Goal: Task Accomplishment & Management: Complete application form

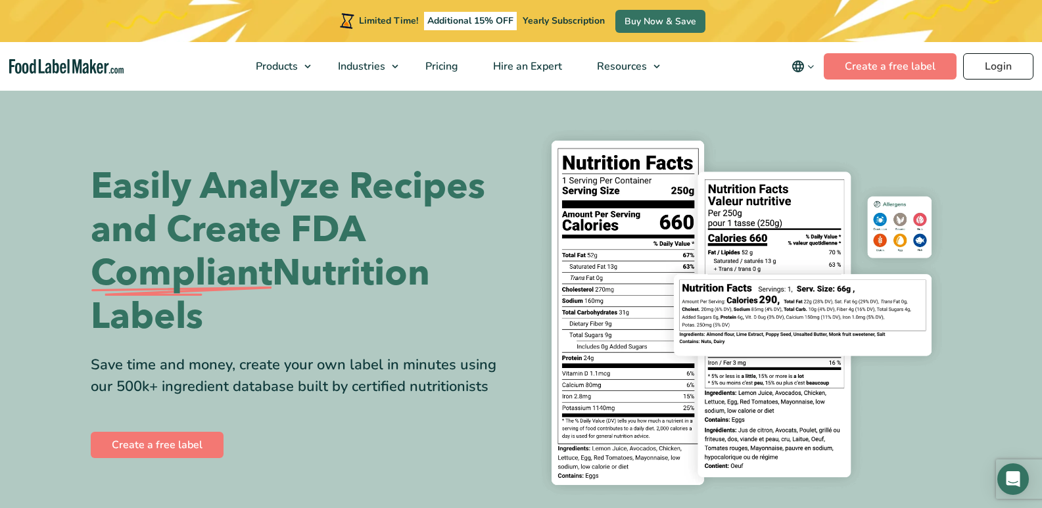
click at [998, 61] on link "Login" at bounding box center [998, 66] width 70 height 26
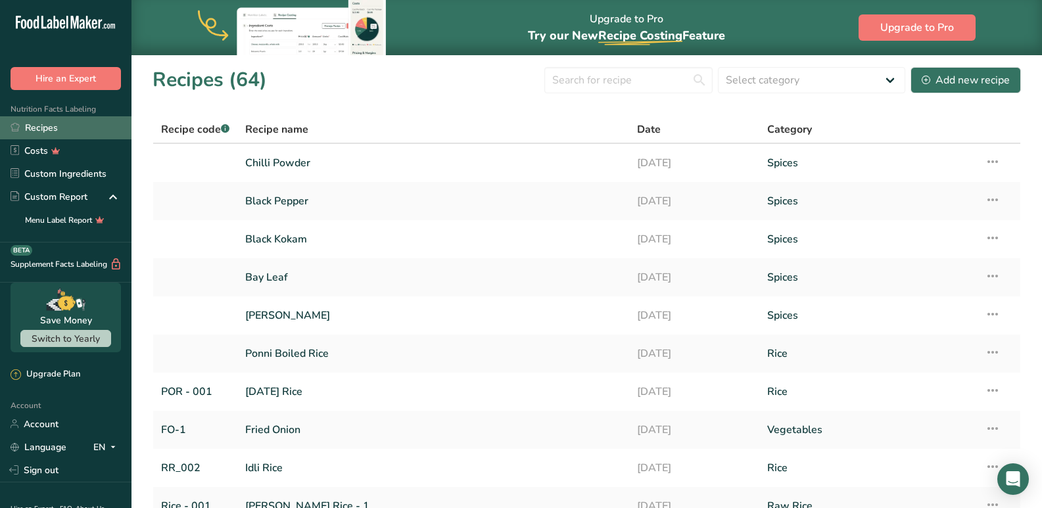
click at [55, 118] on link "Recipes" at bounding box center [65, 127] width 131 height 23
drag, startPoint x: 1001, startPoint y: 86, endPoint x: 628, endPoint y: 421, distance: 501.8
click at [1001, 86] on div "Add new recipe" at bounding box center [966, 80] width 88 height 16
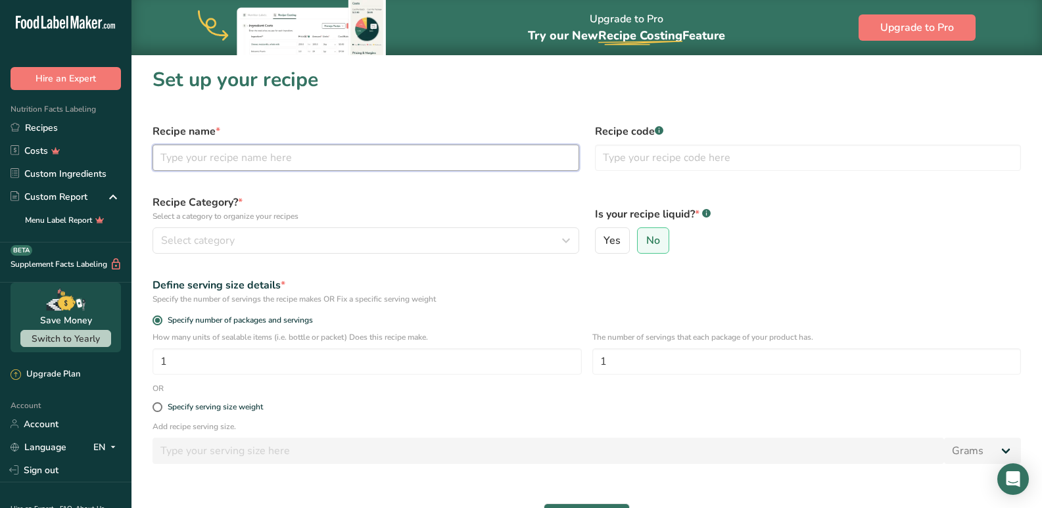
click at [246, 158] on input "text" at bounding box center [365, 158] width 427 height 26
type input "Cinnamon Powder"
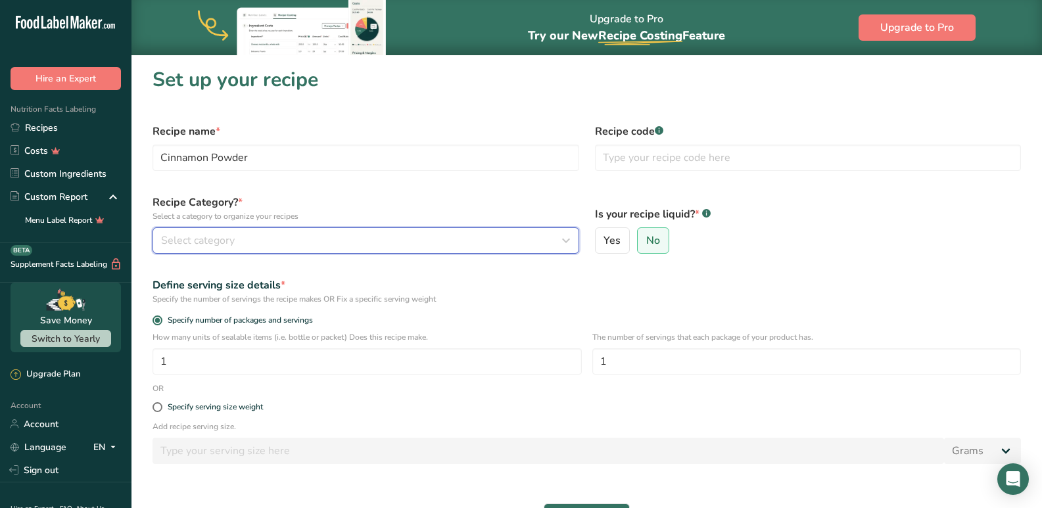
click at [241, 243] on div "Select category" at bounding box center [362, 241] width 402 height 16
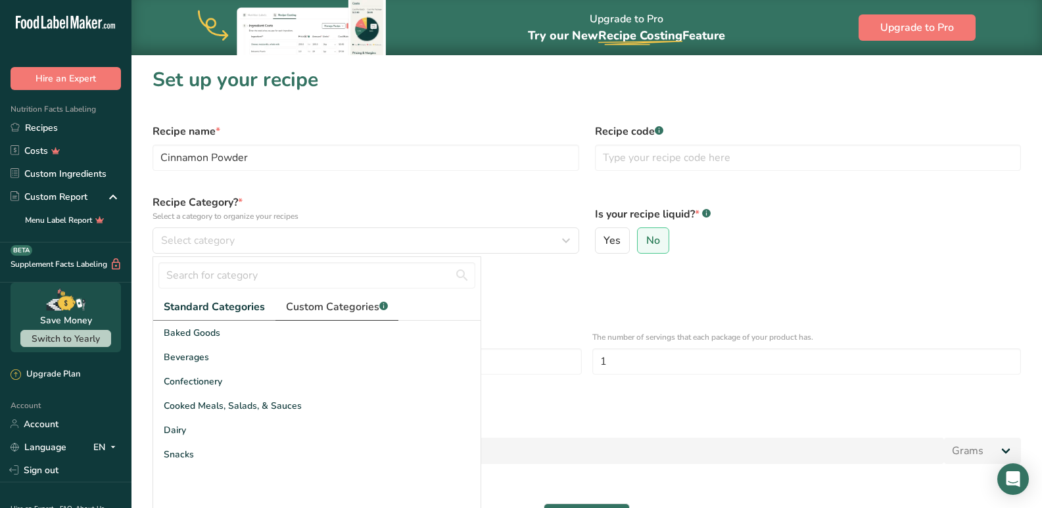
click at [369, 306] on span "Custom Categories .a-a{fill:#347362;}.b-a{fill:#fff;}" at bounding box center [337, 307] width 102 height 16
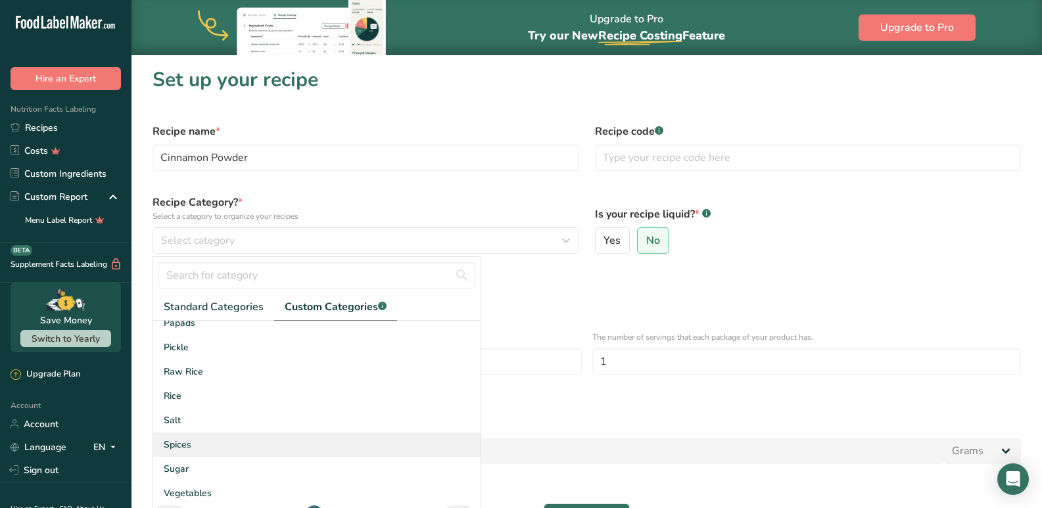
click at [181, 449] on span "Spices" at bounding box center [178, 445] width 28 height 14
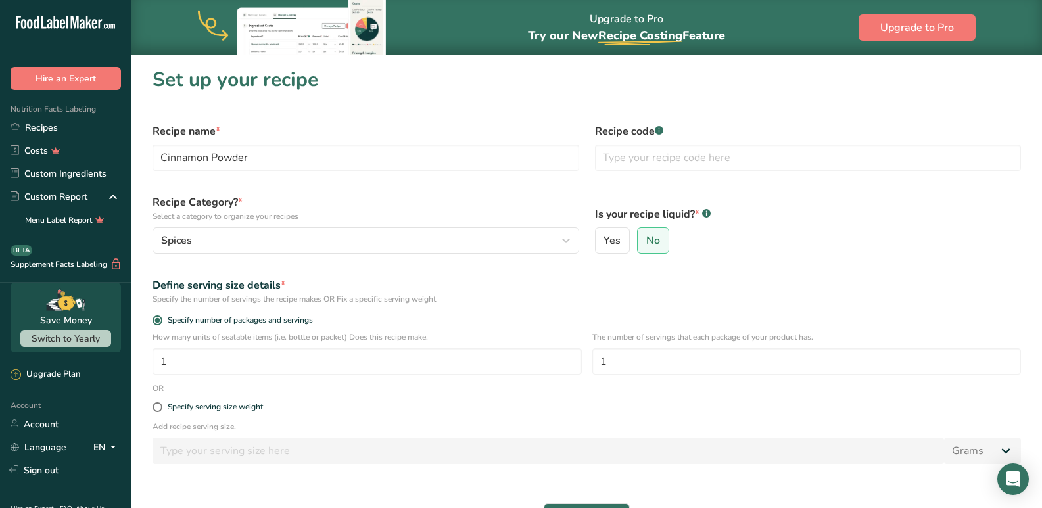
scroll to position [111, 0]
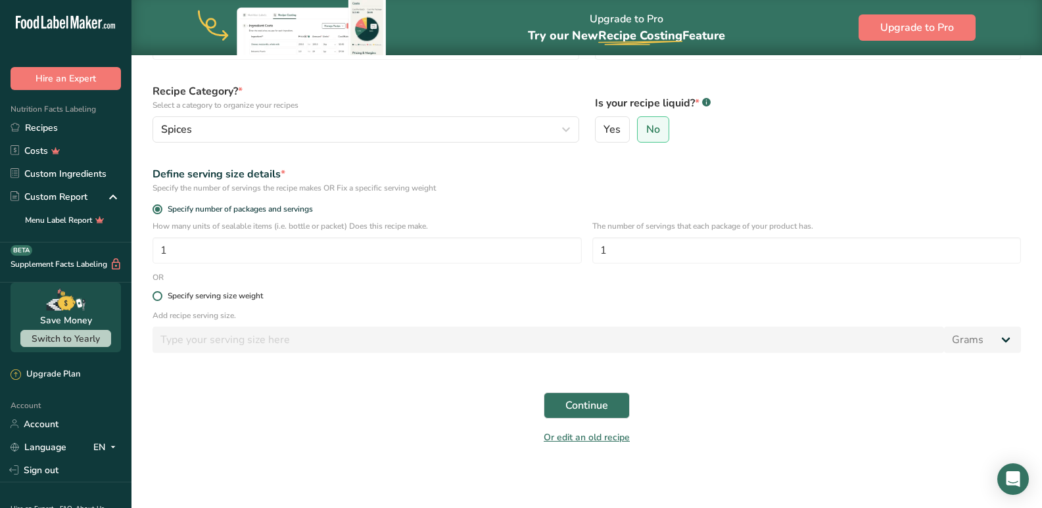
click at [160, 294] on span at bounding box center [157, 296] width 10 height 10
click at [160, 294] on input "Specify serving size weight" at bounding box center [156, 296] width 9 height 9
radio input "true"
radio input "false"
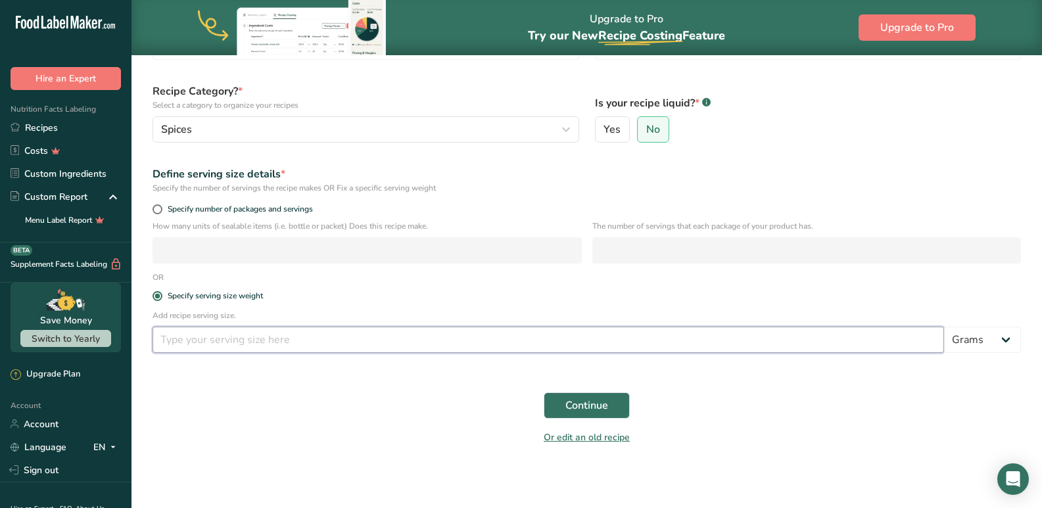
click at [242, 344] on input "number" at bounding box center [547, 340] width 791 height 26
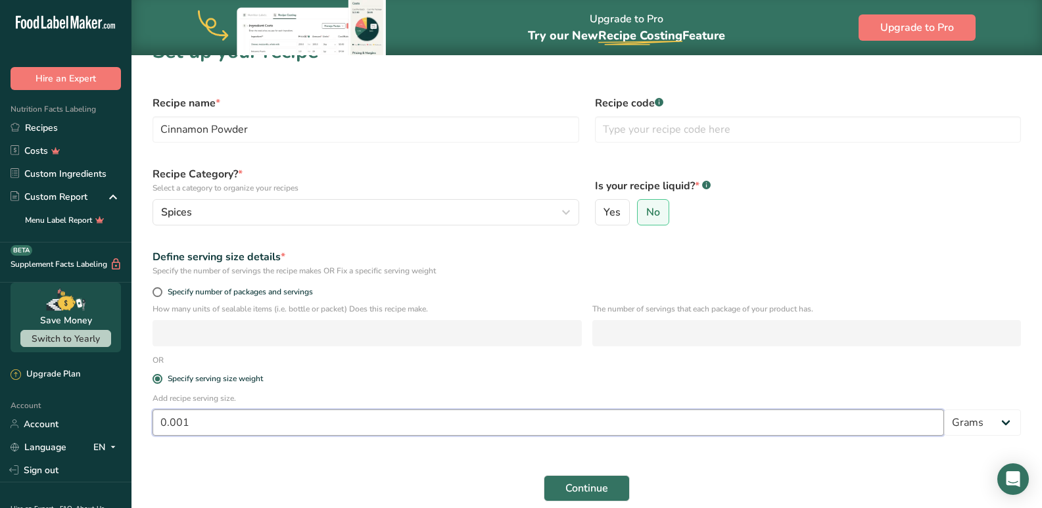
scroll to position [0, 0]
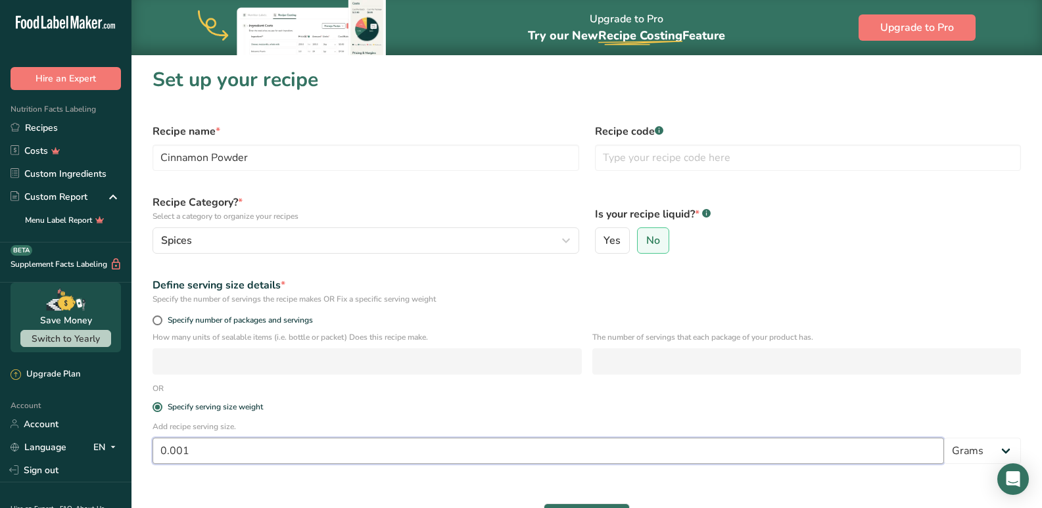
type input "-0.001"
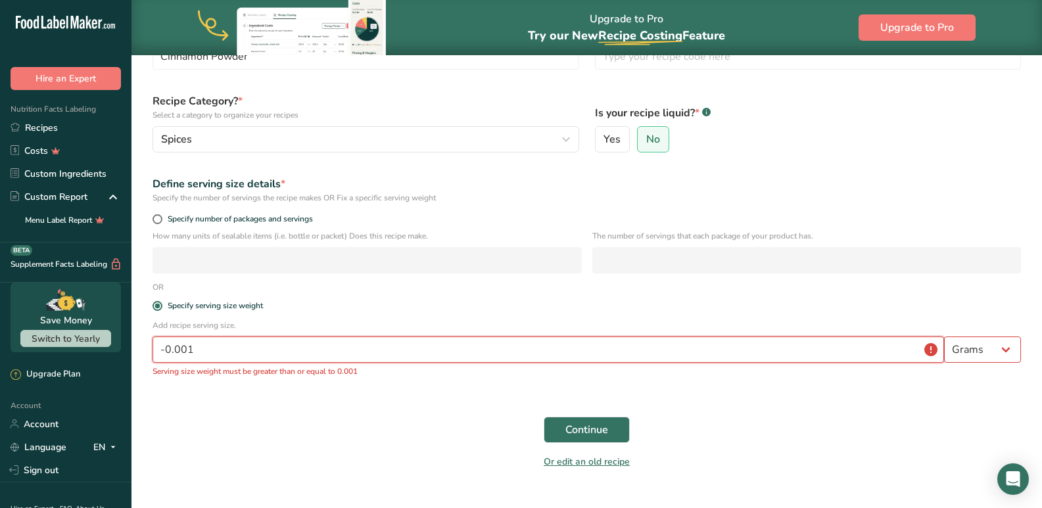
scroll to position [126, 0]
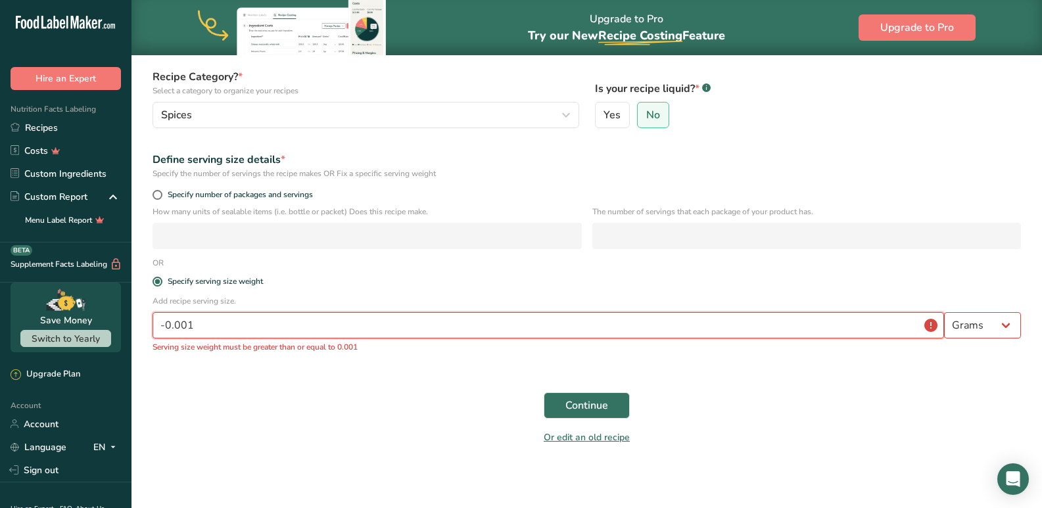
drag, startPoint x: 241, startPoint y: 324, endPoint x: 158, endPoint y: 319, distance: 83.6
click at [158, 319] on input "-0.001" at bounding box center [547, 325] width 791 height 26
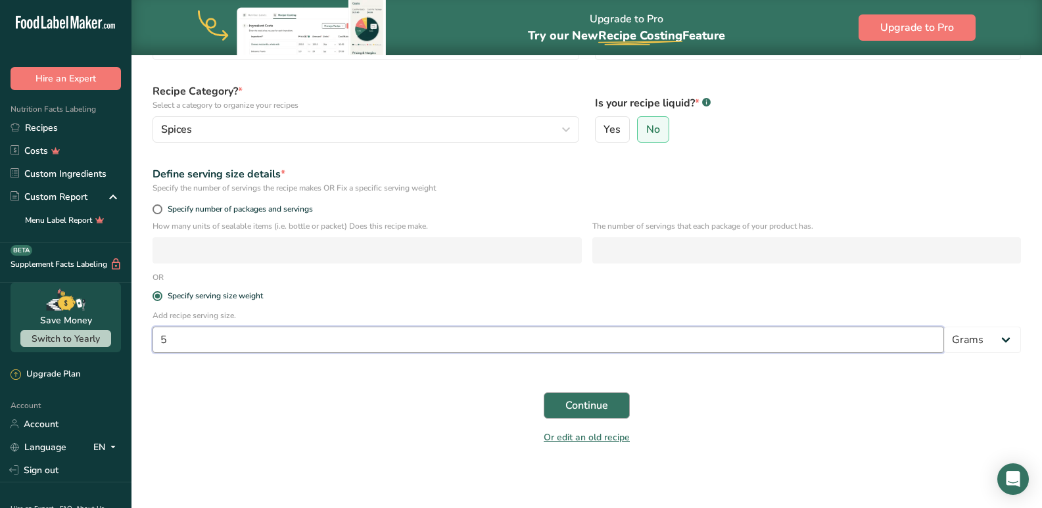
type input "5"
click at [611, 396] on button "Continue" at bounding box center [587, 405] width 86 height 26
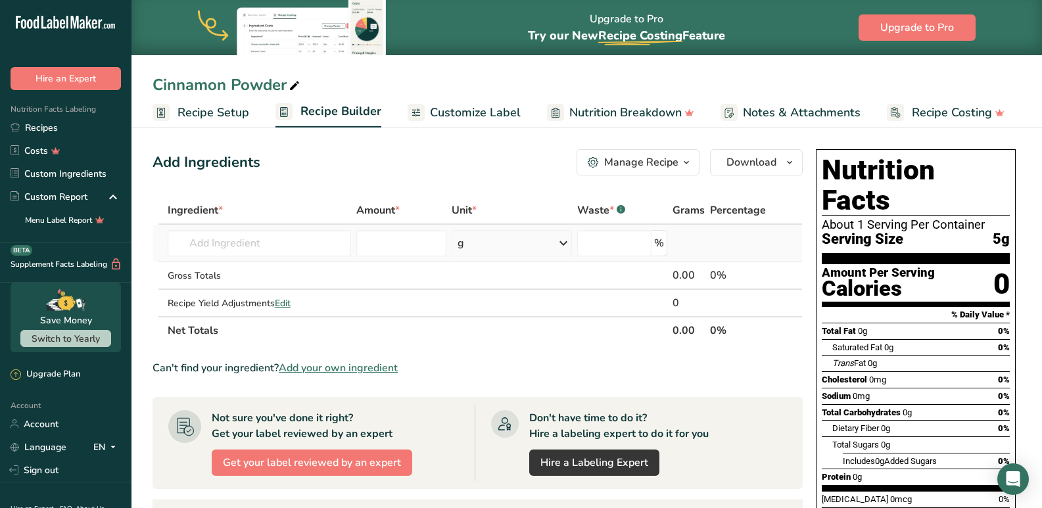
click at [212, 259] on td "Almond flour 1211 Milk, whole, 3.25% milkfat, without added vitamin A and [MEDI…" at bounding box center [259, 243] width 189 height 37
click at [210, 236] on input "text" at bounding box center [260, 243] width 184 height 26
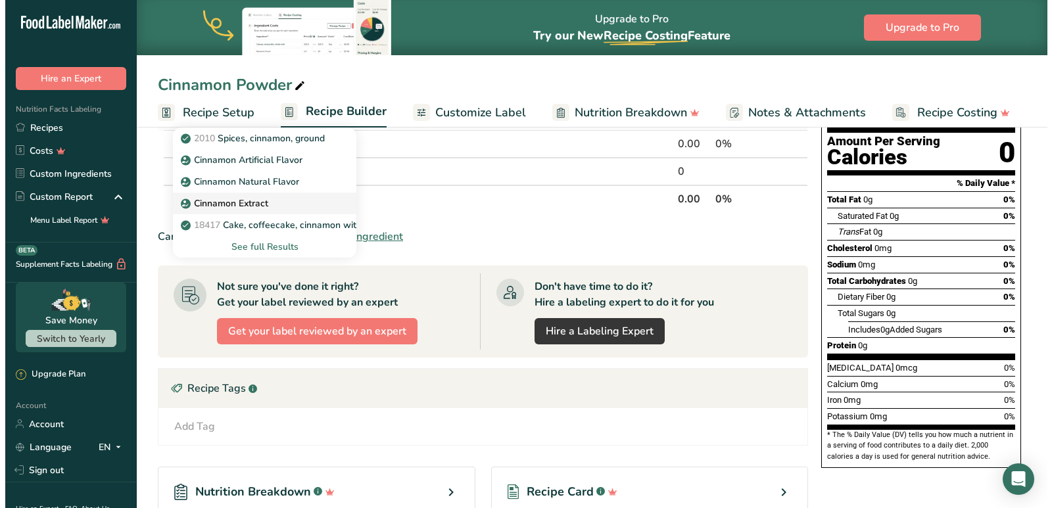
scroll to position [66, 0]
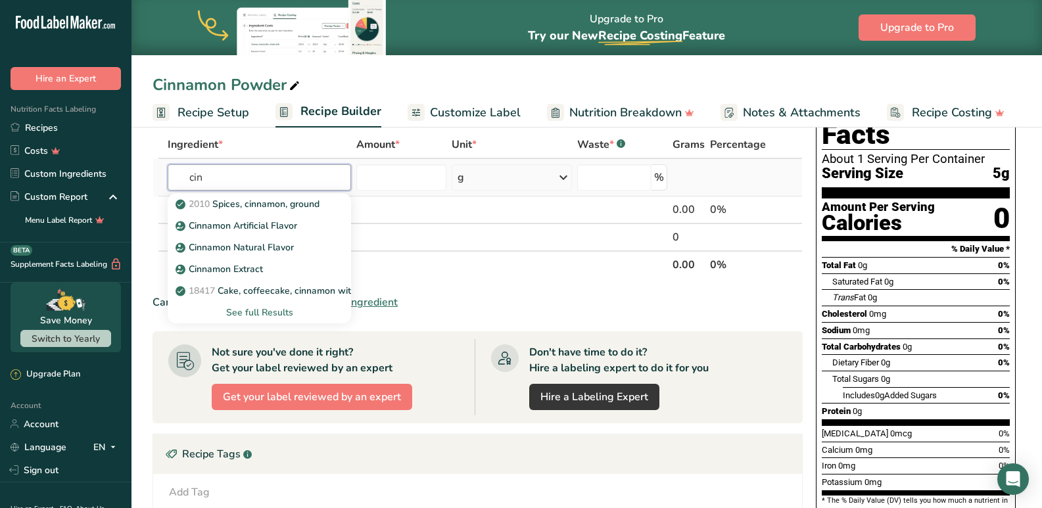
type input "cin"
click at [236, 312] on div "See full Results" at bounding box center [259, 313] width 163 height 14
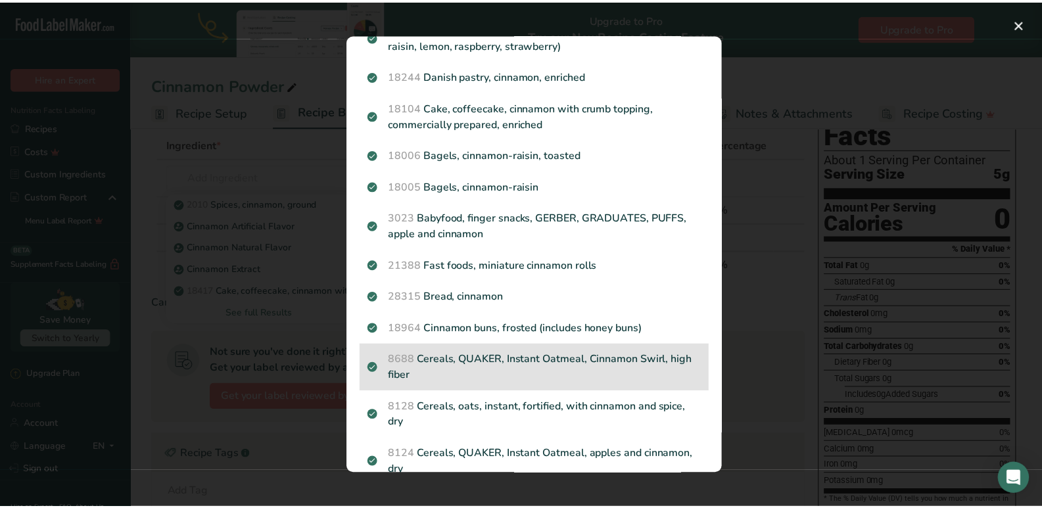
scroll to position [1238, 0]
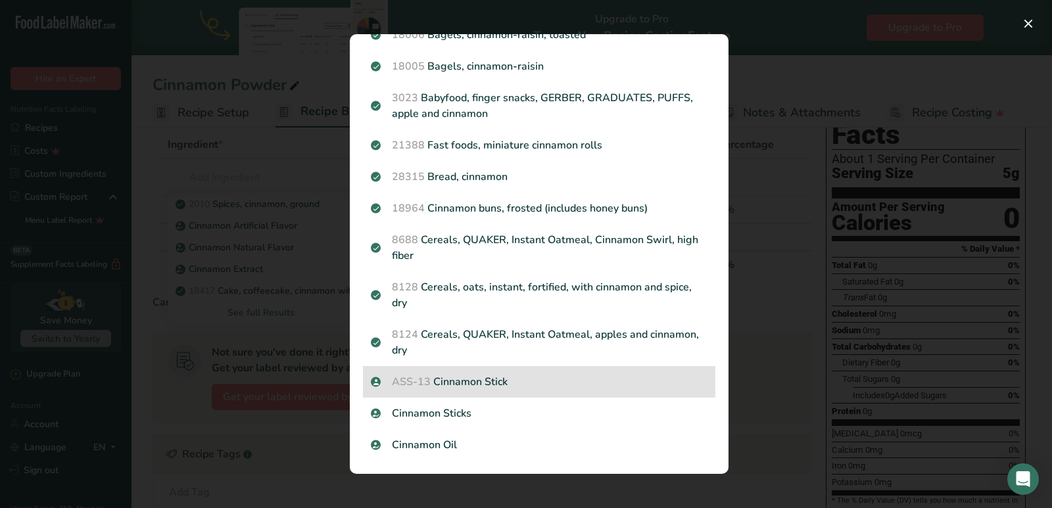
click at [464, 386] on p "ASS-13 Cinnamon Stick" at bounding box center [539, 382] width 337 height 16
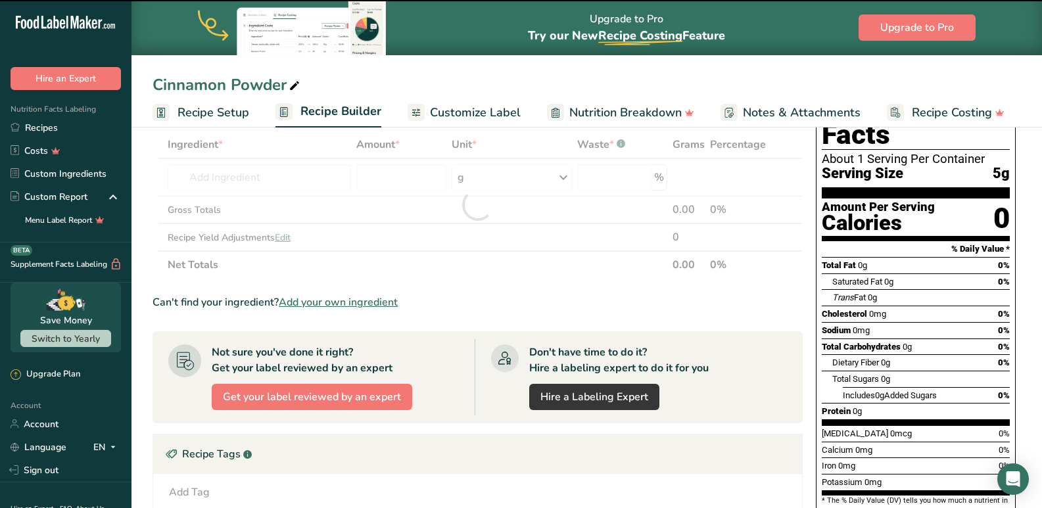
type input "0"
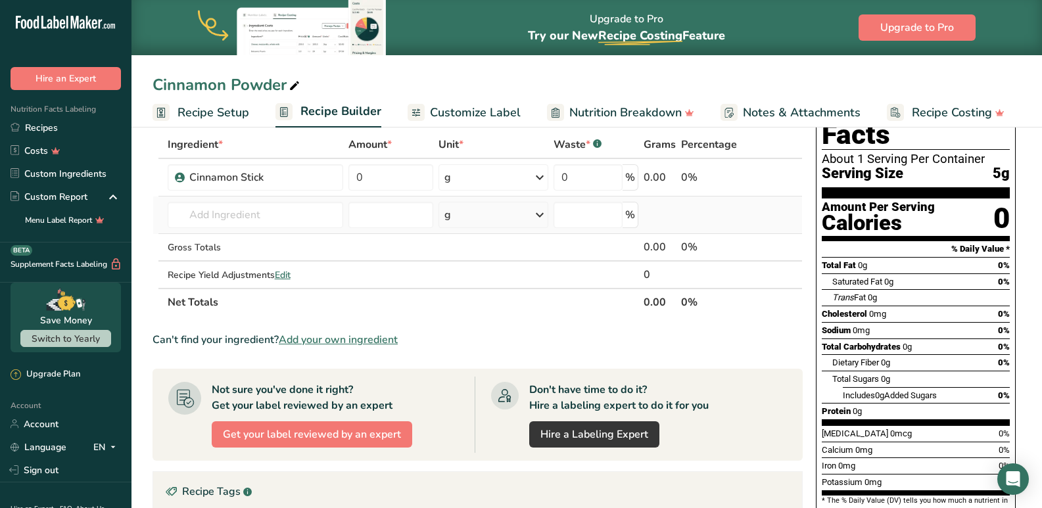
scroll to position [0, 0]
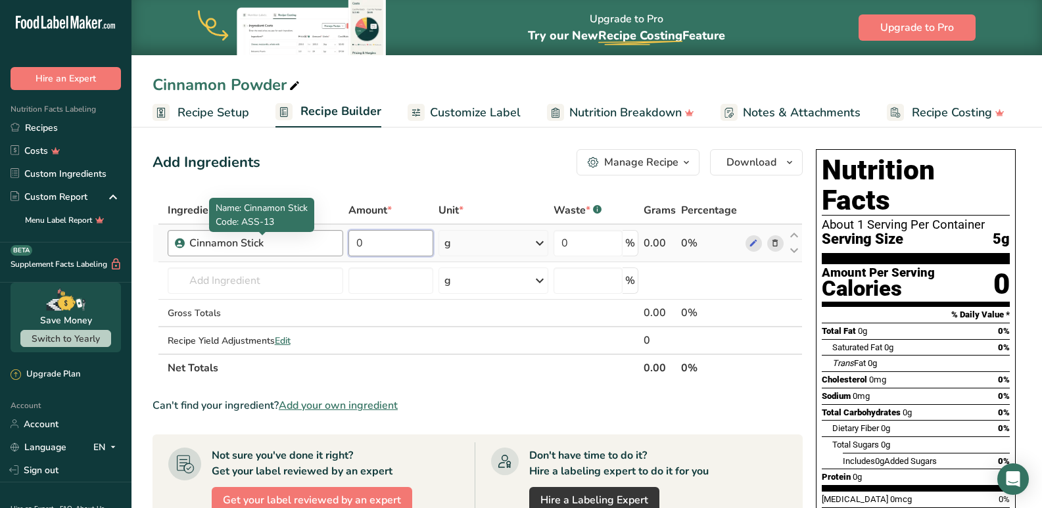
drag, startPoint x: 384, startPoint y: 245, endPoint x: 268, endPoint y: 238, distance: 115.9
click at [271, 239] on tr "Cinnamon Stick 0 g Weight Units g kg mg See more Volume Units l mL fl oz See mo…" at bounding box center [477, 243] width 649 height 37
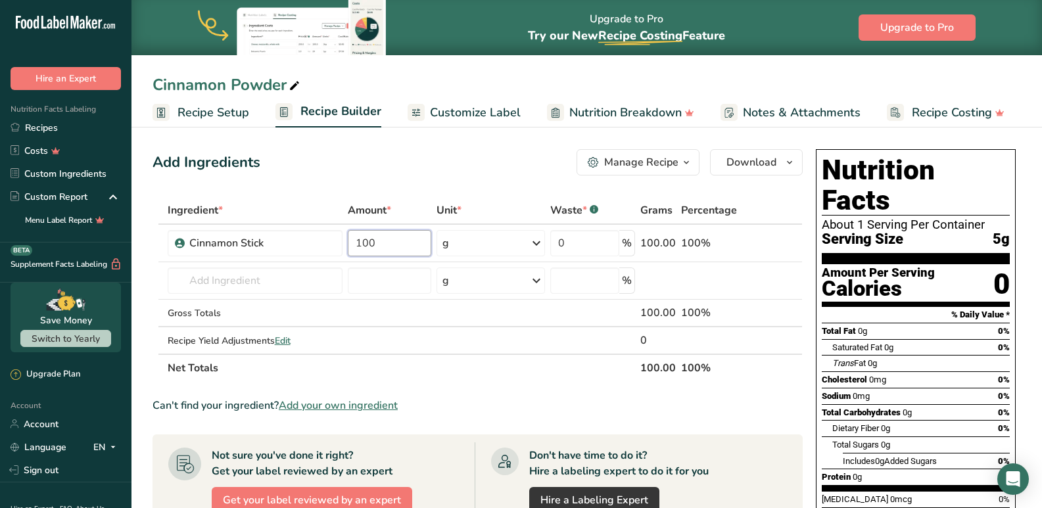
type input "100"
click at [574, 376] on div "Ingredient * Amount * Unit * Waste * .a-a{fill:#347362;}.b-a{fill:#fff;} Grams …" at bounding box center [477, 289] width 650 height 185
click at [446, 126] on link "Customize Label" at bounding box center [464, 113] width 113 height 30
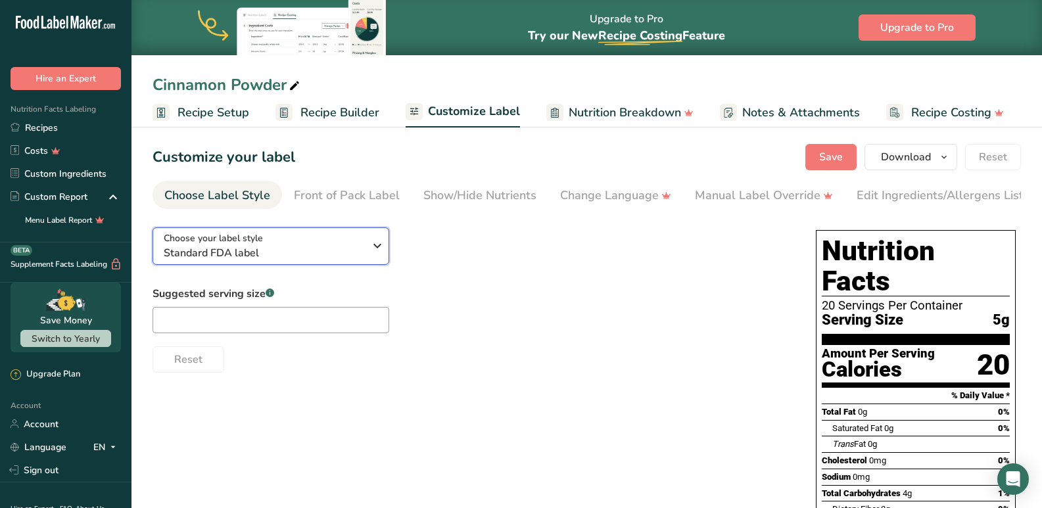
click at [254, 244] on span "Choose your label style" at bounding box center [213, 238] width 99 height 14
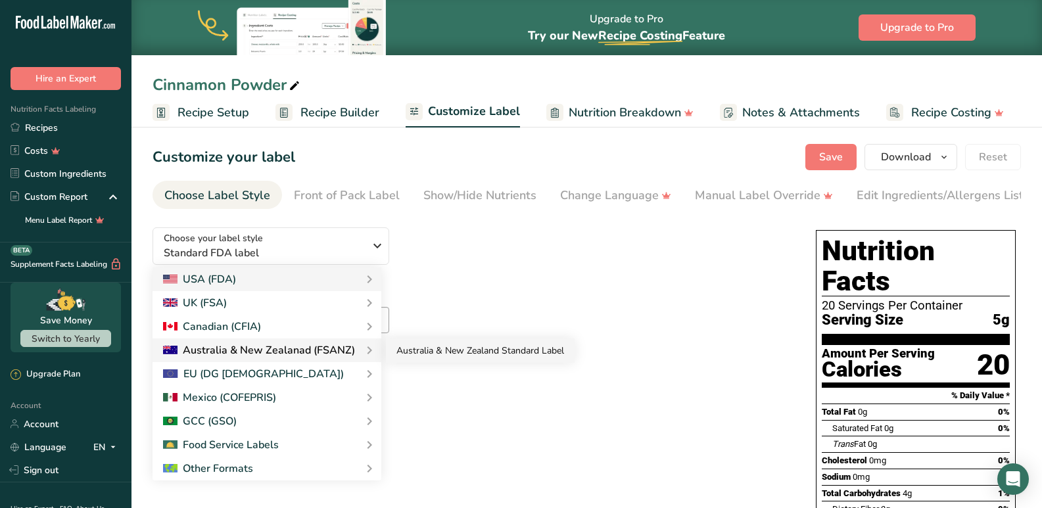
click at [443, 358] on link "Australia & New Zealand Standard Label" at bounding box center [480, 351] width 189 height 24
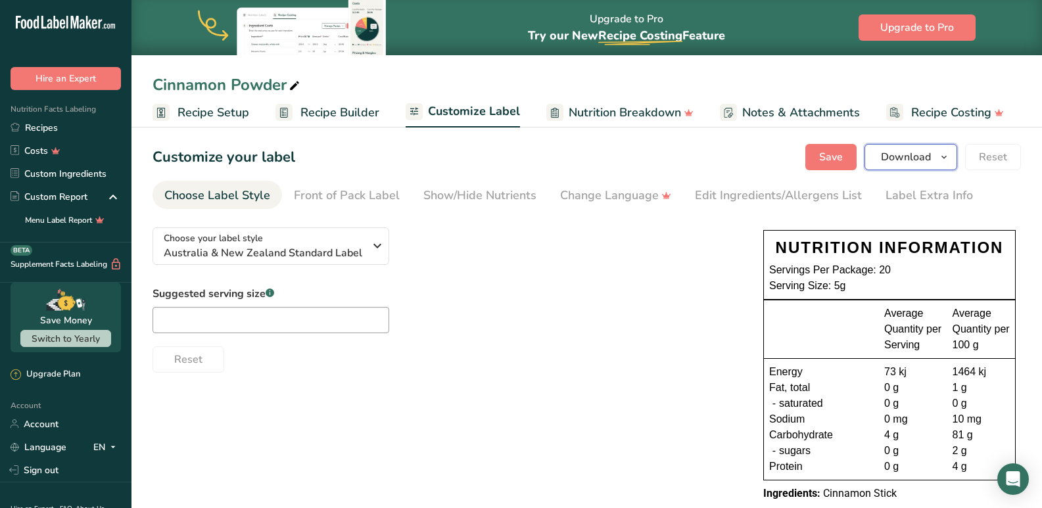
click at [910, 151] on span "Download" at bounding box center [906, 157] width 50 height 16
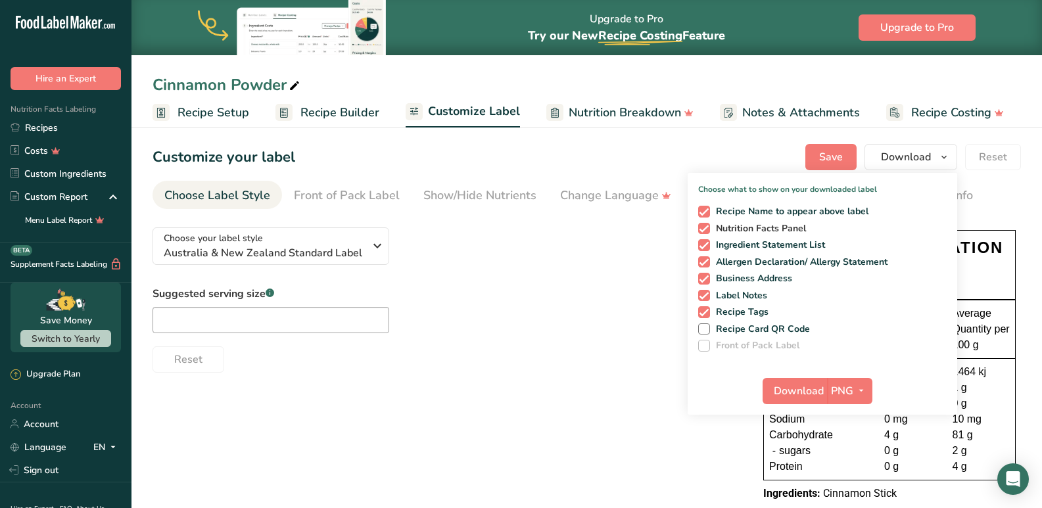
click at [708, 223] on span at bounding box center [704, 229] width 12 height 12
click at [707, 224] on input "Nutrition Facts Panel" at bounding box center [702, 228] width 9 height 9
checkbox input "false"
click at [730, 244] on span "Ingredient Statement List" at bounding box center [768, 245] width 116 height 12
click at [707, 244] on input "Ingredient Statement List" at bounding box center [702, 245] width 9 height 9
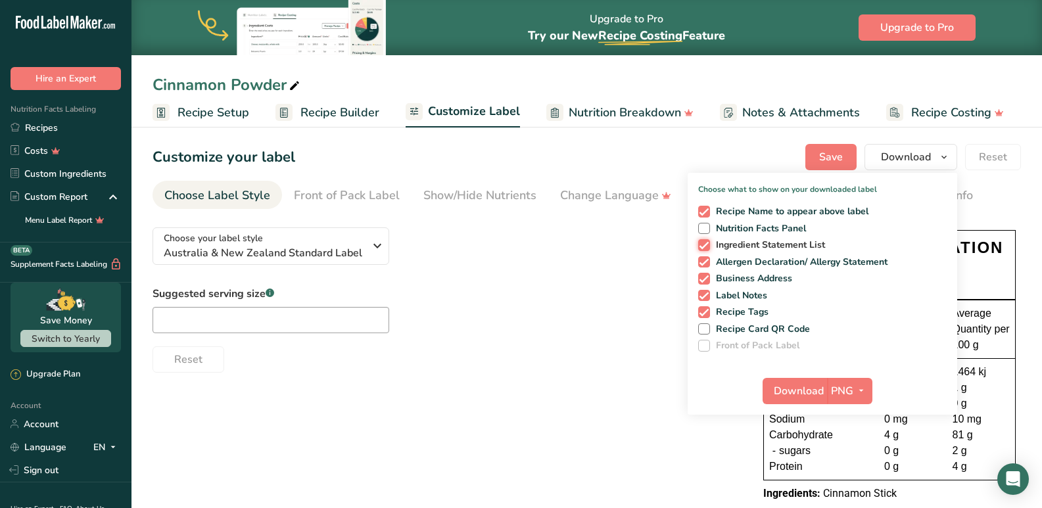
checkbox input "false"
click at [719, 228] on span "Nutrition Facts Panel" at bounding box center [758, 229] width 97 height 12
click at [707, 228] on input "Nutrition Facts Panel" at bounding box center [702, 228] width 9 height 9
checkbox input "true"
click at [714, 212] on span "Recipe Name to appear above label" at bounding box center [789, 212] width 159 height 12
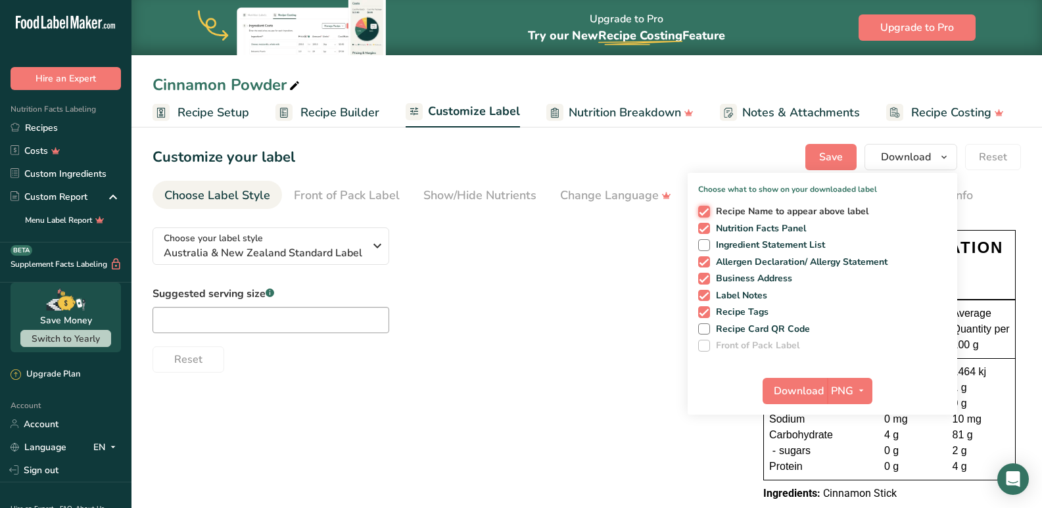
click at [707, 212] on input "Recipe Name to appear above label" at bounding box center [702, 211] width 9 height 9
checkbox input "false"
click at [798, 386] on span "Download" at bounding box center [799, 391] width 50 height 16
click at [847, 162] on button "Save" at bounding box center [830, 157] width 51 height 26
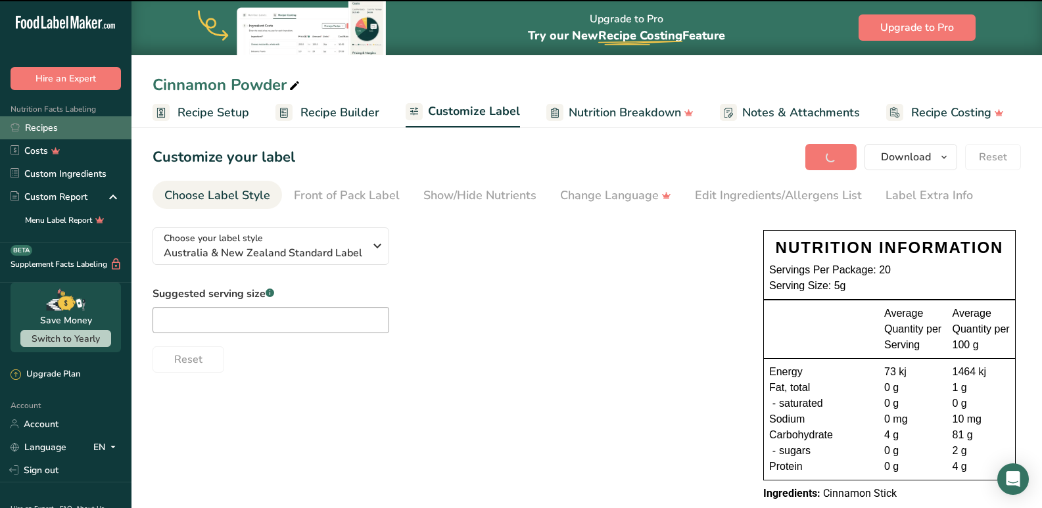
click at [53, 131] on link "Recipes" at bounding box center [65, 127] width 131 height 23
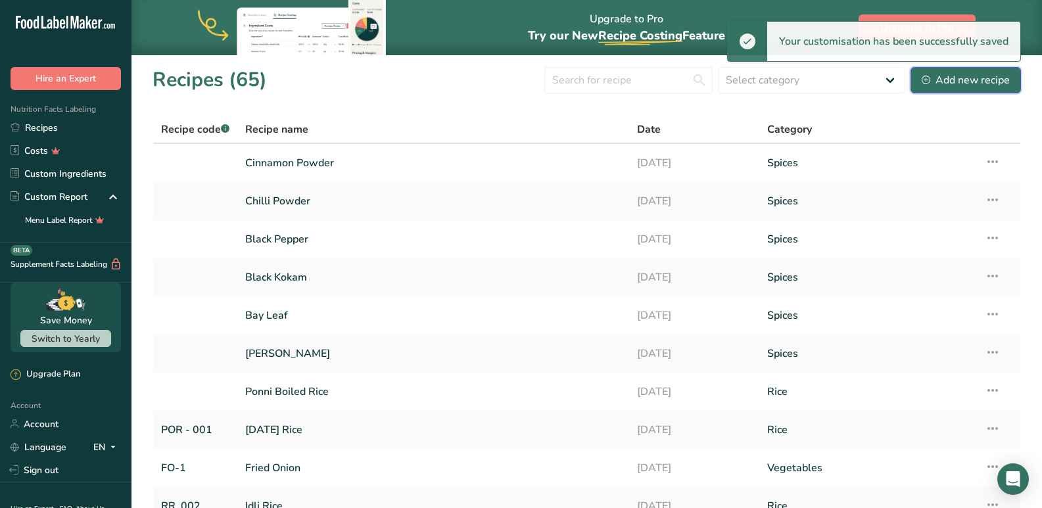
click at [951, 75] on div "Add new recipe" at bounding box center [966, 80] width 88 height 16
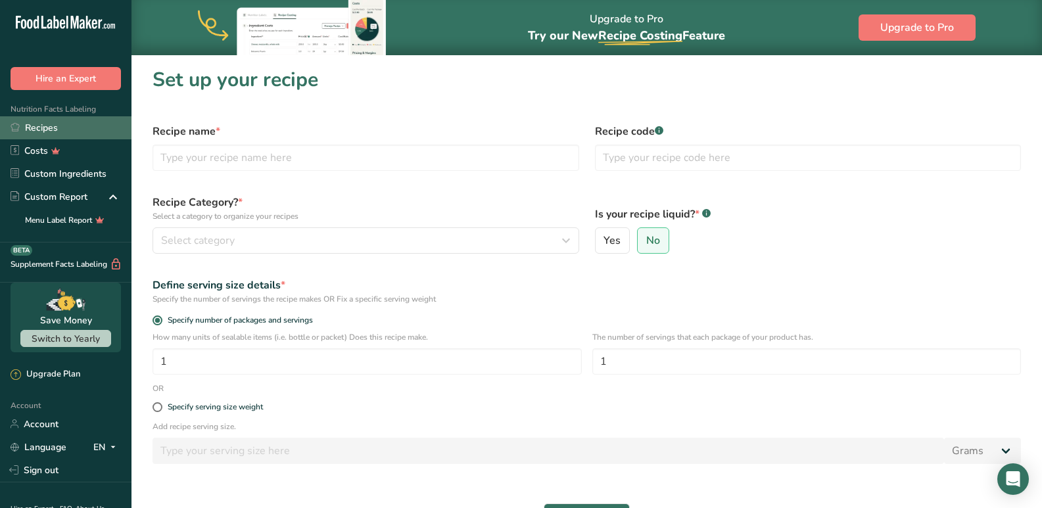
click at [51, 130] on link "Recipes" at bounding box center [65, 127] width 131 height 23
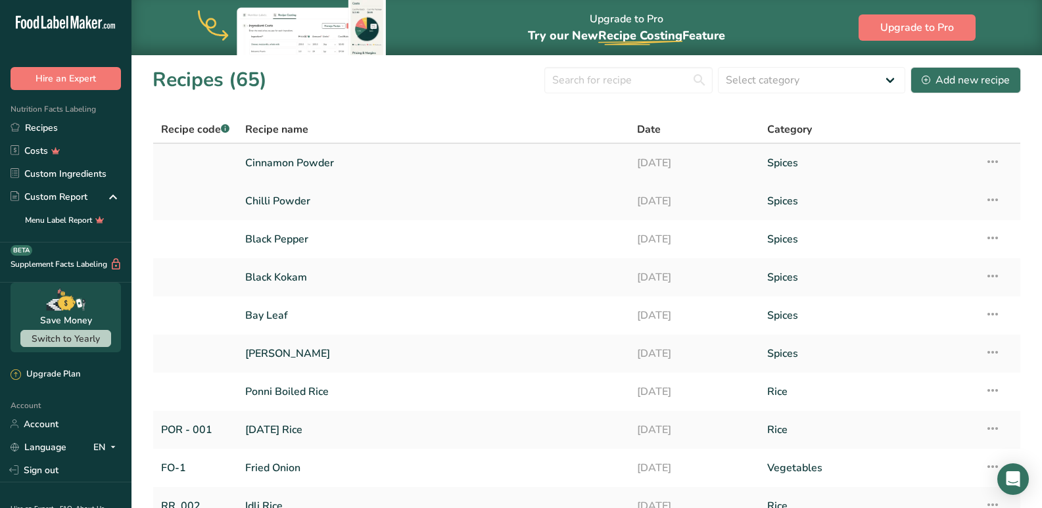
click at [265, 162] on link "Cinnamon Powder" at bounding box center [432, 163] width 375 height 28
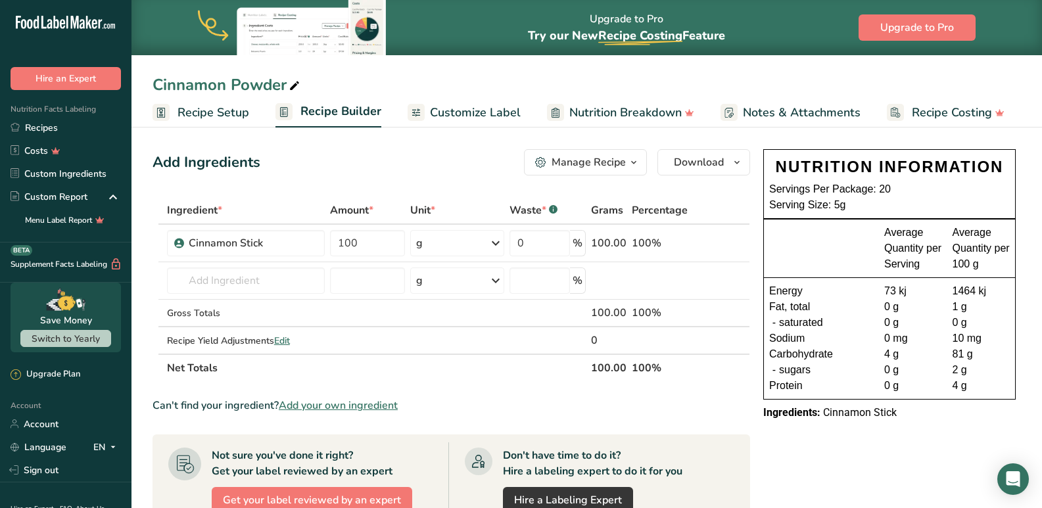
click at [286, 86] on div "Cinnamon Powder" at bounding box center [227, 85] width 150 height 24
drag, startPoint x: 286, startPoint y: 86, endPoint x: 239, endPoint y: 85, distance: 47.3
click at [239, 85] on input "Cinnamon Powder" at bounding box center [586, 85] width 868 height 24
click at [318, 83] on input "Cinnamon Stick" at bounding box center [586, 85] width 868 height 24
type input "Cinnamon Stick"
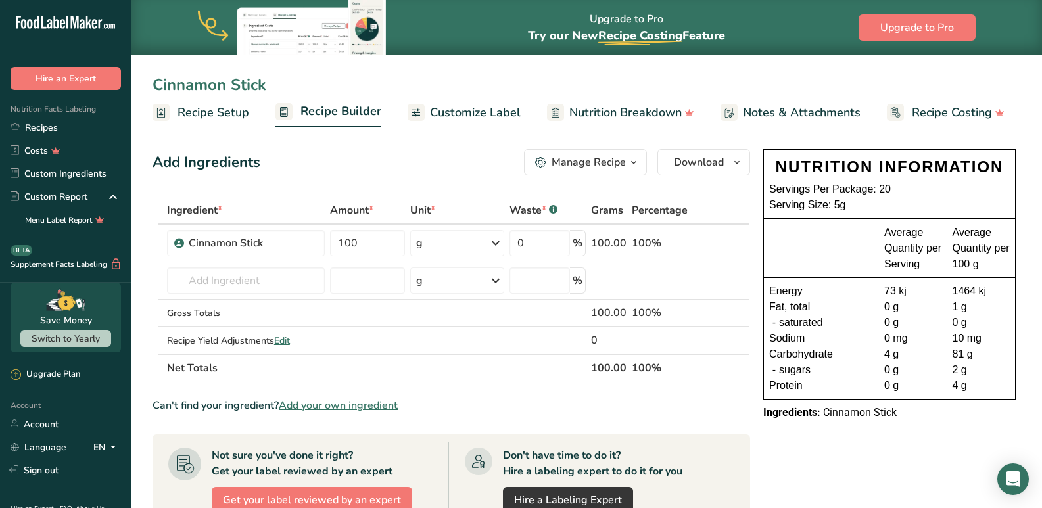
click at [387, 187] on div "Add Ingredients Manage Recipe Delete Recipe Duplicate Recipe Scale Recipe Save …" at bounding box center [454, 472] width 605 height 656
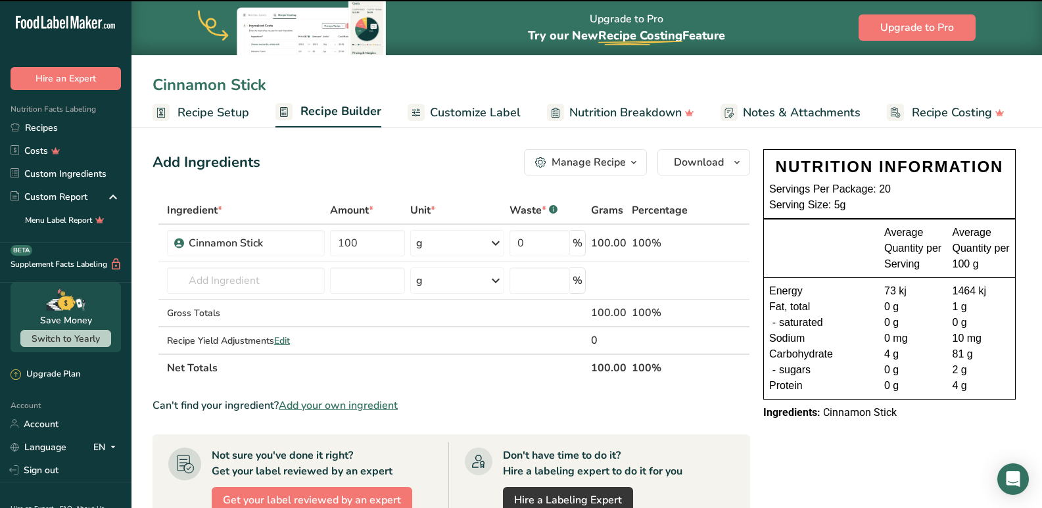
click at [644, 408] on div "Can't find your ingredient? Add your own ingredient" at bounding box center [450, 406] width 597 height 16
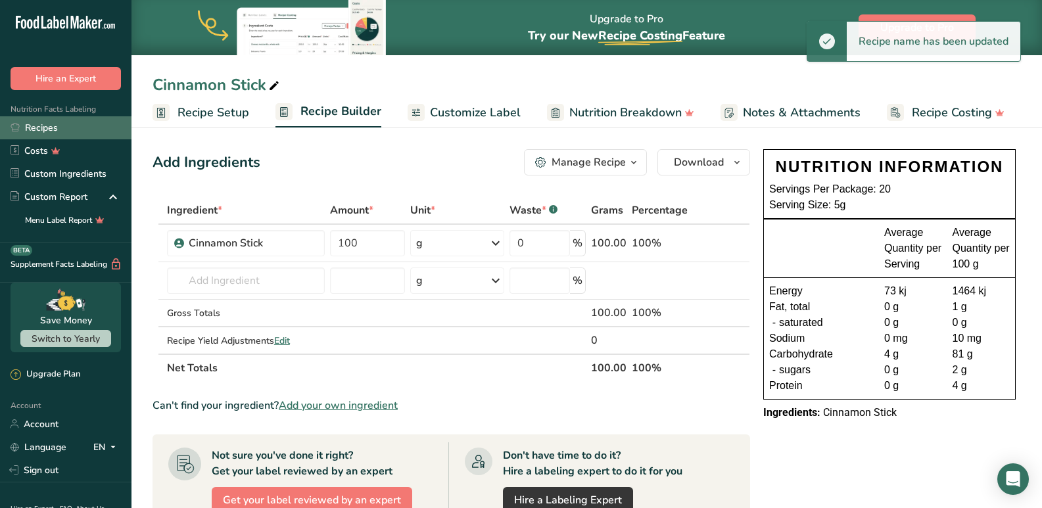
click at [50, 126] on link "Recipes" at bounding box center [65, 127] width 131 height 23
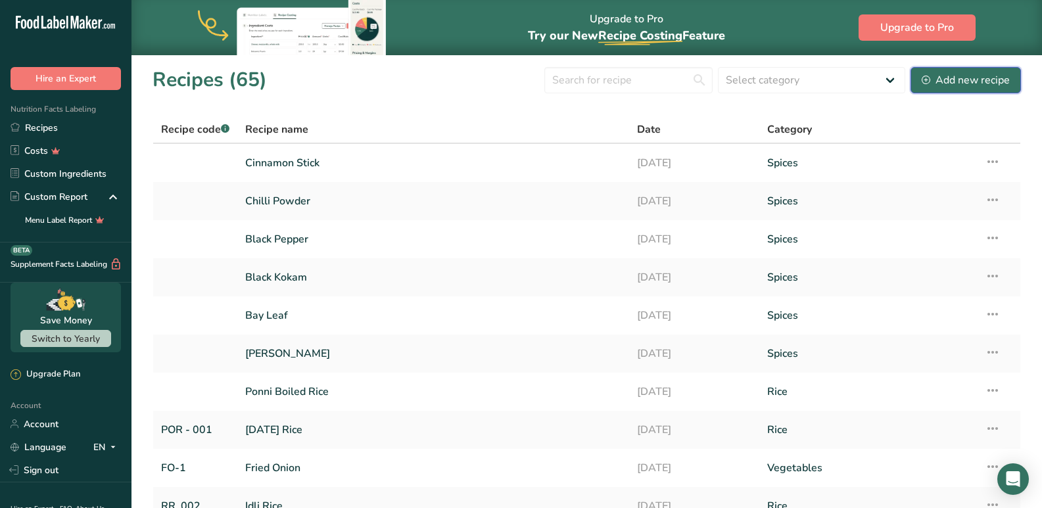
click at [976, 84] on div "Add new recipe" at bounding box center [966, 80] width 88 height 16
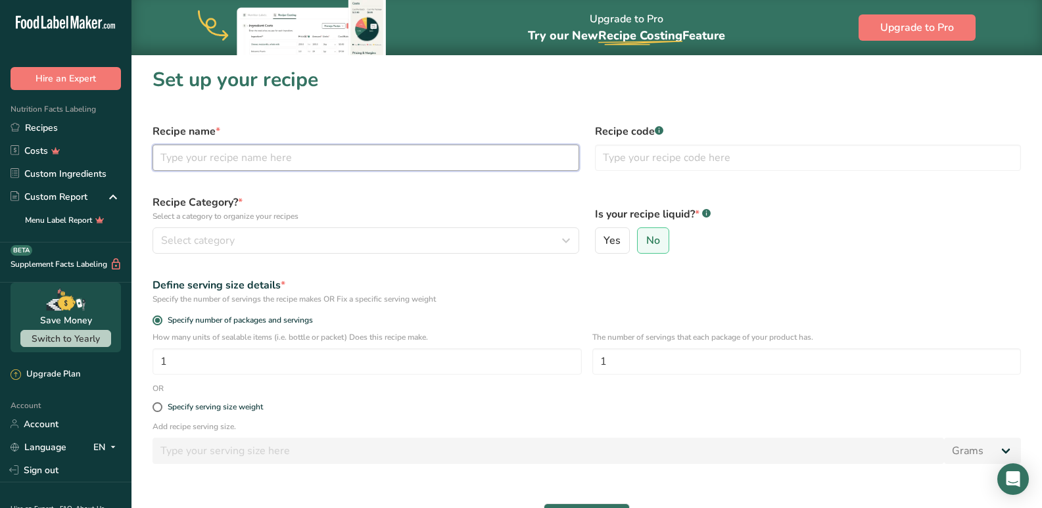
click at [208, 164] on input "text" at bounding box center [365, 158] width 427 height 26
type input "Cinnamon Powder"
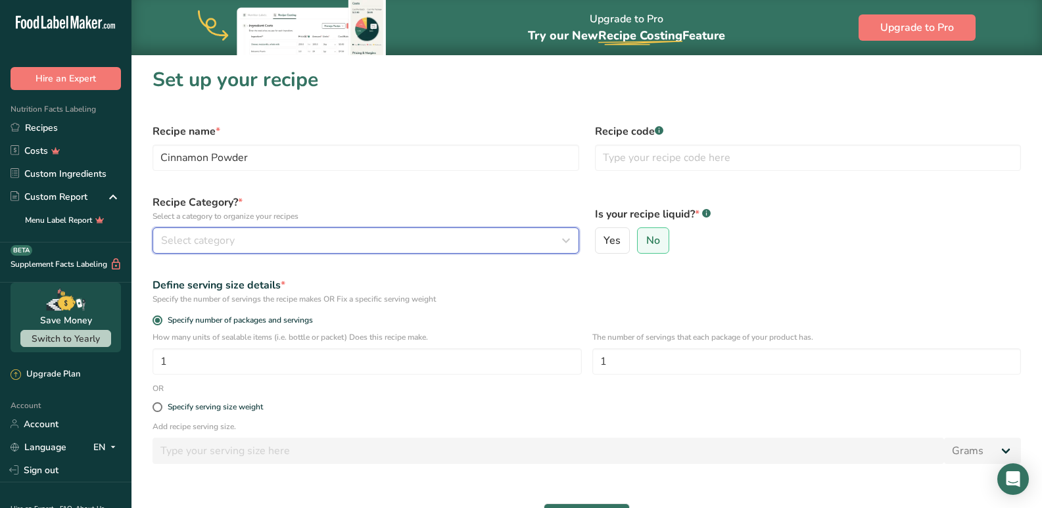
click at [265, 246] on div "Select category" at bounding box center [362, 241] width 402 height 16
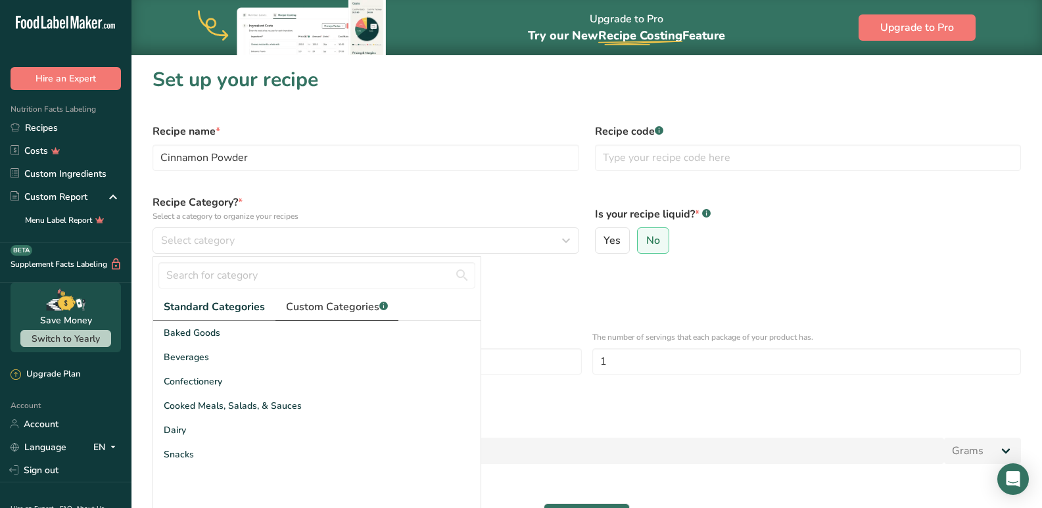
click at [325, 319] on link "Custom Categories .a-a{fill:#347362;}.b-a{fill:#fff;}" at bounding box center [336, 307] width 123 height 27
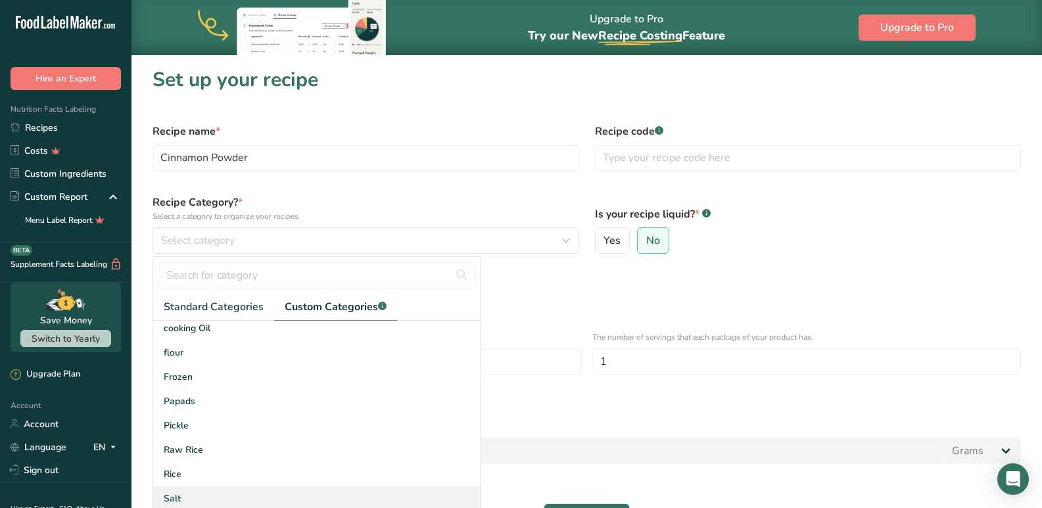
scroll to position [131, 0]
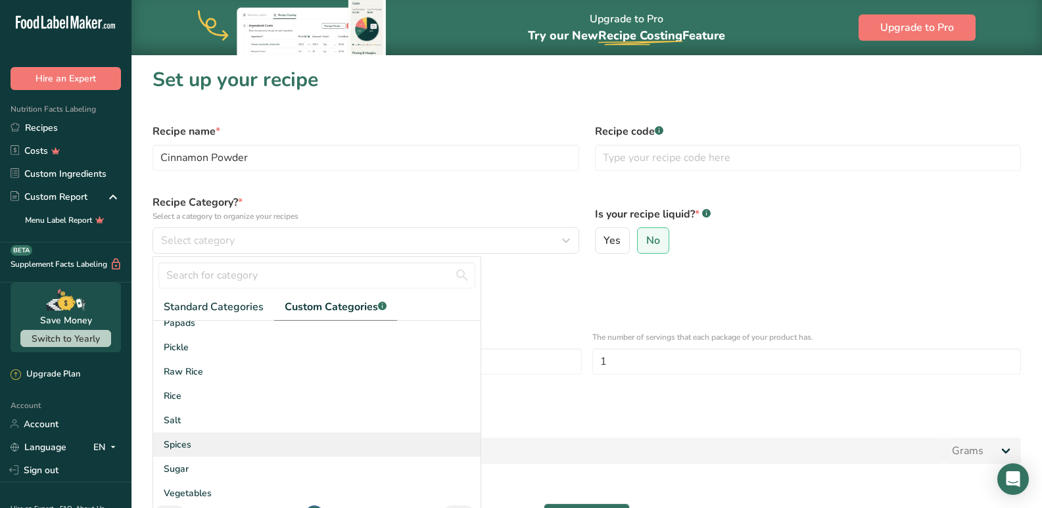
click at [179, 448] on span "Spices" at bounding box center [178, 445] width 28 height 14
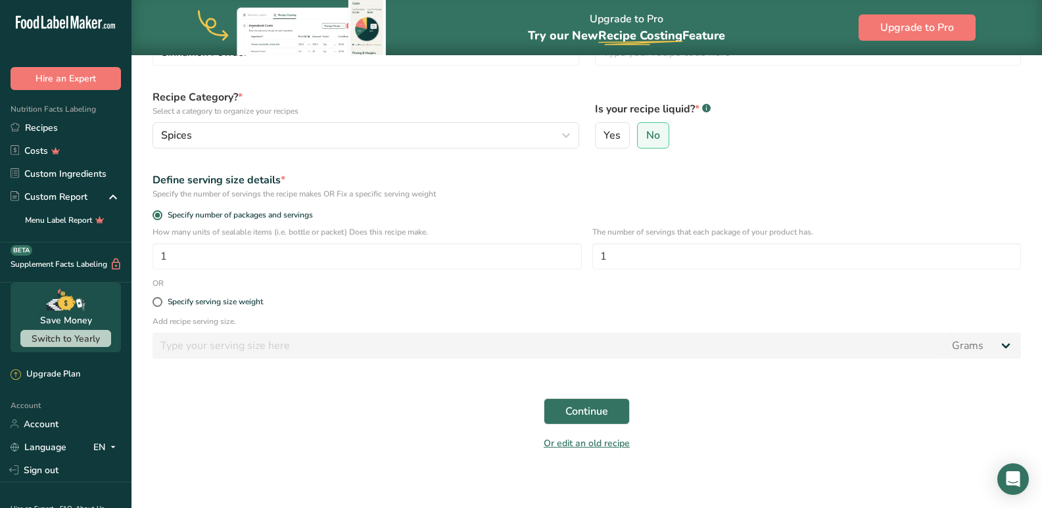
scroll to position [111, 0]
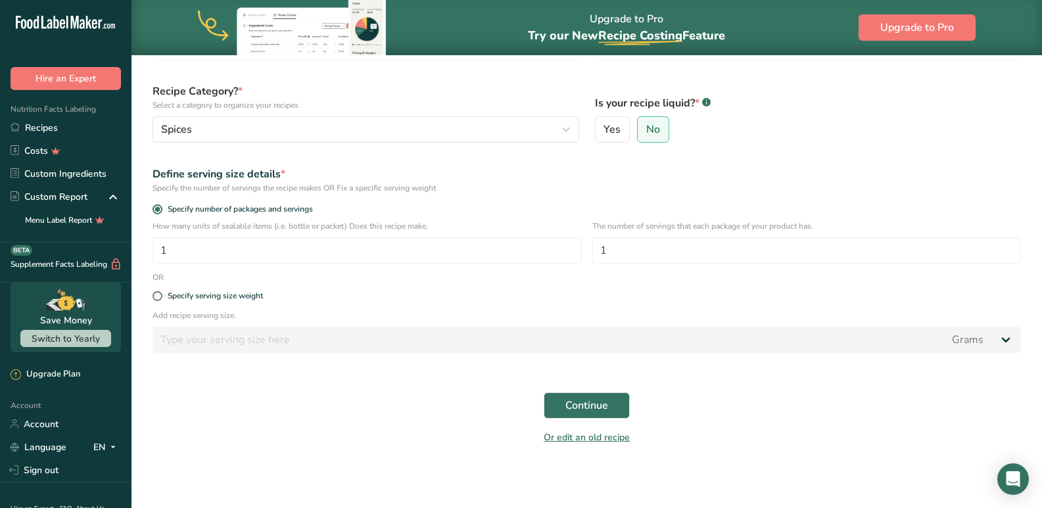
click at [162, 290] on div "Specify serving size weight" at bounding box center [587, 296] width 884 height 26
click at [161, 293] on span at bounding box center [157, 296] width 10 height 10
click at [161, 293] on input "Specify serving size weight" at bounding box center [156, 296] width 9 height 9
radio input "true"
radio input "false"
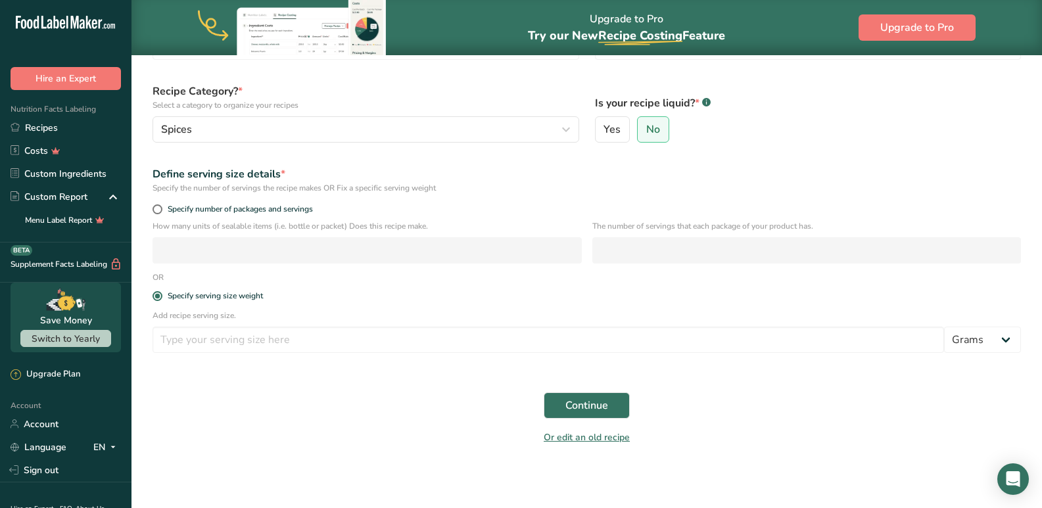
click at [185, 321] on p "Add recipe serving size." at bounding box center [586, 316] width 868 height 12
click at [201, 350] on input "number" at bounding box center [547, 340] width 791 height 26
type input "5"
click at [584, 395] on button "Continue" at bounding box center [587, 405] width 86 height 26
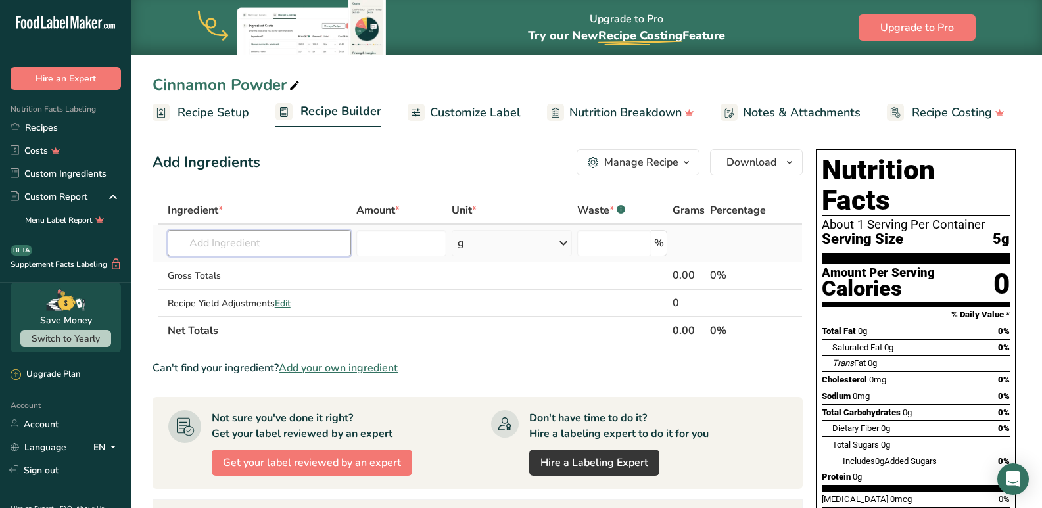
click at [252, 249] on input "text" at bounding box center [260, 243] width 184 height 26
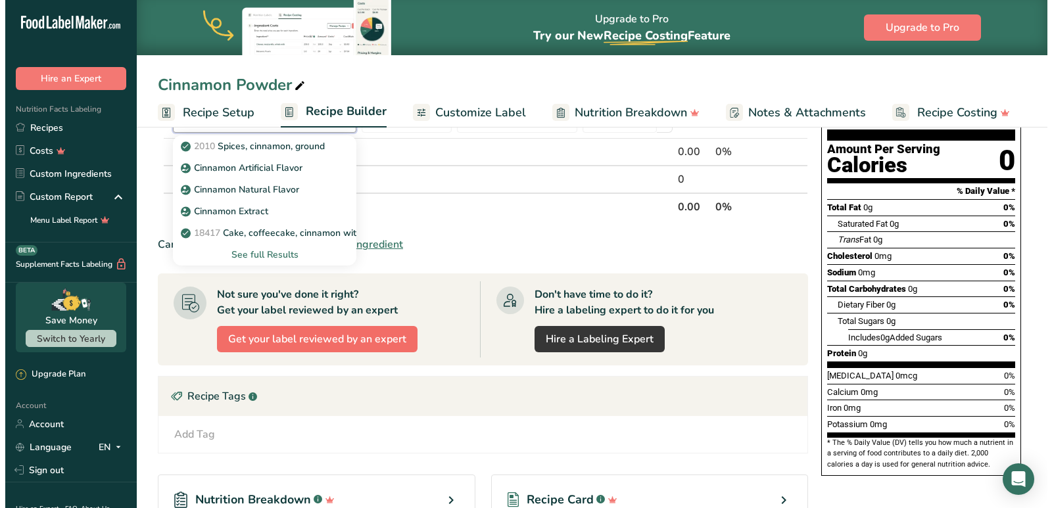
scroll to position [131, 0]
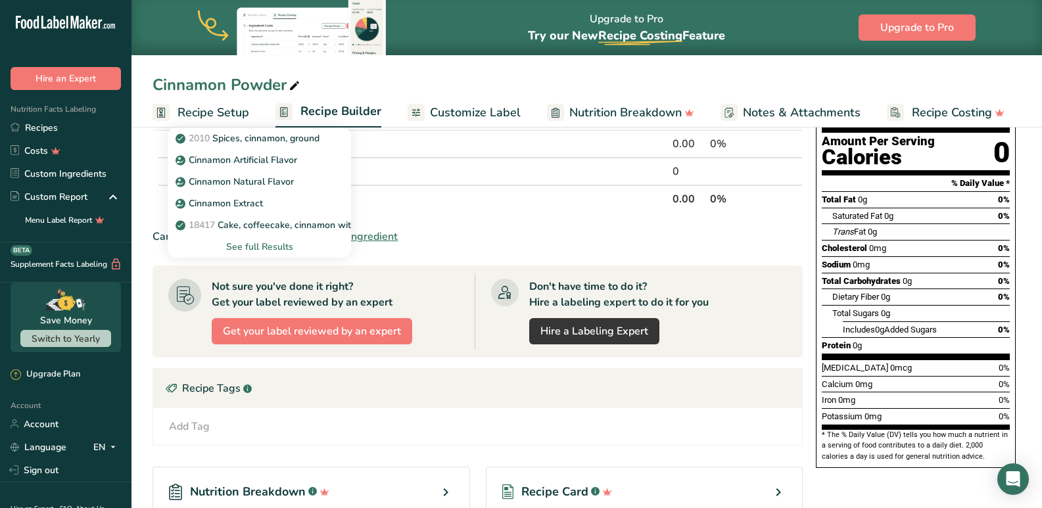
type input "cinn"
click at [243, 250] on div "See full Results" at bounding box center [259, 247] width 163 height 14
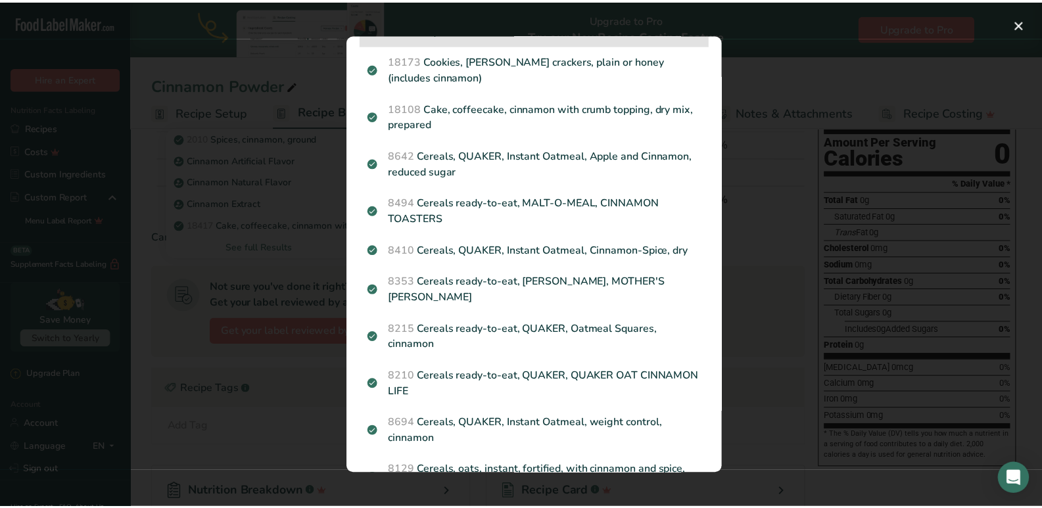
scroll to position [0, 0]
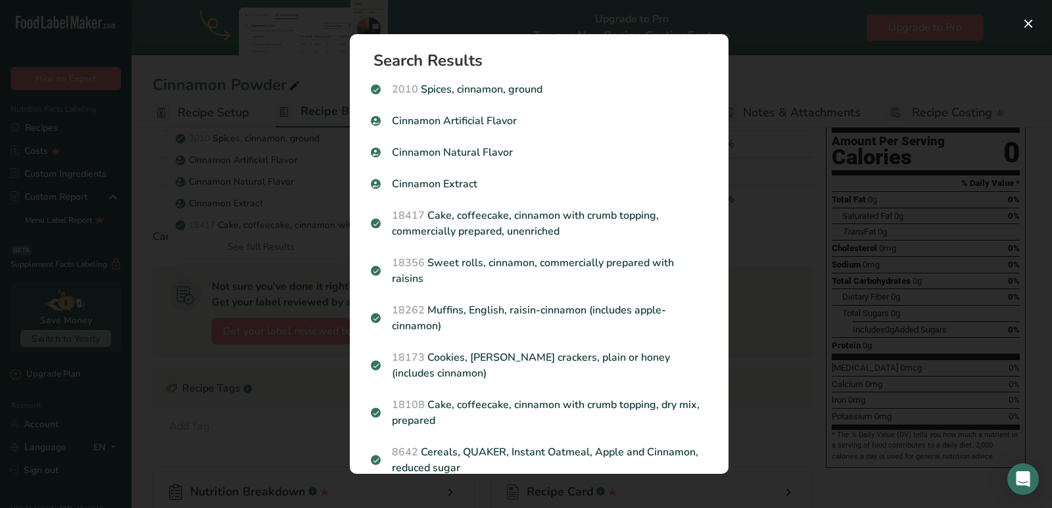
click at [296, 185] on div "Search results modal" at bounding box center [526, 254] width 1052 height 508
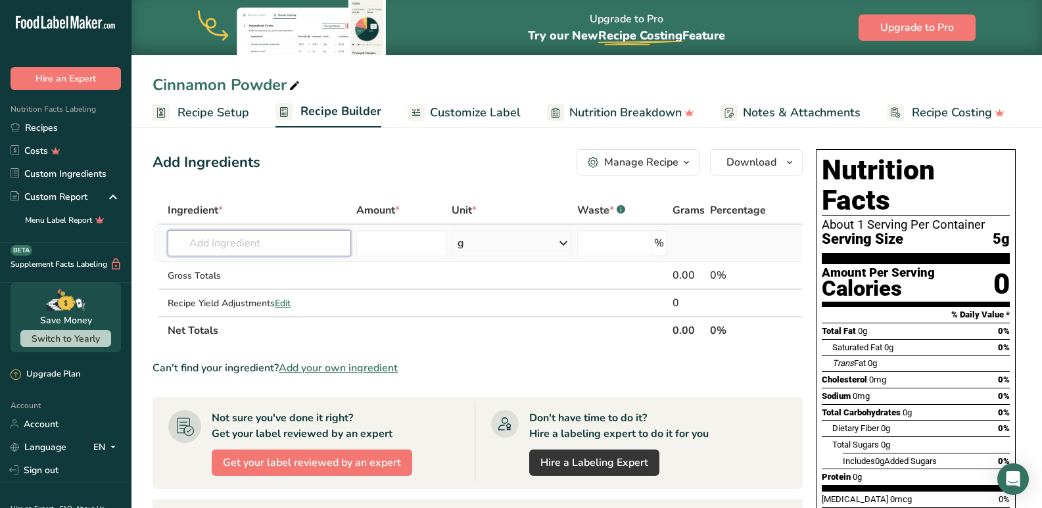
click at [284, 252] on input "text" at bounding box center [260, 243] width 184 height 26
click at [294, 87] on icon at bounding box center [295, 86] width 12 height 18
click at [225, 86] on div "Cinnamon Powder" at bounding box center [227, 85] width 150 height 24
drag, startPoint x: 225, startPoint y: 86, endPoint x: 164, endPoint y: 84, distance: 60.5
click at [164, 84] on input "Cinnamon Powder" at bounding box center [586, 85] width 868 height 24
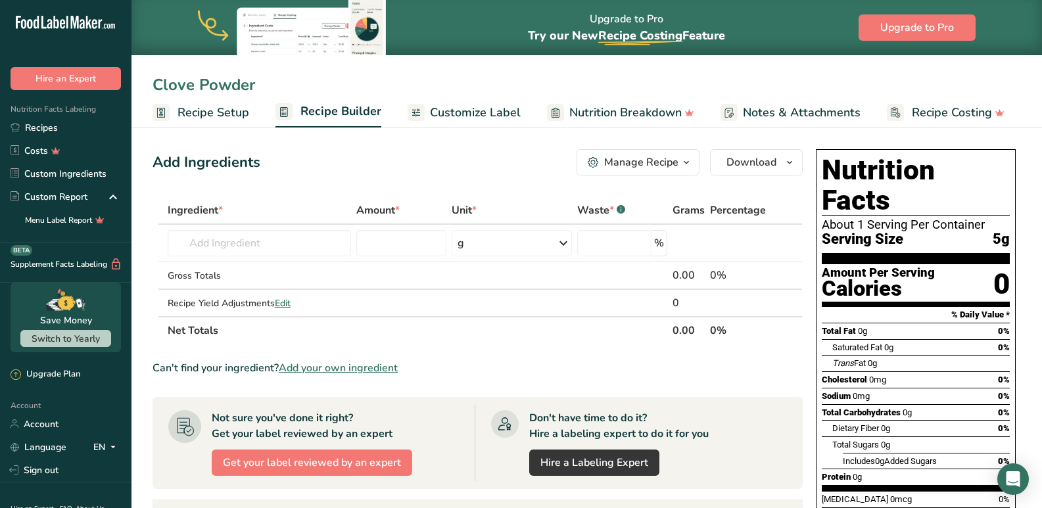
type input "Clove Powder"
click at [314, 67] on div "Clove Powder Recipe Setup Recipe Builder Customize Label Nutrition Breakdown No…" at bounding box center [586, 64] width 910 height 128
click at [372, 160] on div "Add Ingredients Manage Recipe Delete Recipe Duplicate Recipe Scale Recipe Save …" at bounding box center [477, 162] width 650 height 26
click at [274, 246] on input "text" at bounding box center [260, 243] width 184 height 26
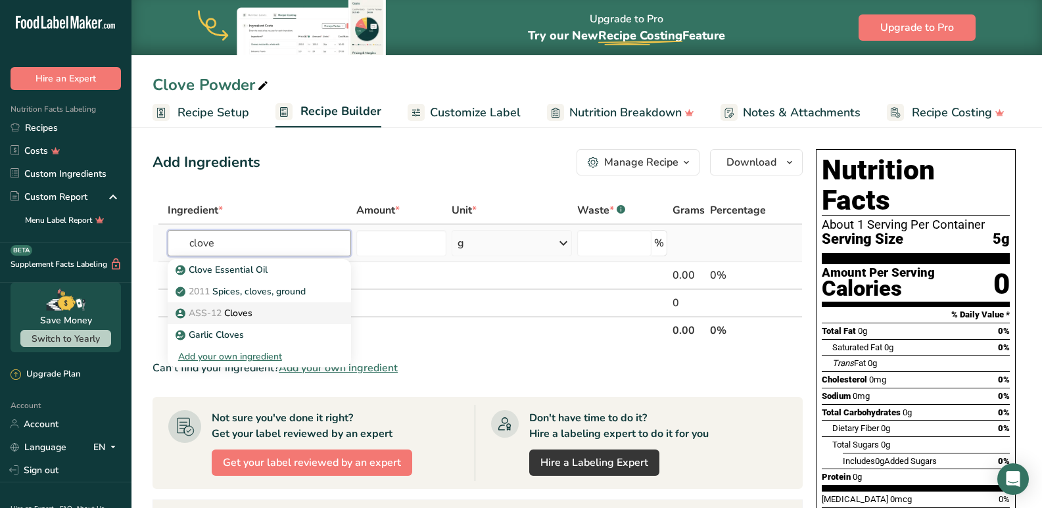
type input "clove"
click at [230, 314] on p "ASS-12 Cloves" at bounding box center [215, 313] width 74 height 14
type input "Cloves"
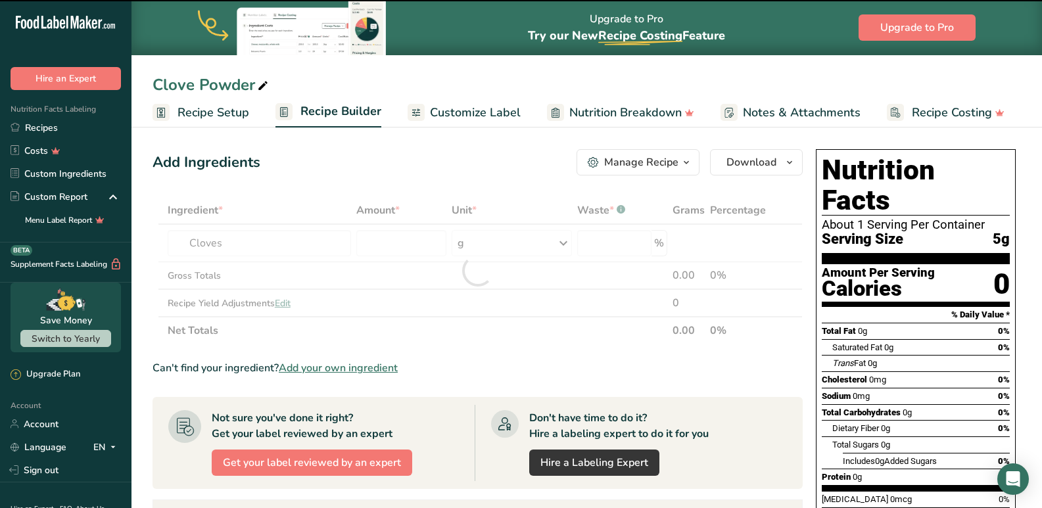
type input "0"
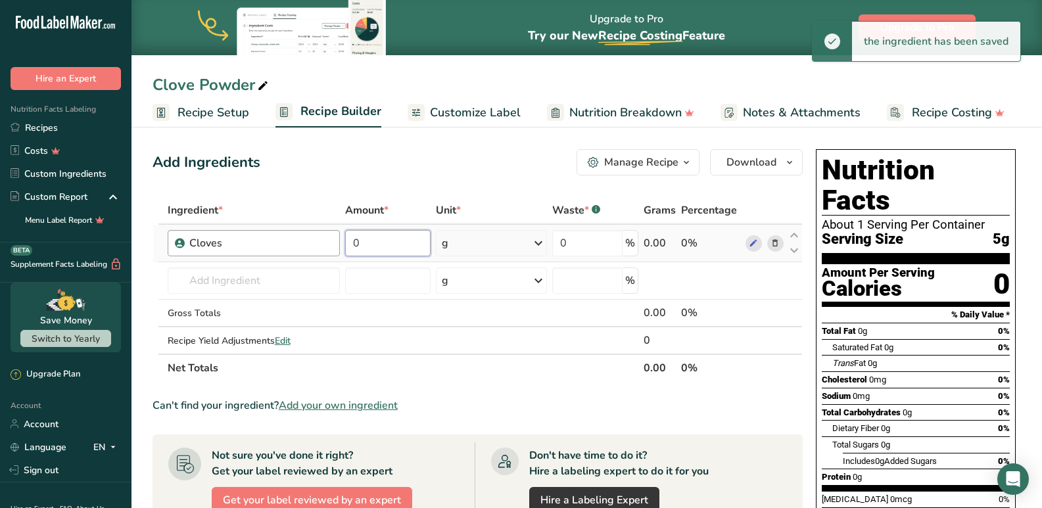
drag, startPoint x: 397, startPoint y: 243, endPoint x: 339, endPoint y: 243, distance: 58.5
click at [339, 243] on tr "Cloves 0 g Weight Units g kg mg See more Volume Units l mL fl oz See more 0 % 0…" at bounding box center [477, 243] width 649 height 37
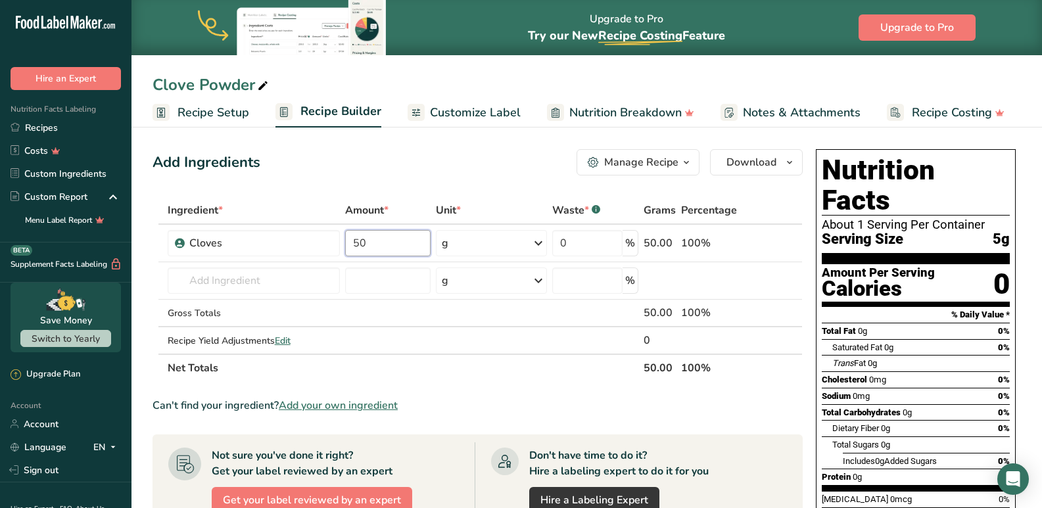
type input "50"
click at [407, 160] on div "Add Ingredients Manage Recipe Delete Recipe Duplicate Recipe Scale Recipe Save …" at bounding box center [477, 162] width 650 height 26
click at [484, 99] on link "Customize Label" at bounding box center [464, 113] width 113 height 30
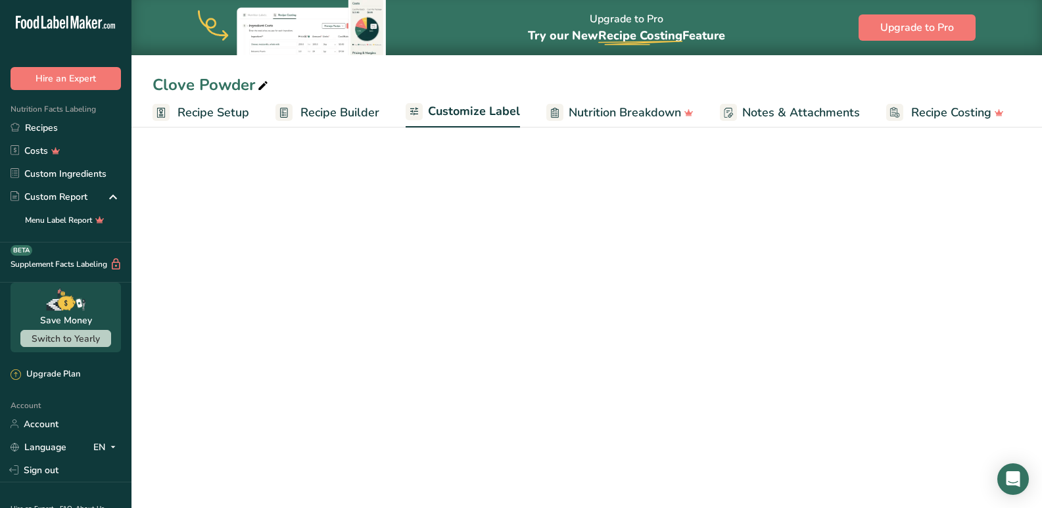
click at [493, 116] on span "Customize Label" at bounding box center [474, 112] width 92 height 18
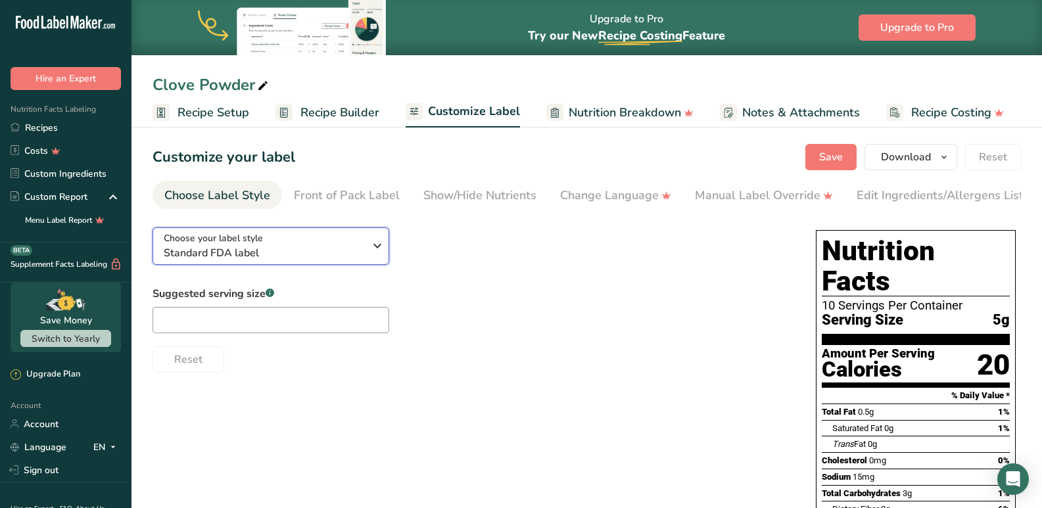
click at [302, 243] on div "Choose your label style Standard FDA label" at bounding box center [264, 246] width 200 height 30
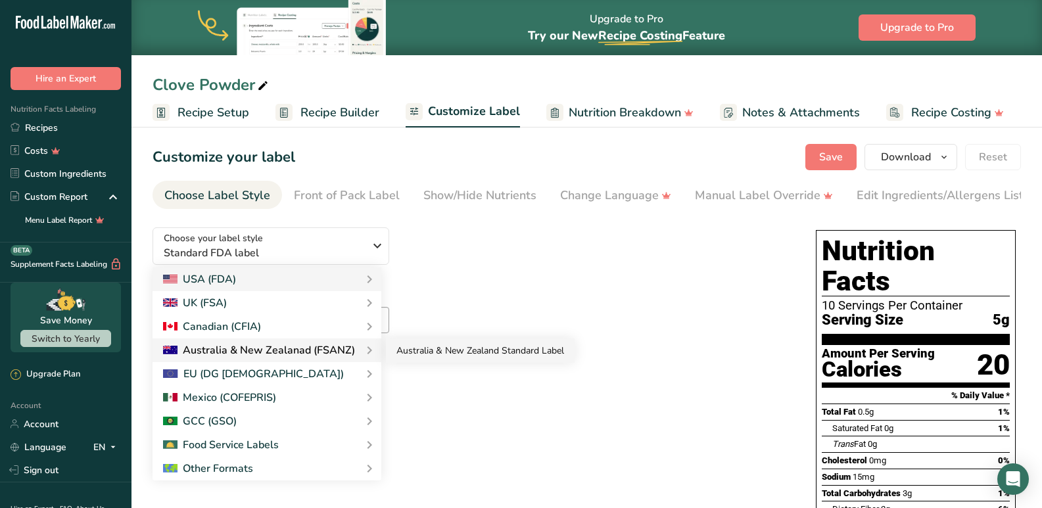
click at [391, 361] on link "Australia & New Zealand Standard Label" at bounding box center [480, 351] width 189 height 24
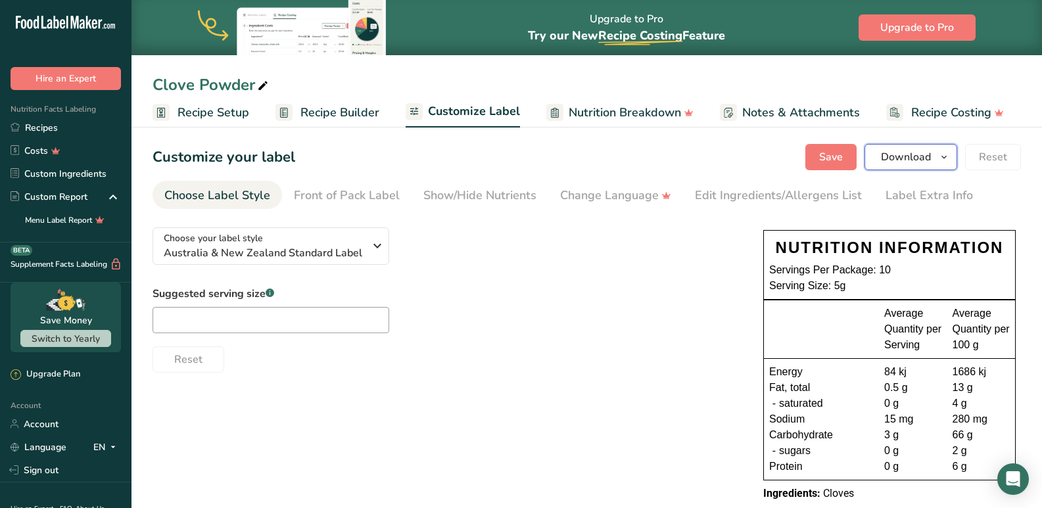
click at [925, 164] on span "Download" at bounding box center [906, 157] width 50 height 16
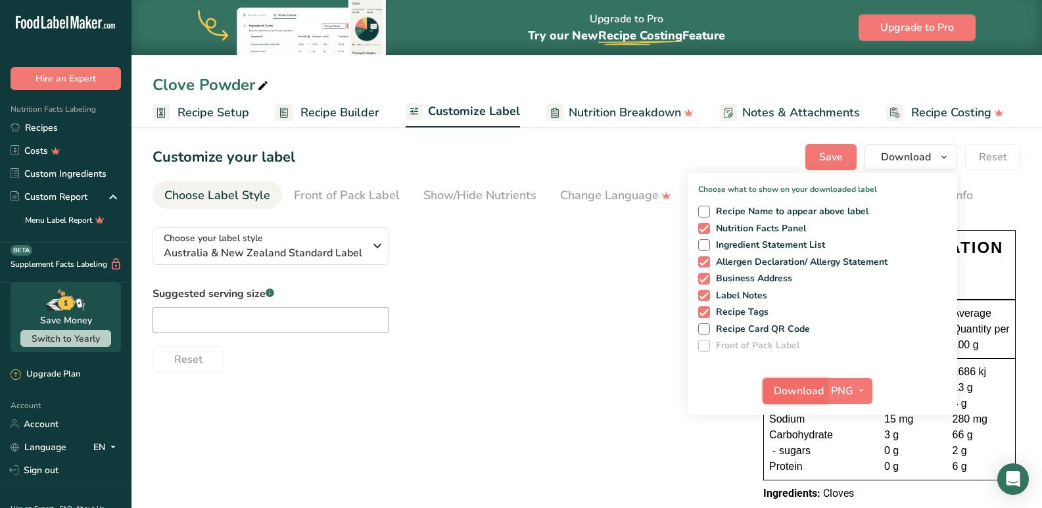
click at [799, 398] on span "Download" at bounding box center [799, 391] width 50 height 16
click at [816, 389] on span "Download" at bounding box center [799, 391] width 50 height 16
click at [237, 120] on span "Recipe Setup" at bounding box center [213, 113] width 72 height 18
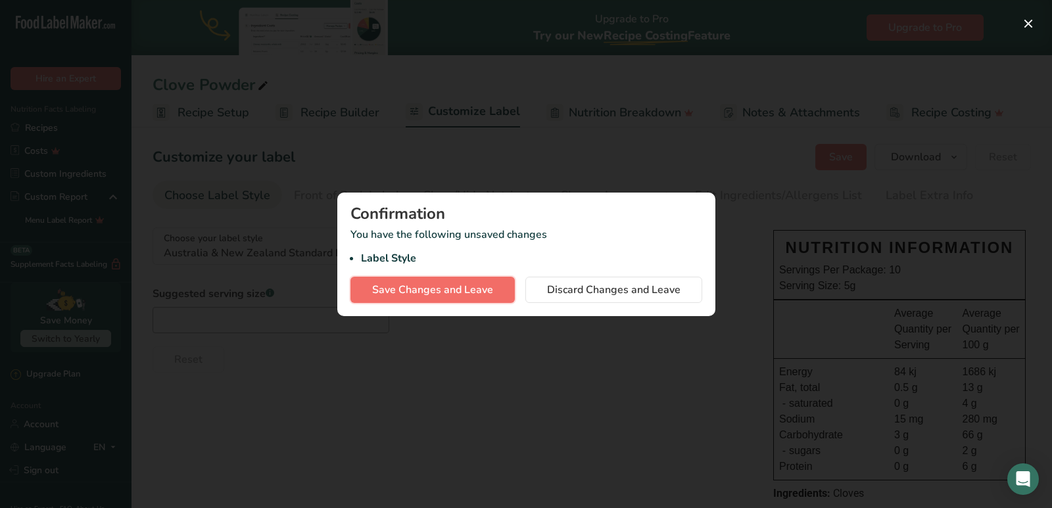
click at [474, 283] on span "Save Changes and Leave" at bounding box center [432, 290] width 121 height 16
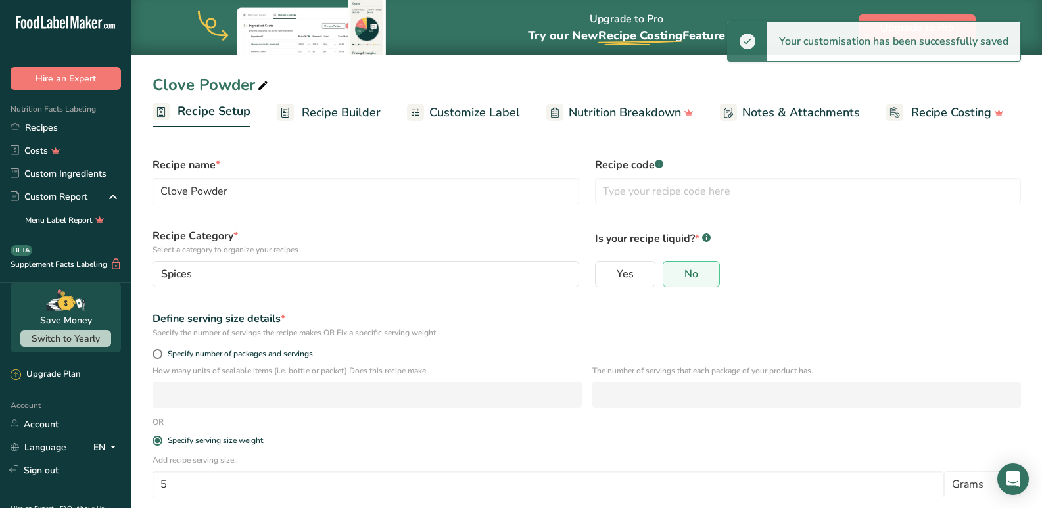
click at [338, 118] on span "Recipe Builder" at bounding box center [341, 113] width 79 height 18
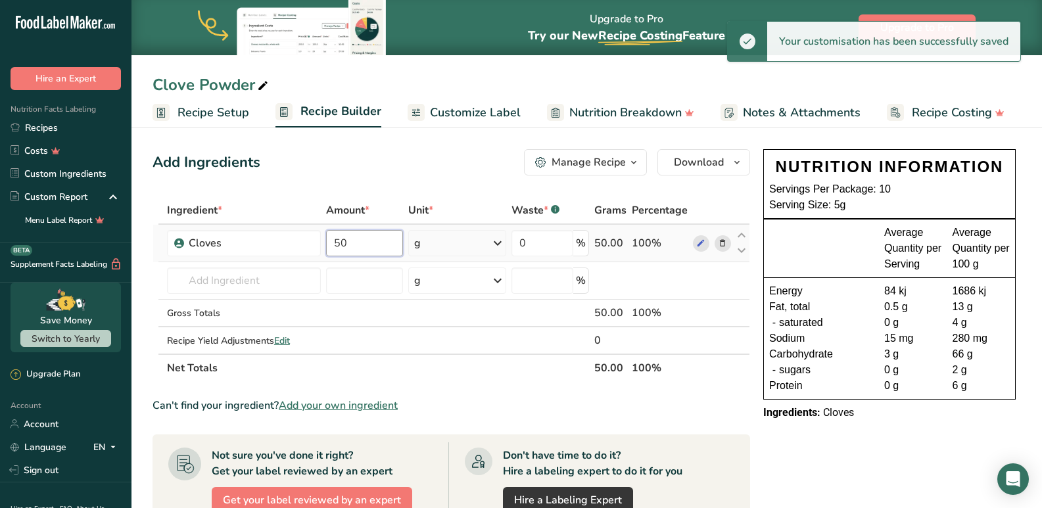
click at [358, 240] on input "50" at bounding box center [364, 243] width 77 height 26
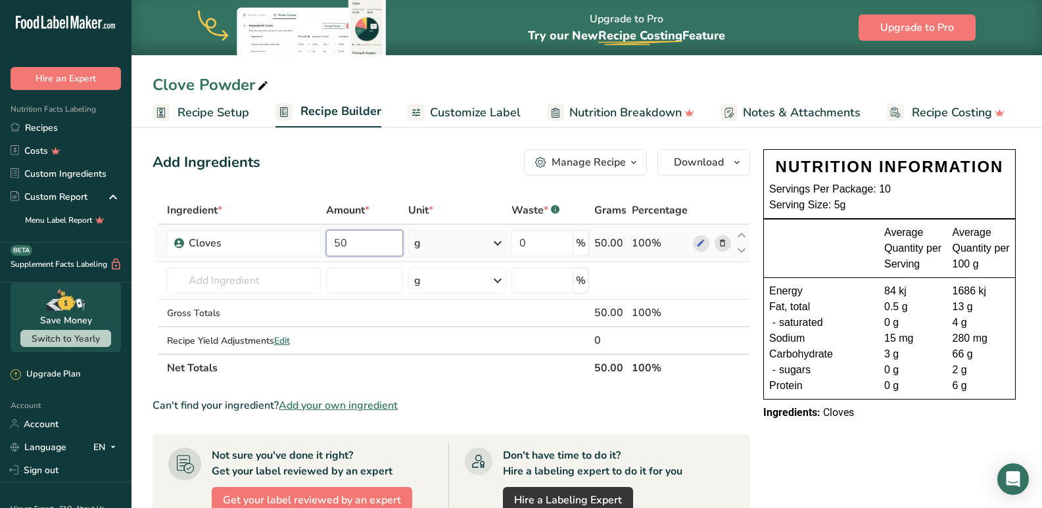
type input "5"
type input "100"
click at [449, 119] on span "Customize Label" at bounding box center [475, 113] width 91 height 18
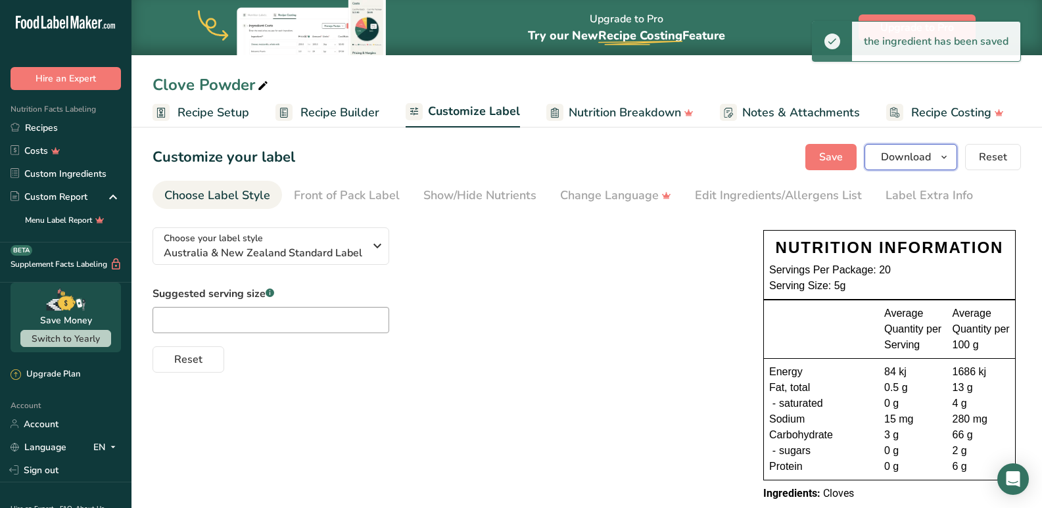
click at [890, 152] on span "Download" at bounding box center [906, 157] width 50 height 16
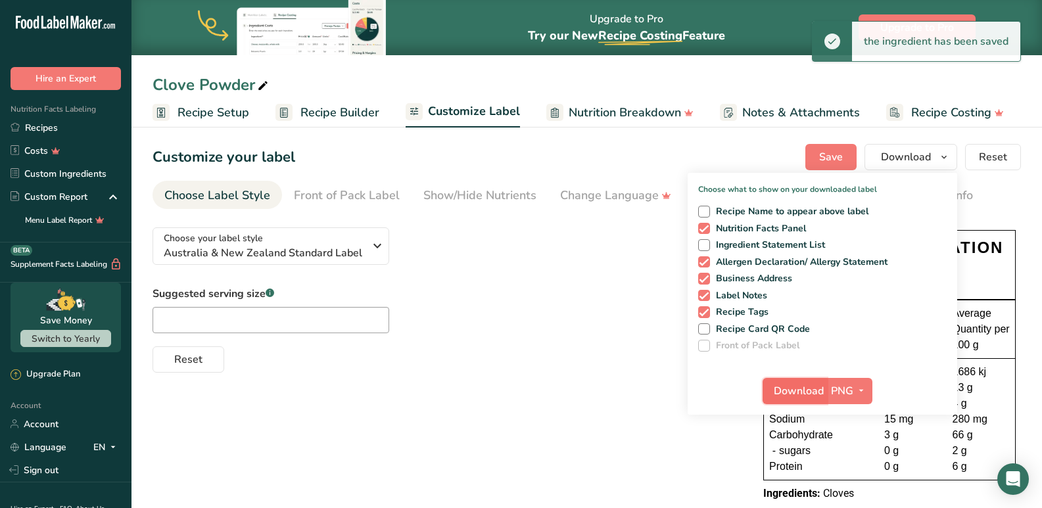
click at [782, 393] on span "Download" at bounding box center [799, 391] width 50 height 16
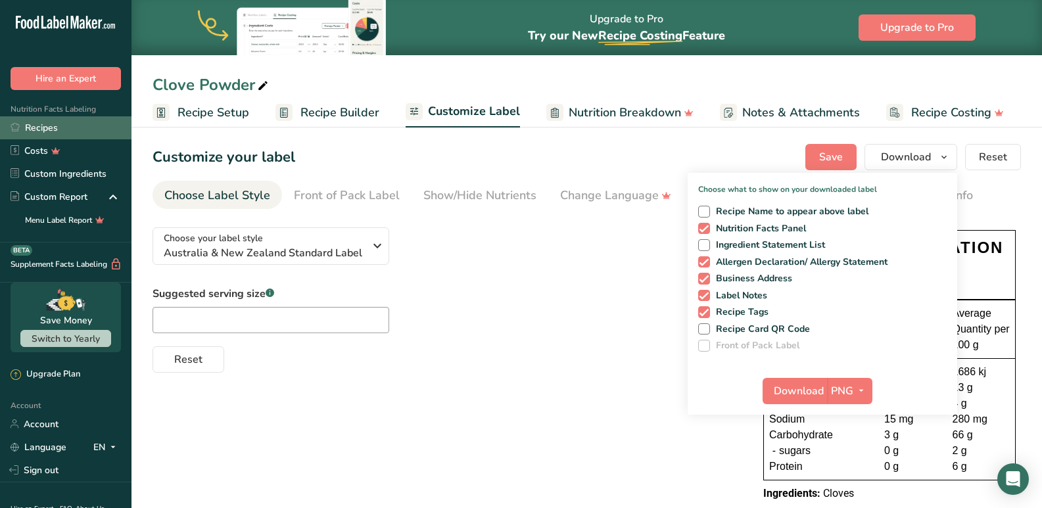
click at [50, 132] on link "Recipes" at bounding box center [65, 127] width 131 height 23
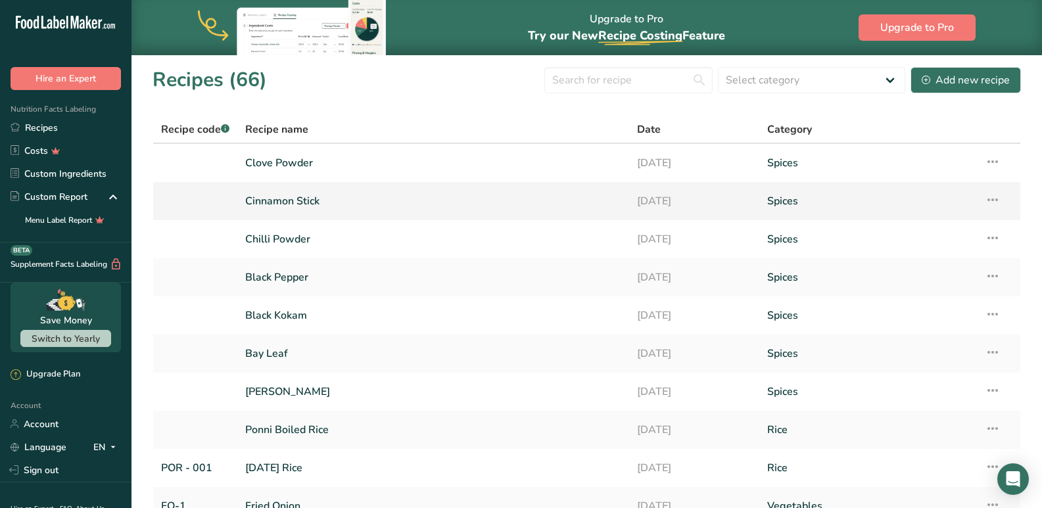
click at [271, 204] on link "Cinnamon Stick" at bounding box center [432, 201] width 375 height 28
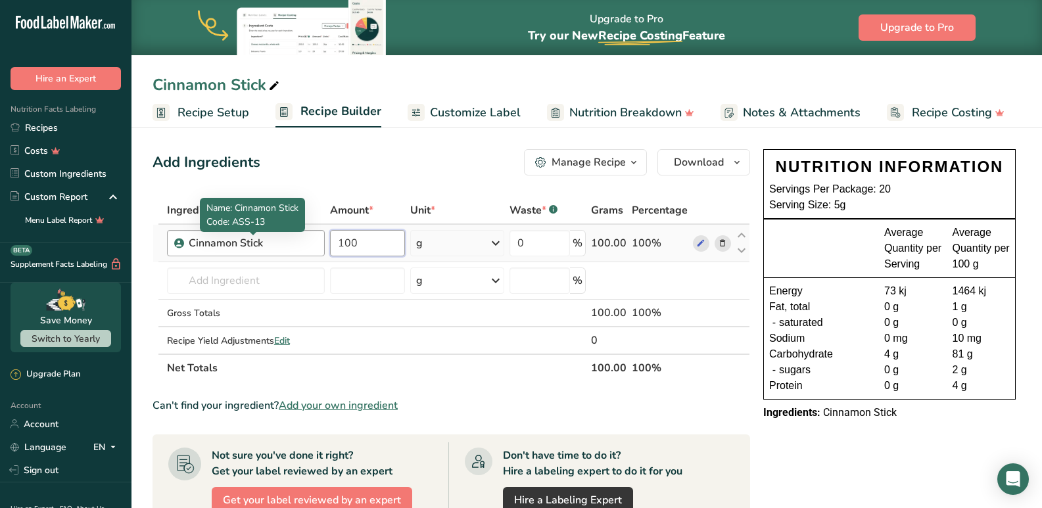
drag, startPoint x: 375, startPoint y: 243, endPoint x: 316, endPoint y: 247, distance: 58.6
click at [316, 247] on tr "Cinnamon Stick 100 g Weight Units g kg mg See more Volume Units l mL fl oz See …" at bounding box center [451, 243] width 596 height 37
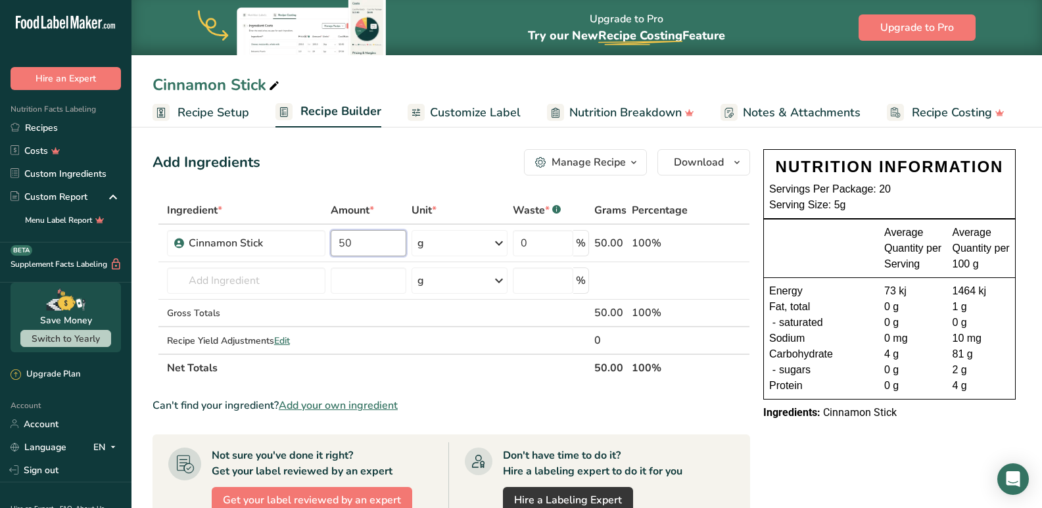
type input "50"
click at [757, 460] on div "Add Ingredients Manage Recipe Delete Recipe Duplicate Recipe Scale Recipe Save …" at bounding box center [454, 472] width 605 height 656
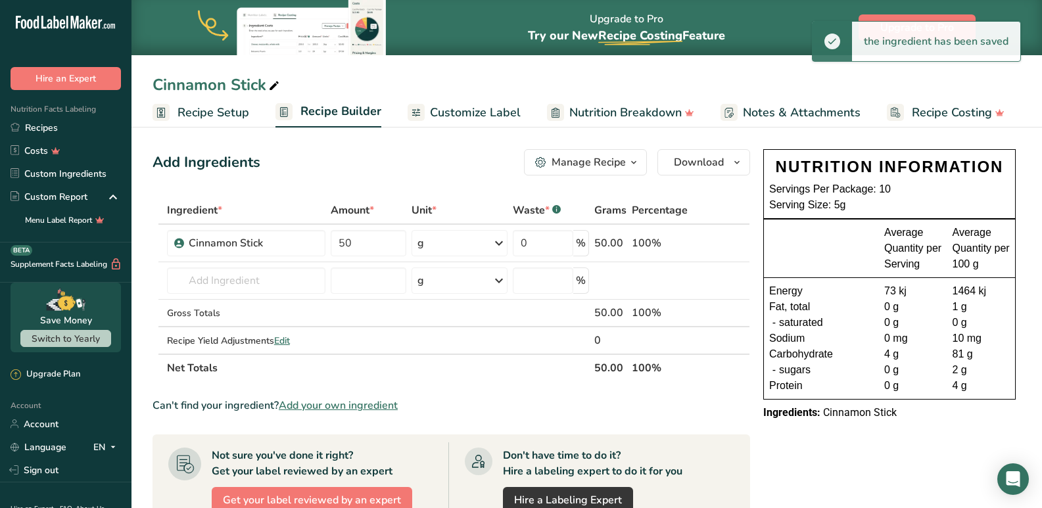
click at [495, 114] on span "Customize Label" at bounding box center [475, 113] width 91 height 18
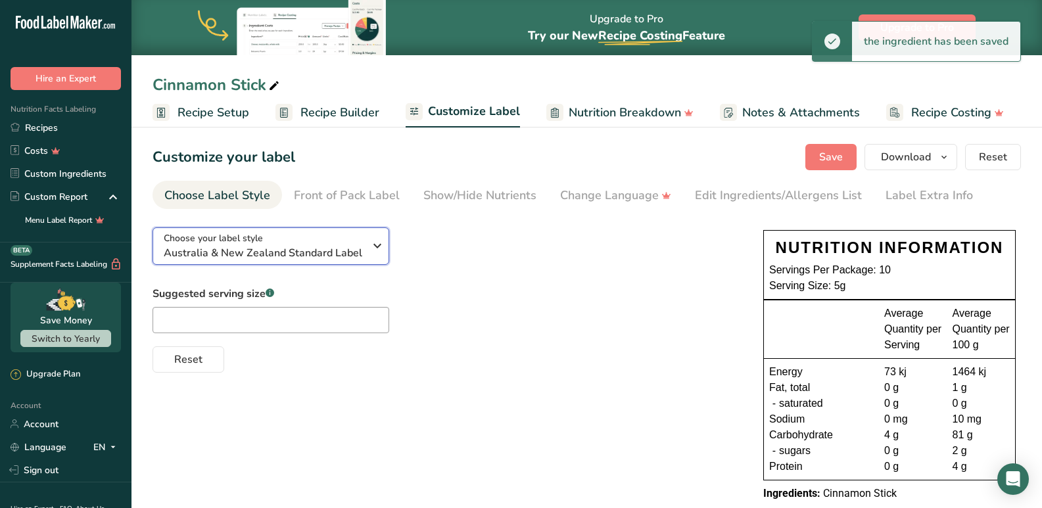
click at [273, 241] on div "Choose your label style Australia & New Zealand Standard Label" at bounding box center [264, 246] width 200 height 30
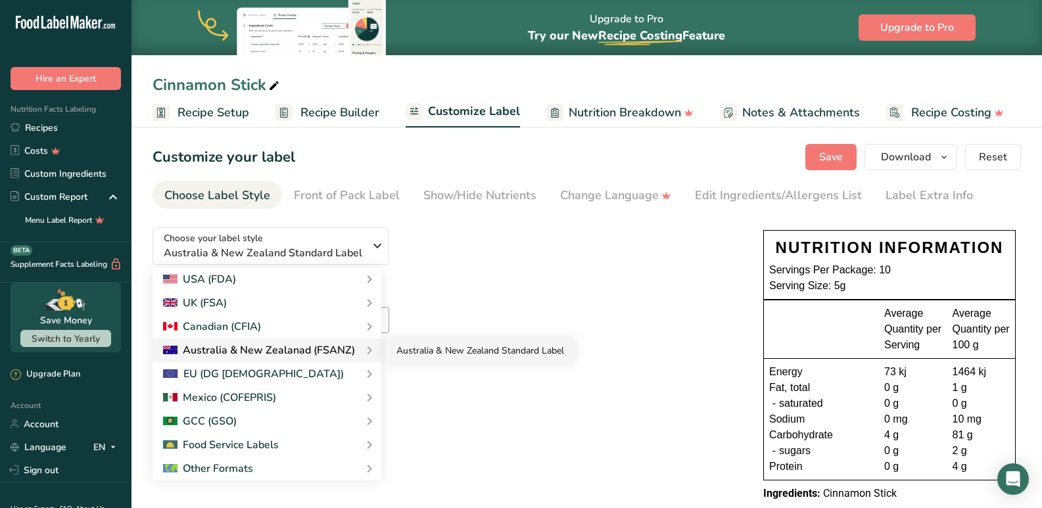
click at [419, 352] on link "Australia & New Zealand Standard Label" at bounding box center [480, 351] width 189 height 24
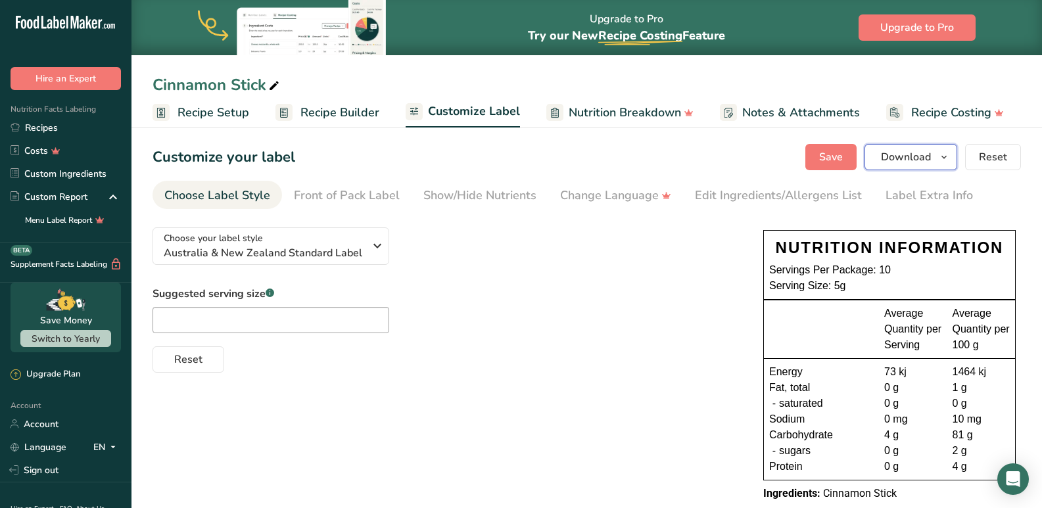
click at [910, 161] on span "Download" at bounding box center [906, 157] width 50 height 16
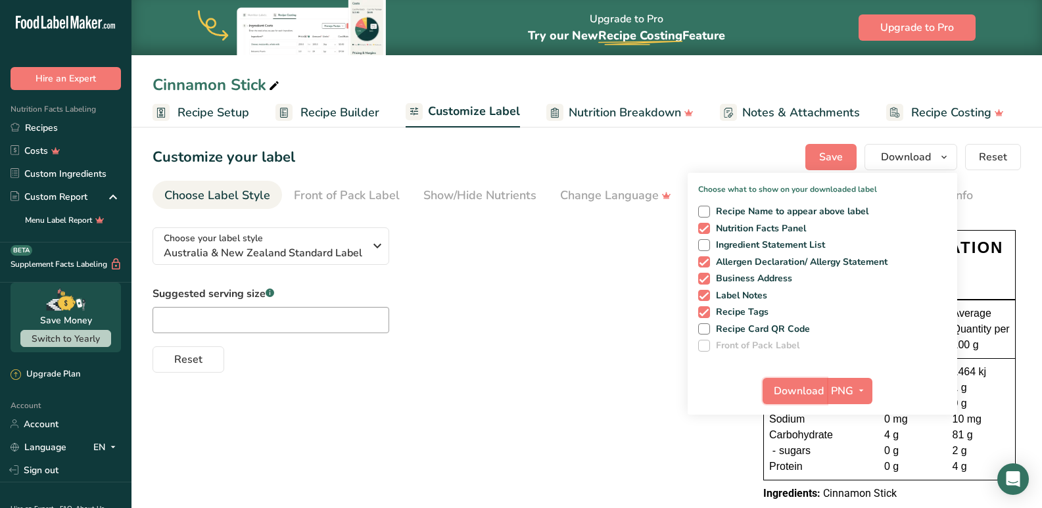
click at [805, 398] on span "Download" at bounding box center [799, 391] width 50 height 16
click at [89, 127] on link "Recipes" at bounding box center [65, 127] width 131 height 23
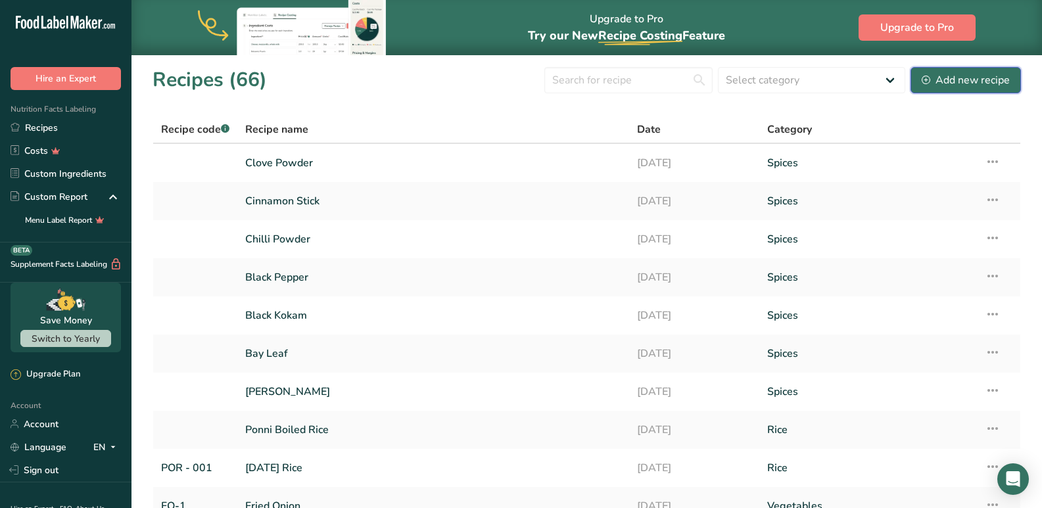
click at [950, 83] on div "Add new recipe" at bounding box center [966, 80] width 88 height 16
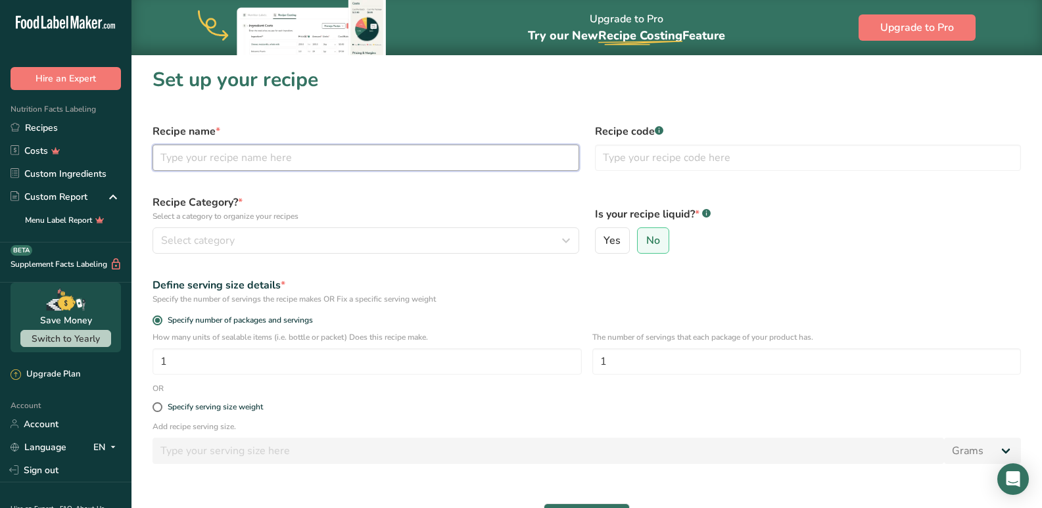
click at [205, 154] on input "text" at bounding box center [365, 158] width 427 height 26
type input "Coriander Powder"
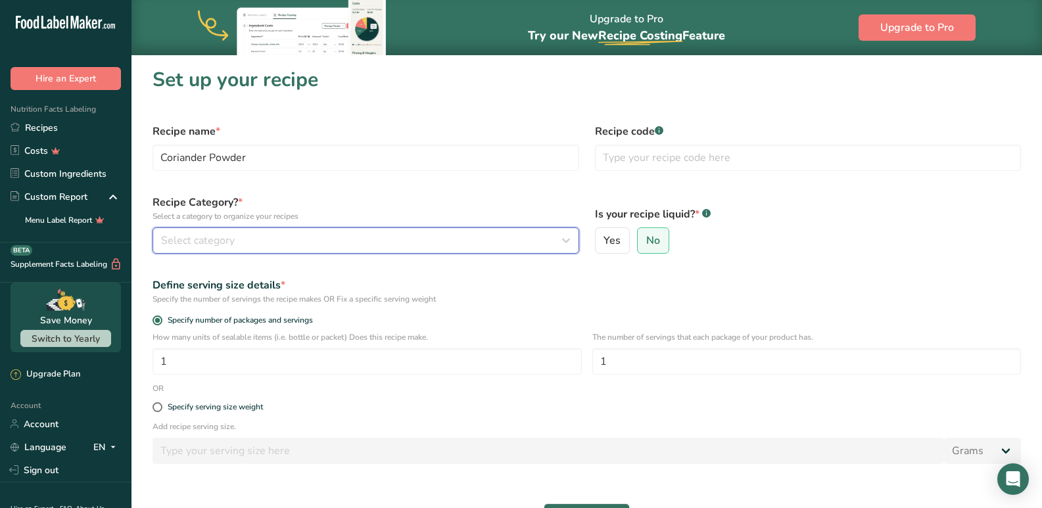
click at [279, 249] on button "Select category" at bounding box center [365, 240] width 427 height 26
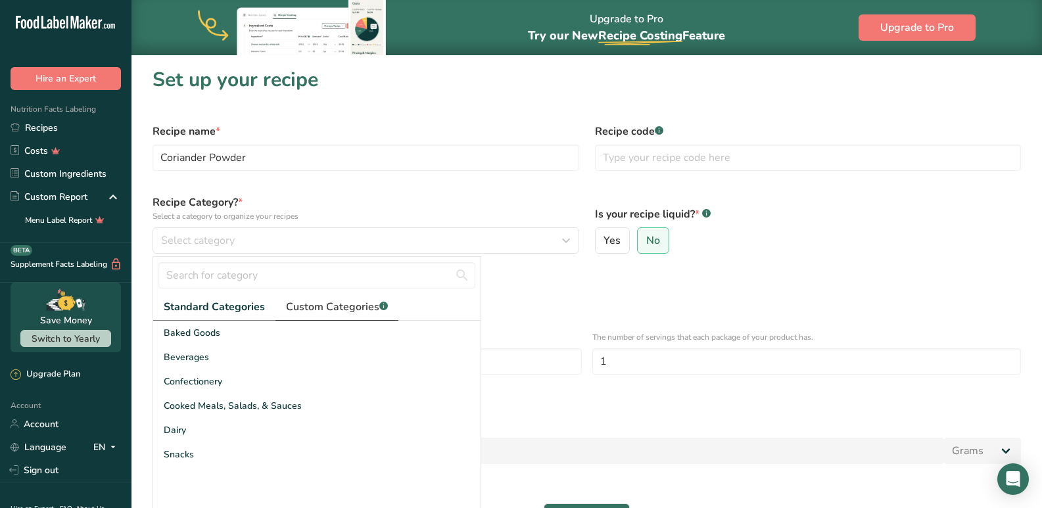
click at [311, 312] on span "Custom Categories .a-a{fill:#347362;}.b-a{fill:#fff;}" at bounding box center [337, 307] width 102 height 16
click at [327, 304] on span "Custom Categories .a-a{fill:#347362;}.b-a{fill:#fff;}" at bounding box center [336, 307] width 102 height 16
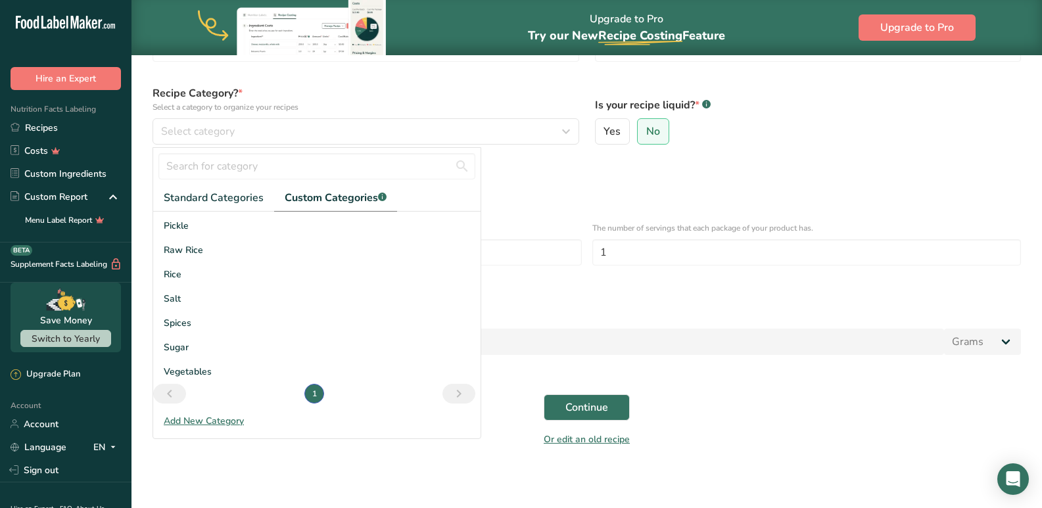
scroll to position [111, 0]
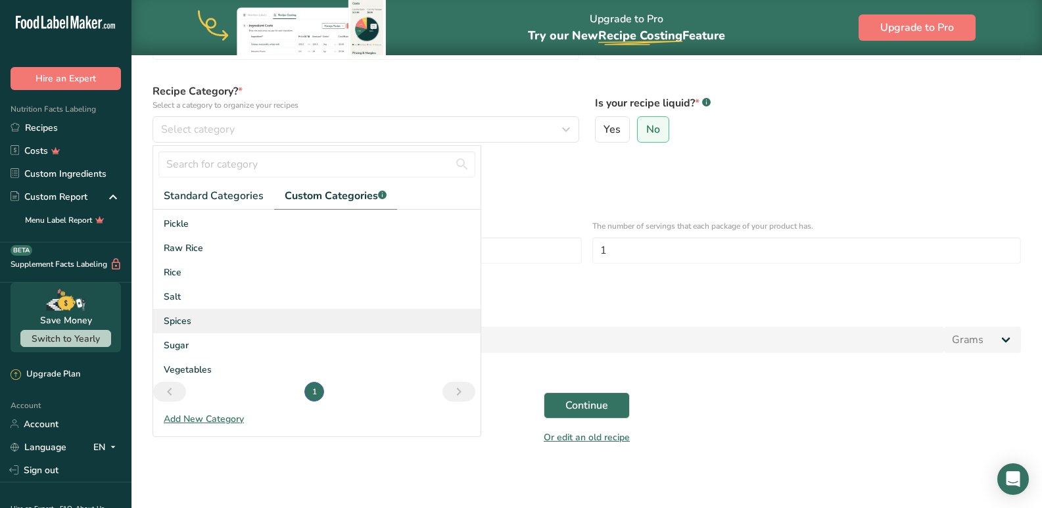
click at [189, 321] on span "Spices" at bounding box center [178, 321] width 28 height 14
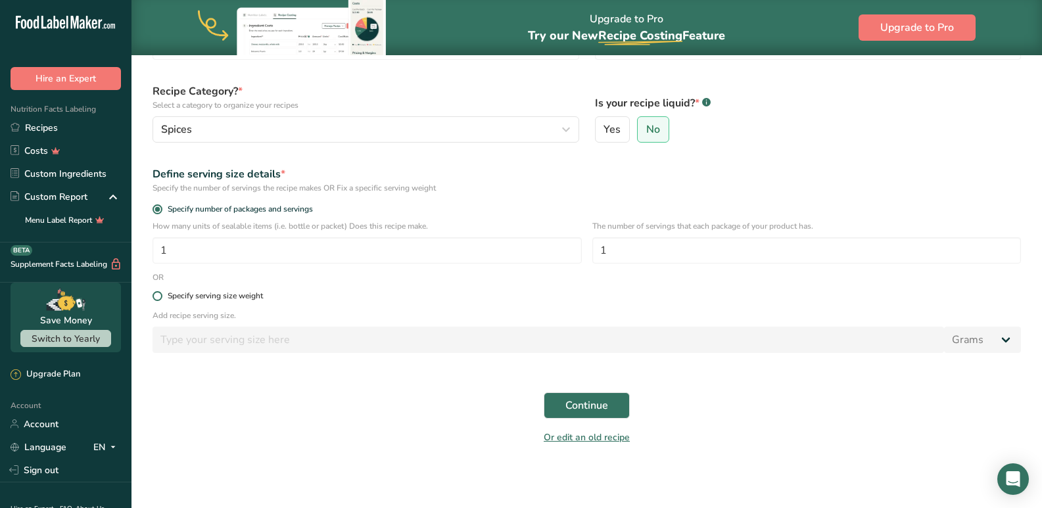
click at [204, 296] on div "Specify serving size weight" at bounding box center [215, 296] width 95 height 10
click at [161, 296] on input "Specify serving size weight" at bounding box center [156, 296] width 9 height 9
radio input "true"
radio input "false"
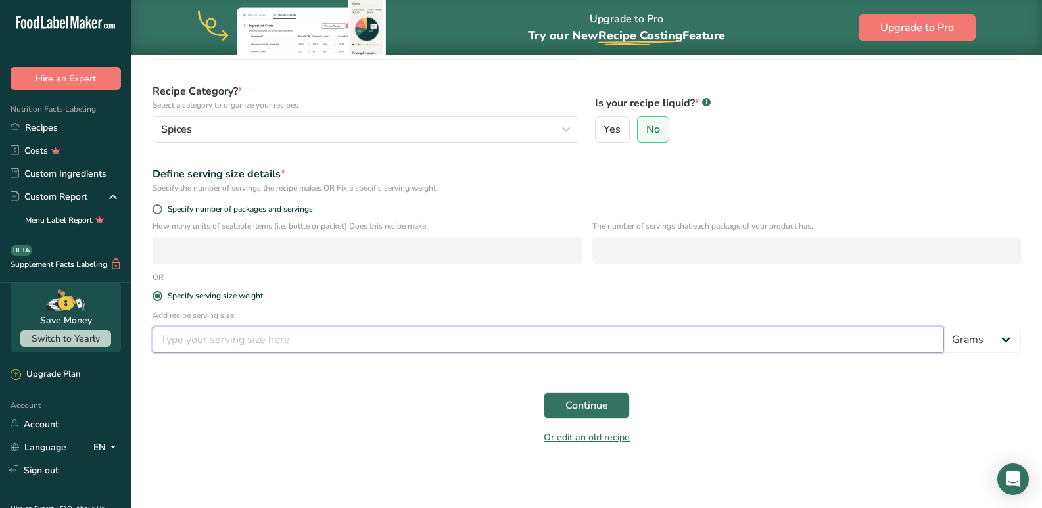
click at [309, 342] on input "number" at bounding box center [547, 340] width 791 height 26
type input "10"
click at [613, 405] on button "Continue" at bounding box center [587, 405] width 86 height 26
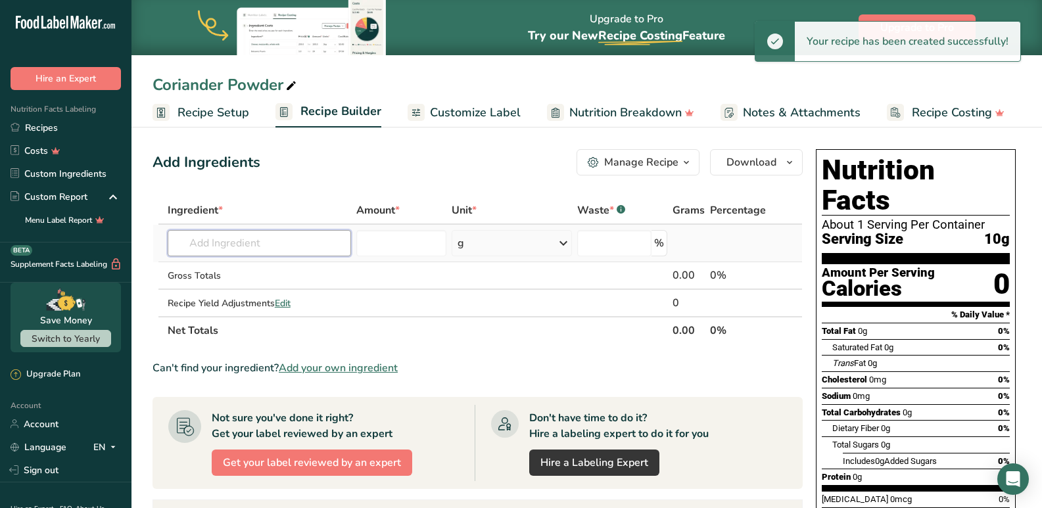
click at [199, 250] on input "text" at bounding box center [260, 243] width 184 height 26
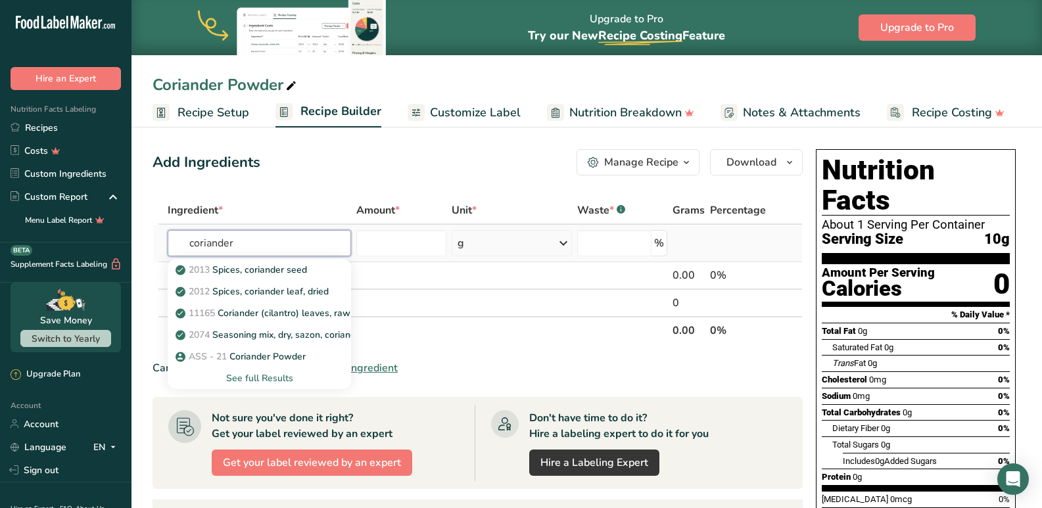
type input "coriander"
click at [243, 378] on div "See full Results" at bounding box center [259, 378] width 163 height 14
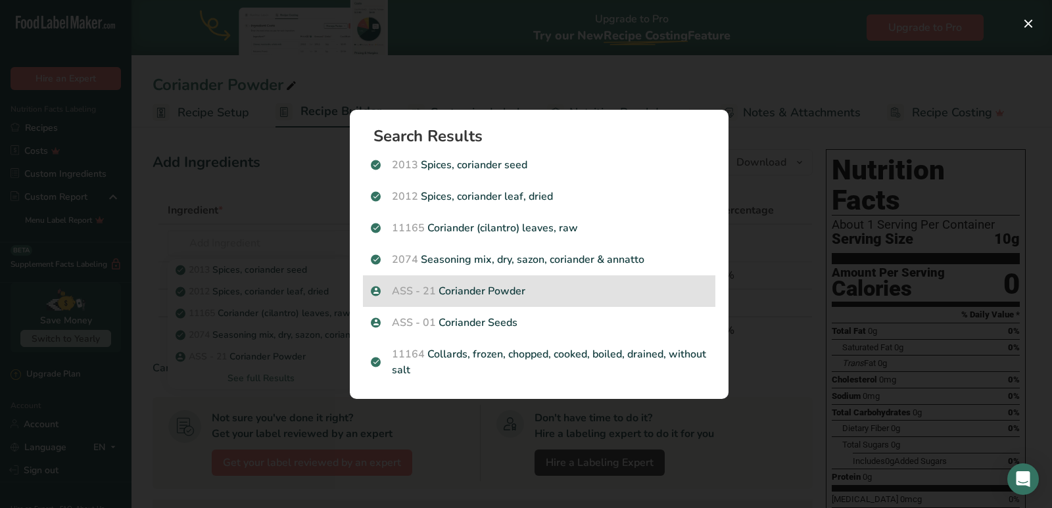
click at [459, 297] on p "ASS - 21 Coriander Powder" at bounding box center [539, 291] width 337 height 16
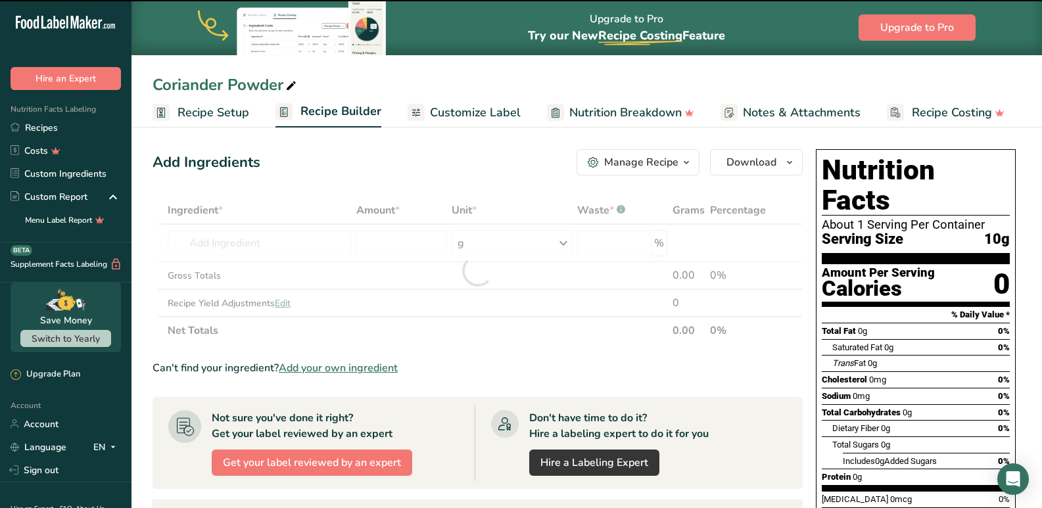
type input "0"
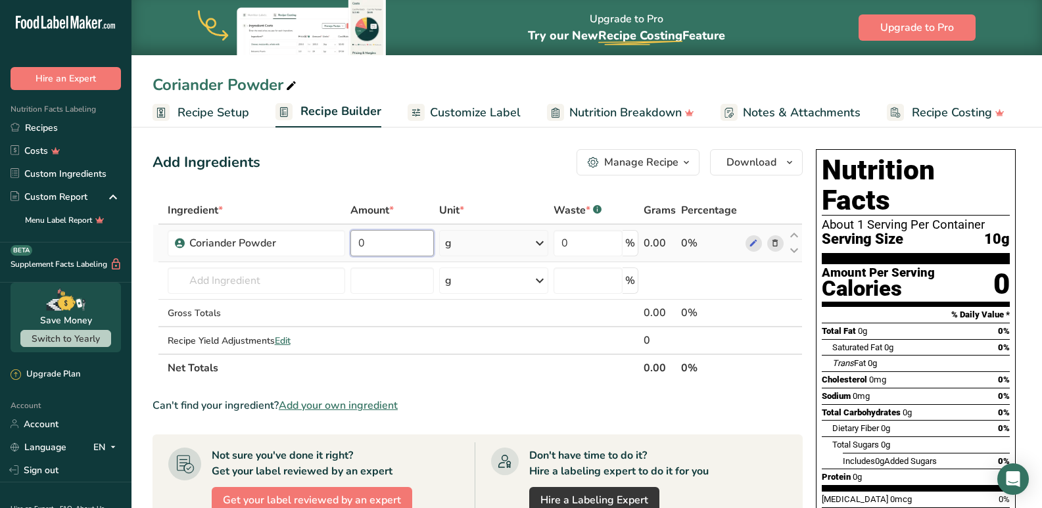
drag, startPoint x: 392, startPoint y: 245, endPoint x: 345, endPoint y: 245, distance: 46.7
click at [345, 245] on tr "Coriander Powder 0 g Weight Units g kg mg See more Volume Units l mL fl oz See …" at bounding box center [477, 243] width 649 height 37
type input "200"
click at [492, 398] on div "Can't find your ingredient? Add your own ingredient" at bounding box center [477, 406] width 650 height 16
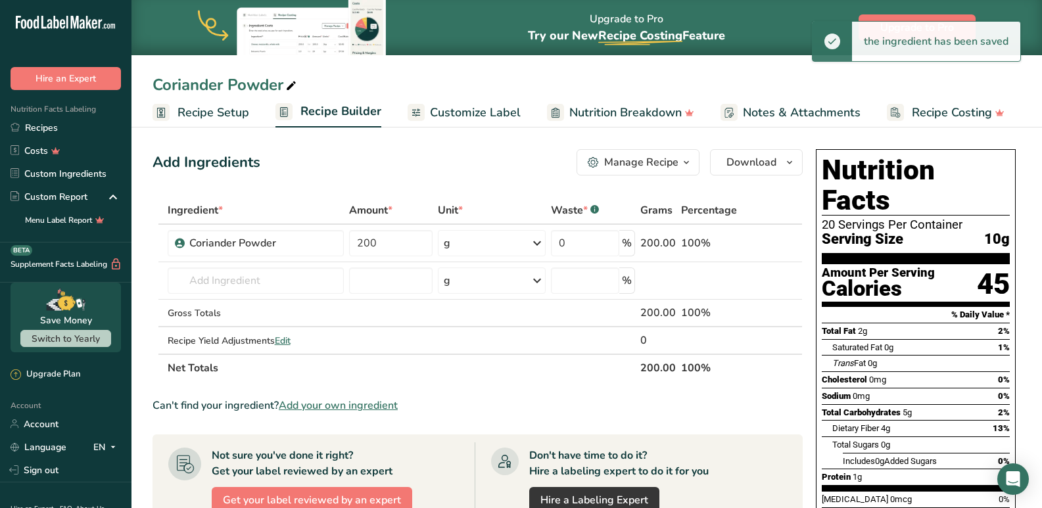
click at [456, 121] on span "Customize Label" at bounding box center [475, 113] width 91 height 18
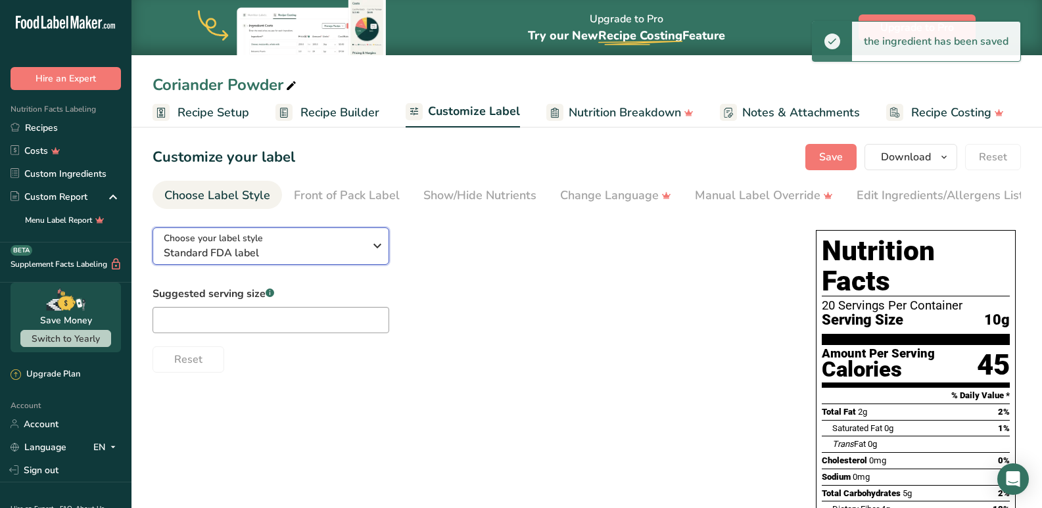
click at [295, 257] on span "Standard FDA label" at bounding box center [264, 253] width 200 height 16
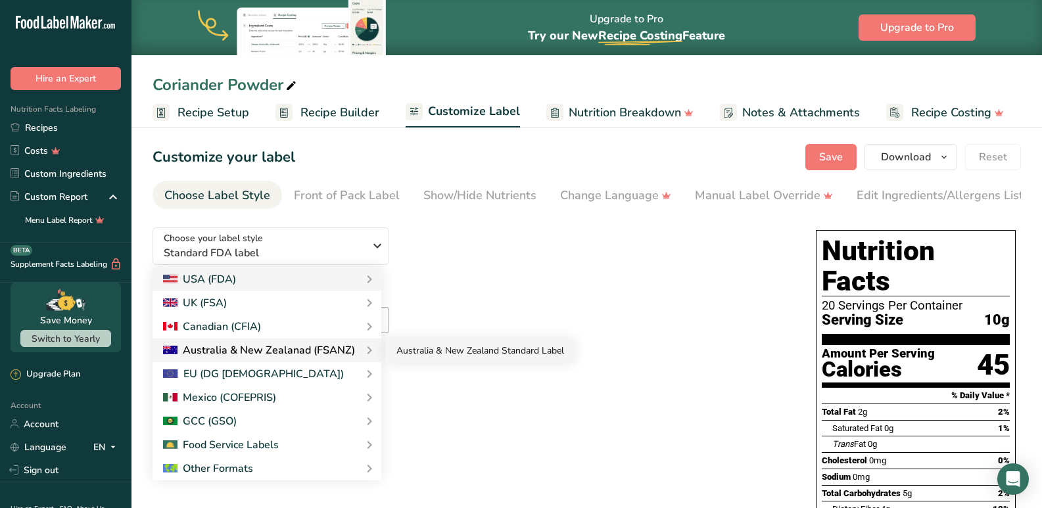
click at [408, 354] on link "Australia & New Zealand Standard Label" at bounding box center [480, 351] width 189 height 24
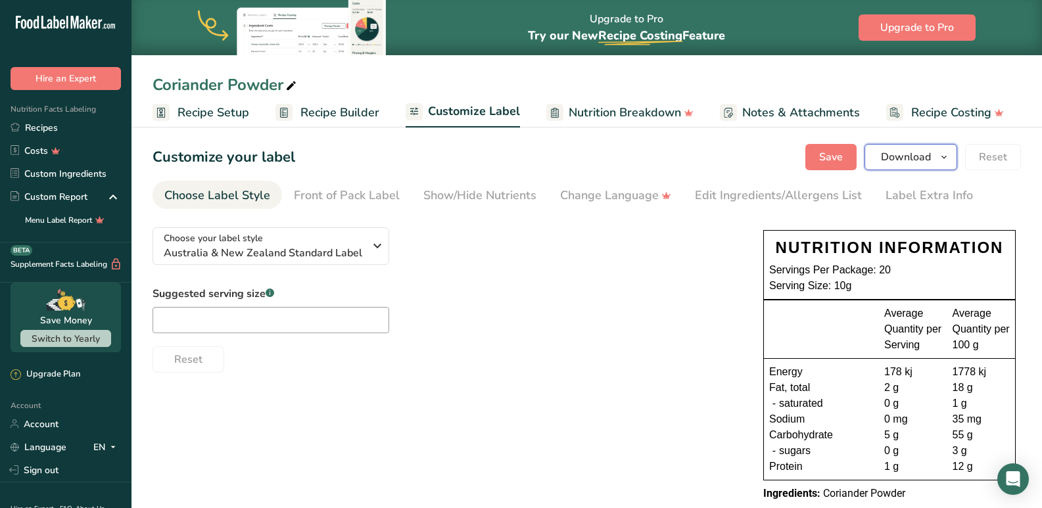
click at [914, 151] on span "Download" at bounding box center [906, 157] width 50 height 16
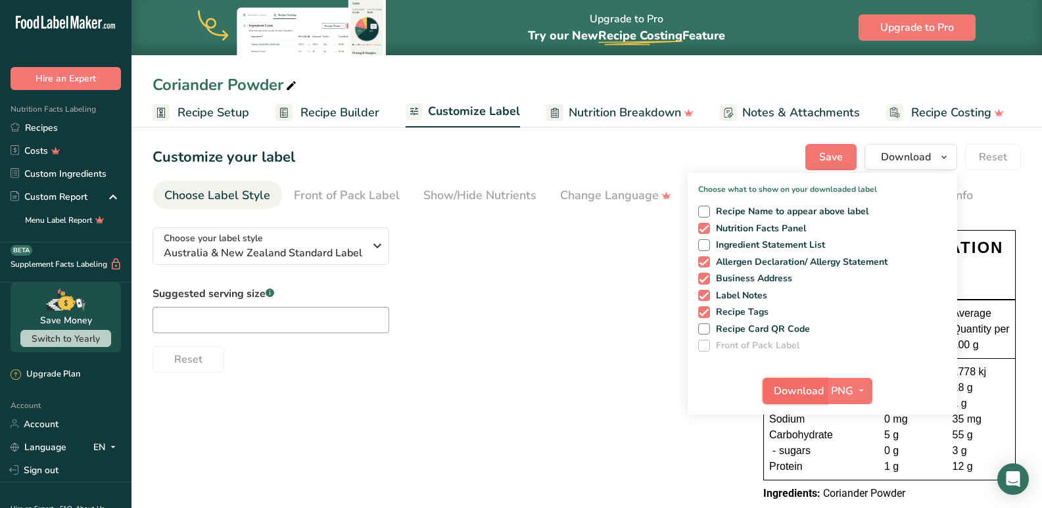
click at [779, 394] on span "Download" at bounding box center [799, 391] width 50 height 16
click at [326, 109] on span "Recipe Builder" at bounding box center [339, 113] width 79 height 18
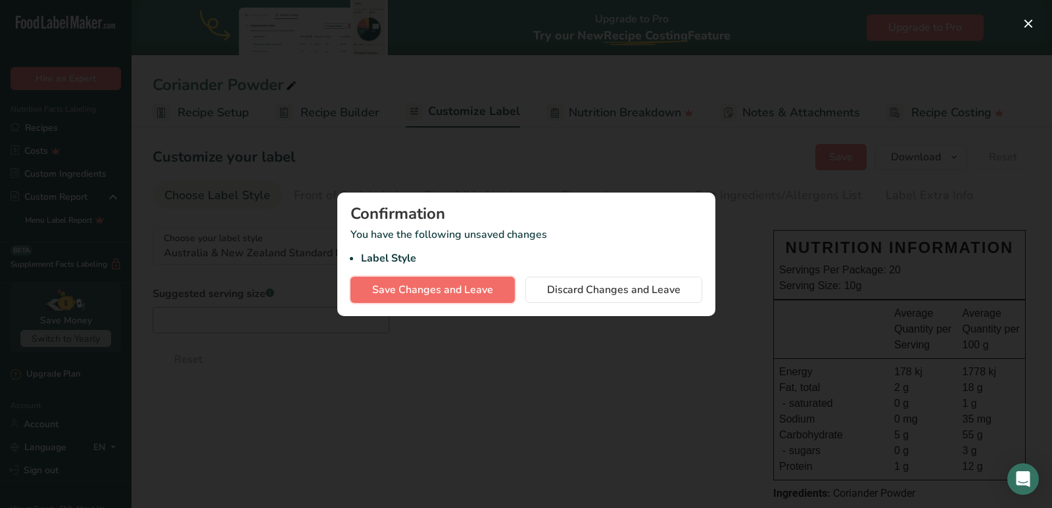
click at [457, 279] on button "Save Changes and Leave" at bounding box center [432, 290] width 164 height 26
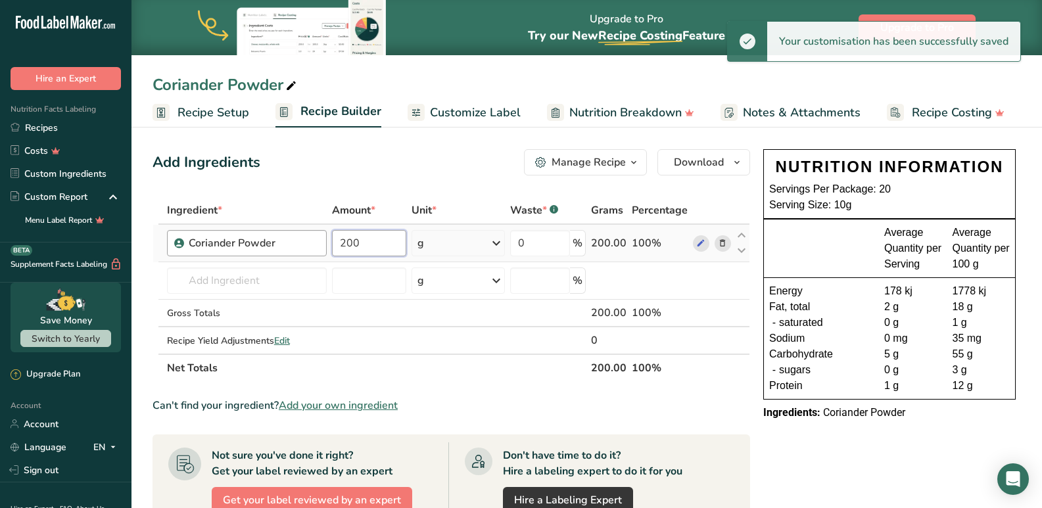
drag, startPoint x: 373, startPoint y: 246, endPoint x: 315, endPoint y: 238, distance: 59.0
click at [315, 238] on tr "Coriander Powder 200 g Weight Units g kg mg See more Volume Units l mL fl oz Se…" at bounding box center [451, 243] width 596 height 37
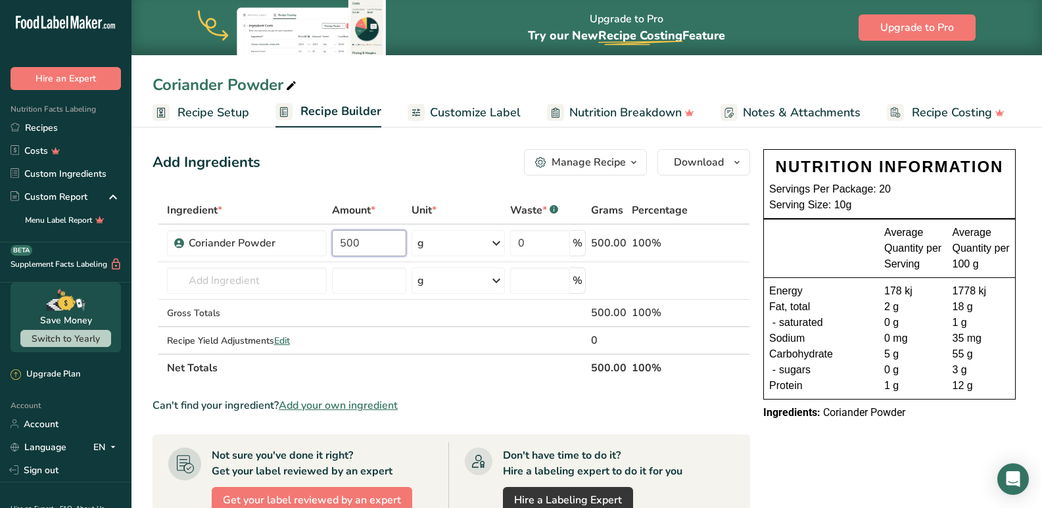
type input "500"
click at [450, 167] on div "Add Ingredients Manage Recipe Delete Recipe Duplicate Recipe Scale Recipe Save …" at bounding box center [450, 162] width 597 height 26
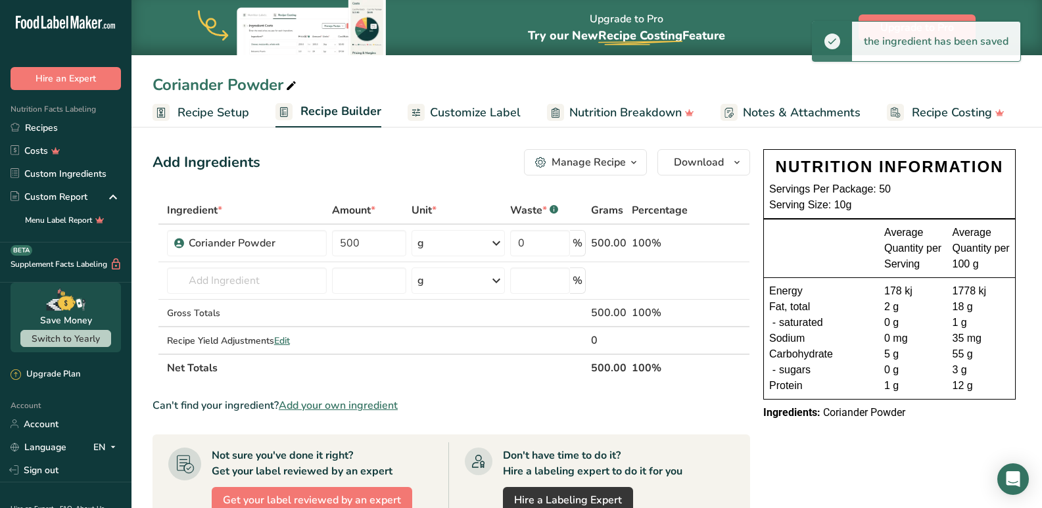
click at [446, 109] on span "Customize Label" at bounding box center [475, 113] width 91 height 18
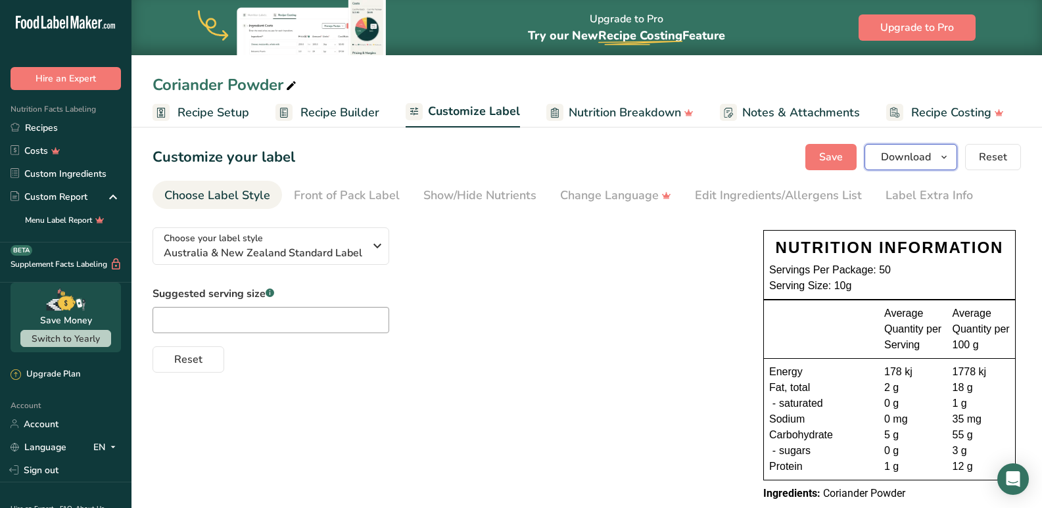
click at [900, 160] on span "Download" at bounding box center [906, 157] width 50 height 16
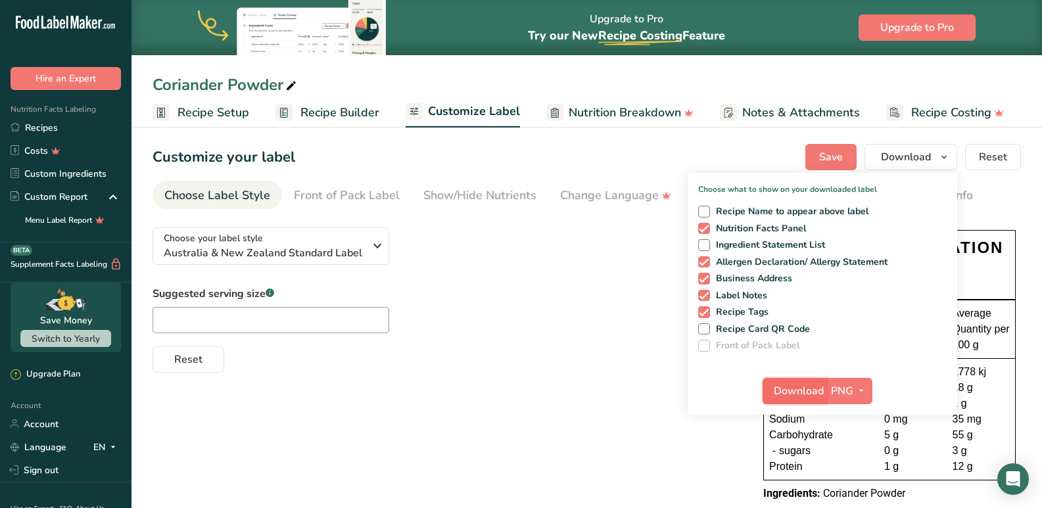
click at [779, 398] on span "Download" at bounding box center [799, 391] width 50 height 16
click at [780, 392] on span "Download" at bounding box center [799, 391] width 50 height 16
click at [356, 119] on span "Recipe Builder" at bounding box center [339, 113] width 79 height 18
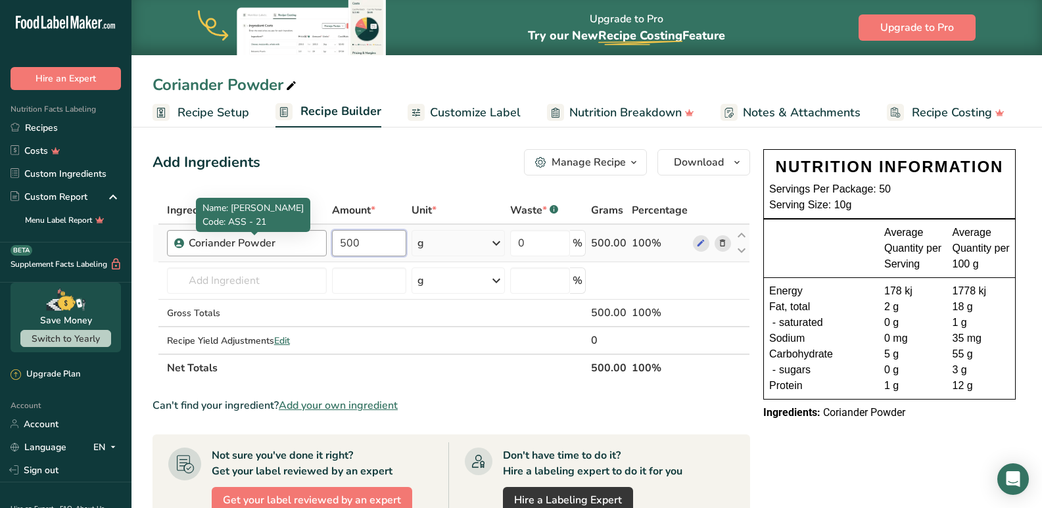
drag, startPoint x: 376, startPoint y: 251, endPoint x: 288, endPoint y: 249, distance: 88.1
click at [288, 249] on tr "Coriander Powder 500 g Weight Units g kg mg See more Volume Units l mL fl oz Se…" at bounding box center [451, 243] width 596 height 37
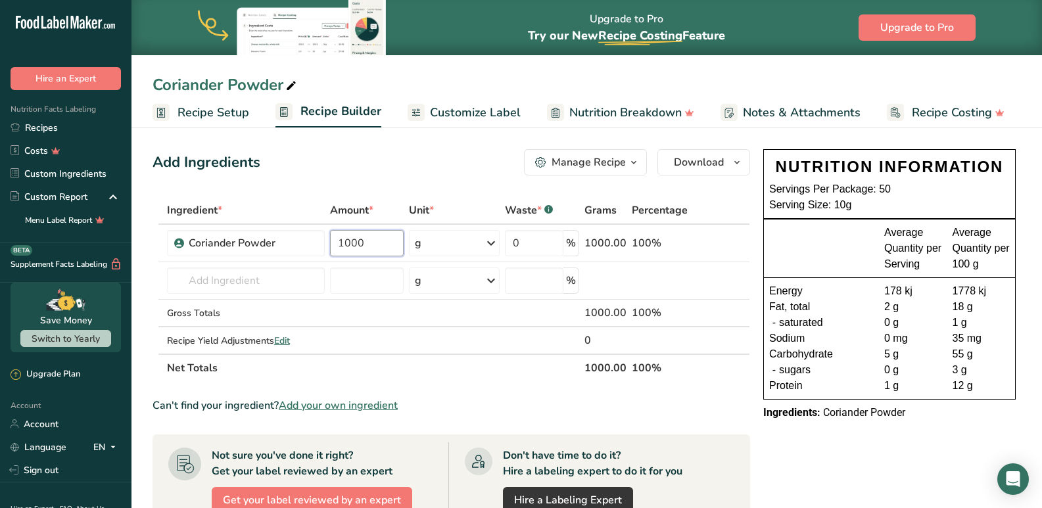
type input "1000"
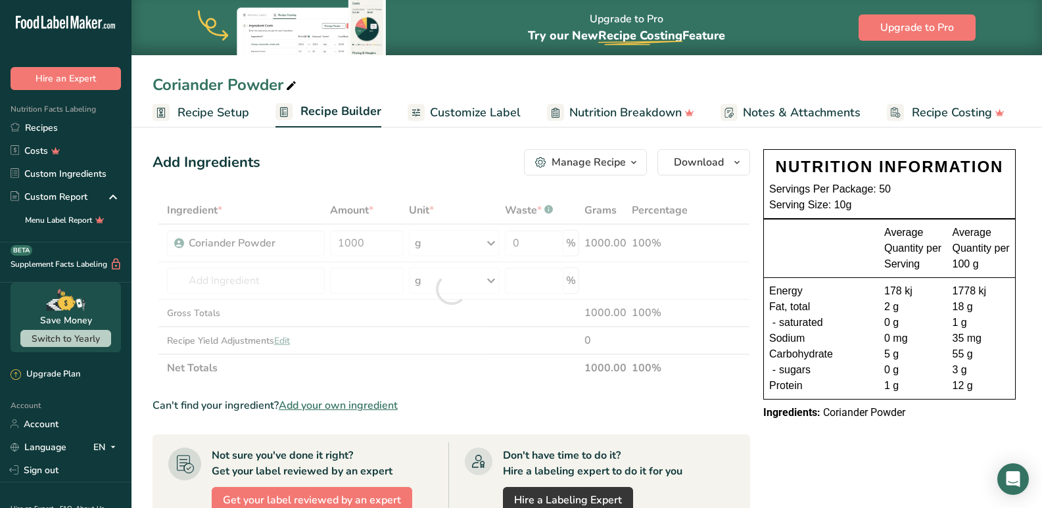
click at [529, 402] on div "Can't find your ingredient? Add your own ingredient" at bounding box center [450, 406] width 597 height 16
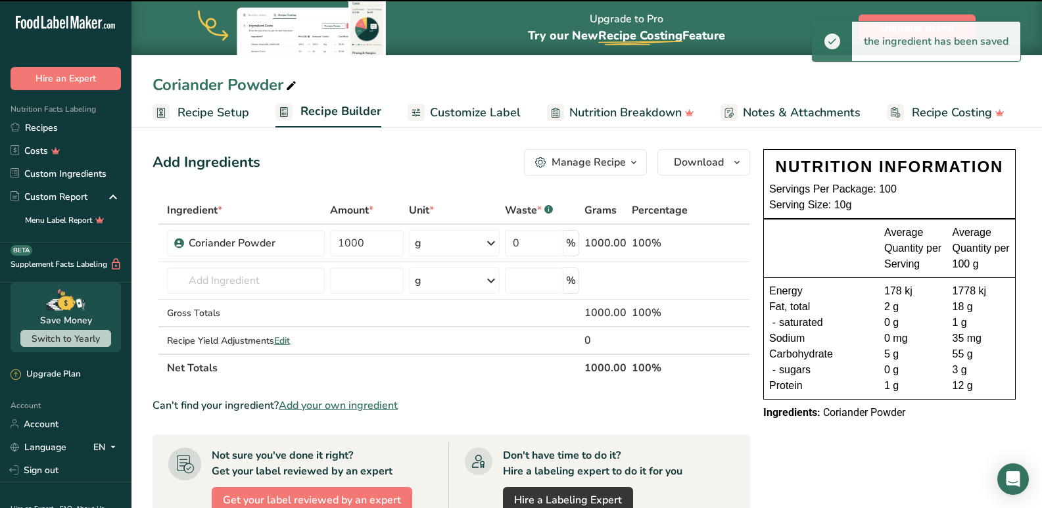
click at [461, 107] on span "Customize Label" at bounding box center [475, 113] width 91 height 18
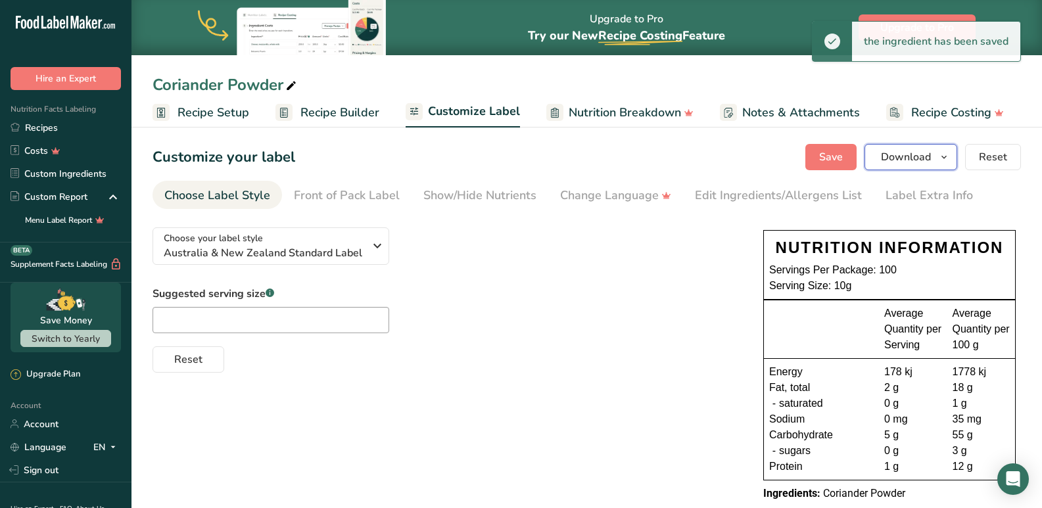
click at [925, 158] on span "Download" at bounding box center [906, 157] width 50 height 16
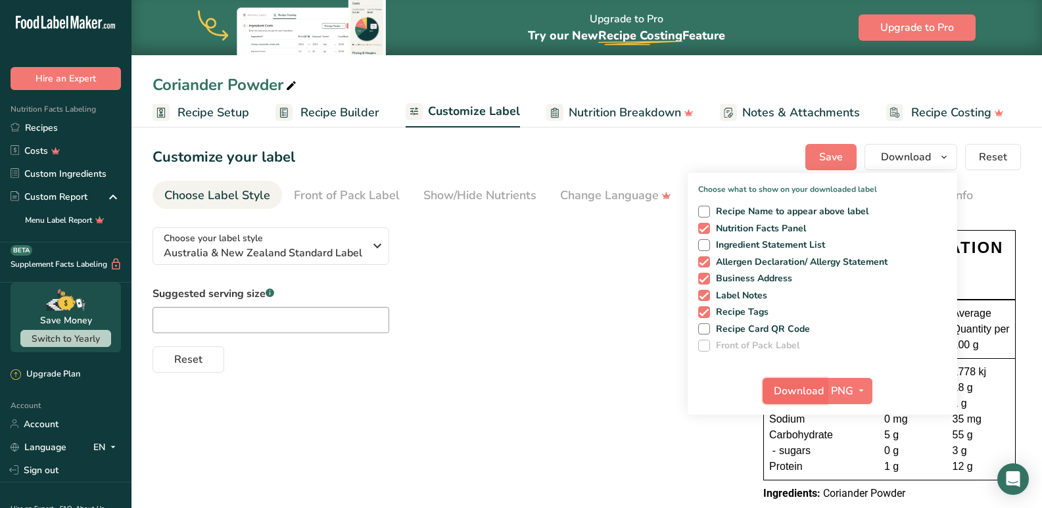
click at [795, 395] on span "Download" at bounding box center [799, 391] width 50 height 16
click at [26, 131] on link "Recipes" at bounding box center [65, 127] width 131 height 23
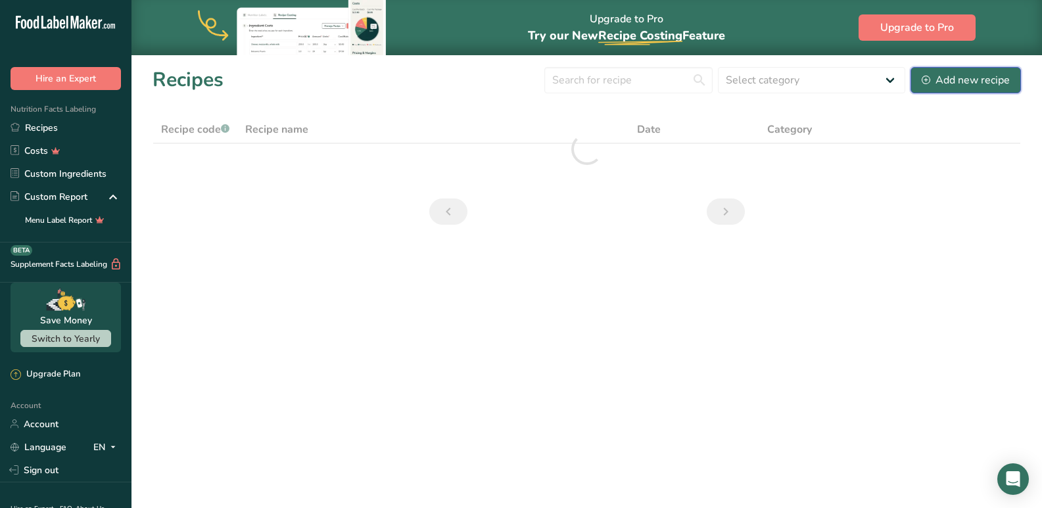
click at [941, 80] on div "Add new recipe" at bounding box center [966, 80] width 88 height 16
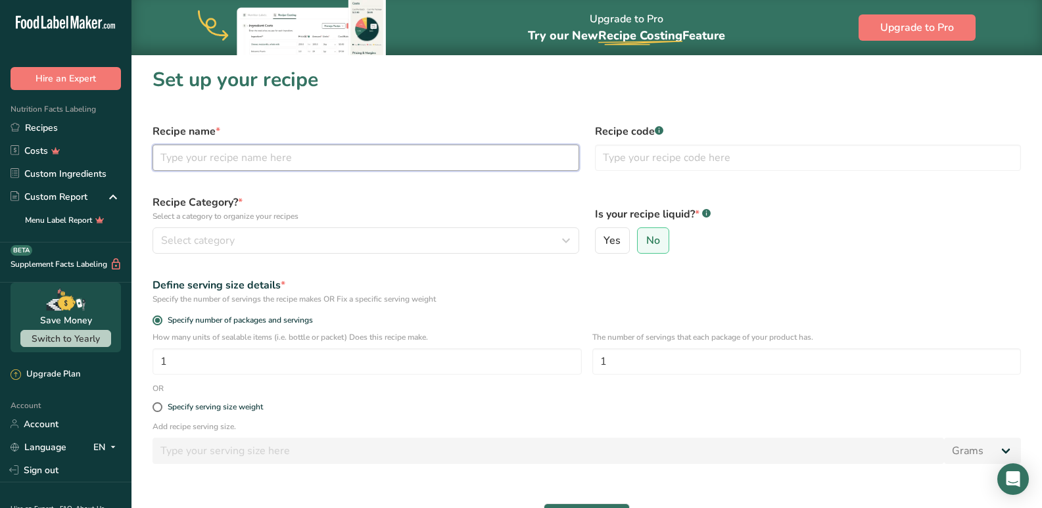
click at [181, 159] on input "text" at bounding box center [365, 158] width 427 height 26
type input "Coria"
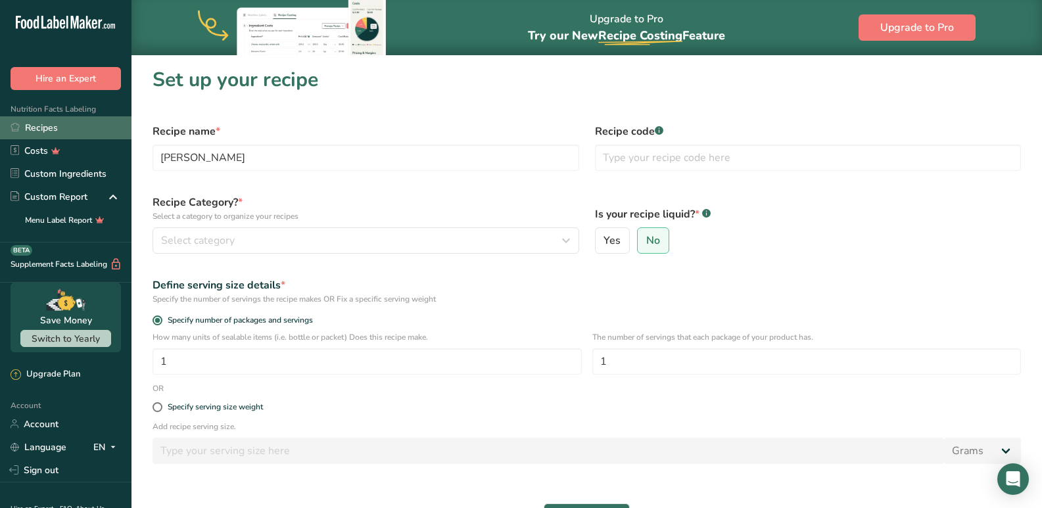
click at [81, 131] on link "Recipes" at bounding box center [65, 127] width 131 height 23
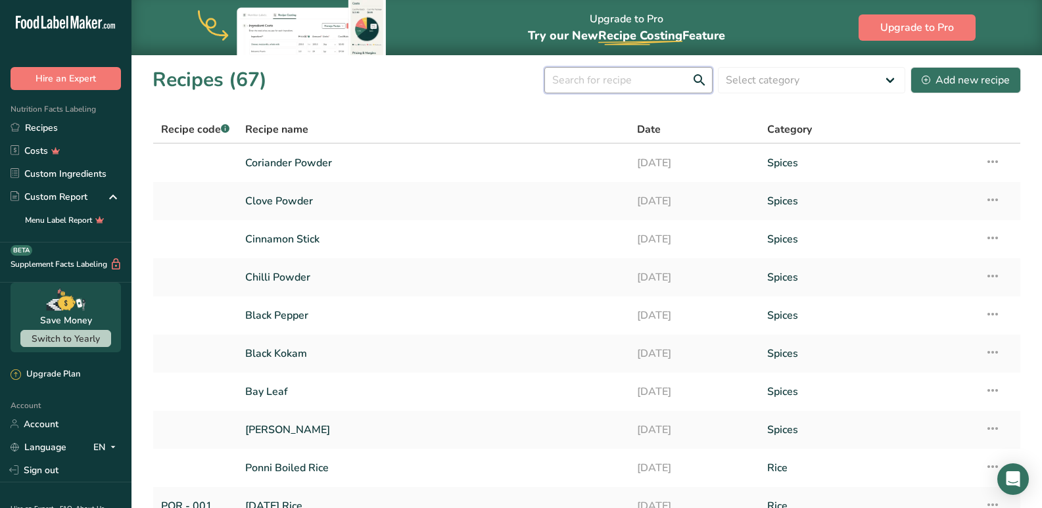
click at [627, 80] on input "text" at bounding box center [628, 80] width 168 height 26
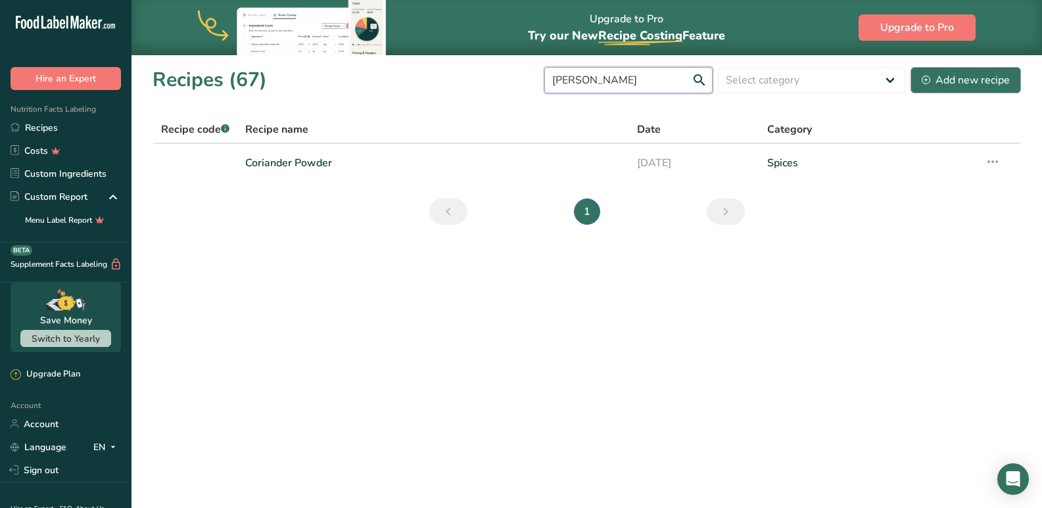
type input "cori"
click at [932, 77] on div "Add new recipe" at bounding box center [966, 80] width 88 height 16
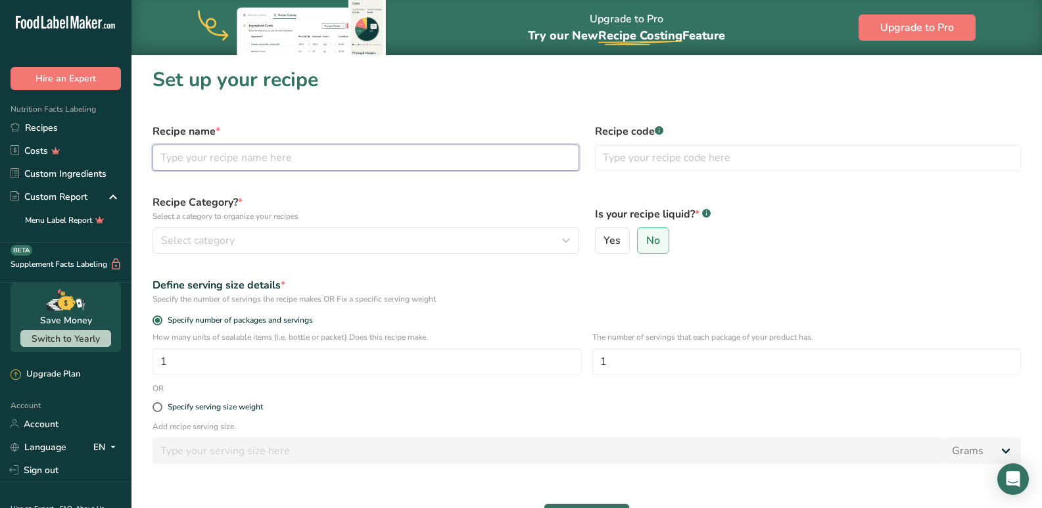
click at [244, 162] on input "text" at bounding box center [365, 158] width 427 height 26
type input "coriander Seeds"
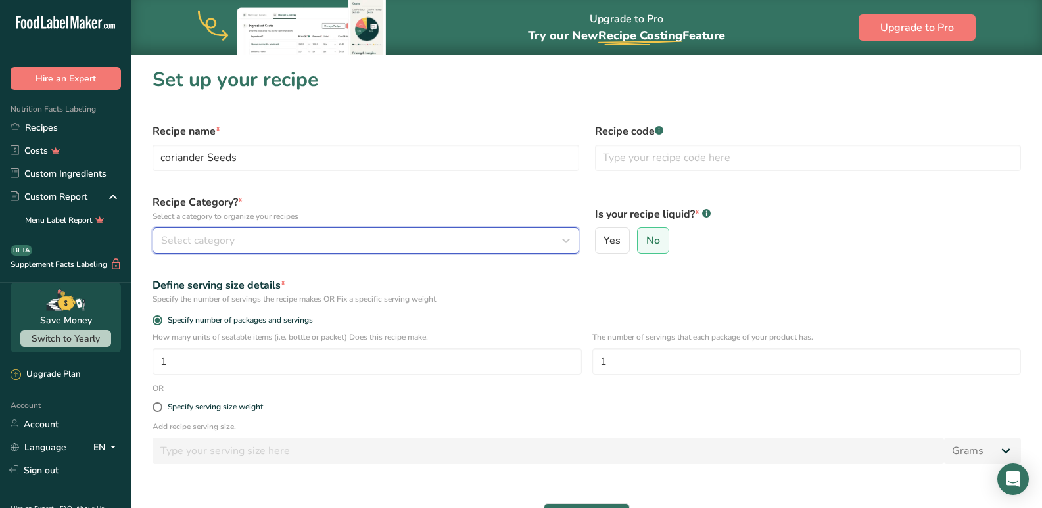
click at [239, 235] on div "Select category" at bounding box center [362, 241] width 402 height 16
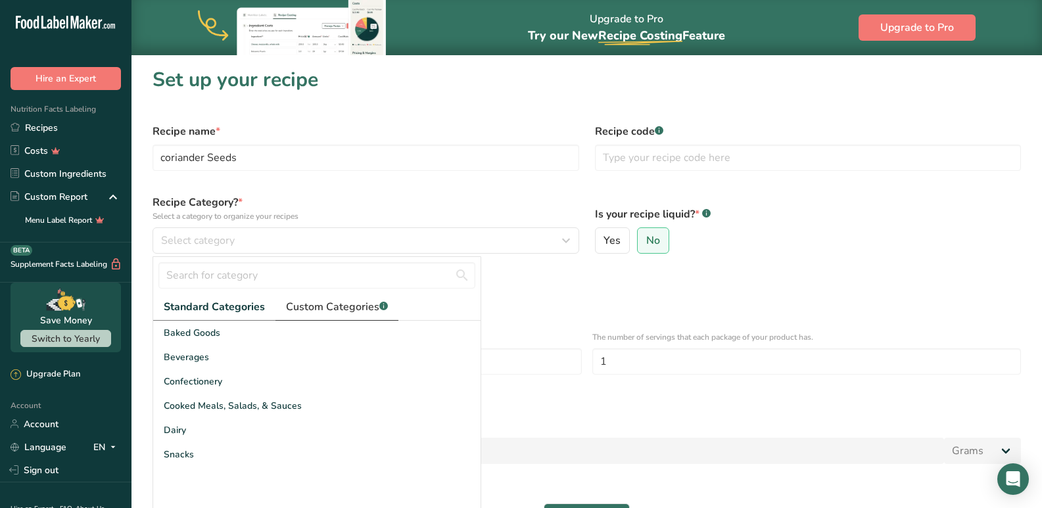
click at [325, 312] on span "Custom Categories .a-a{fill:#347362;}.b-a{fill:#fff;}" at bounding box center [337, 307] width 102 height 16
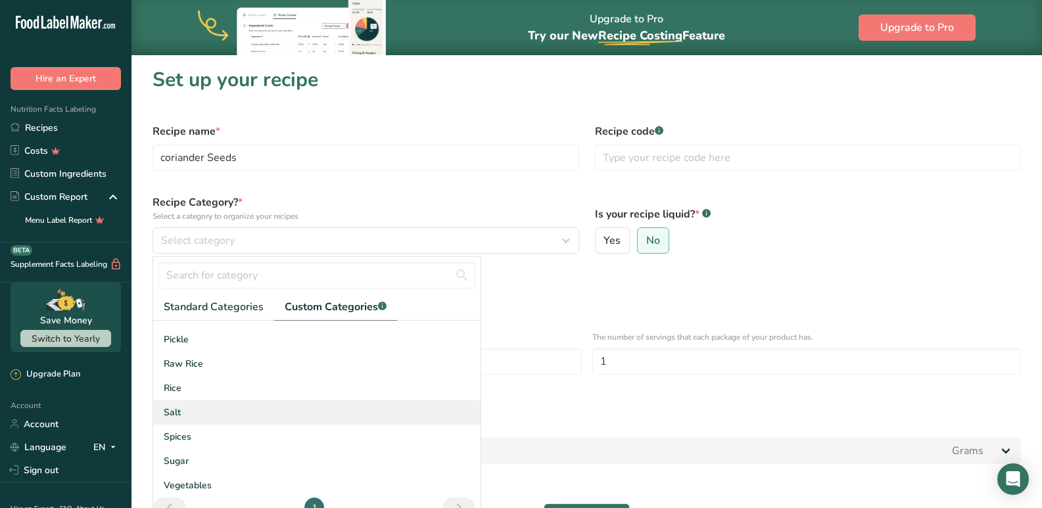
scroll to position [144, 0]
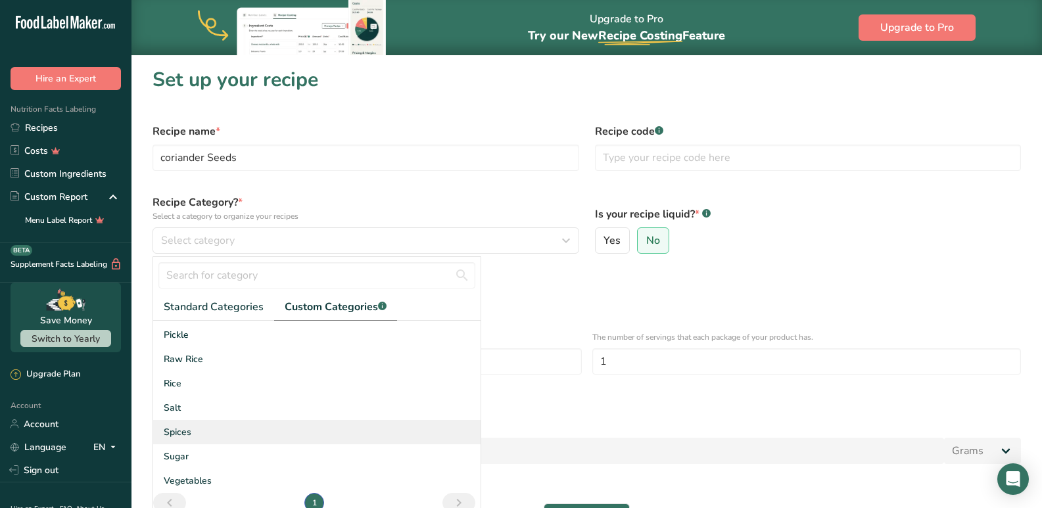
click at [181, 438] on span "Spices" at bounding box center [178, 432] width 28 height 14
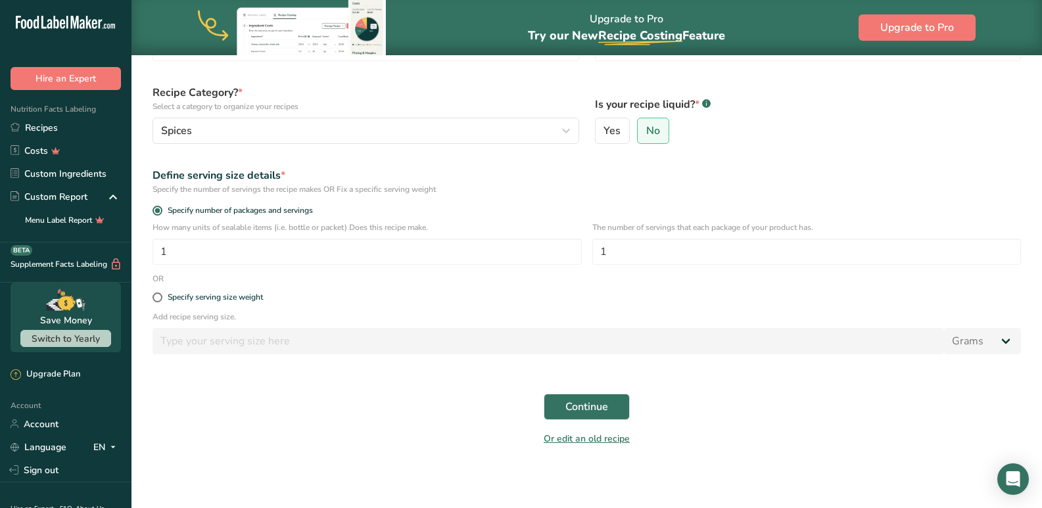
scroll to position [111, 0]
click at [197, 298] on div "Specify serving size weight" at bounding box center [215, 296] width 95 height 10
click at [161, 298] on input "Specify serving size weight" at bounding box center [156, 296] width 9 height 9
radio input "true"
radio input "false"
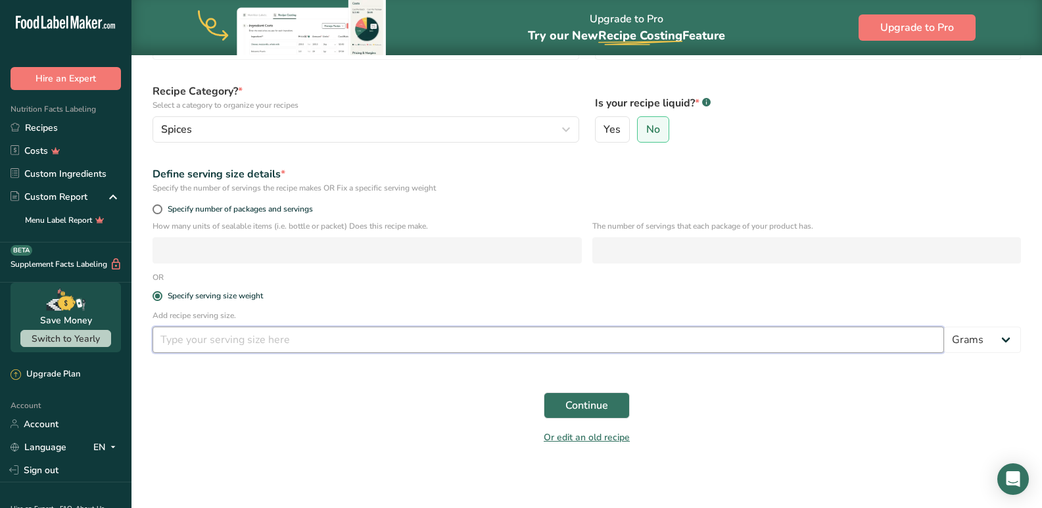
click at [191, 346] on input "number" at bounding box center [547, 340] width 791 height 26
type input "10"
click at [545, 403] on button "Continue" at bounding box center [587, 405] width 86 height 26
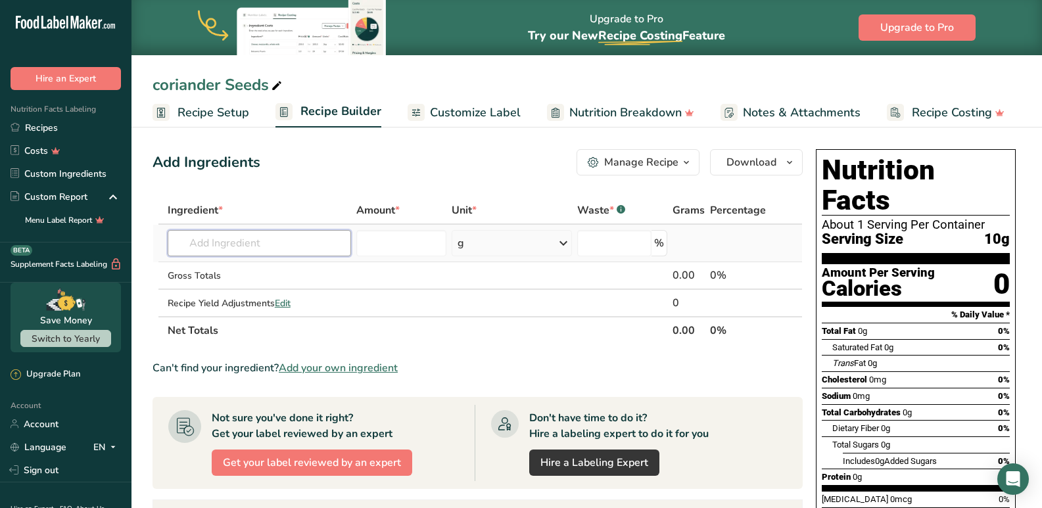
click at [252, 243] on input "text" at bounding box center [260, 243] width 184 height 26
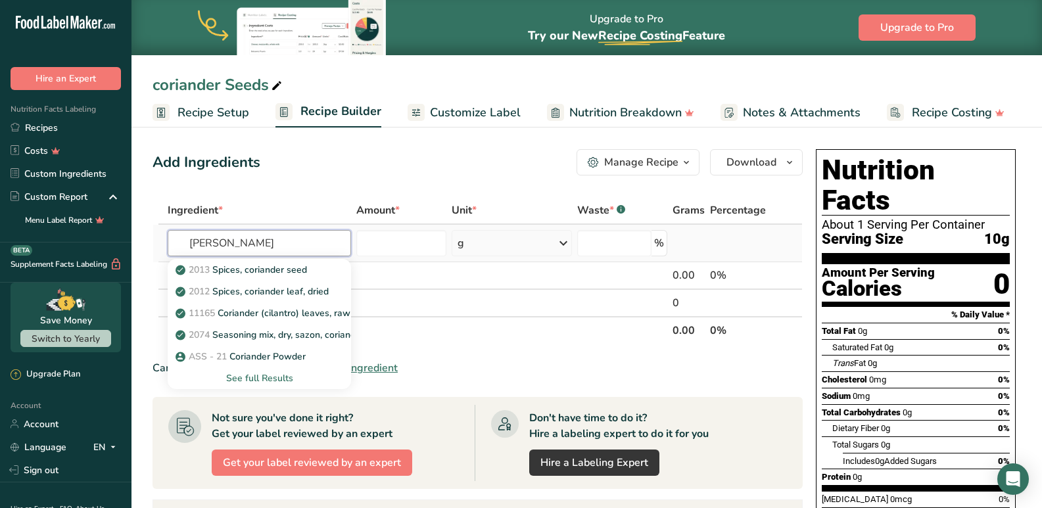
type input "cori"
click at [256, 373] on div "See full Results" at bounding box center [259, 378] width 163 height 14
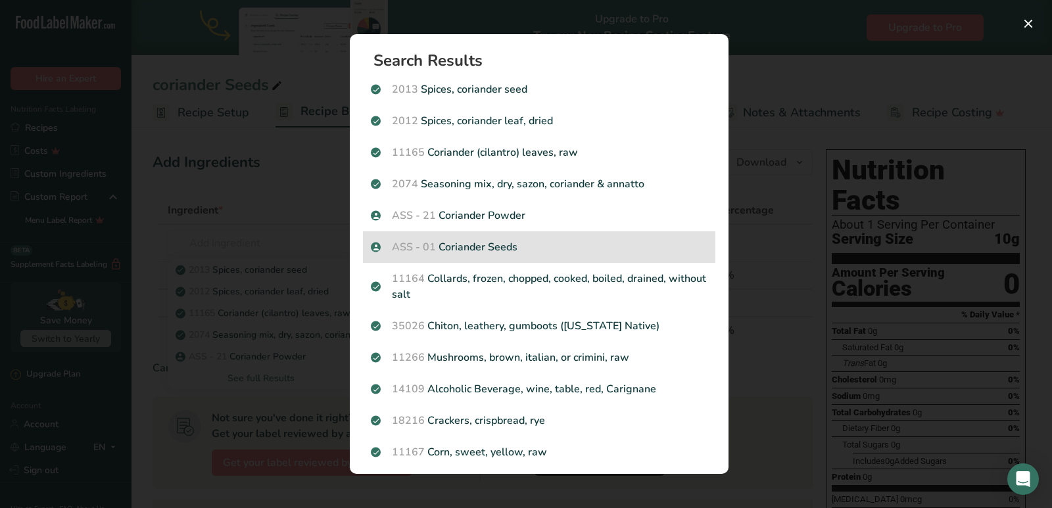
click at [466, 260] on div "ASS - 01 Coriander Seeds" at bounding box center [539, 247] width 352 height 32
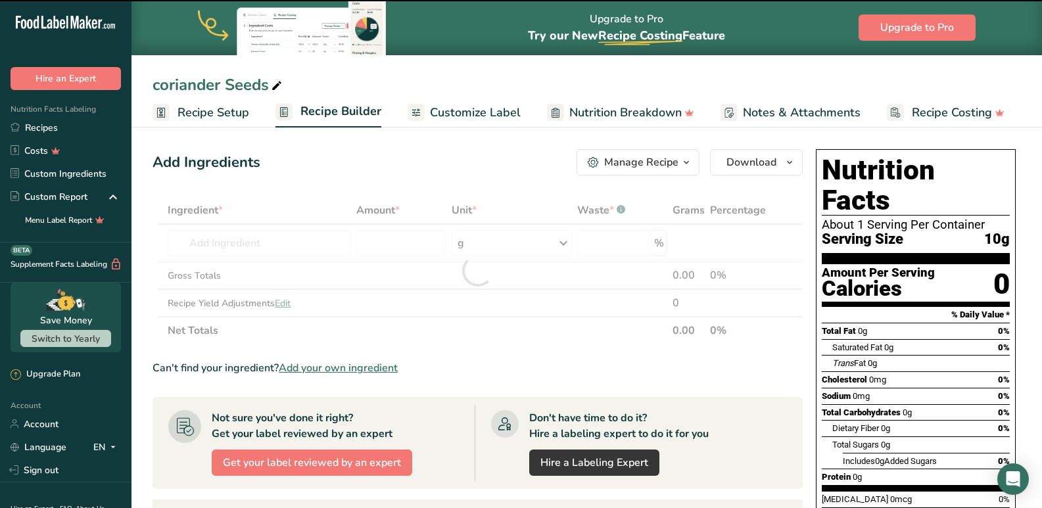
type input "0"
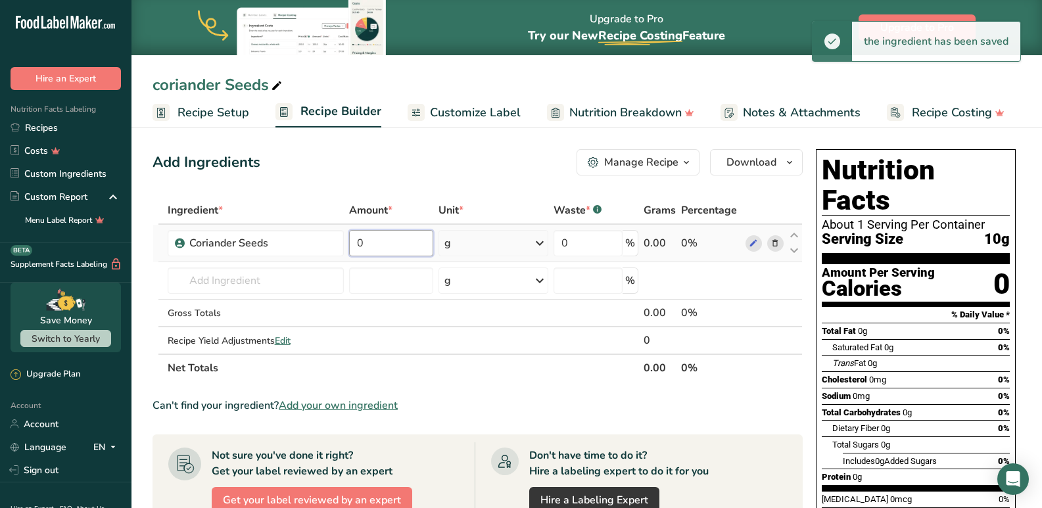
drag, startPoint x: 377, startPoint y: 240, endPoint x: 350, endPoint y: 235, distance: 27.3
click at [350, 235] on input "0" at bounding box center [391, 243] width 84 height 26
type input "200"
click at [603, 362] on div "Ingredient * Amount * Unit * Waste * .a-a{fill:#347362;}.b-a{fill:#fff;} Grams …" at bounding box center [477, 289] width 650 height 185
click at [454, 104] on span "Customize Label" at bounding box center [475, 113] width 91 height 18
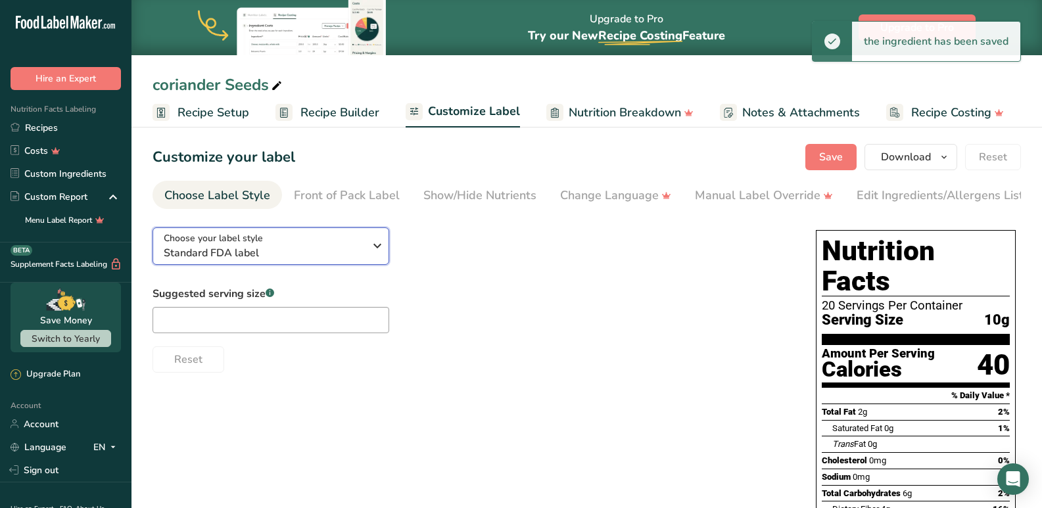
click at [234, 245] on span "Choose your label style" at bounding box center [213, 238] width 99 height 14
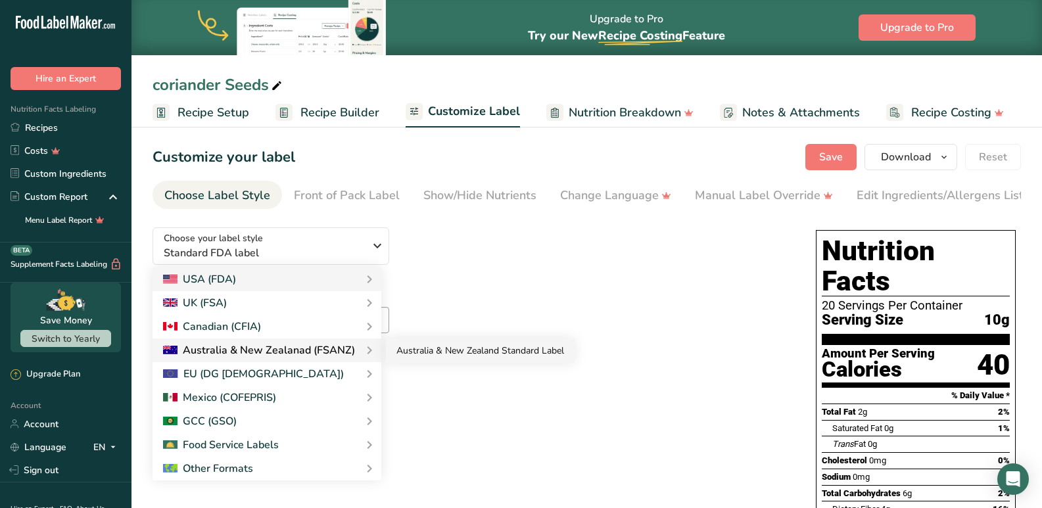
click at [515, 353] on link "Australia & New Zealand Standard Label" at bounding box center [480, 351] width 189 height 24
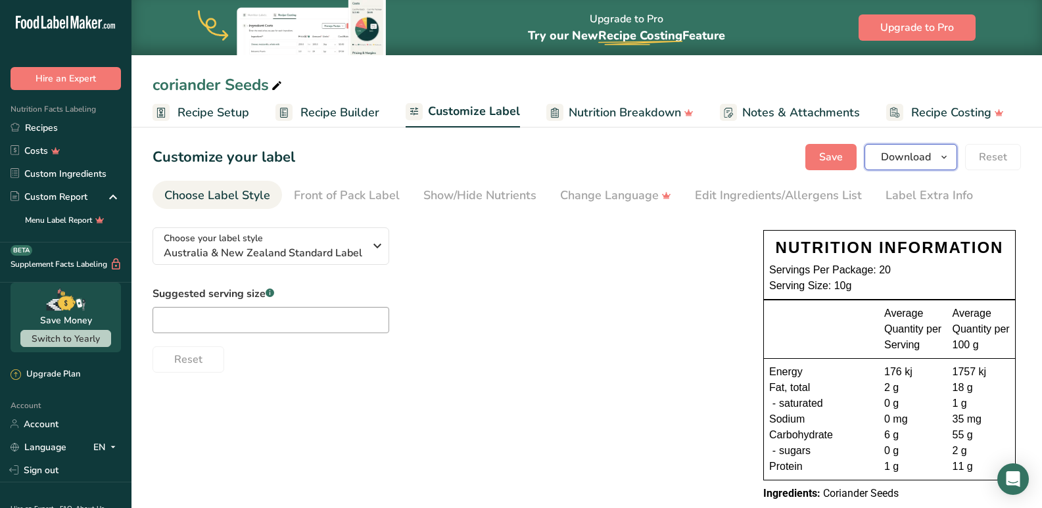
click at [903, 168] on button "Download" at bounding box center [910, 157] width 93 height 26
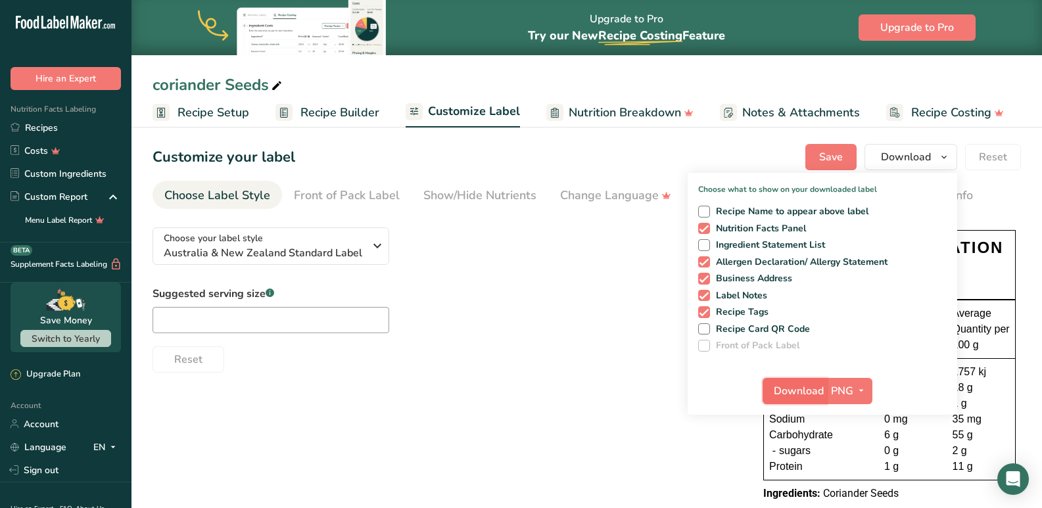
click at [803, 395] on span "Download" at bounding box center [799, 391] width 50 height 16
click at [324, 105] on span "Recipe Builder" at bounding box center [339, 113] width 79 height 18
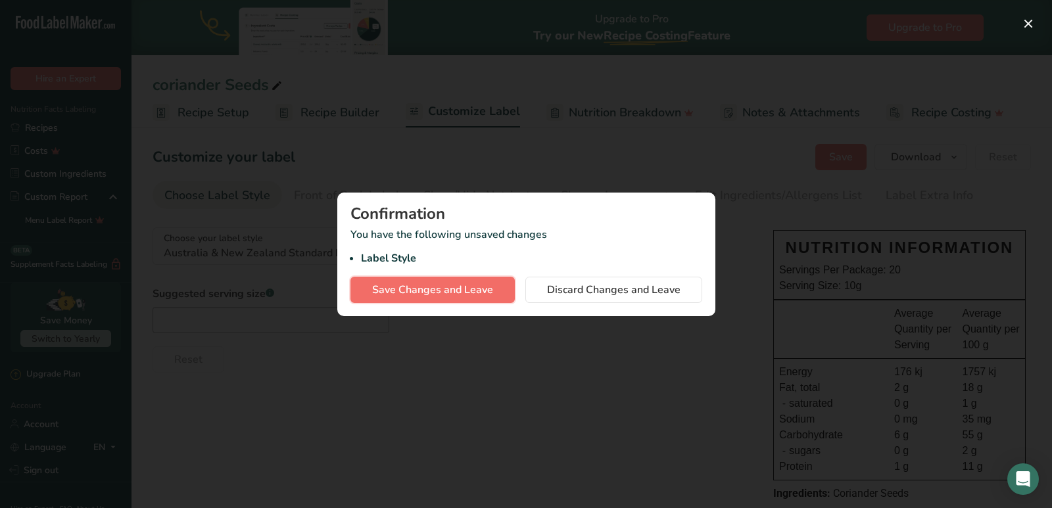
click at [455, 292] on span "Save Changes and Leave" at bounding box center [432, 290] width 121 height 16
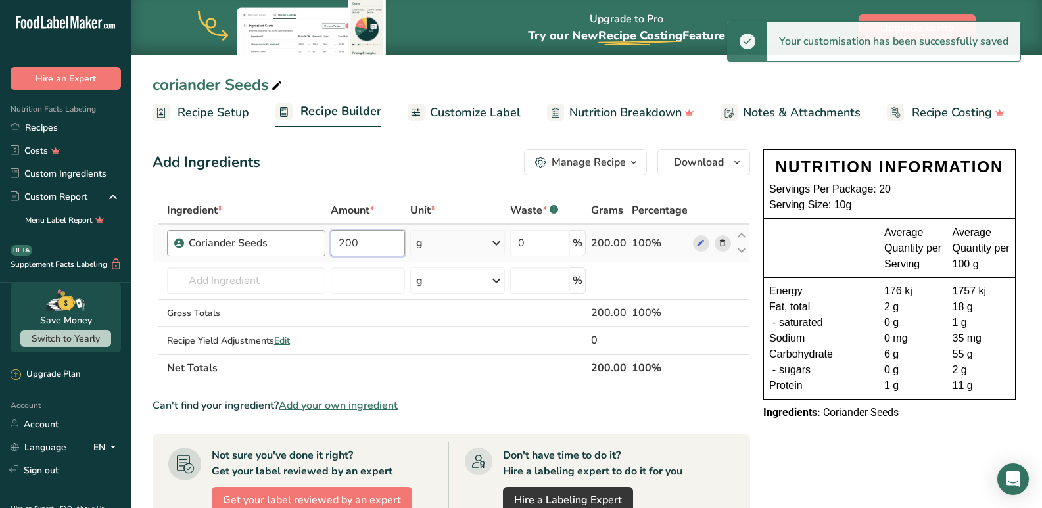
drag, startPoint x: 373, startPoint y: 246, endPoint x: 317, endPoint y: 245, distance: 55.9
click at [317, 245] on tr "Coriander Seeds 200 g Weight Units g kg mg See more Volume Units l mL fl oz See…" at bounding box center [451, 243] width 596 height 37
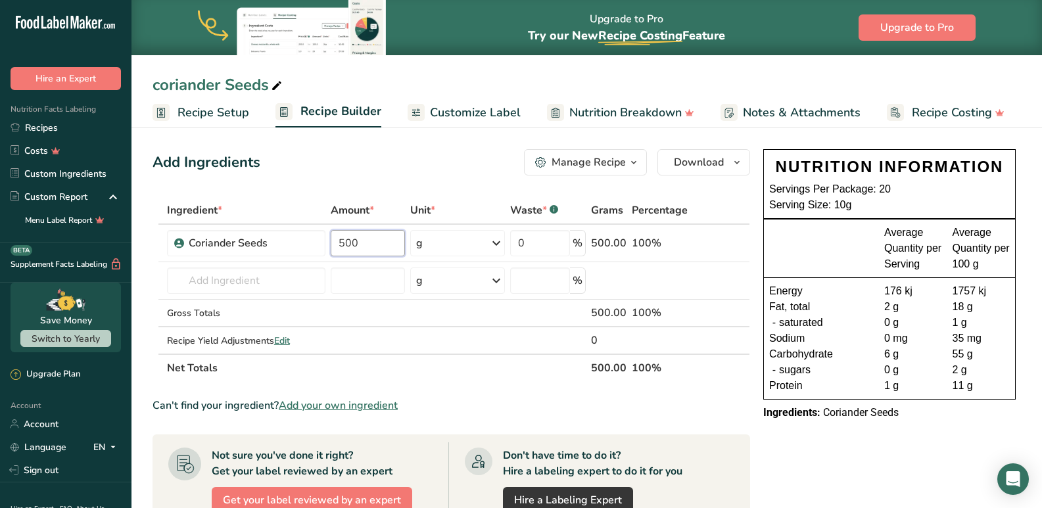
type input "500"
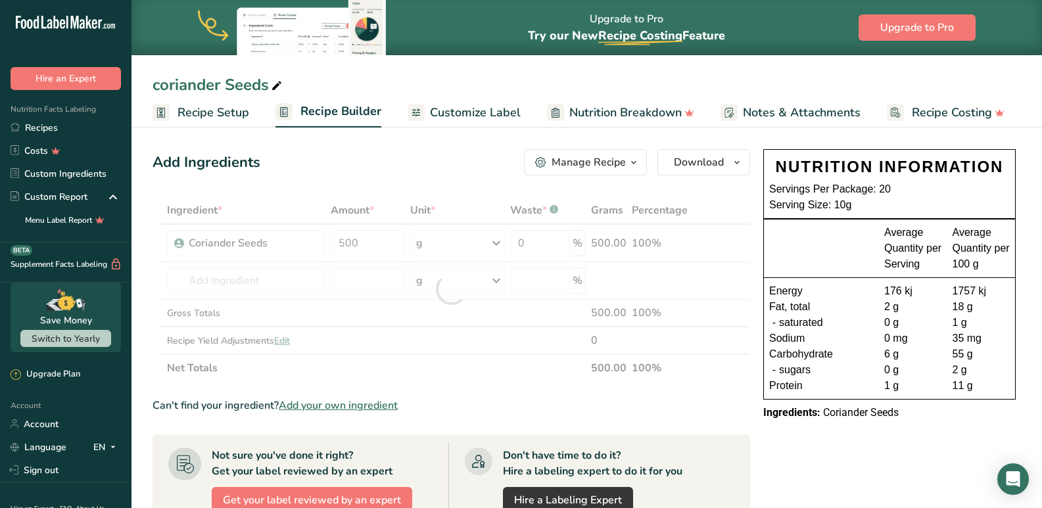
click at [712, 416] on section "Ingredient * Amount * Unit * Waste * .a-a{fill:#347362;}.b-a{fill:#fff;} Grams …" at bounding box center [450, 488] width 597 height 582
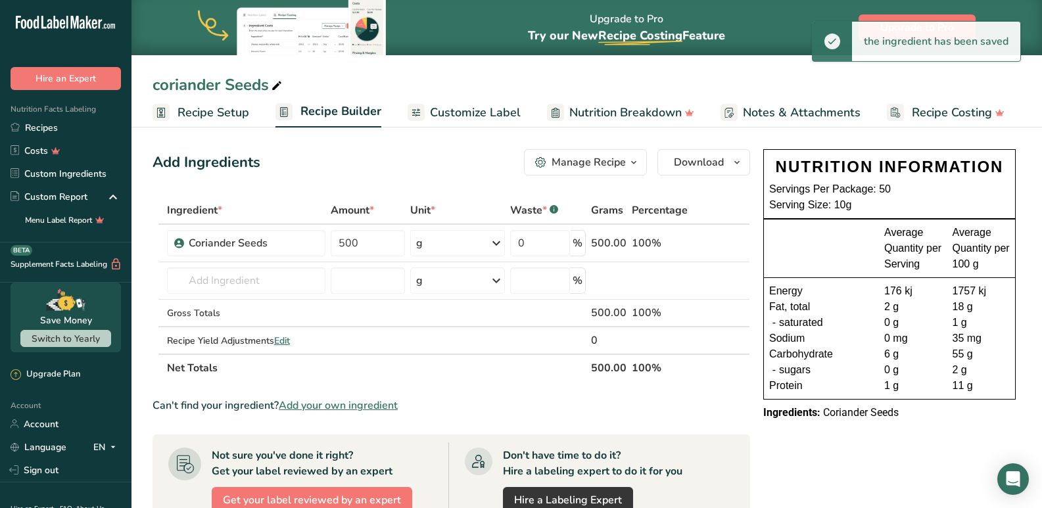
click at [467, 122] on link "Customize Label" at bounding box center [464, 113] width 113 height 30
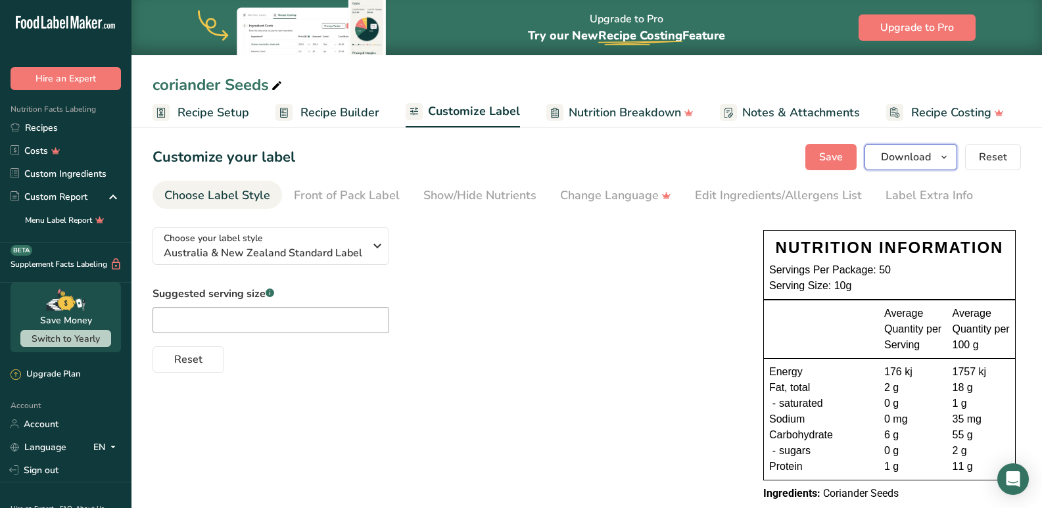
drag, startPoint x: 887, startPoint y: 162, endPoint x: 881, endPoint y: 166, distance: 6.8
click at [888, 162] on span "Download" at bounding box center [906, 157] width 50 height 16
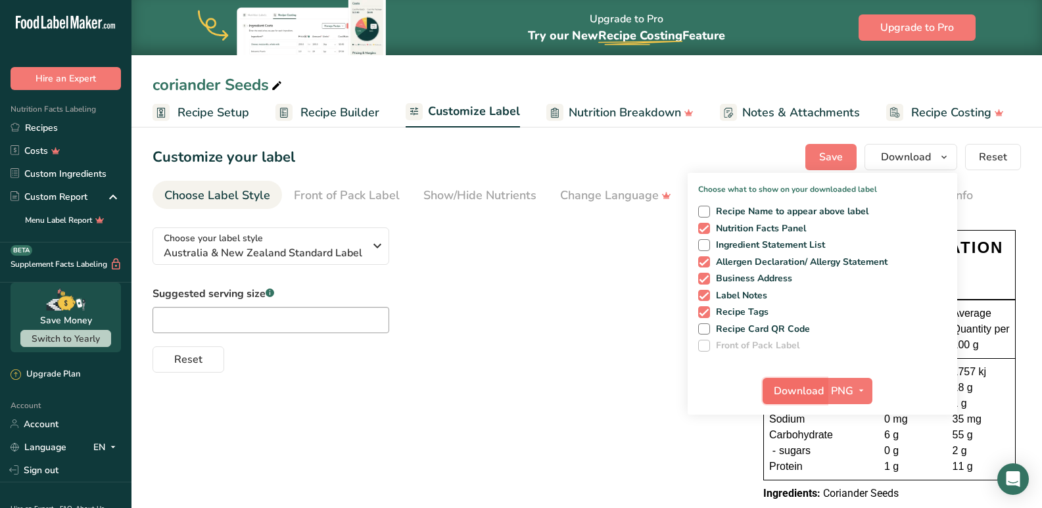
click at [810, 394] on span "Download" at bounding box center [799, 391] width 50 height 16
drag, startPoint x: 354, startPoint y: 120, endPoint x: 297, endPoint y: 262, distance: 152.8
click at [354, 119] on span "Recipe Builder" at bounding box center [339, 113] width 79 height 18
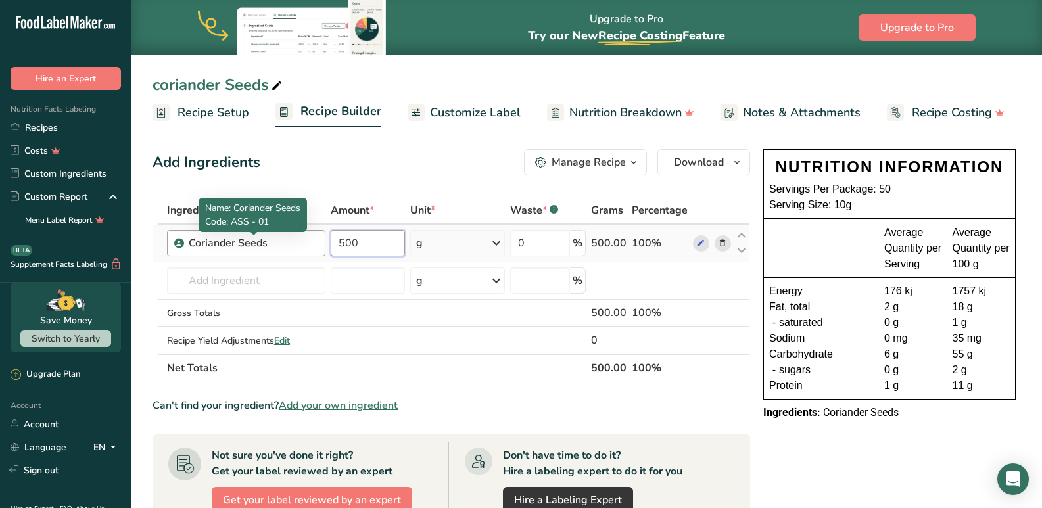
drag, startPoint x: 370, startPoint y: 250, endPoint x: 316, endPoint y: 246, distance: 54.1
click at [316, 246] on tr "Coriander Seeds 500 g Weight Units g kg mg See more Volume Units l mL fl oz See…" at bounding box center [451, 243] width 596 height 37
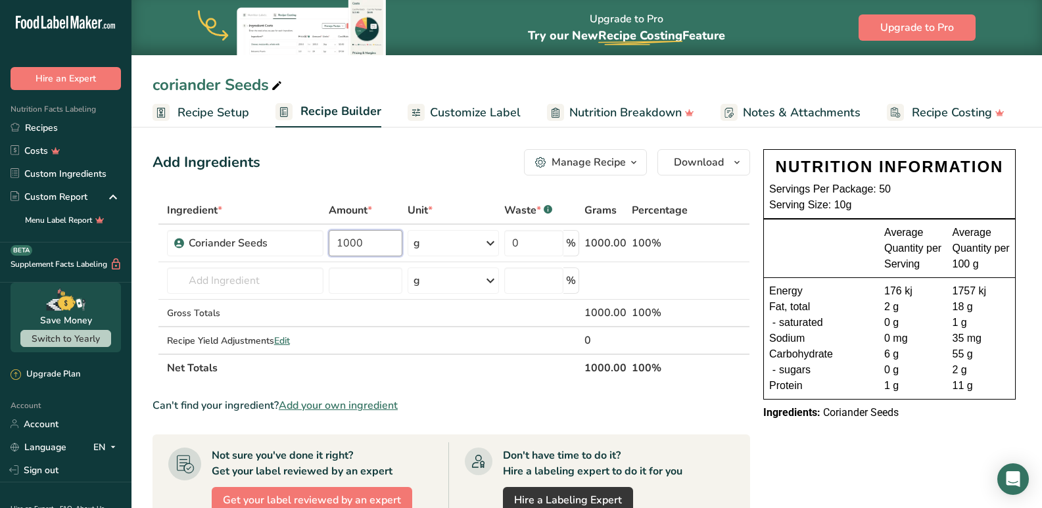
type input "1000"
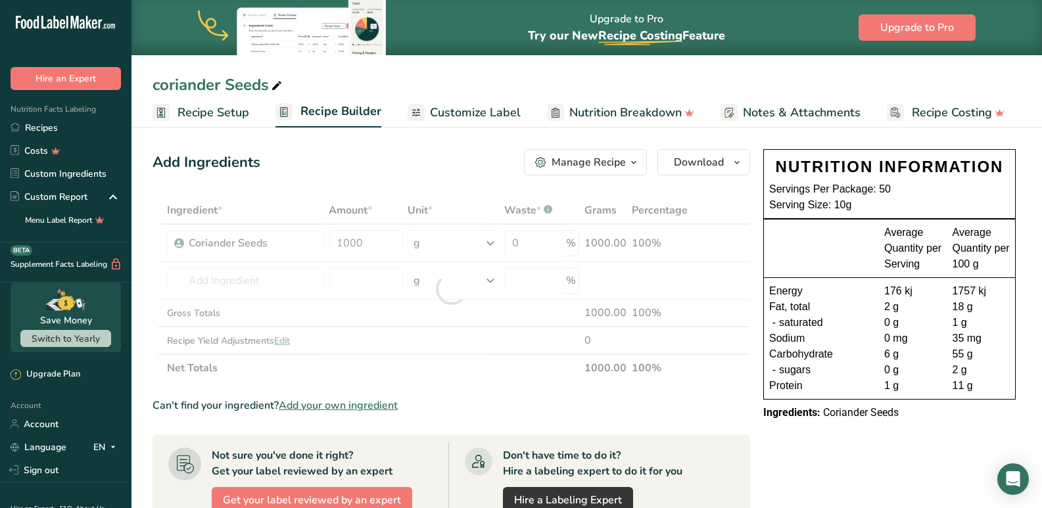
click at [494, 372] on div "Ingredient * Amount * Unit * Waste * .a-a{fill:#347362;}.b-a{fill:#fff;} Grams …" at bounding box center [450, 289] width 597 height 185
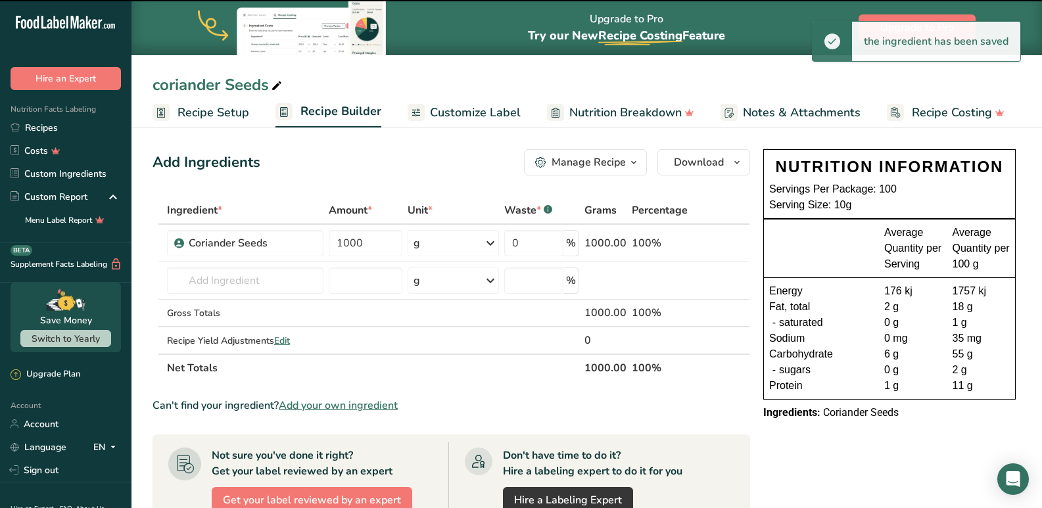
click at [447, 108] on span "Customize Label" at bounding box center [475, 113] width 91 height 18
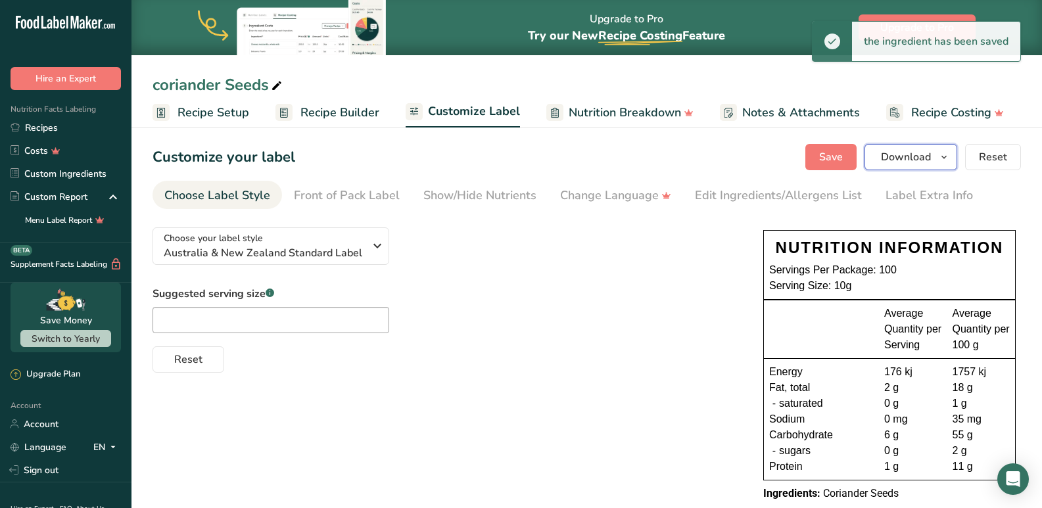
click at [899, 154] on span "Download" at bounding box center [906, 157] width 50 height 16
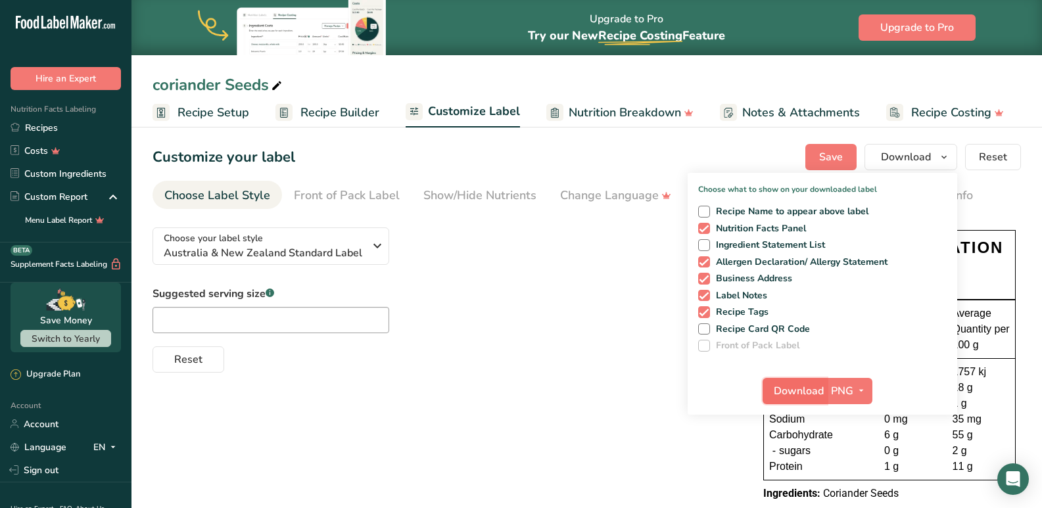
click at [801, 394] on span "Download" at bounding box center [799, 391] width 50 height 16
click at [49, 128] on link "Recipes" at bounding box center [65, 127] width 131 height 23
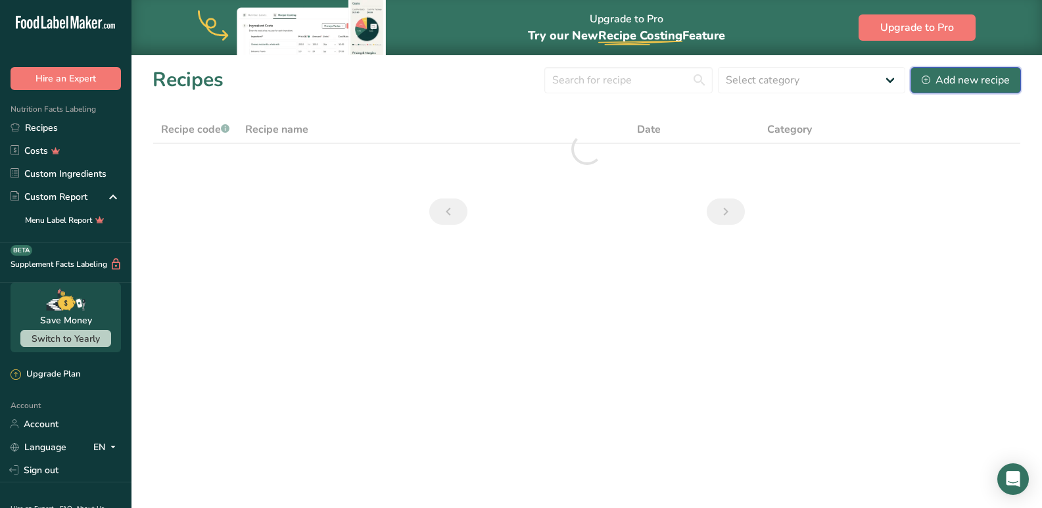
click at [975, 80] on div "Add new recipe" at bounding box center [966, 80] width 88 height 16
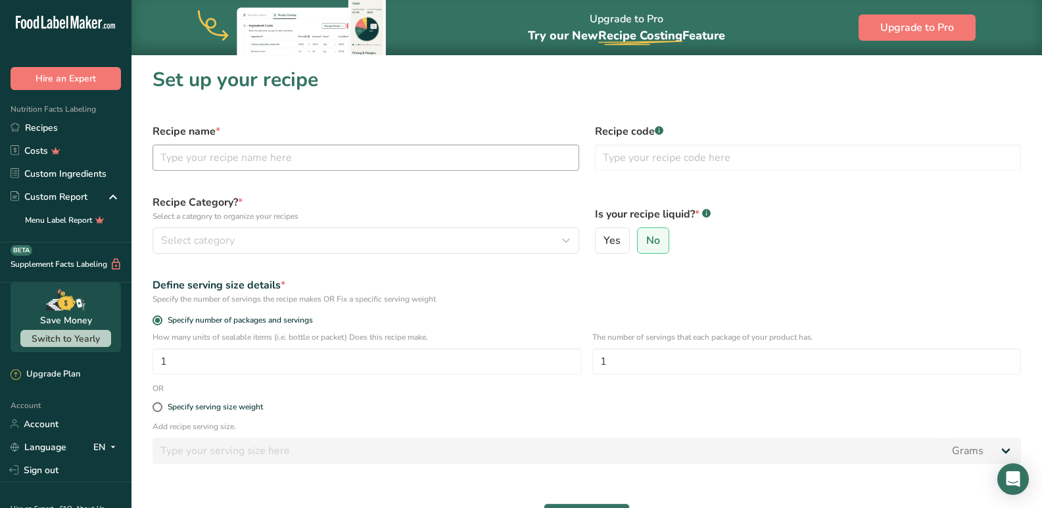
drag, startPoint x: 189, startPoint y: 173, endPoint x: 187, endPoint y: 161, distance: 12.1
click at [189, 171] on div "Recipe name *" at bounding box center [366, 147] width 442 height 63
click at [185, 158] on input "text" at bounding box center [365, 158] width 427 height 26
type input "Crushed Chilies"
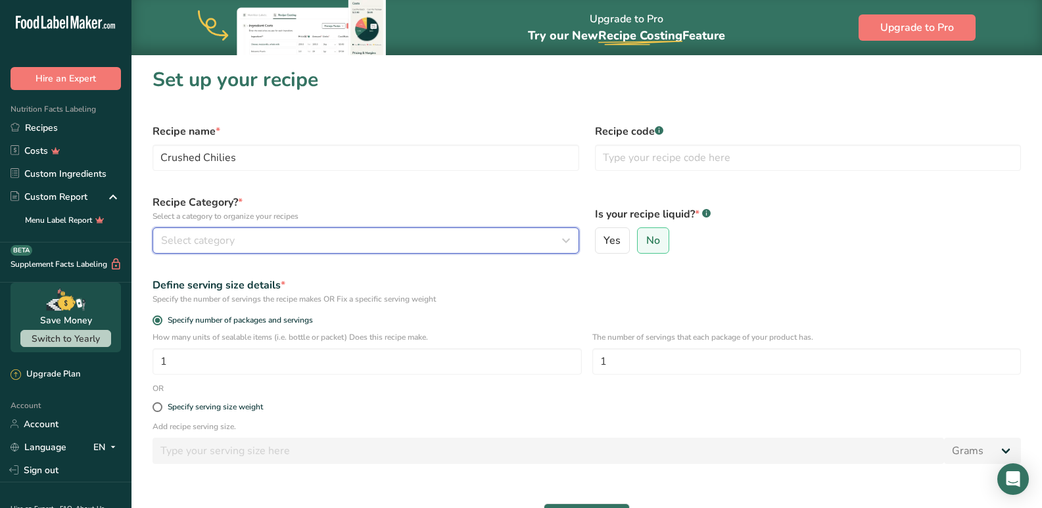
click at [194, 245] on span "Select category" at bounding box center [198, 241] width 74 height 16
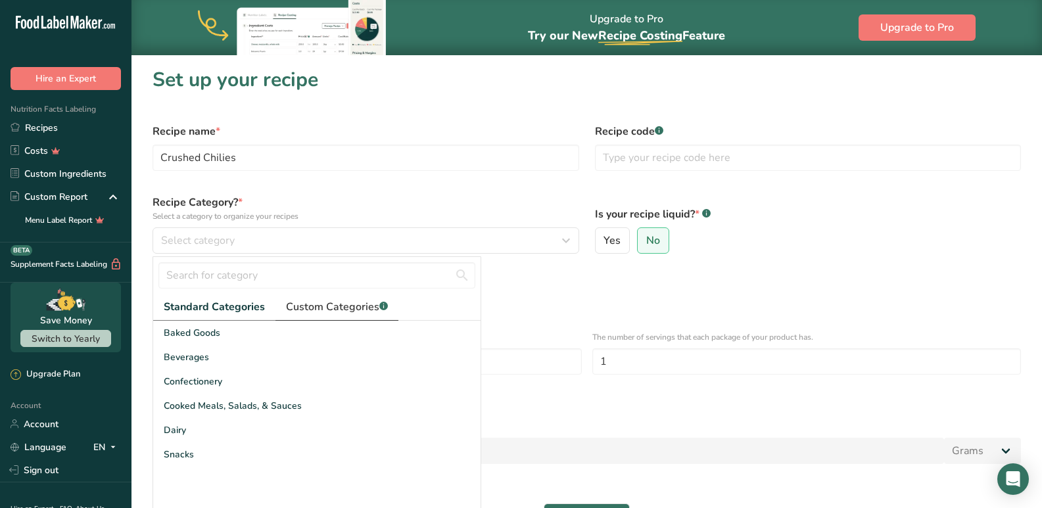
click at [307, 308] on span "Custom Categories .a-a{fill:#347362;}.b-a{fill:#fff;}" at bounding box center [337, 307] width 102 height 16
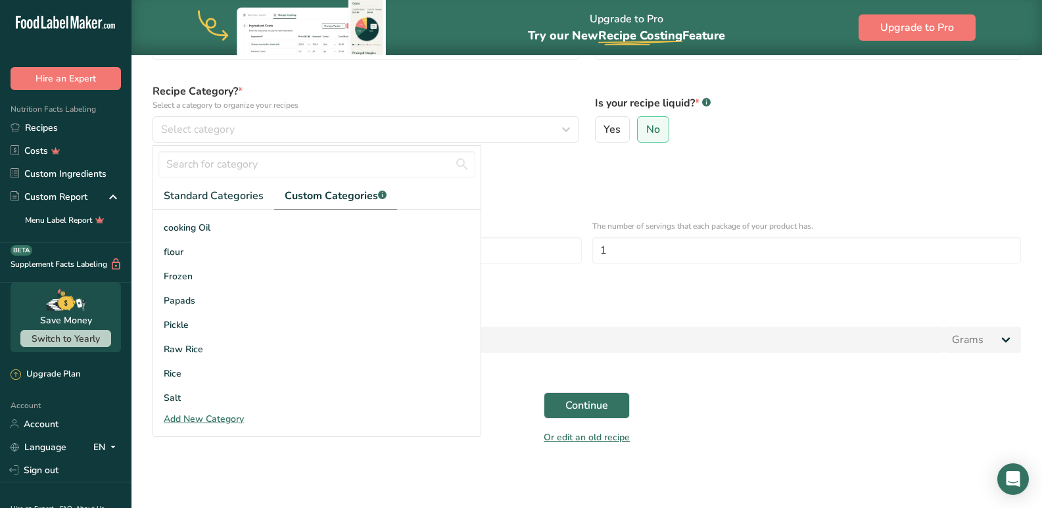
scroll to position [131, 0]
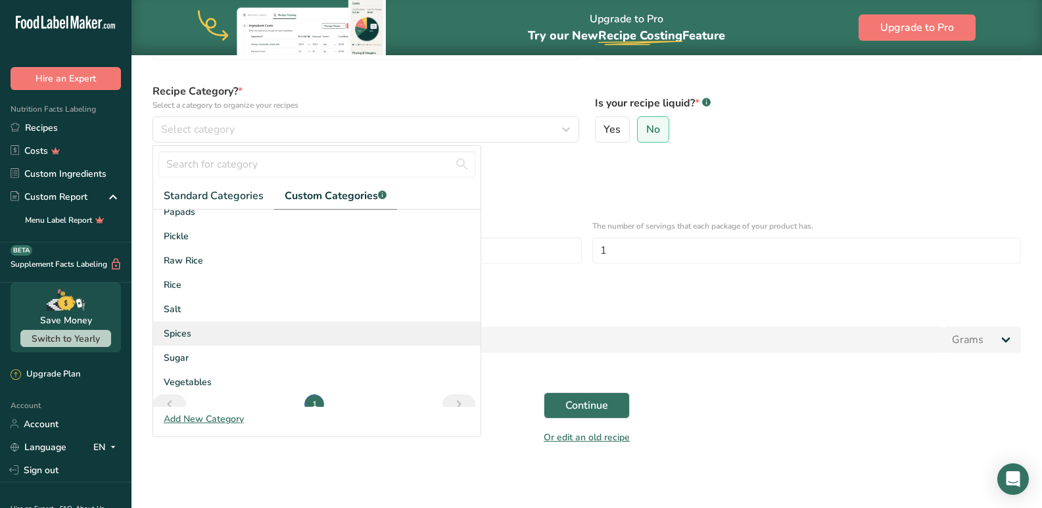
click at [175, 337] on span "Spices" at bounding box center [178, 334] width 28 height 14
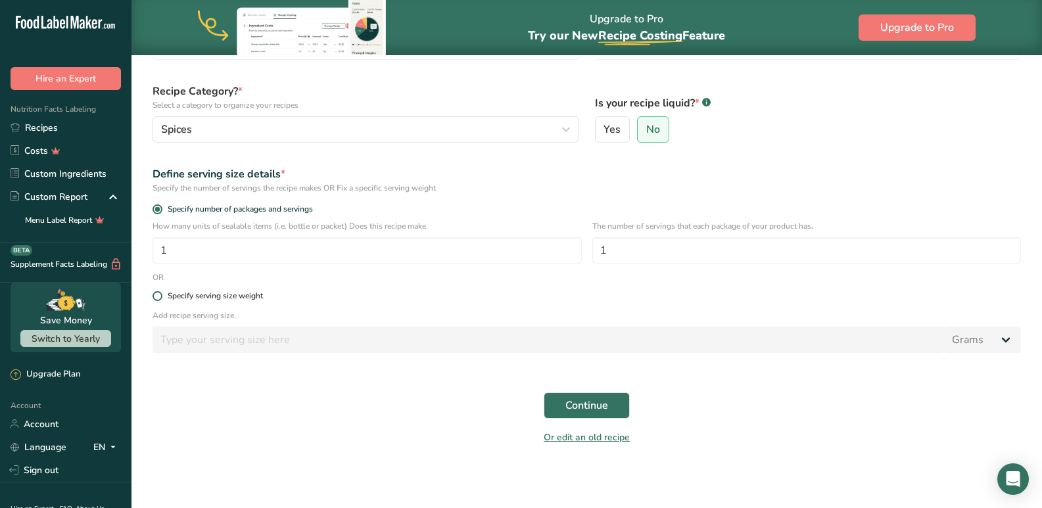
click at [160, 300] on span at bounding box center [157, 296] width 10 height 10
click at [160, 300] on input "Specify serving size weight" at bounding box center [156, 296] width 9 height 9
radio input "true"
radio input "false"
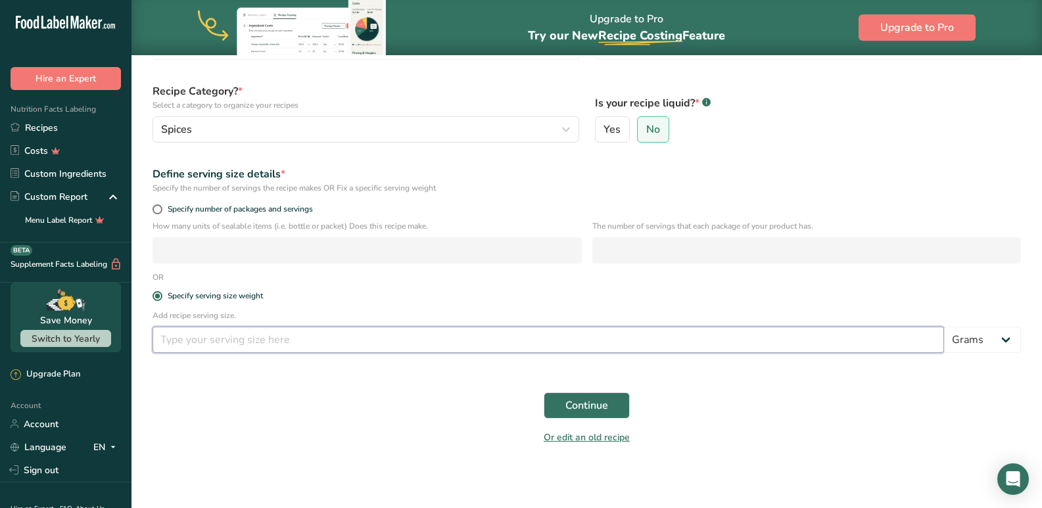
click at [243, 336] on input "number" at bounding box center [547, 340] width 791 height 26
type input "5"
click at [573, 413] on button "Continue" at bounding box center [587, 405] width 86 height 26
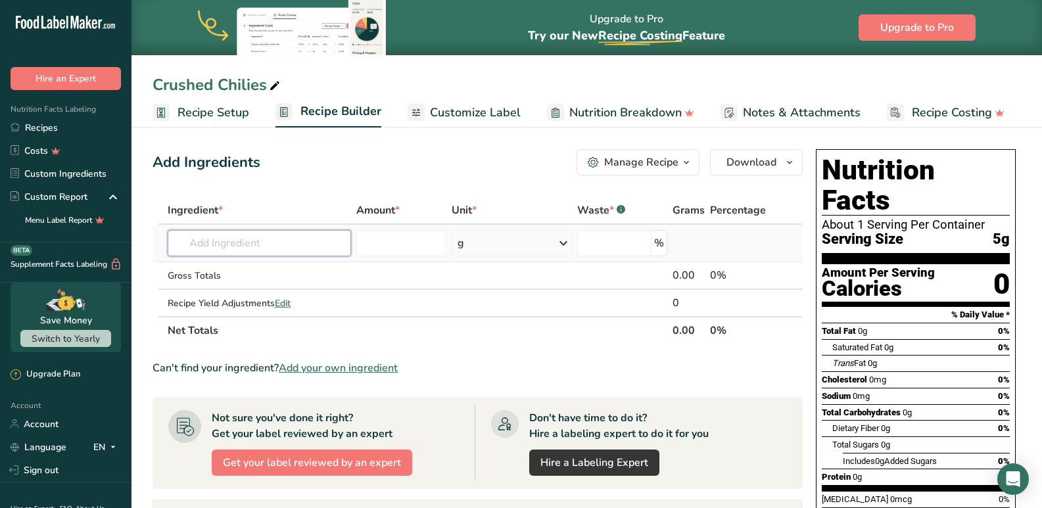
click at [283, 246] on input "text" at bounding box center [260, 243] width 184 height 26
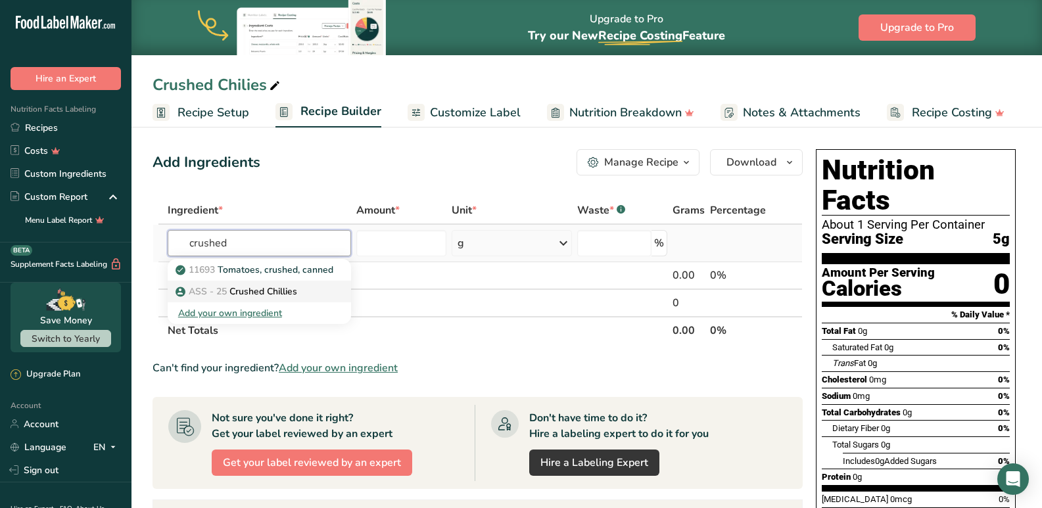
type input "crushed"
click at [244, 293] on p "ASS - 25 Crushed Chillies" at bounding box center [237, 292] width 119 height 14
type input "Crushed Chillies"
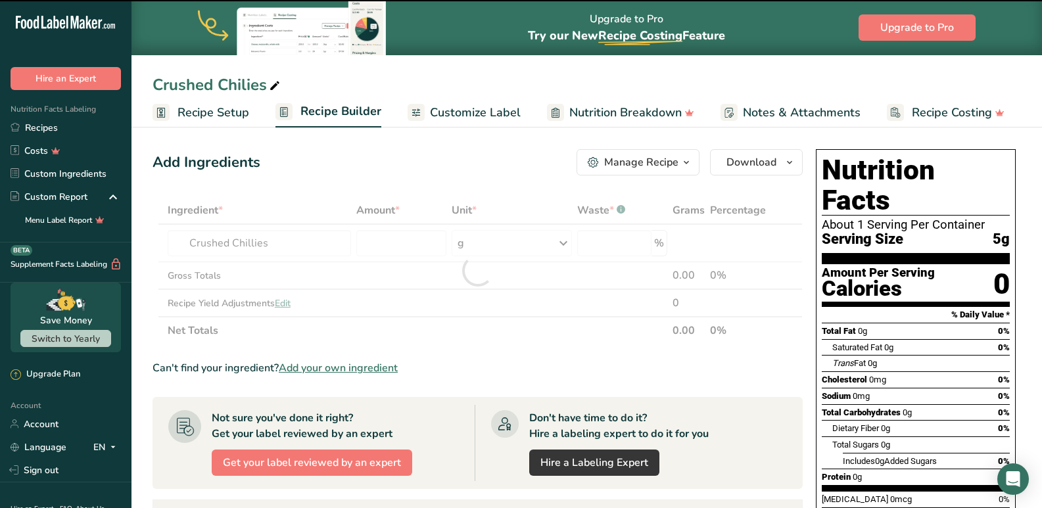
type input "0"
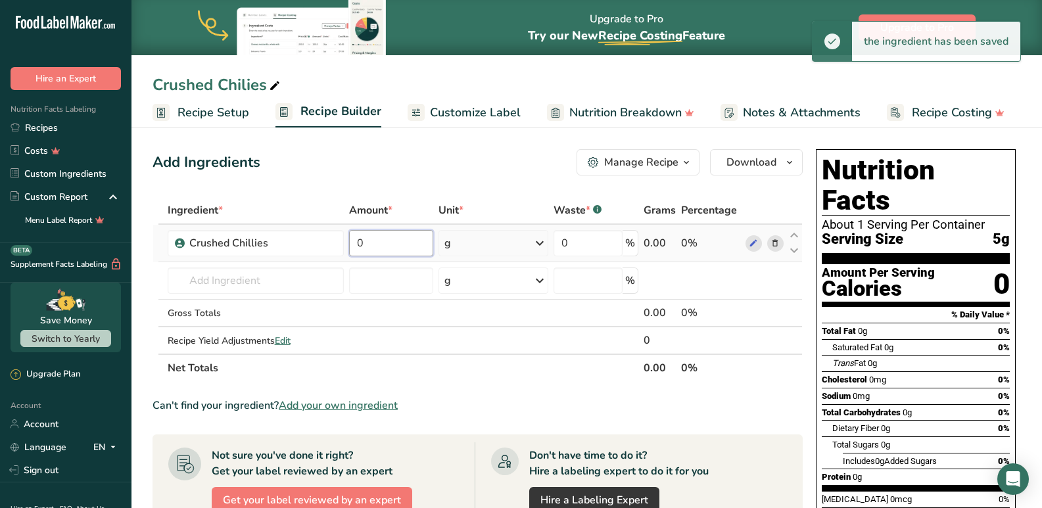
drag, startPoint x: 369, startPoint y: 243, endPoint x: 352, endPoint y: 241, distance: 17.2
click at [352, 241] on input "0" at bounding box center [391, 243] width 84 height 26
type input "200"
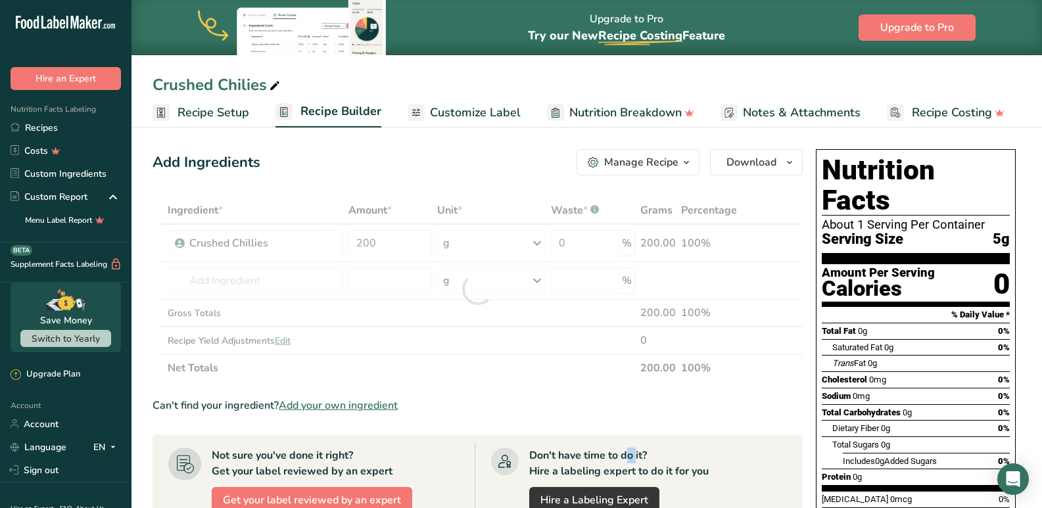
drag, startPoint x: 589, startPoint y: 429, endPoint x: 584, endPoint y: 342, distance: 86.9
click at [590, 427] on section "Ingredient * Amount * Unit * Waste * .a-a{fill:#347362;}.b-a{fill:#fff;} Grams …" at bounding box center [477, 488] width 650 height 582
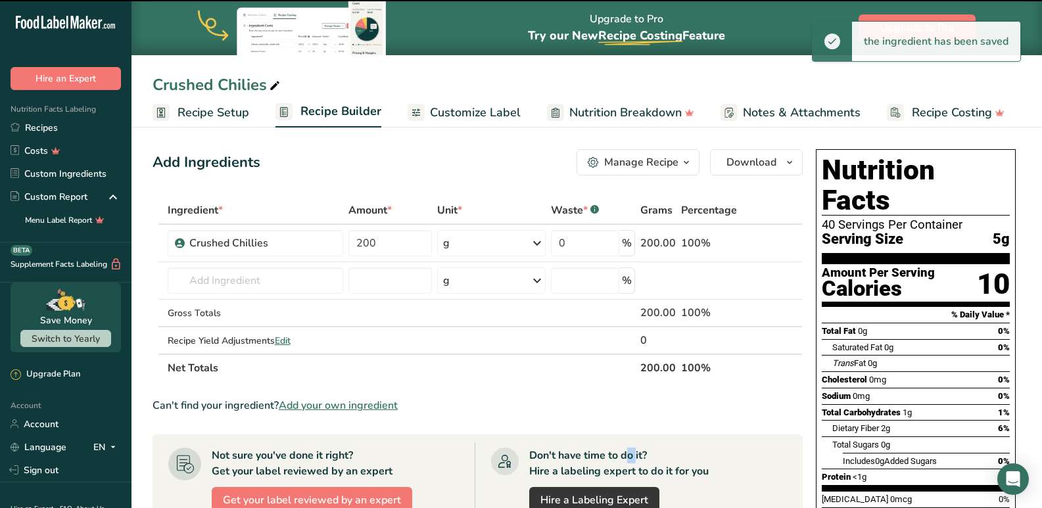
click at [458, 117] on span "Customize Label" at bounding box center [475, 113] width 91 height 18
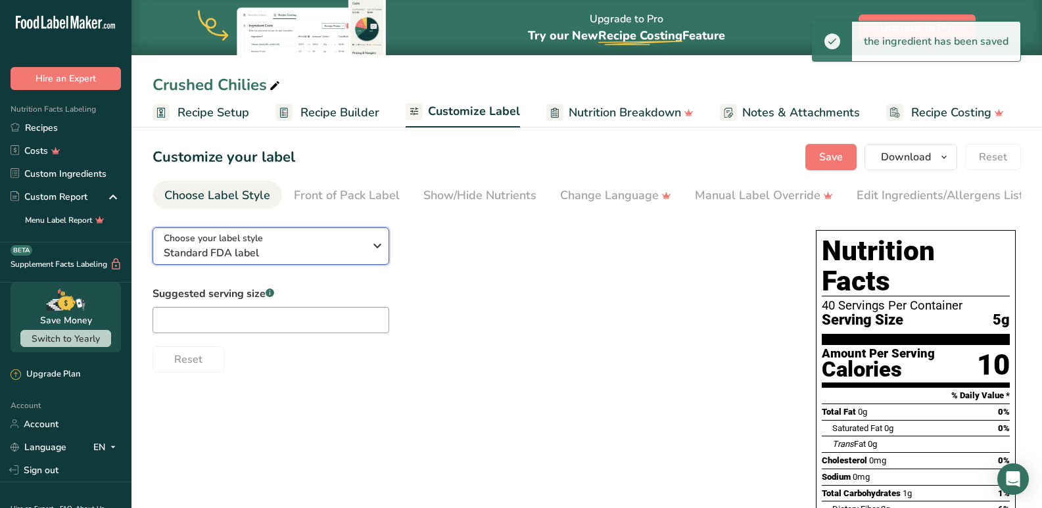
click at [296, 257] on span "Standard FDA label" at bounding box center [264, 253] width 200 height 16
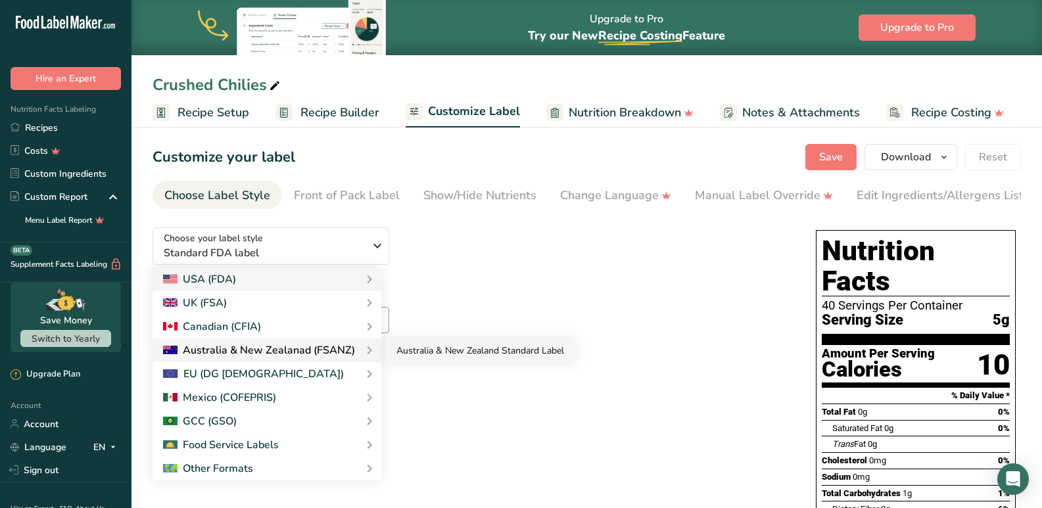
click at [446, 351] on link "Australia & New Zealand Standard Label" at bounding box center [480, 351] width 189 height 24
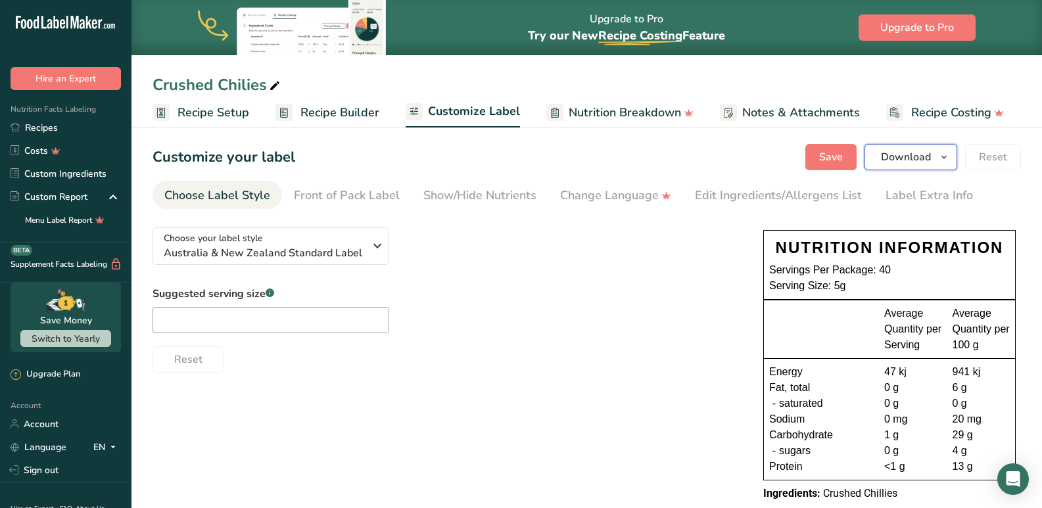
drag, startPoint x: 893, startPoint y: 158, endPoint x: 891, endPoint y: 148, distance: 10.7
click at [893, 150] on span "Download" at bounding box center [906, 157] width 50 height 16
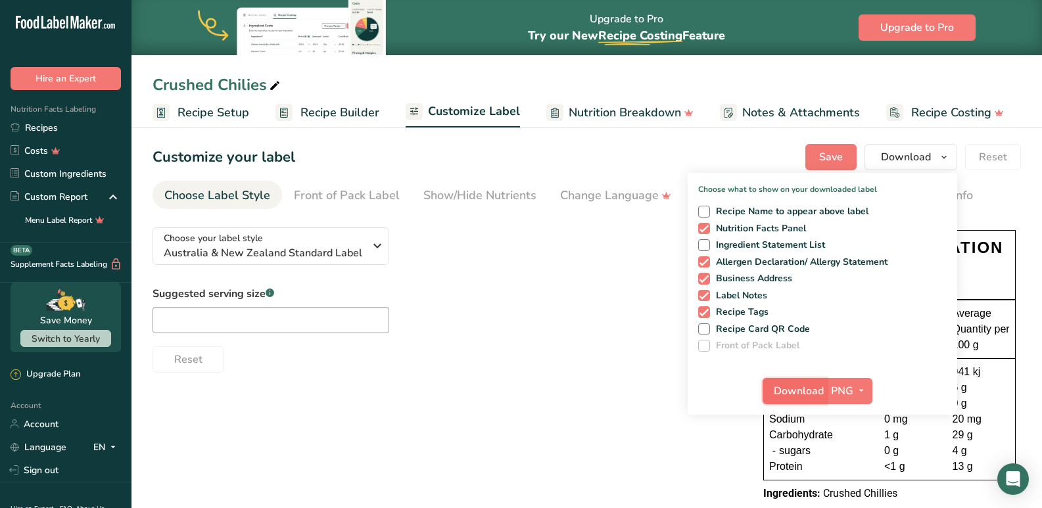
click at [809, 394] on span "Download" at bounding box center [799, 391] width 50 height 16
click at [34, 133] on link "Recipes" at bounding box center [65, 127] width 131 height 23
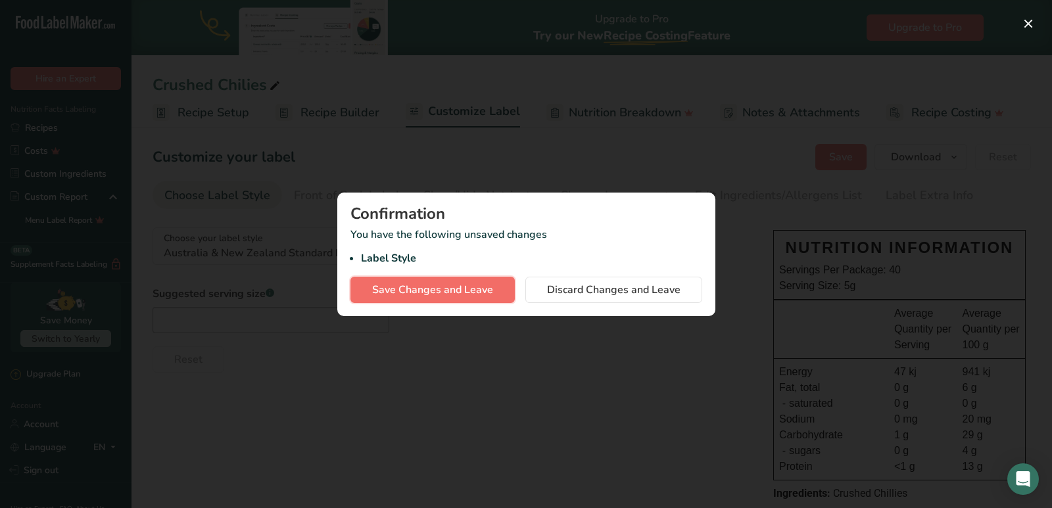
click at [437, 291] on span "Save Changes and Leave" at bounding box center [432, 290] width 121 height 16
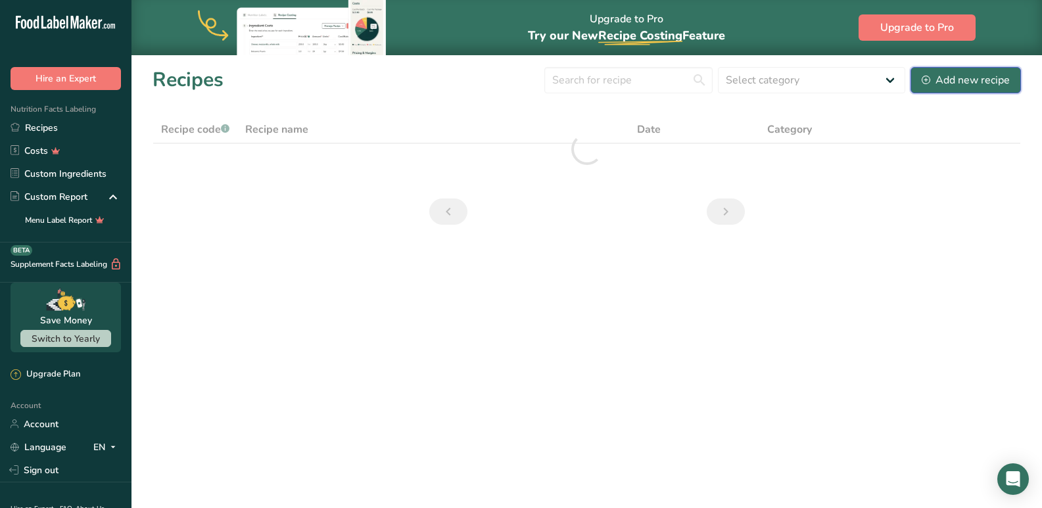
click at [971, 85] on div "Add new recipe" at bounding box center [966, 80] width 88 height 16
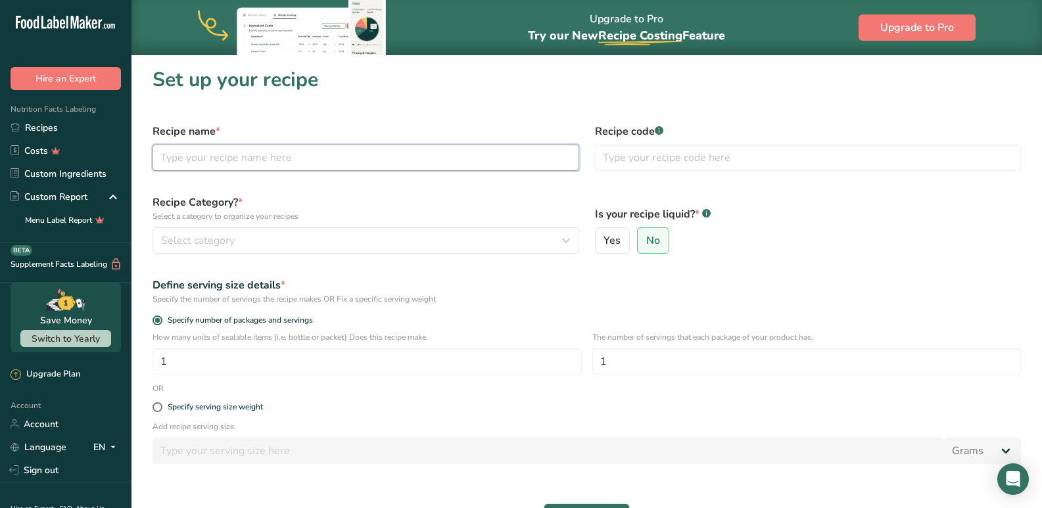
click at [302, 169] on input "text" at bounding box center [365, 158] width 427 height 26
type input "Cumin Seeds"
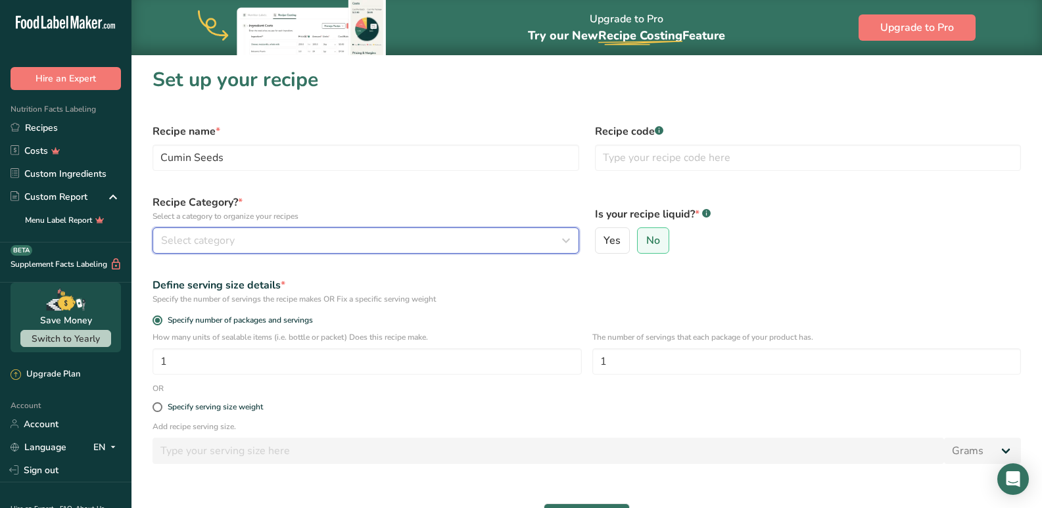
click at [177, 247] on span "Select category" at bounding box center [198, 241] width 74 height 16
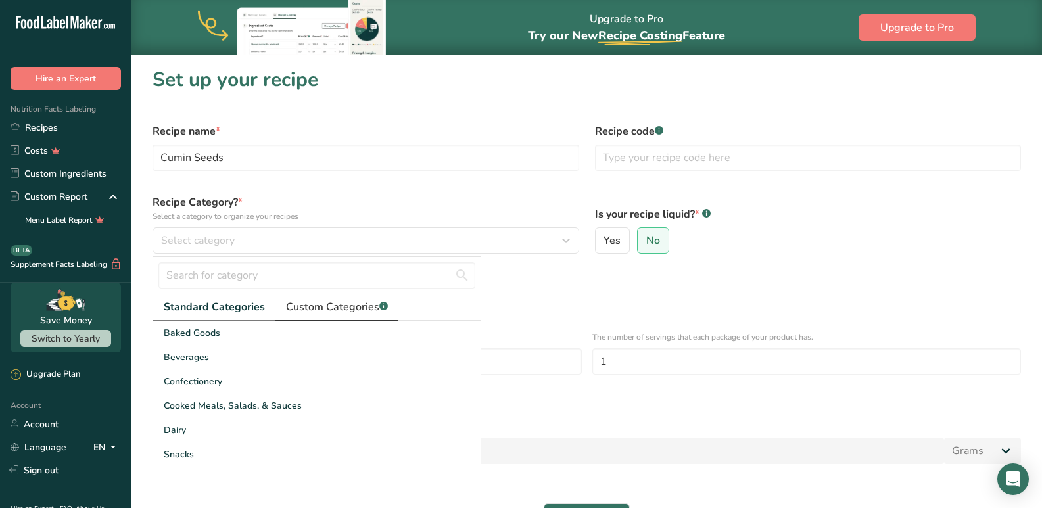
click at [346, 304] on span "Custom Categories .a-a{fill:#347362;}.b-a{fill:#fff;}" at bounding box center [337, 307] width 102 height 16
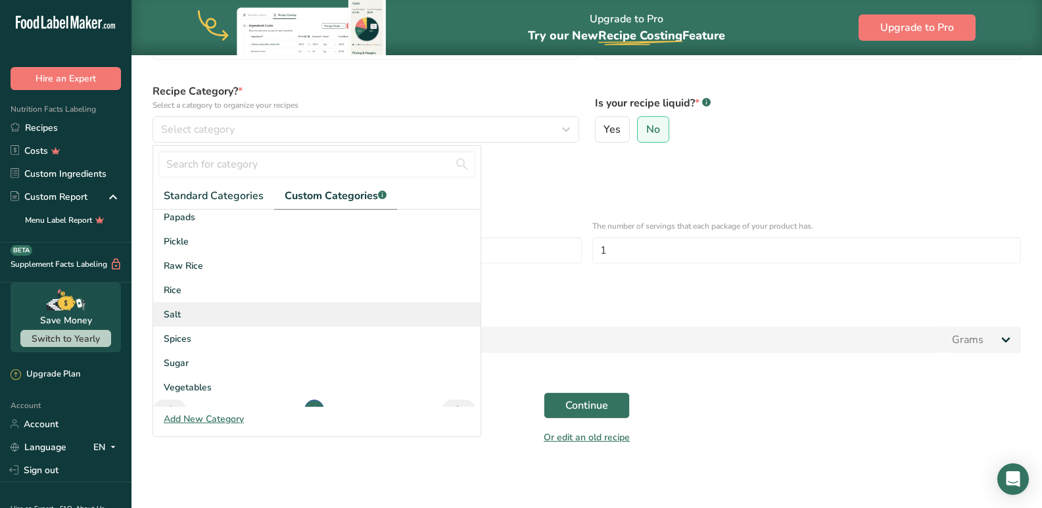
scroll to position [131, 0]
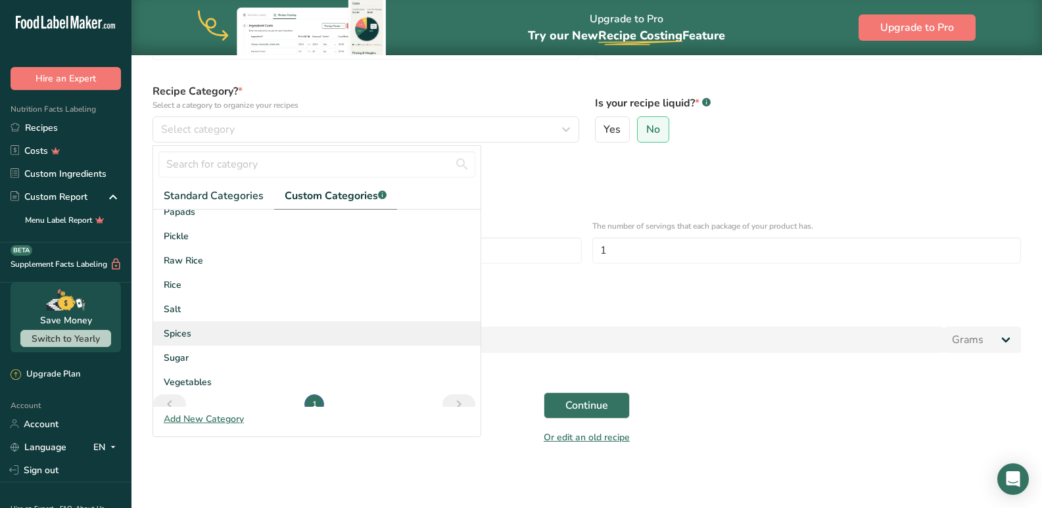
drag, startPoint x: 202, startPoint y: 339, endPoint x: 218, endPoint y: 339, distance: 15.8
click at [202, 339] on div "Spices" at bounding box center [316, 333] width 327 height 24
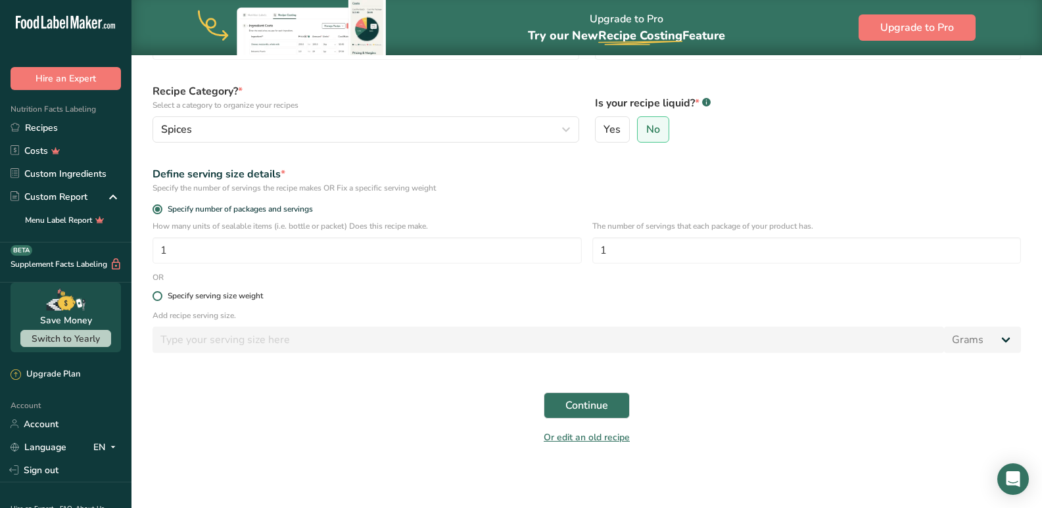
click at [174, 299] on div "Specify serving size weight" at bounding box center [215, 296] width 95 height 10
click at [161, 299] on input "Specify serving size weight" at bounding box center [156, 296] width 9 height 9
radio input "true"
radio input "false"
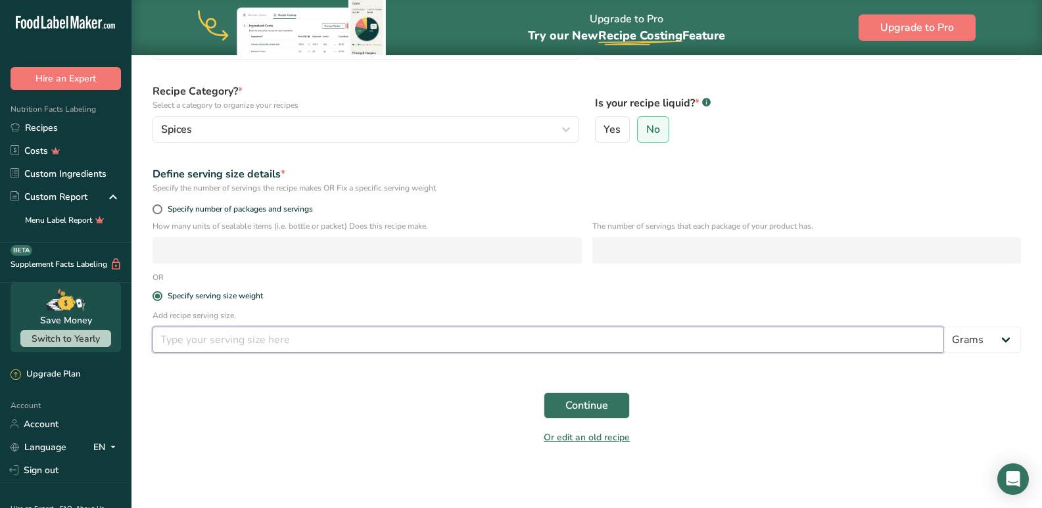
click at [181, 352] on input "number" at bounding box center [547, 340] width 791 height 26
type input "5"
click at [318, 373] on form "Recipe name * Cumin Seeds Recipe code .a-a{fill:#347362;}.b-a{fill:#fff;} Recip…" at bounding box center [587, 229] width 884 height 448
click at [587, 402] on span "Continue" at bounding box center [586, 406] width 43 height 16
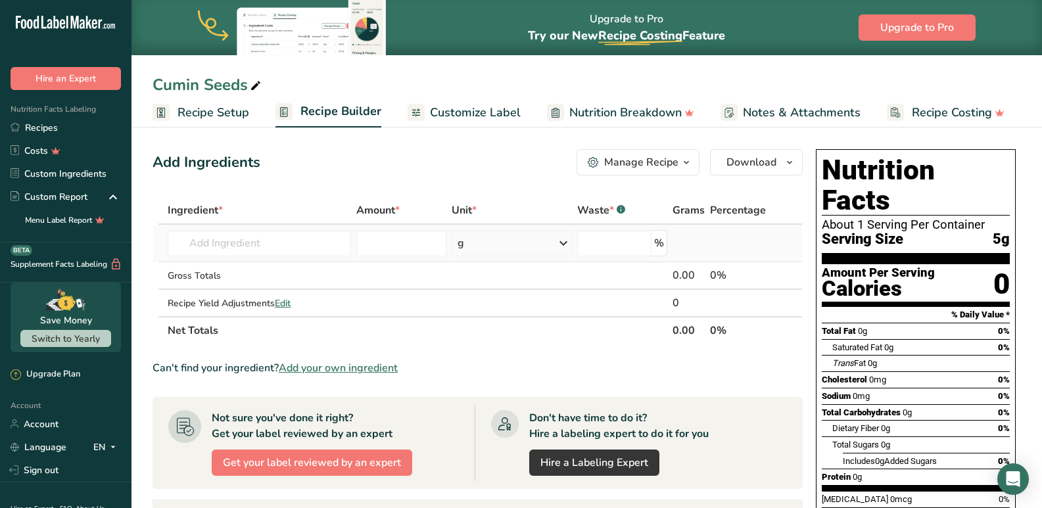
click at [277, 256] on td "Almond flour 1211 Milk, whole, 3.25% milkfat, without added vitamin A and vitam…" at bounding box center [259, 243] width 189 height 37
click at [268, 246] on input "text" at bounding box center [260, 243] width 184 height 26
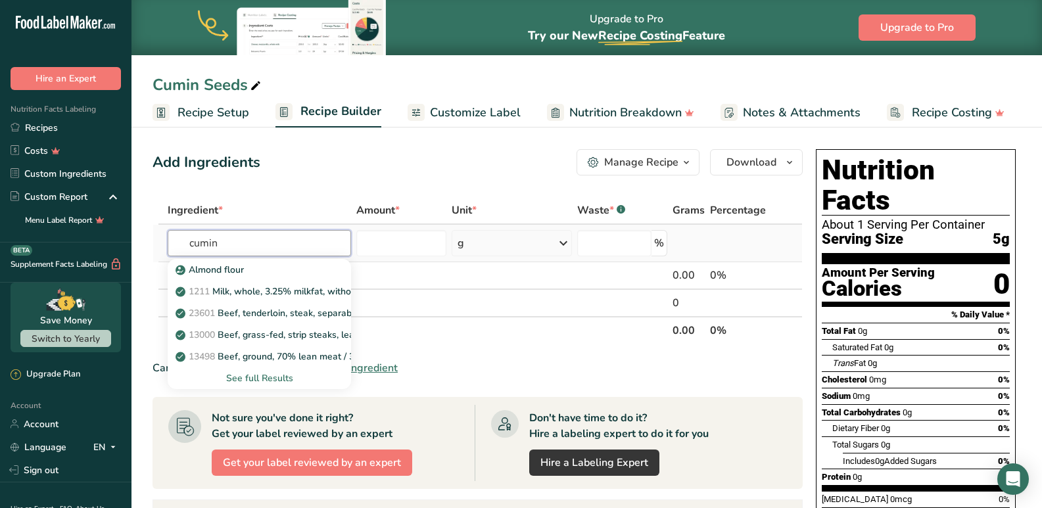
type input "cumin"
click at [245, 374] on div "See full Results" at bounding box center [259, 378] width 163 height 14
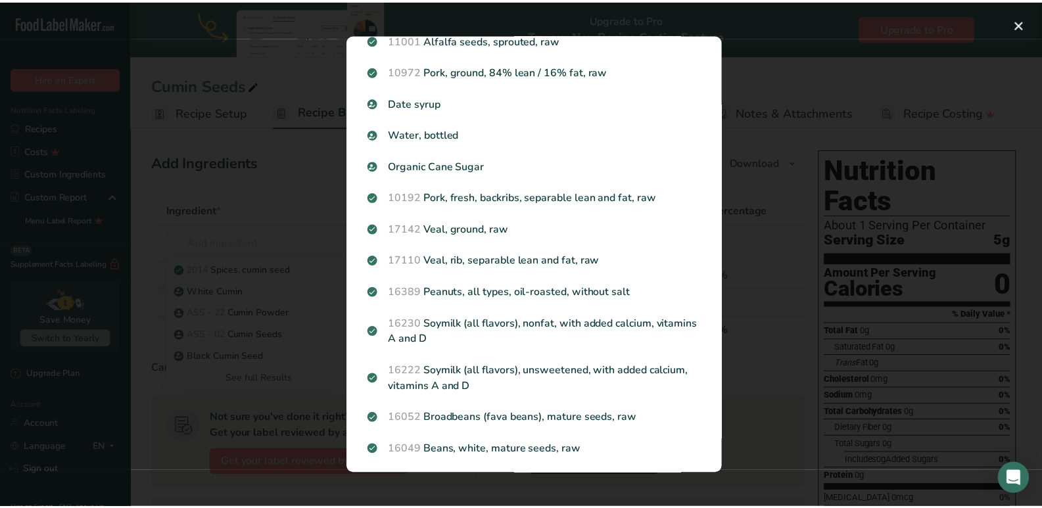
scroll to position [1285, 0]
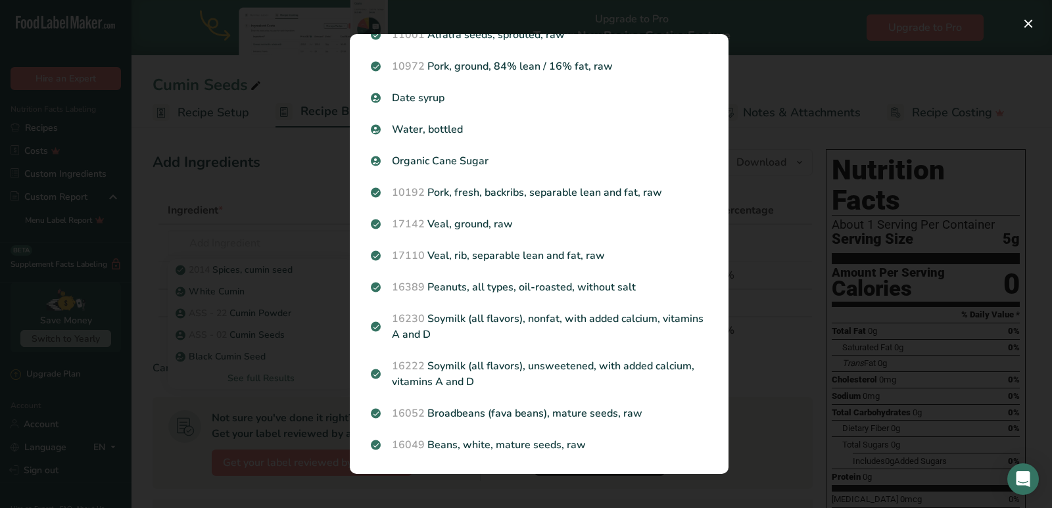
click at [231, 269] on div "Search results modal" at bounding box center [526, 254] width 1052 height 508
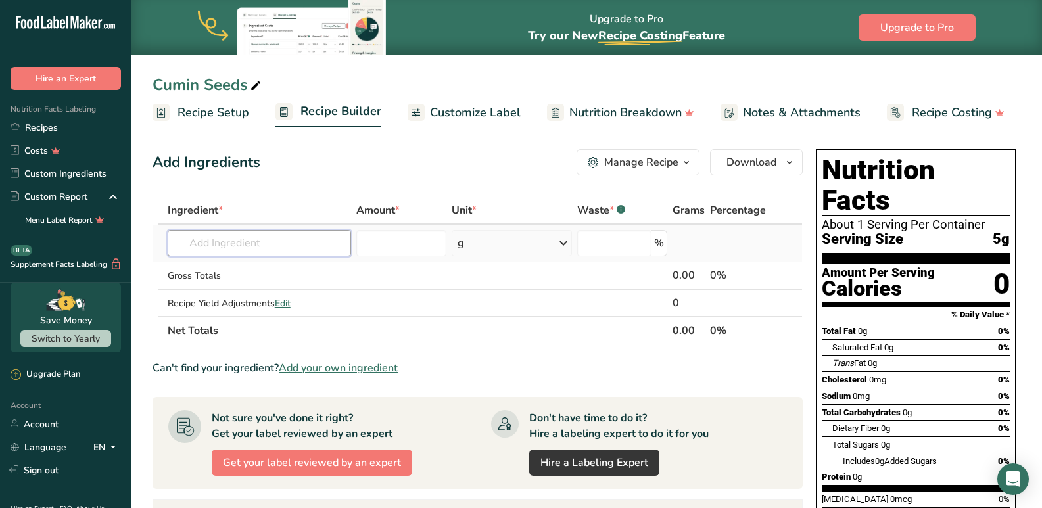
click at [233, 241] on input "text" at bounding box center [260, 243] width 184 height 26
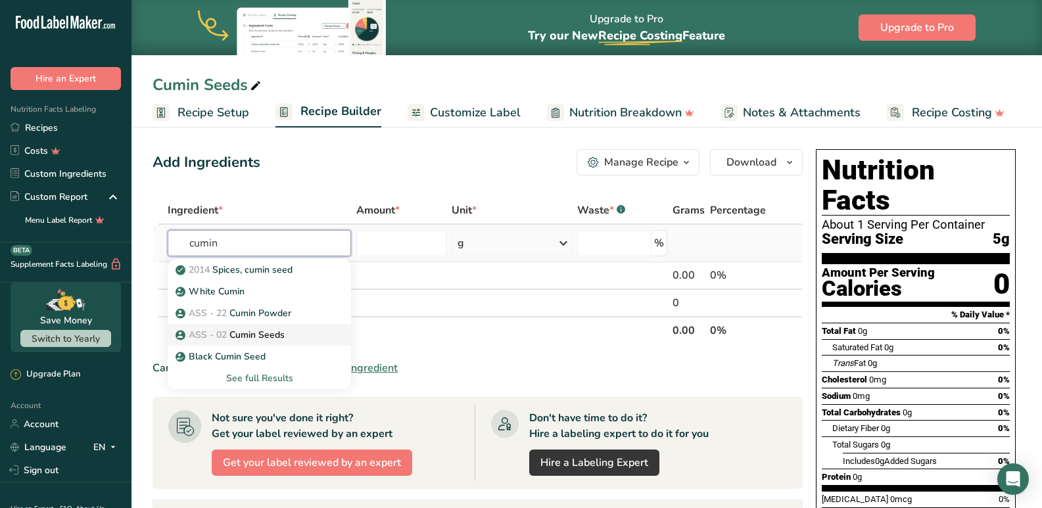
type input "cumin"
click at [247, 339] on p "ASS - 02 Cumin Seeds" at bounding box center [231, 335] width 106 height 14
type input "Cumin Seeds"
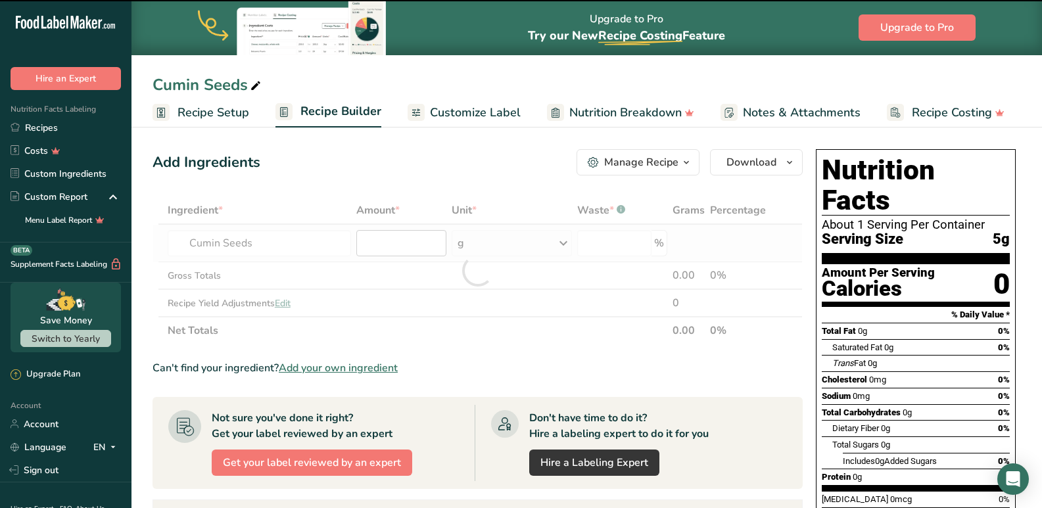
type input "0"
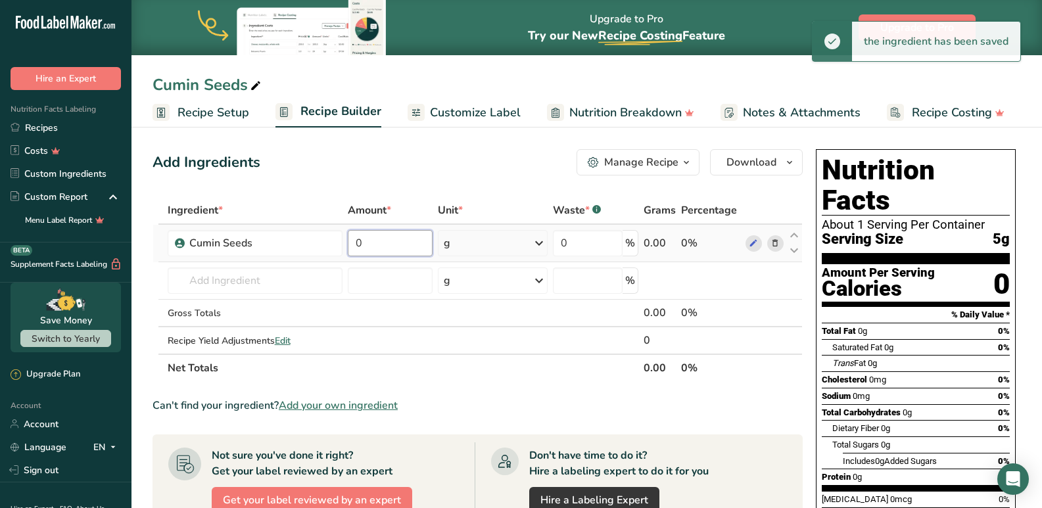
drag, startPoint x: 396, startPoint y: 242, endPoint x: 350, endPoint y: 241, distance: 46.0
click at [350, 241] on input "0" at bounding box center [390, 243] width 85 height 26
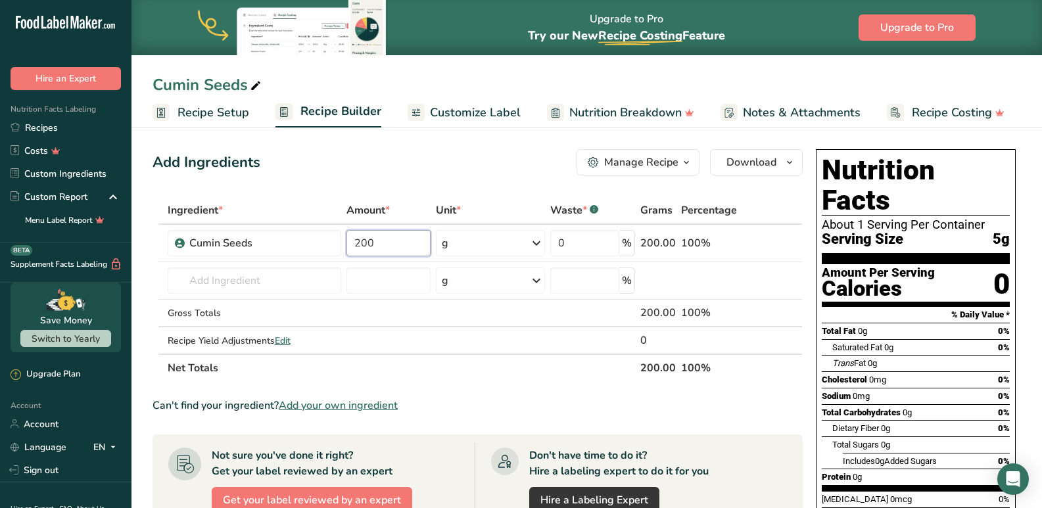
type input "200"
click at [434, 368] on div "Ingredient * Amount * Unit * Waste * .a-a{fill:#347362;}.b-a{fill:#fff;} Grams …" at bounding box center [477, 289] width 650 height 185
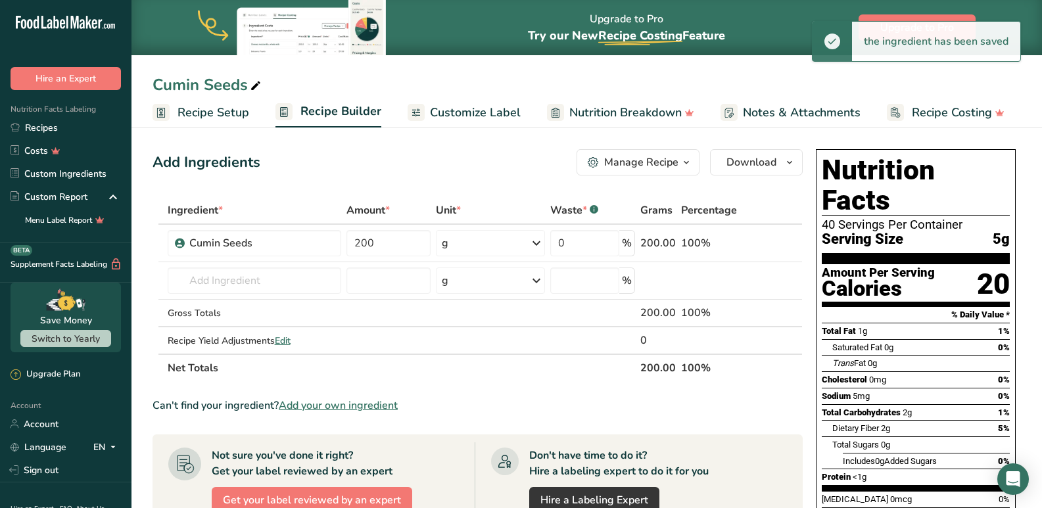
click at [458, 118] on span "Customize Label" at bounding box center [475, 113] width 91 height 18
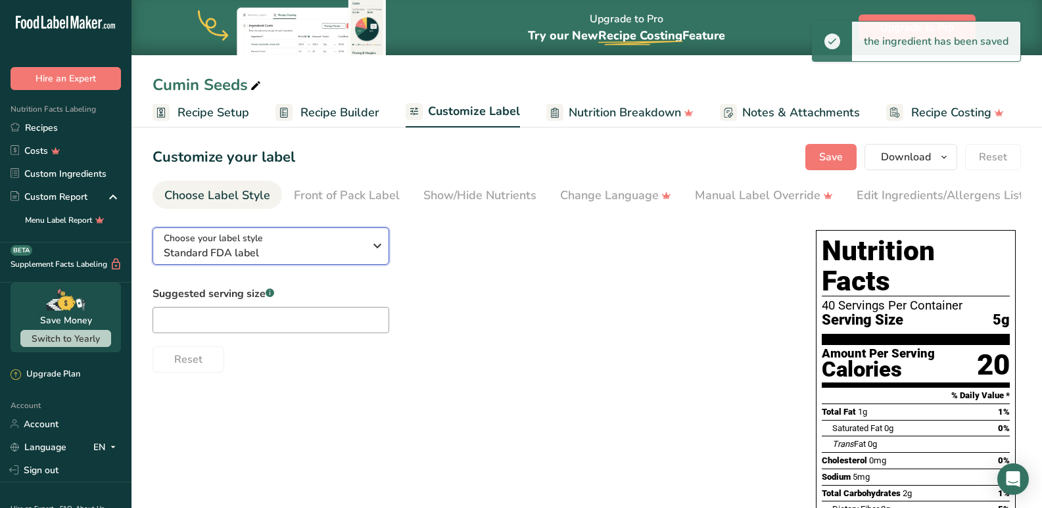
click at [294, 250] on span "Standard FDA label" at bounding box center [264, 253] width 200 height 16
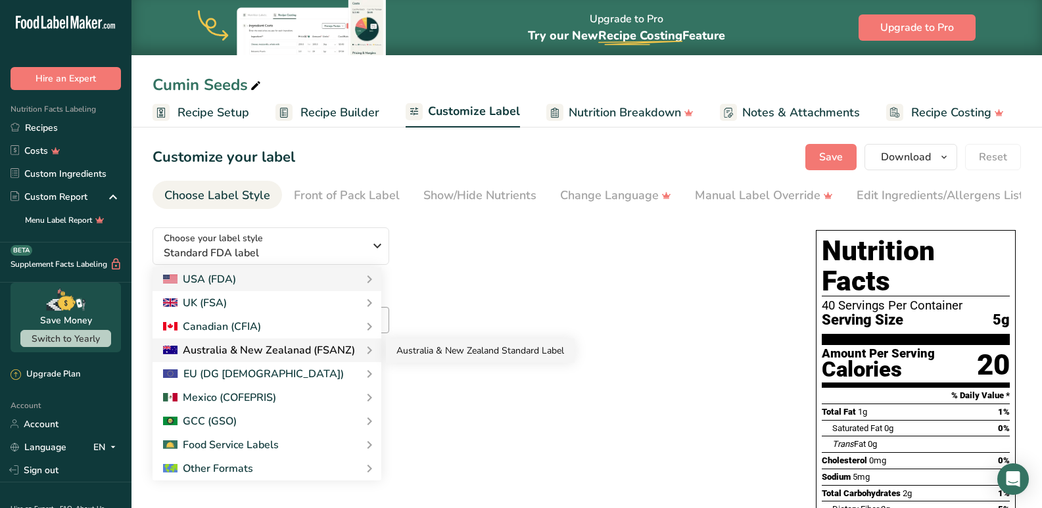
click at [438, 357] on link "Australia & New Zealand Standard Label" at bounding box center [480, 351] width 189 height 24
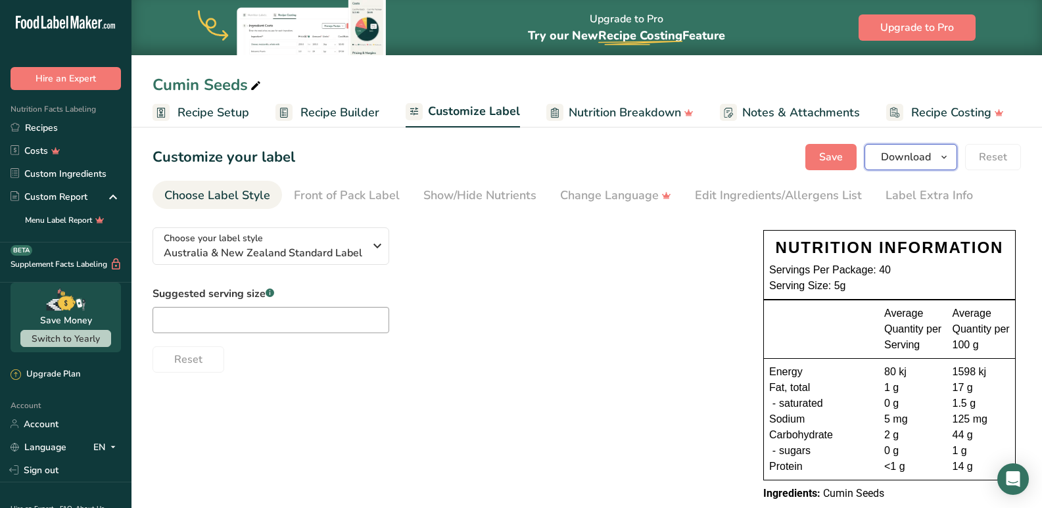
click at [913, 161] on span "Download" at bounding box center [906, 157] width 50 height 16
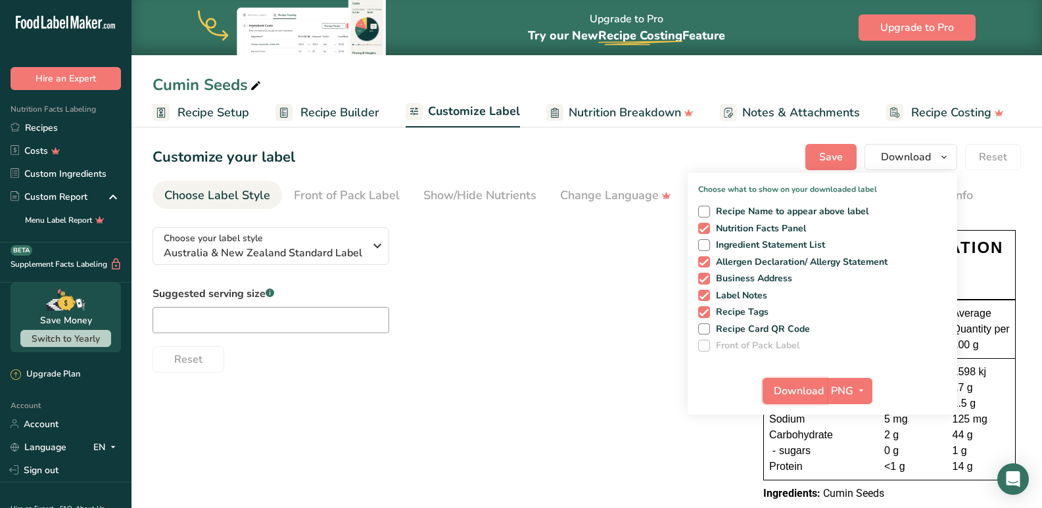
click at [793, 386] on span "Download" at bounding box center [799, 391] width 50 height 16
click at [332, 118] on span "Recipe Builder" at bounding box center [339, 113] width 79 height 18
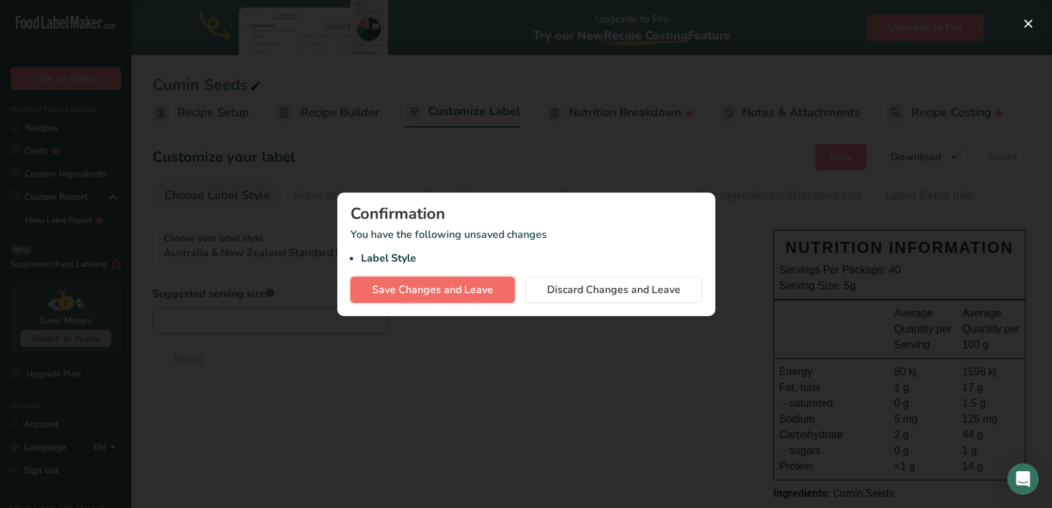
click at [483, 288] on span "Save Changes and Leave" at bounding box center [432, 290] width 121 height 16
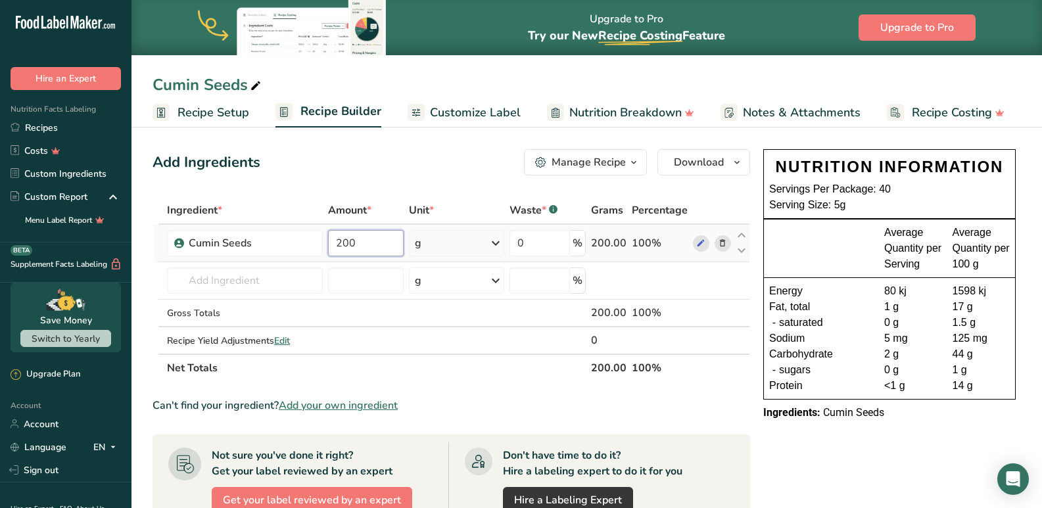
drag, startPoint x: 369, startPoint y: 248, endPoint x: 327, endPoint y: 247, distance: 41.4
click at [327, 247] on td "200" at bounding box center [365, 243] width 81 height 37
type input "500"
click at [502, 333] on div "Ingredient * Amount * Unit * Waste * .a-a{fill:#347362;}.b-a{fill:#fff;} Grams …" at bounding box center [450, 289] width 597 height 185
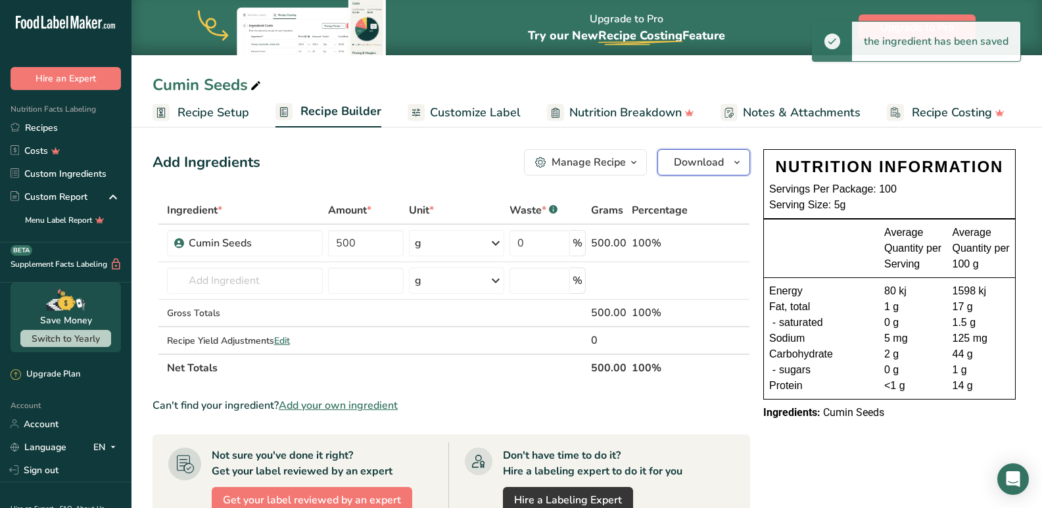
click at [710, 166] on span "Download" at bounding box center [699, 162] width 50 height 16
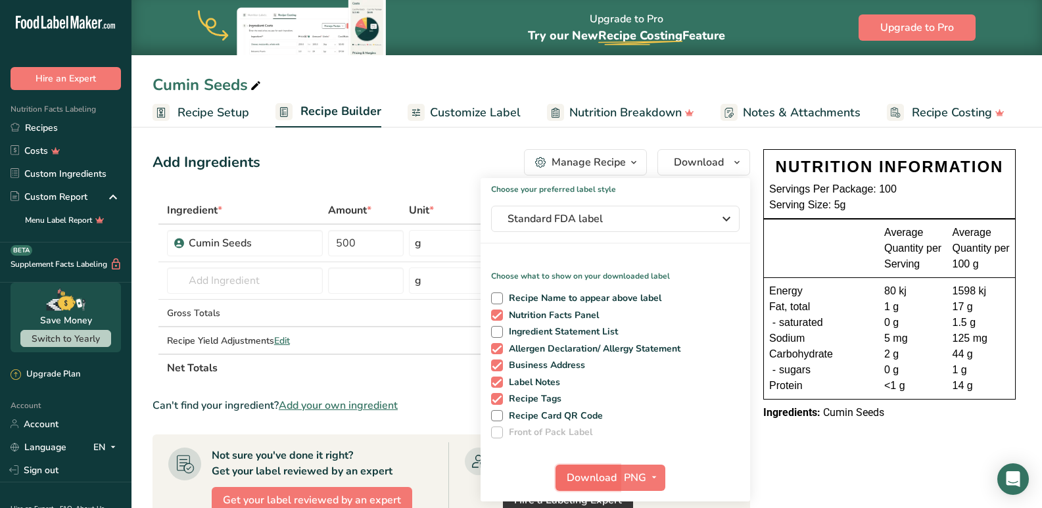
click at [590, 477] on span "Download" at bounding box center [592, 478] width 50 height 16
click at [446, 111] on span "Customize Label" at bounding box center [475, 113] width 91 height 18
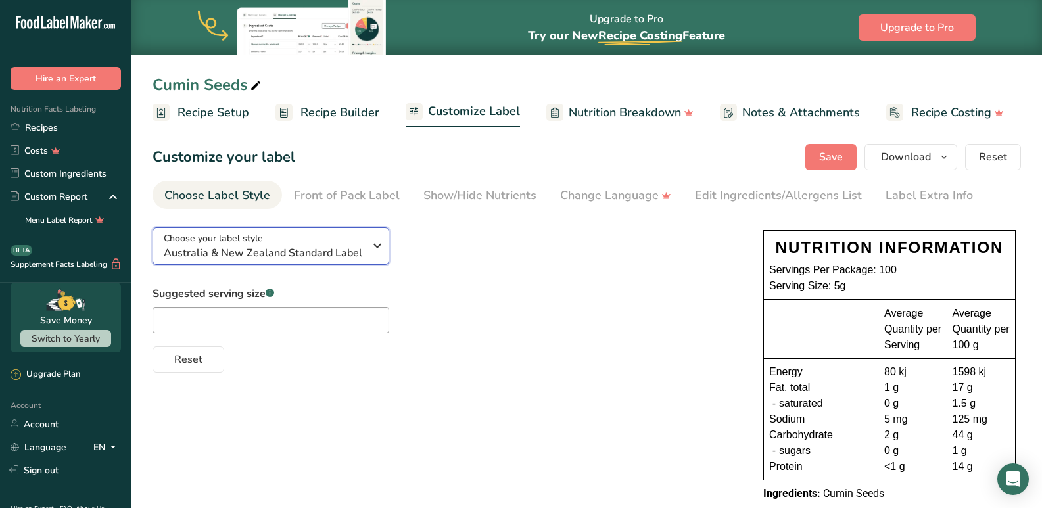
click at [248, 252] on span "Australia & New Zealand Standard Label" at bounding box center [264, 253] width 200 height 16
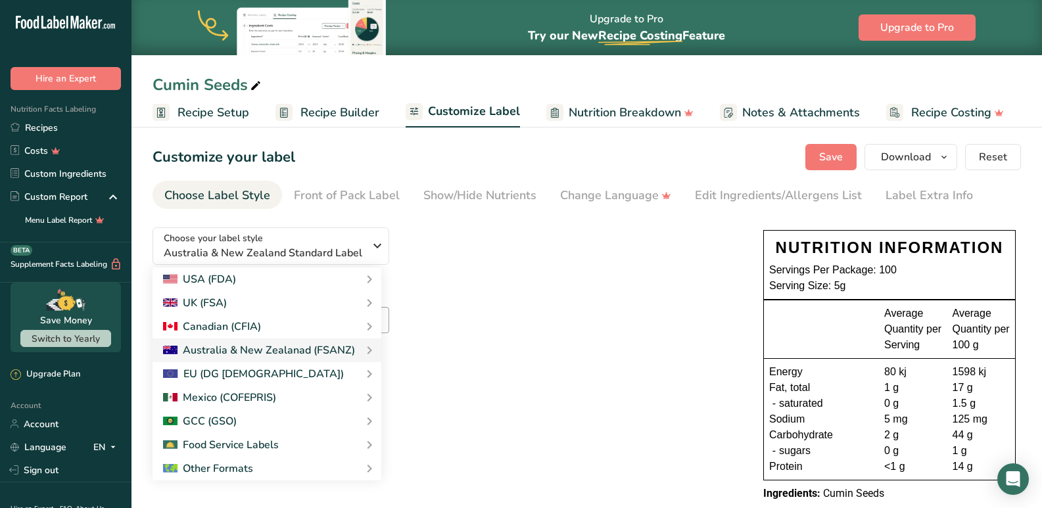
click at [526, 282] on div "Choose your label style [GEOGRAPHIC_DATA] & New Zealand Standard Label USA (FDA…" at bounding box center [444, 295] width 584 height 156
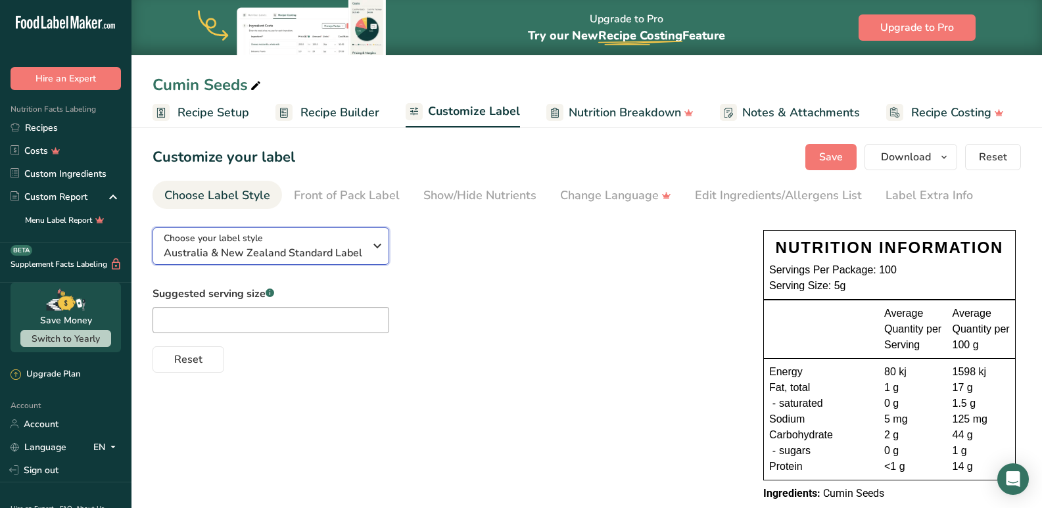
click at [291, 254] on span "Australia & New Zealand Standard Label" at bounding box center [264, 253] width 200 height 16
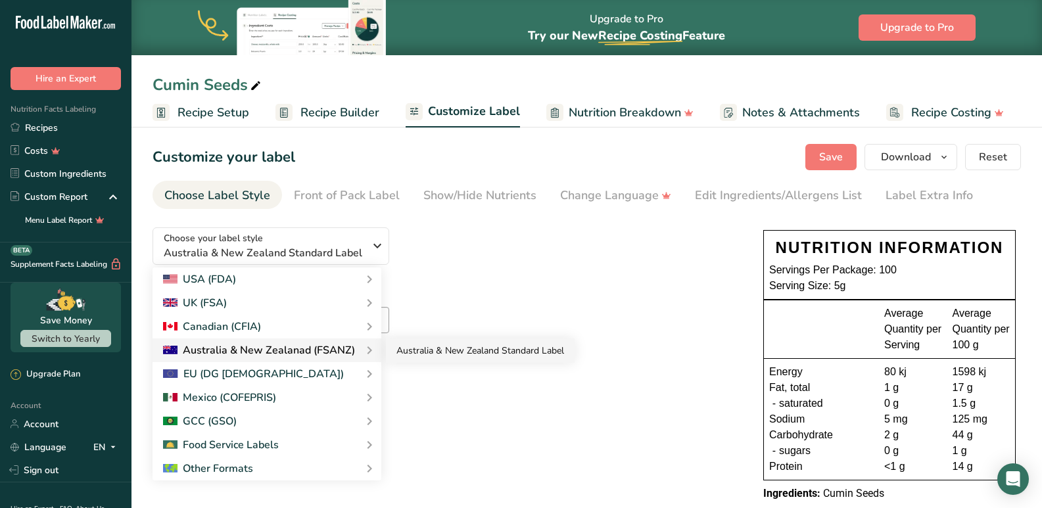
click at [386, 358] on link "Australia & New Zealand Standard Label" at bounding box center [480, 351] width 189 height 24
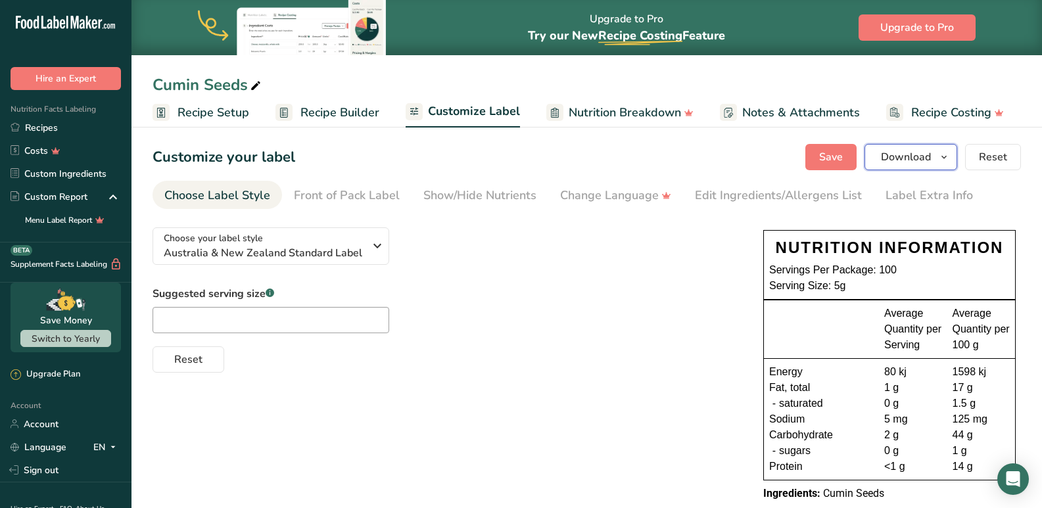
click at [915, 156] on span "Download" at bounding box center [906, 157] width 50 height 16
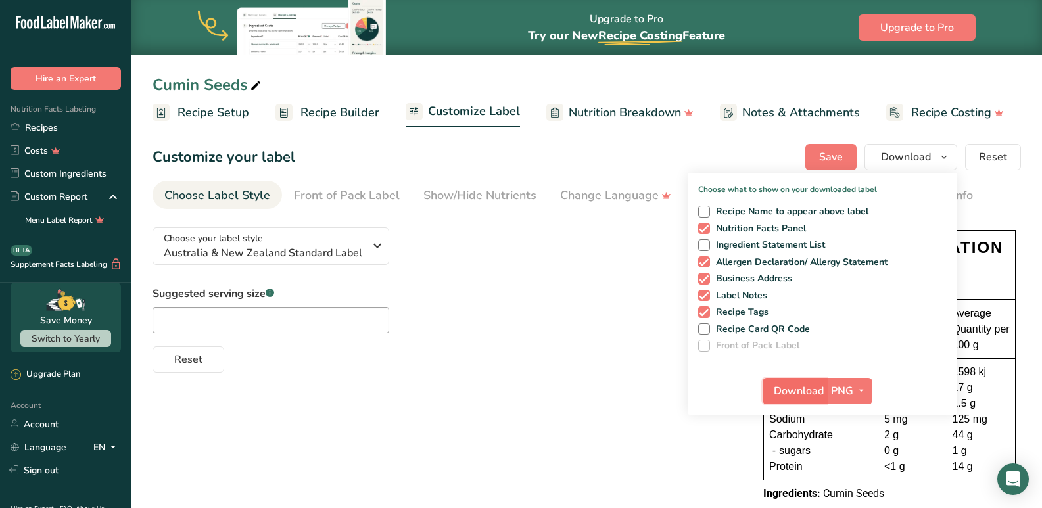
click at [801, 387] on span "Download" at bounding box center [799, 391] width 50 height 16
drag, startPoint x: 310, startPoint y: 108, endPoint x: 299, endPoint y: 204, distance: 96.0
click at [311, 108] on span "Recipe Builder" at bounding box center [339, 113] width 79 height 18
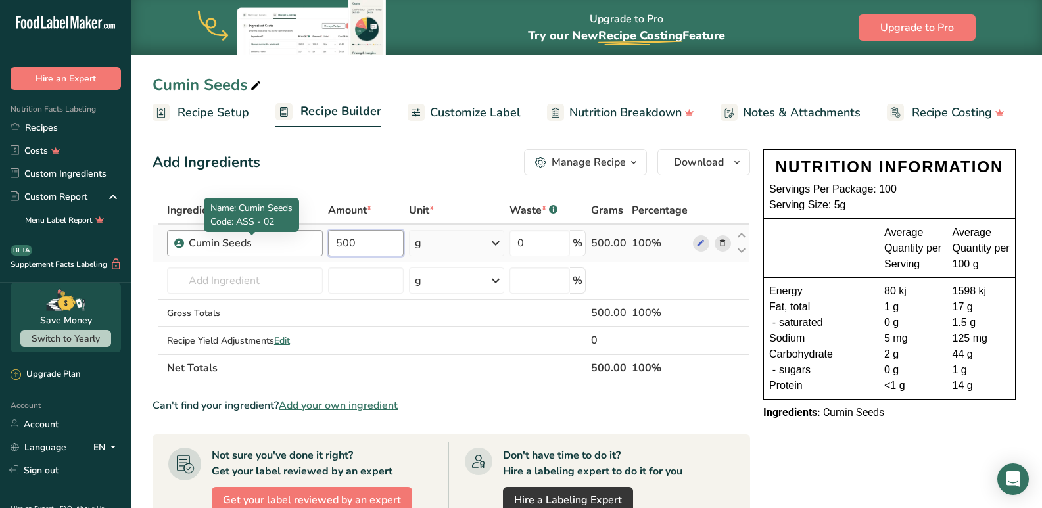
drag, startPoint x: 363, startPoint y: 244, endPoint x: 310, endPoint y: 249, distance: 52.8
click at [310, 249] on tr "Cumin Seeds 500 g Weight Units g kg mg See more Volume Units l mL fl oz See mor…" at bounding box center [451, 243] width 596 height 37
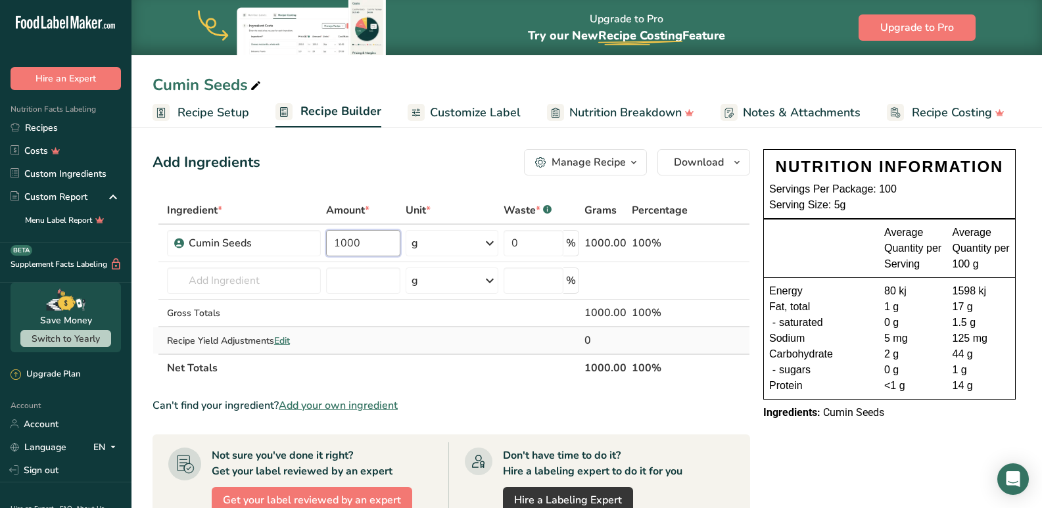
type input "1000"
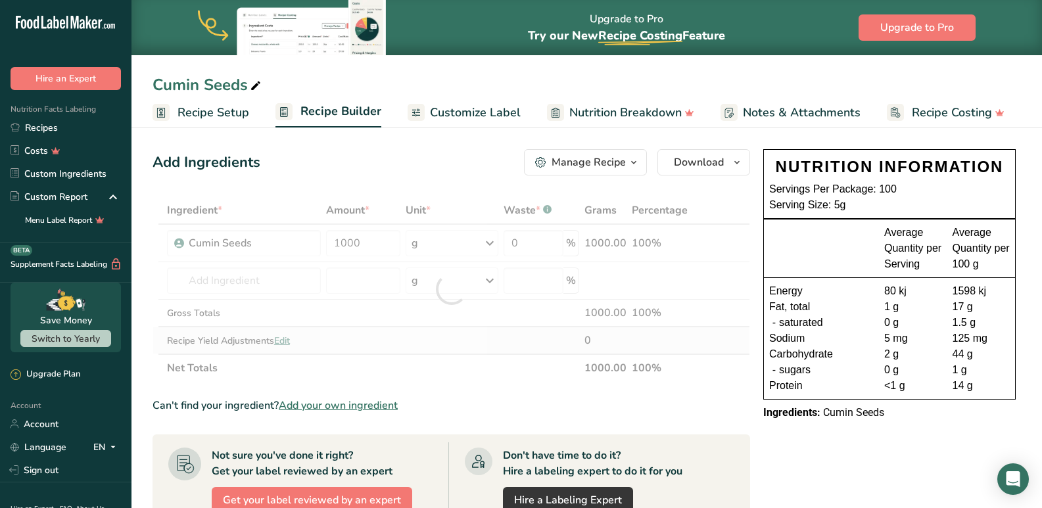
click at [519, 354] on div "Ingredient * Amount * Unit * Waste * .a-a{fill:#347362;}.b-a{fill:#fff;} Grams …" at bounding box center [450, 289] width 597 height 185
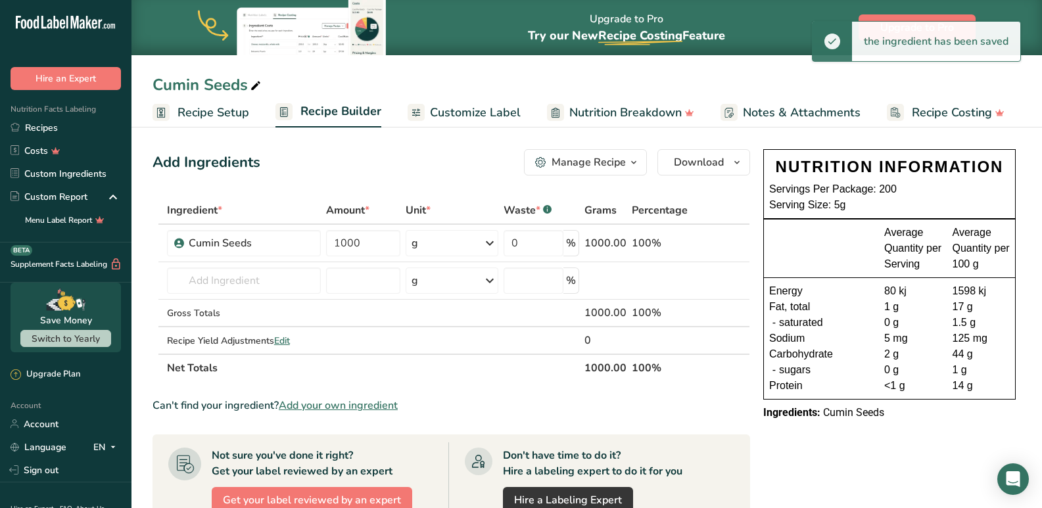
click at [459, 110] on span "Customize Label" at bounding box center [475, 113] width 91 height 18
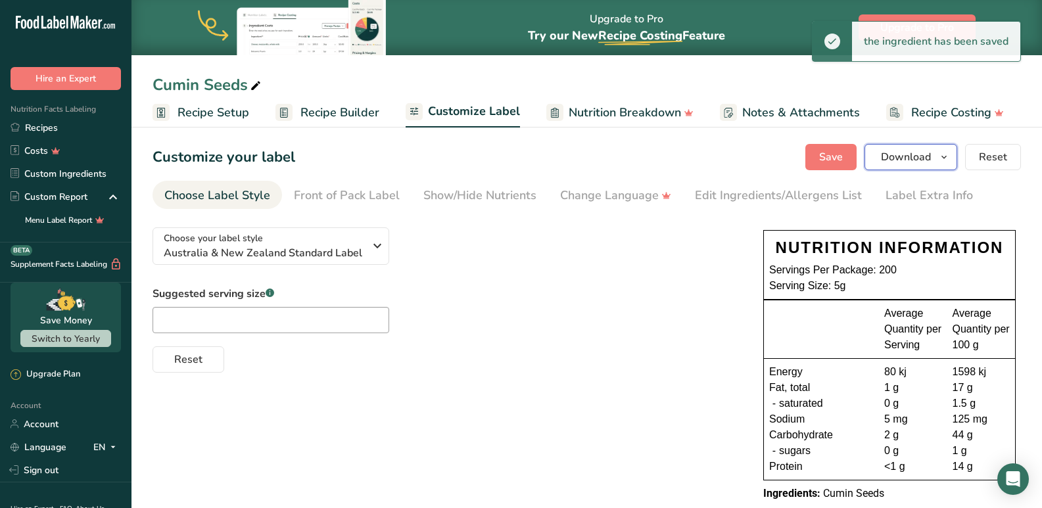
click at [909, 161] on span "Download" at bounding box center [906, 157] width 50 height 16
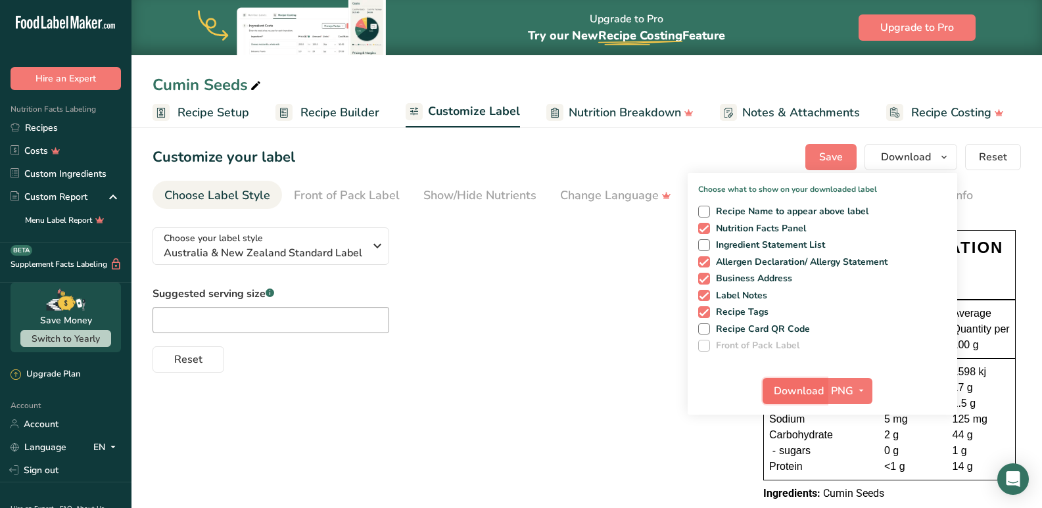
click at [794, 399] on button "Download" at bounding box center [794, 391] width 64 height 26
drag, startPoint x: 245, startPoint y: 87, endPoint x: 208, endPoint y: 85, distance: 36.2
click at [208, 85] on div "Cumin Seeds" at bounding box center [207, 85] width 111 height 24
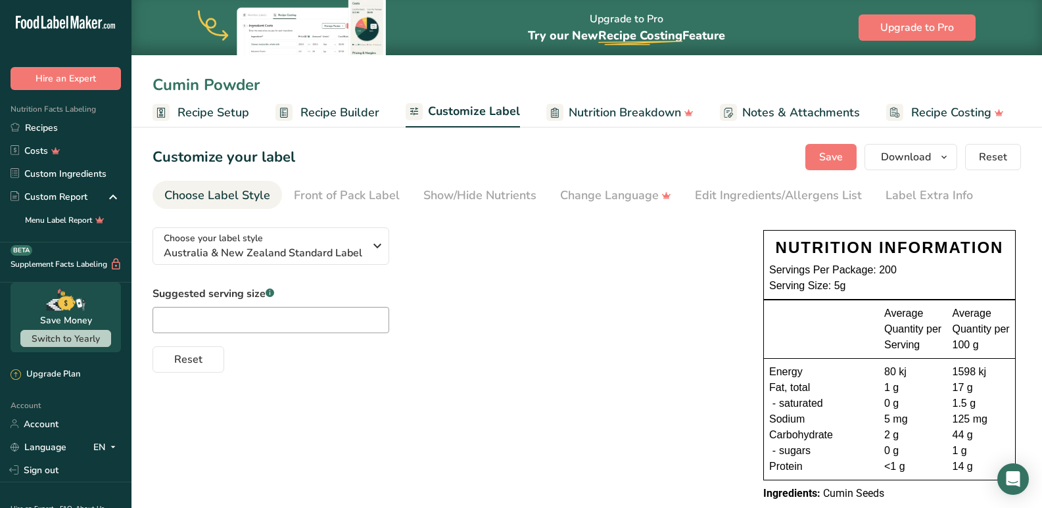
type input "Cumin Powder"
click at [319, 124] on link "Recipe Builder" at bounding box center [327, 113] width 104 height 30
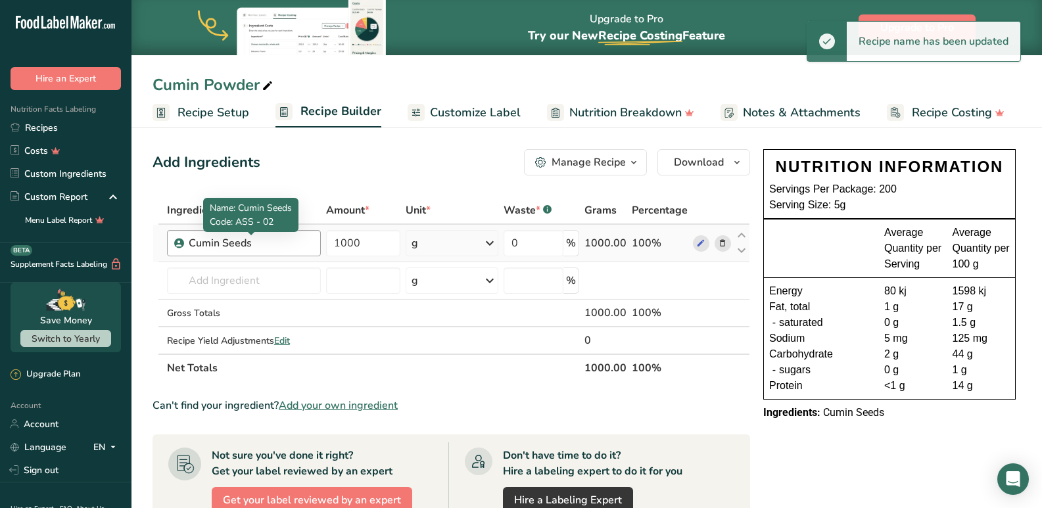
click at [234, 246] on div "Cumin Seeds" at bounding box center [251, 243] width 124 height 16
drag, startPoint x: 265, startPoint y: 248, endPoint x: 191, endPoint y: 248, distance: 73.6
click at [191, 248] on div "Cumin Seeds" at bounding box center [251, 243] width 124 height 16
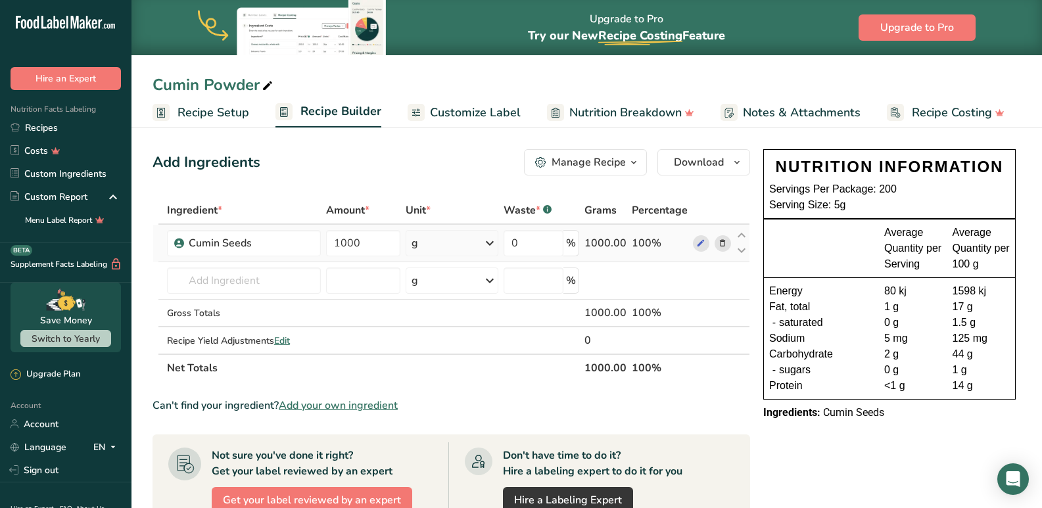
click at [719, 245] on icon at bounding box center [722, 244] width 9 height 14
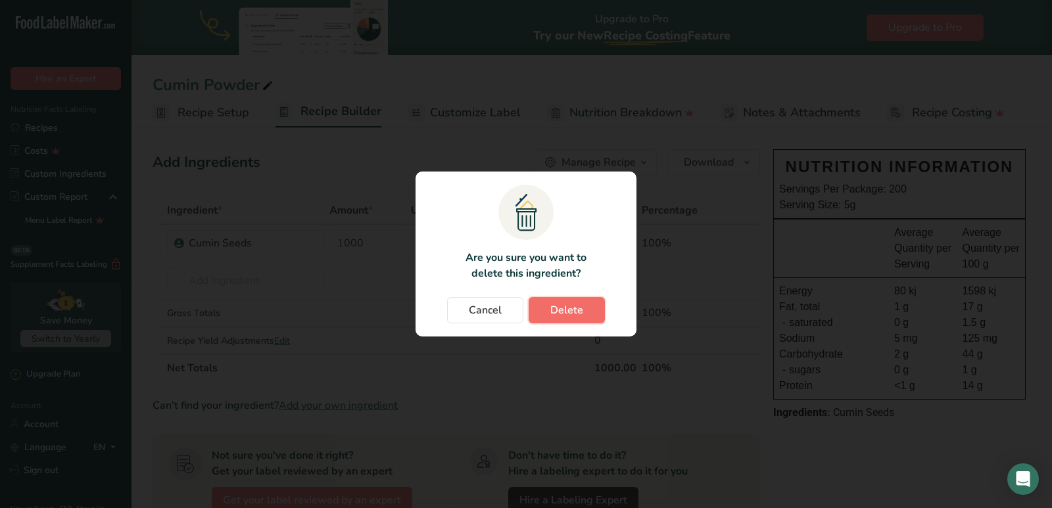
click at [561, 311] on span "Delete" at bounding box center [566, 310] width 33 height 16
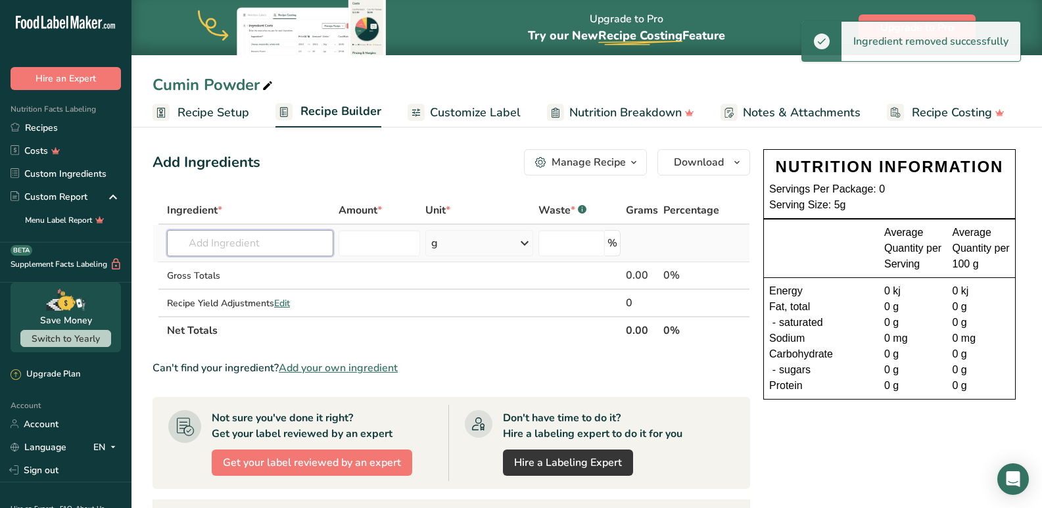
click at [255, 246] on input "text" at bounding box center [250, 243] width 166 height 26
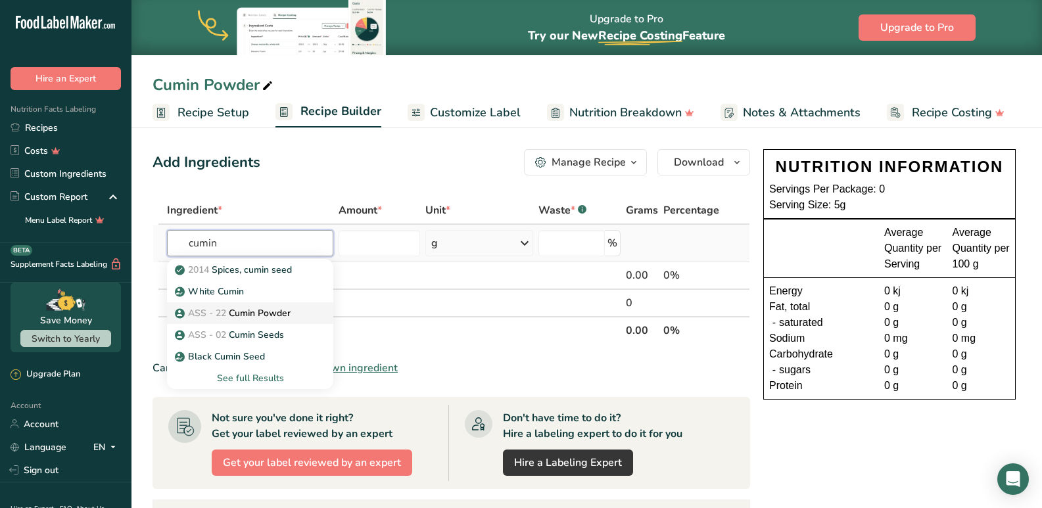
type input "cumin"
click at [247, 318] on p "ASS - 22 Cumin Powder" at bounding box center [233, 313] width 113 height 14
type input "Cumin Powder"
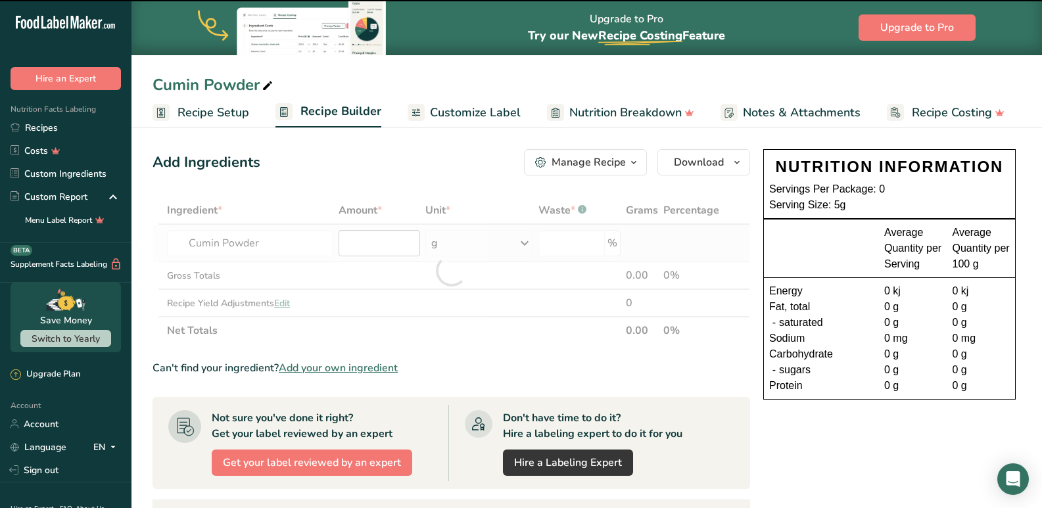
type input "0"
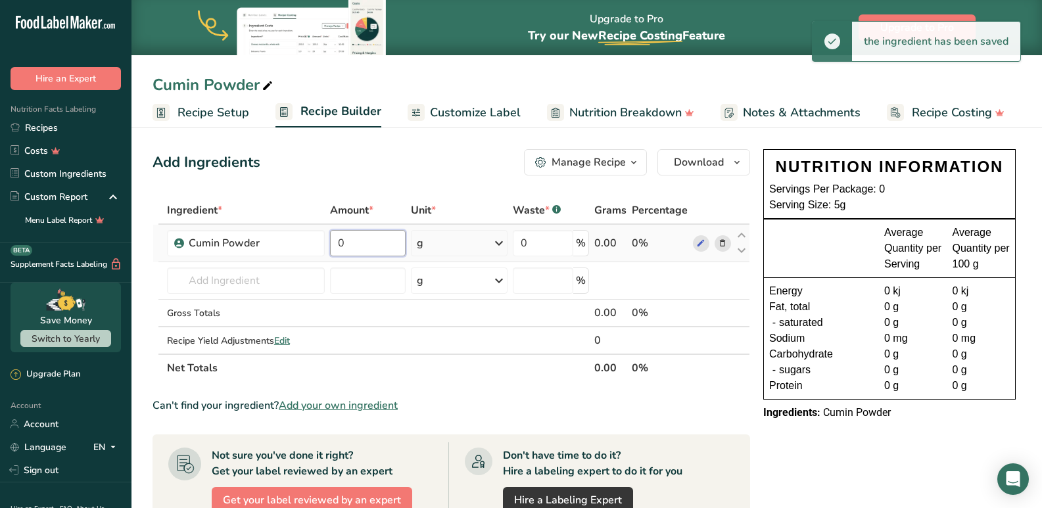
drag, startPoint x: 367, startPoint y: 244, endPoint x: 333, endPoint y: 243, distance: 34.2
click at [333, 243] on input "0" at bounding box center [368, 243] width 76 height 26
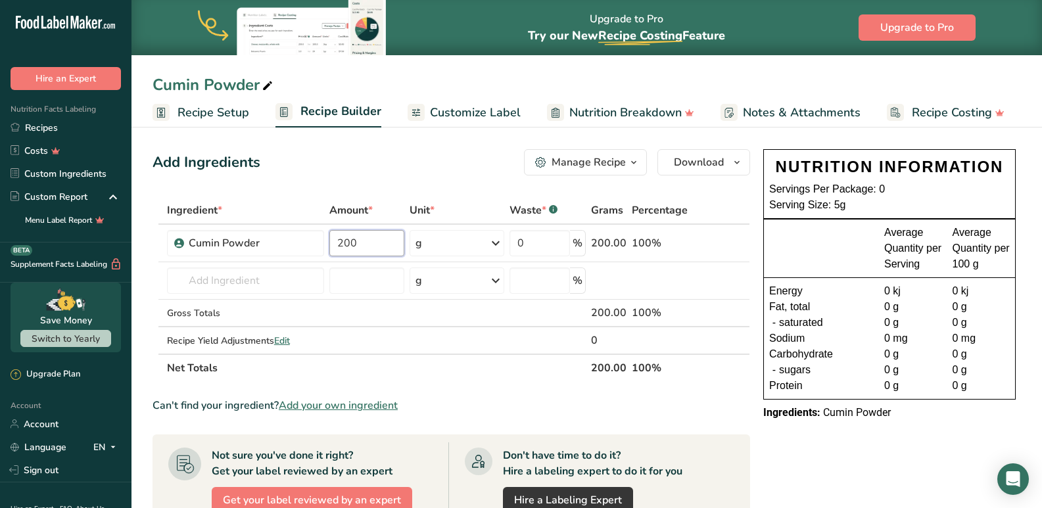
type input "200"
click at [458, 120] on span "Customize Label" at bounding box center [475, 113] width 91 height 18
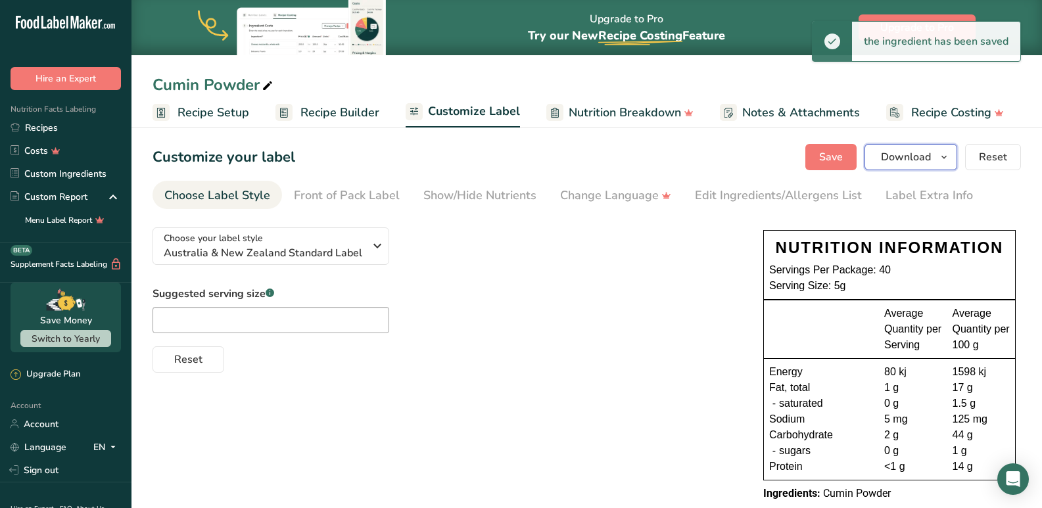
click at [908, 152] on span "Download" at bounding box center [906, 157] width 50 height 16
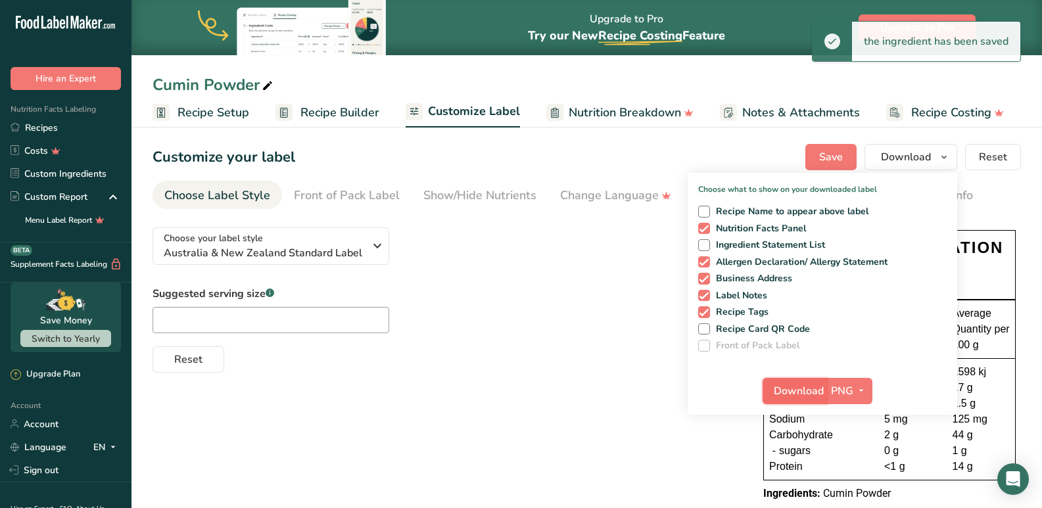
click at [791, 393] on span "Download" at bounding box center [799, 391] width 50 height 16
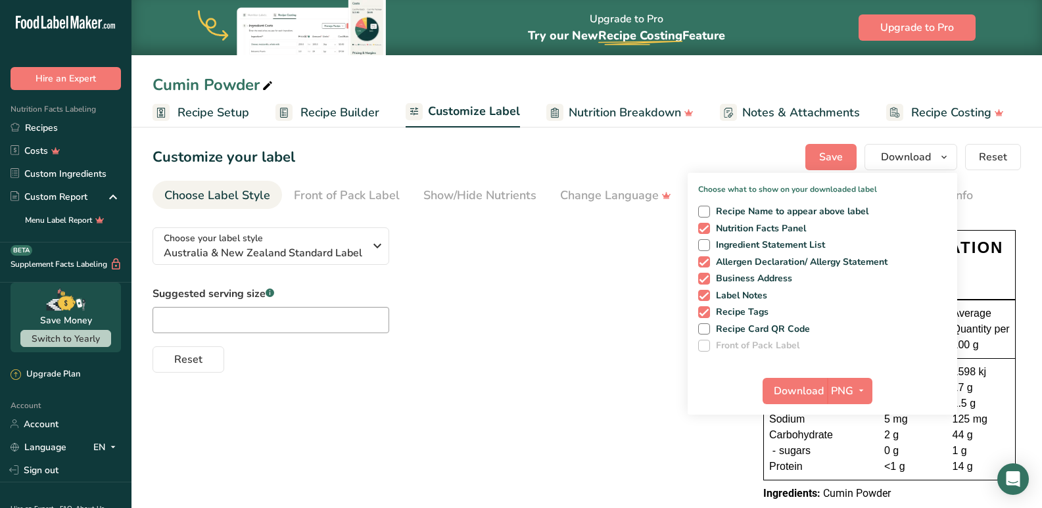
click at [360, 112] on span "Recipe Builder" at bounding box center [339, 113] width 79 height 18
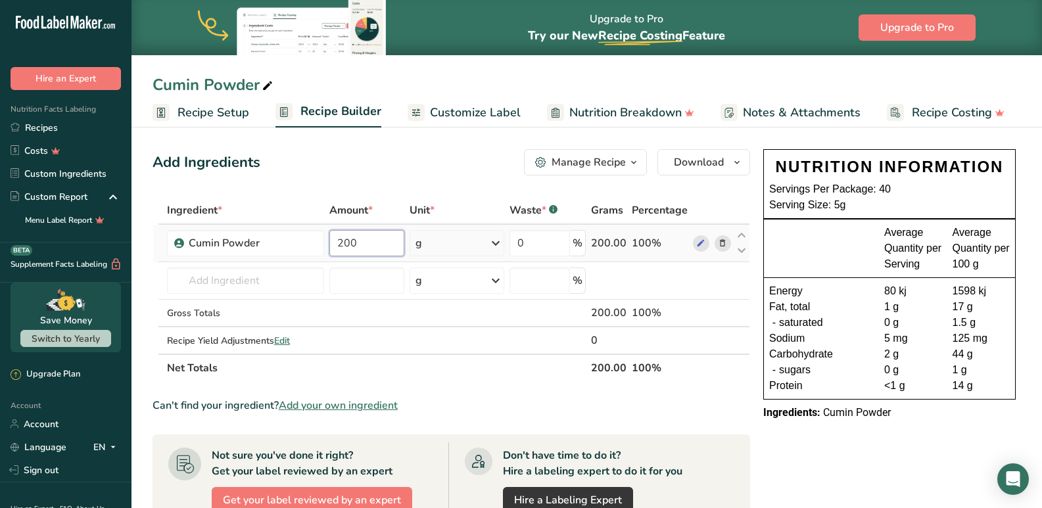
drag, startPoint x: 376, startPoint y: 245, endPoint x: 325, endPoint y: 251, distance: 51.6
click at [325, 251] on tr "Cumin Powder 200 g Weight Units g kg mg See more Volume Units l mL fl oz See mo…" at bounding box center [451, 243] width 596 height 37
type input "500"
click at [688, 385] on section "Ingredient * Amount * Unit * Waste * .a-a{fill:#347362;}.b-a{fill:#fff;} Grams …" at bounding box center [450, 488] width 597 height 582
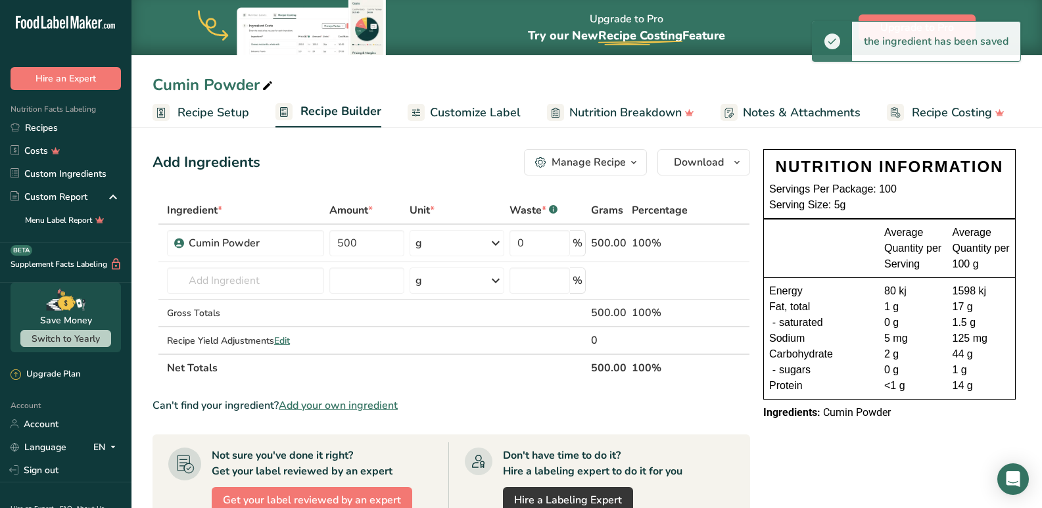
click at [467, 120] on span "Customize Label" at bounding box center [475, 113] width 91 height 18
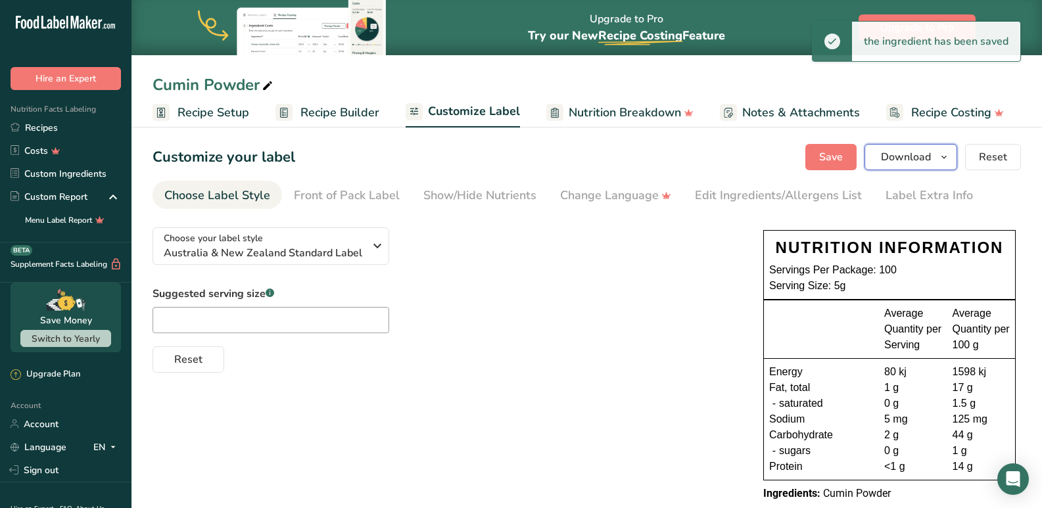
click at [908, 152] on span "Download" at bounding box center [906, 157] width 50 height 16
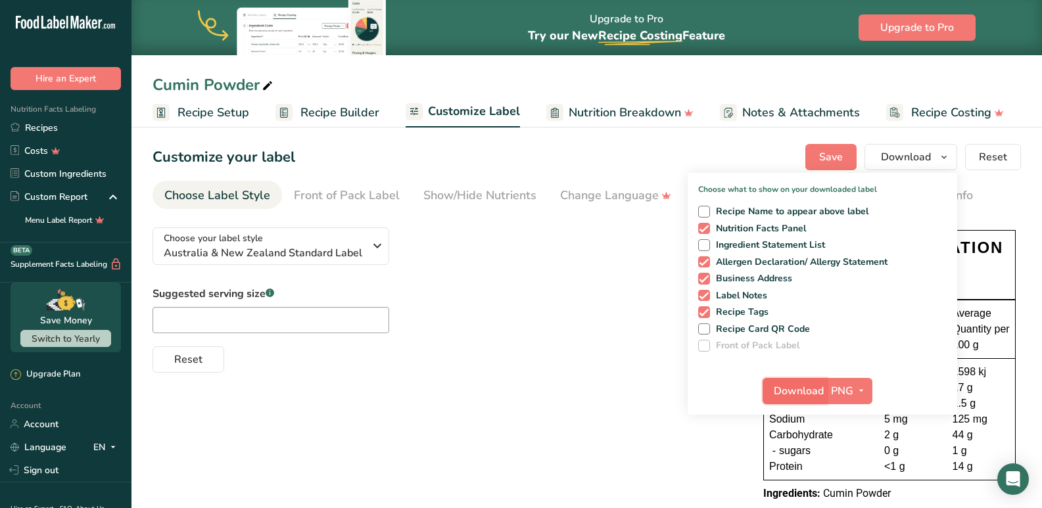
click at [787, 396] on span "Download" at bounding box center [799, 391] width 50 height 16
click at [325, 116] on span "Recipe Builder" at bounding box center [339, 113] width 79 height 18
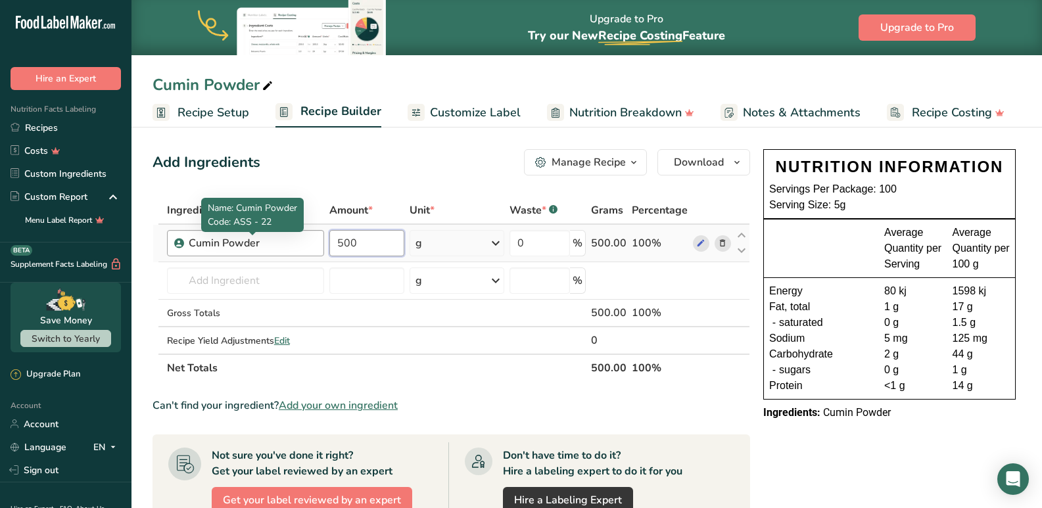
drag, startPoint x: 367, startPoint y: 245, endPoint x: 310, endPoint y: 245, distance: 57.8
click at [310, 245] on tr "Cumin Powder 500 g Weight Units g kg mg See more Volume Units l mL fl oz See mo…" at bounding box center [451, 243] width 596 height 37
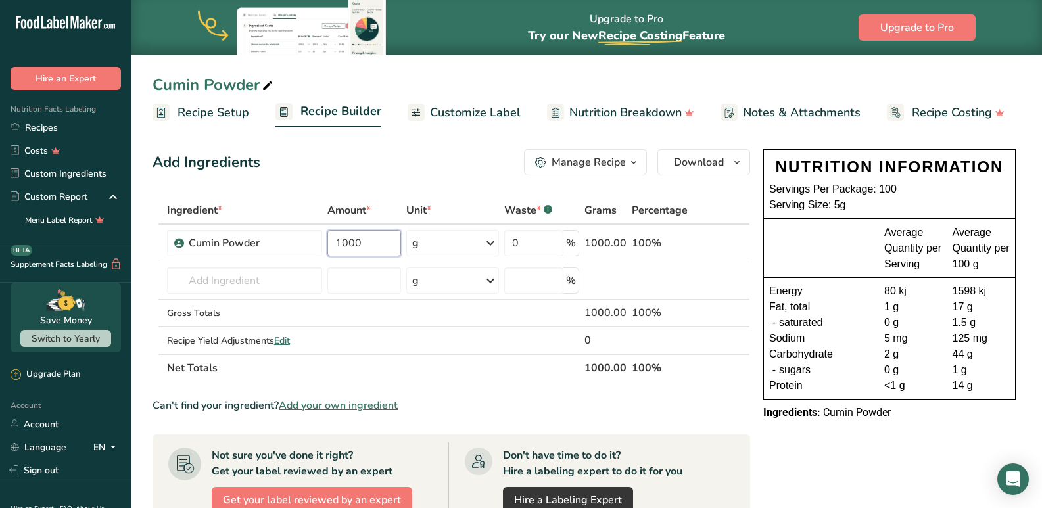
type input "1000"
click at [672, 391] on section "Ingredient * Amount * Unit * Waste * .a-a{fill:#347362;}.b-a{fill:#fff;} Grams …" at bounding box center [450, 488] width 597 height 582
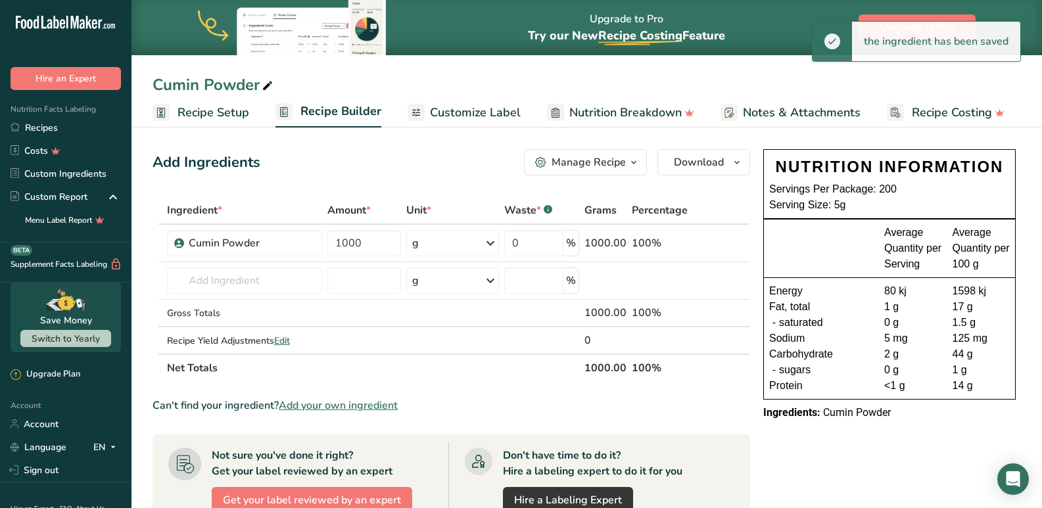
click at [477, 108] on span "Customize Label" at bounding box center [475, 113] width 91 height 18
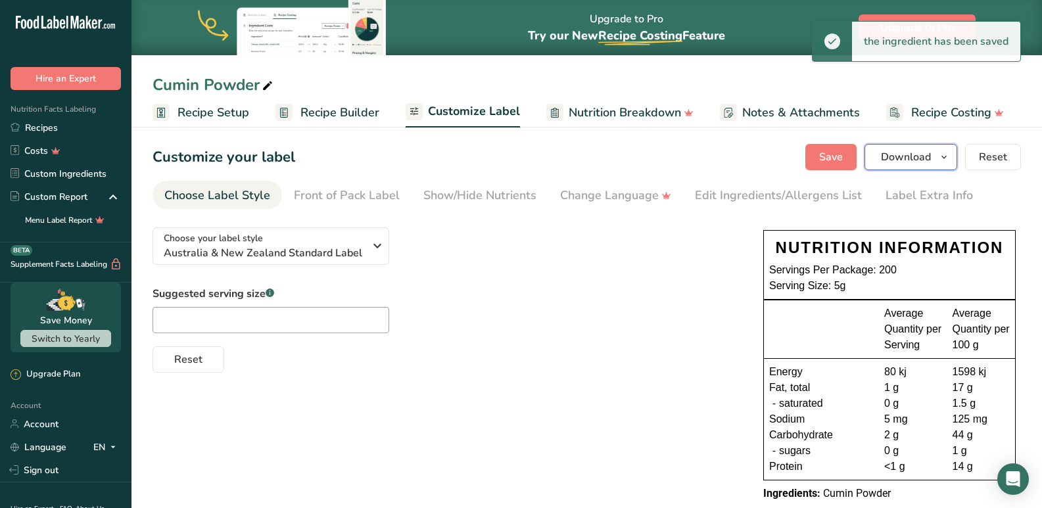
click at [904, 152] on span "Download" at bounding box center [906, 157] width 50 height 16
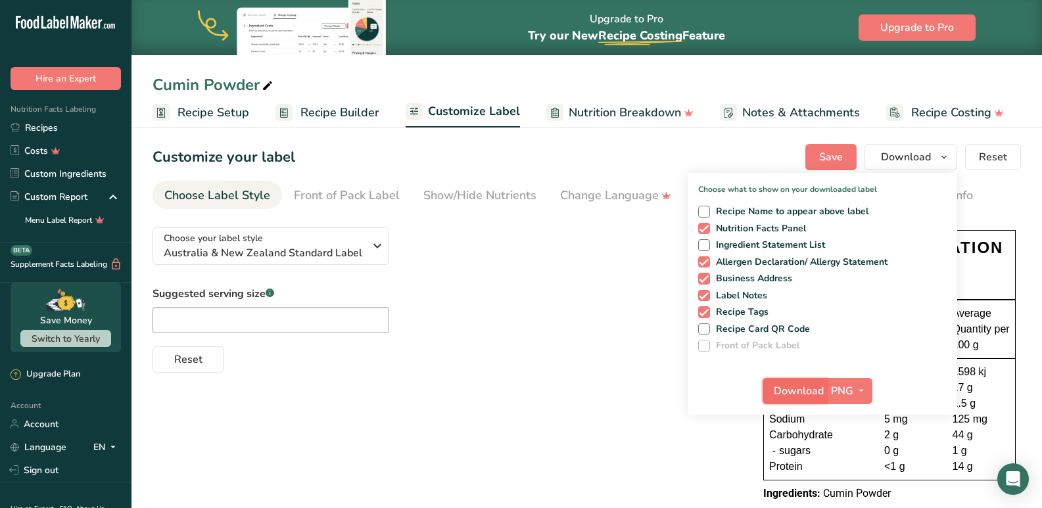
click at [793, 394] on span "Download" at bounding box center [799, 391] width 50 height 16
click at [40, 131] on link "Recipes" at bounding box center [65, 127] width 131 height 23
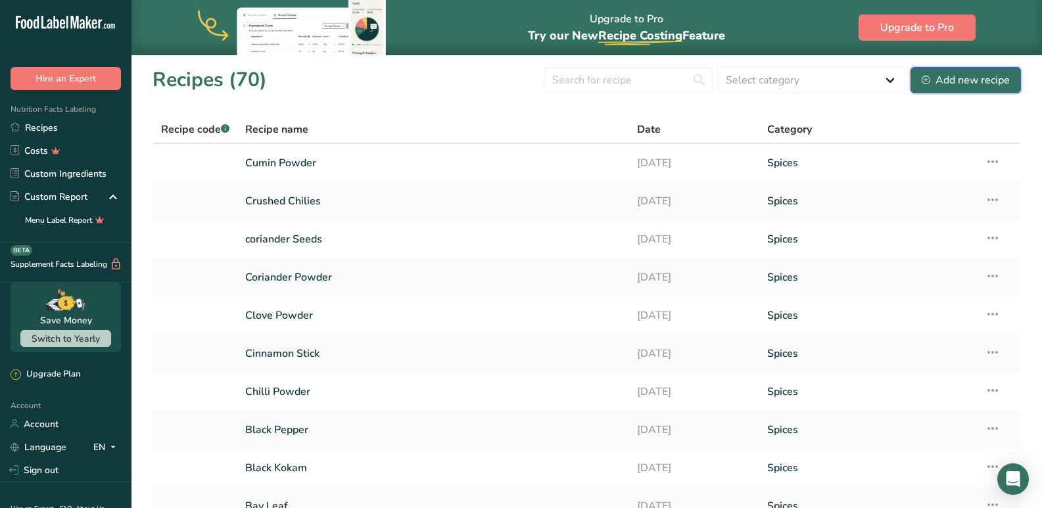
click at [979, 80] on div "Add new recipe" at bounding box center [966, 80] width 88 height 16
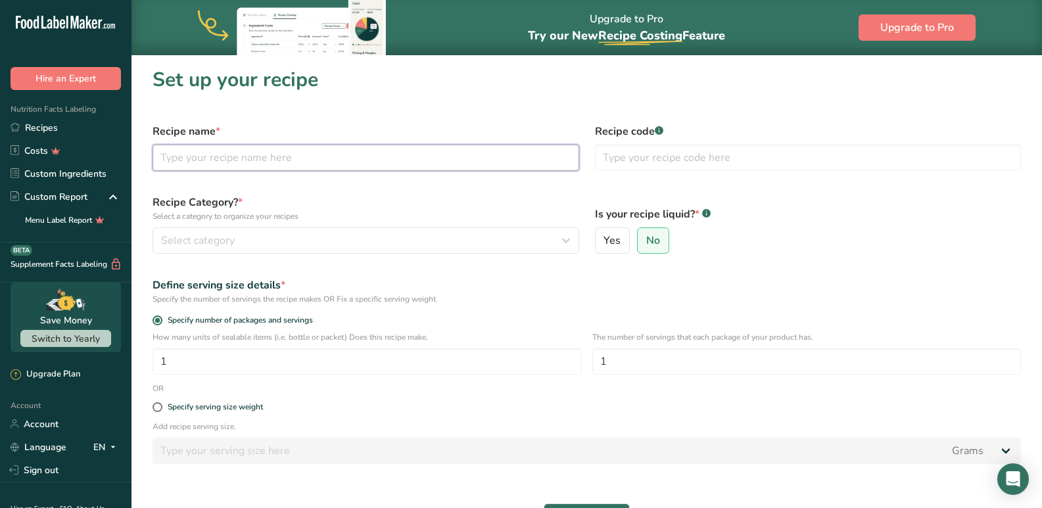
click at [185, 154] on input "text" at bounding box center [365, 158] width 427 height 26
type input "Fennel Powder"
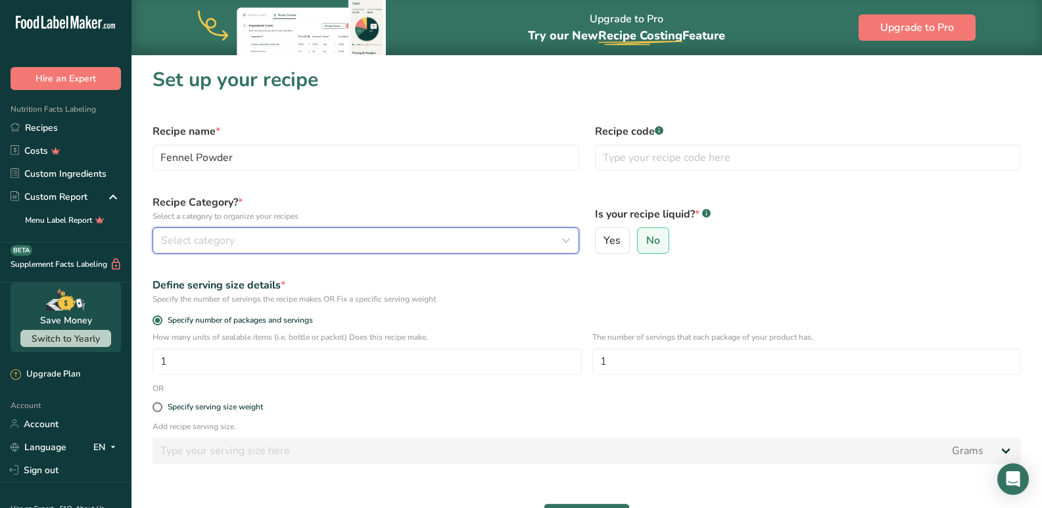
click at [237, 238] on div "Select category" at bounding box center [362, 241] width 402 height 16
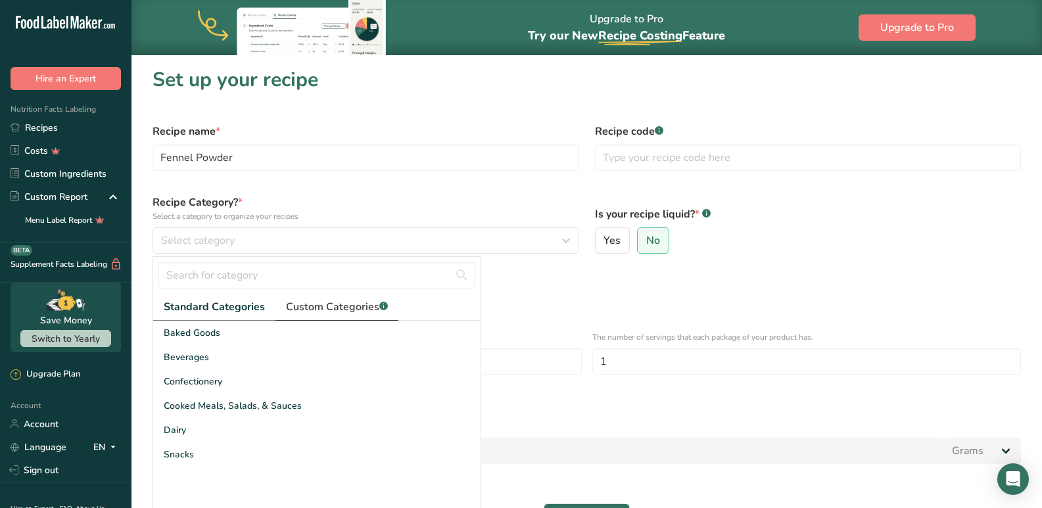
click at [292, 313] on span "Custom Categories .a-a{fill:#347362;}.b-a{fill:#fff;}" at bounding box center [337, 307] width 102 height 16
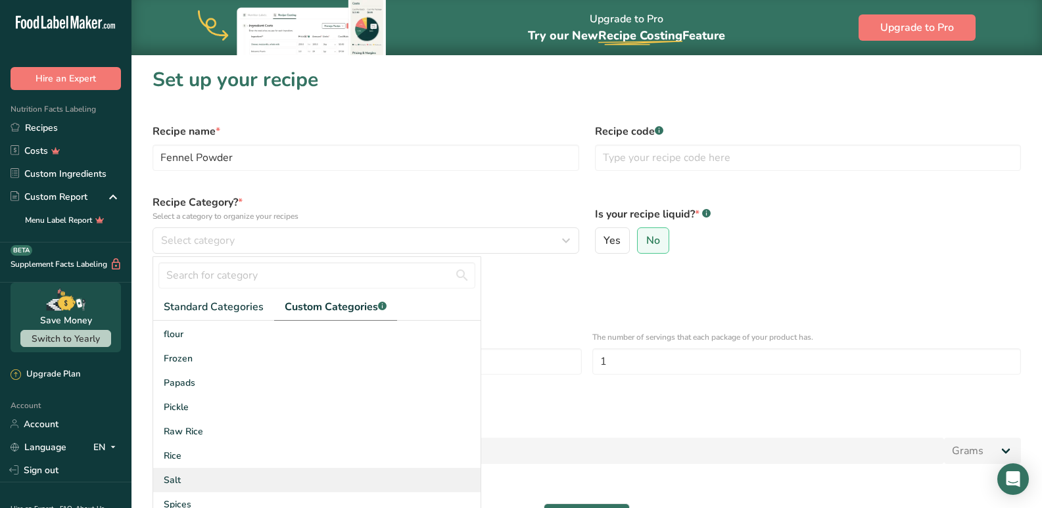
scroll to position [144, 0]
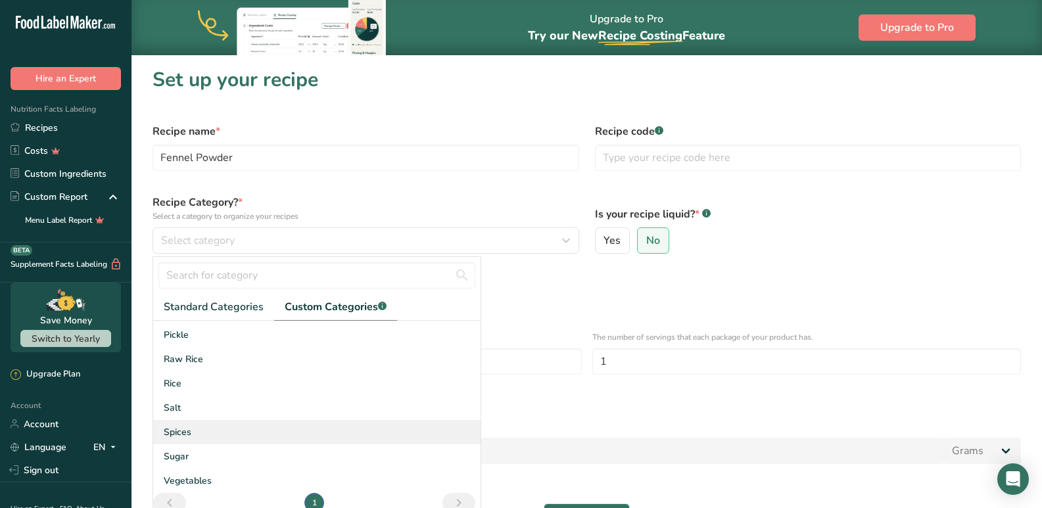
click at [183, 440] on div "Spices" at bounding box center [316, 432] width 327 height 24
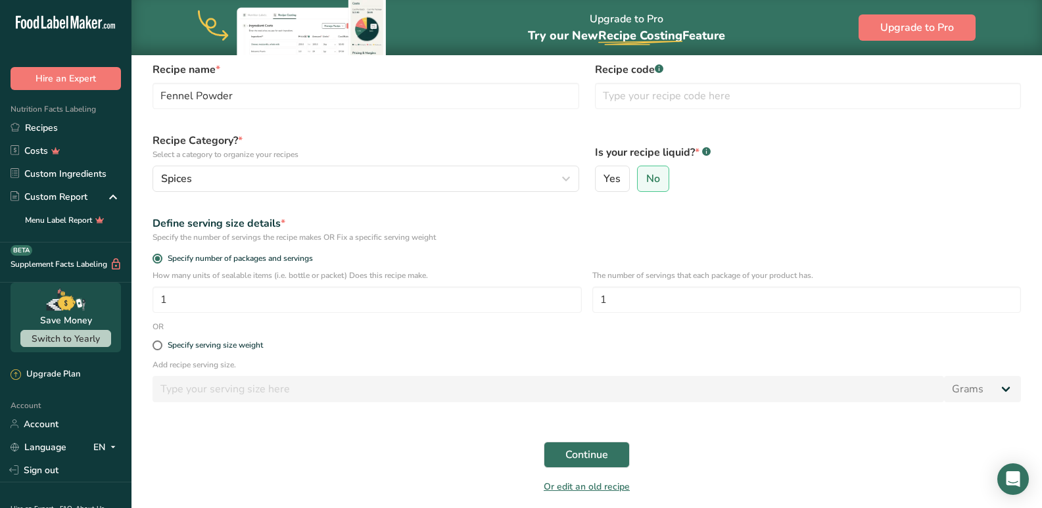
scroll to position [111, 0]
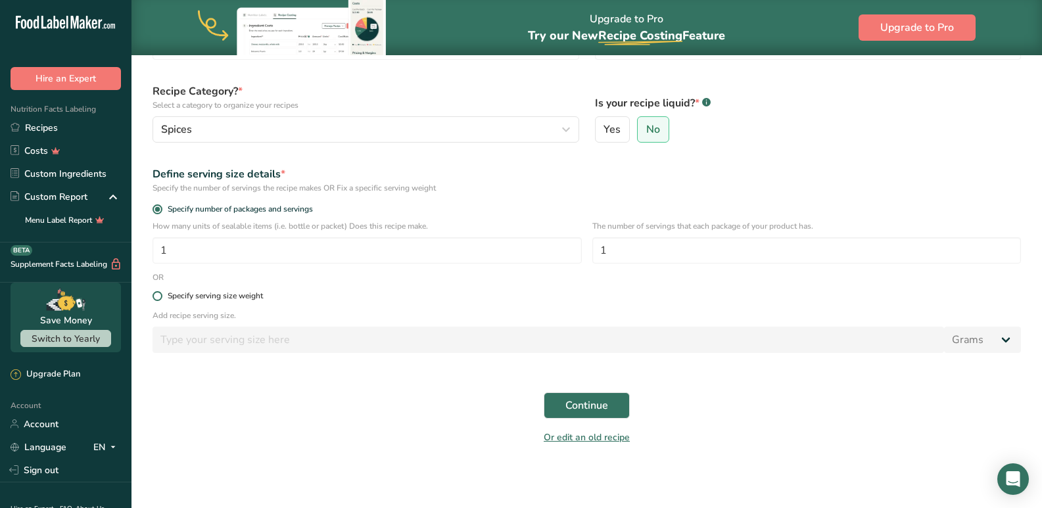
click at [189, 295] on div "Specify serving size weight" at bounding box center [215, 296] width 95 height 10
click at [161, 295] on input "Specify serving size weight" at bounding box center [156, 296] width 9 height 9
radio input "true"
radio input "false"
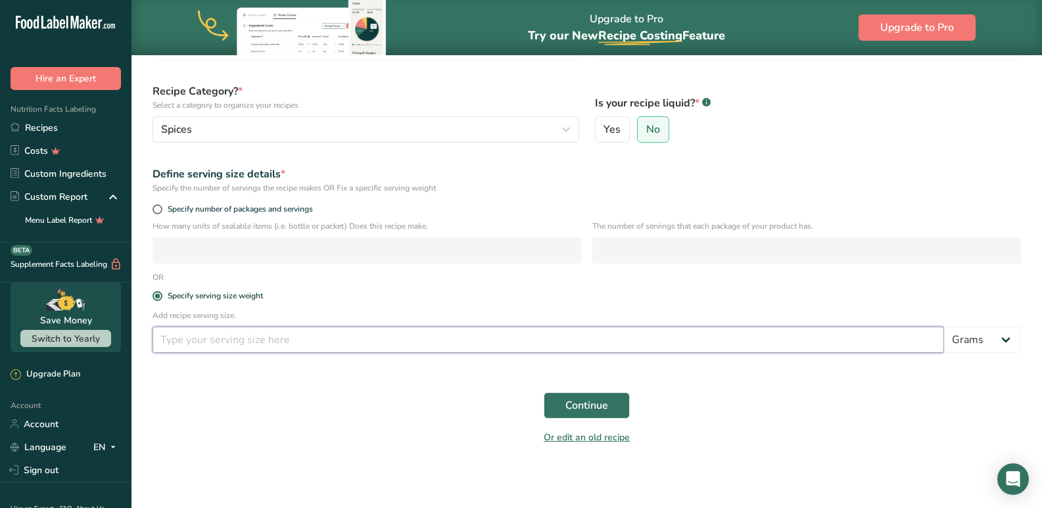
click at [187, 351] on input "number" at bounding box center [547, 340] width 791 height 26
type input "5"
click at [603, 400] on span "Continue" at bounding box center [586, 406] width 43 height 16
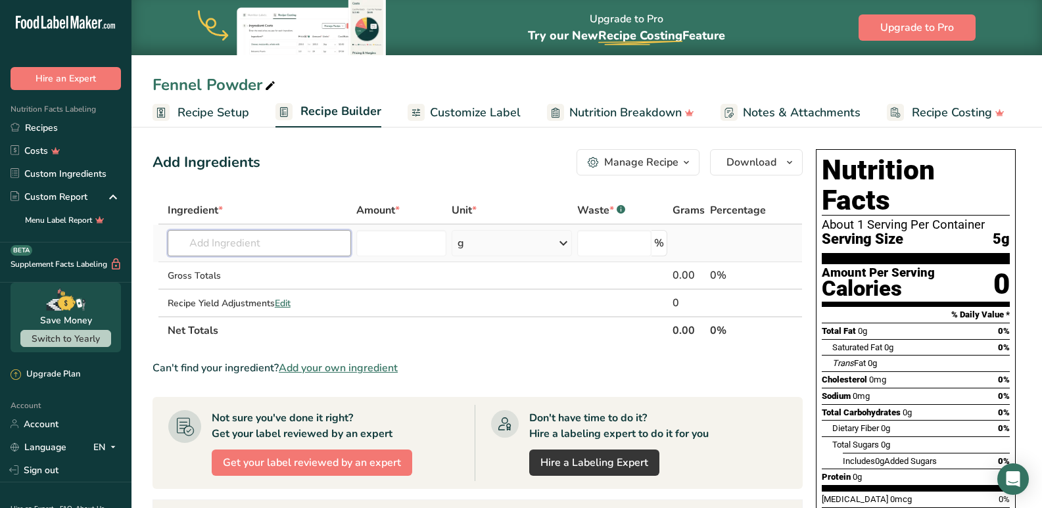
click at [224, 239] on input "text" at bounding box center [260, 243] width 184 height 26
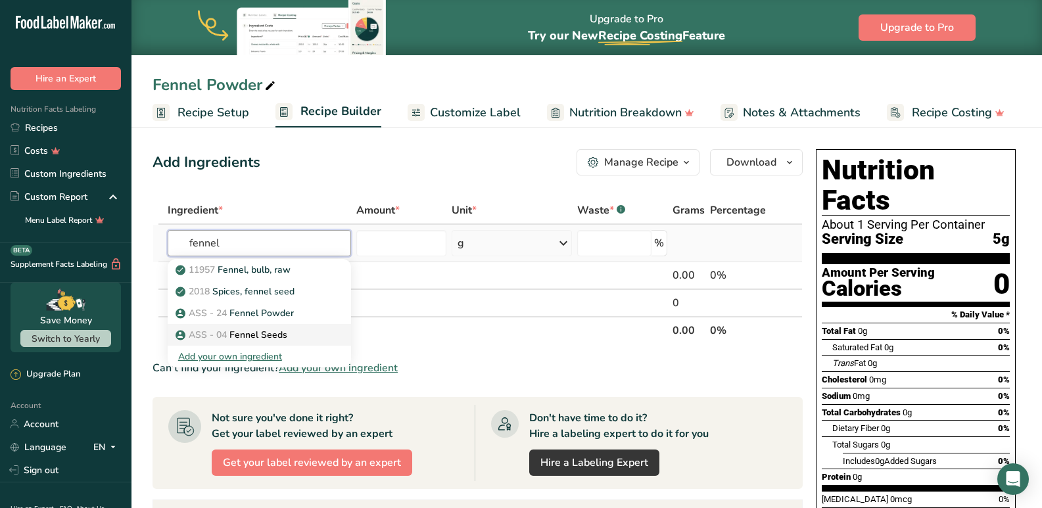
type input "fennel"
click at [224, 337] on span "ASS - 04" at bounding box center [208, 335] width 38 height 12
type input "Fennel Seeds"
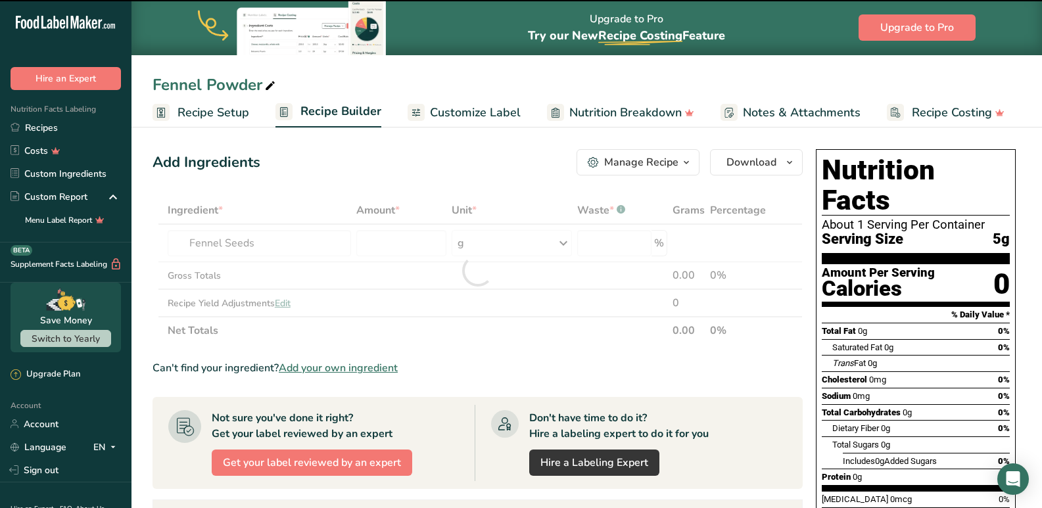
type input "0"
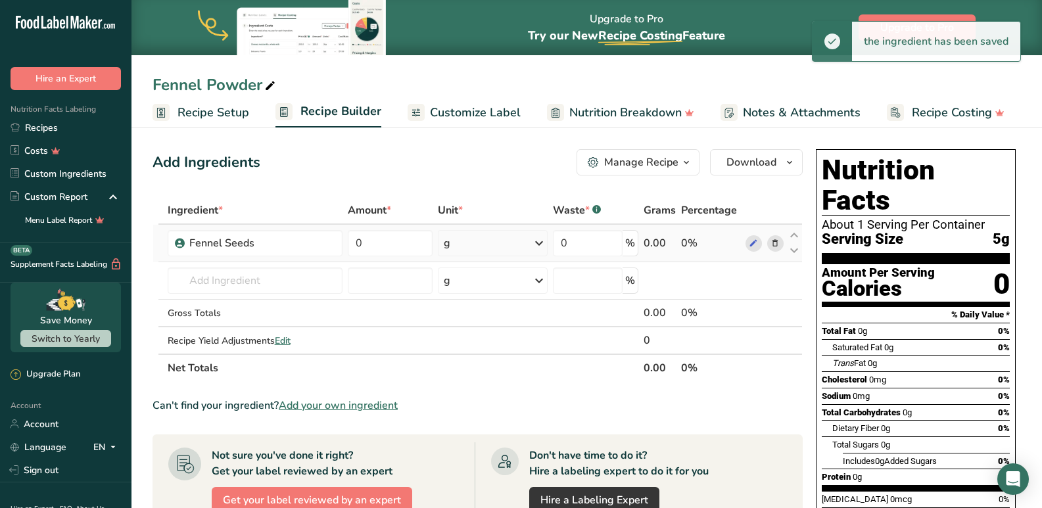
click at [779, 246] on icon at bounding box center [774, 244] width 9 height 14
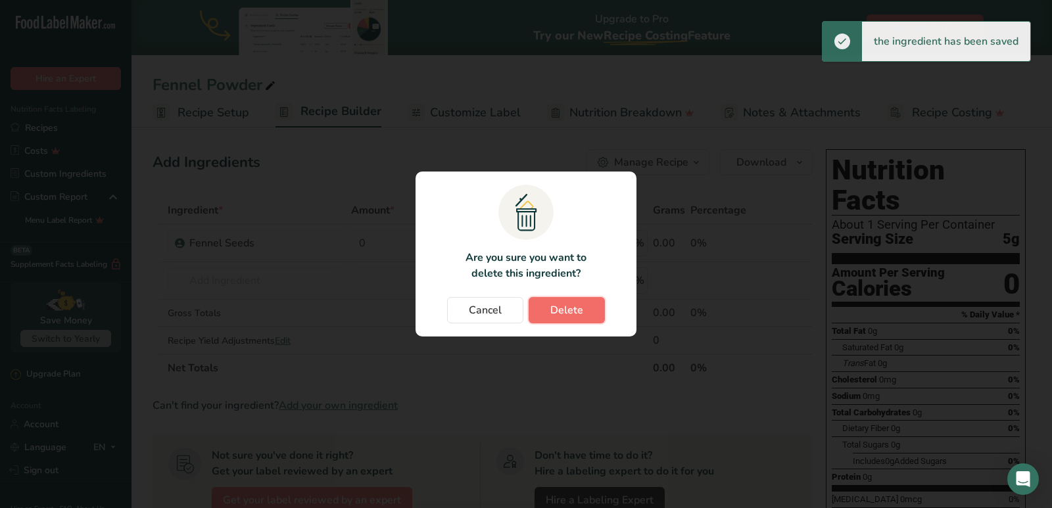
click at [561, 310] on span "Delete" at bounding box center [566, 310] width 33 height 16
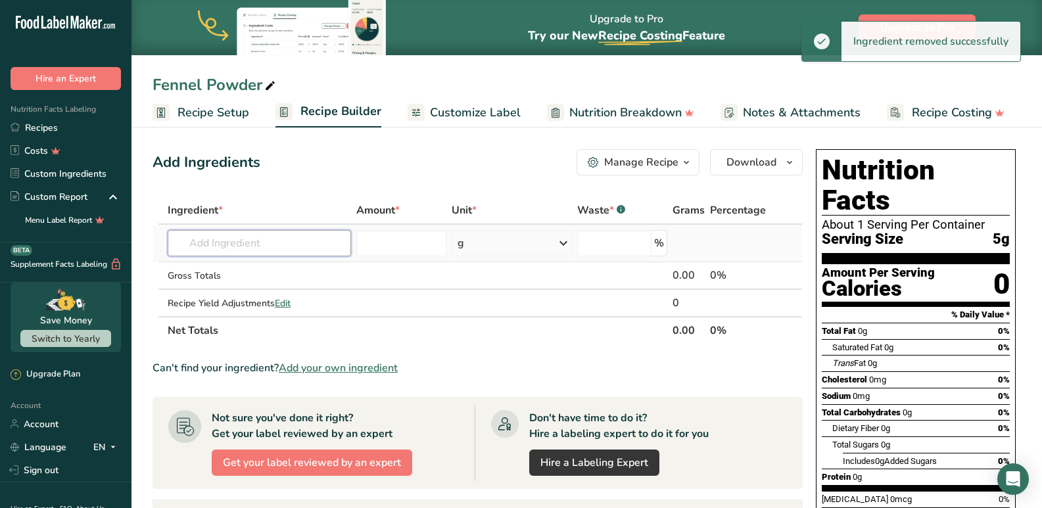
click at [249, 255] on input "text" at bounding box center [260, 243] width 184 height 26
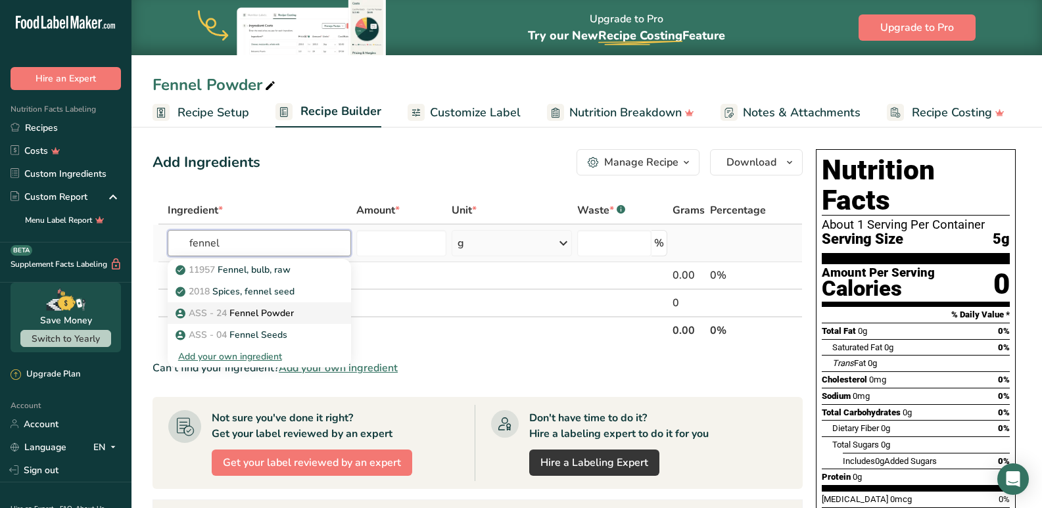
type input "fennel"
click at [256, 310] on p "ASS - 24 Fennel Powder" at bounding box center [236, 313] width 116 height 14
type input "Fennel Powder"
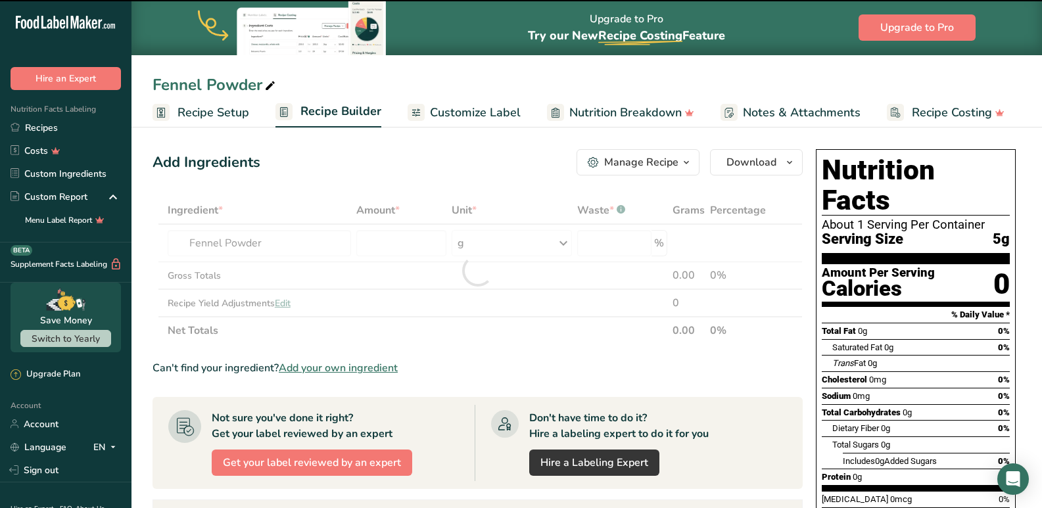
type input "0"
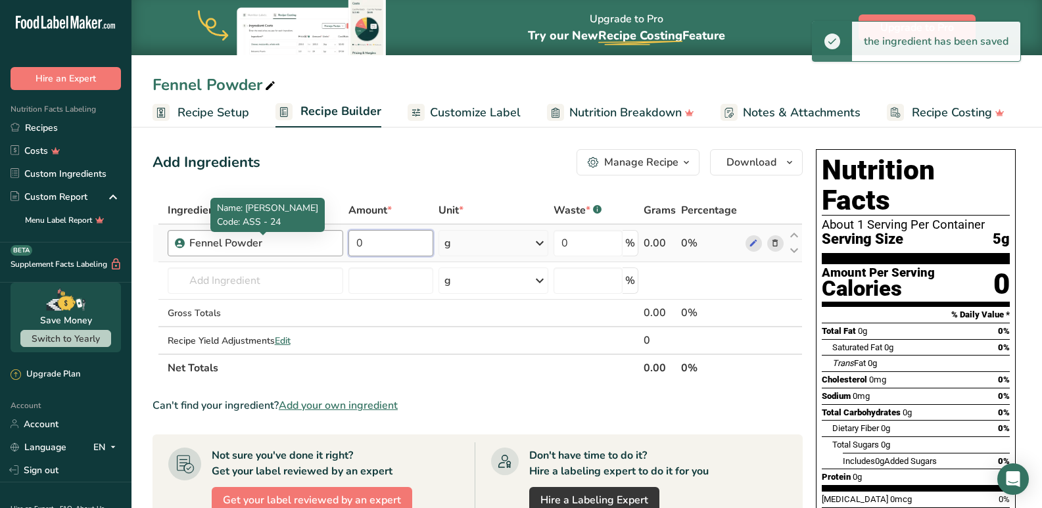
drag, startPoint x: 377, startPoint y: 244, endPoint x: 324, endPoint y: 248, distance: 53.4
click at [324, 248] on tr "Fennel Powder 0 g Weight Units g kg mg See more Volume Units l mL fl oz See mor…" at bounding box center [477, 243] width 649 height 37
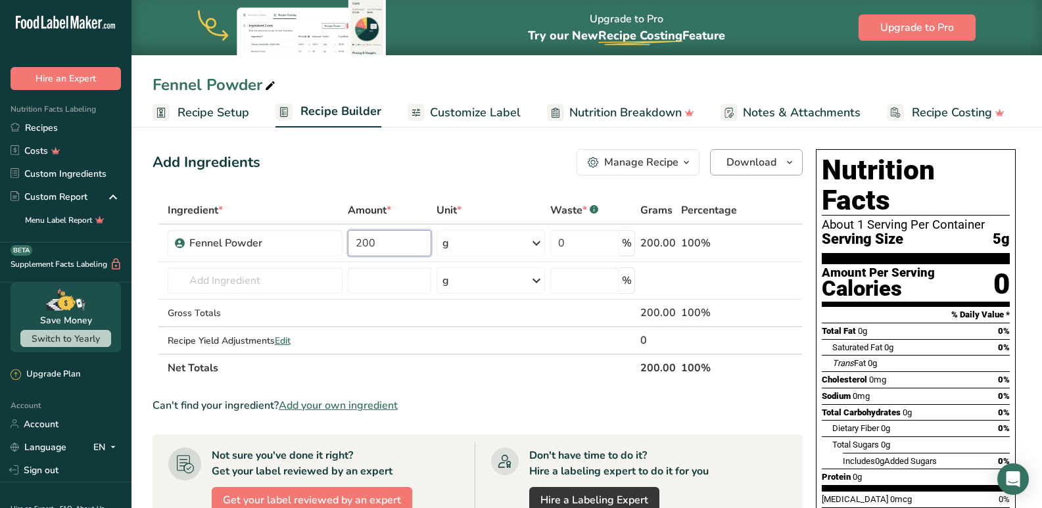
type input "200"
click at [758, 156] on span "Download" at bounding box center [751, 162] width 50 height 16
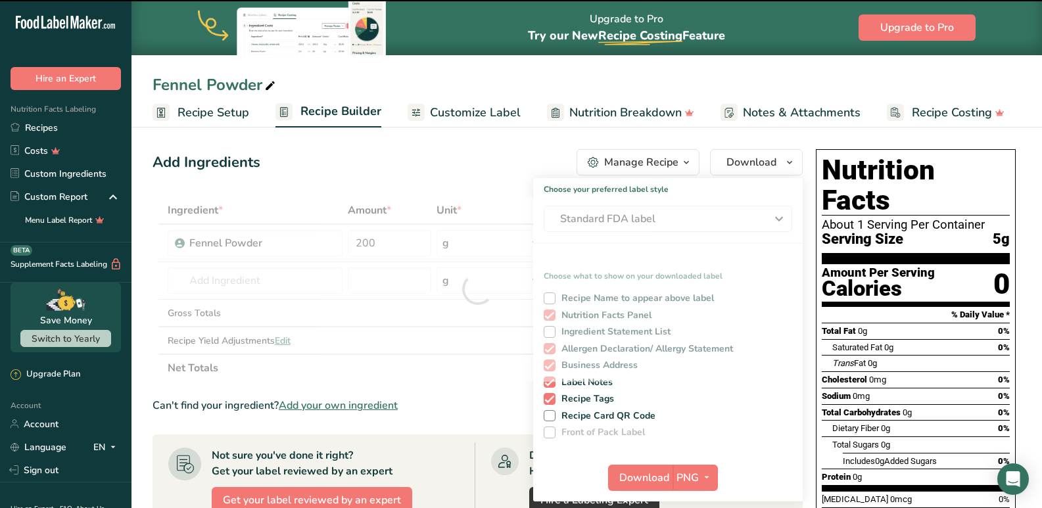
click at [452, 170] on div "Add Ingredients Manage Recipe Delete Recipe Duplicate Recipe Scale Recipe Save …" at bounding box center [477, 162] width 650 height 26
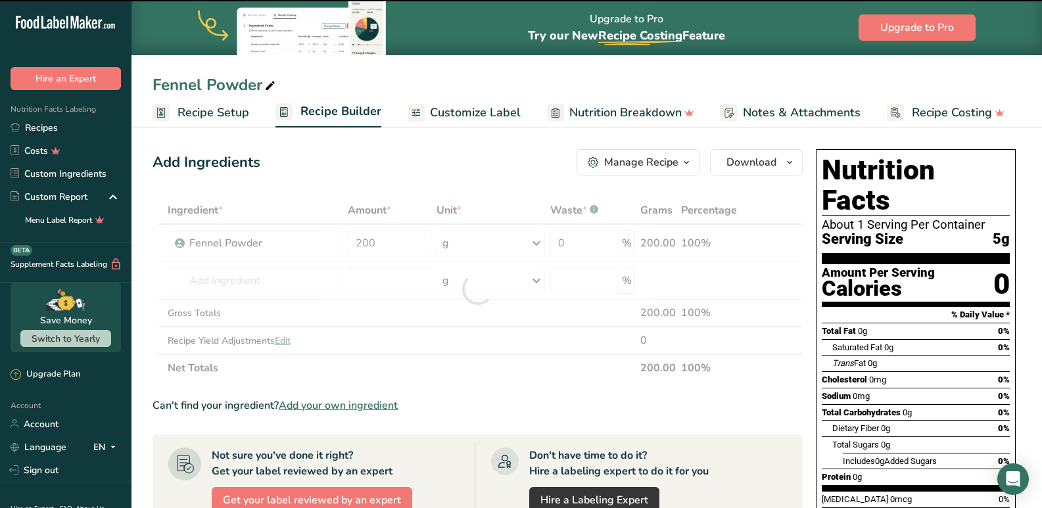
click at [451, 115] on span "Customize Label" at bounding box center [475, 113] width 91 height 18
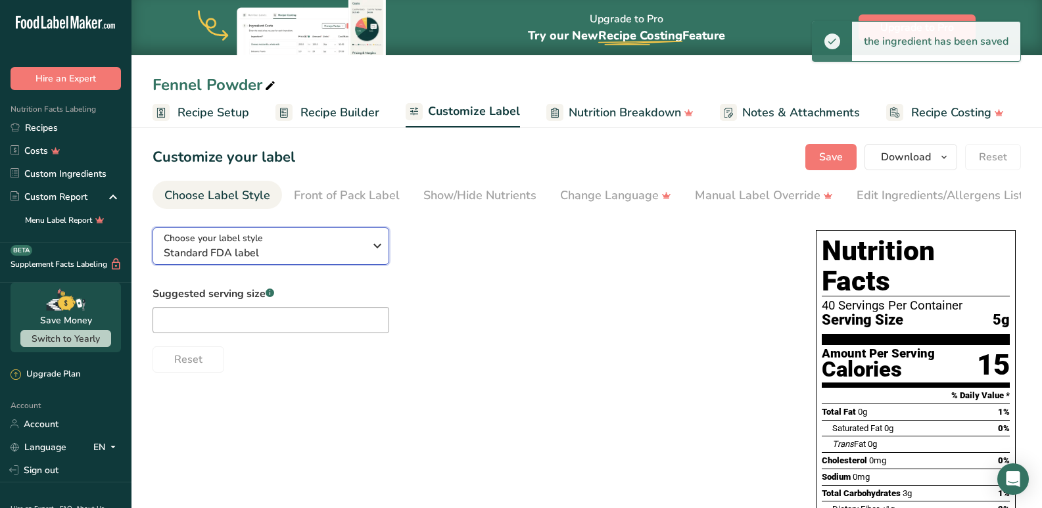
click at [285, 245] on div "Choose your label style Standard FDA label" at bounding box center [264, 246] width 200 height 30
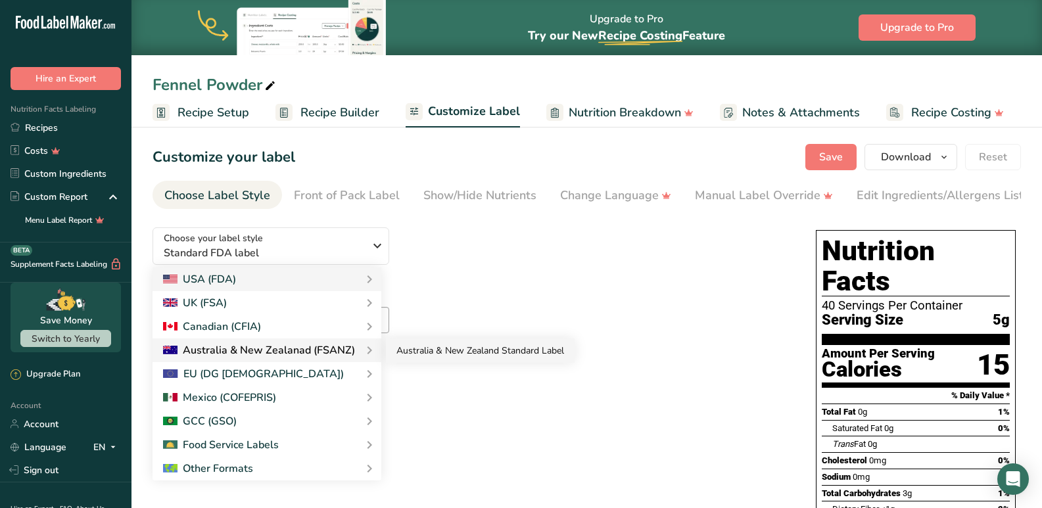
click at [455, 356] on link "Australia & New Zealand Standard Label" at bounding box center [480, 351] width 189 height 24
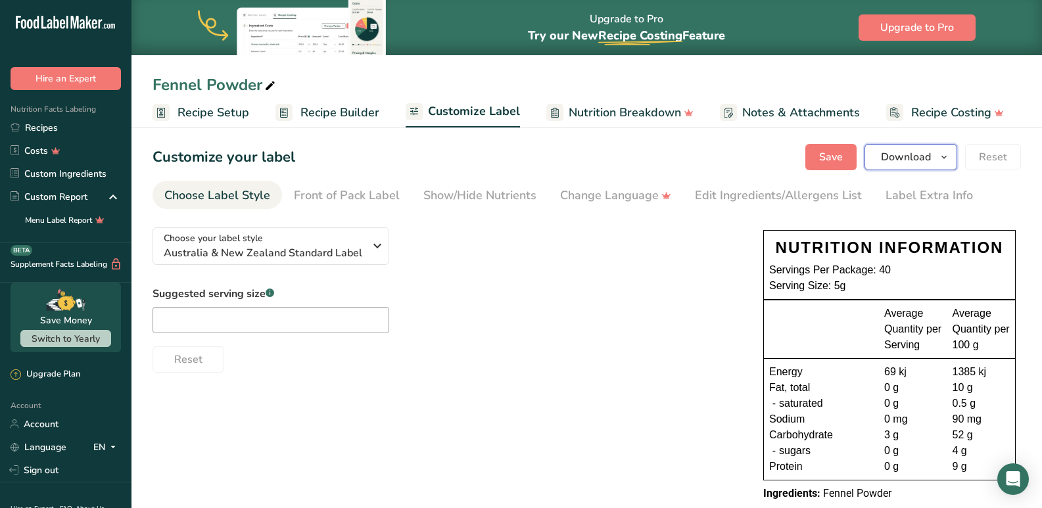
click at [895, 164] on span "Download" at bounding box center [906, 157] width 50 height 16
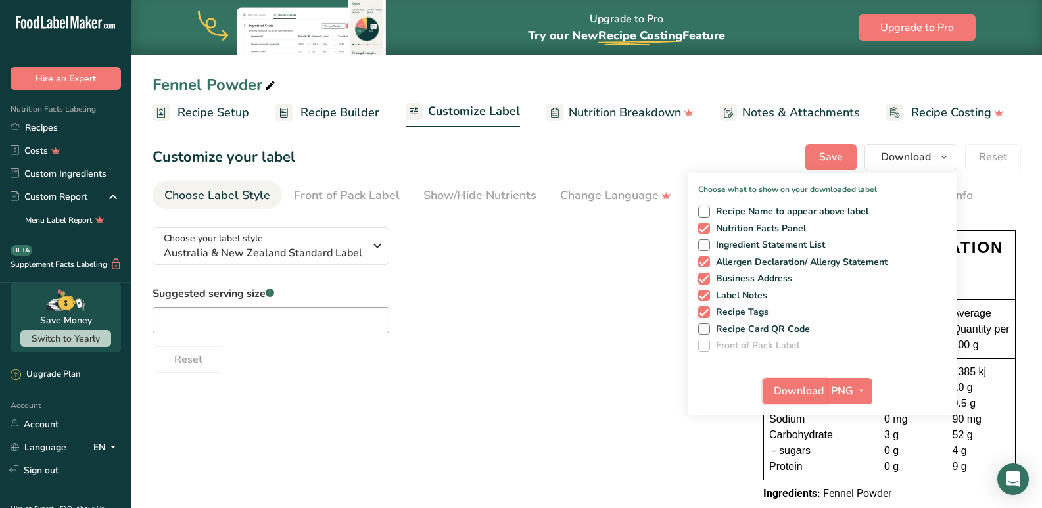
click at [799, 396] on span "Download" at bounding box center [799, 391] width 50 height 16
click at [335, 118] on span "Recipe Builder" at bounding box center [339, 113] width 79 height 18
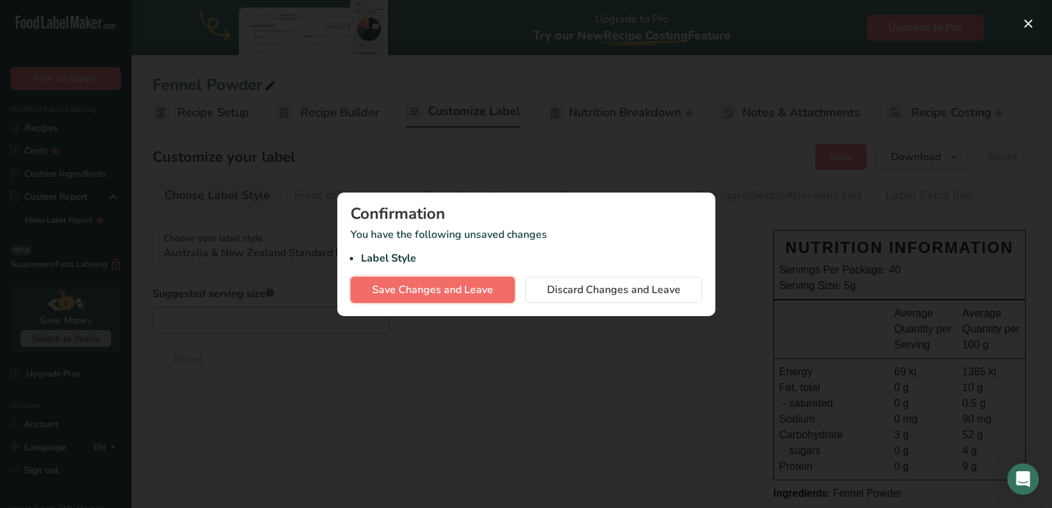
click at [453, 295] on span "Save Changes and Leave" at bounding box center [432, 290] width 121 height 16
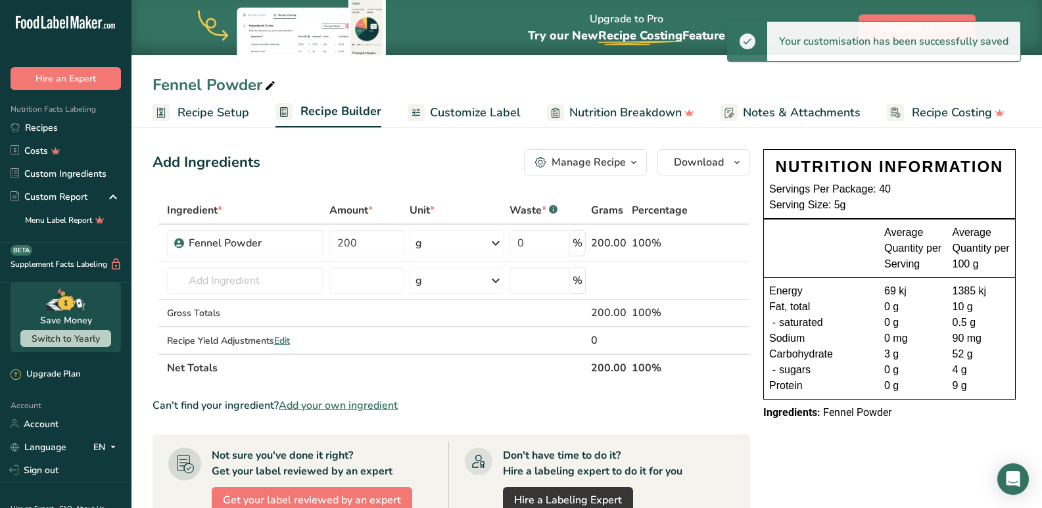
drag, startPoint x: 263, startPoint y: 85, endPoint x: 216, endPoint y: 87, distance: 47.3
click at [216, 87] on div "Fennel Powder" at bounding box center [215, 85] width 126 height 24
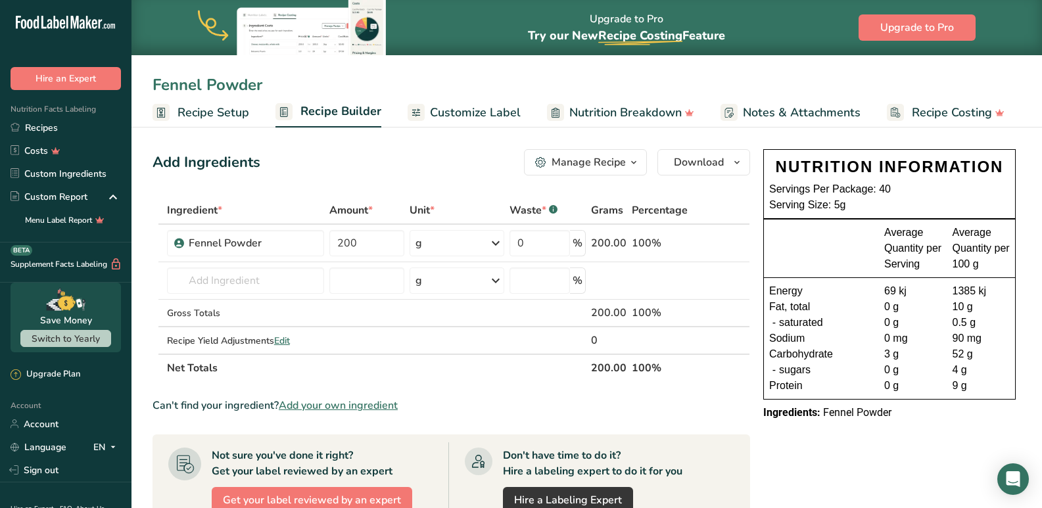
drag, startPoint x: 263, startPoint y: 87, endPoint x: 210, endPoint y: 87, distance: 53.2
click at [210, 87] on input "Fennel Powder" at bounding box center [586, 85] width 868 height 24
type input "Fennel seeds"
click at [342, 241] on input "200" at bounding box center [366, 243] width 75 height 26
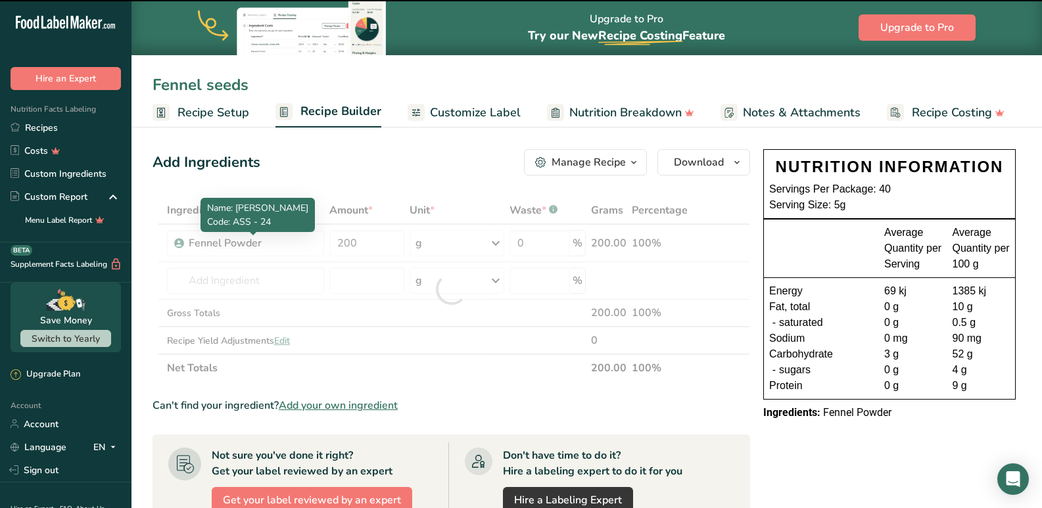
click at [258, 236] on div "Ingredient * Amount * Unit * Waste * .a-a{fill:#347362;}.b-a{fill:#fff;} Grams …" at bounding box center [450, 289] width 597 height 185
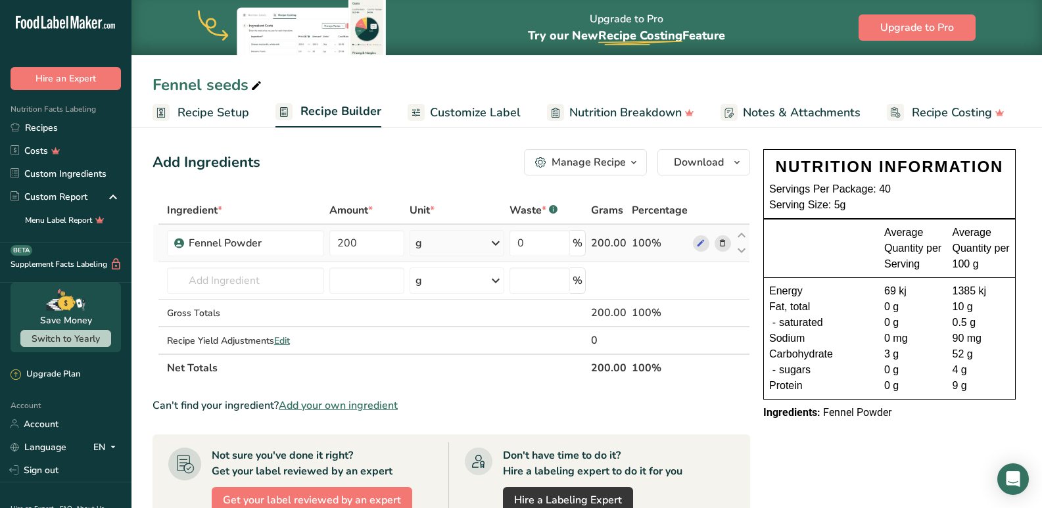
click at [729, 241] on span at bounding box center [722, 243] width 16 height 16
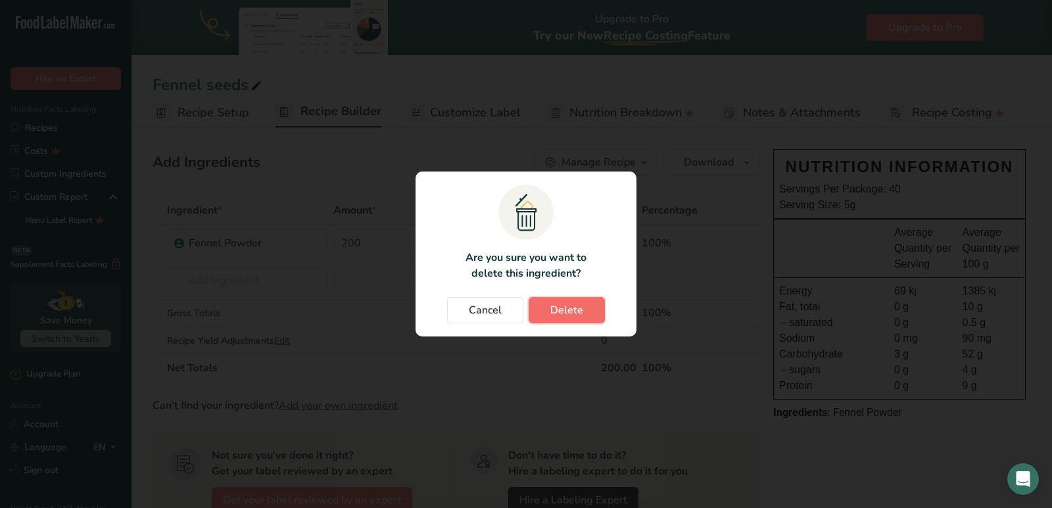
click at [573, 314] on span "Delete" at bounding box center [566, 310] width 33 height 16
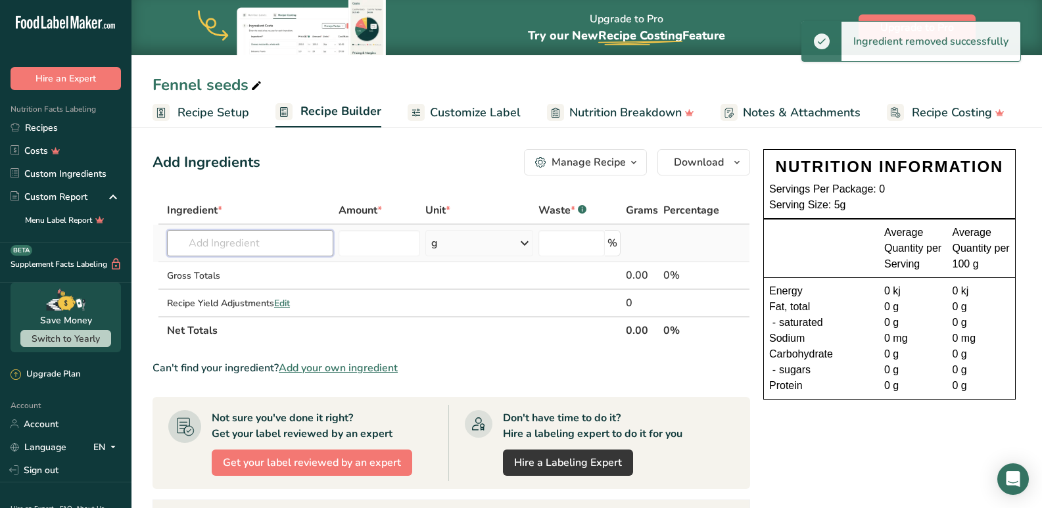
click at [278, 245] on input "text" at bounding box center [250, 243] width 166 height 26
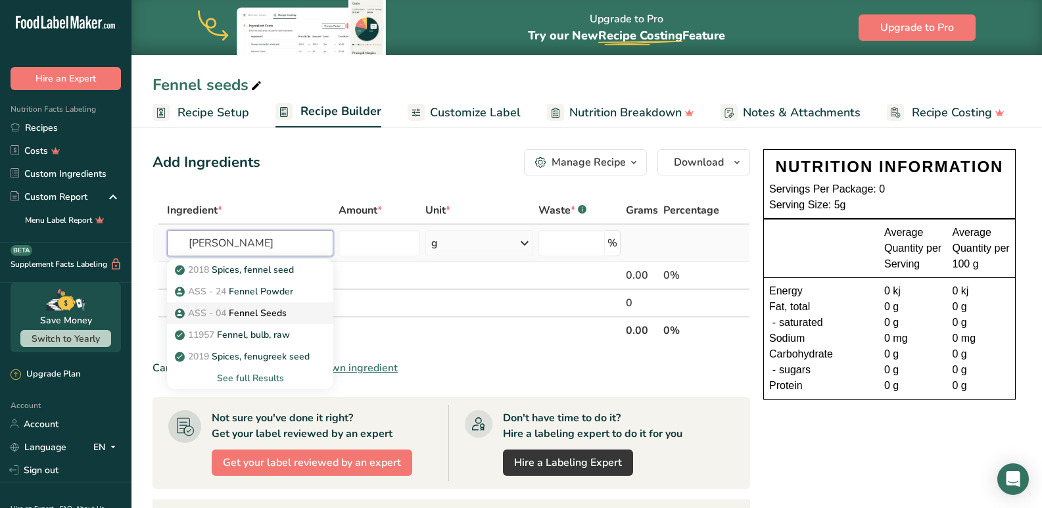
type input "fenn"
click at [248, 308] on p "ASS - 04 Fennel Seeds" at bounding box center [231, 313] width 109 height 14
type input "Fennel Seeds"
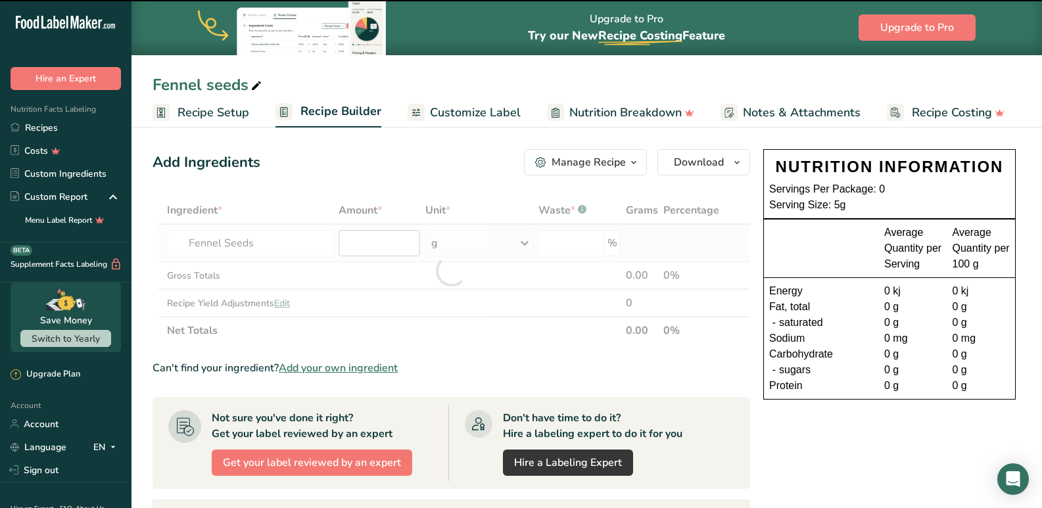
type input "0"
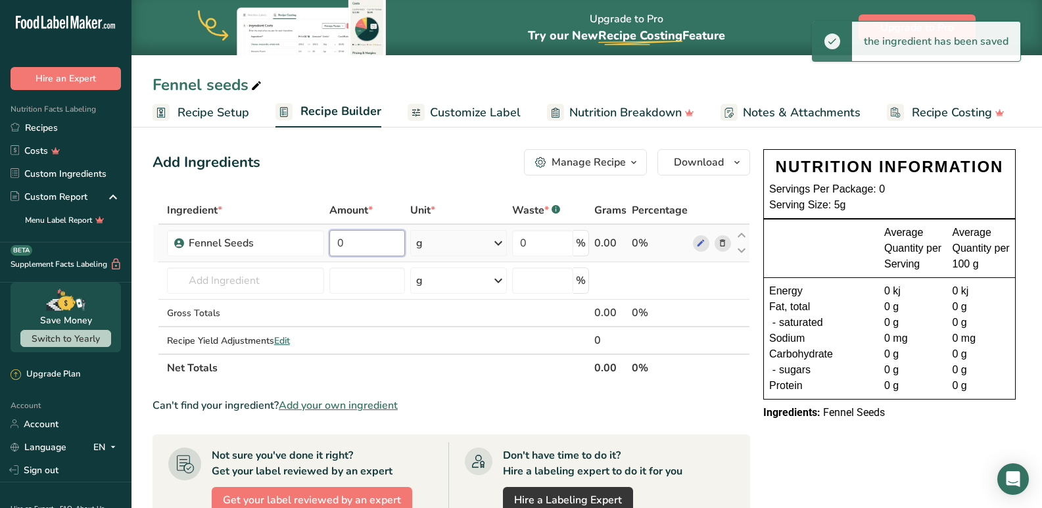
drag, startPoint x: 355, startPoint y: 246, endPoint x: 334, endPoint y: 245, distance: 21.1
click at [334, 245] on input "0" at bounding box center [367, 243] width 76 height 26
type input "200"
click at [461, 325] on div "Ingredient * Amount * Unit * Waste * .a-a{fill:#347362;}.b-a{fill:#fff;} Grams …" at bounding box center [450, 289] width 597 height 185
click at [441, 114] on span "Customize Label" at bounding box center [475, 113] width 91 height 18
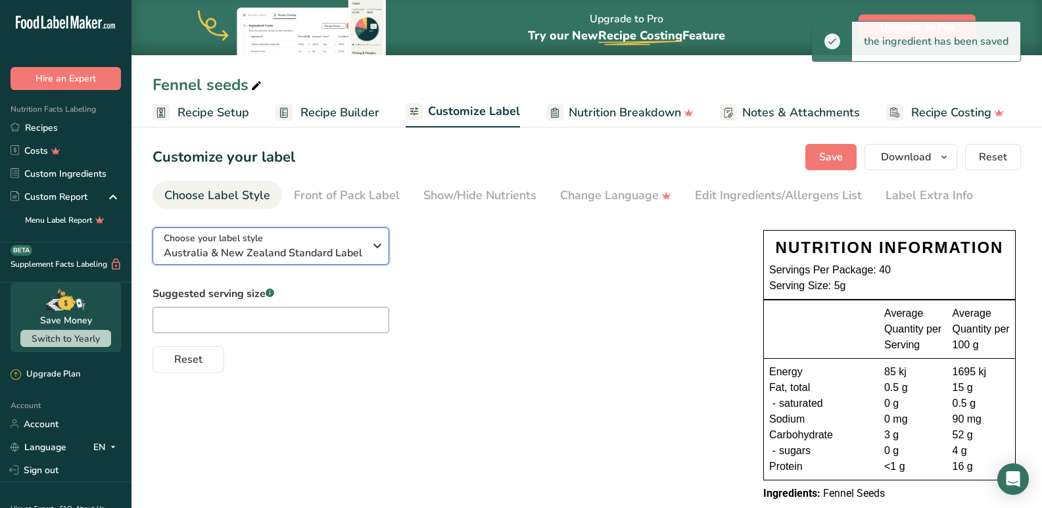
click at [264, 254] on span "Australia & New Zealand Standard Label" at bounding box center [264, 253] width 200 height 16
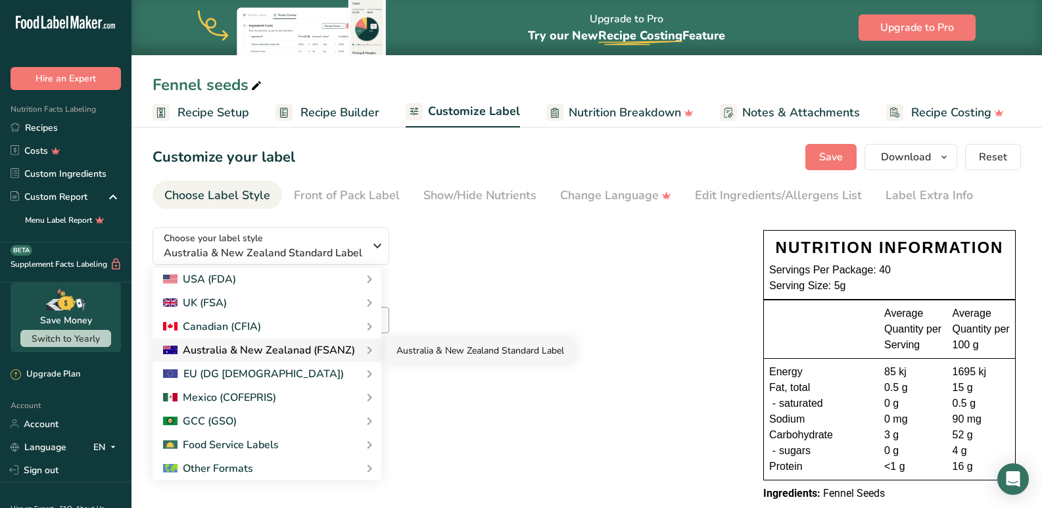
click at [446, 346] on link "Australia & New Zealand Standard Label" at bounding box center [480, 351] width 189 height 24
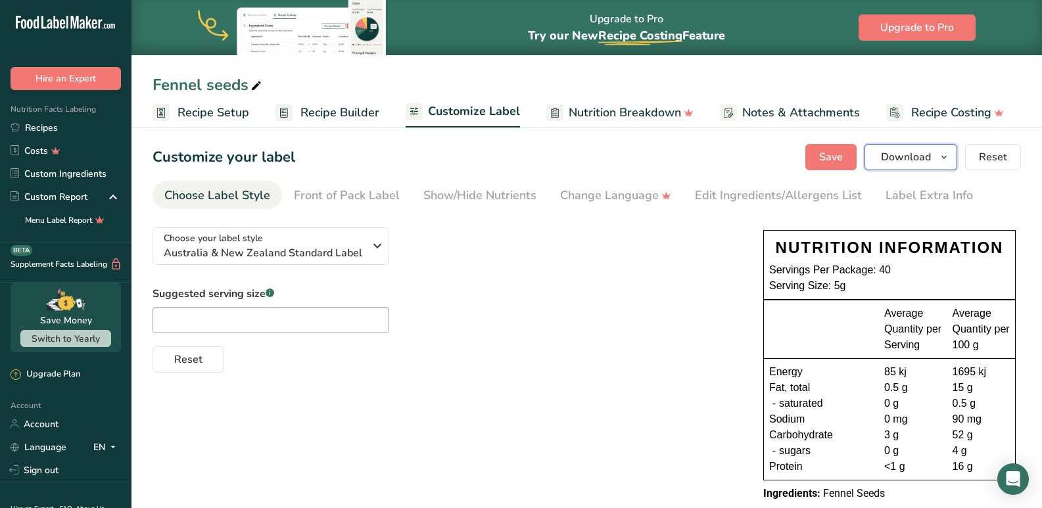
click at [911, 147] on button "Download" at bounding box center [910, 157] width 93 height 26
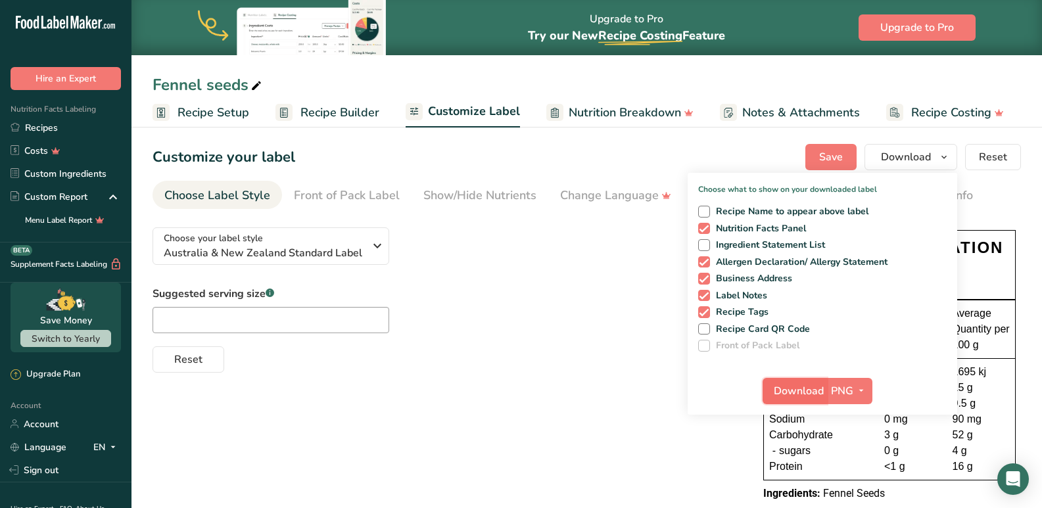
click at [814, 389] on span "Download" at bounding box center [799, 391] width 50 height 16
click at [52, 133] on link "Recipes" at bounding box center [65, 127] width 131 height 23
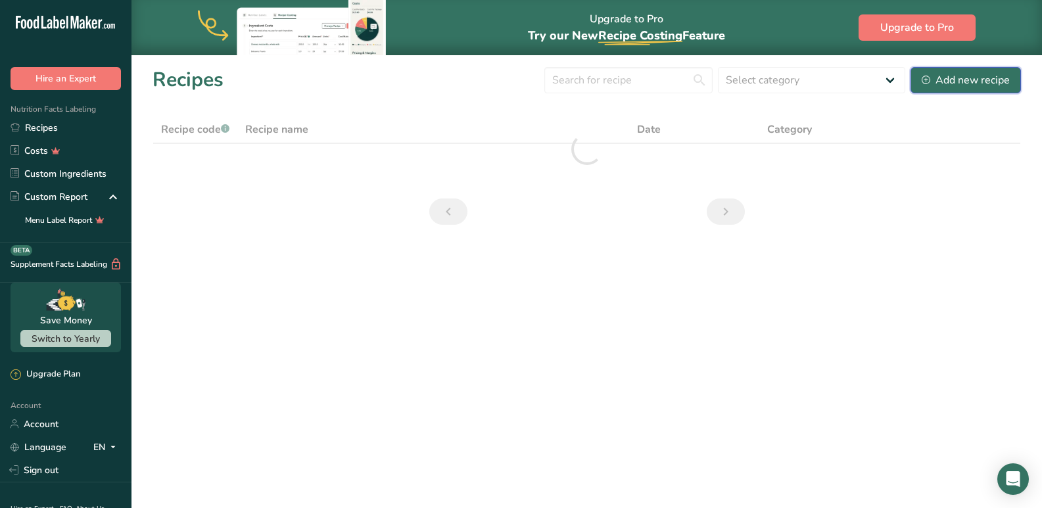
click at [952, 82] on div "Add new recipe" at bounding box center [966, 80] width 88 height 16
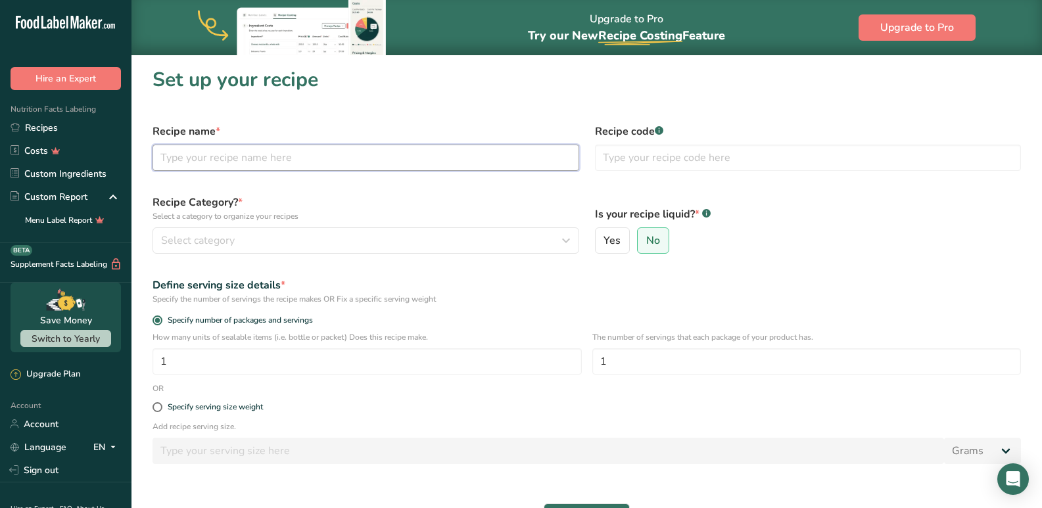
click at [226, 153] on input "text" at bounding box center [365, 158] width 427 height 26
type input "Fenugreek Powder"
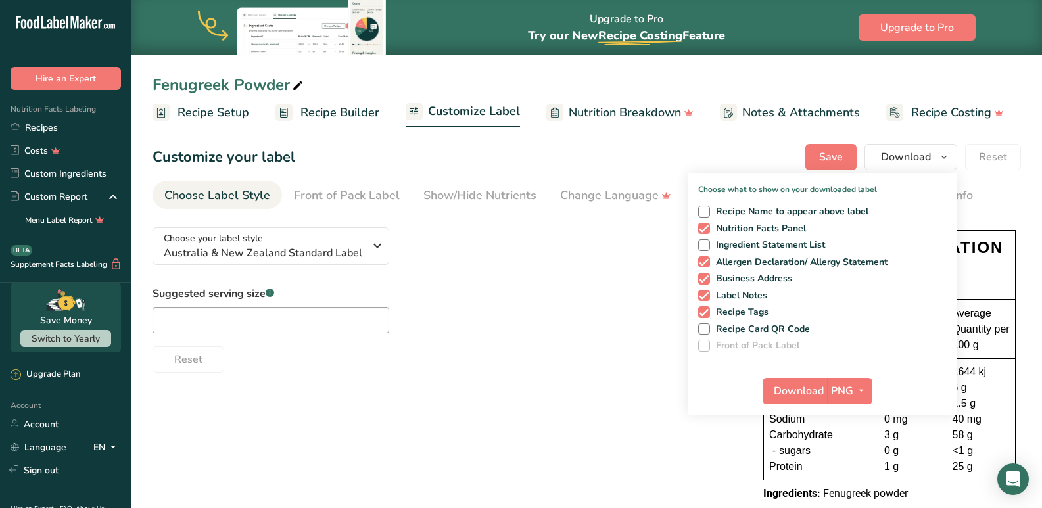
click at [302, 85] on icon at bounding box center [298, 86] width 12 height 18
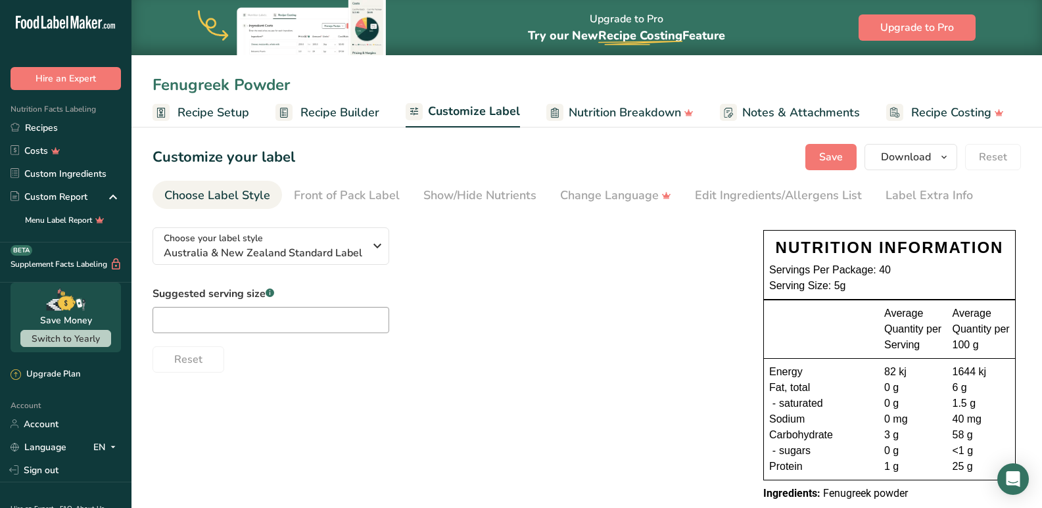
drag, startPoint x: 289, startPoint y: 89, endPoint x: 233, endPoint y: 85, distance: 56.0
click at [233, 85] on input "Fenugreek Powder" at bounding box center [586, 85] width 868 height 24
type input "Fenugreek Seeds"
click at [350, 111] on span "Recipe Builder" at bounding box center [339, 113] width 79 height 18
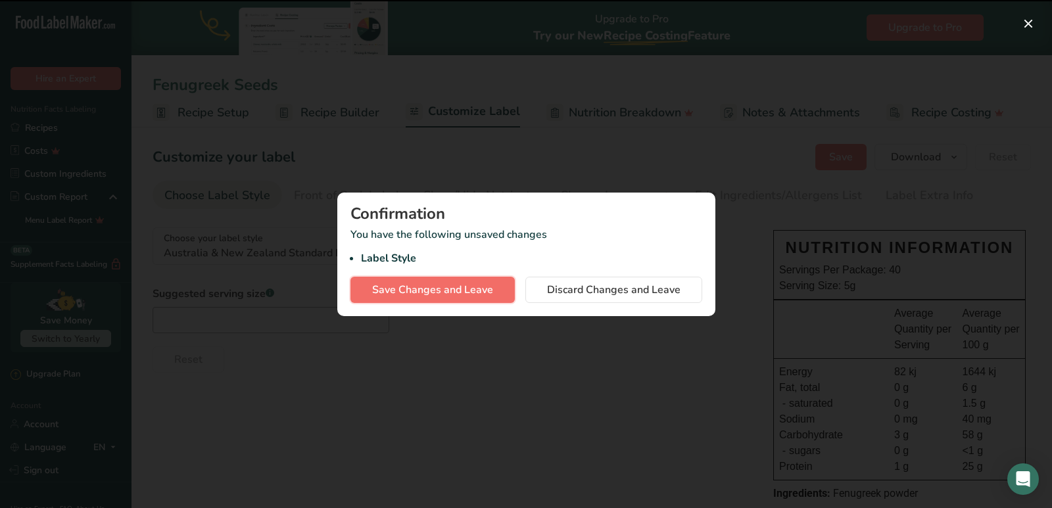
click at [434, 287] on span "Save Changes and Leave" at bounding box center [432, 290] width 121 height 16
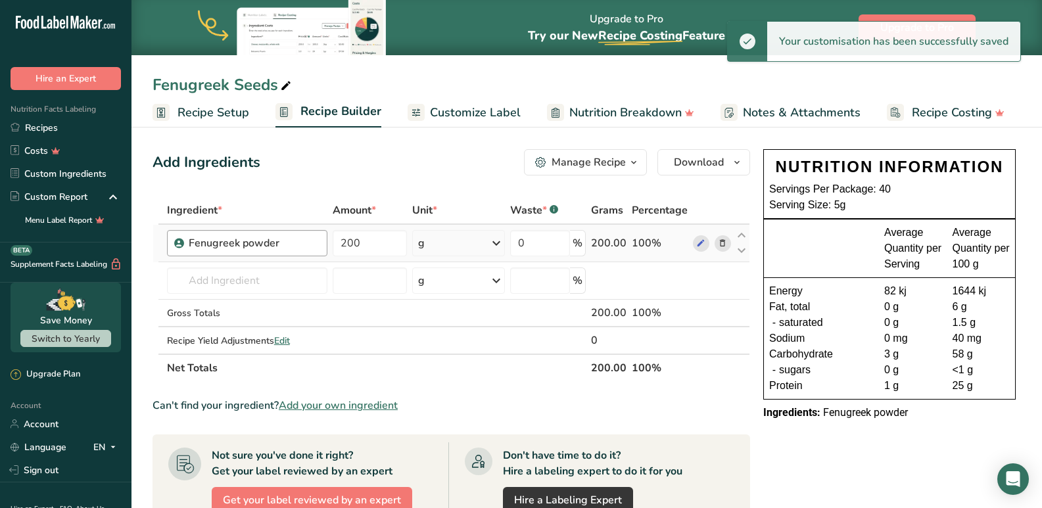
click at [255, 249] on div "Fenugreek powder" at bounding box center [254, 243] width 131 height 16
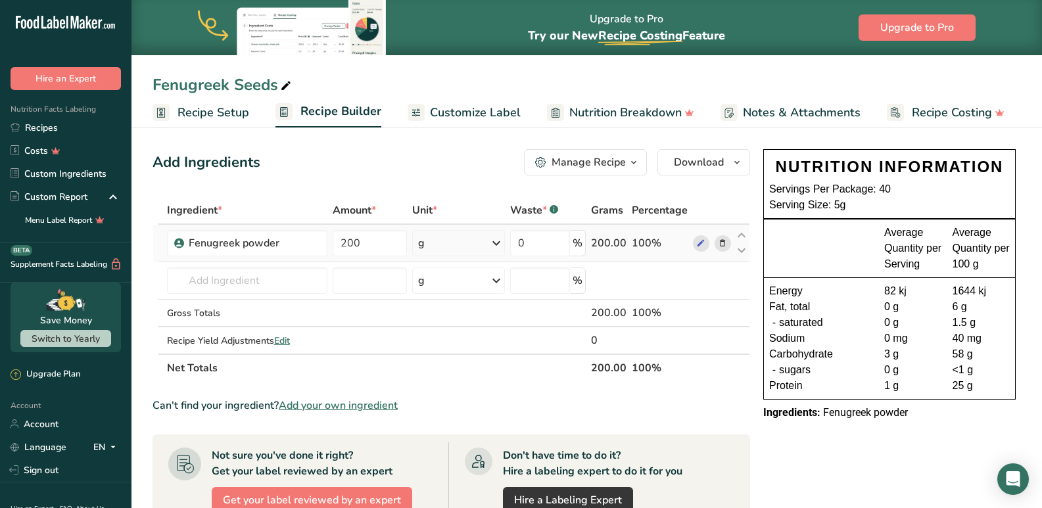
click at [720, 241] on icon at bounding box center [722, 244] width 9 height 14
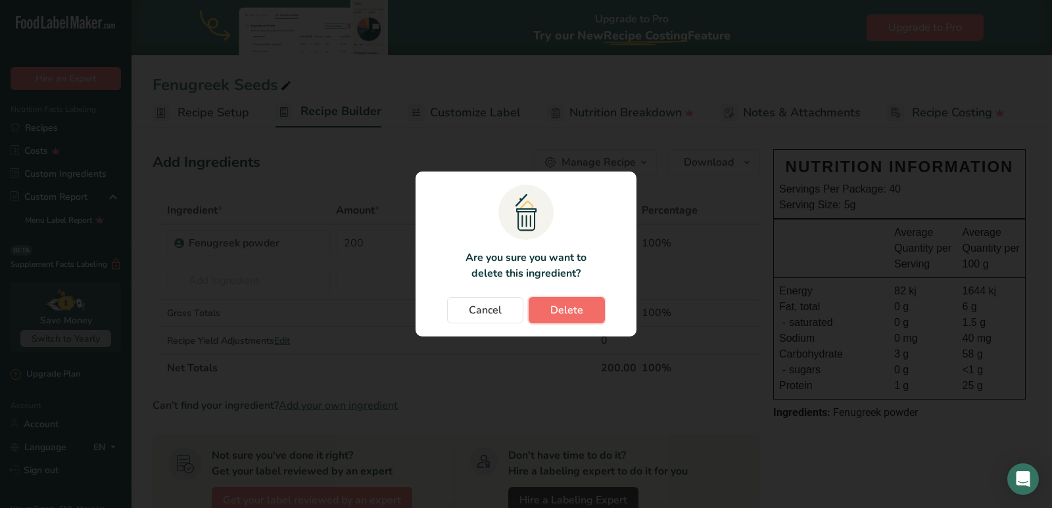
click at [538, 307] on button "Delete" at bounding box center [566, 310] width 76 height 26
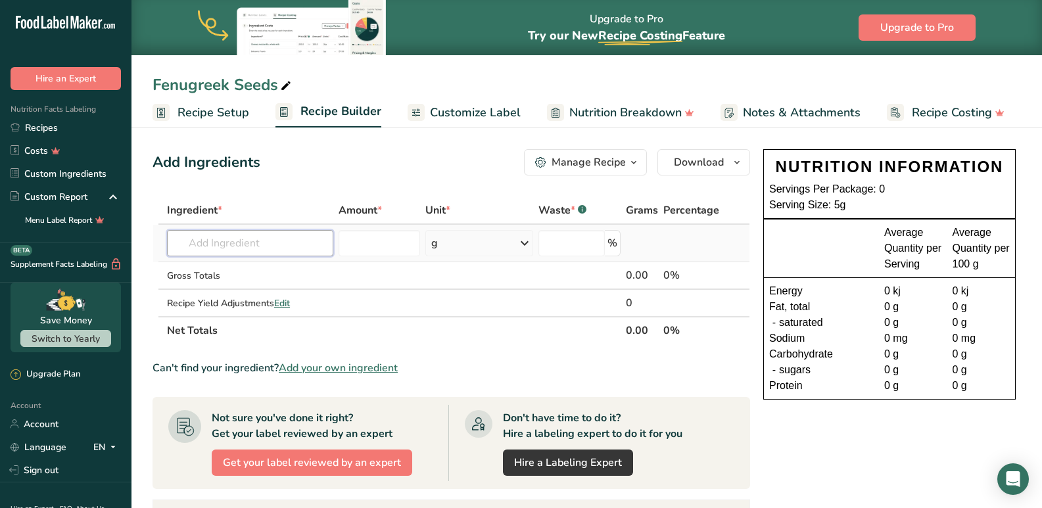
click at [241, 248] on input "text" at bounding box center [250, 243] width 166 height 26
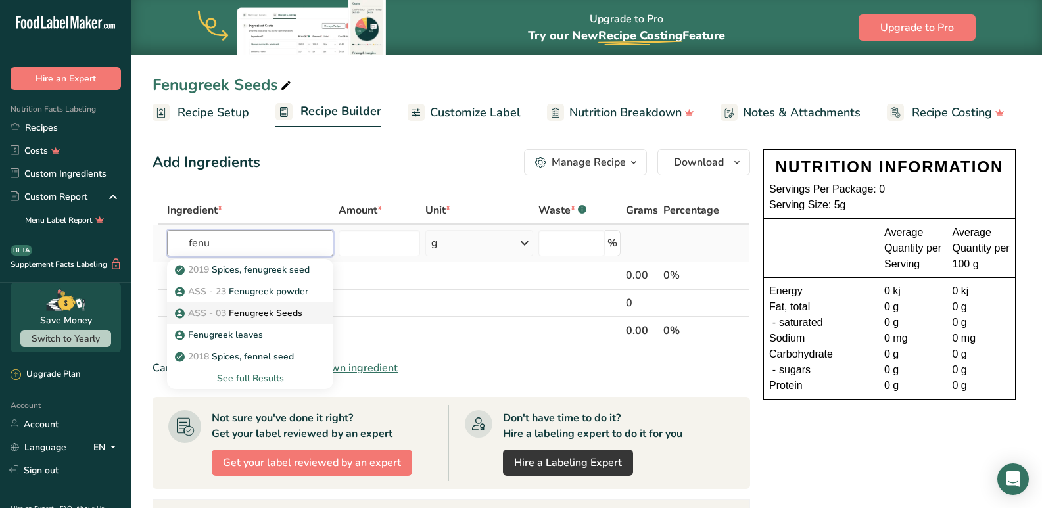
type input "fenu"
click at [258, 313] on p "ASS - 03 Fenugreek Seeds" at bounding box center [239, 313] width 125 height 14
type input "Fenugreek Seeds"
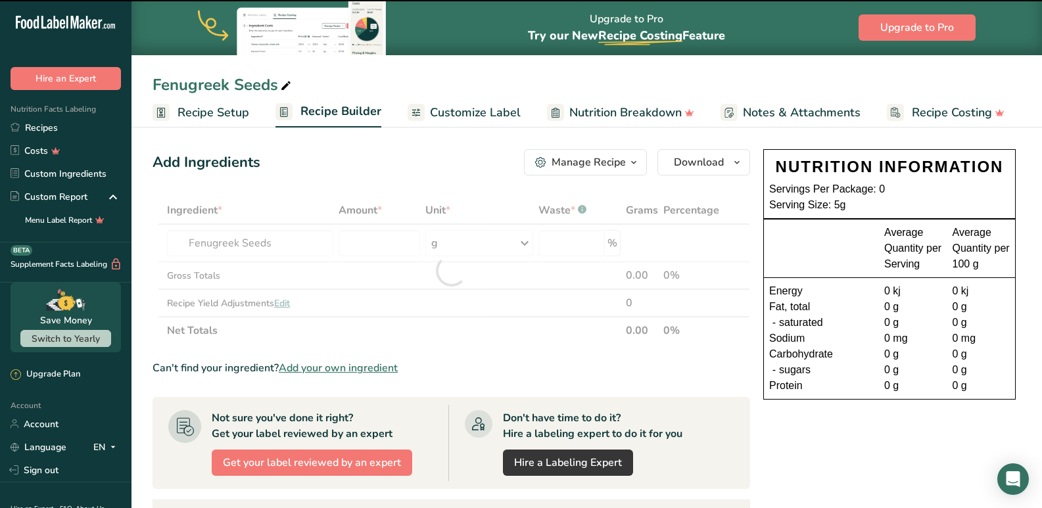
type input "0"
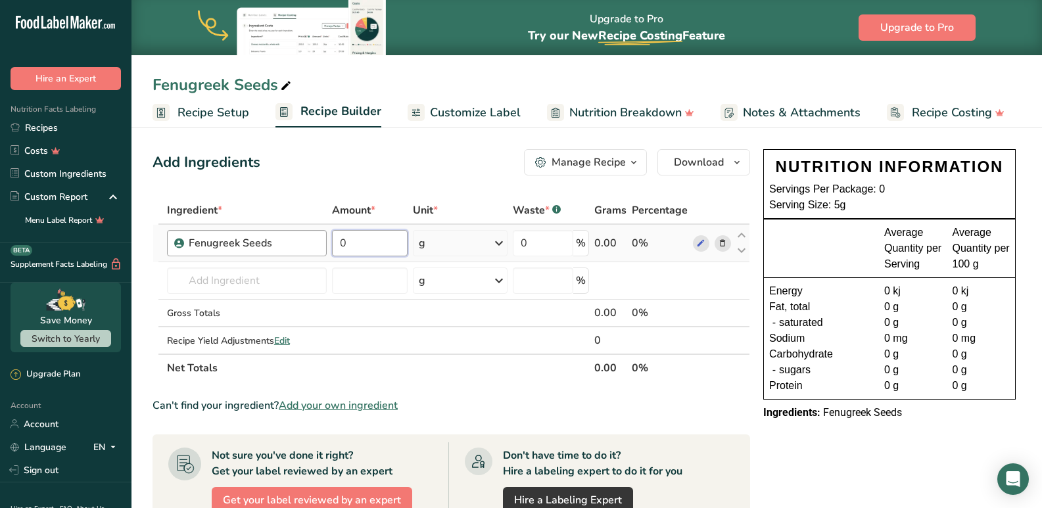
drag, startPoint x: 360, startPoint y: 246, endPoint x: 325, endPoint y: 244, distance: 34.9
click at [325, 244] on tr "Fenugreek Seeds 0 g Weight Units g kg mg See more Volume Units l mL fl oz See m…" at bounding box center [451, 243] width 596 height 37
type input "200"
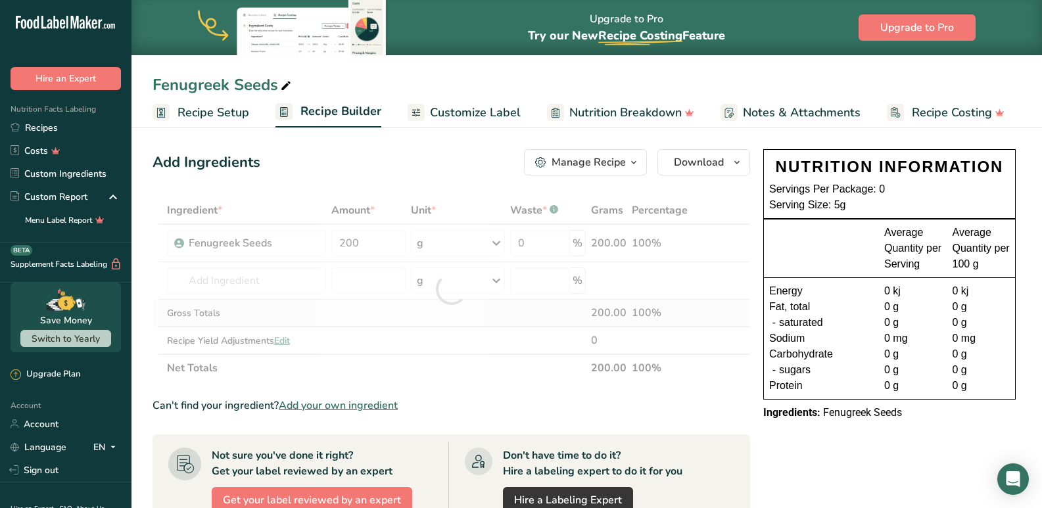
click at [443, 325] on div "Ingredient * Amount * Unit * Waste * .a-a{fill:#347362;}.b-a{fill:#fff;} Grams …" at bounding box center [450, 289] width 597 height 185
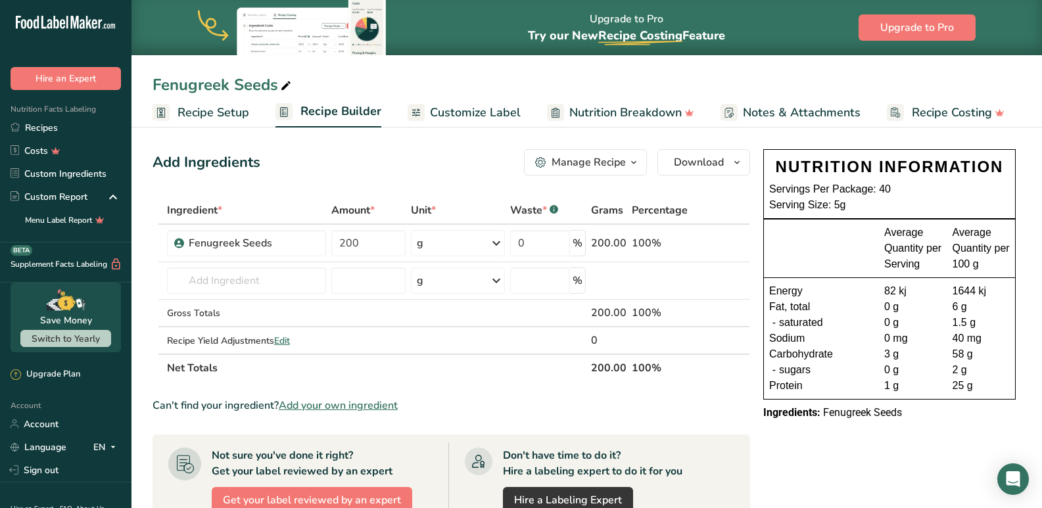
click at [491, 118] on span "Customize Label" at bounding box center [475, 113] width 91 height 18
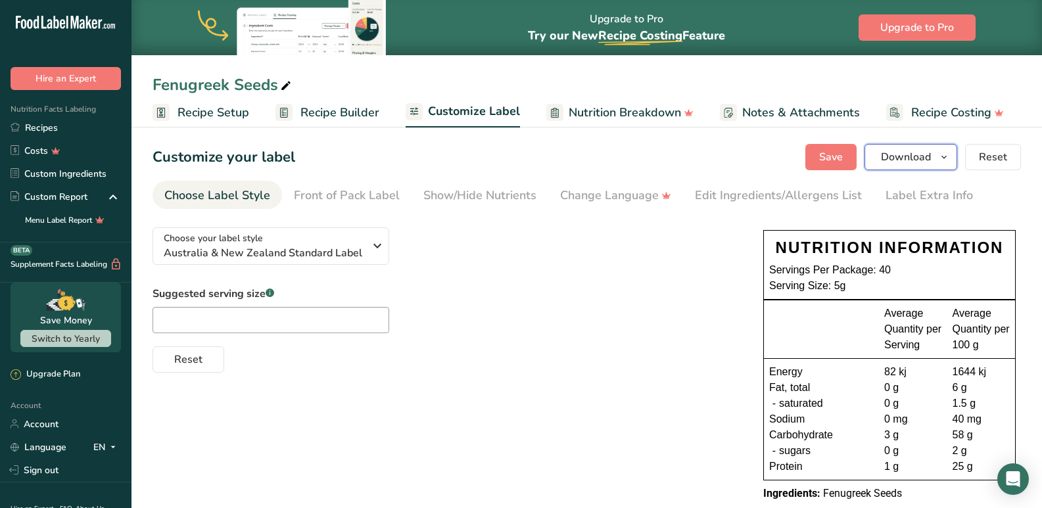
click at [914, 162] on span "Download" at bounding box center [906, 157] width 50 height 16
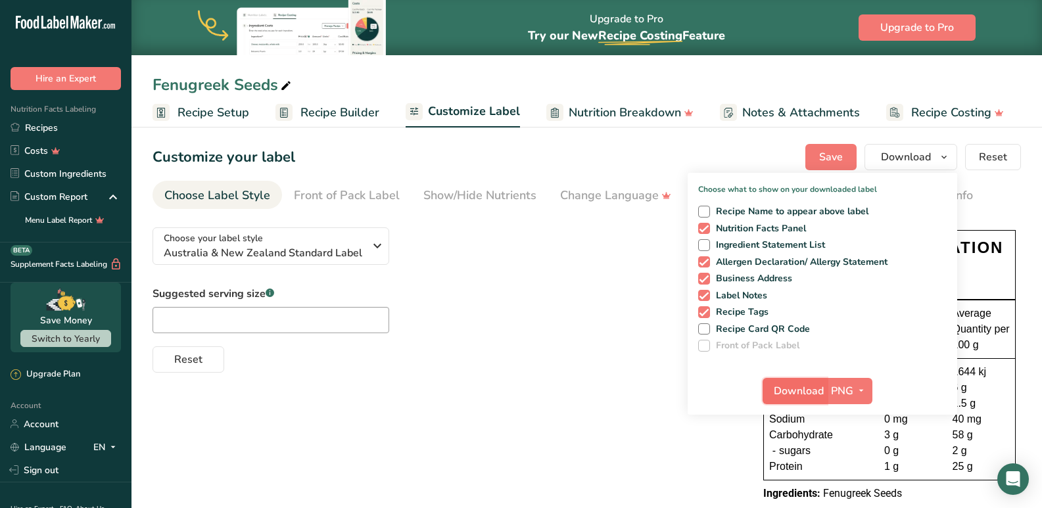
click at [804, 394] on span "Download" at bounding box center [799, 391] width 50 height 16
click at [17, 130] on icon at bounding box center [15, 127] width 9 height 10
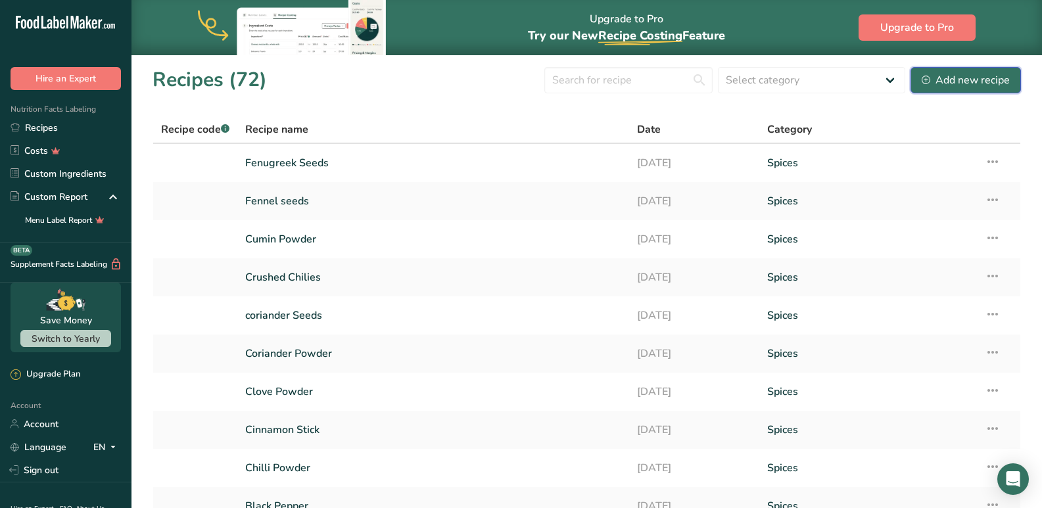
click at [968, 85] on div "Add new recipe" at bounding box center [966, 80] width 88 height 16
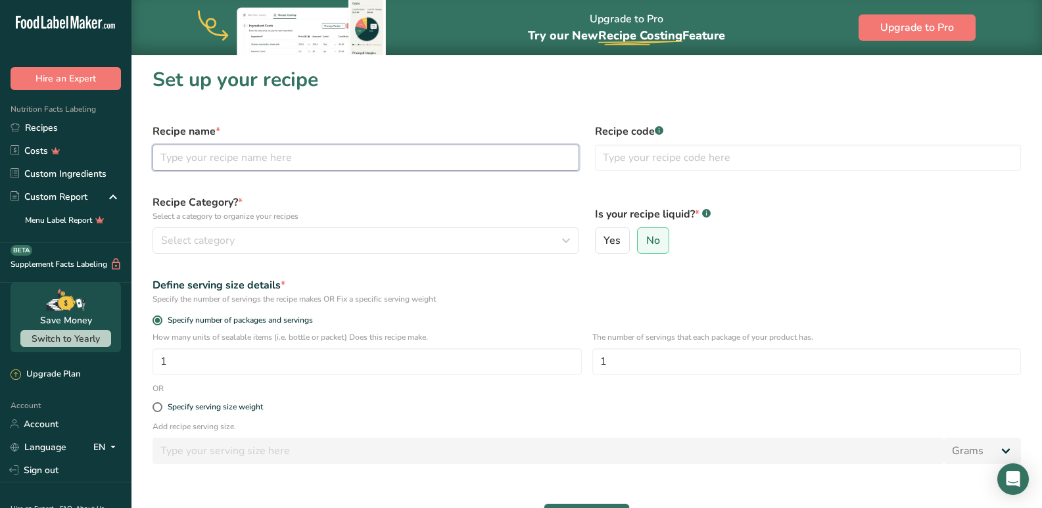
click at [183, 161] on input "text" at bounding box center [365, 158] width 427 height 26
type input "[PERSON_NAME]"
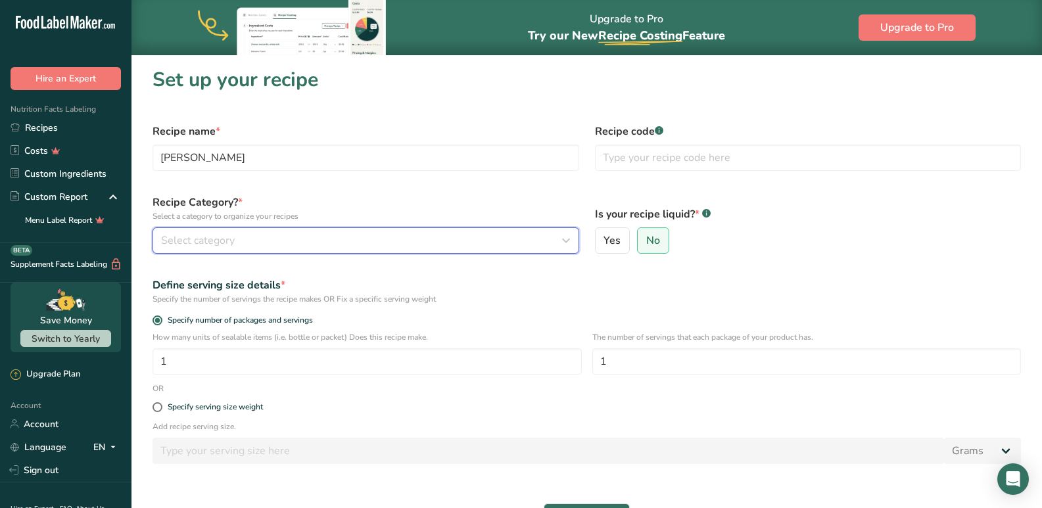
click at [245, 239] on div "Select category" at bounding box center [362, 241] width 402 height 16
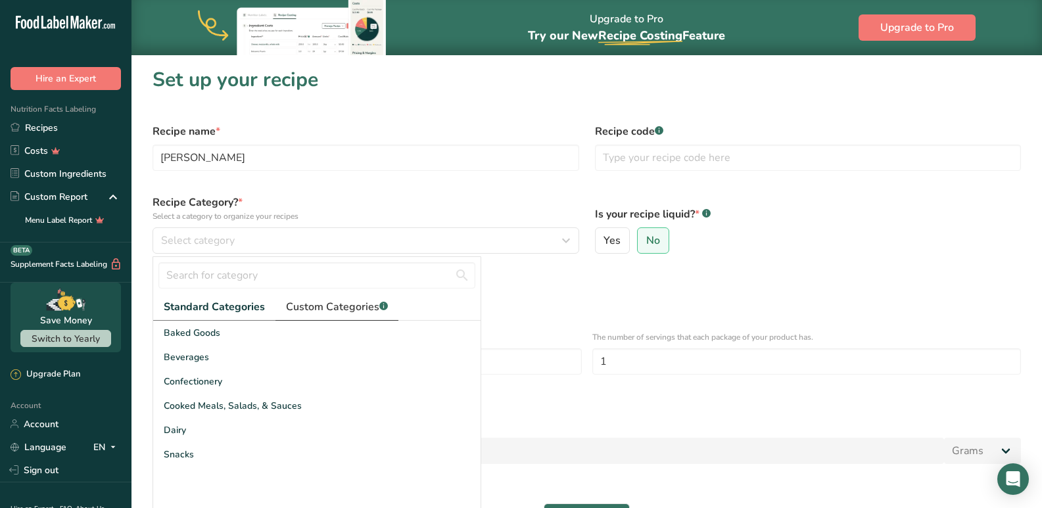
click at [337, 308] on span "Custom Categories .a-a{fill:#347362;}.b-a{fill:#fff;}" at bounding box center [337, 307] width 102 height 16
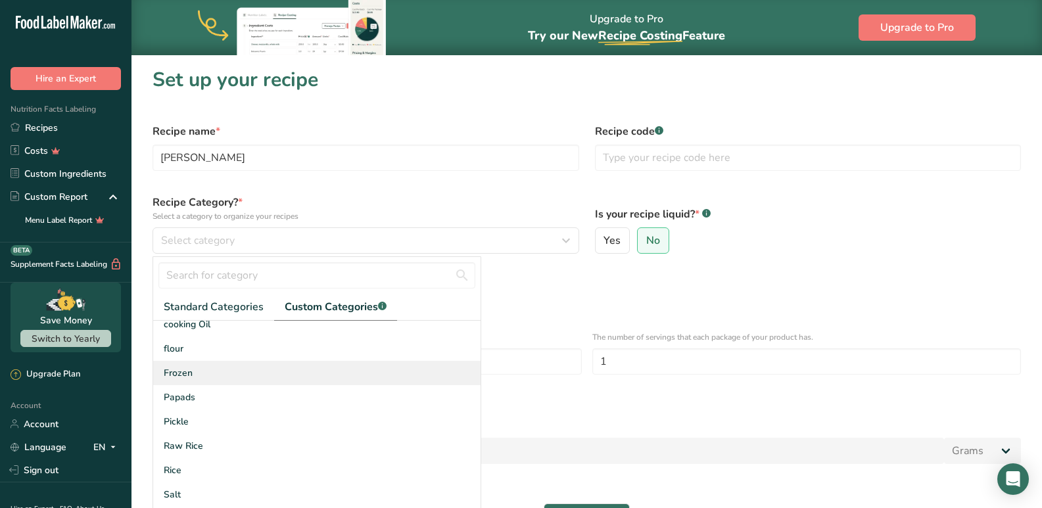
scroll to position [144, 0]
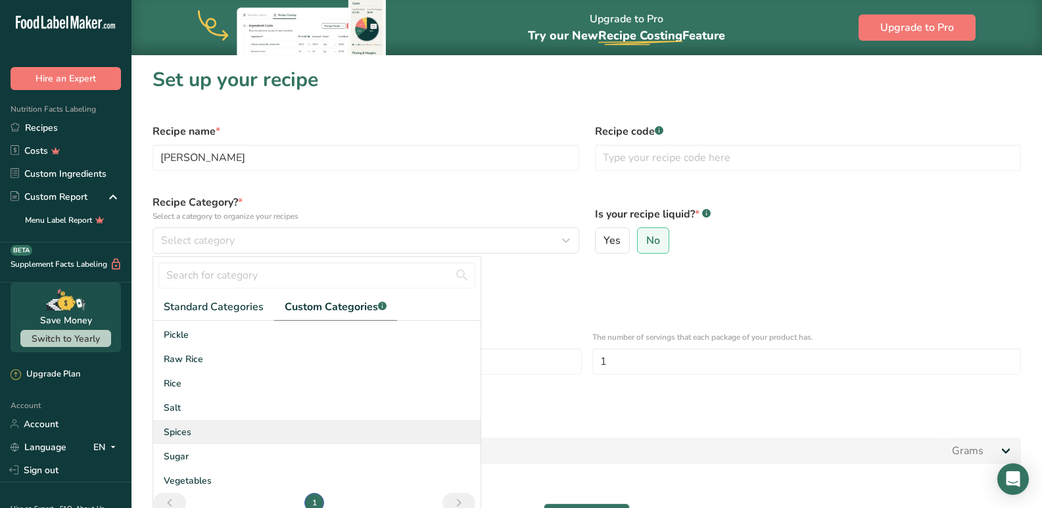
click at [181, 436] on span "Spices" at bounding box center [178, 432] width 28 height 14
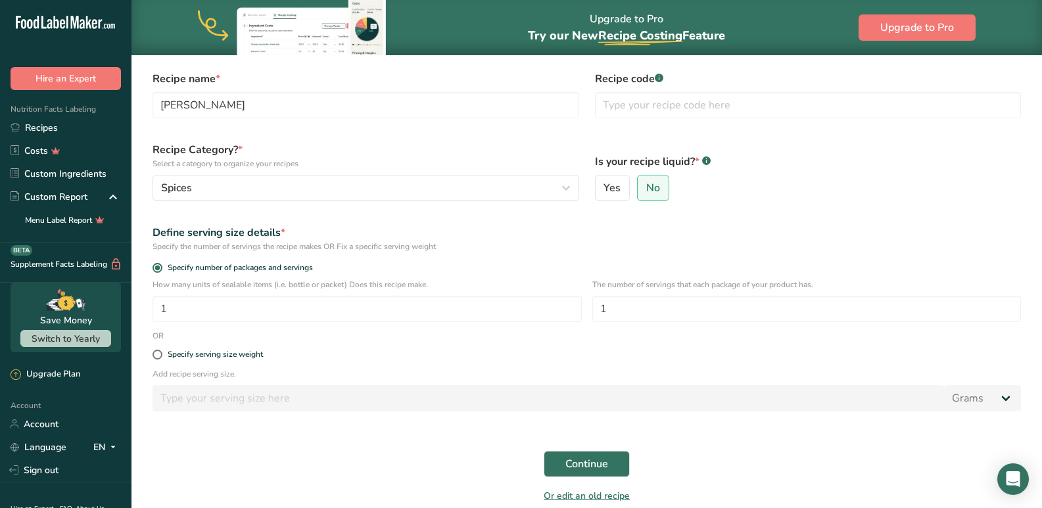
scroll to position [111, 0]
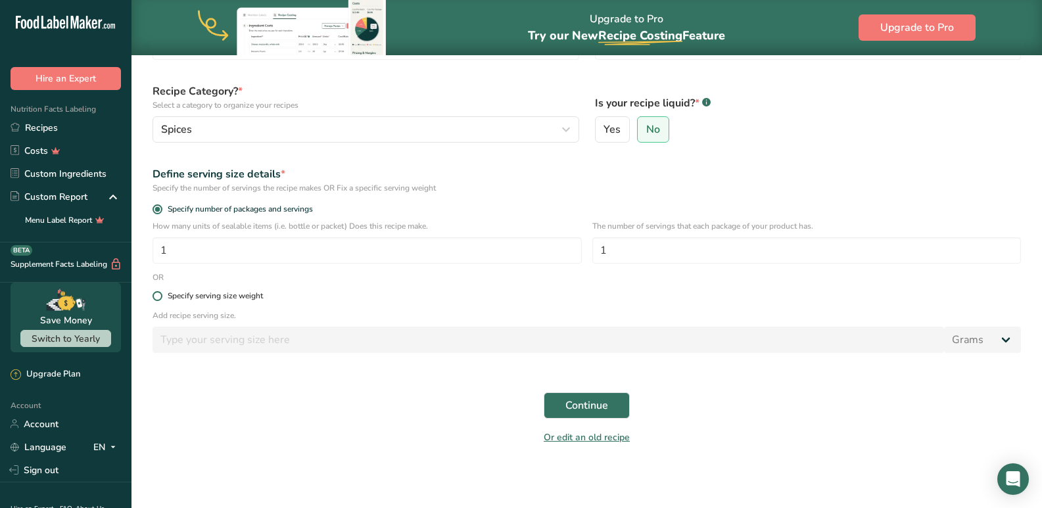
click at [172, 300] on div "Specify serving size weight" at bounding box center [215, 296] width 95 height 10
click at [161, 300] on input "Specify serving size weight" at bounding box center [156, 296] width 9 height 9
radio input "true"
radio input "false"
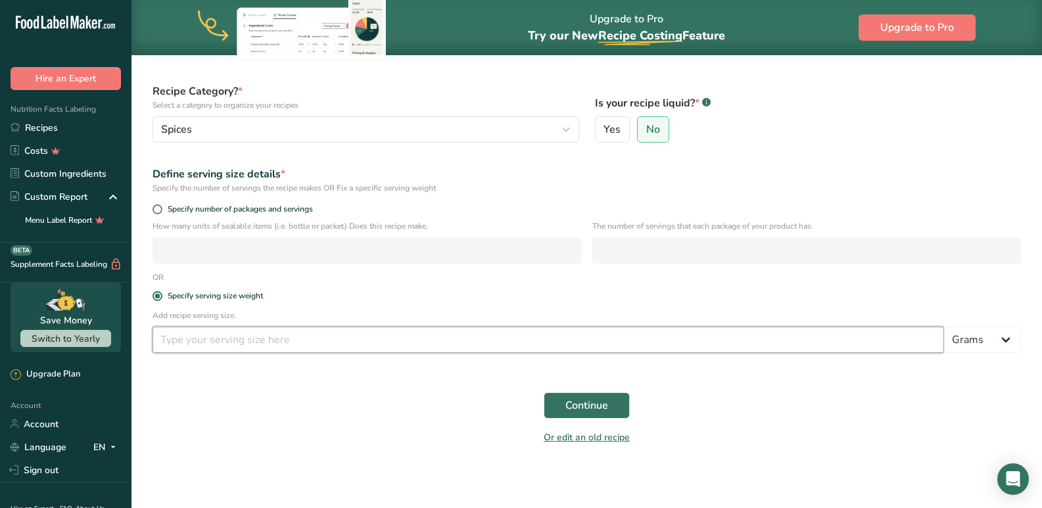
click at [197, 343] on input "number" at bounding box center [547, 340] width 791 height 26
type input "5"
click at [621, 409] on button "Continue" at bounding box center [587, 405] width 86 height 26
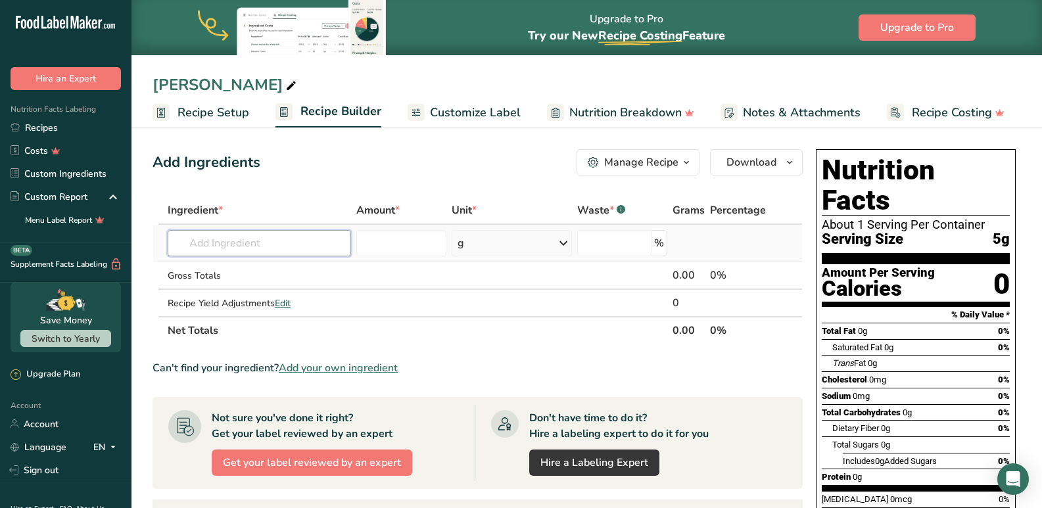
click at [283, 237] on input "text" at bounding box center [260, 243] width 184 height 26
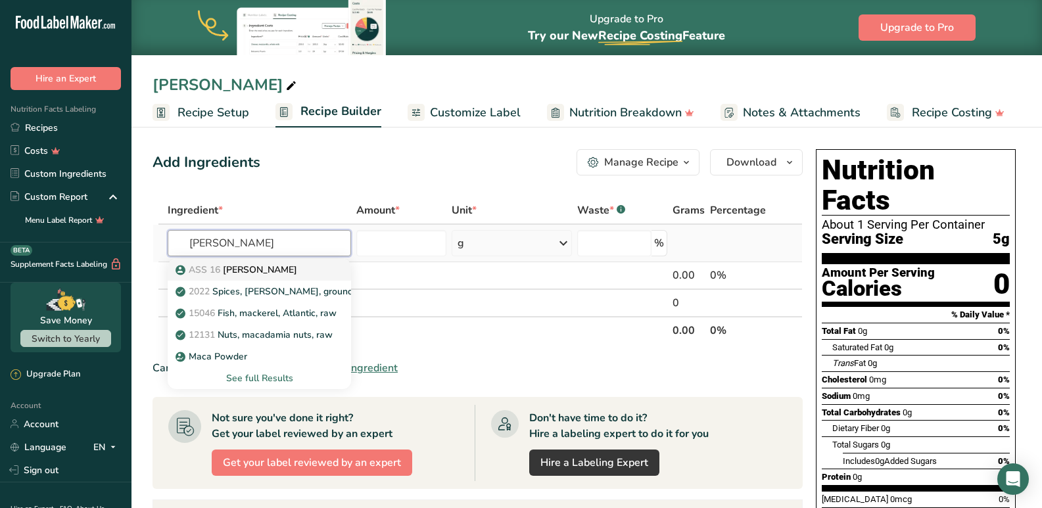
type input "mace"
click at [214, 272] on span "ASS 16" at bounding box center [205, 270] width 32 height 12
type input "[PERSON_NAME]"
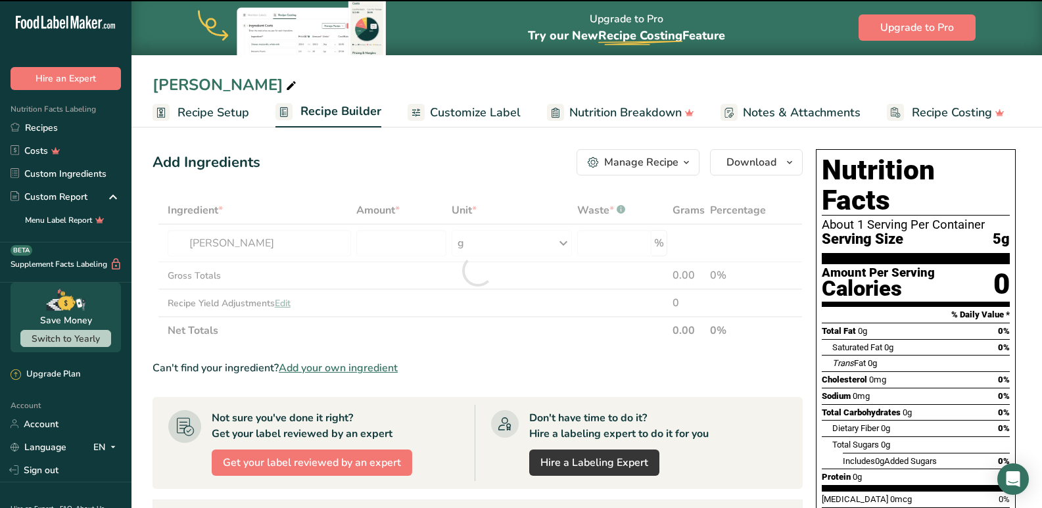
type input "0"
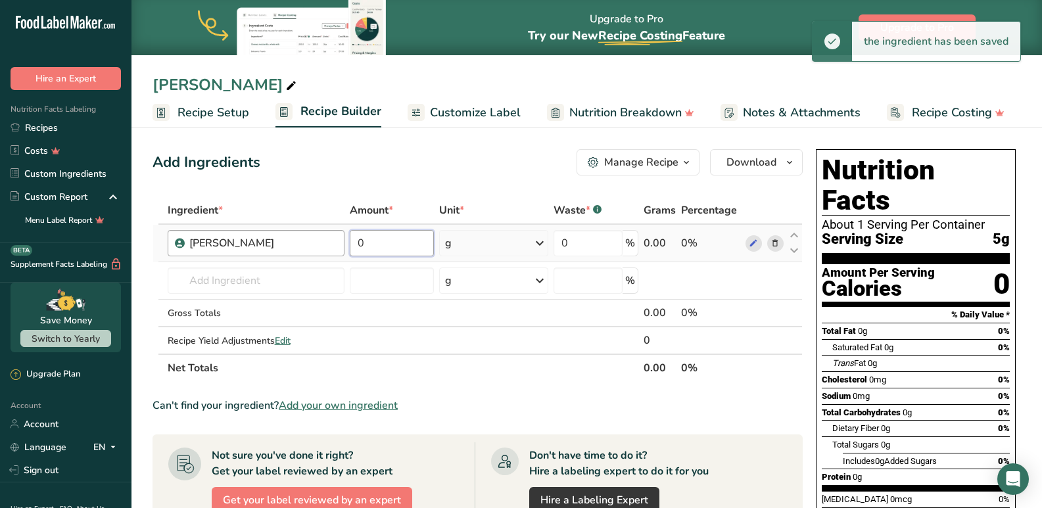
drag, startPoint x: 371, startPoint y: 246, endPoint x: 315, endPoint y: 244, distance: 56.6
click at [315, 244] on tr "Mace 0 g Weight Units g kg mg See more Volume Units l mL fl oz See more 0 % 0.0…" at bounding box center [477, 243] width 649 height 37
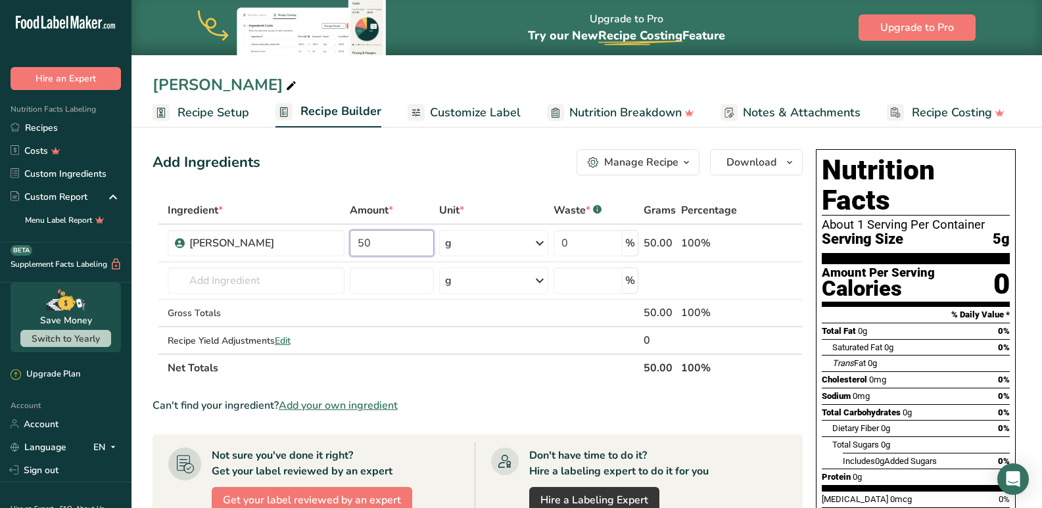
type input "50"
click at [479, 386] on section "Ingredient * Amount * Unit * Waste * .a-a{fill:#347362;}.b-a{fill:#fff;} Grams …" at bounding box center [477, 488] width 650 height 582
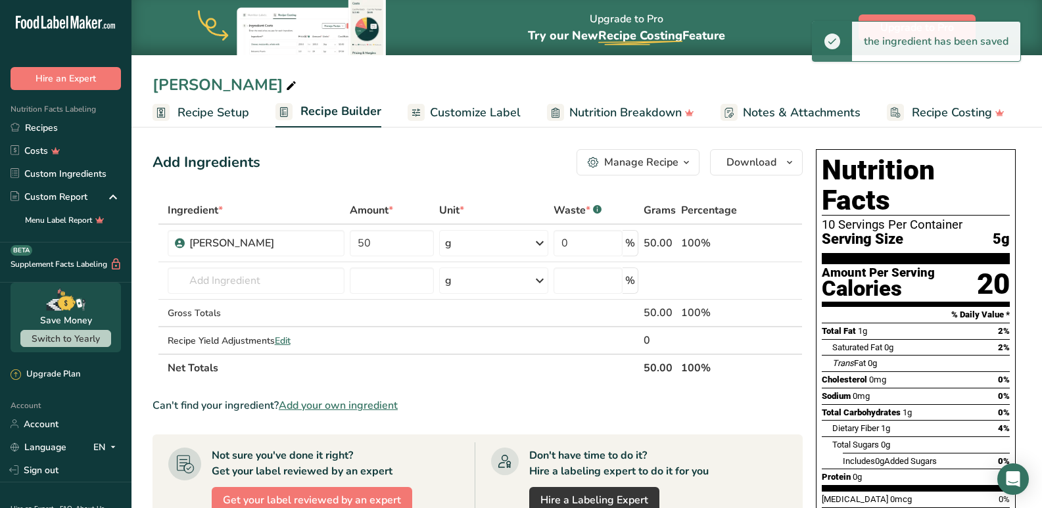
click at [492, 107] on span "Customize Label" at bounding box center [475, 113] width 91 height 18
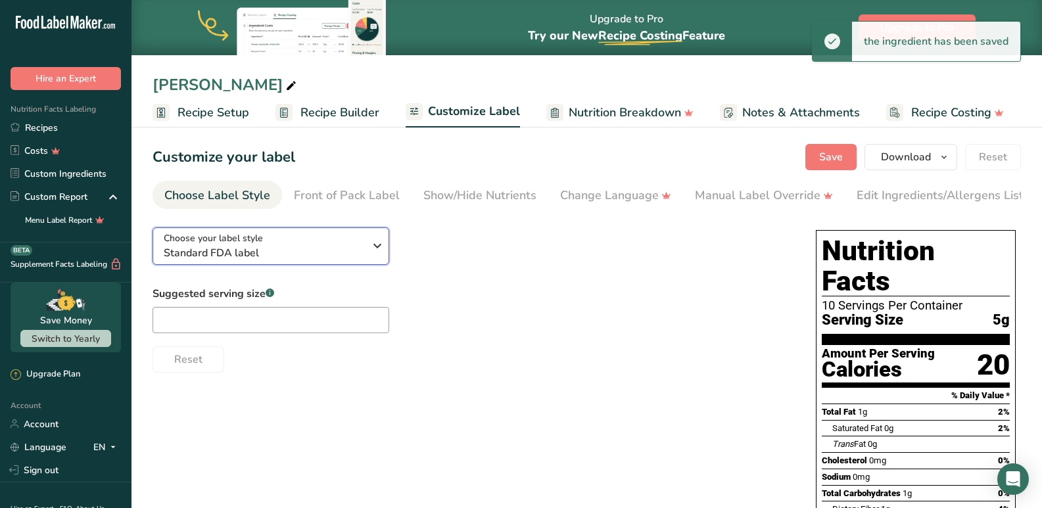
click at [254, 256] on span "Standard FDA label" at bounding box center [264, 253] width 200 height 16
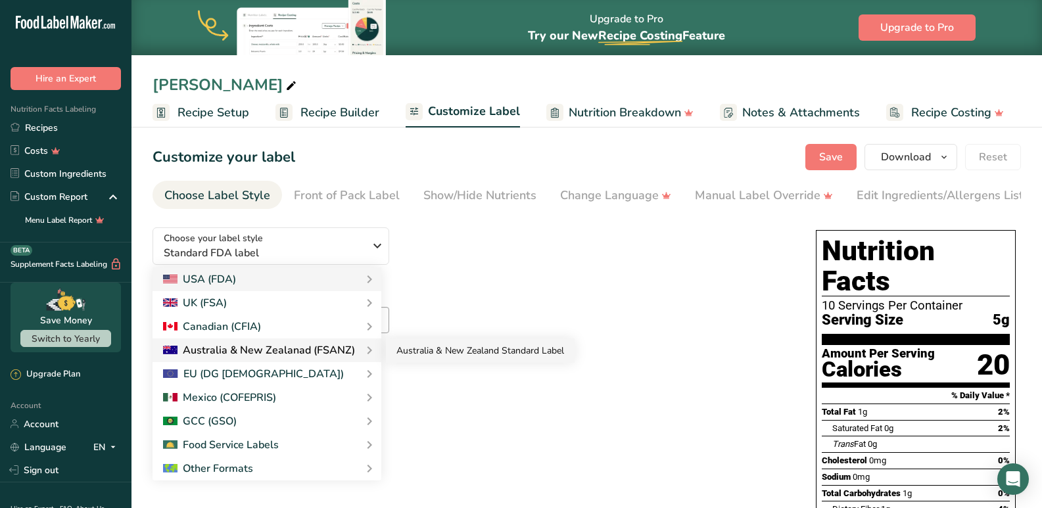
click at [487, 344] on link "Australia & New Zealand Standard Label" at bounding box center [480, 351] width 189 height 24
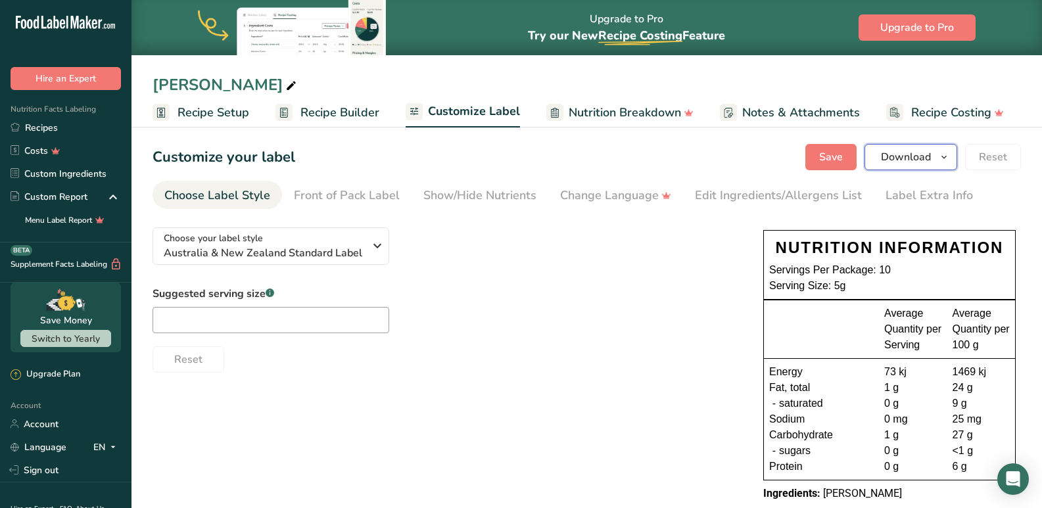
click at [904, 156] on span "Download" at bounding box center [906, 157] width 50 height 16
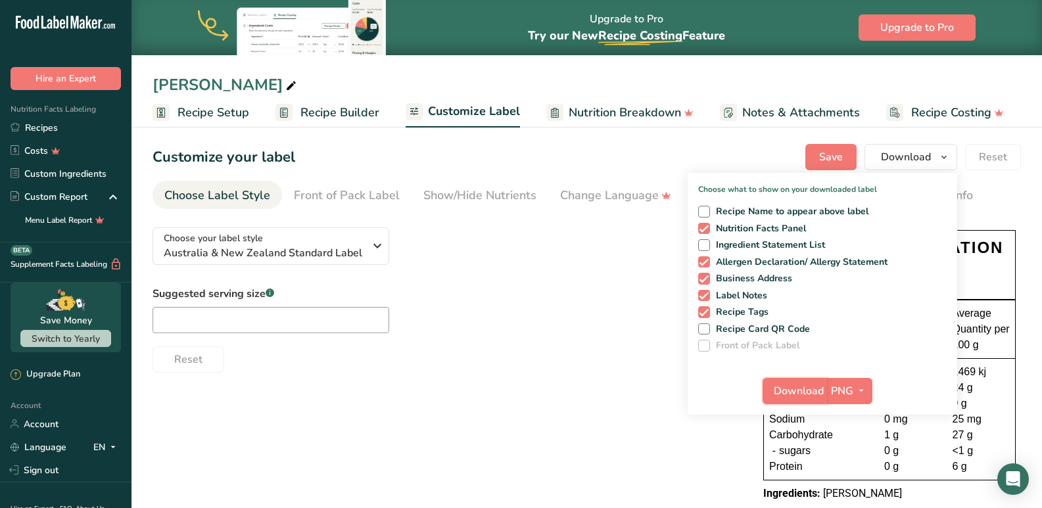
click at [795, 398] on span "Download" at bounding box center [799, 391] width 50 height 16
click at [53, 132] on link "Recipes" at bounding box center [65, 127] width 131 height 23
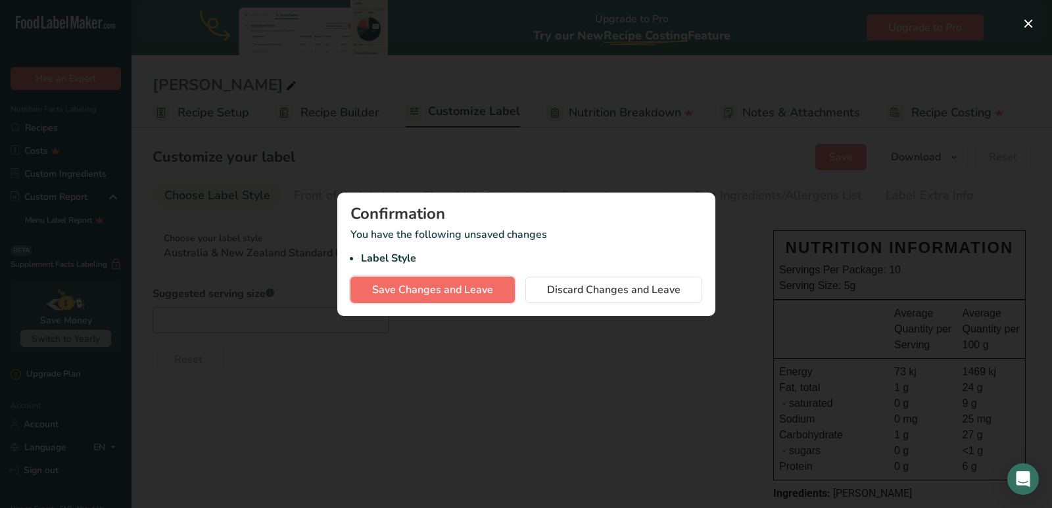
click at [434, 296] on span "Save Changes and Leave" at bounding box center [432, 290] width 121 height 16
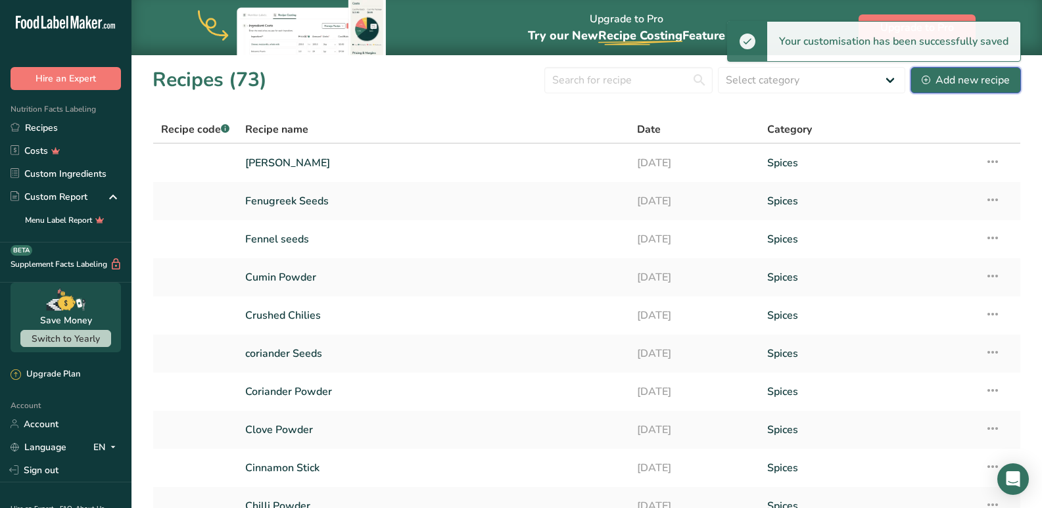
click at [948, 89] on button "Add new recipe" at bounding box center [965, 80] width 110 height 26
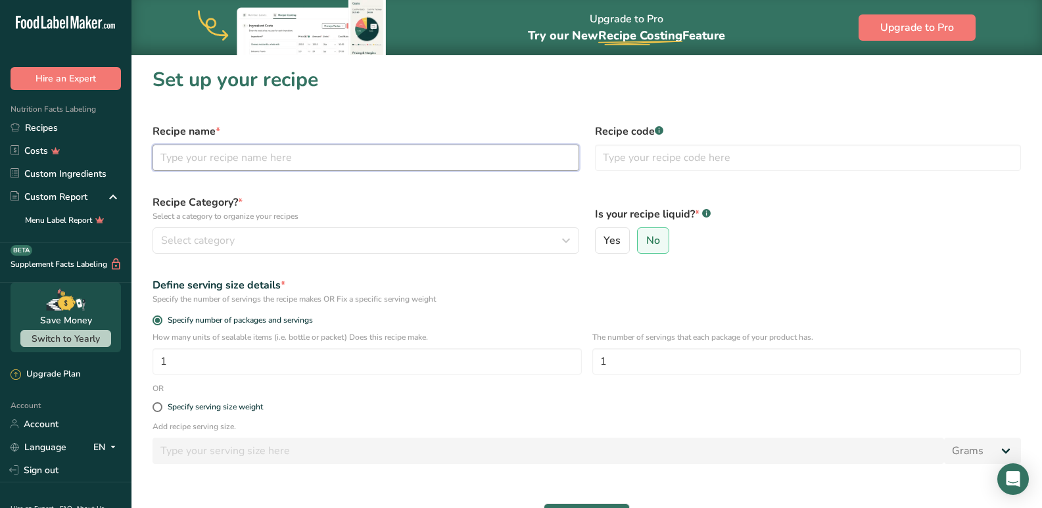
click at [216, 166] on input "text" at bounding box center [365, 158] width 427 height 26
type input "Kalpasi"
click at [201, 227] on div "Recipe Category? * Select a category to organize your recipes Select category S…" at bounding box center [366, 224] width 442 height 75
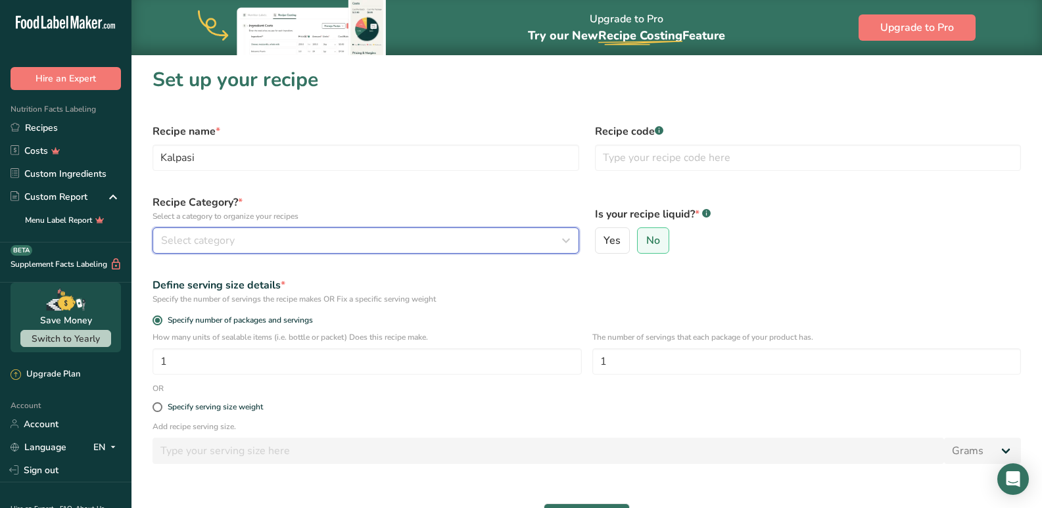
click at [199, 247] on span "Select category" at bounding box center [198, 241] width 74 height 16
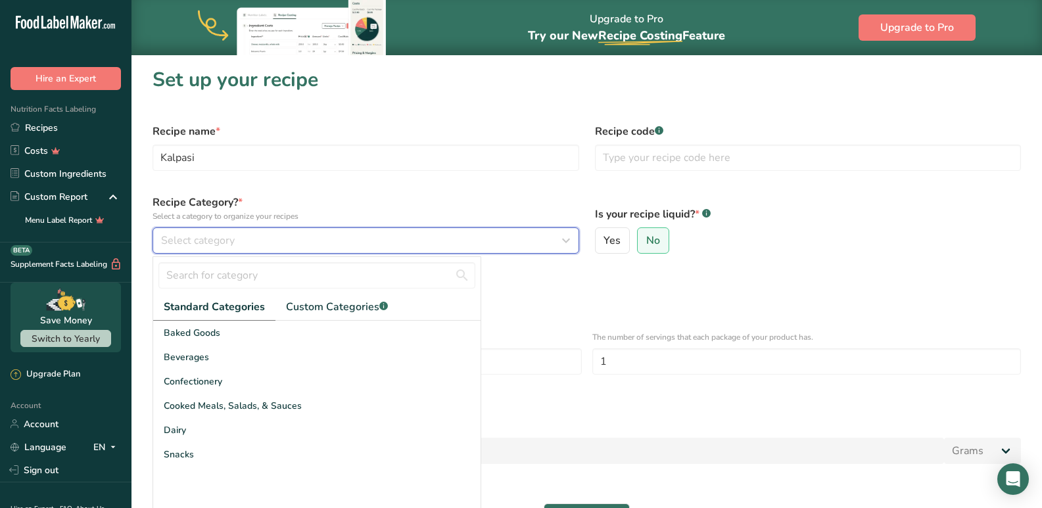
click at [199, 247] on span "Select category" at bounding box center [198, 241] width 74 height 16
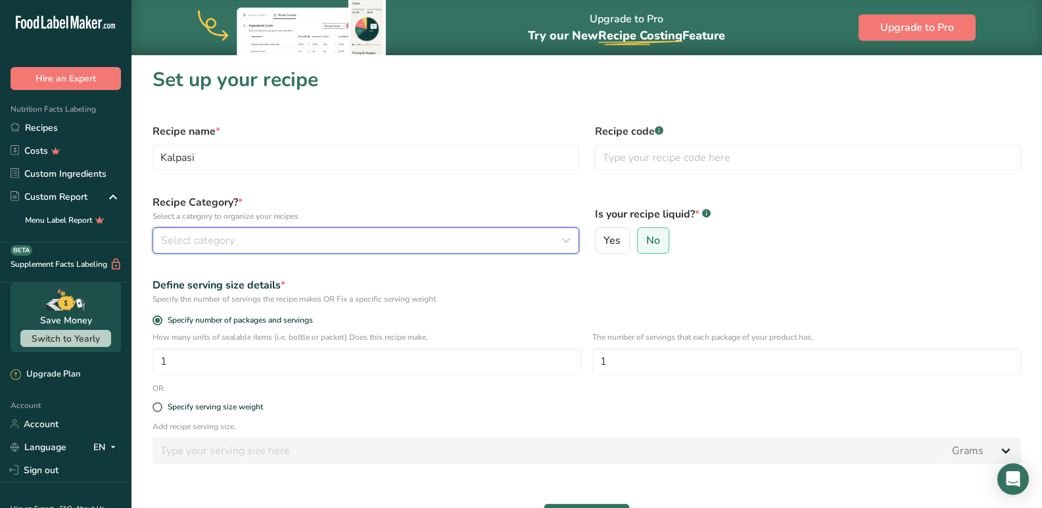
click at [243, 243] on div "Select category" at bounding box center [362, 241] width 402 height 16
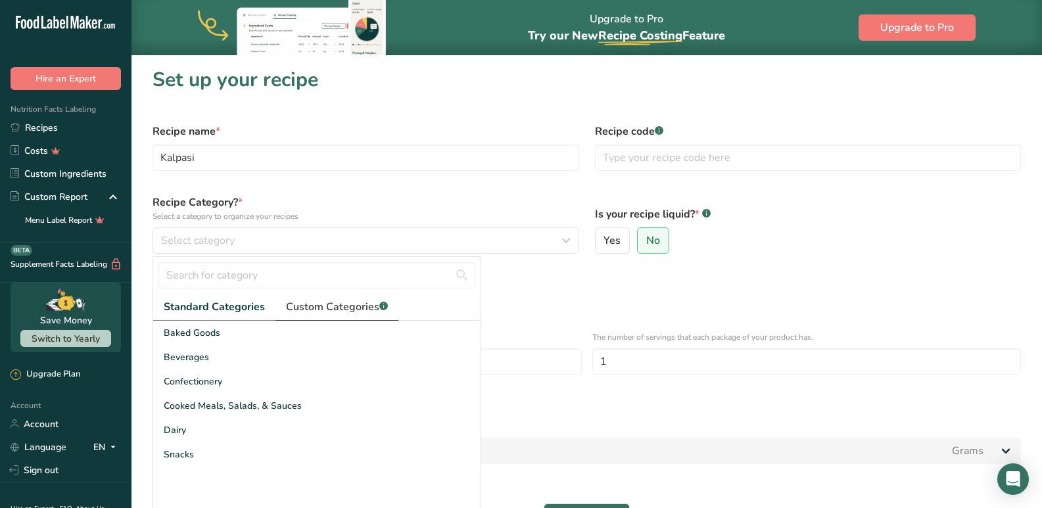
click at [325, 310] on span "Custom Categories .a-a{fill:#347362;}.b-a{fill:#fff;}" at bounding box center [337, 307] width 102 height 16
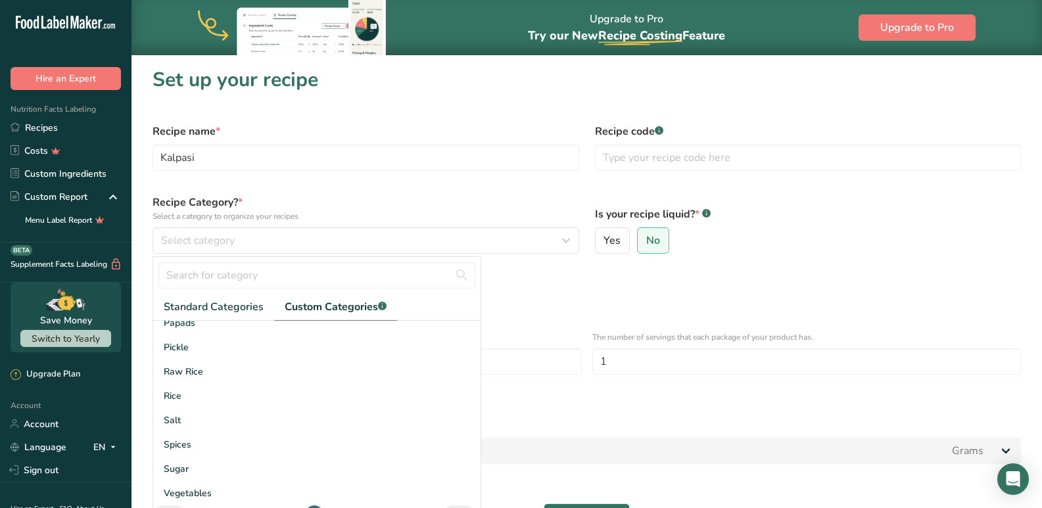
scroll to position [144, 0]
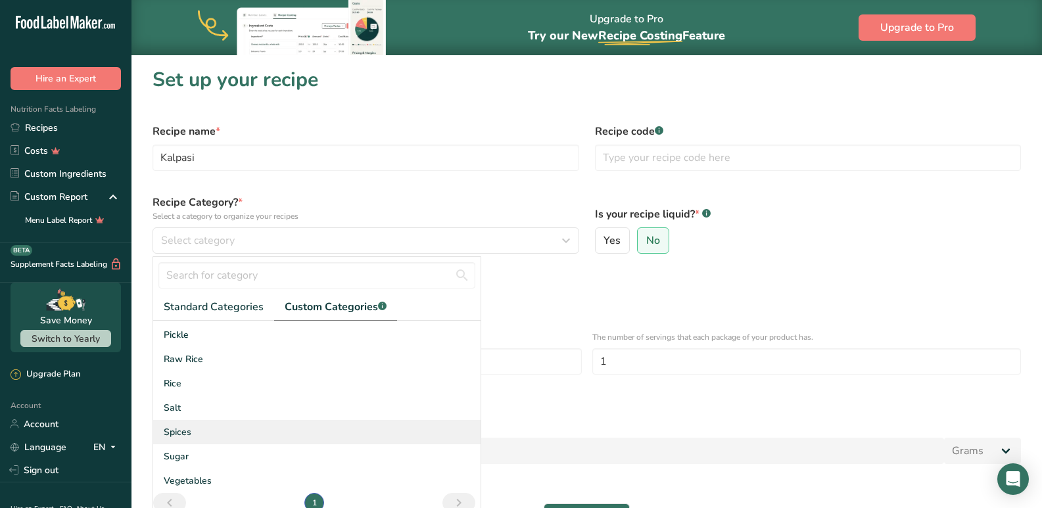
click at [183, 436] on span "Spices" at bounding box center [178, 432] width 28 height 14
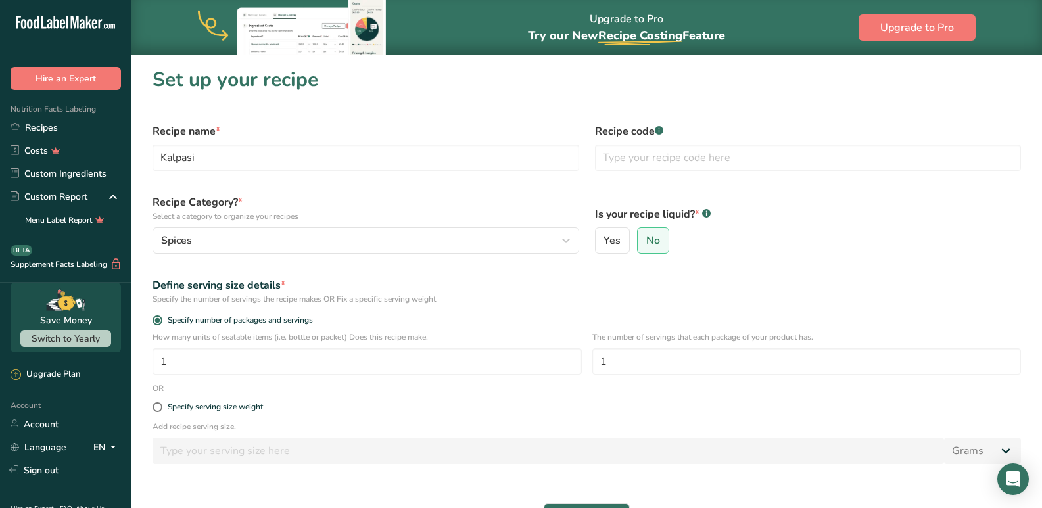
click at [159, 413] on div "Specify serving size weight" at bounding box center [587, 407] width 884 height 26
click at [156, 408] on span at bounding box center [157, 407] width 10 height 10
click at [156, 408] on input "Specify serving size weight" at bounding box center [156, 407] width 9 height 9
radio input "true"
radio input "false"
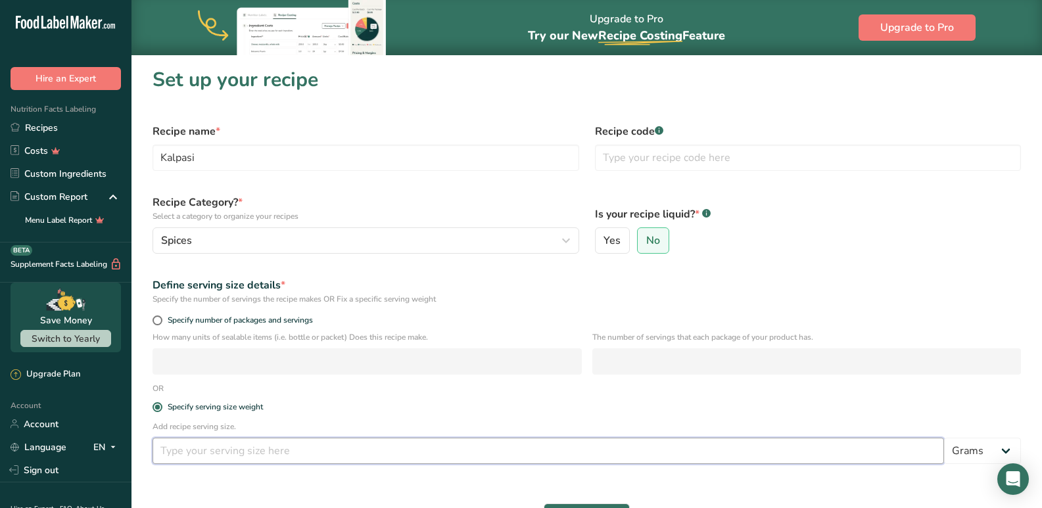
click at [176, 447] on input "number" at bounding box center [547, 451] width 791 height 26
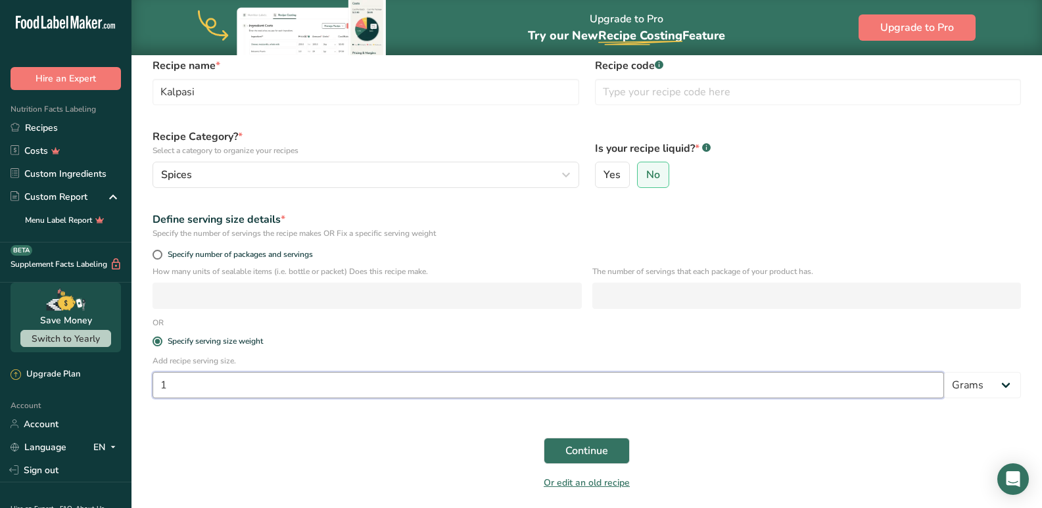
scroll to position [111, 0]
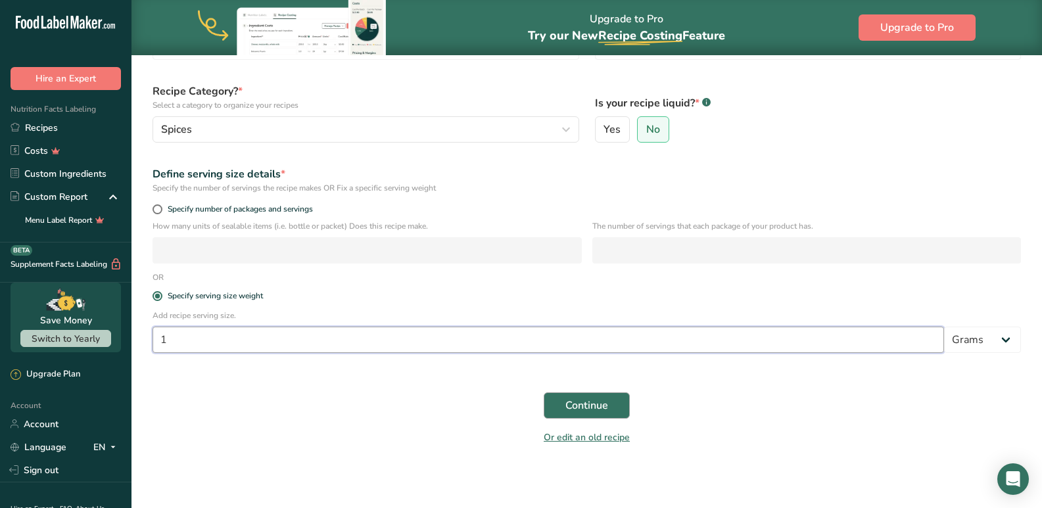
type input "1"
click at [608, 405] on span "Continue" at bounding box center [586, 406] width 43 height 16
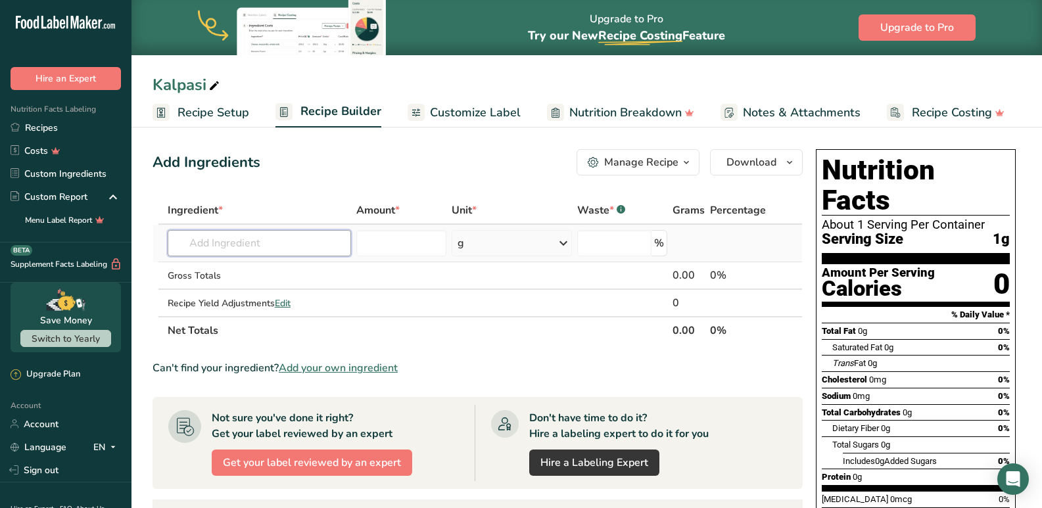
click at [204, 250] on input "text" at bounding box center [260, 243] width 184 height 26
type input "kalpasi"
click at [210, 264] on span "ASS-15" at bounding box center [205, 270] width 33 height 12
type input "Kalpasi"
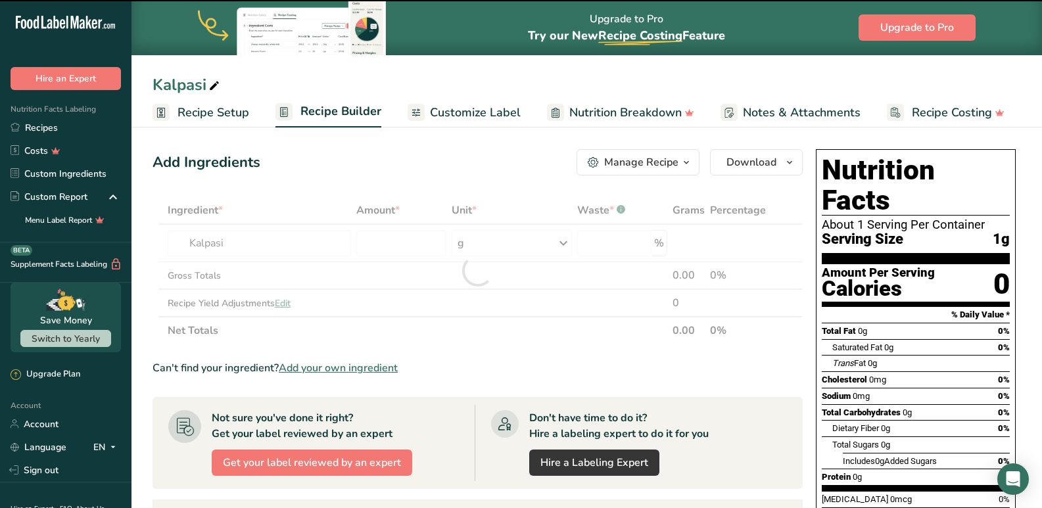
type input "0"
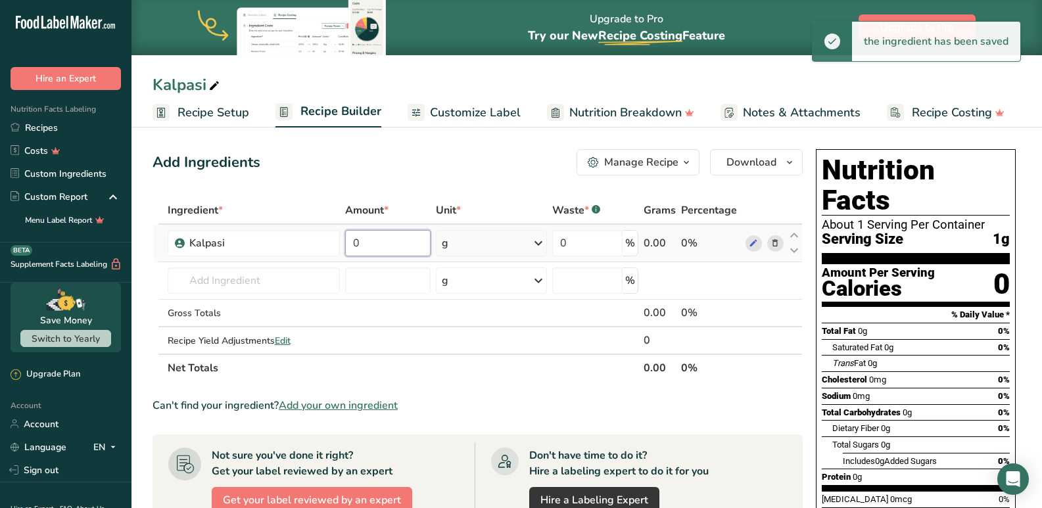
drag, startPoint x: 398, startPoint y: 244, endPoint x: 346, endPoint y: 237, distance: 53.1
click at [346, 237] on input "0" at bounding box center [387, 243] width 85 height 26
type input "50"
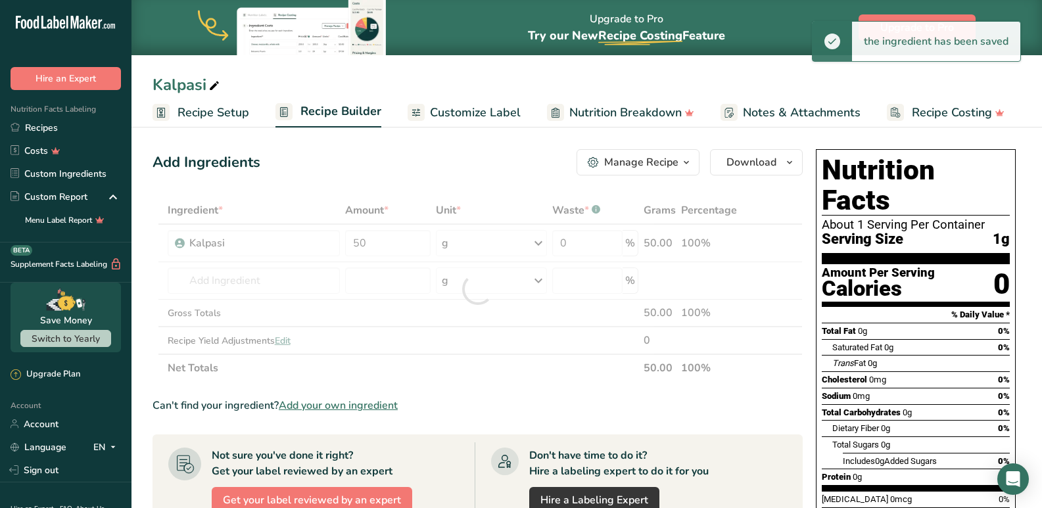
click at [431, 145] on div "Add Ingredients Manage Recipe Delete Recipe Duplicate Recipe Scale Recipe Save …" at bounding box center [481, 472] width 658 height 656
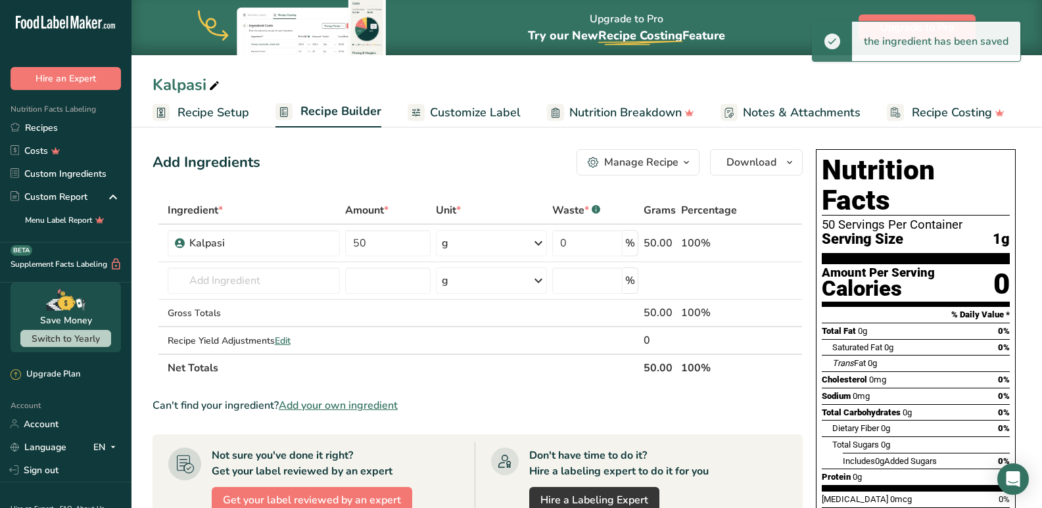
click at [482, 114] on span "Customize Label" at bounding box center [475, 113] width 91 height 18
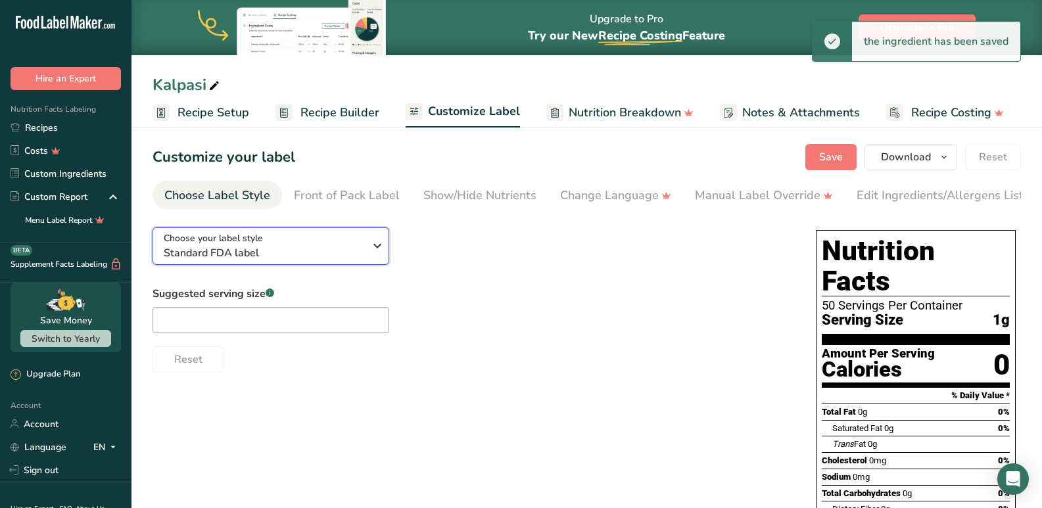
click at [221, 265] on button "Choose your label style Standard FDA label" at bounding box center [270, 245] width 237 height 37
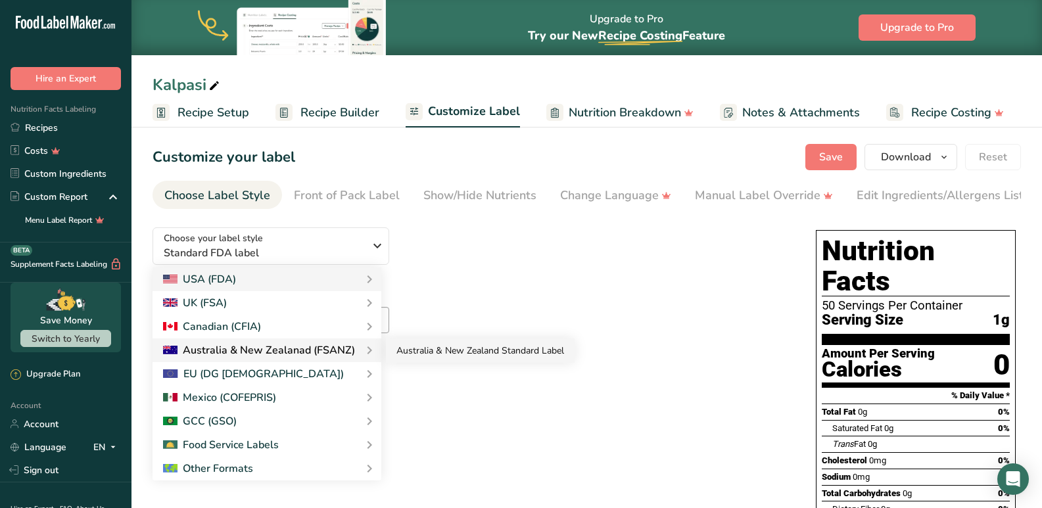
click at [477, 360] on link "Australia & New Zealand Standard Label" at bounding box center [480, 351] width 189 height 24
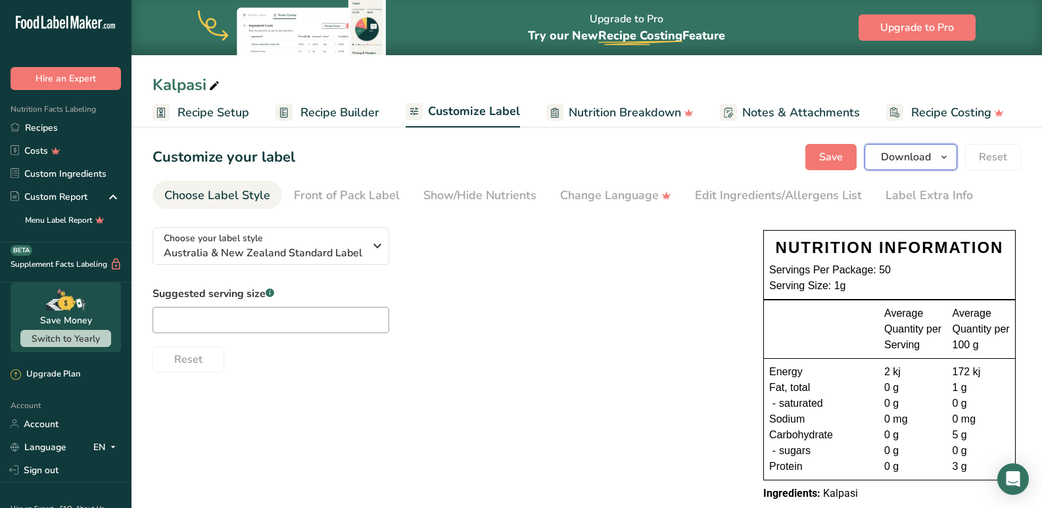
click at [929, 151] on span "Download" at bounding box center [906, 157] width 50 height 16
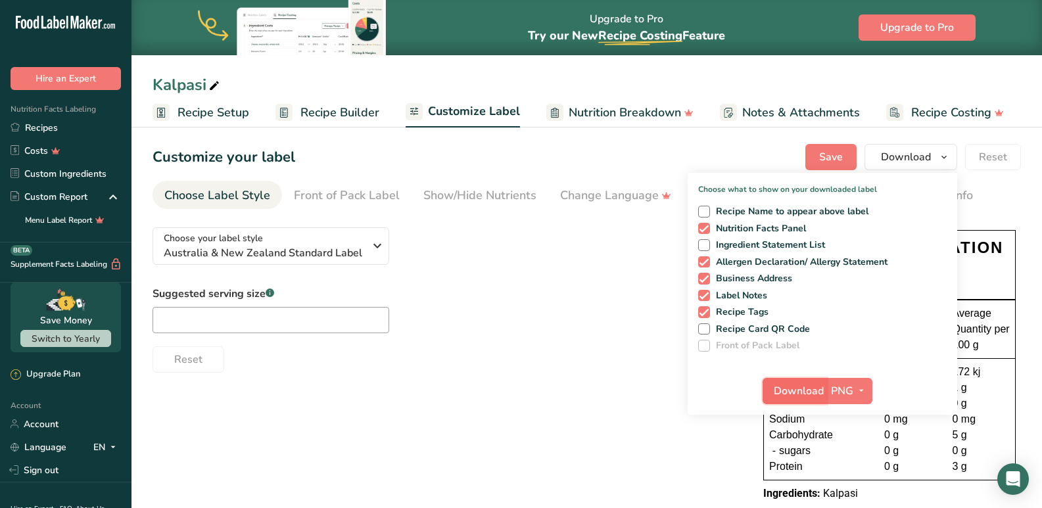
click at [795, 390] on span "Download" at bounding box center [799, 391] width 50 height 16
click at [49, 127] on link "Recipes" at bounding box center [65, 127] width 131 height 23
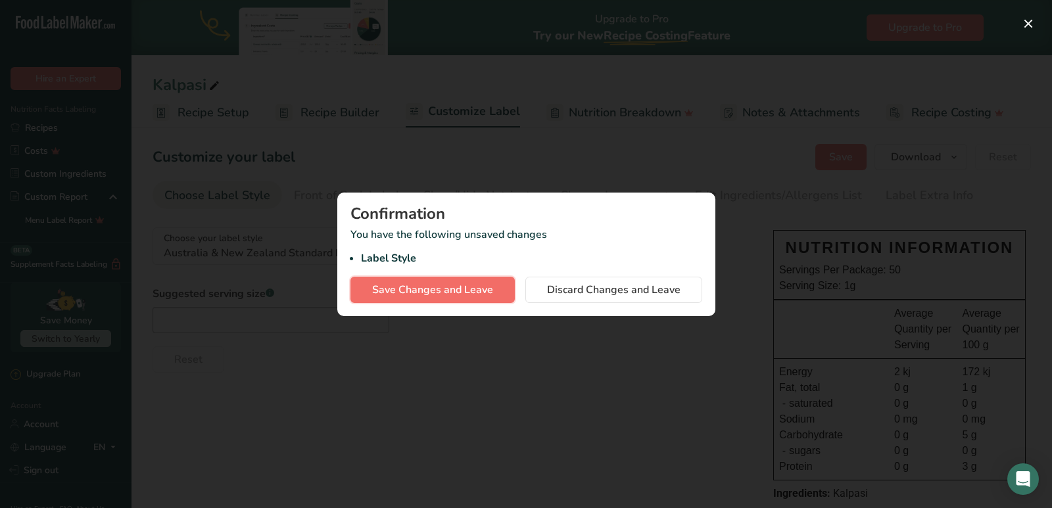
click at [471, 291] on span "Save Changes and Leave" at bounding box center [432, 290] width 121 height 16
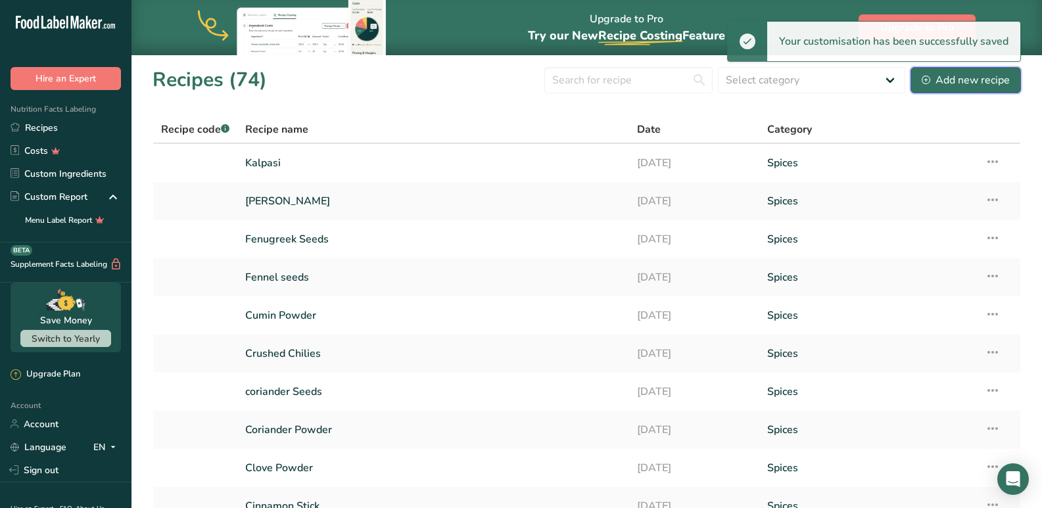
click at [959, 85] on div "Add new recipe" at bounding box center [966, 80] width 88 height 16
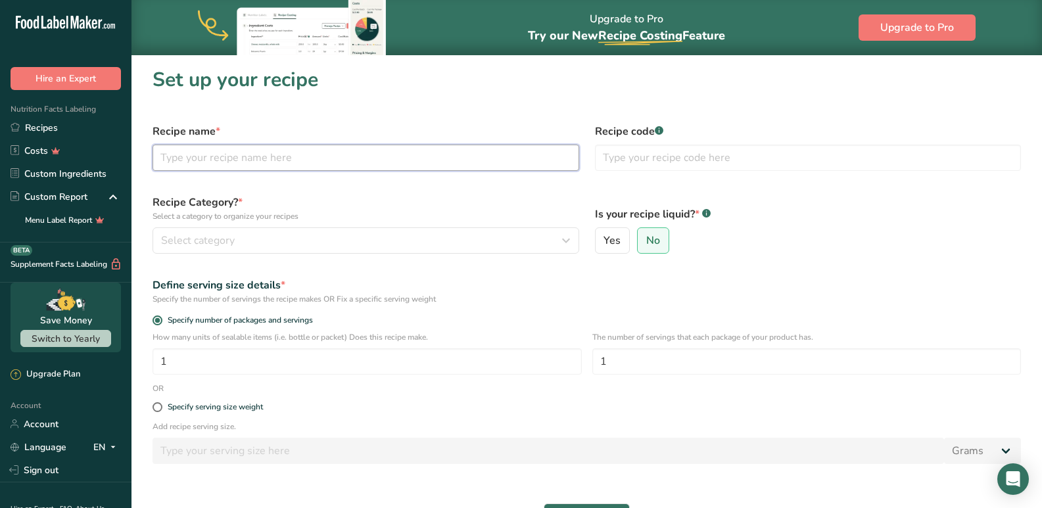
click at [191, 158] on input "text" at bounding box center [365, 158] width 427 height 26
type input "[PERSON_NAME]"
click at [191, 270] on div "Define serving size details * Specify the number of servings the recipe makes O…" at bounding box center [587, 290] width 884 height 43
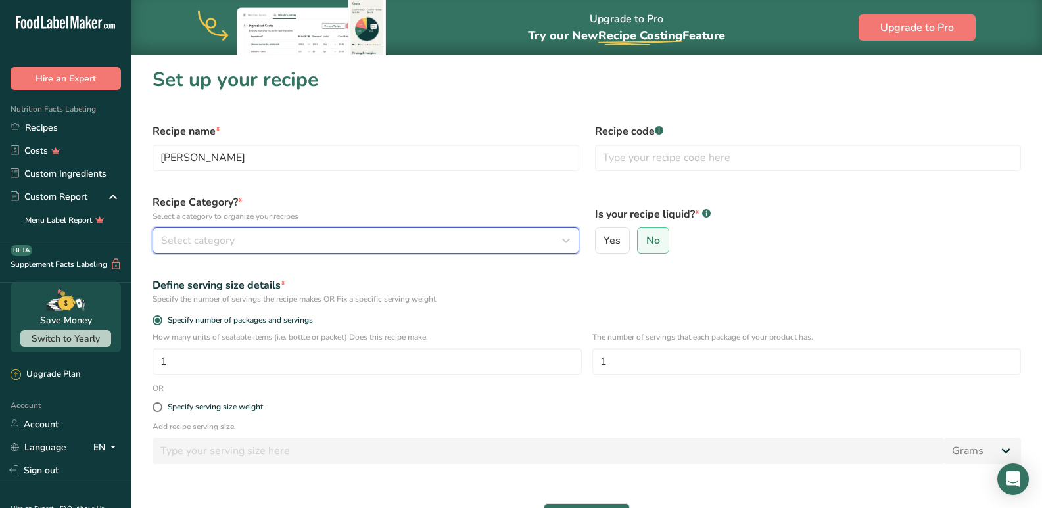
click at [197, 235] on span "Select category" at bounding box center [198, 241] width 74 height 16
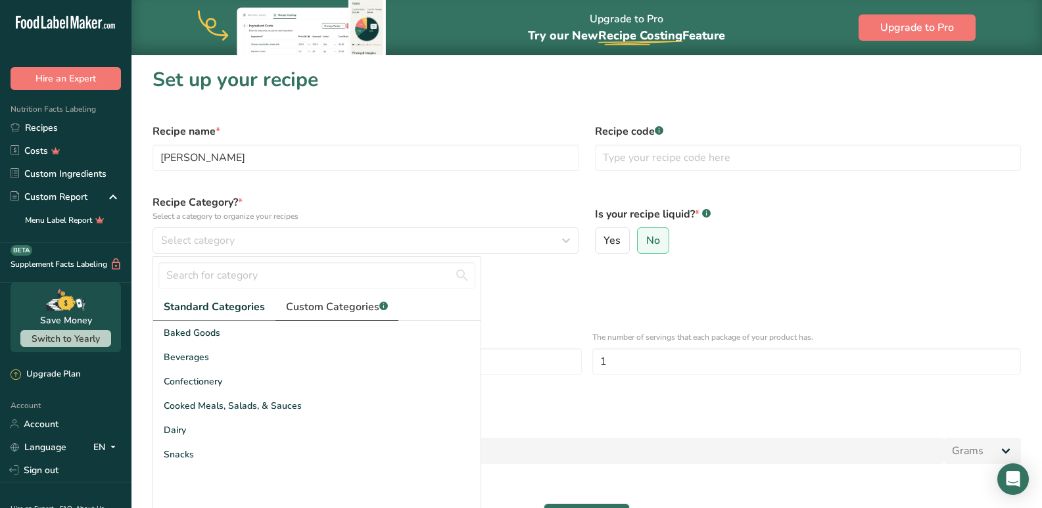
click at [358, 307] on span "Custom Categories .a-a{fill:#347362;}.b-a{fill:#fff;}" at bounding box center [337, 307] width 102 height 16
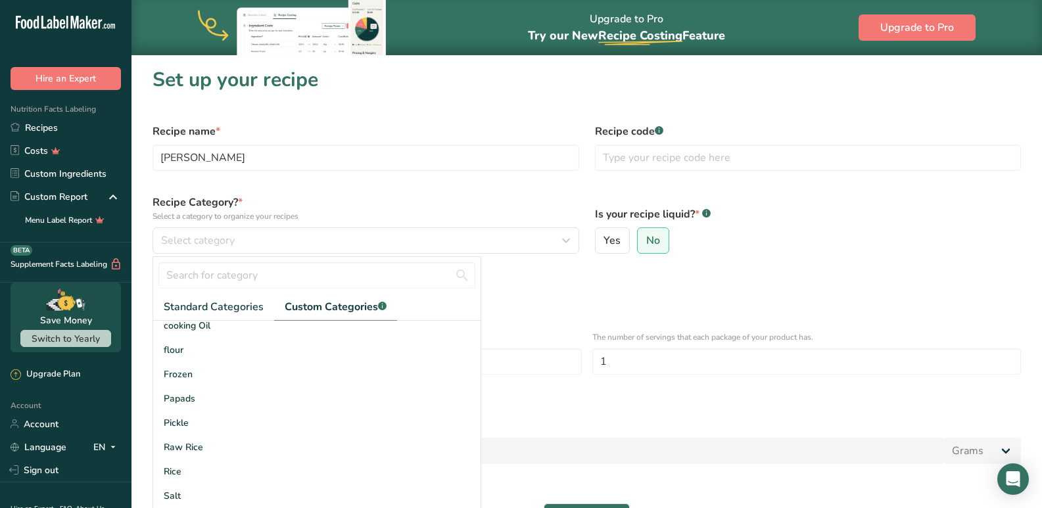
scroll to position [131, 0]
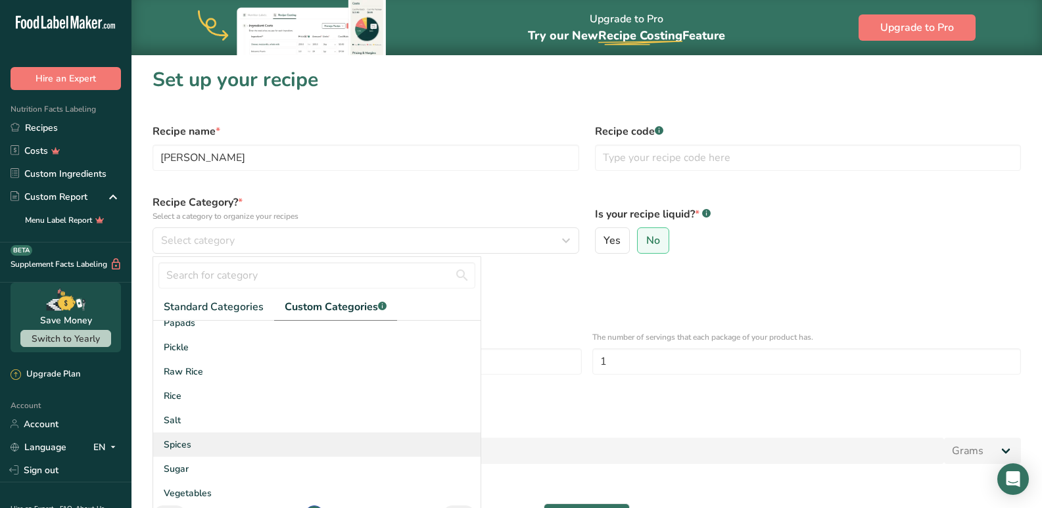
click at [184, 448] on span "Spices" at bounding box center [178, 445] width 28 height 14
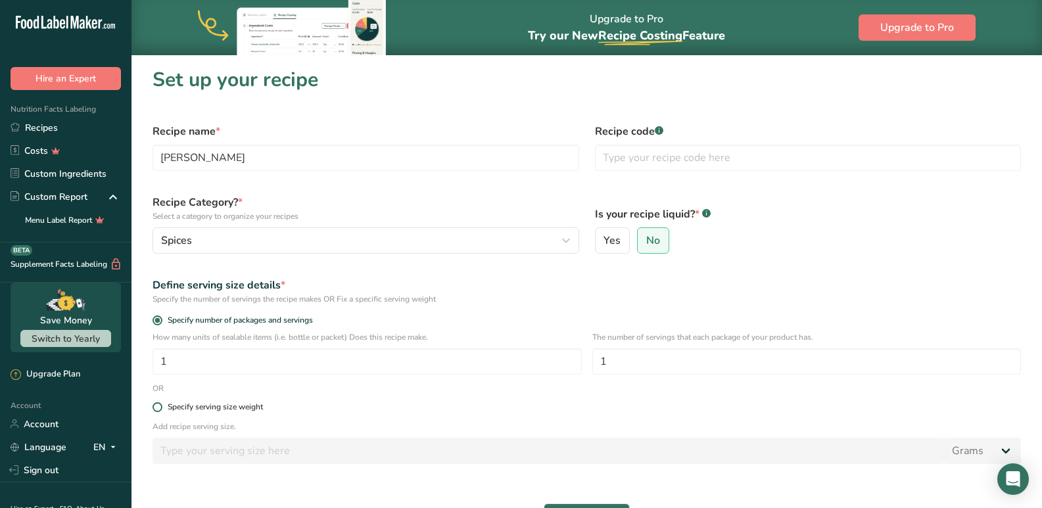
click at [172, 406] on div "Specify serving size weight" at bounding box center [215, 407] width 95 height 10
click at [161, 406] on input "Specify serving size weight" at bounding box center [156, 407] width 9 height 9
radio input "true"
radio input "false"
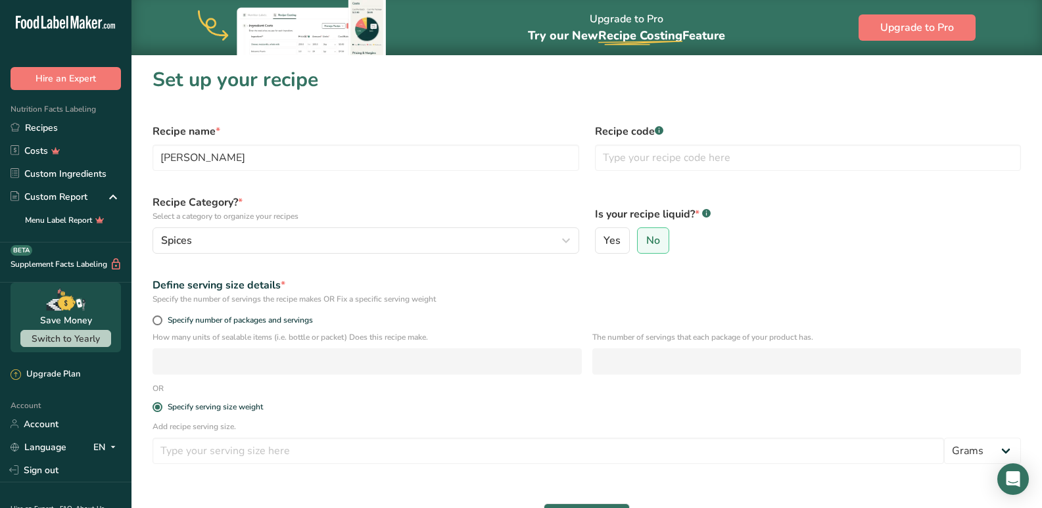
click at [198, 465] on div "Add recipe serving size. Grams kg mg mcg lb oz l mL fl oz tbsp tsp cup qt gallon" at bounding box center [587, 446] width 884 height 51
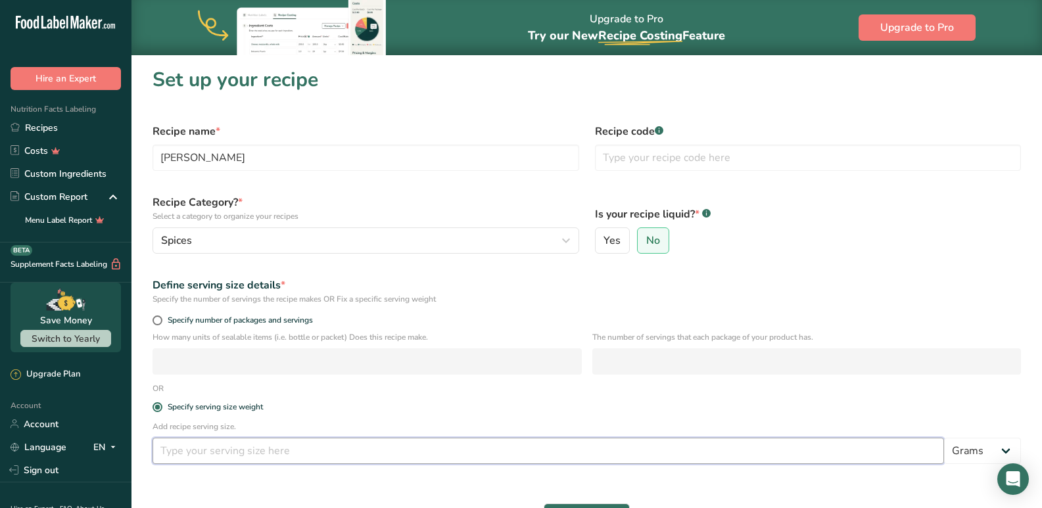
click at [199, 455] on input "number" at bounding box center [547, 451] width 791 height 26
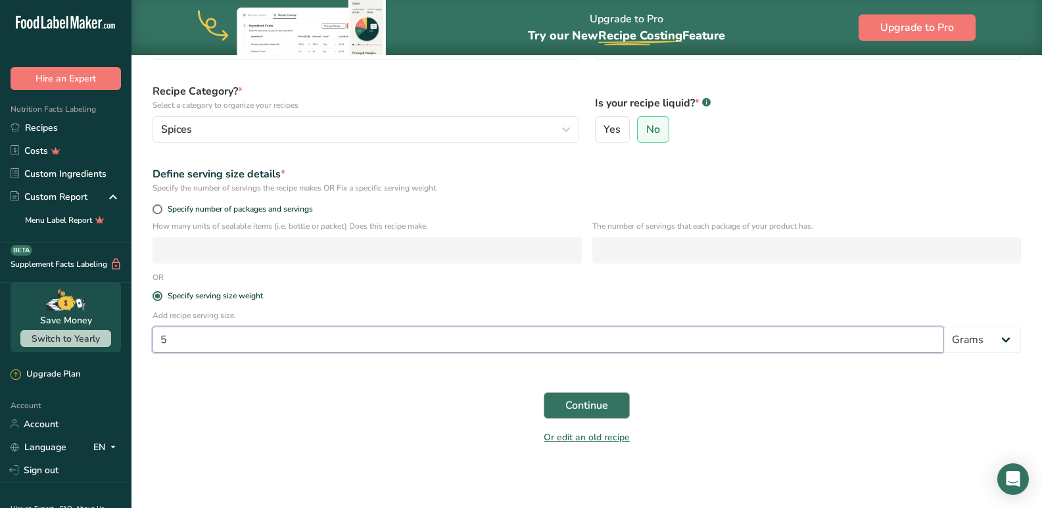
type input "5"
drag, startPoint x: 617, startPoint y: 397, endPoint x: 503, endPoint y: 466, distance: 133.6
click at [618, 400] on button "Continue" at bounding box center [587, 405] width 86 height 26
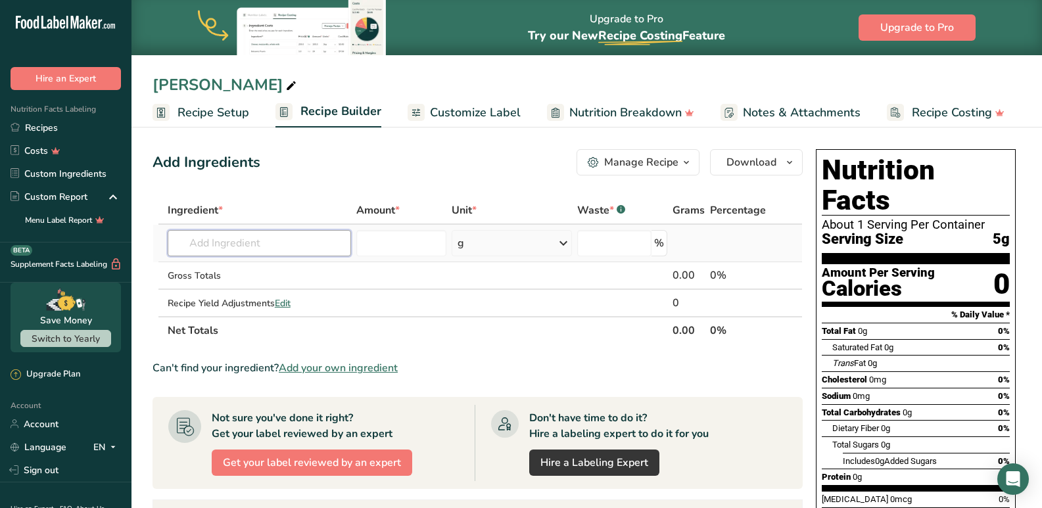
click at [235, 246] on input "text" at bounding box center [260, 243] width 184 height 26
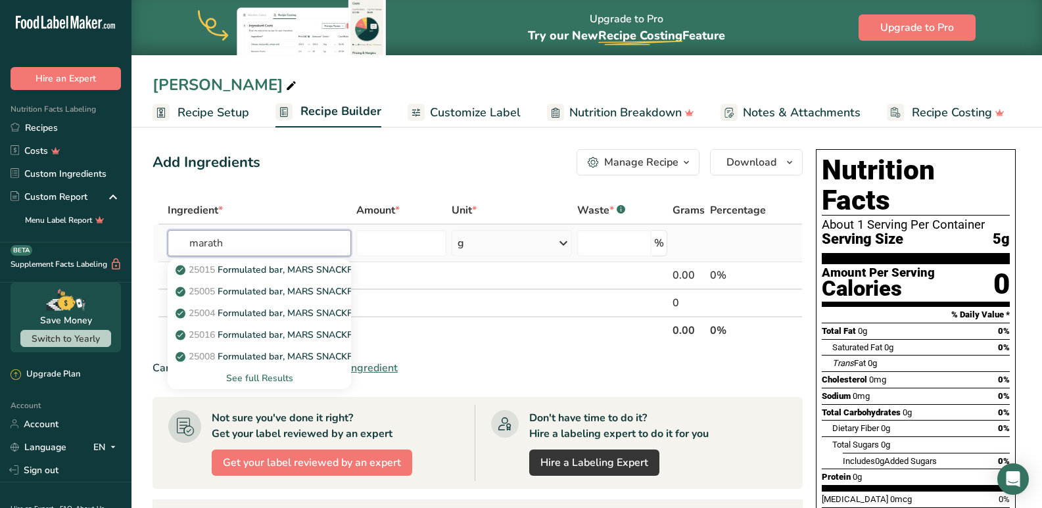
type input "marath"
click at [239, 378] on div "See full Results" at bounding box center [259, 378] width 163 height 14
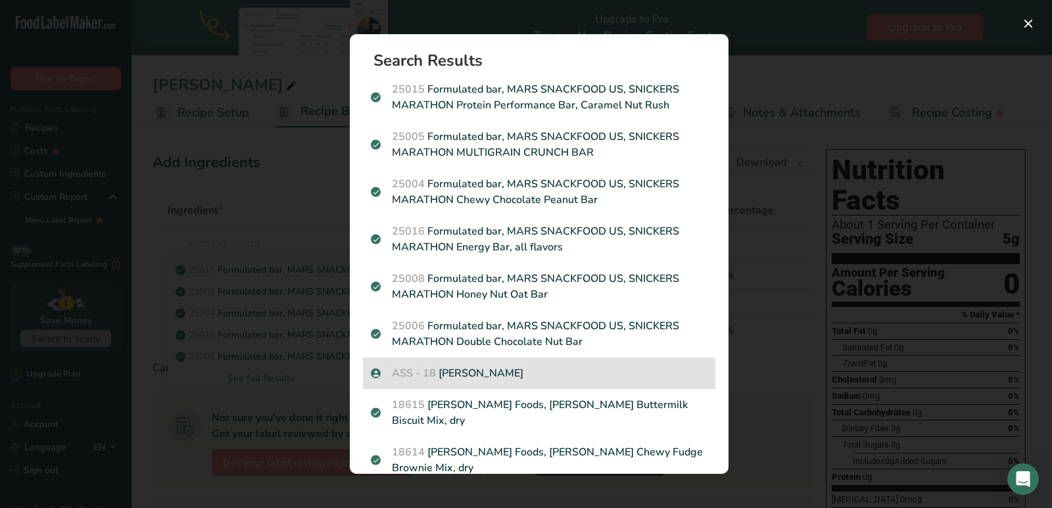
click at [563, 377] on p "ASS - 18 Marathi Moggu" at bounding box center [539, 373] width 337 height 16
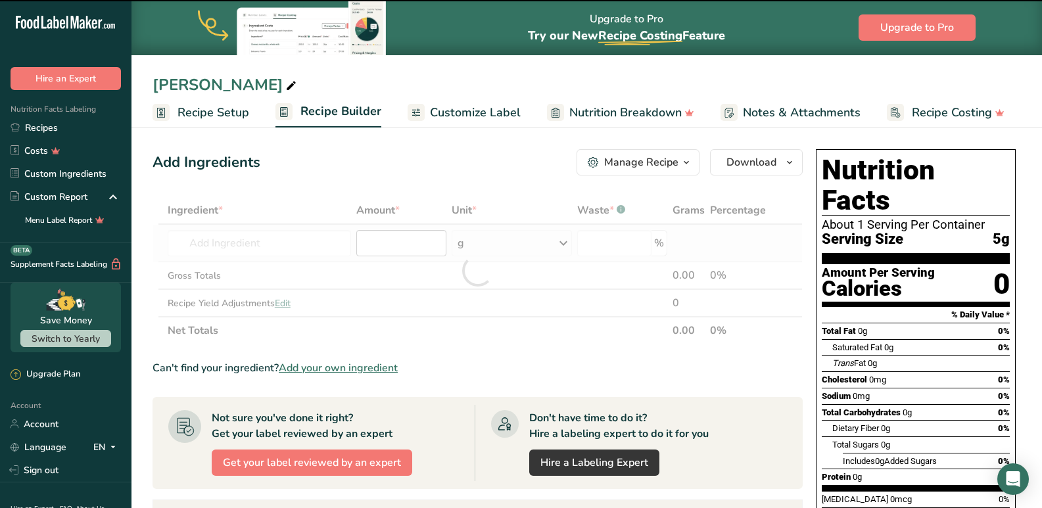
type input "0"
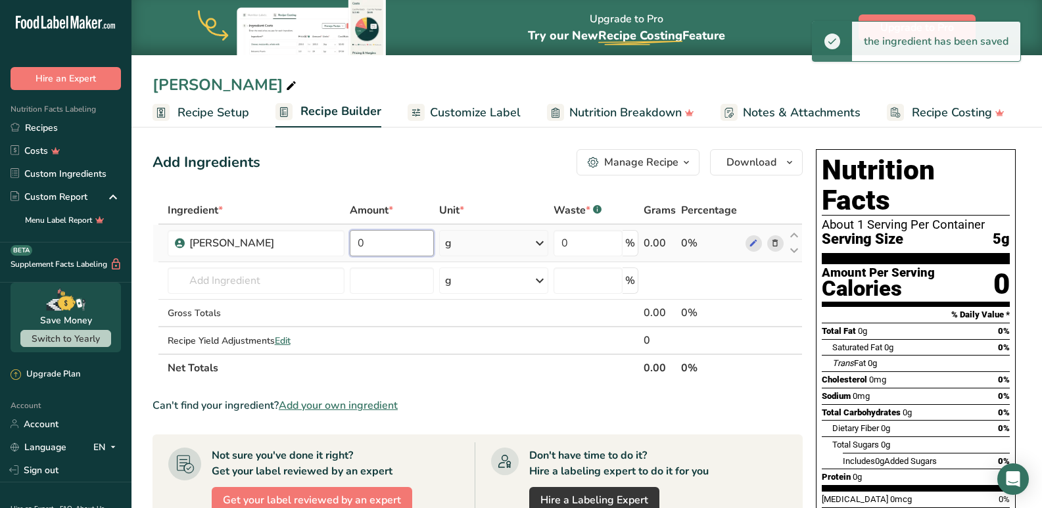
drag, startPoint x: 395, startPoint y: 240, endPoint x: 345, endPoint y: 234, distance: 50.3
click at [345, 234] on tr "[PERSON_NAME] 0 g Weight Units g kg mg See more Volume Units l mL fl oz See mor…" at bounding box center [477, 243] width 649 height 37
type input "50"
click at [428, 315] on div "Ingredient * Amount * Unit * Waste * .a-a{fill:#347362;}.b-a{fill:#fff;} Grams …" at bounding box center [477, 289] width 650 height 185
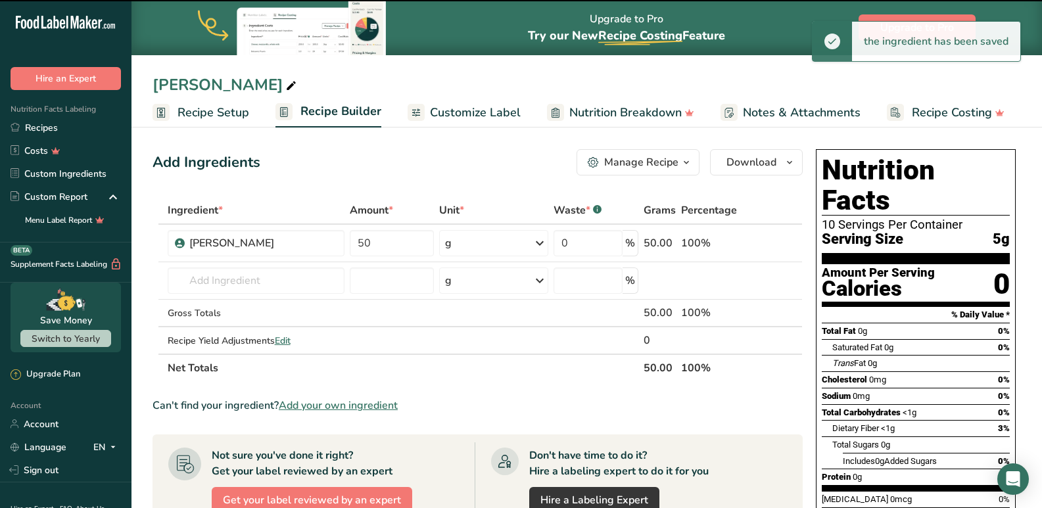
click at [459, 112] on span "Customize Label" at bounding box center [475, 113] width 91 height 18
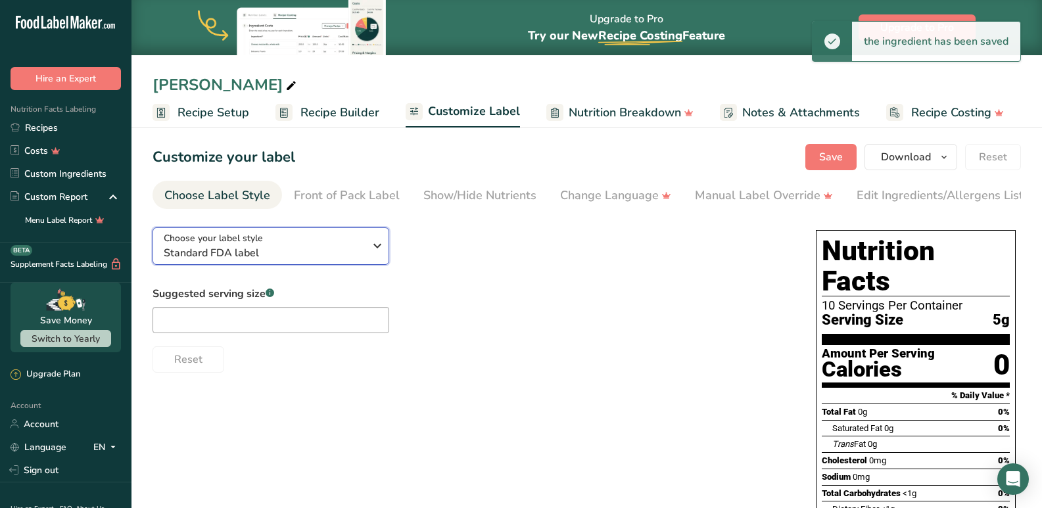
click at [219, 244] on span "Choose your label style" at bounding box center [213, 238] width 99 height 14
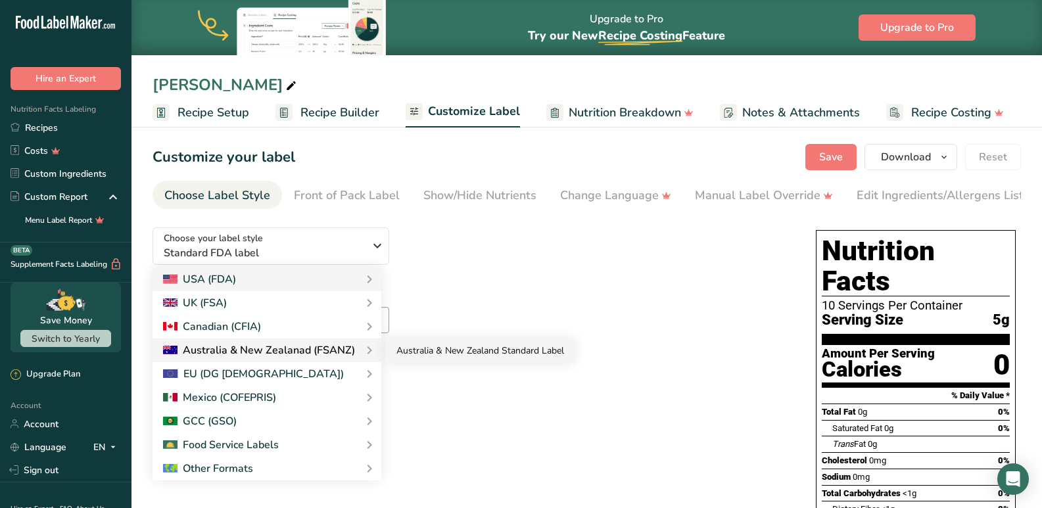
click at [425, 356] on link "Australia & New Zealand Standard Label" at bounding box center [480, 351] width 189 height 24
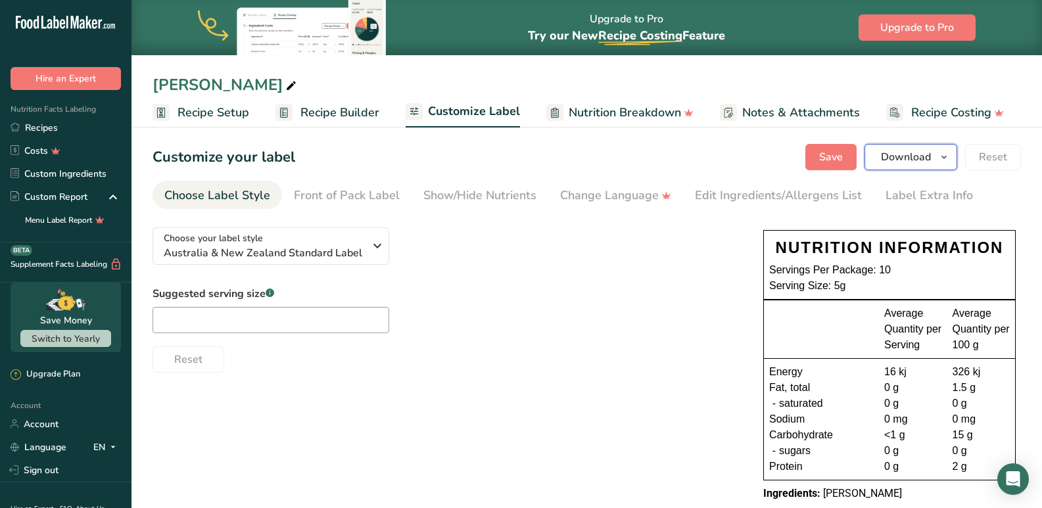
click at [914, 162] on span "Download" at bounding box center [906, 157] width 50 height 16
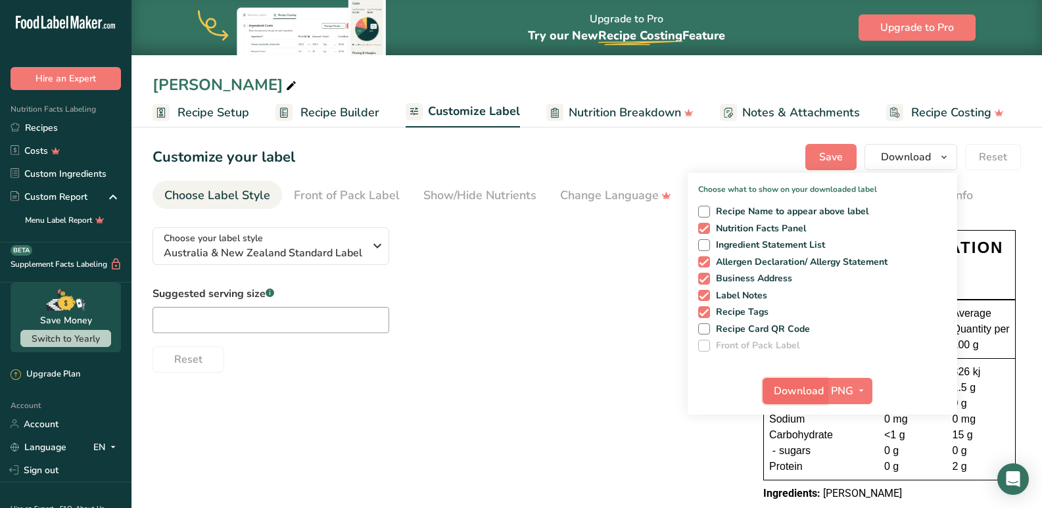
click at [800, 392] on span "Download" at bounding box center [799, 391] width 50 height 16
click at [852, 158] on button "Save" at bounding box center [830, 157] width 51 height 26
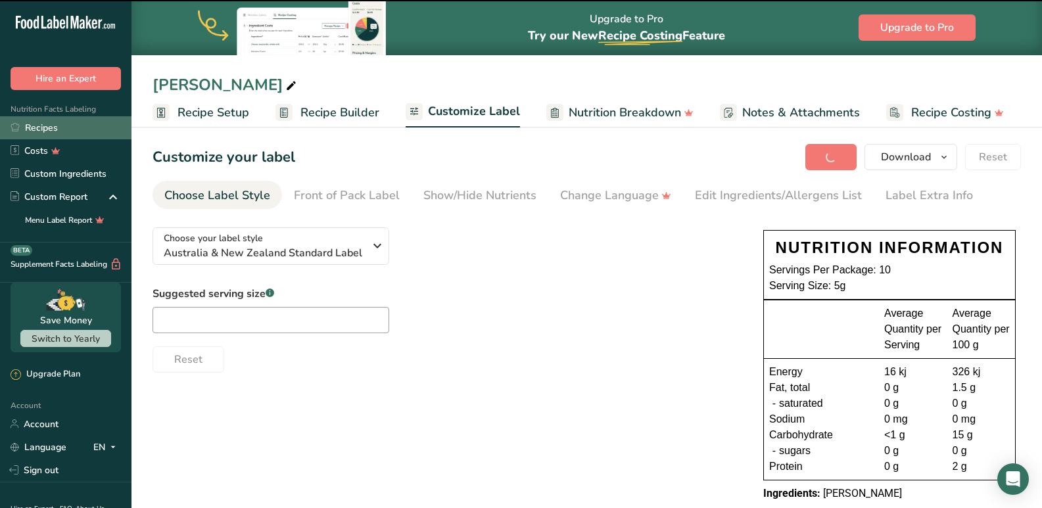
click at [51, 128] on link "Recipes" at bounding box center [65, 127] width 131 height 23
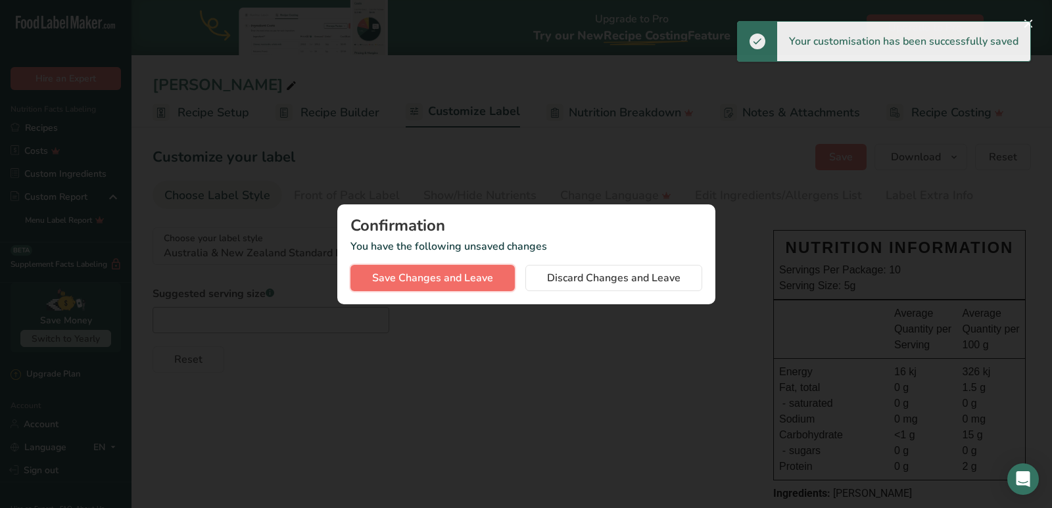
click at [400, 286] on button "Save Changes and Leave" at bounding box center [432, 278] width 164 height 26
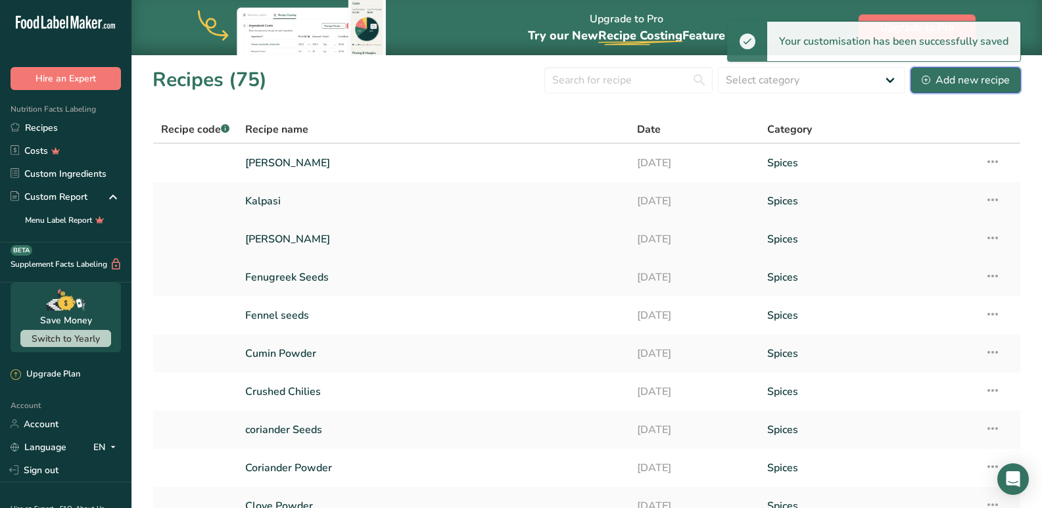
drag, startPoint x: 961, startPoint y: 85, endPoint x: 337, endPoint y: 231, distance: 640.5
click at [964, 83] on div "Add new recipe" at bounding box center [966, 80] width 88 height 16
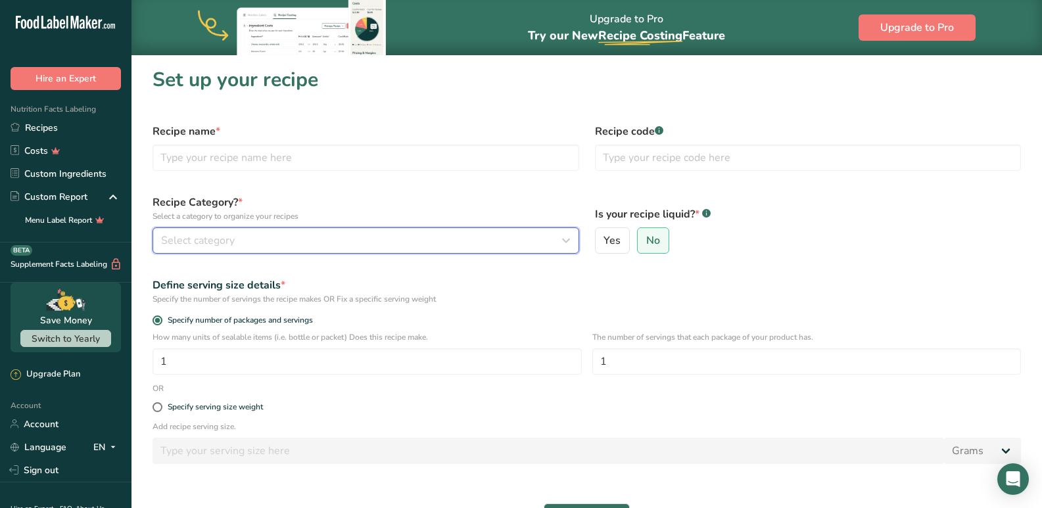
click at [238, 231] on button "Select category" at bounding box center [365, 240] width 427 height 26
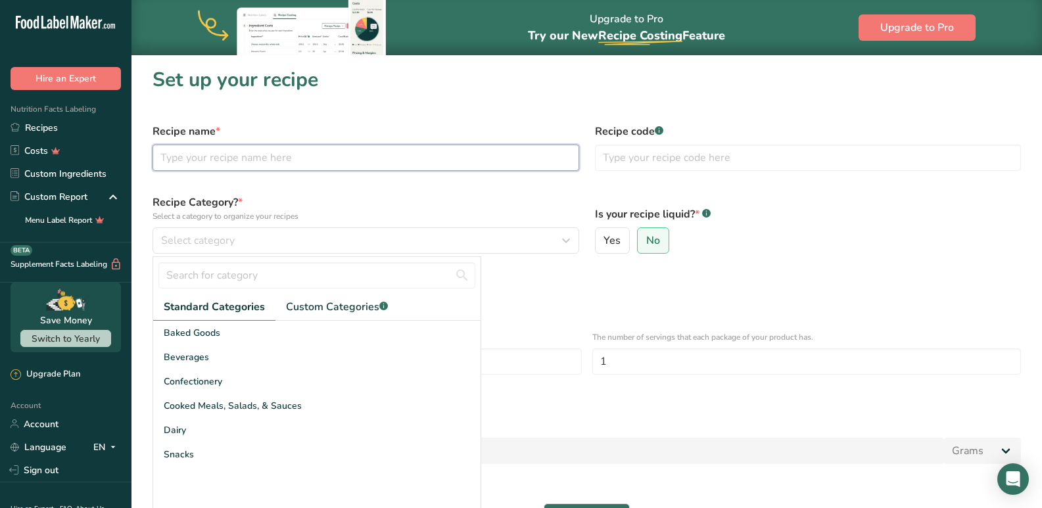
click at [237, 158] on input "text" at bounding box center [365, 158] width 427 height 26
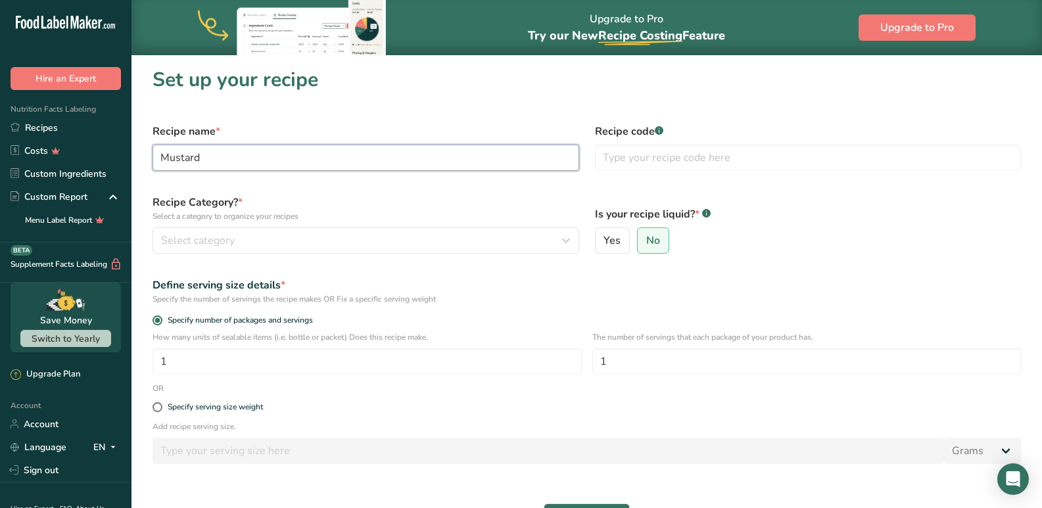
type input "Mustard"
click at [184, 226] on div "Recipe Category? * Select a category to organize your recipes Select category S…" at bounding box center [366, 224] width 442 height 75
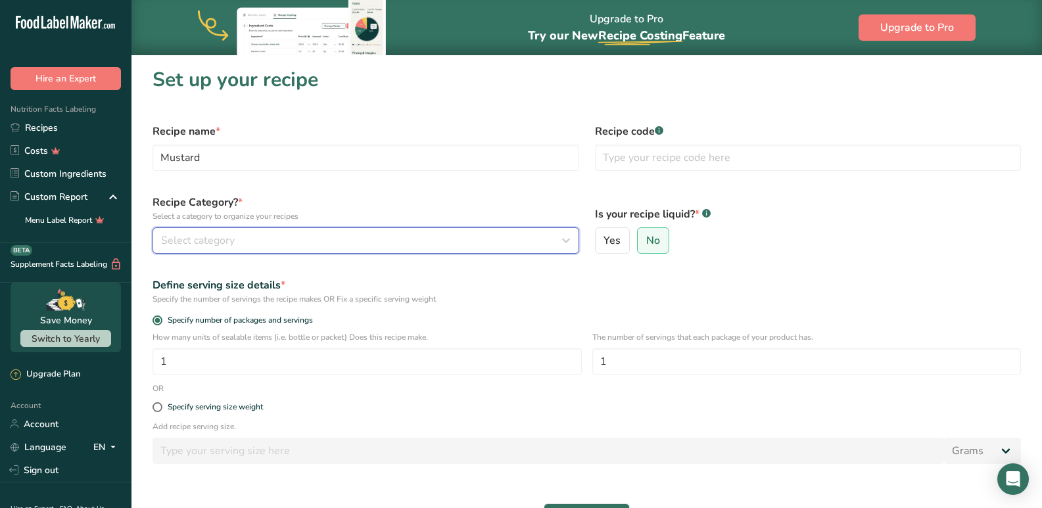
click at [199, 243] on span "Select category" at bounding box center [198, 241] width 74 height 16
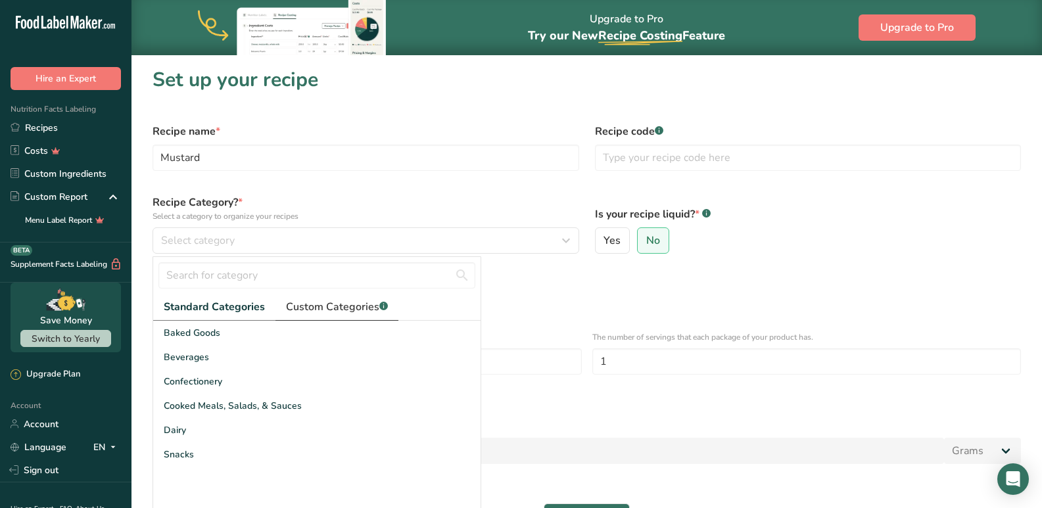
click at [331, 318] on link "Custom Categories .a-a{fill:#347362;}.b-a{fill:#fff;}" at bounding box center [336, 307] width 123 height 27
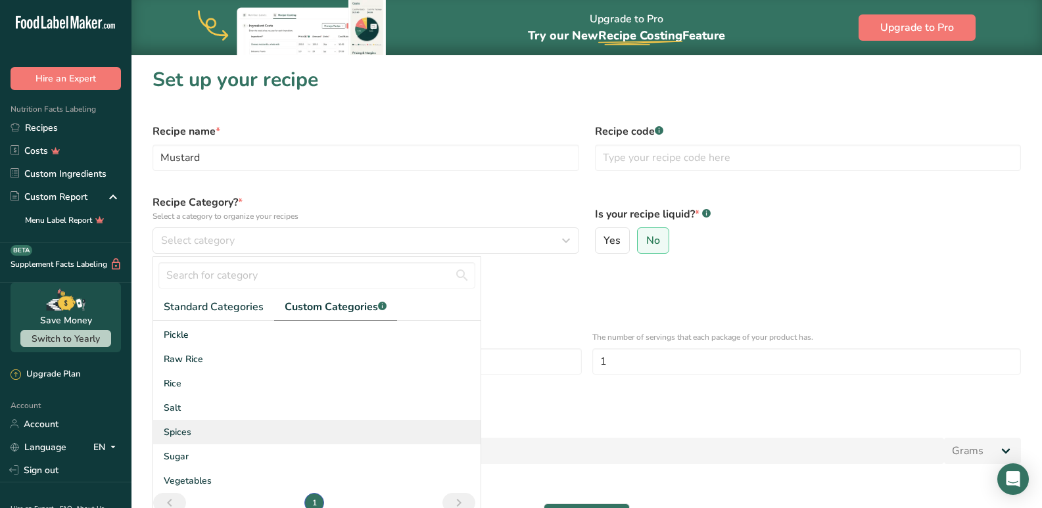
click at [190, 440] on div "Spices" at bounding box center [316, 432] width 327 height 24
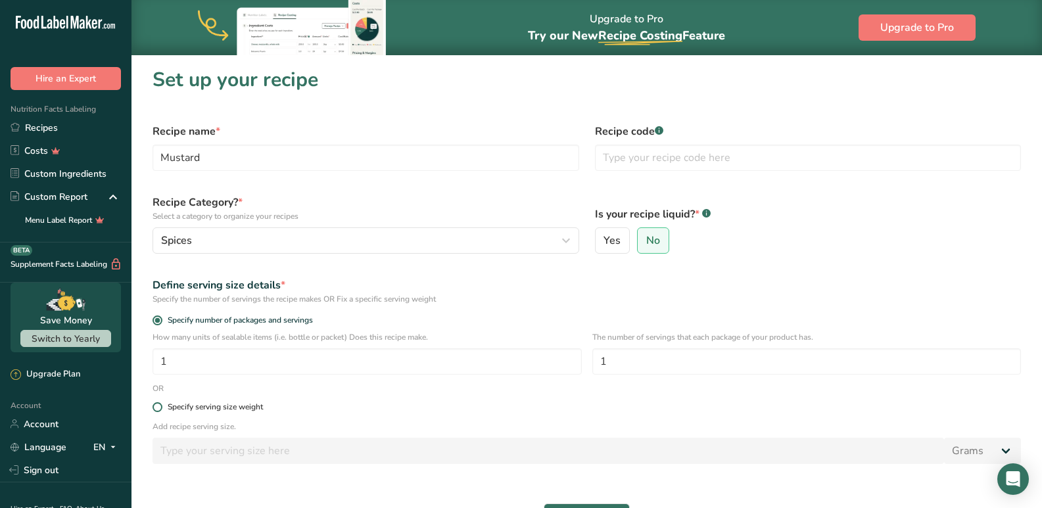
click at [170, 409] on div "Specify serving size weight" at bounding box center [215, 407] width 95 height 10
click at [161, 409] on input "Specify serving size weight" at bounding box center [156, 407] width 9 height 9
radio input "true"
radio input "false"
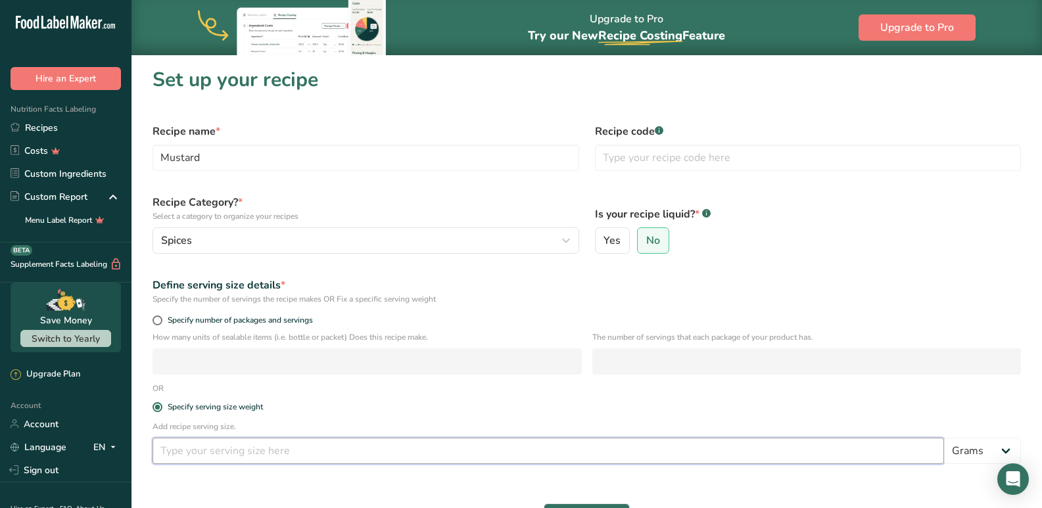
click at [187, 450] on input "number" at bounding box center [547, 451] width 791 height 26
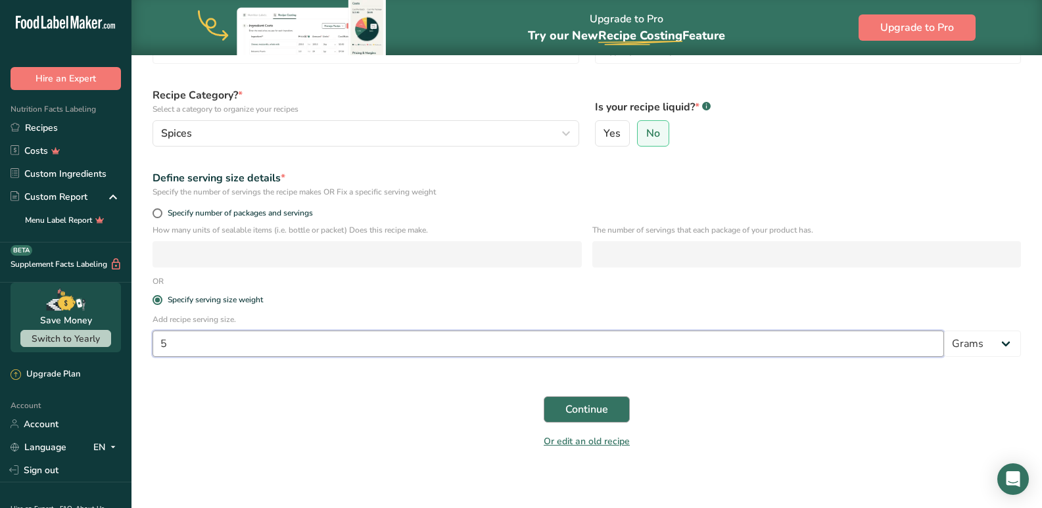
scroll to position [111, 0]
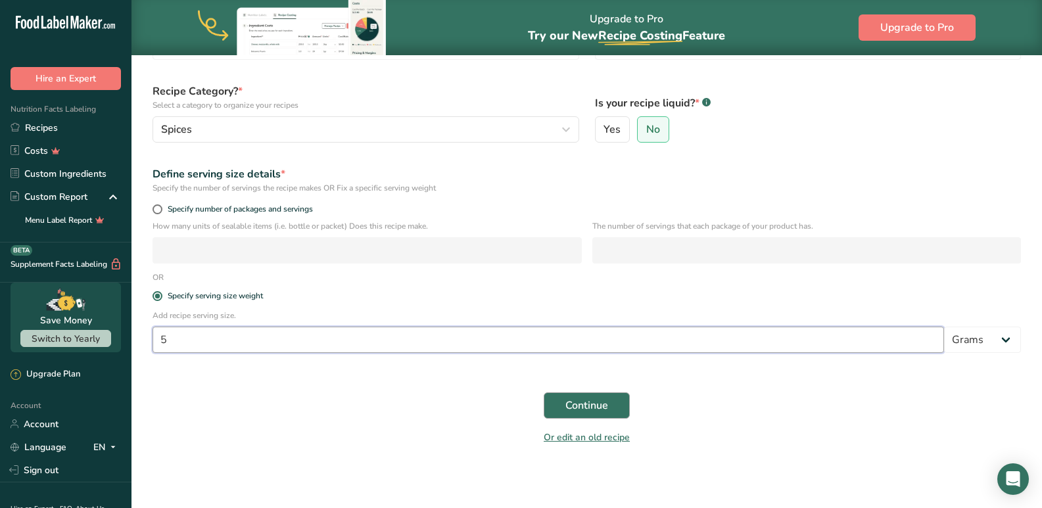
type input "5"
click at [580, 402] on span "Continue" at bounding box center [586, 406] width 43 height 16
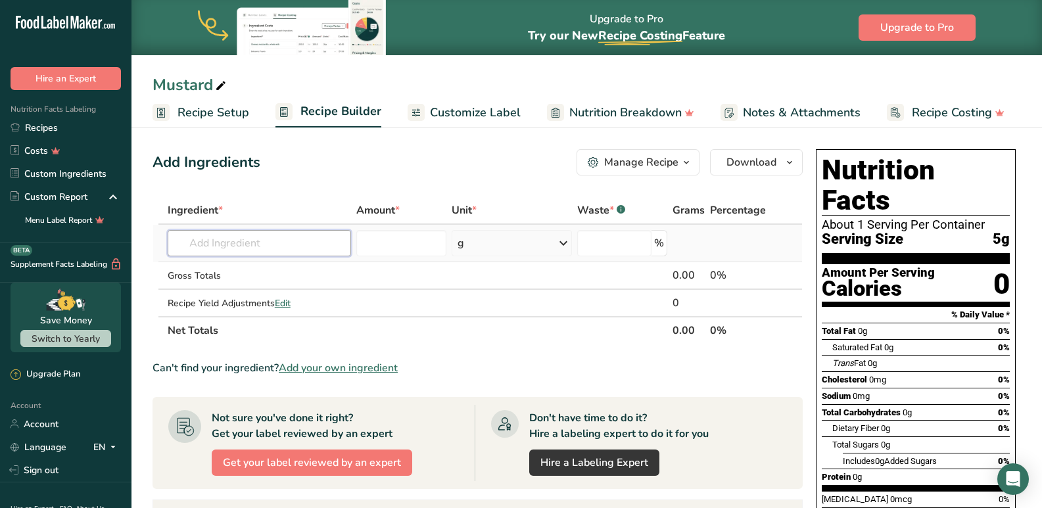
click at [206, 244] on input "text" at bounding box center [260, 243] width 184 height 26
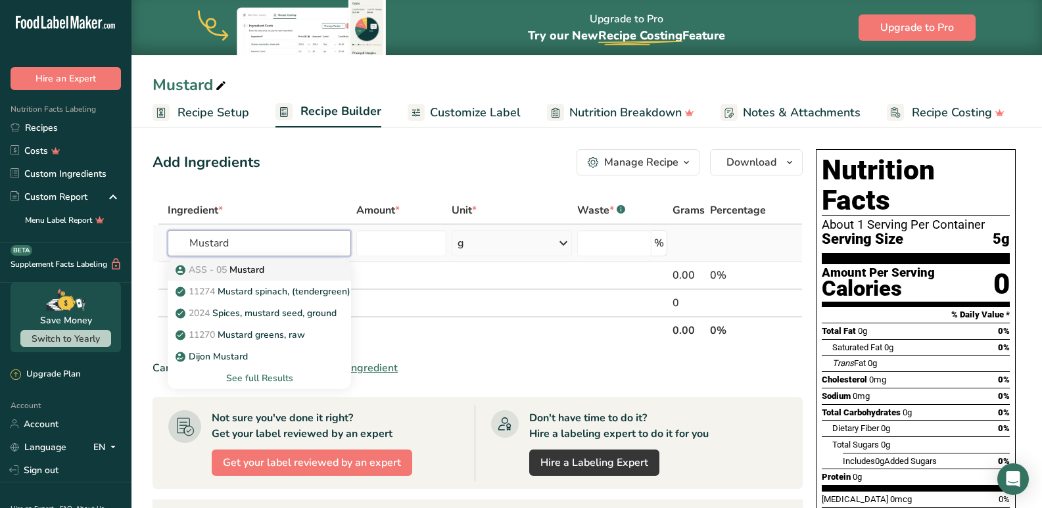
type input "Mustard"
click at [260, 274] on p "ASS - 05 Mustard" at bounding box center [221, 270] width 86 height 14
type input "Mustard"
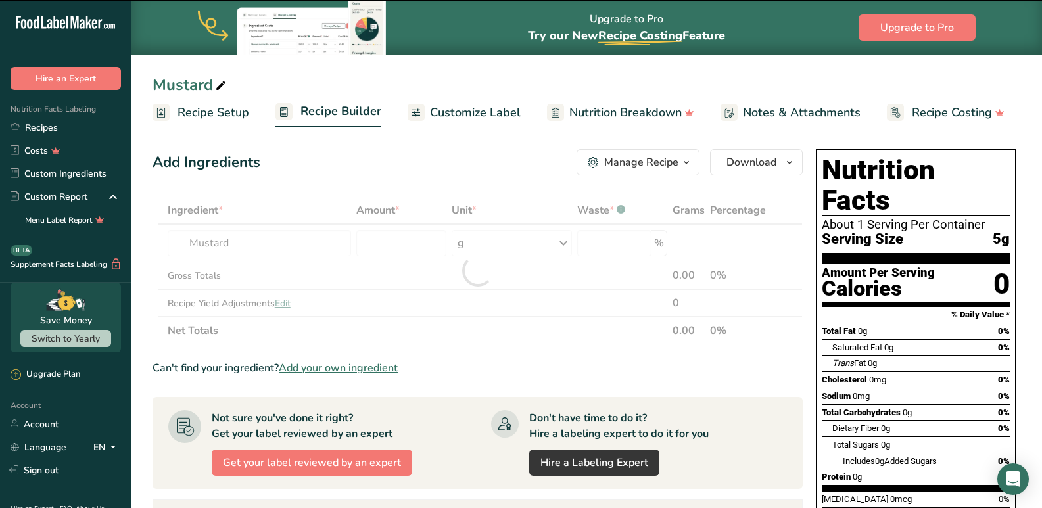
type input "0"
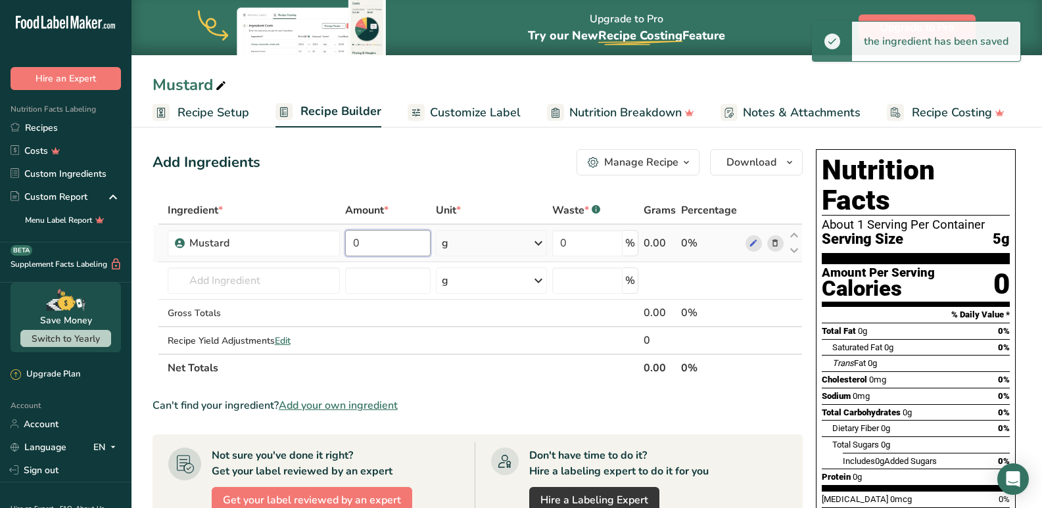
drag, startPoint x: 393, startPoint y: 237, endPoint x: 342, endPoint y: 246, distance: 52.1
click at [342, 246] on tr "Mustard 0 g Weight Units g kg mg See more Volume Units l mL fl oz See more 0 % …" at bounding box center [477, 243] width 649 height 37
type input "200"
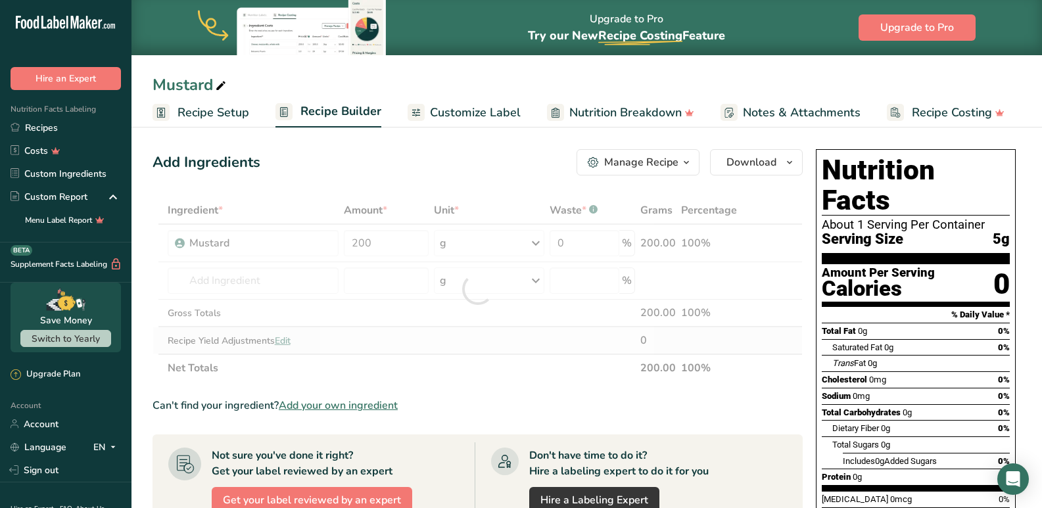
click at [507, 350] on div "Ingredient * Amount * Unit * Waste * .a-a{fill:#347362;}.b-a{fill:#fff;} Grams …" at bounding box center [477, 289] width 650 height 185
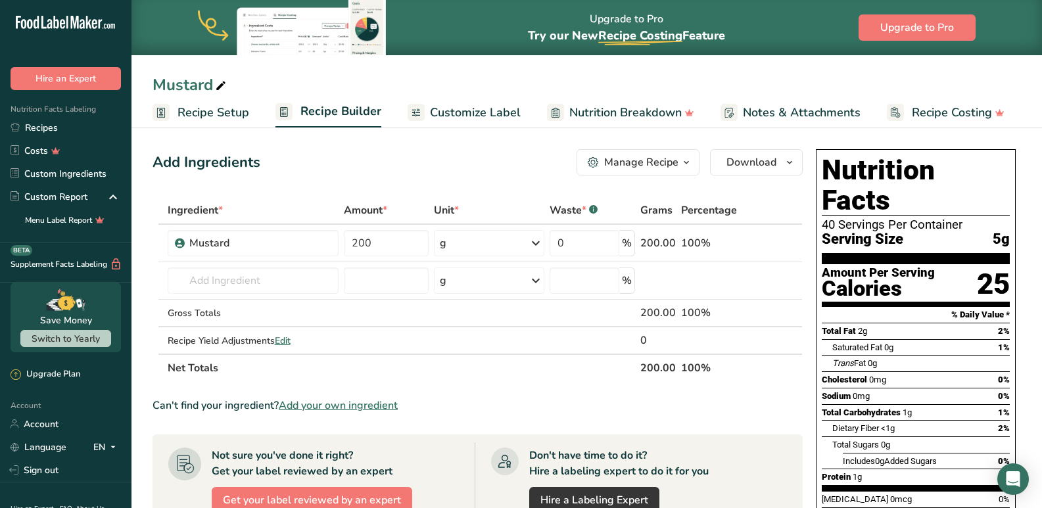
click at [430, 114] on span "Customize Label" at bounding box center [475, 113] width 91 height 18
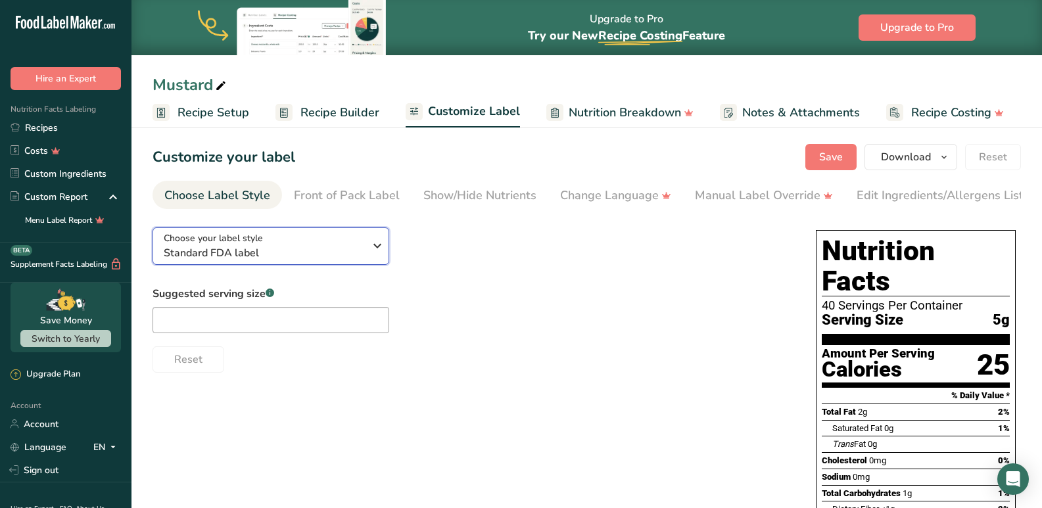
click at [301, 239] on div "Choose your label style Standard FDA label" at bounding box center [264, 246] width 200 height 30
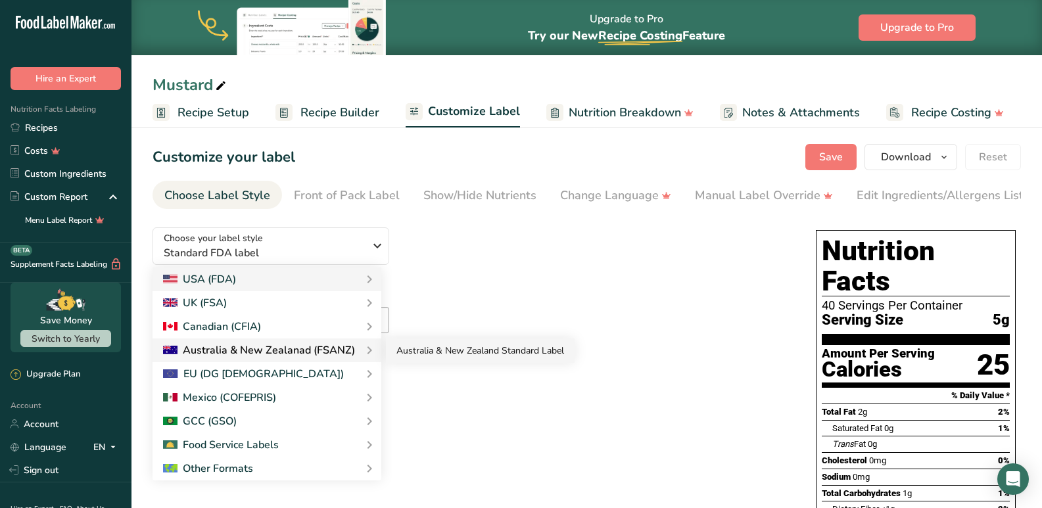
drag, startPoint x: 429, startPoint y: 357, endPoint x: 410, endPoint y: 361, distance: 18.8
click at [429, 357] on link "Australia & New Zealand Standard Label" at bounding box center [480, 351] width 189 height 24
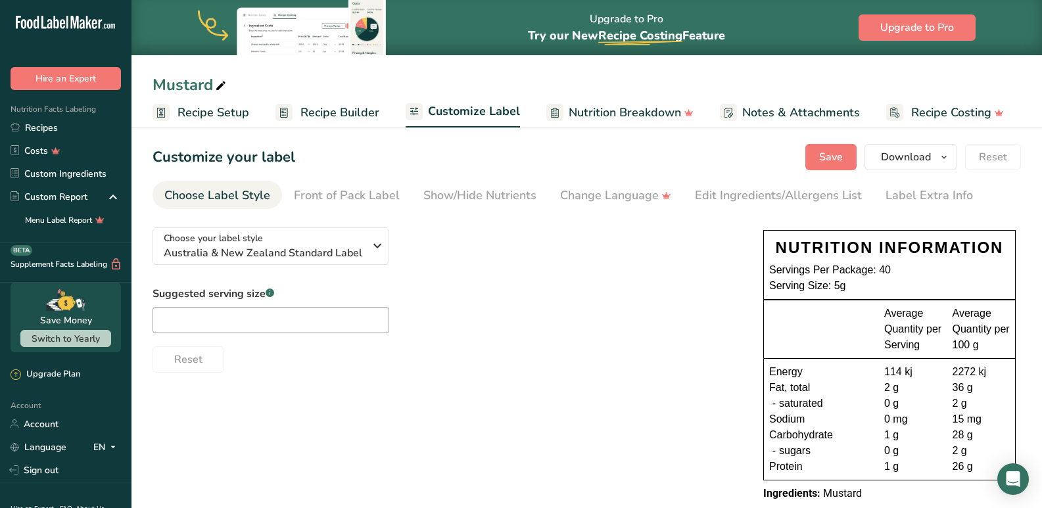
click at [674, 284] on div "Choose your label style [GEOGRAPHIC_DATA] & New Zealand Standard Label USA (FDA…" at bounding box center [444, 295] width 584 height 156
click at [898, 158] on span "Download" at bounding box center [906, 157] width 50 height 16
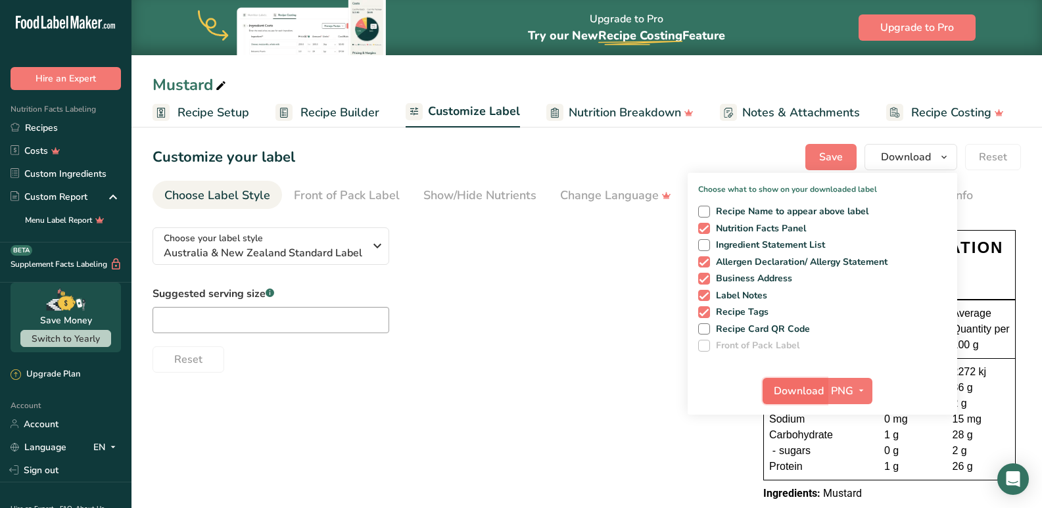
click at [796, 392] on span "Download" at bounding box center [799, 391] width 50 height 16
click at [326, 114] on span "Recipe Builder" at bounding box center [339, 113] width 79 height 18
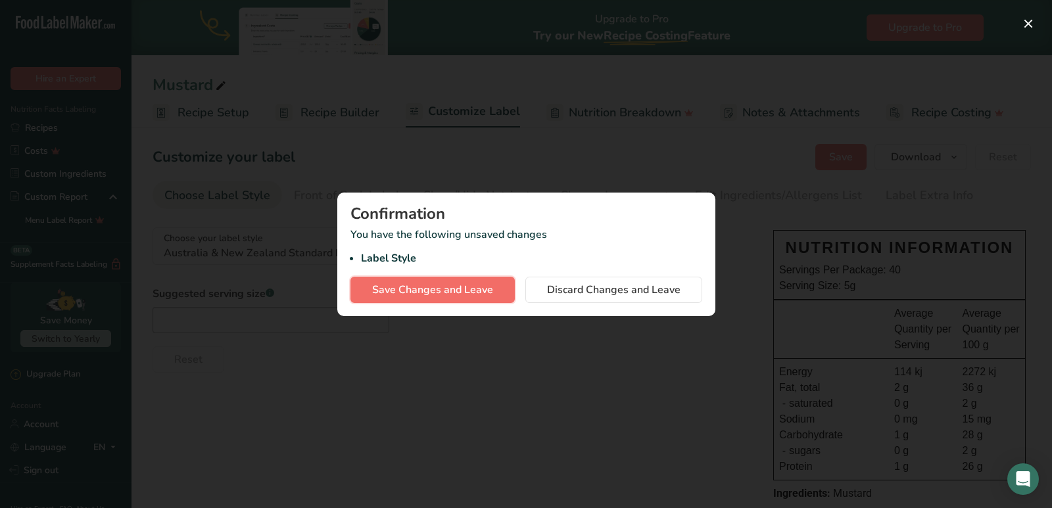
click at [449, 289] on span "Save Changes and Leave" at bounding box center [432, 290] width 121 height 16
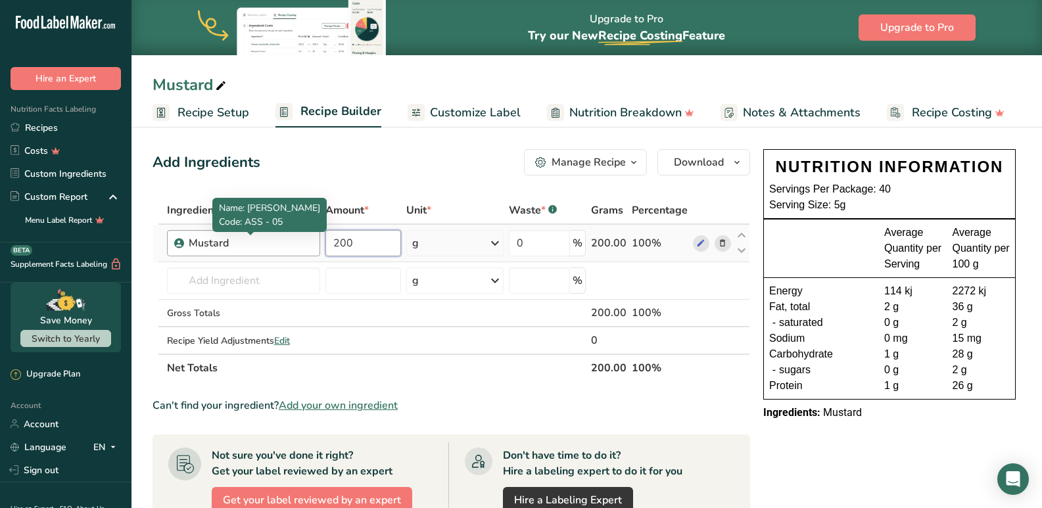
drag, startPoint x: 371, startPoint y: 245, endPoint x: 252, endPoint y: 245, distance: 118.3
click at [252, 245] on tr "Mustard 200 g Weight Units g kg mg See more Volume Units l mL fl oz See more 0 …" at bounding box center [451, 243] width 596 height 37
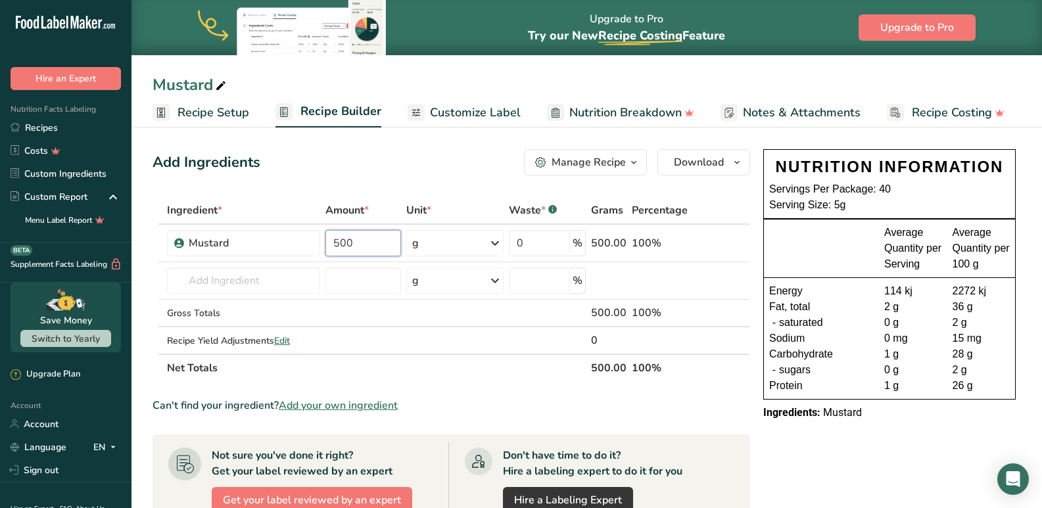
type input "500"
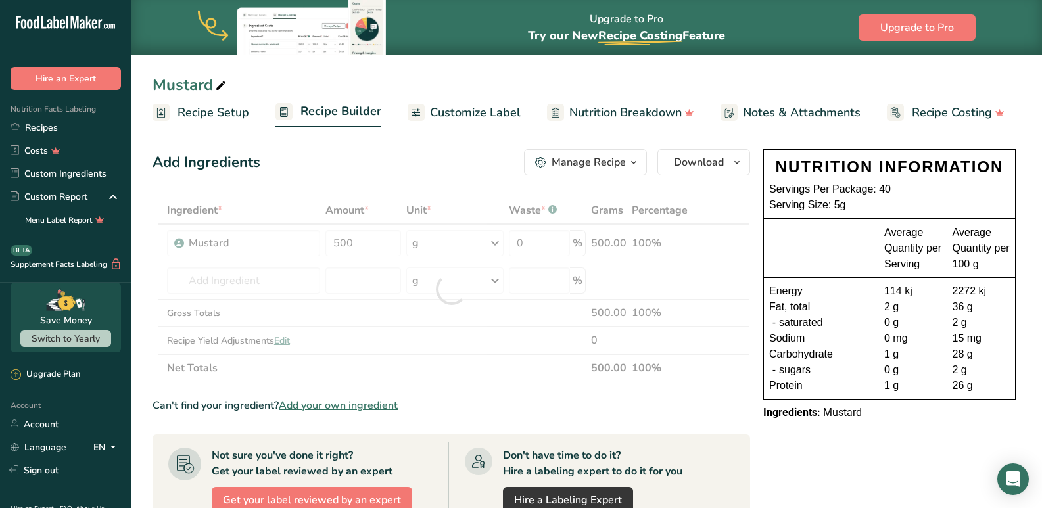
click at [402, 149] on div "Add Ingredients Manage Recipe Delete Recipe Duplicate Recipe Scale Recipe Save …" at bounding box center [450, 162] width 597 height 26
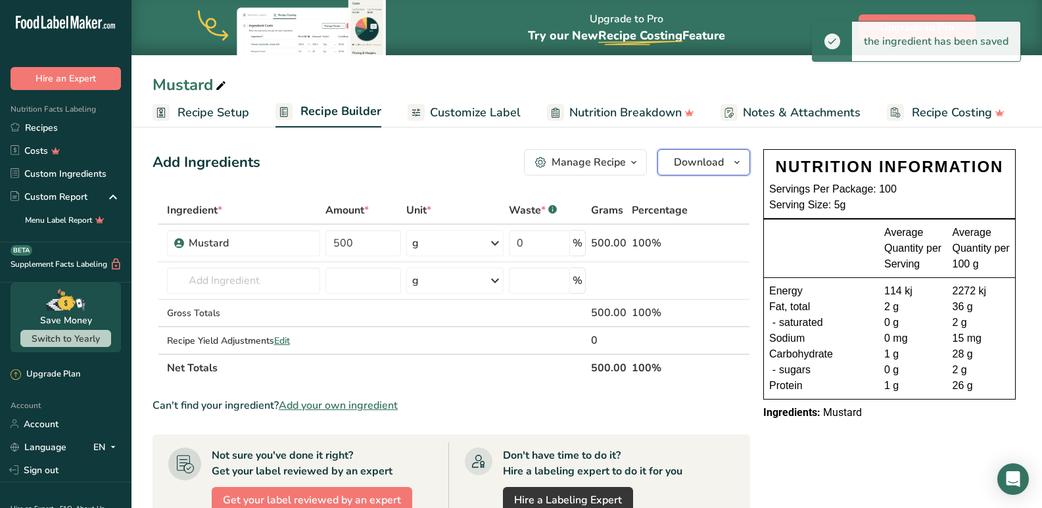
click at [707, 160] on span "Download" at bounding box center [699, 162] width 50 height 16
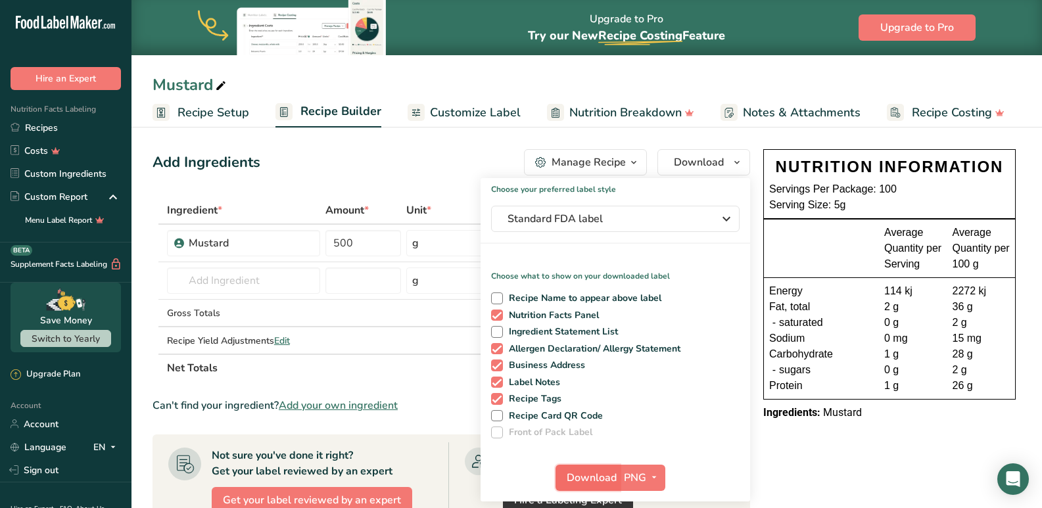
click at [585, 479] on span "Download" at bounding box center [592, 478] width 50 height 16
click at [479, 109] on span "Customize Label" at bounding box center [475, 113] width 91 height 18
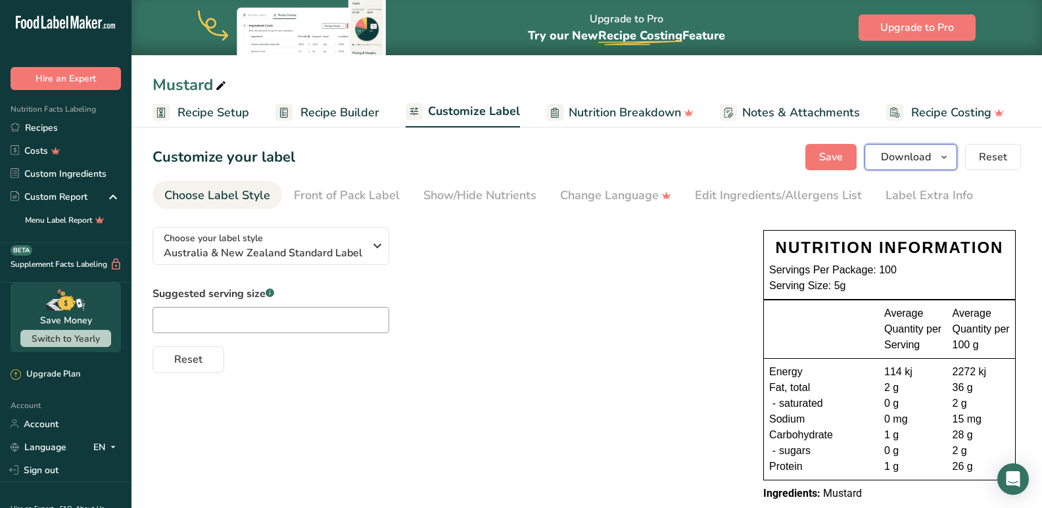
click at [897, 151] on span "Download" at bounding box center [906, 157] width 50 height 16
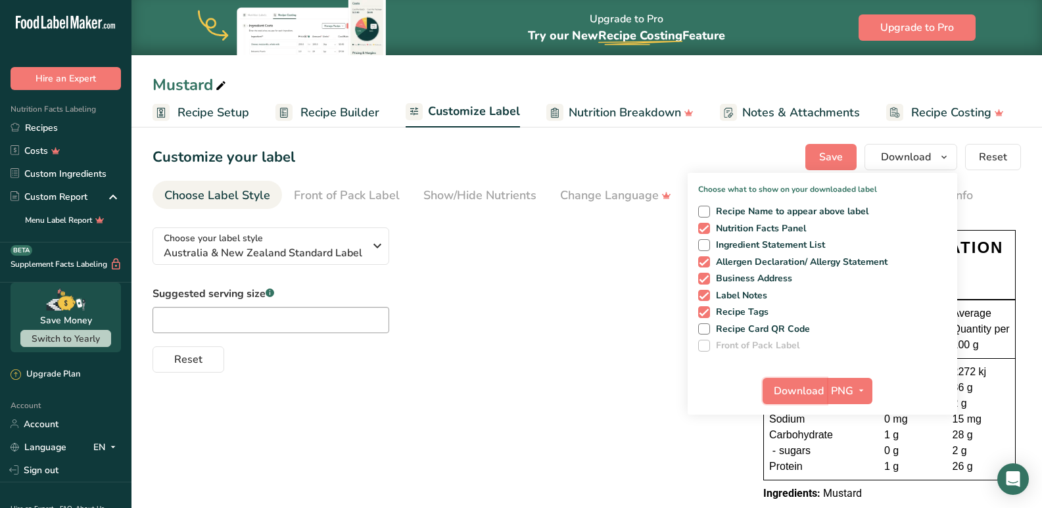
drag, startPoint x: 797, startPoint y: 390, endPoint x: 597, endPoint y: 493, distance: 225.2
click at [797, 390] on span "Download" at bounding box center [799, 391] width 50 height 16
click at [321, 105] on span "Recipe Builder" at bounding box center [339, 113] width 79 height 18
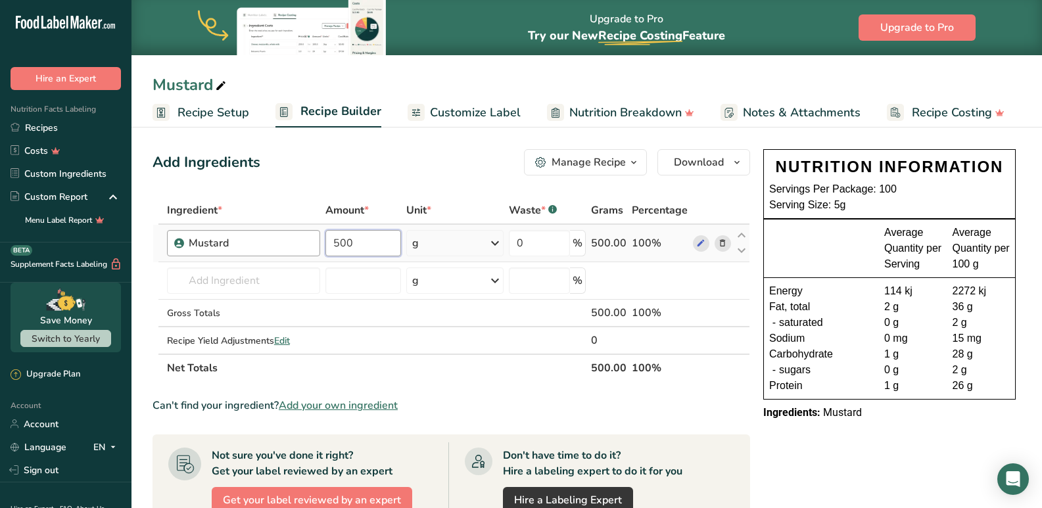
drag, startPoint x: 356, startPoint y: 241, endPoint x: 313, endPoint y: 242, distance: 42.7
click at [313, 242] on tr "Mustard 500 g Weight Units g kg mg See more Volume Units l mL fl oz See more 0 …" at bounding box center [451, 243] width 596 height 37
type input "1000"
click at [505, 397] on section "Ingredient * Amount * Unit * Waste * .a-a{fill:#347362;}.b-a{fill:#fff;} Grams …" at bounding box center [450, 488] width 597 height 582
click at [738, 156] on icon "button" at bounding box center [737, 162] width 11 height 16
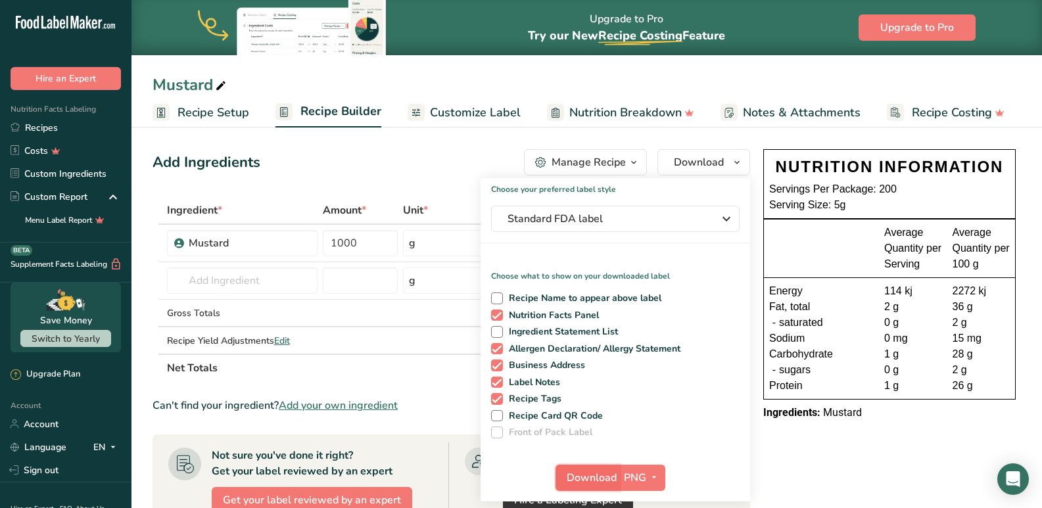
click at [581, 479] on span "Download" at bounding box center [592, 478] width 50 height 16
click at [503, 115] on span "Customize Label" at bounding box center [475, 113] width 91 height 18
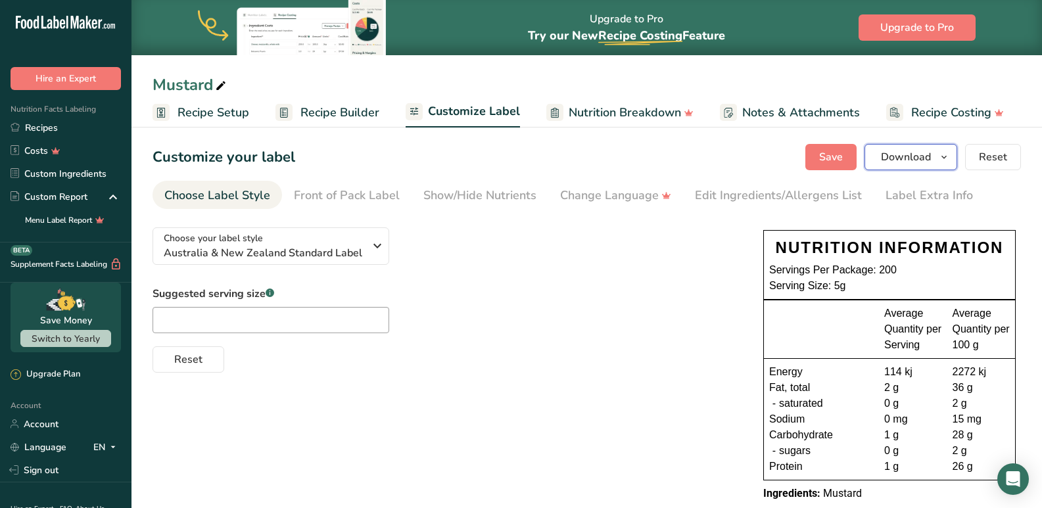
click at [933, 156] on button "Download" at bounding box center [910, 157] width 93 height 26
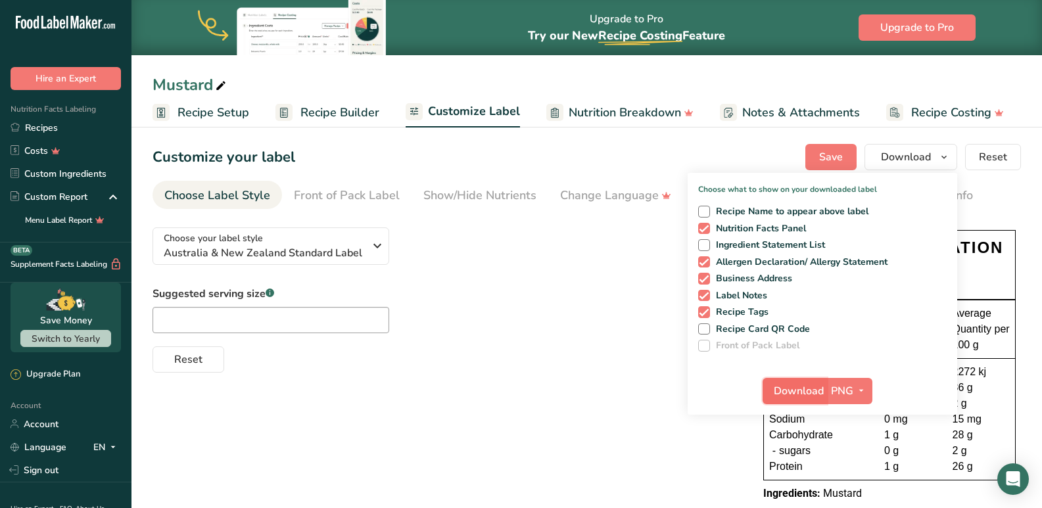
click at [813, 389] on span "Download" at bounding box center [799, 391] width 50 height 16
click at [333, 120] on span "Recipe Builder" at bounding box center [339, 113] width 79 height 18
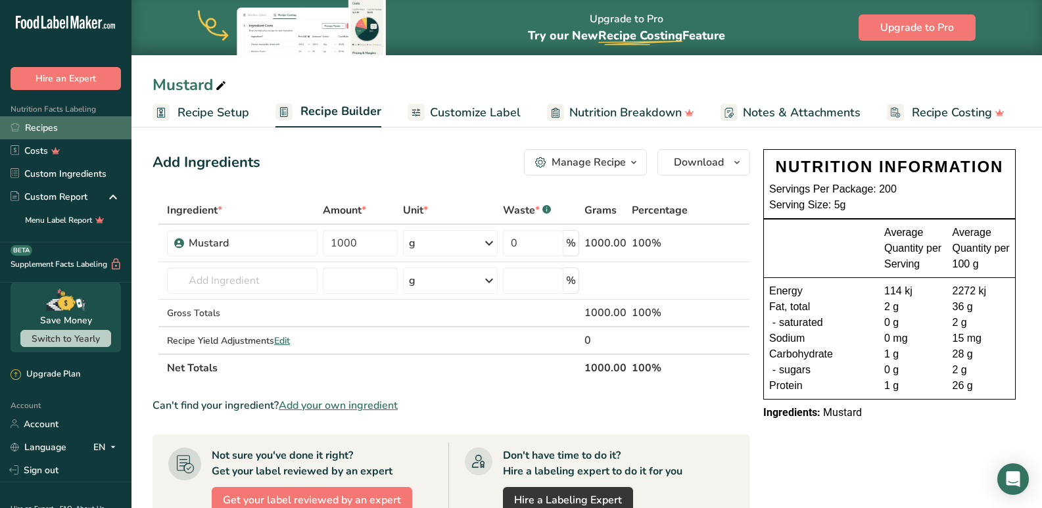
click at [38, 130] on link "Recipes" at bounding box center [65, 127] width 131 height 23
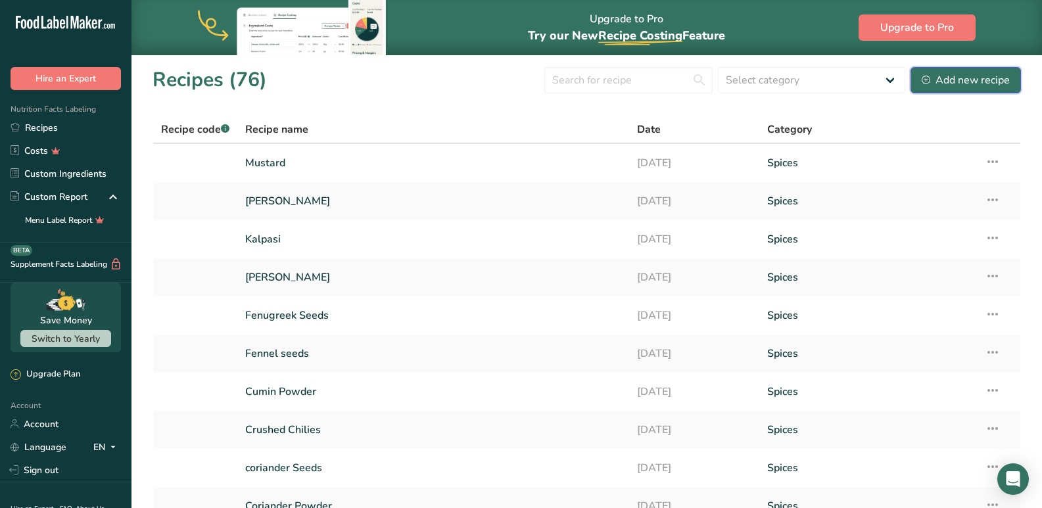
click at [975, 91] on button "Add new recipe" at bounding box center [965, 80] width 110 height 26
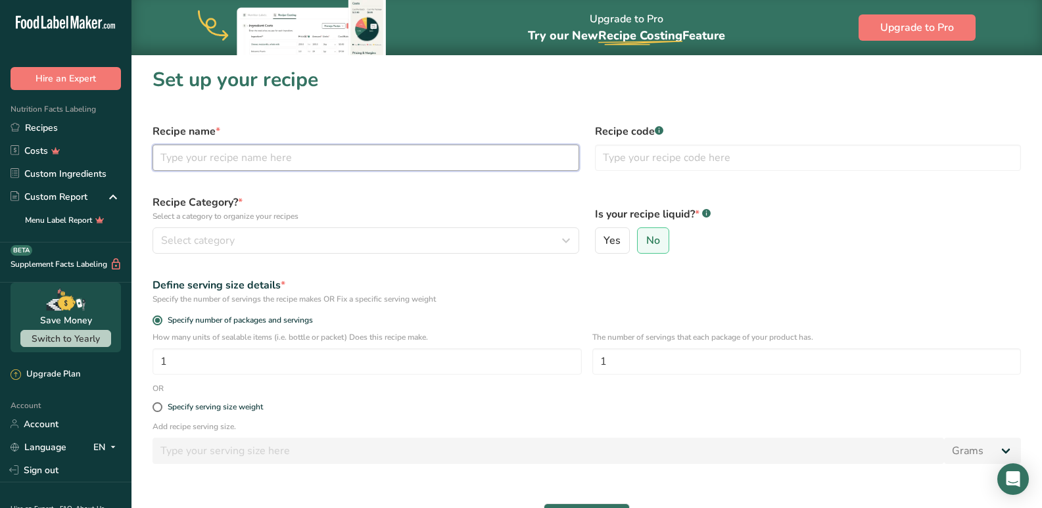
click at [208, 165] on input "text" at bounding box center [365, 158] width 427 height 26
type input "Nutmeg"
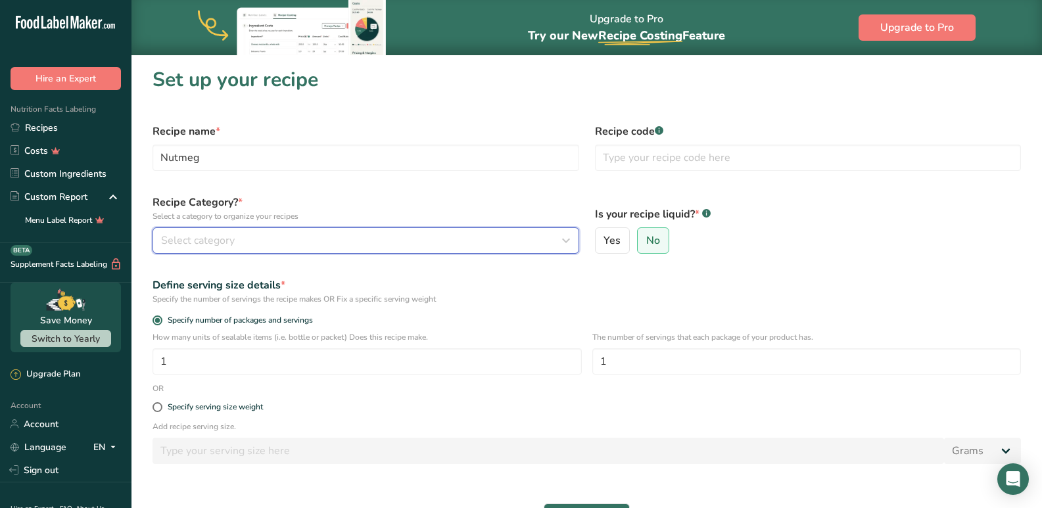
drag, startPoint x: 200, startPoint y: 228, endPoint x: 200, endPoint y: 249, distance: 21.0
click at [200, 227] on button "Select category" at bounding box center [365, 240] width 427 height 26
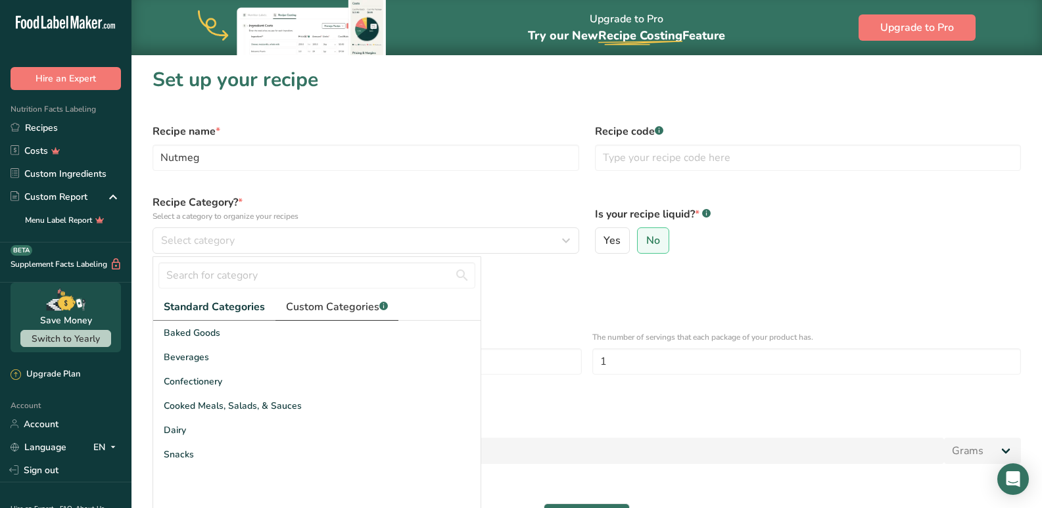
click at [327, 319] on link "Custom Categories .a-a{fill:#347362;}.b-a{fill:#fff;}" at bounding box center [336, 307] width 123 height 27
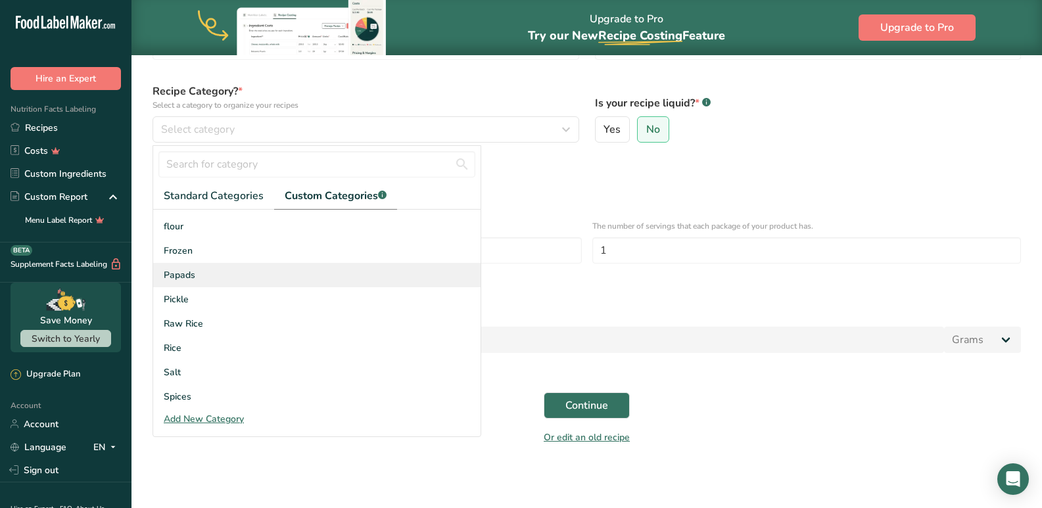
scroll to position [144, 0]
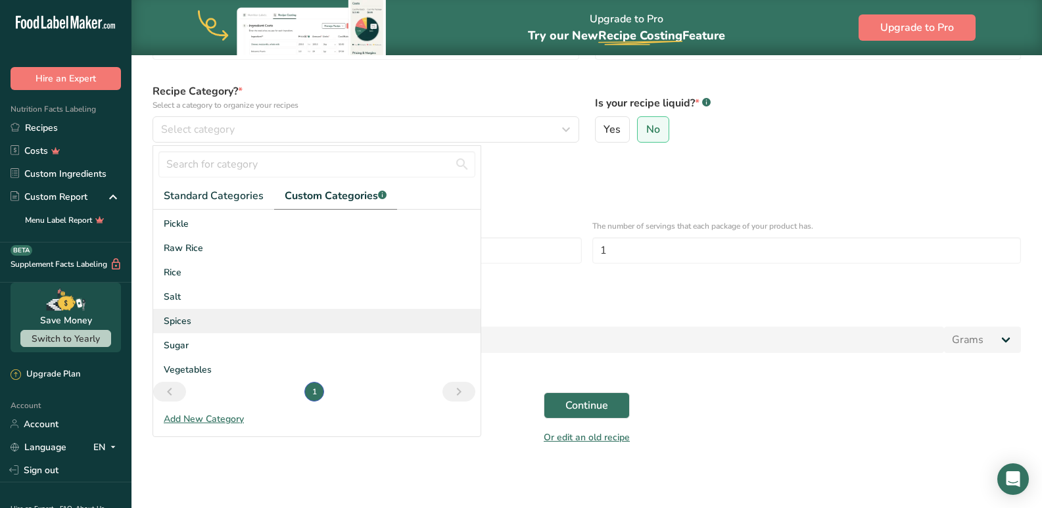
click at [177, 327] on span "Spices" at bounding box center [178, 321] width 28 height 14
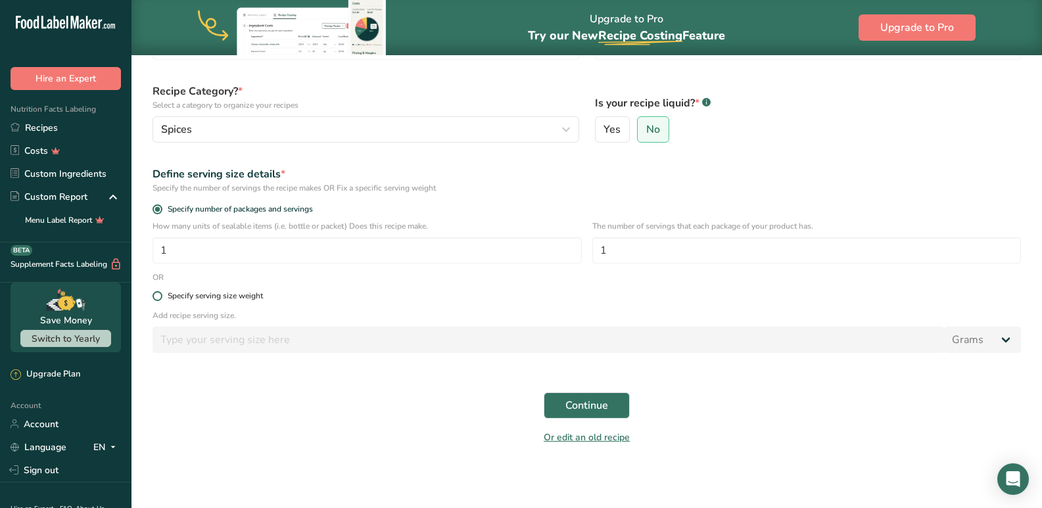
click at [181, 297] on div "Specify serving size weight" at bounding box center [215, 296] width 95 height 10
click at [161, 297] on input "Specify serving size weight" at bounding box center [156, 296] width 9 height 9
radio input "true"
radio input "false"
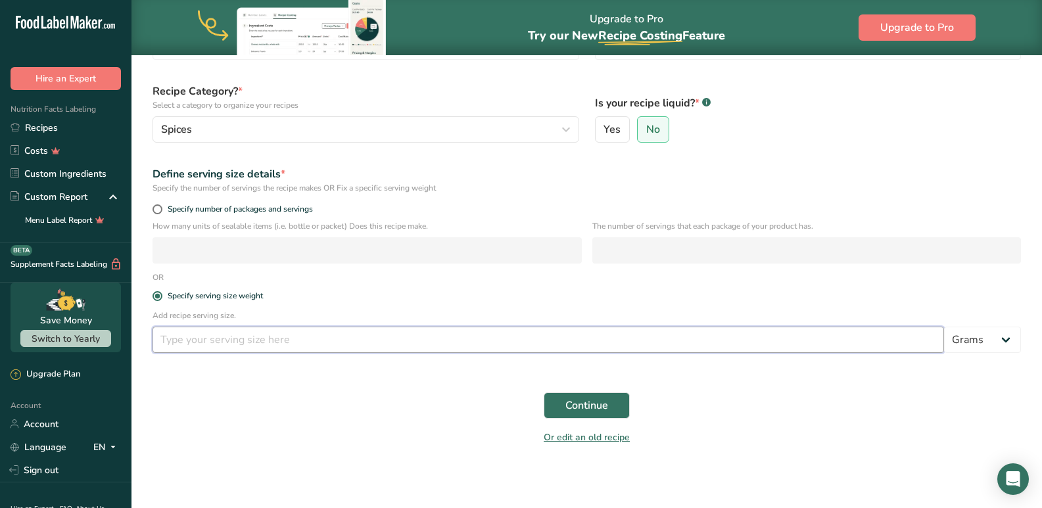
click at [279, 348] on input "number" at bounding box center [547, 340] width 791 height 26
type input "10"
click at [613, 405] on button "Continue" at bounding box center [587, 405] width 86 height 26
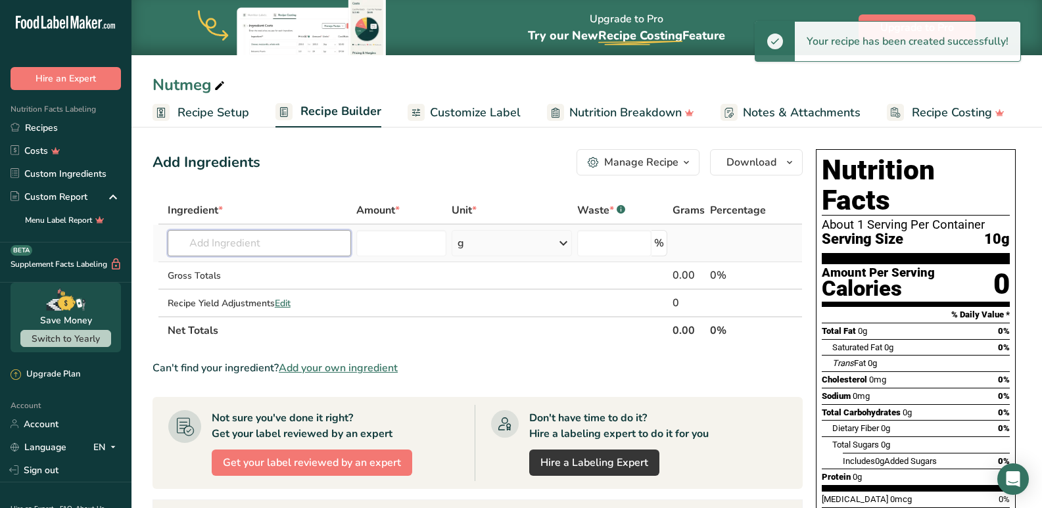
click at [200, 251] on input "text" at bounding box center [260, 243] width 184 height 26
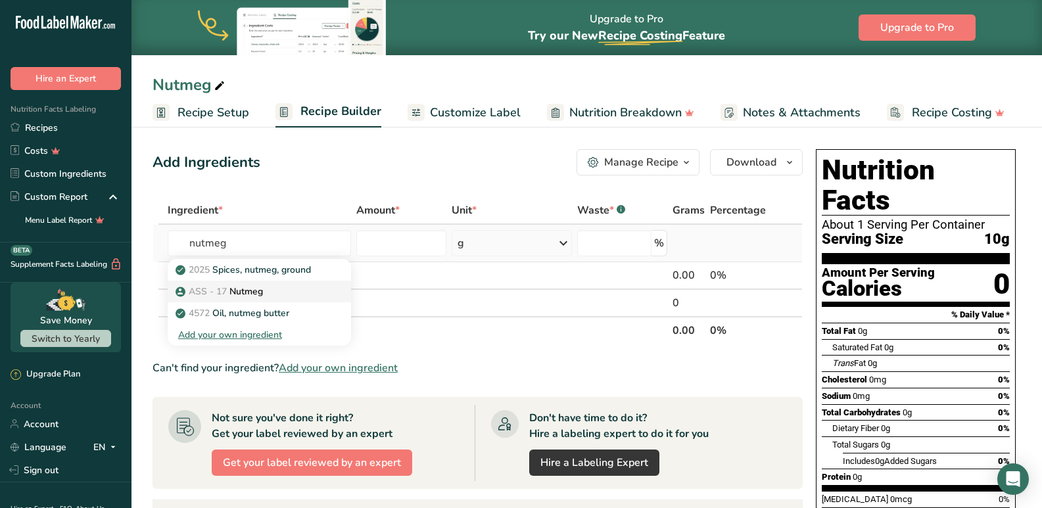
click at [237, 287] on p "ASS - 17 Nutmeg" at bounding box center [220, 292] width 85 height 14
type input "Nutmeg"
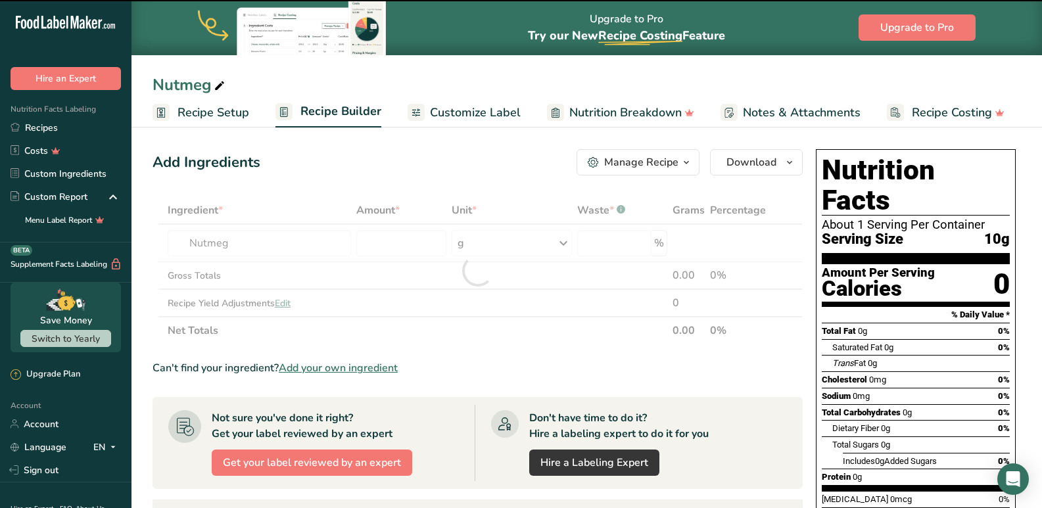
type input "0"
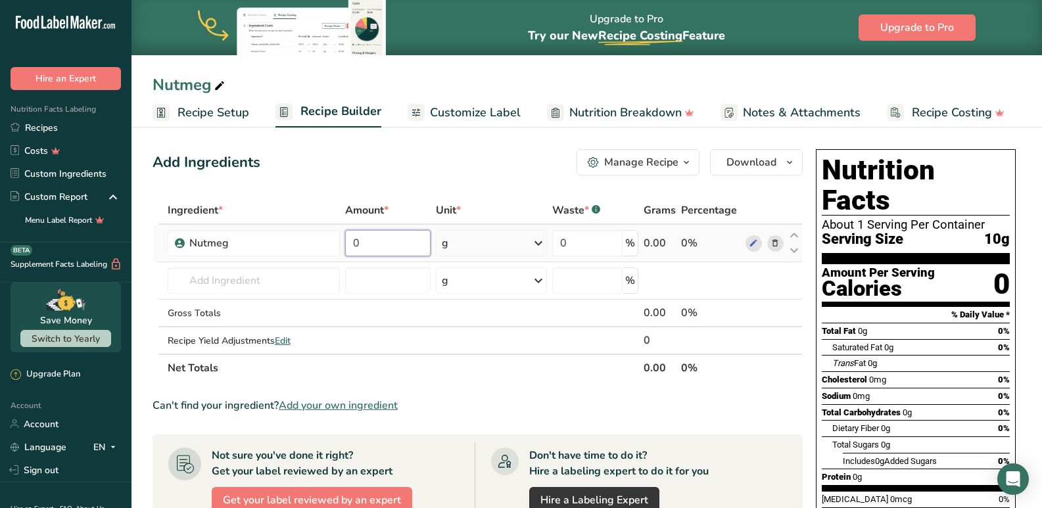
drag, startPoint x: 383, startPoint y: 243, endPoint x: 340, endPoint y: 242, distance: 42.1
click at [340, 242] on tr "Nutmeg 0 g Weight Units g kg mg See more Volume Units l mL fl oz See more 0 % 0…" at bounding box center [477, 243] width 649 height 37
type input "50"
click at [515, 381] on div "Ingredient * Amount * Unit * Waste * .a-a{fill:#347362;}.b-a{fill:#fff;} Grams …" at bounding box center [477, 289] width 650 height 185
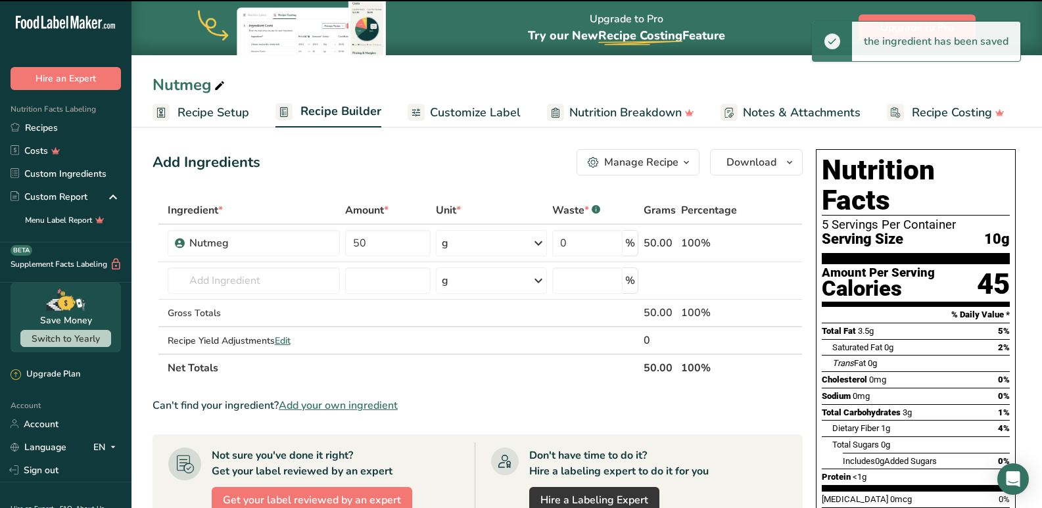
click at [456, 125] on link "Customize Label" at bounding box center [464, 113] width 113 height 30
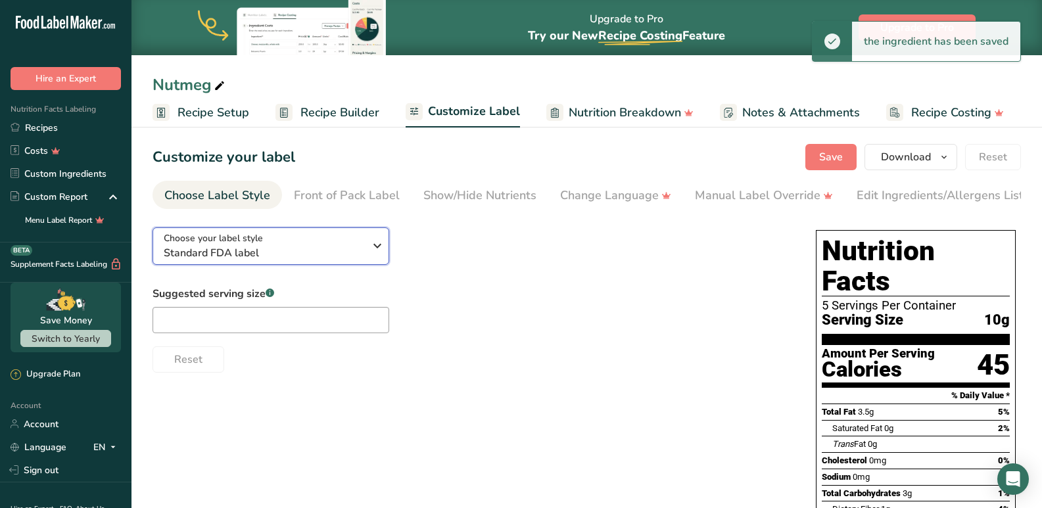
click at [226, 261] on span "Standard FDA label" at bounding box center [264, 253] width 200 height 16
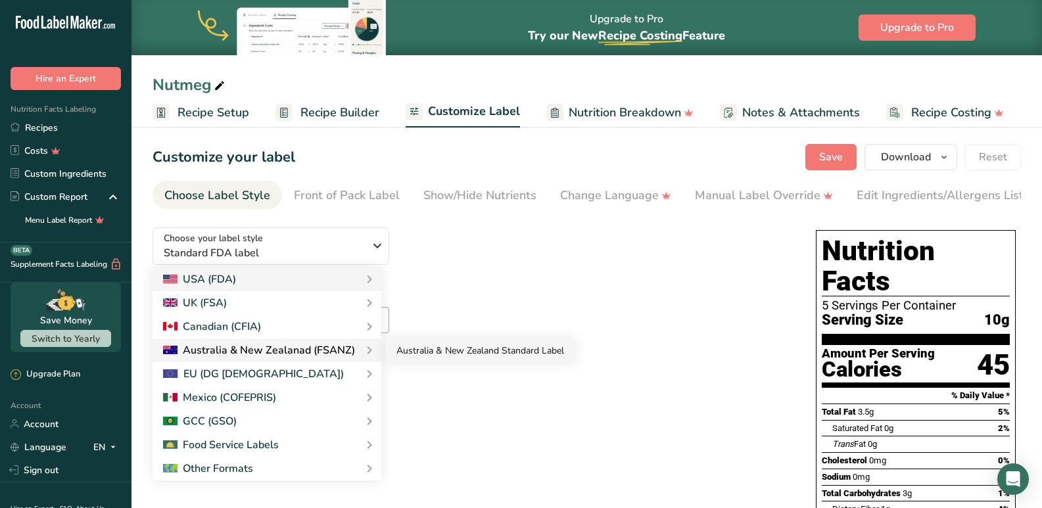
click at [443, 353] on link "Australia & New Zealand Standard Label" at bounding box center [480, 351] width 189 height 24
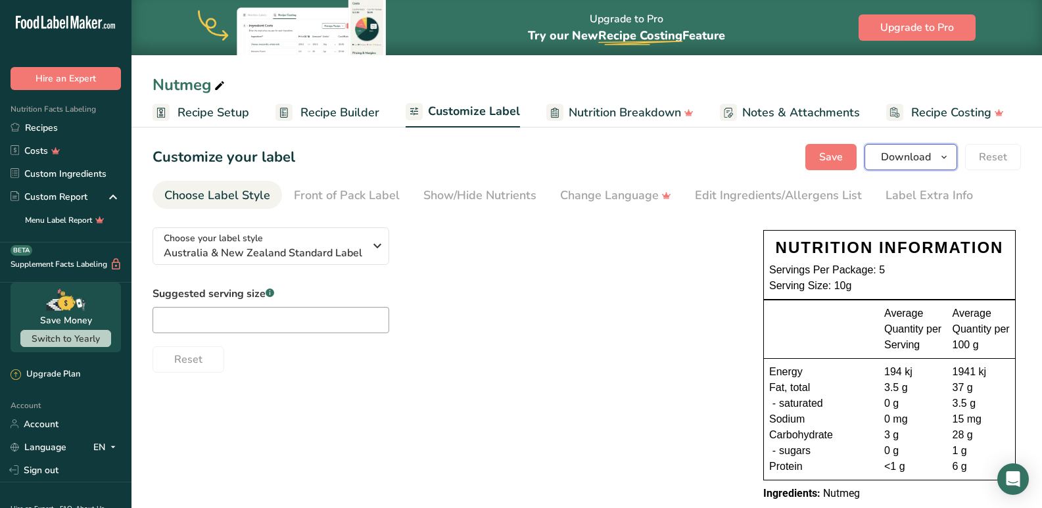
click at [929, 160] on span "Download" at bounding box center [906, 157] width 50 height 16
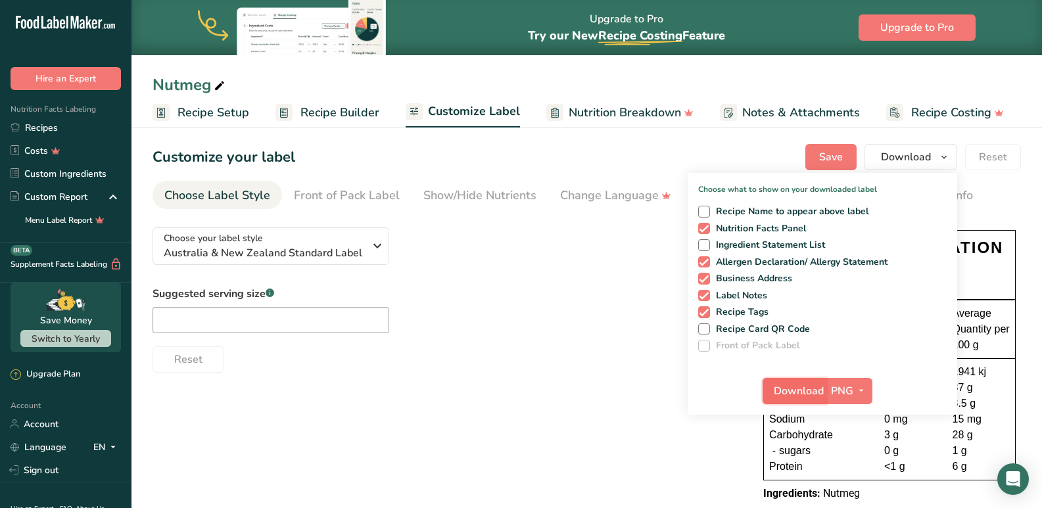
click at [795, 389] on span "Download" at bounding box center [799, 391] width 50 height 16
click at [28, 129] on link "Recipes" at bounding box center [65, 127] width 131 height 23
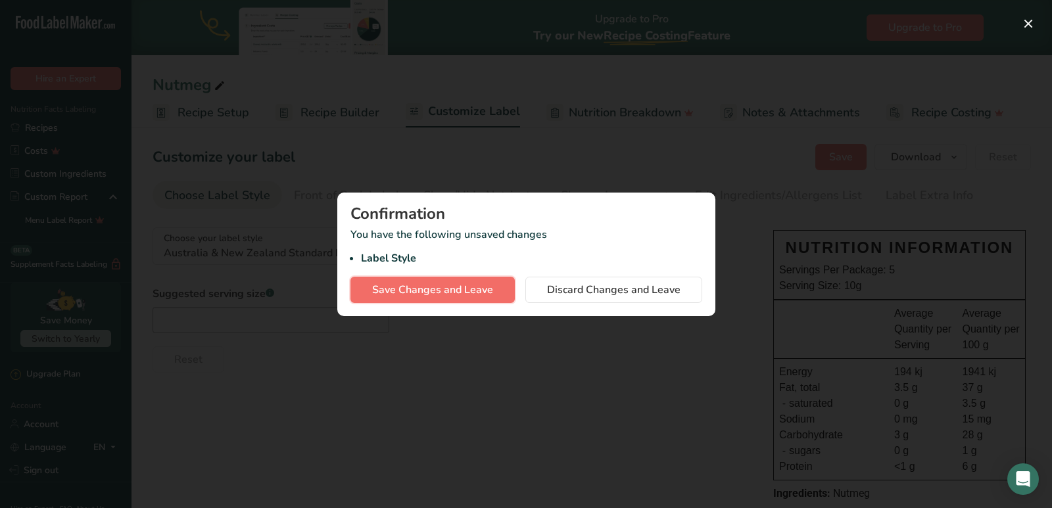
click at [461, 291] on span "Save Changes and Leave" at bounding box center [432, 290] width 121 height 16
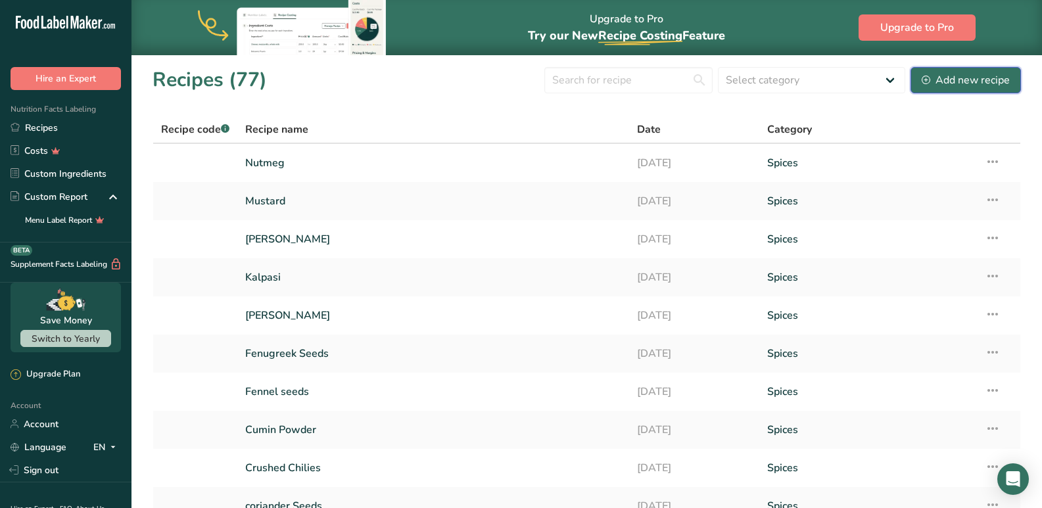
click at [943, 84] on div "Add new recipe" at bounding box center [966, 80] width 88 height 16
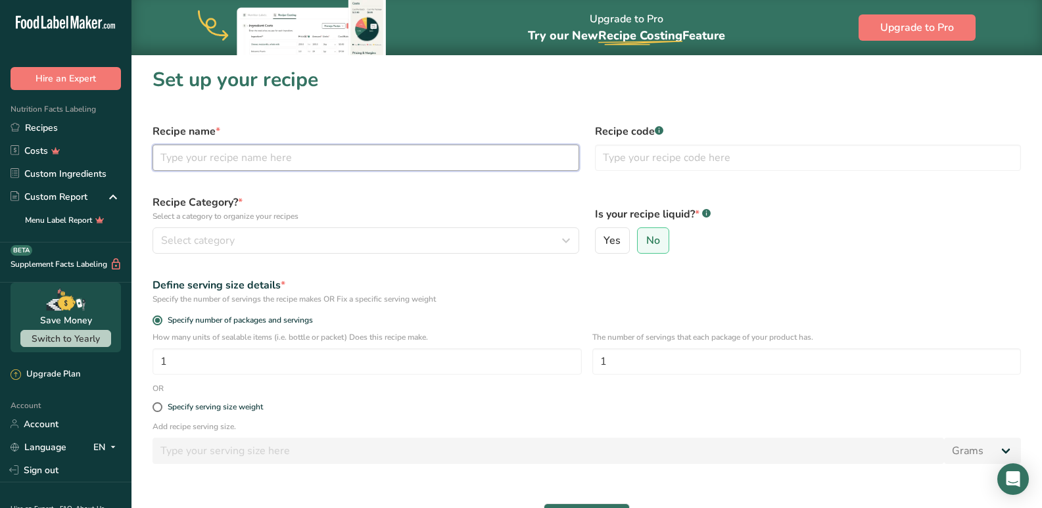
click at [213, 164] on input "text" at bounding box center [365, 158] width 427 height 26
type input "Pepper"
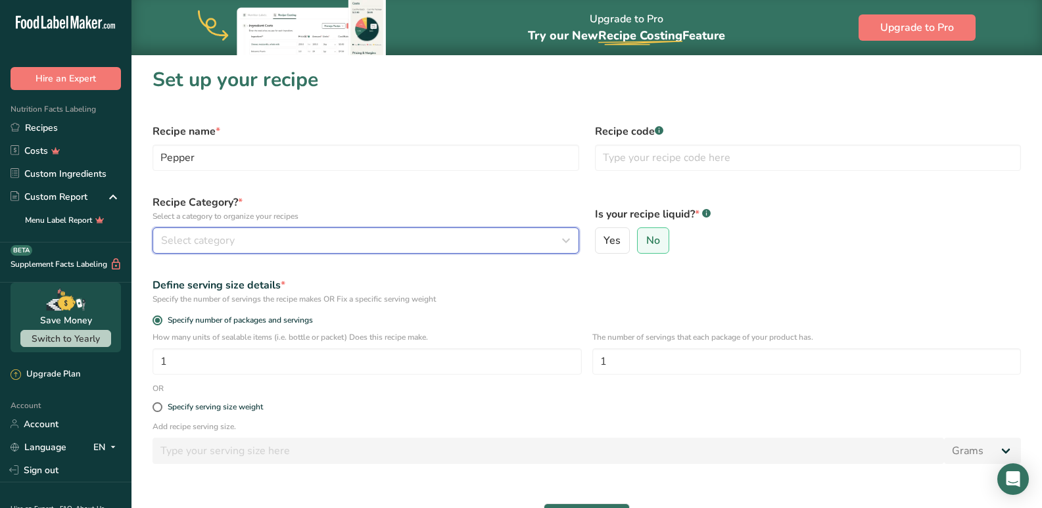
click at [220, 251] on button "Select category" at bounding box center [365, 240] width 427 height 26
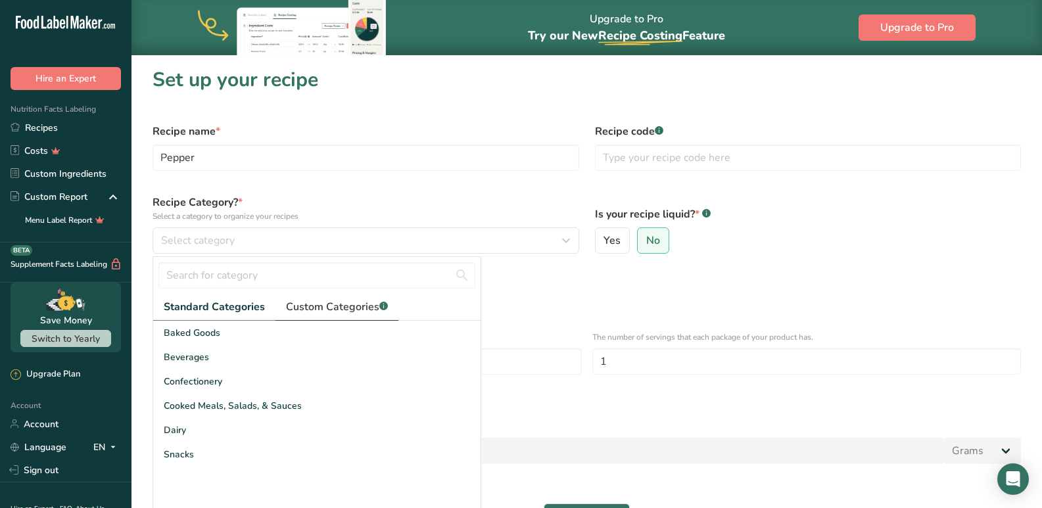
click at [313, 313] on span "Custom Categories .a-a{fill:#347362;}.b-a{fill:#fff;}" at bounding box center [337, 307] width 102 height 16
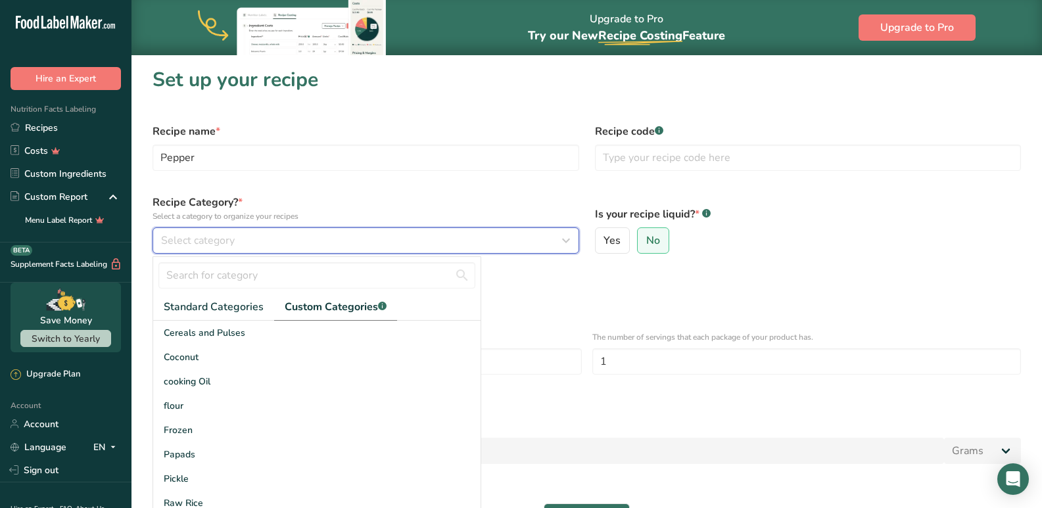
click at [230, 231] on button "Select category" at bounding box center [365, 240] width 427 height 26
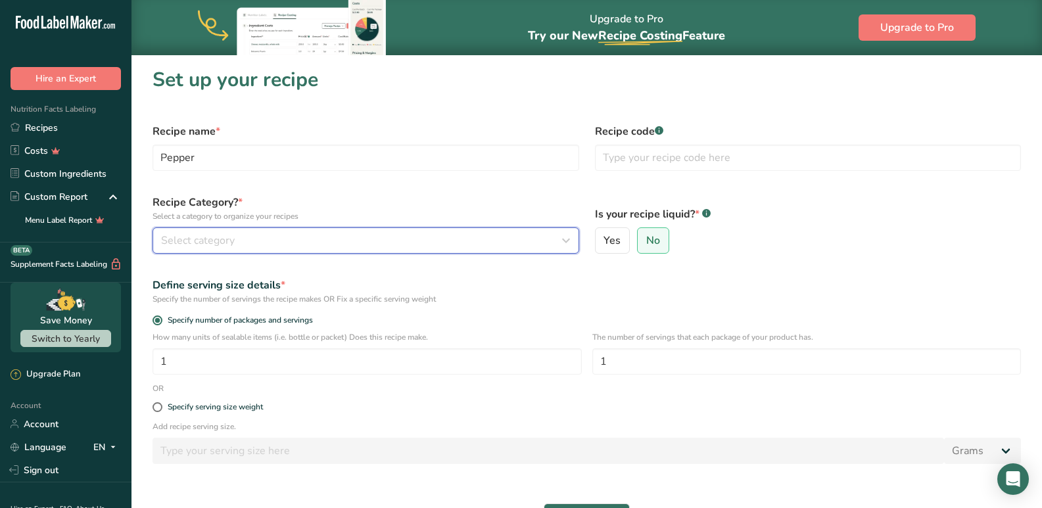
click at [228, 246] on span "Select category" at bounding box center [198, 241] width 74 height 16
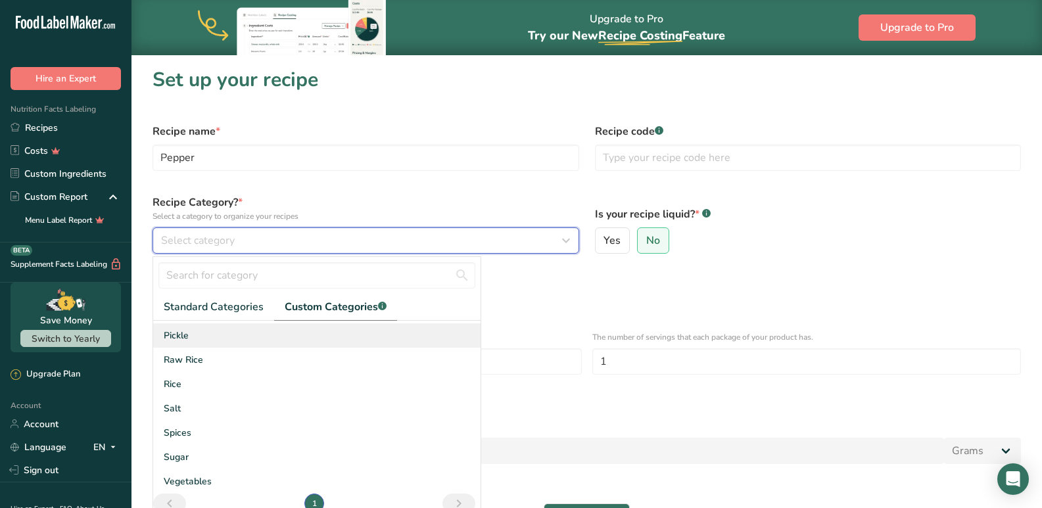
scroll to position [144, 0]
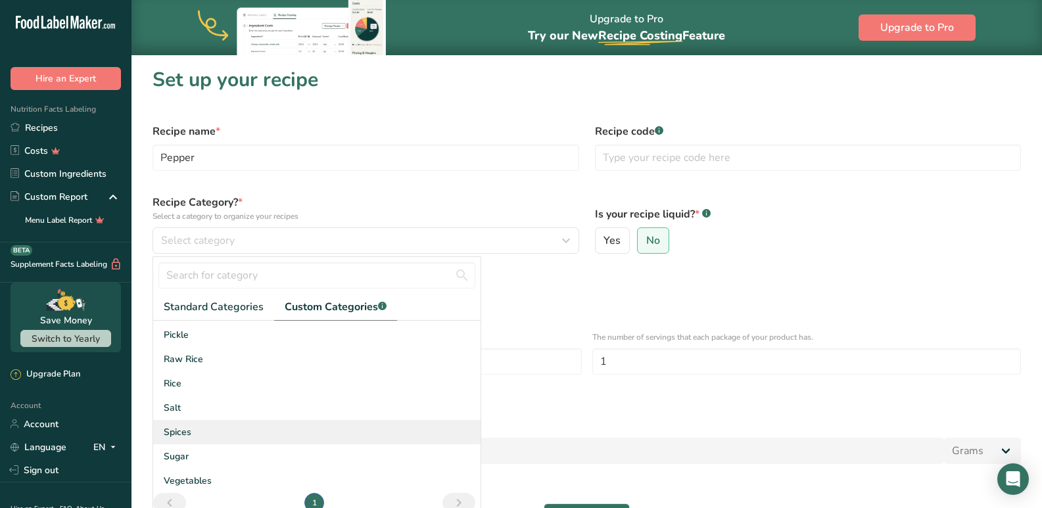
click at [199, 429] on div "Spices" at bounding box center [316, 432] width 327 height 24
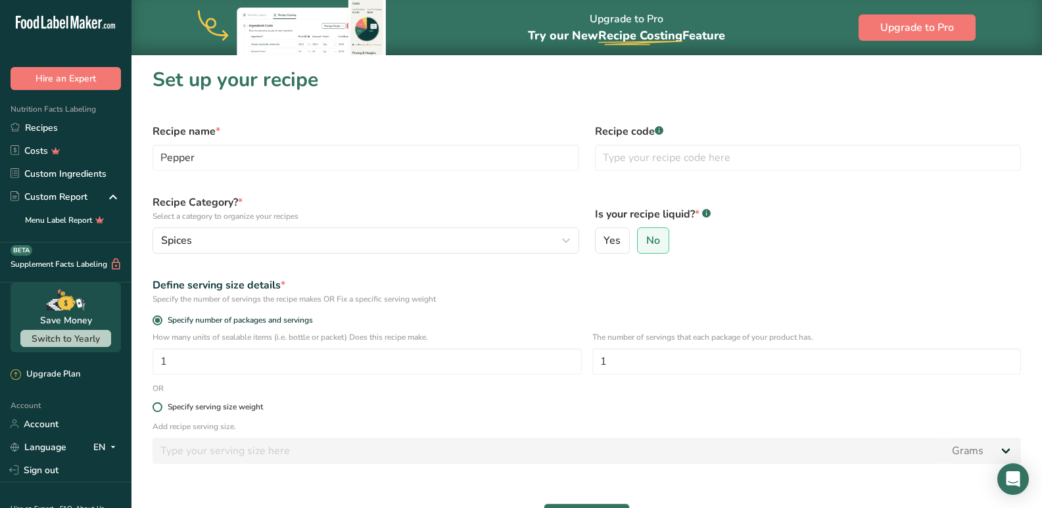
click at [188, 410] on div "Specify serving size weight" at bounding box center [215, 407] width 95 height 10
click at [161, 410] on input "Specify serving size weight" at bounding box center [156, 407] width 9 height 9
radio input "true"
radio input "false"
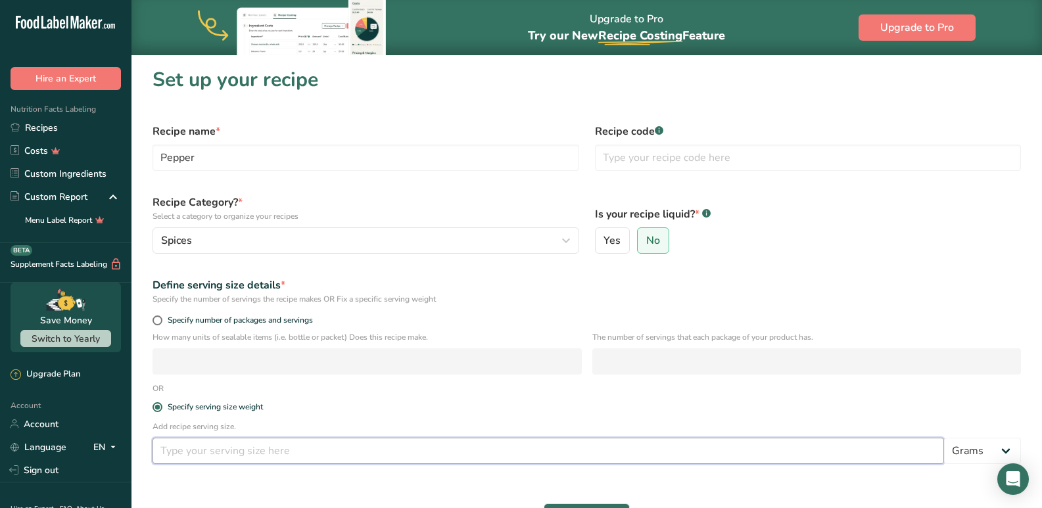
click at [199, 449] on input "number" at bounding box center [547, 451] width 791 height 26
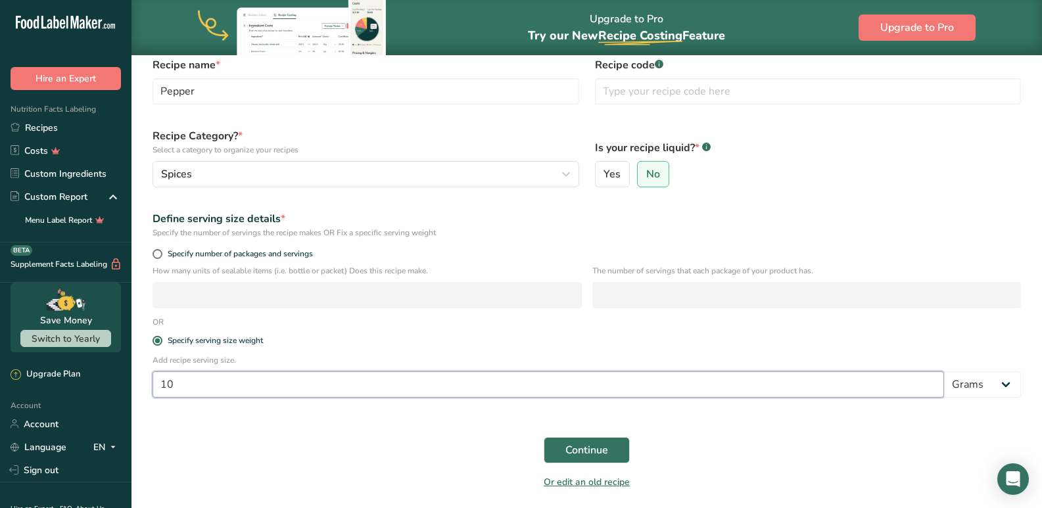
scroll to position [111, 0]
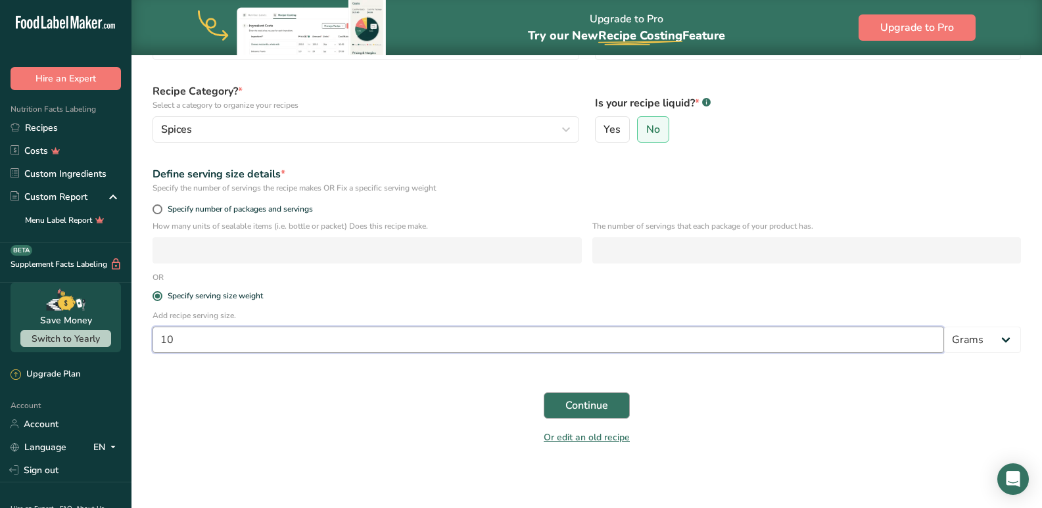
type input "10"
click at [571, 399] on span "Continue" at bounding box center [586, 406] width 43 height 16
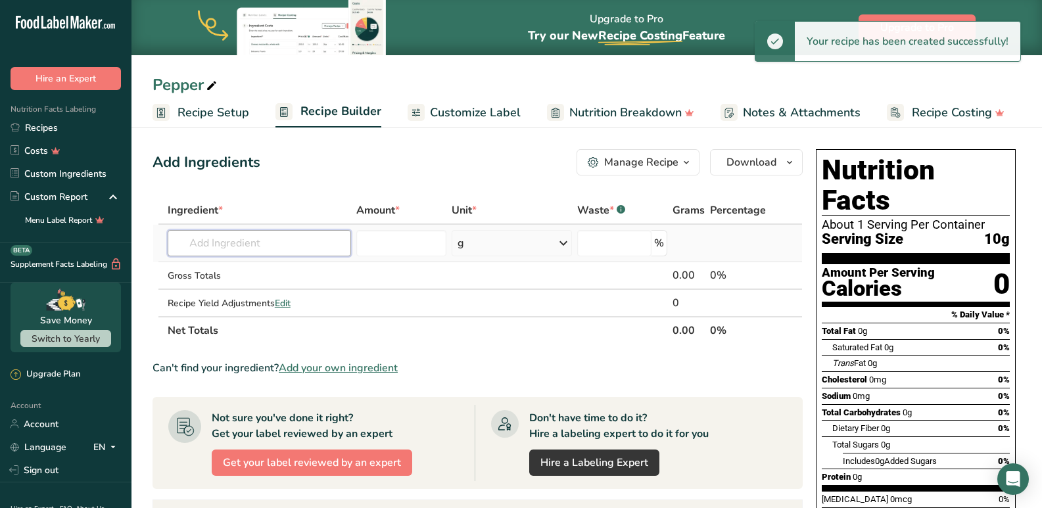
click at [207, 253] on input "text" at bounding box center [260, 243] width 184 height 26
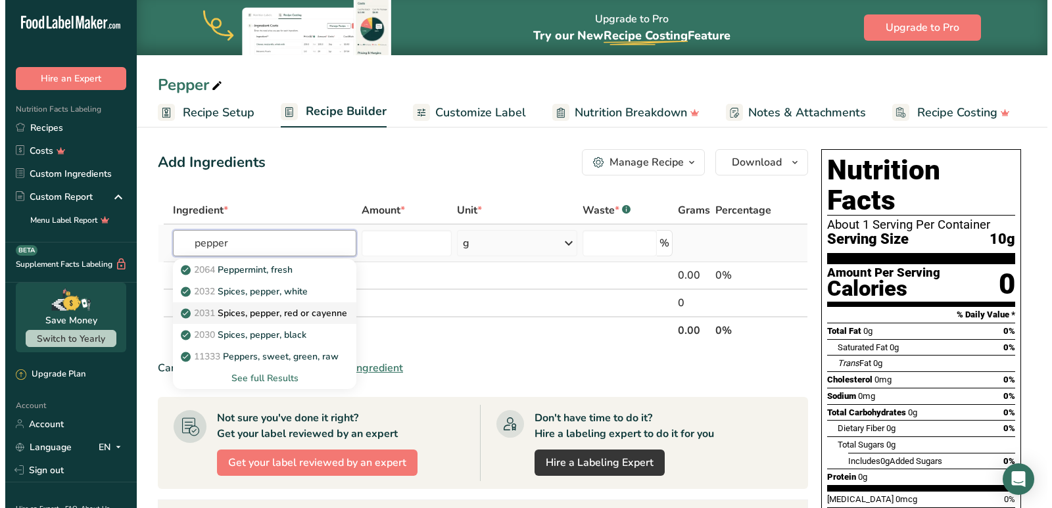
scroll to position [66, 0]
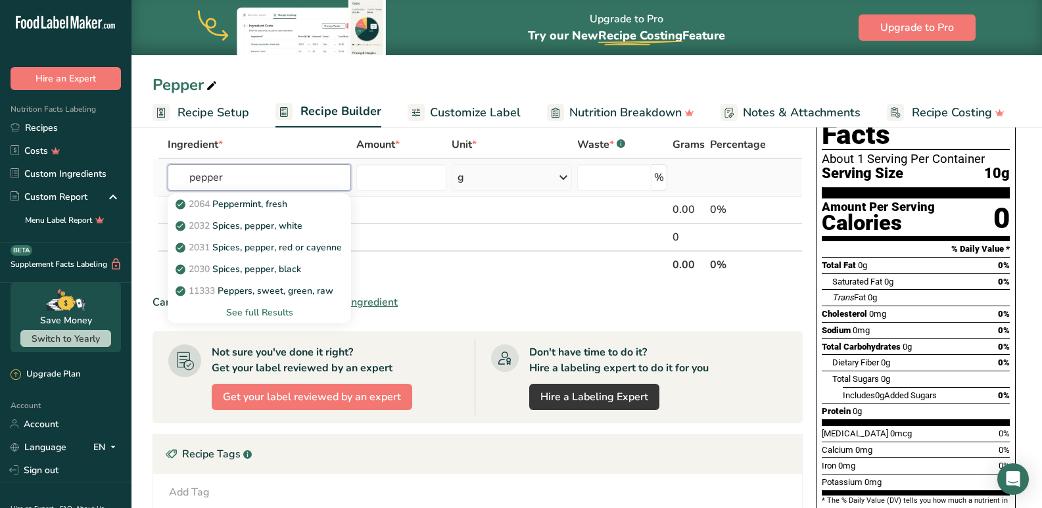
type input "pepper"
click at [254, 313] on div "See full Results" at bounding box center [259, 313] width 163 height 14
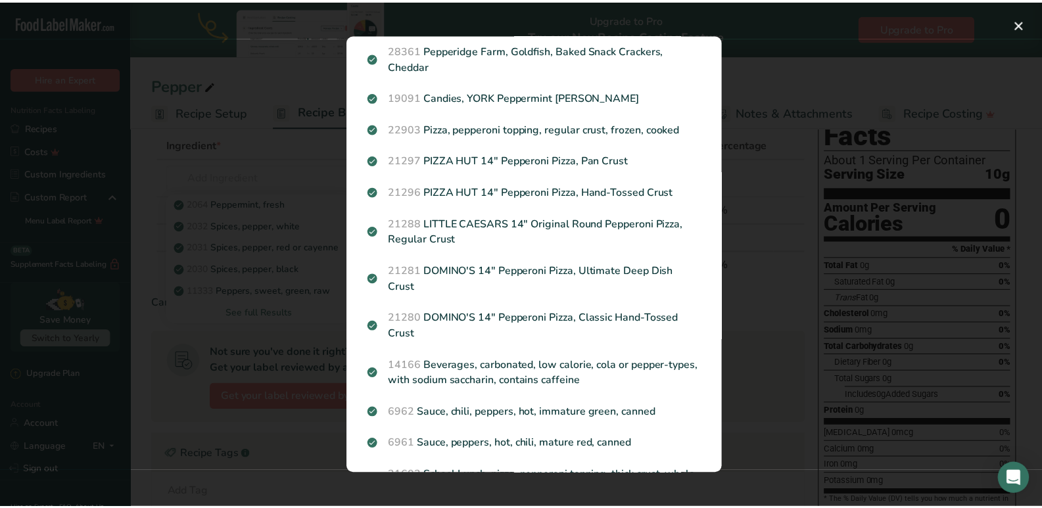
scroll to position [1522, 0]
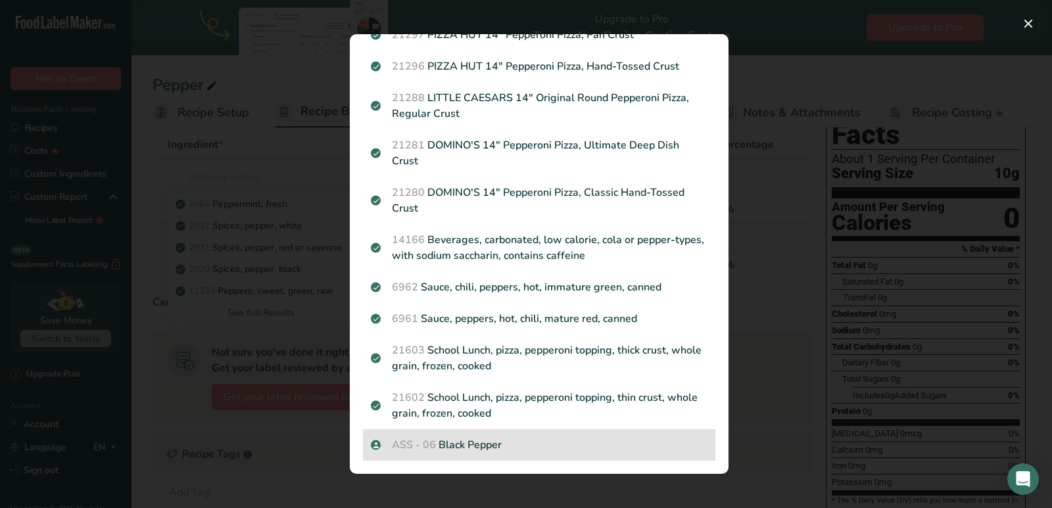
click at [461, 442] on p "ASS - 06 Black Pepper" at bounding box center [539, 445] width 337 height 16
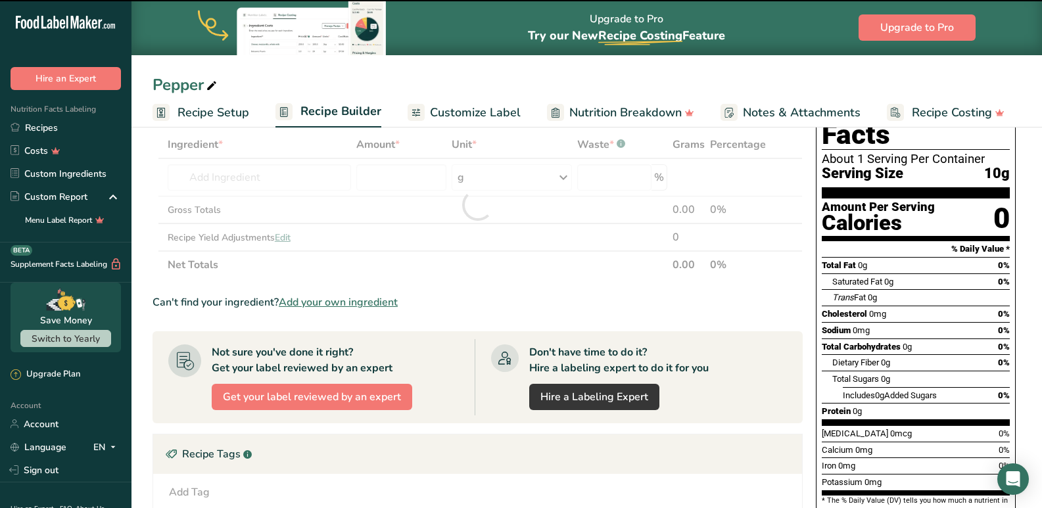
scroll to position [0, 0]
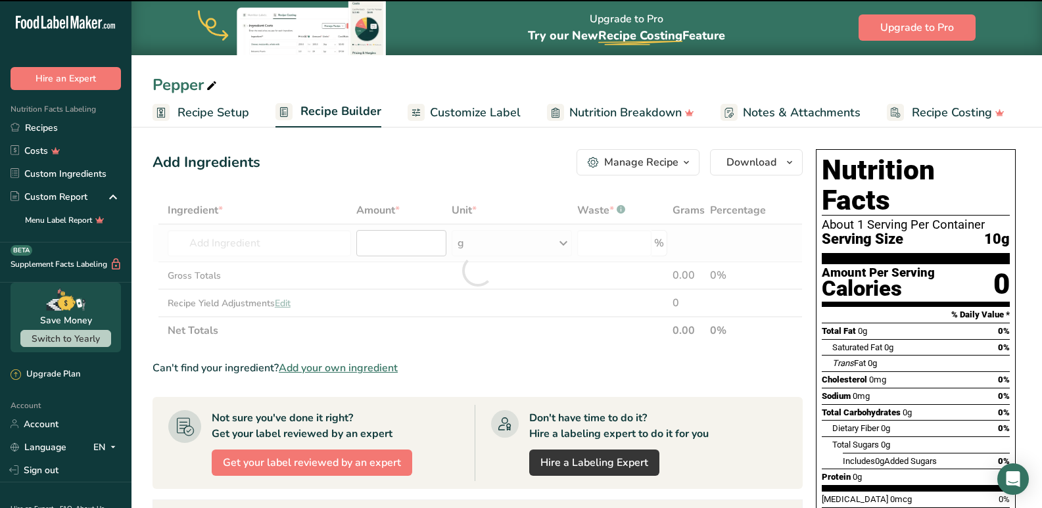
type input "0"
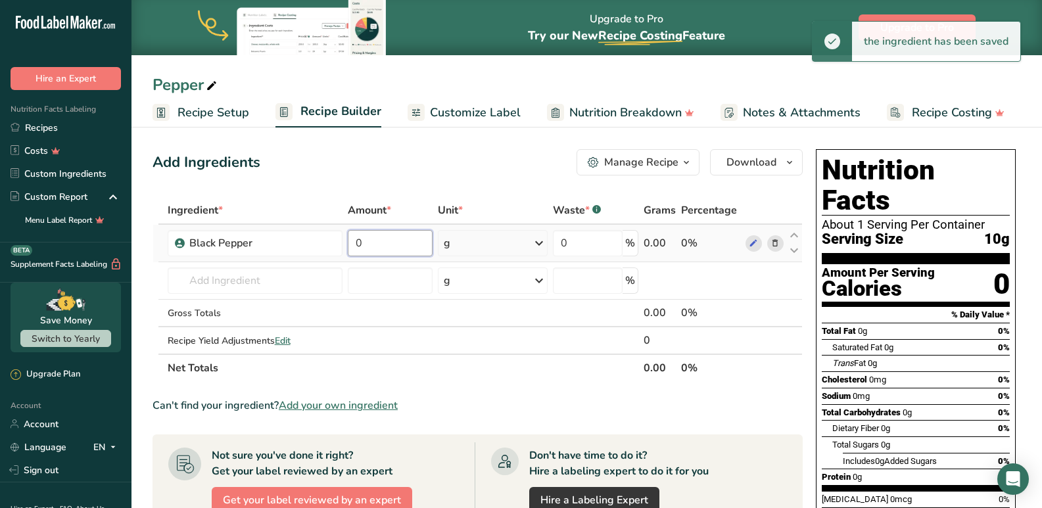
drag, startPoint x: 381, startPoint y: 243, endPoint x: 352, endPoint y: 243, distance: 28.9
click at [352, 243] on input "0" at bounding box center [390, 243] width 85 height 26
type input "100"
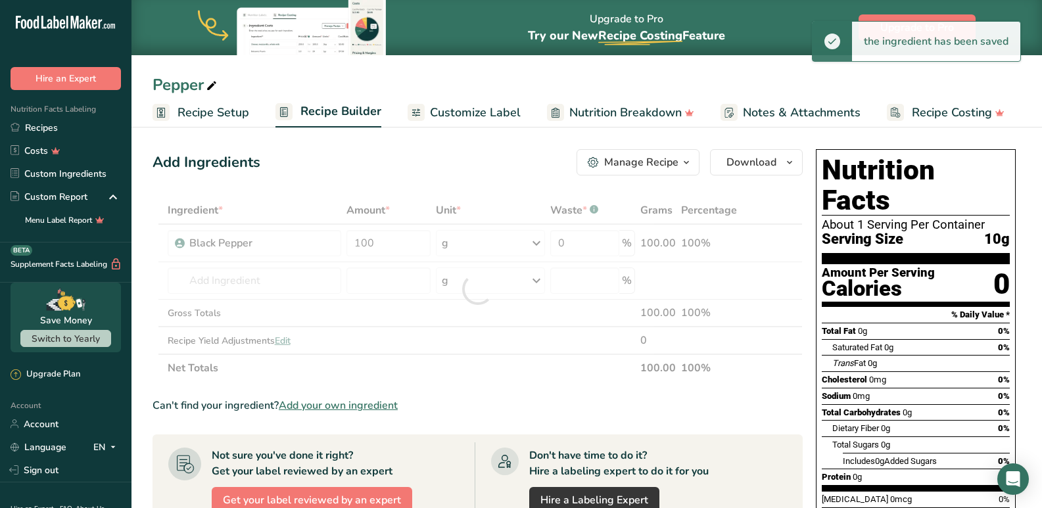
click at [461, 374] on div "Ingredient * Amount * Unit * Waste * .a-a{fill:#347362;}.b-a{fill:#fff;} Grams …" at bounding box center [477, 289] width 650 height 185
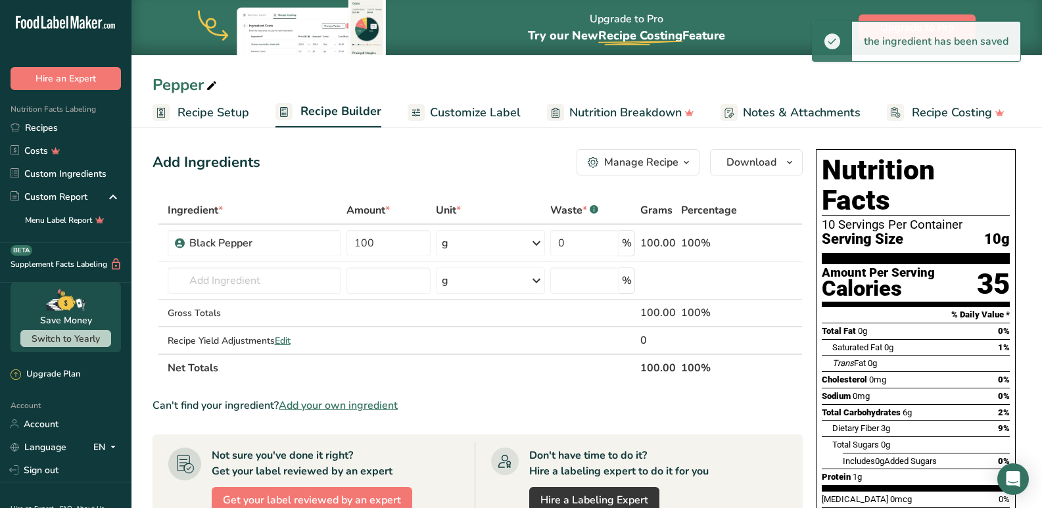
click at [484, 106] on span "Customize Label" at bounding box center [475, 113] width 91 height 18
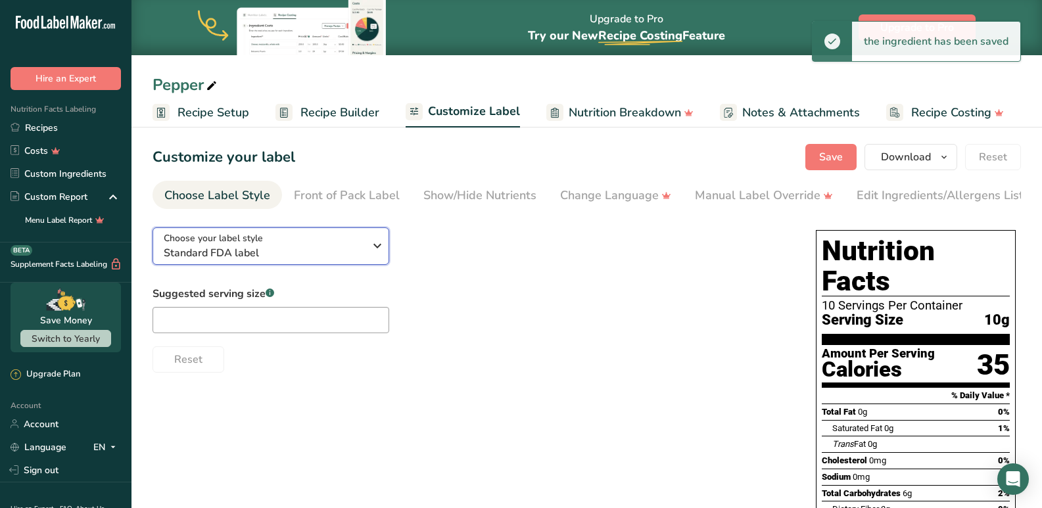
click at [247, 257] on span "Standard FDA label" at bounding box center [264, 253] width 200 height 16
click at [236, 225] on div "Choose your label style Standard FDA label USA (FDA) Standard FDA label Tabular…" at bounding box center [470, 295] width 637 height 156
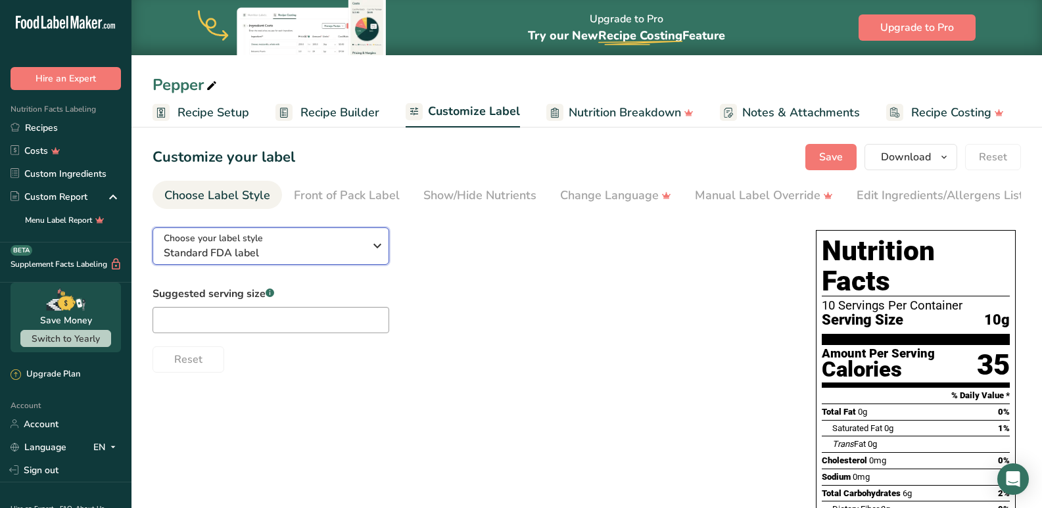
drag, startPoint x: 250, startPoint y: 257, endPoint x: 251, endPoint y: 270, distance: 13.2
click at [251, 257] on span "Standard FDA label" at bounding box center [264, 253] width 200 height 16
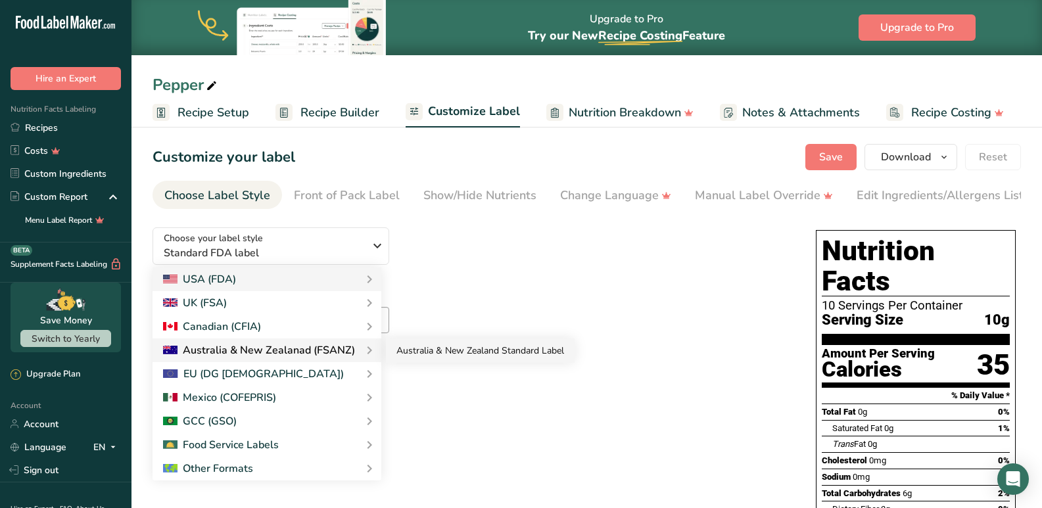
click at [494, 354] on link "Australia & New Zealand Standard Label" at bounding box center [480, 351] width 189 height 24
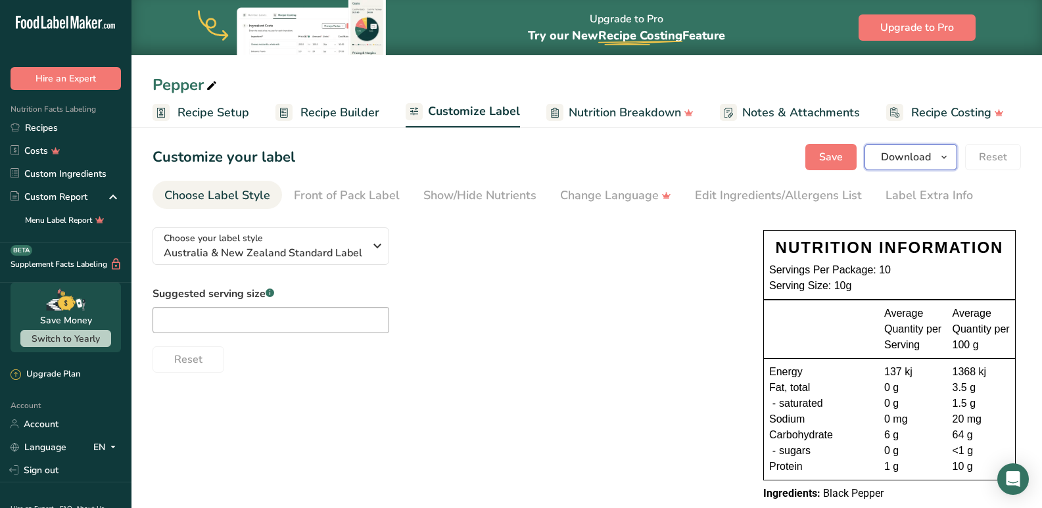
click at [914, 159] on span "Download" at bounding box center [906, 157] width 50 height 16
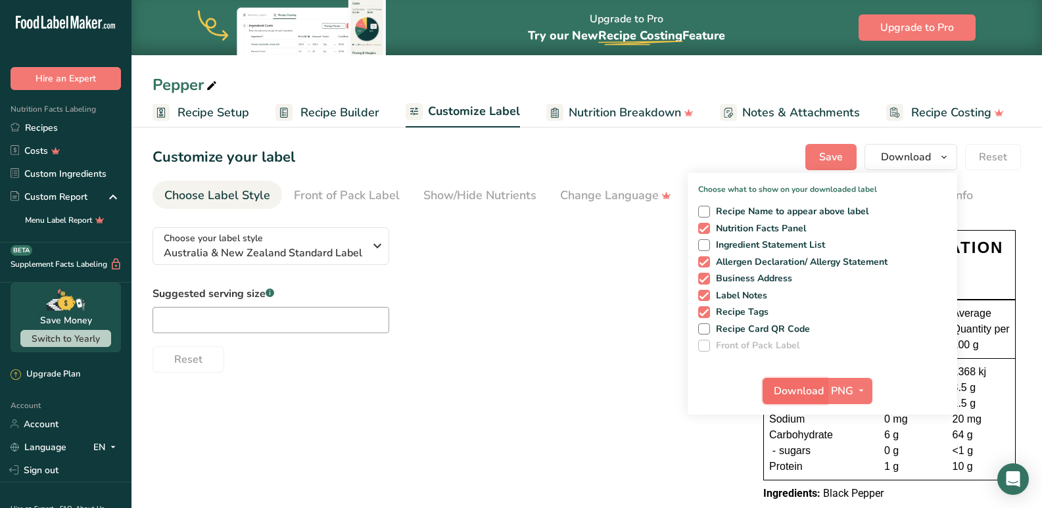
click at [789, 396] on span "Download" at bounding box center [799, 391] width 50 height 16
click at [352, 116] on span "Recipe Builder" at bounding box center [339, 113] width 79 height 18
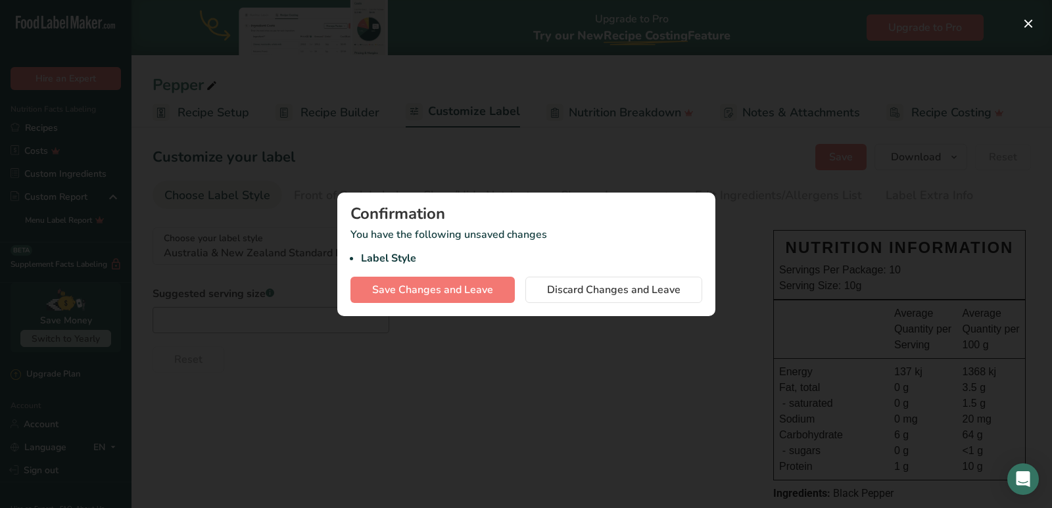
drag, startPoint x: 202, startPoint y: 123, endPoint x: 210, endPoint y: 154, distance: 31.7
click at [202, 123] on div at bounding box center [526, 254] width 1052 height 508
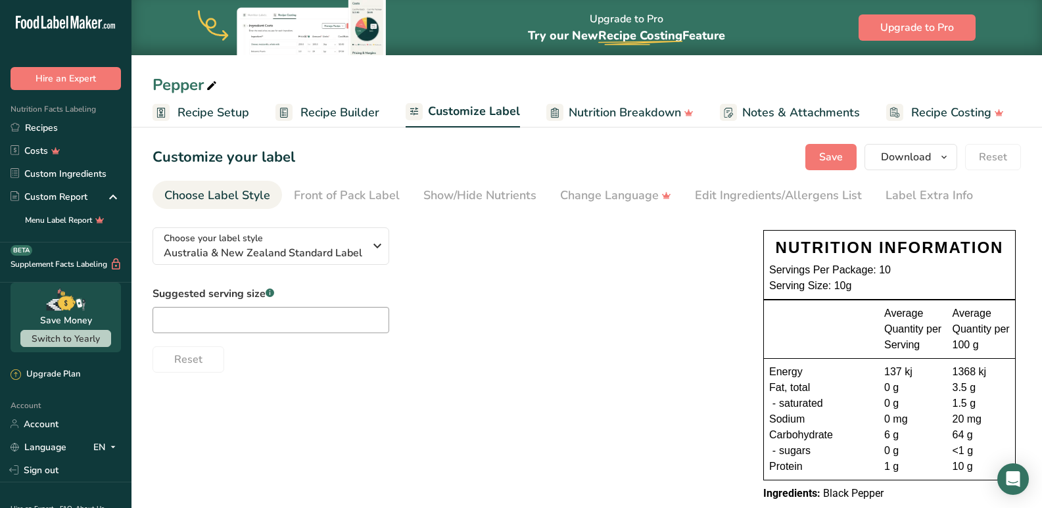
click at [348, 120] on span "Recipe Builder" at bounding box center [339, 113] width 79 height 18
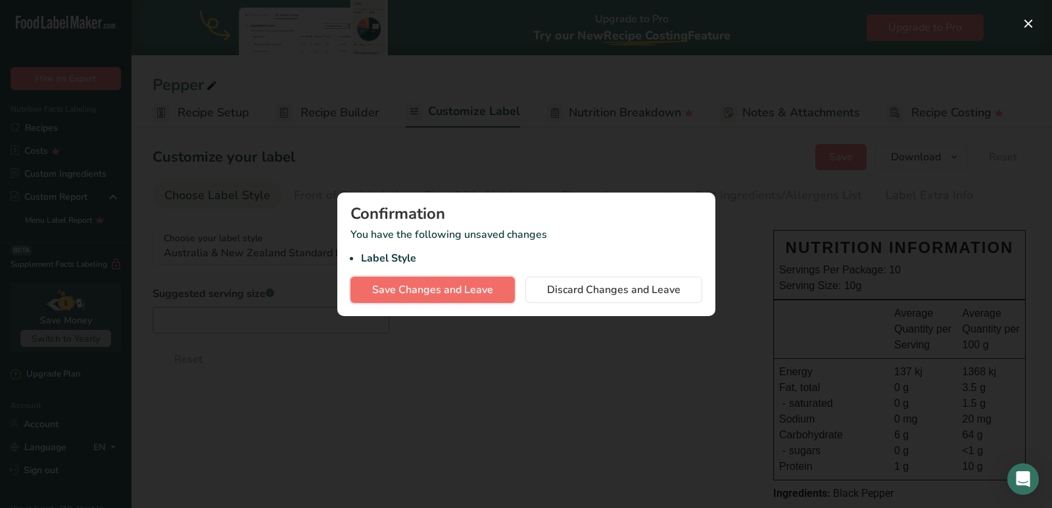
click at [420, 291] on span "Save Changes and Leave" at bounding box center [432, 290] width 121 height 16
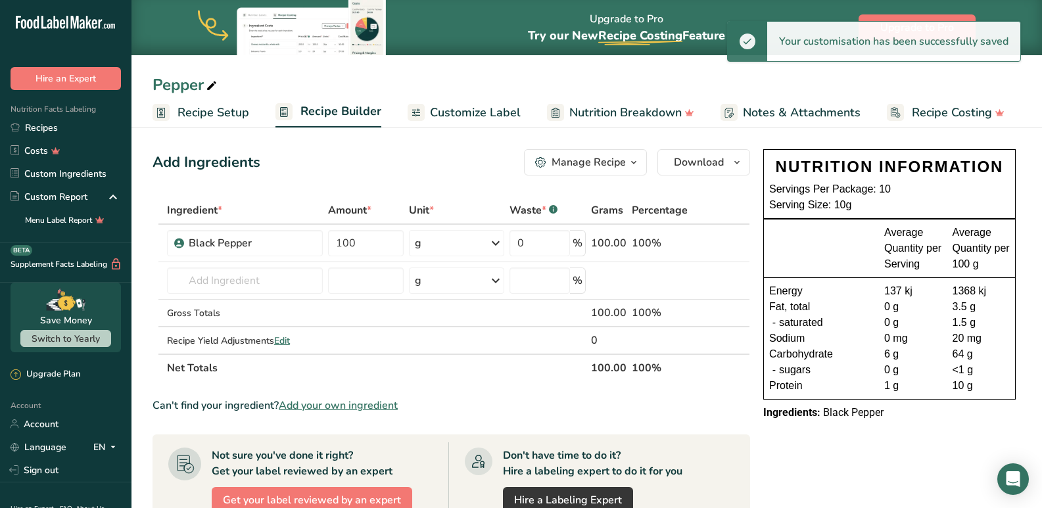
click at [229, 116] on span "Recipe Setup" at bounding box center [213, 113] width 72 height 18
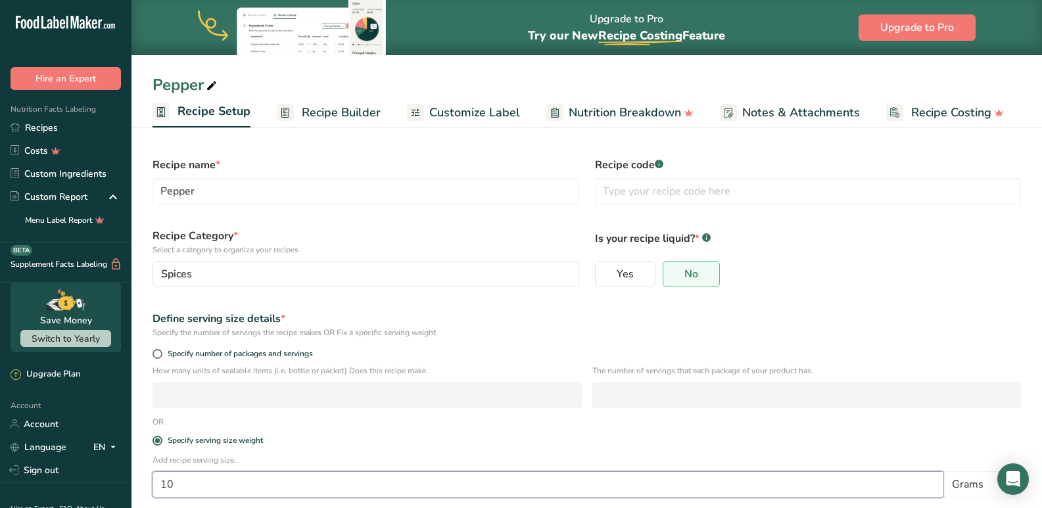
drag, startPoint x: 199, startPoint y: 484, endPoint x: 155, endPoint y: 477, distance: 44.5
click at [155, 477] on input "10" at bounding box center [547, 484] width 791 height 26
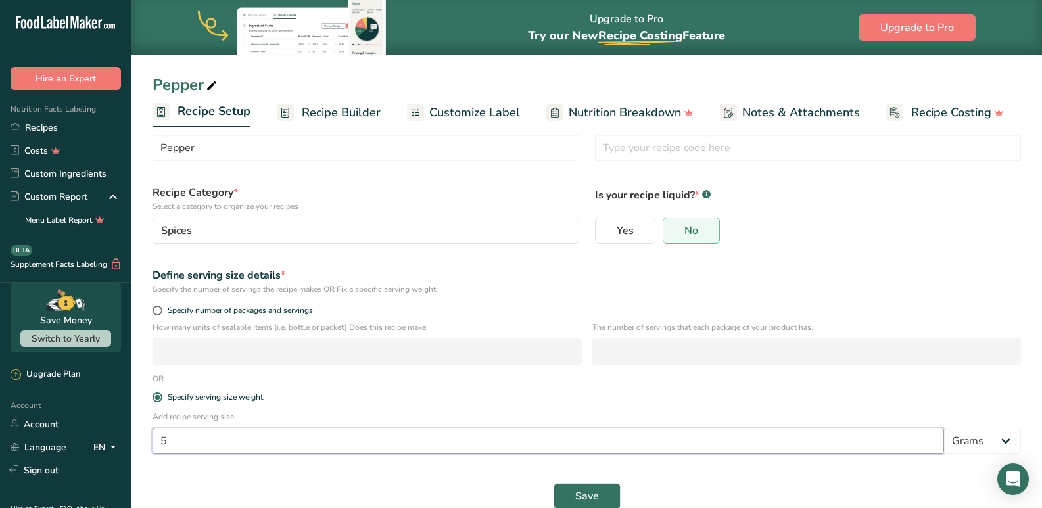
scroll to position [66, 0]
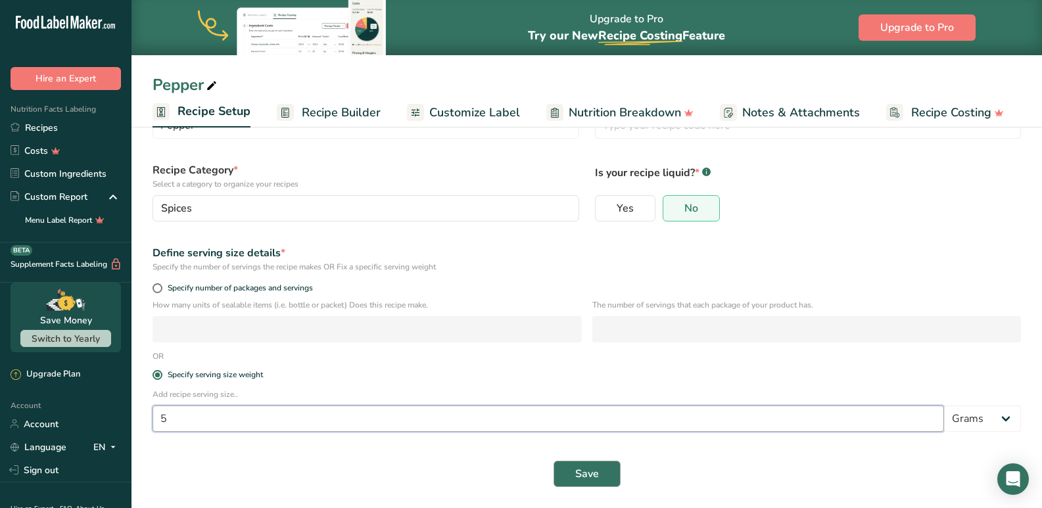
type input "5"
click at [571, 477] on button "Save" at bounding box center [586, 474] width 67 height 26
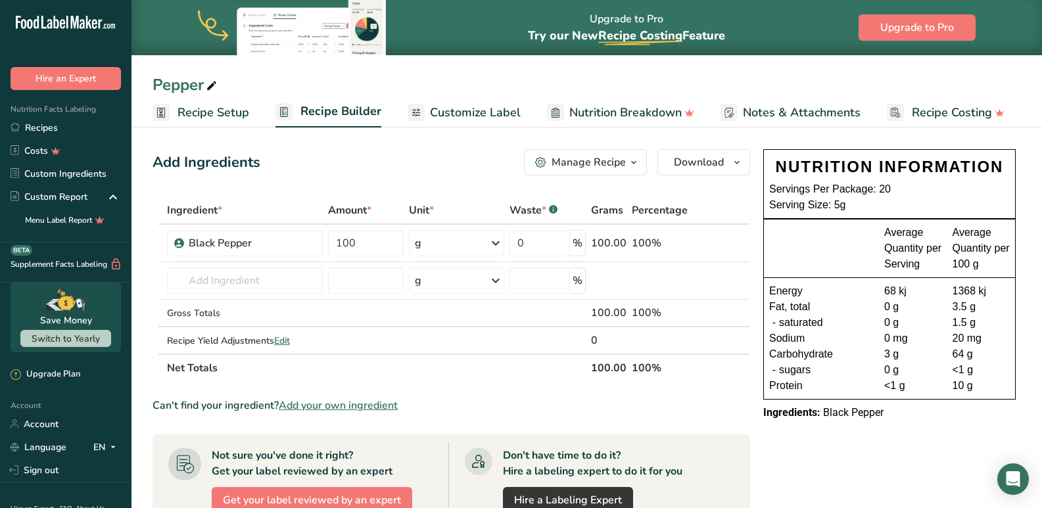
click at [468, 112] on span "Customize Label" at bounding box center [475, 113] width 91 height 18
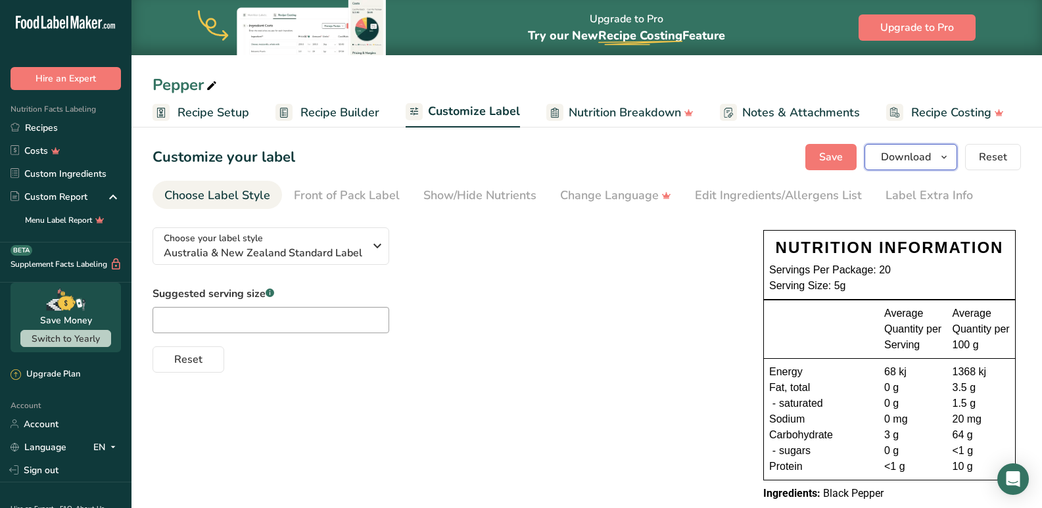
click at [887, 151] on span "Download" at bounding box center [906, 157] width 50 height 16
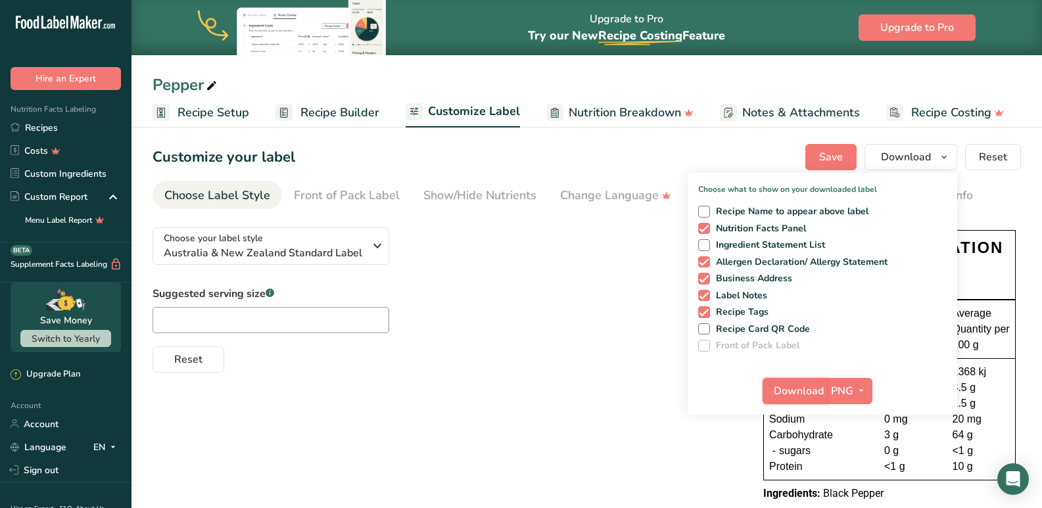
click at [812, 383] on span "Download" at bounding box center [799, 391] width 50 height 16
click at [53, 125] on link "Recipes" at bounding box center [65, 127] width 131 height 23
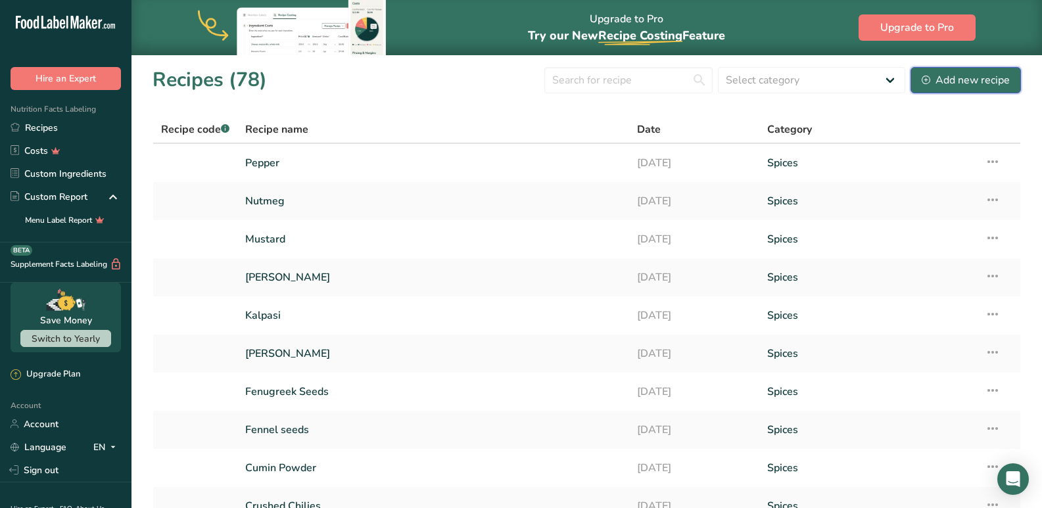
click at [956, 81] on div "Add new recipe" at bounding box center [966, 80] width 88 height 16
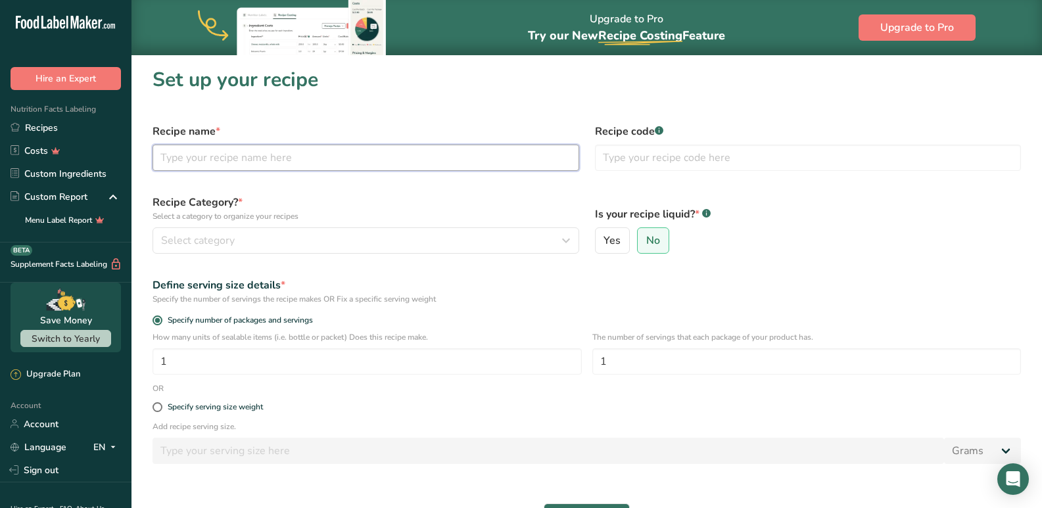
click at [217, 170] on input "text" at bounding box center [365, 158] width 427 height 26
type input "[PERSON_NAME]"
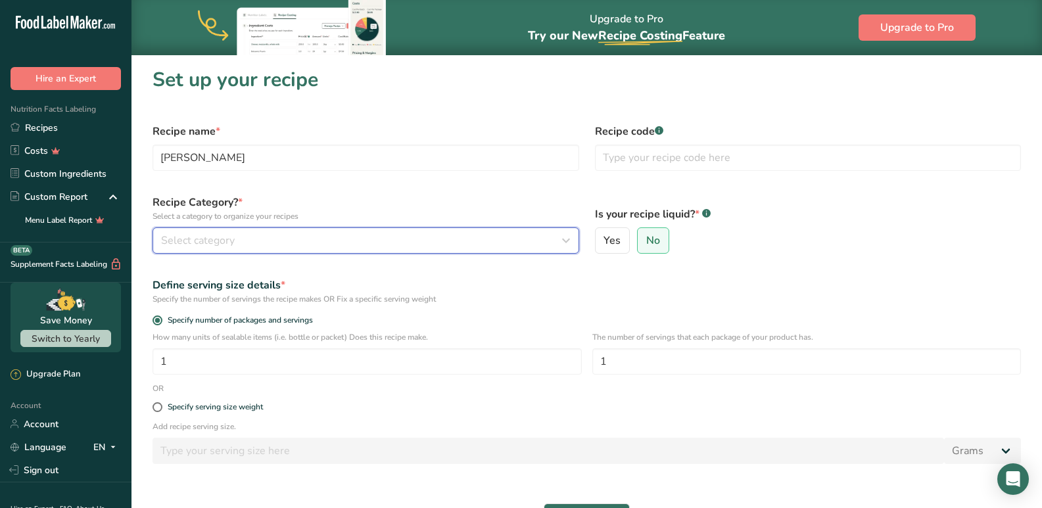
click at [212, 240] on span "Select category" at bounding box center [198, 241] width 74 height 16
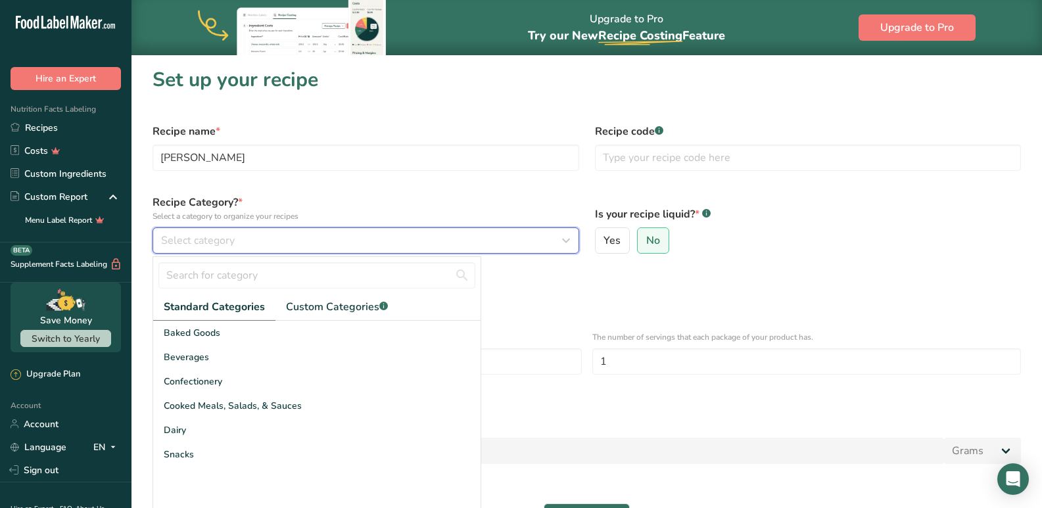
click at [197, 243] on span "Select category" at bounding box center [198, 241] width 74 height 16
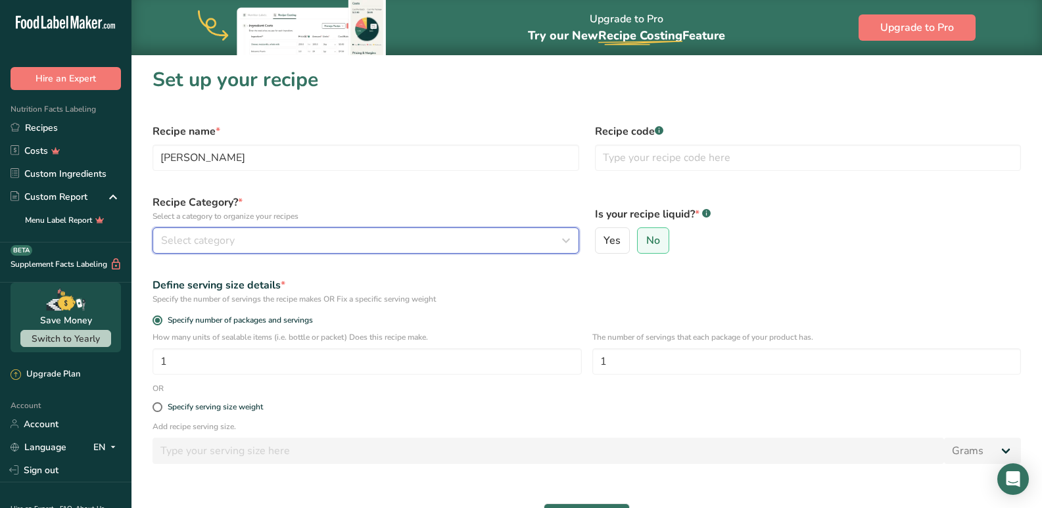
click at [201, 242] on span "Select category" at bounding box center [198, 241] width 74 height 16
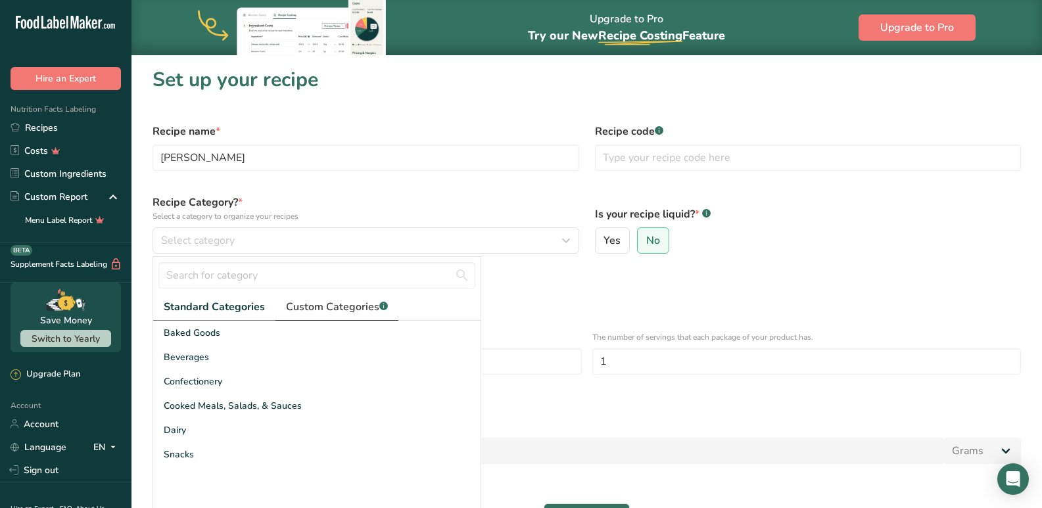
click at [360, 308] on span "Custom Categories .a-a{fill:#347362;}.b-a{fill:#fff;}" at bounding box center [337, 307] width 102 height 16
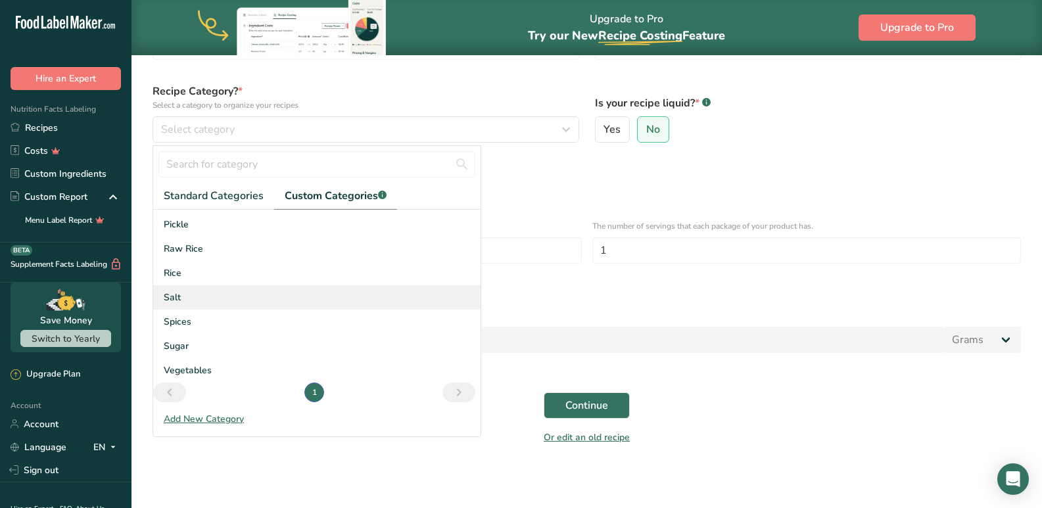
scroll to position [144, 0]
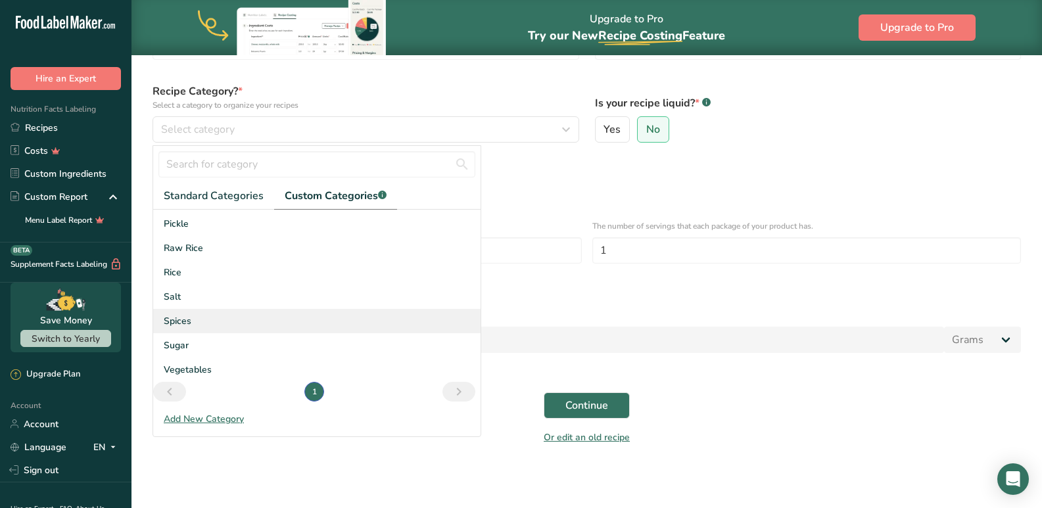
click at [179, 322] on span "Spices" at bounding box center [178, 321] width 28 height 14
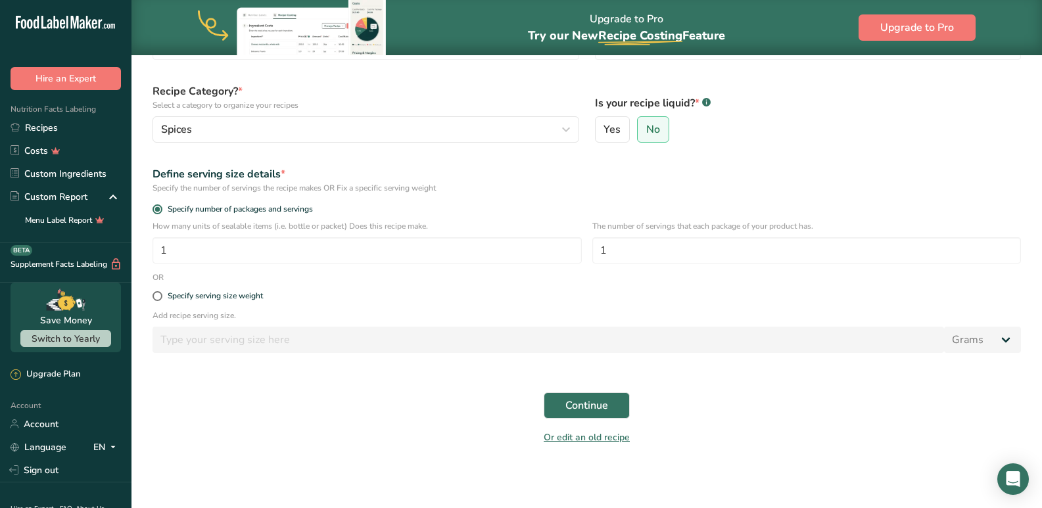
click at [188, 301] on div "Specify serving size weight" at bounding box center [587, 296] width 884 height 26
click at [185, 291] on div "Specify serving size weight" at bounding box center [215, 296] width 95 height 10
click at [161, 292] on input "Specify serving size weight" at bounding box center [156, 296] width 9 height 9
radio input "true"
radio input "false"
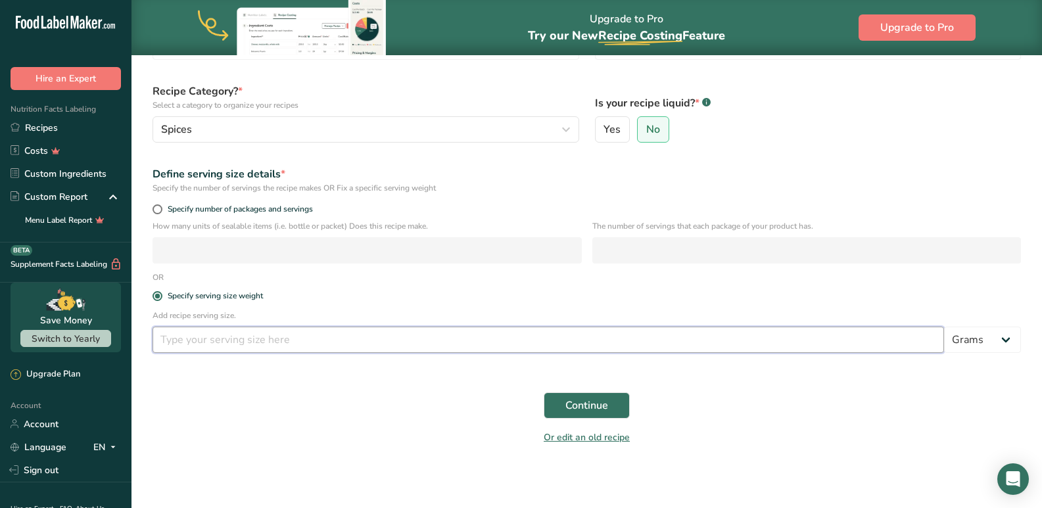
click at [194, 330] on input "number" at bounding box center [547, 340] width 791 height 26
type input "5"
click at [584, 407] on span "Continue" at bounding box center [586, 406] width 43 height 16
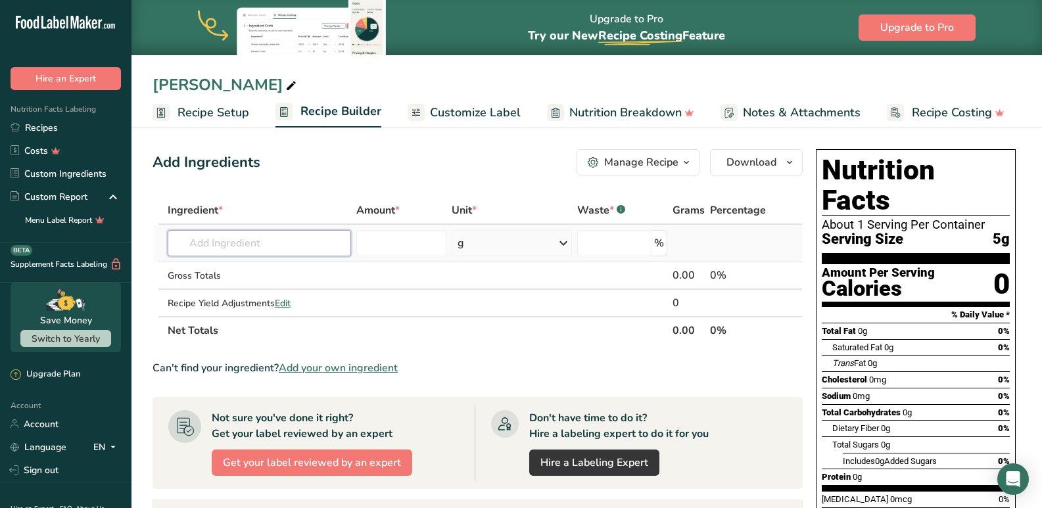
click at [240, 248] on input "text" at bounding box center [260, 243] width 184 height 26
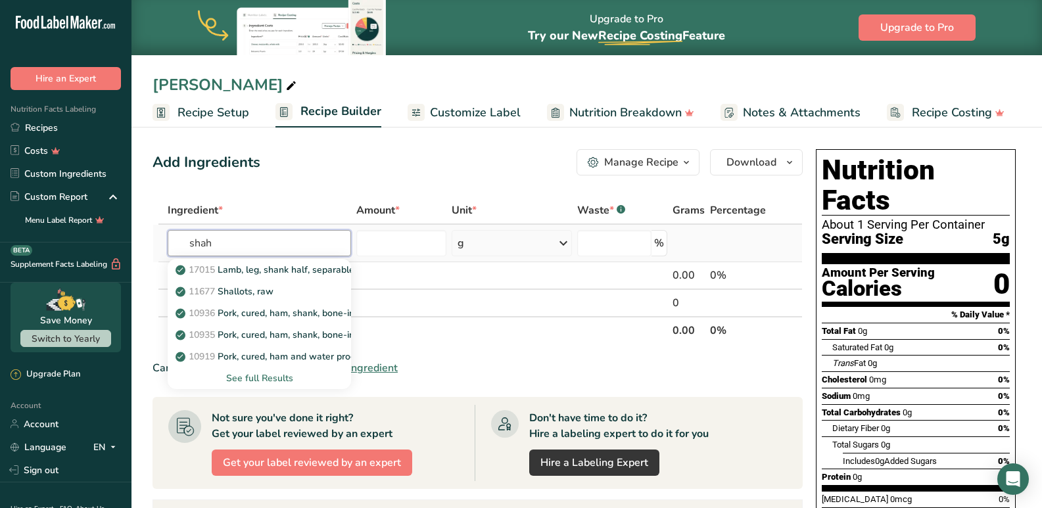
type input "shah"
click at [243, 375] on div "See full Results" at bounding box center [259, 378] width 163 height 14
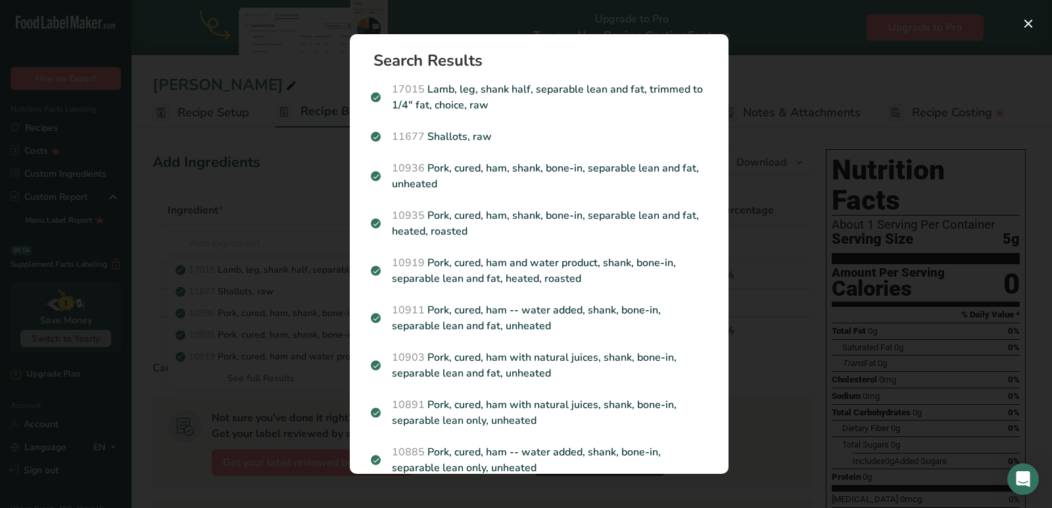
click at [269, 257] on div "Search results modal" at bounding box center [526, 254] width 1052 height 508
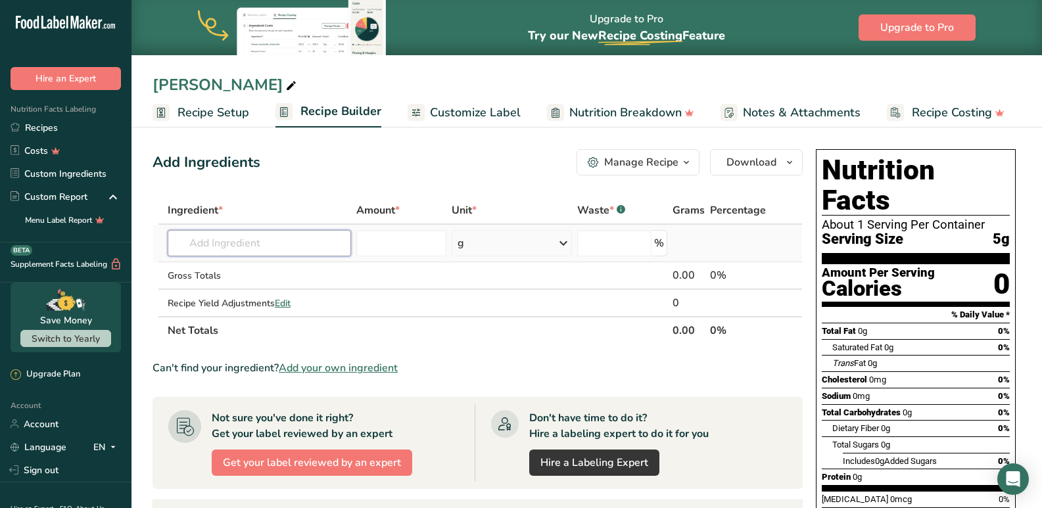
click at [227, 246] on input "text" at bounding box center [260, 243] width 184 height 26
drag, startPoint x: 236, startPoint y: 243, endPoint x: 174, endPoint y: 240, distance: 61.8
click at [174, 240] on input "jeera" at bounding box center [260, 243] width 184 height 26
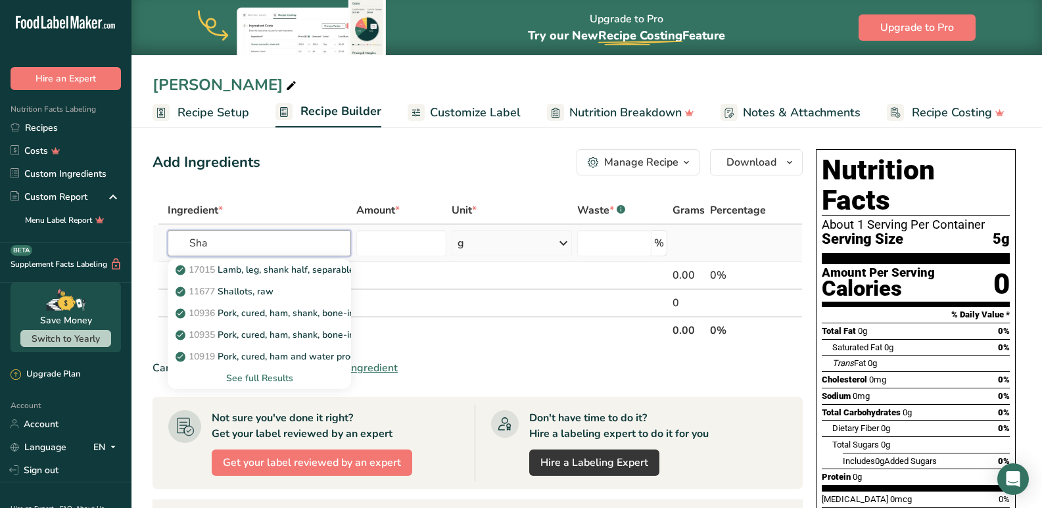
type input "Sha"
click at [262, 380] on div "See full Results" at bounding box center [259, 378] width 163 height 14
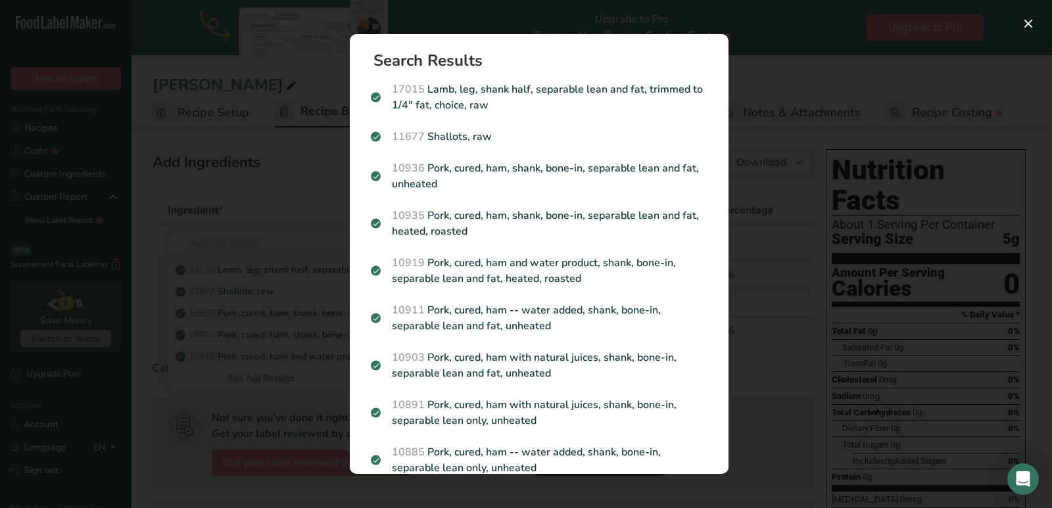
click at [875, 129] on div "Search results modal" at bounding box center [526, 254] width 1052 height 508
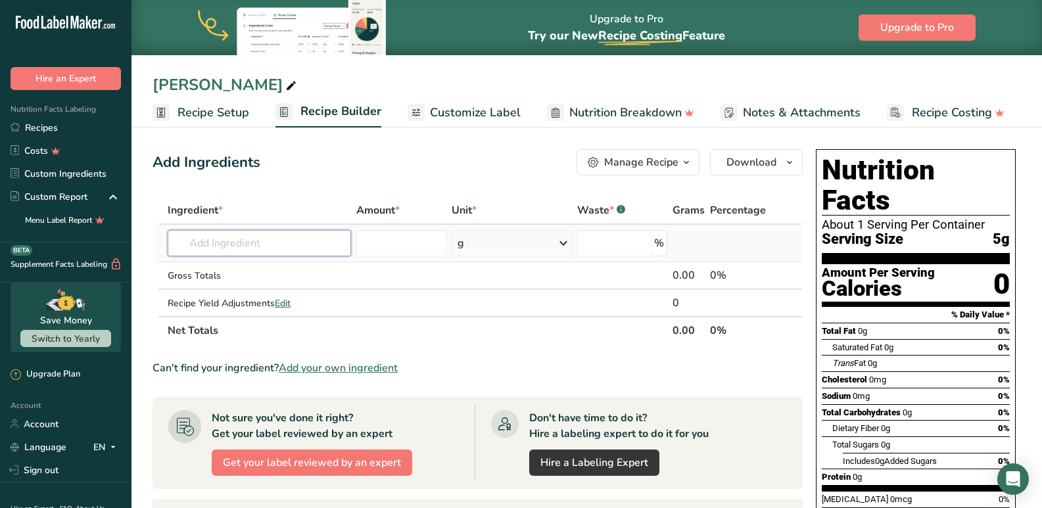
click at [240, 247] on input "text" at bounding box center [260, 243] width 184 height 26
type input "ass 12"
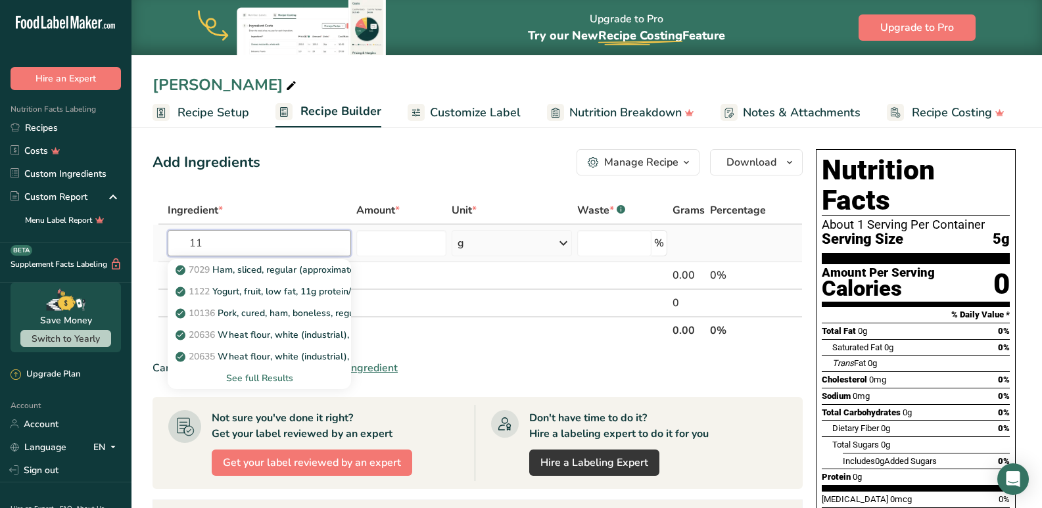
type input "11"
click at [253, 381] on div "See full Results" at bounding box center [259, 378] width 163 height 14
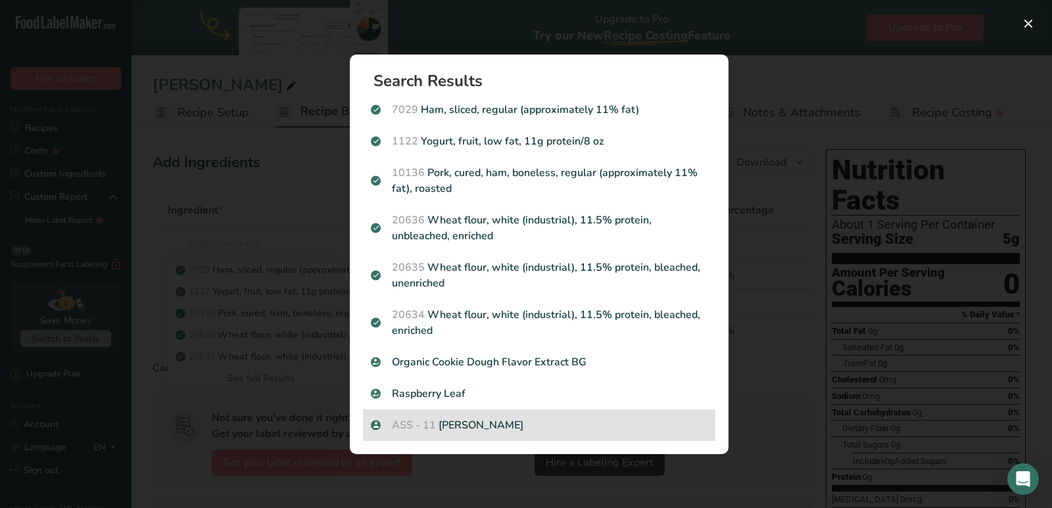
click at [471, 416] on div "ASS - 11 Shajeera" at bounding box center [539, 425] width 352 height 32
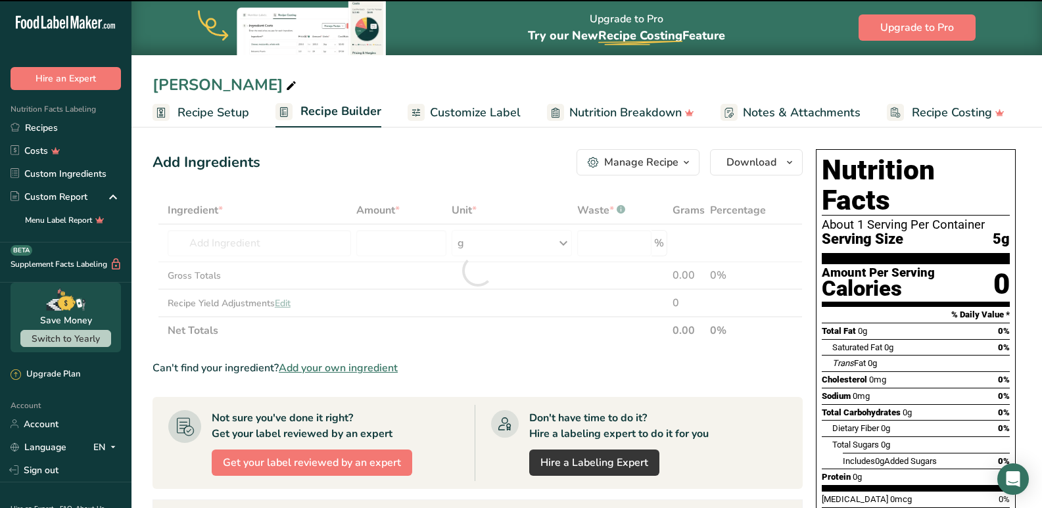
type input "0"
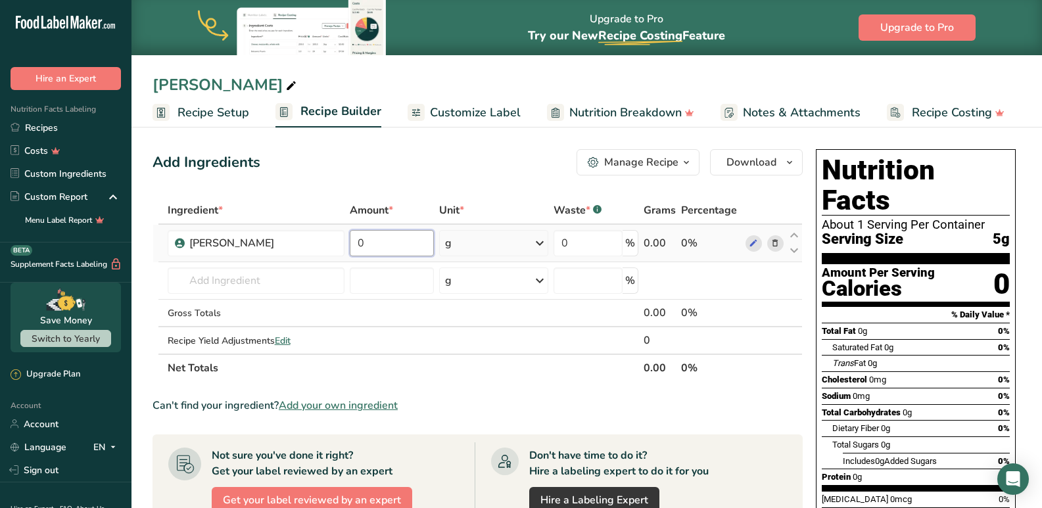
drag, startPoint x: 391, startPoint y: 245, endPoint x: 342, endPoint y: 246, distance: 48.7
click at [347, 246] on td "0" at bounding box center [391, 243] width 89 height 37
type input "100"
click at [442, 365] on div "Ingredient * Amount * Unit * Waste * .a-a{fill:#347362;}.b-a{fill:#fff;} Grams …" at bounding box center [477, 289] width 650 height 185
click at [493, 110] on span "Customize Label" at bounding box center [475, 113] width 91 height 18
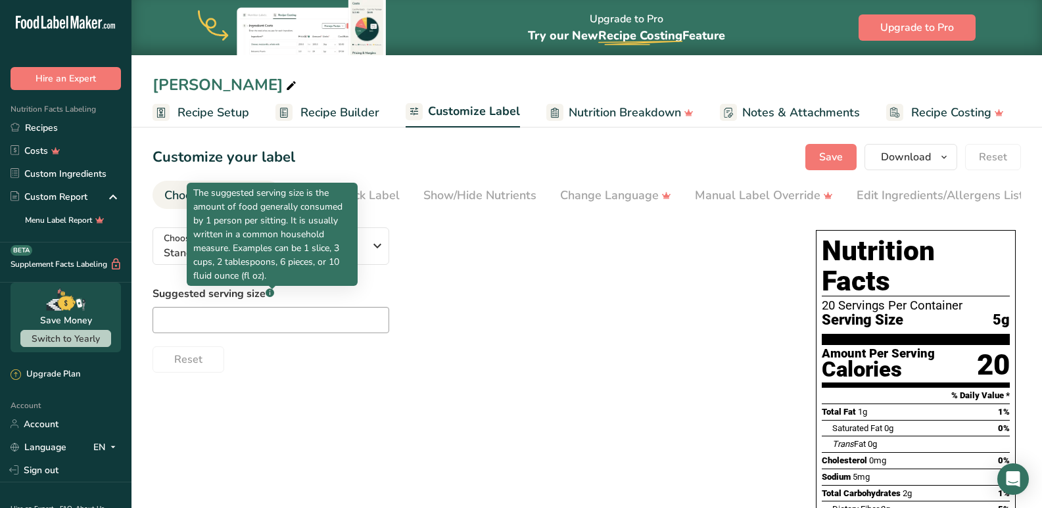
click at [269, 258] on p "The suggested serving size is the amount of food generally consumed by 1 person…" at bounding box center [272, 234] width 158 height 97
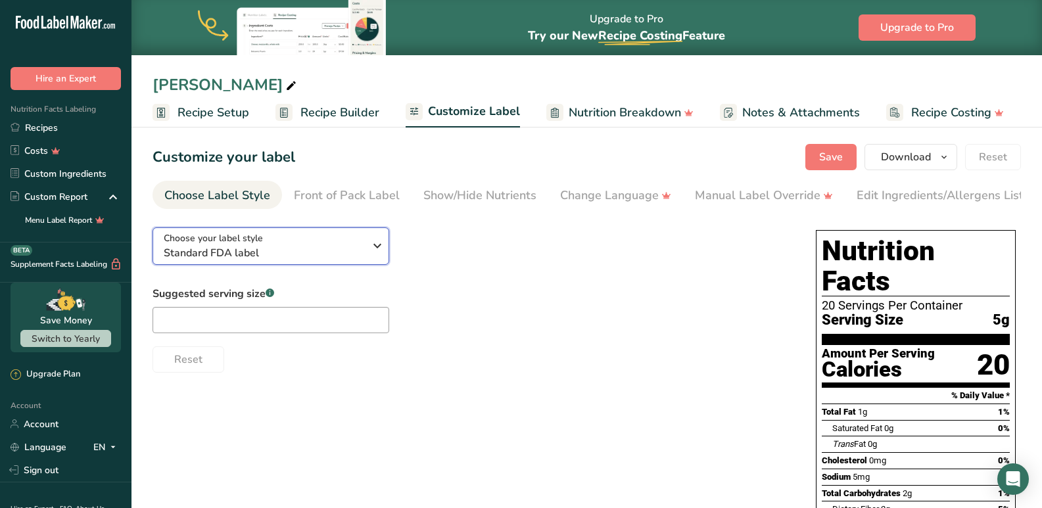
click at [369, 232] on button "Choose your label style Standard FDA label" at bounding box center [270, 245] width 237 height 37
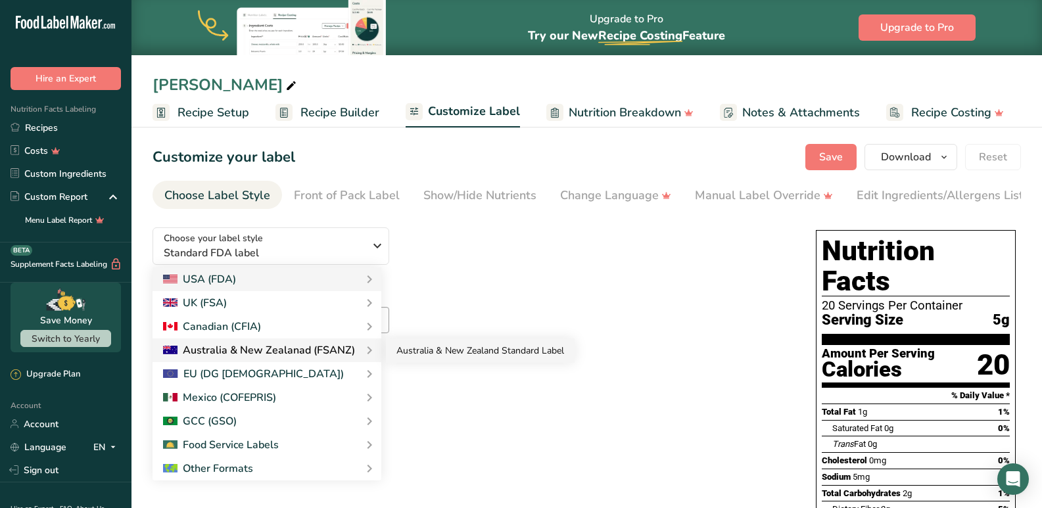
click at [511, 353] on link "Australia & New Zealand Standard Label" at bounding box center [480, 351] width 189 height 24
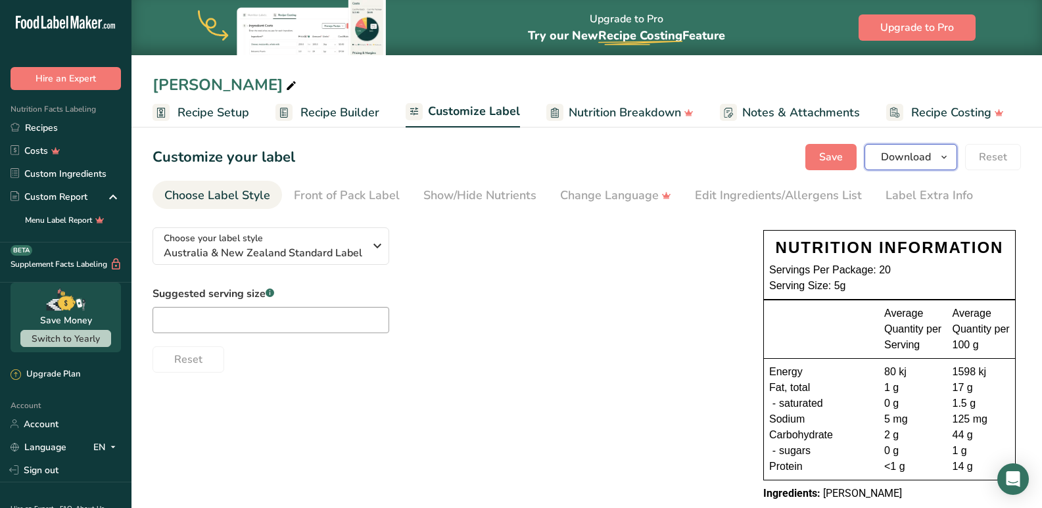
click at [911, 156] on span "Download" at bounding box center [906, 157] width 50 height 16
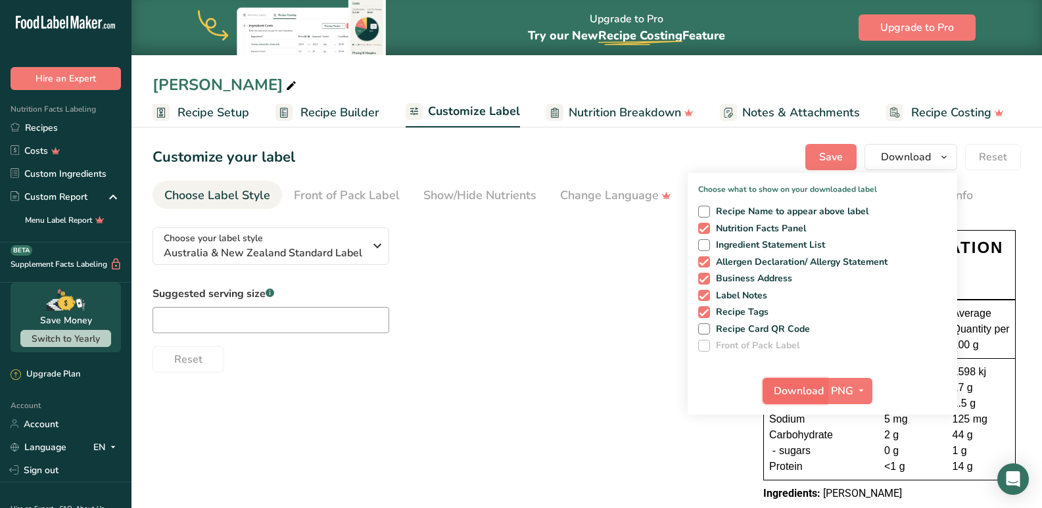
click at [798, 384] on span "Download" at bounding box center [799, 391] width 50 height 16
click at [42, 131] on link "Recipes" at bounding box center [65, 127] width 131 height 23
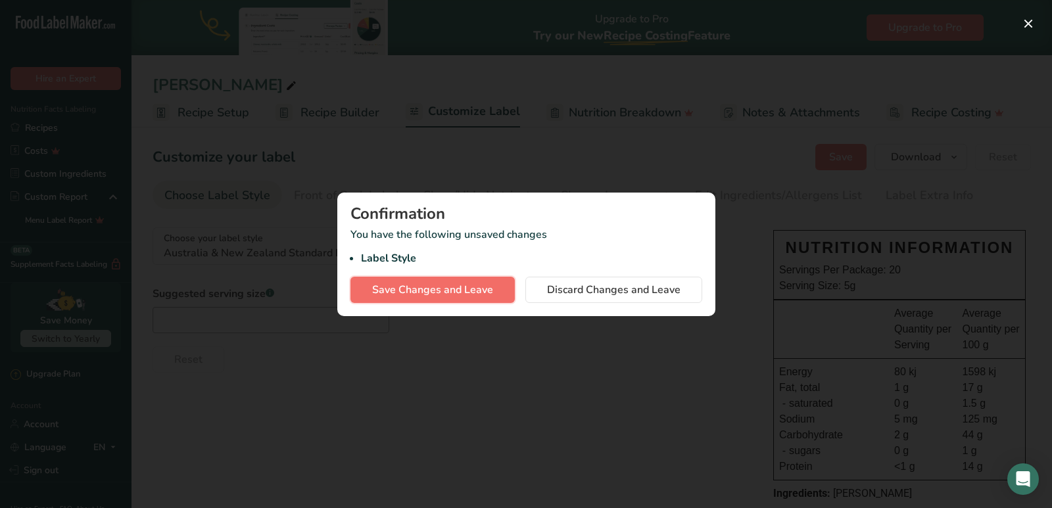
click at [427, 291] on span "Save Changes and Leave" at bounding box center [432, 290] width 121 height 16
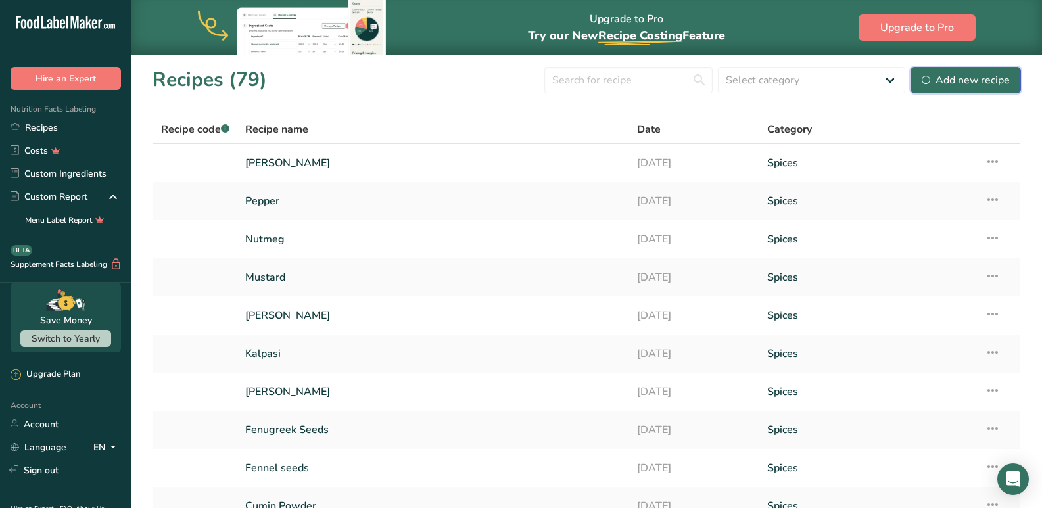
click at [960, 87] on div "Add new recipe" at bounding box center [966, 80] width 88 height 16
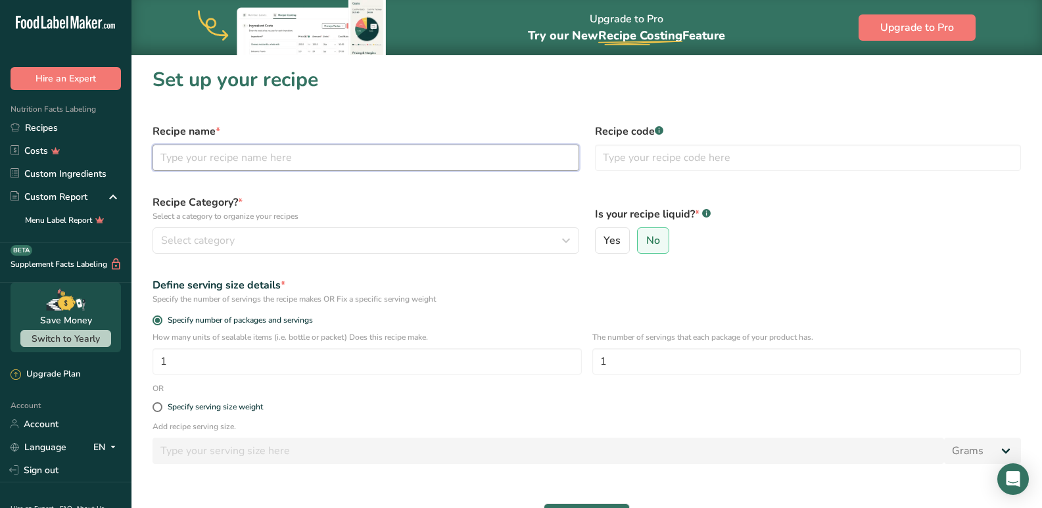
click at [243, 159] on input "text" at bounding box center [365, 158] width 427 height 26
type input "Star Aniseed"
click at [258, 227] on div "Recipe Category? * Select a category to organize your recipes Select category S…" at bounding box center [366, 224] width 442 height 75
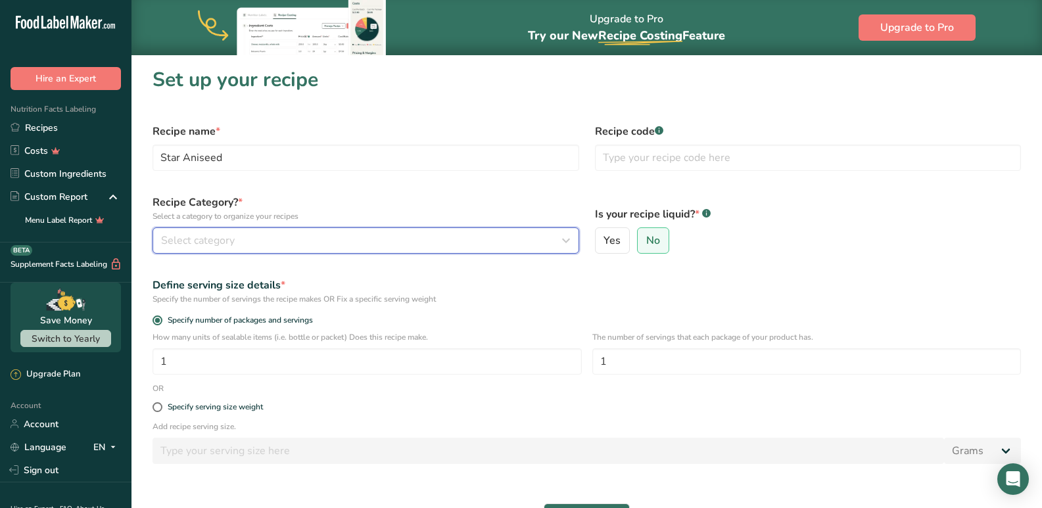
click at [264, 231] on button "Select category" at bounding box center [365, 240] width 427 height 26
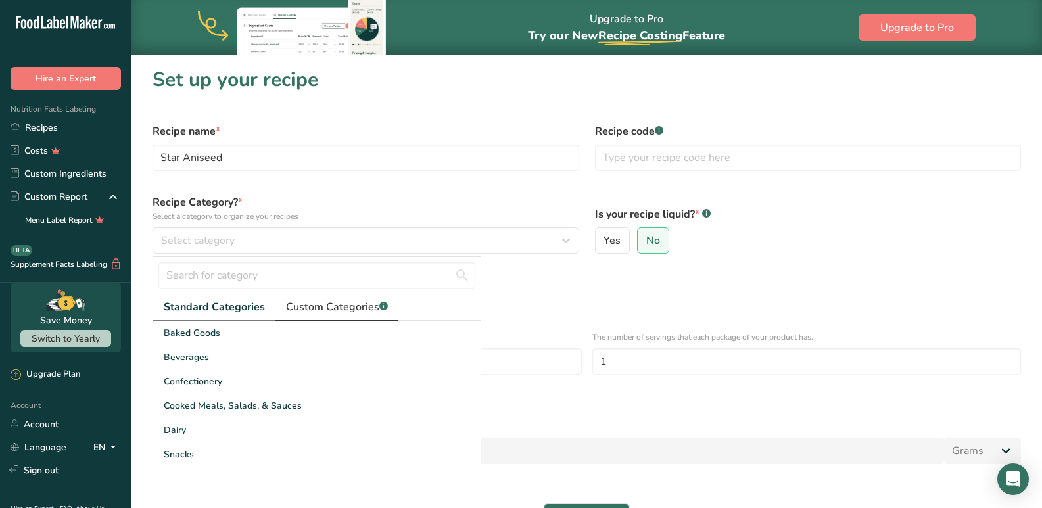
drag, startPoint x: 307, startPoint y: 311, endPoint x: 292, endPoint y: 316, distance: 15.2
click at [307, 311] on span "Custom Categories .a-a{fill:#347362;}.b-a{fill:#fff;}" at bounding box center [337, 307] width 102 height 16
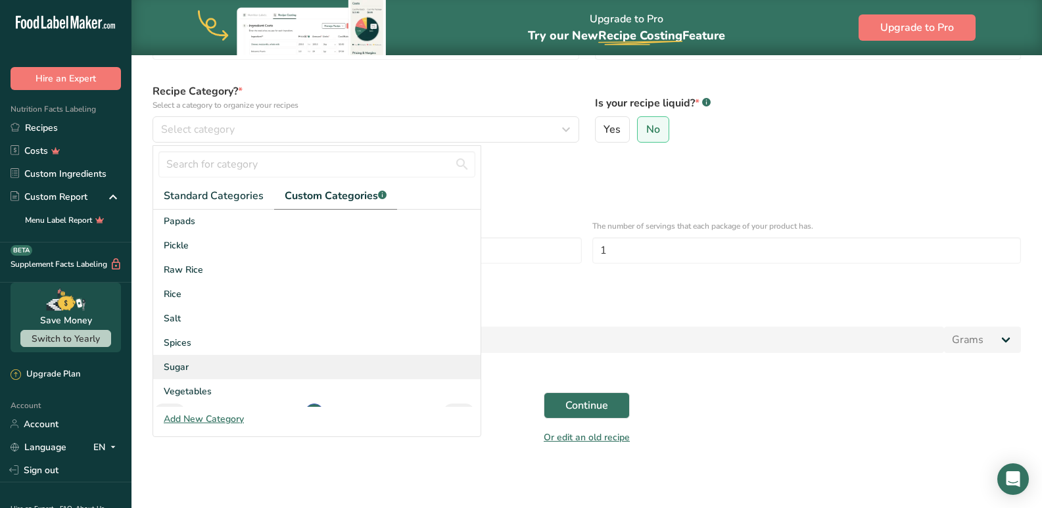
scroll to position [131, 0]
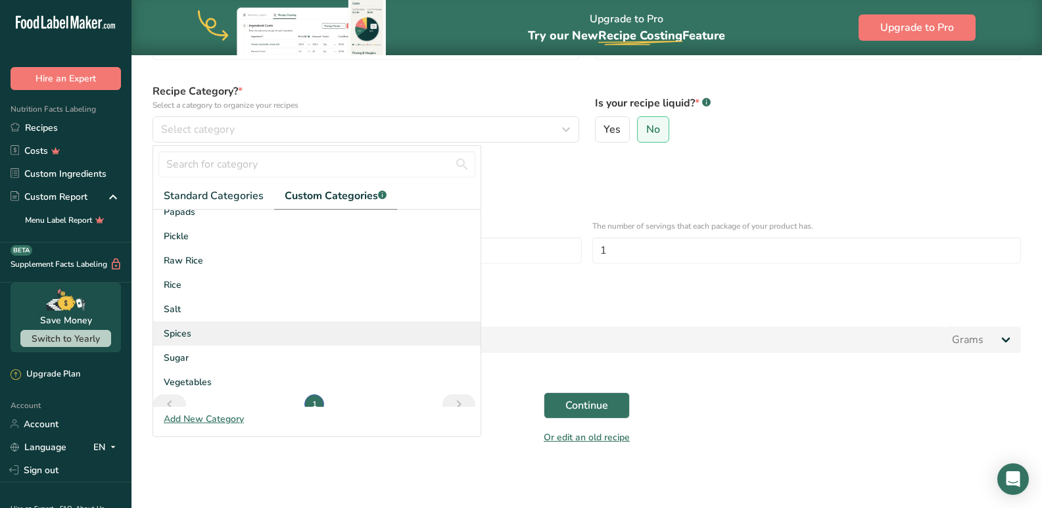
click at [175, 340] on span "Spices" at bounding box center [178, 334] width 28 height 14
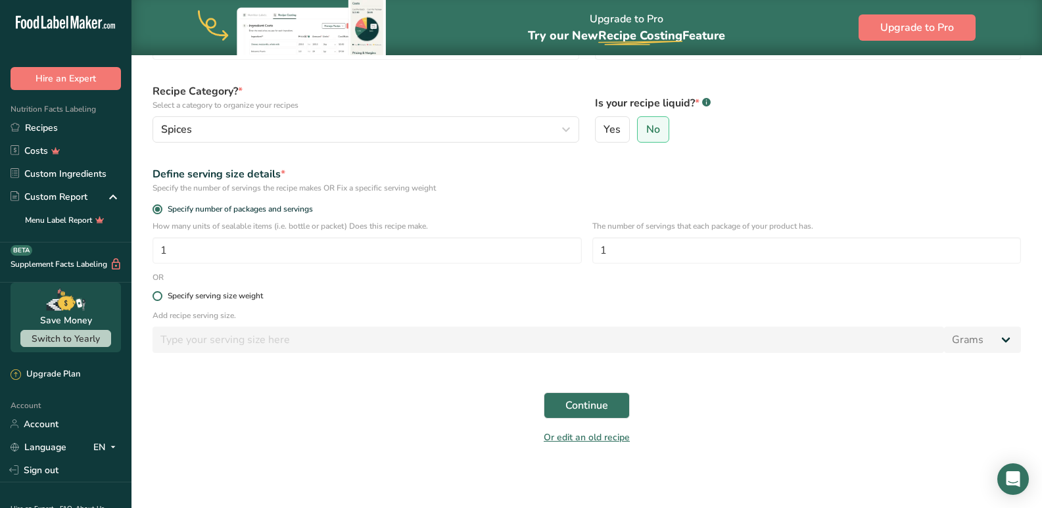
click at [168, 298] on div "Specify serving size weight" at bounding box center [215, 296] width 95 height 10
click at [161, 298] on input "Specify serving size weight" at bounding box center [156, 296] width 9 height 9
radio input "true"
radio input "false"
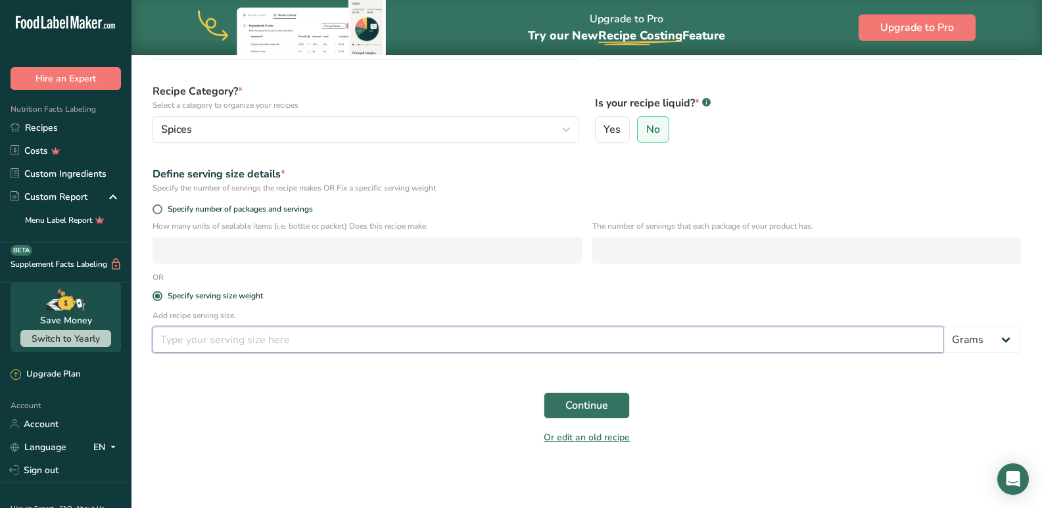
click at [253, 340] on input "number" at bounding box center [547, 340] width 791 height 26
type input "5"
click at [619, 401] on button "Continue" at bounding box center [587, 405] width 86 height 26
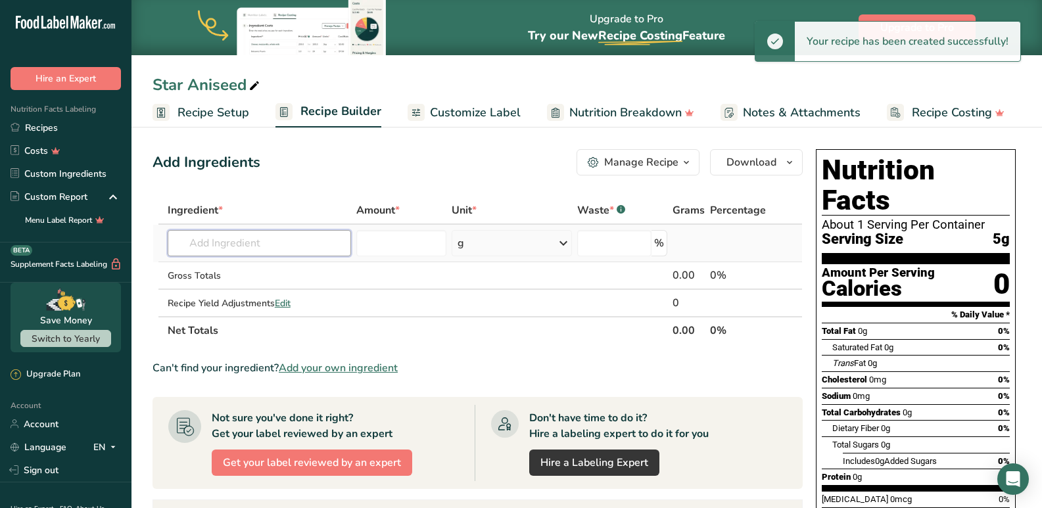
click at [225, 248] on input "text" at bounding box center [260, 243] width 184 height 26
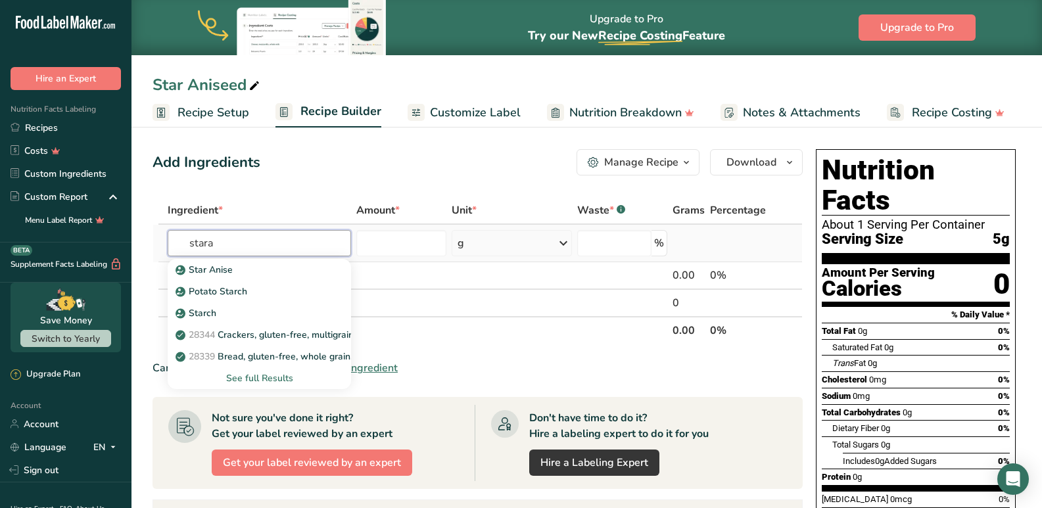
type input "stara"
click at [265, 375] on div "See full Results" at bounding box center [259, 378] width 163 height 14
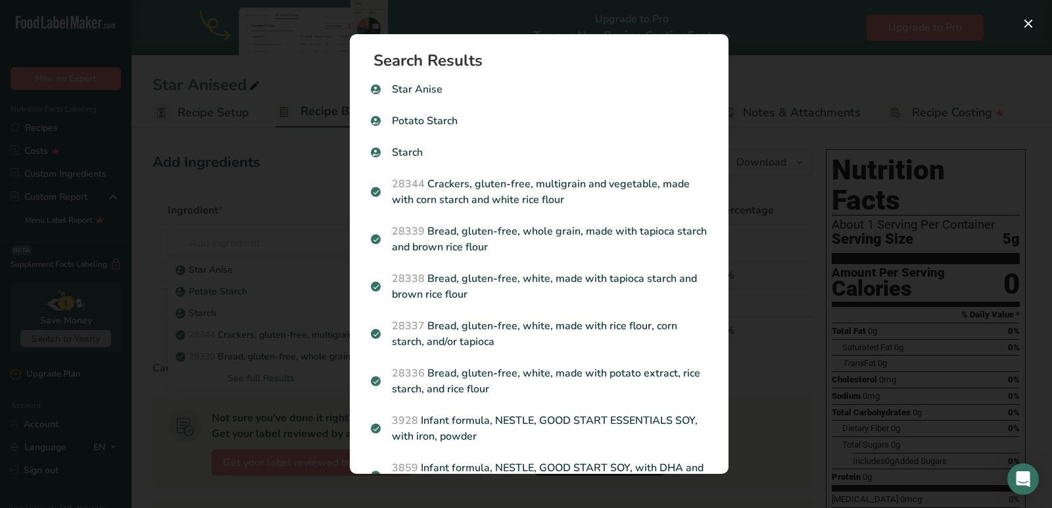
click at [287, 197] on div "Search results modal" at bounding box center [526, 254] width 1052 height 508
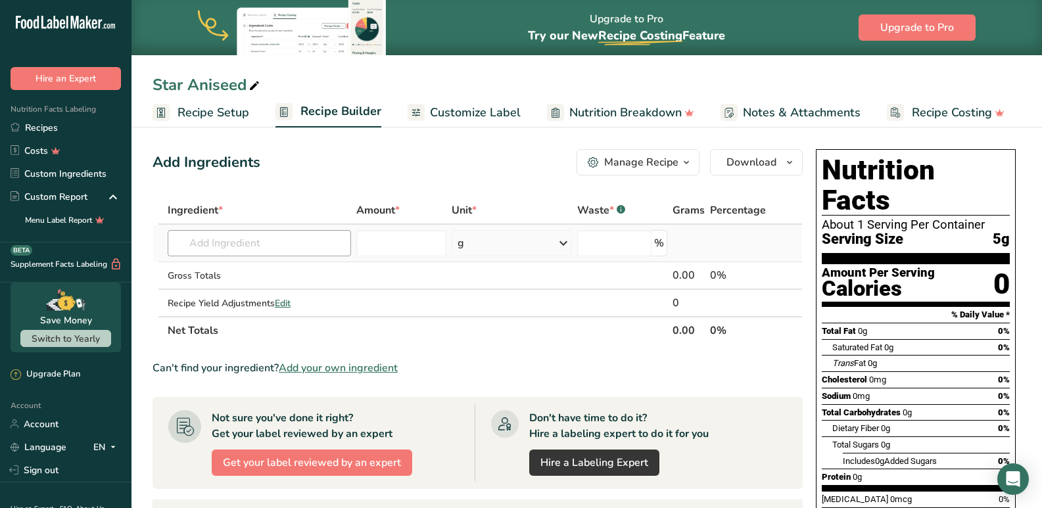
drag, startPoint x: 235, startPoint y: 220, endPoint x: 234, endPoint y: 245, distance: 25.0
click at [235, 220] on th "Ingredient *" at bounding box center [259, 211] width 189 height 28
click at [234, 245] on input "text" at bounding box center [260, 243] width 184 height 26
type input "ass-09"
click at [241, 269] on p "ASS - 09 Star Aniseed" at bounding box center [231, 270] width 106 height 14
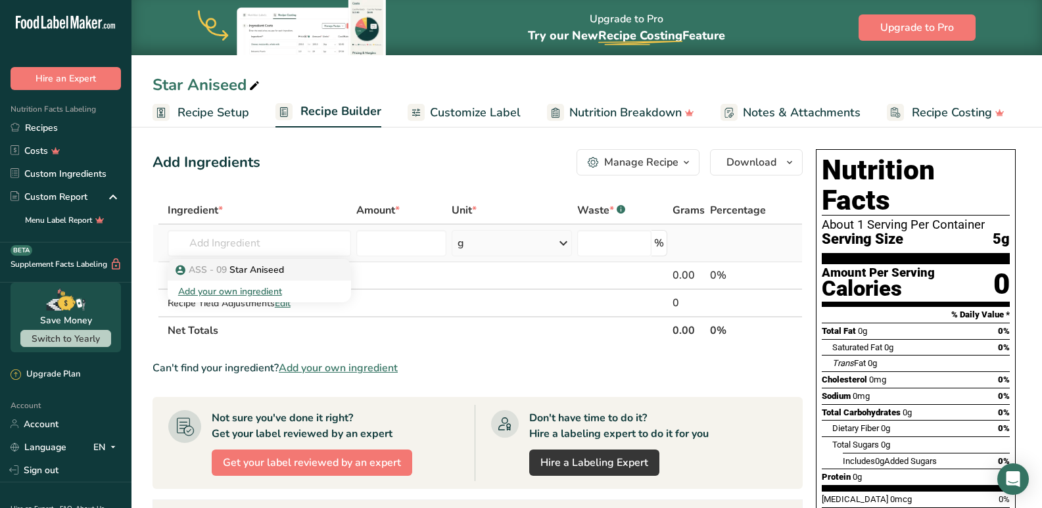
type input "Star Aniseed"
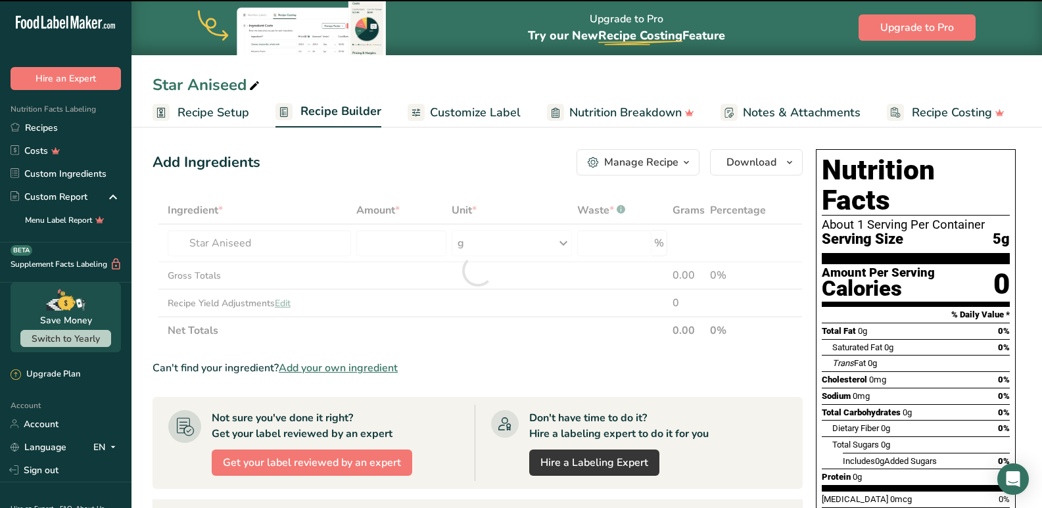
type input "0"
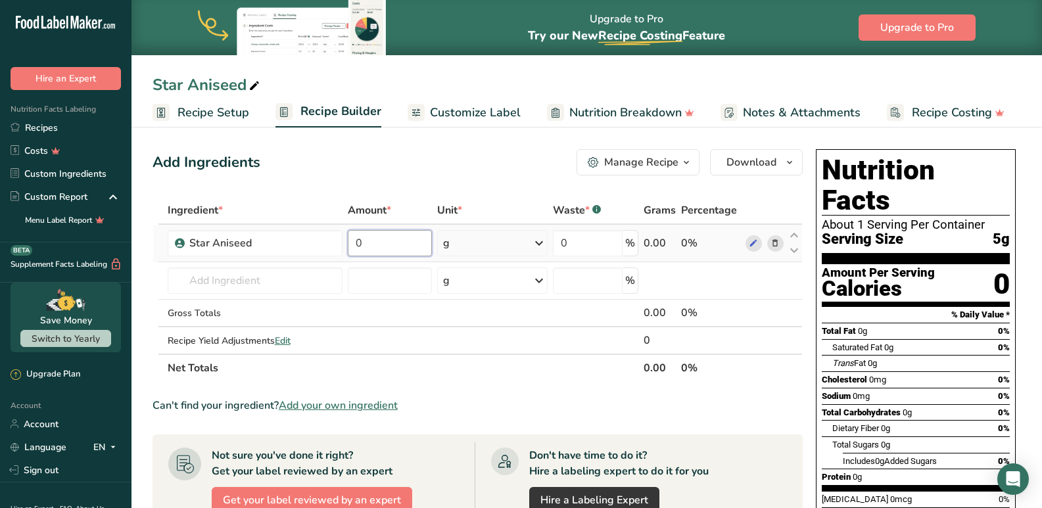
drag, startPoint x: 388, startPoint y: 246, endPoint x: 354, endPoint y: 245, distance: 34.9
click at [354, 245] on input "0" at bounding box center [390, 243] width 85 height 26
type input "50"
click at [424, 361] on div "Ingredient * Amount * Unit * Waste * .a-a{fill:#347362;}.b-a{fill:#fff;} Grams …" at bounding box center [477, 289] width 650 height 185
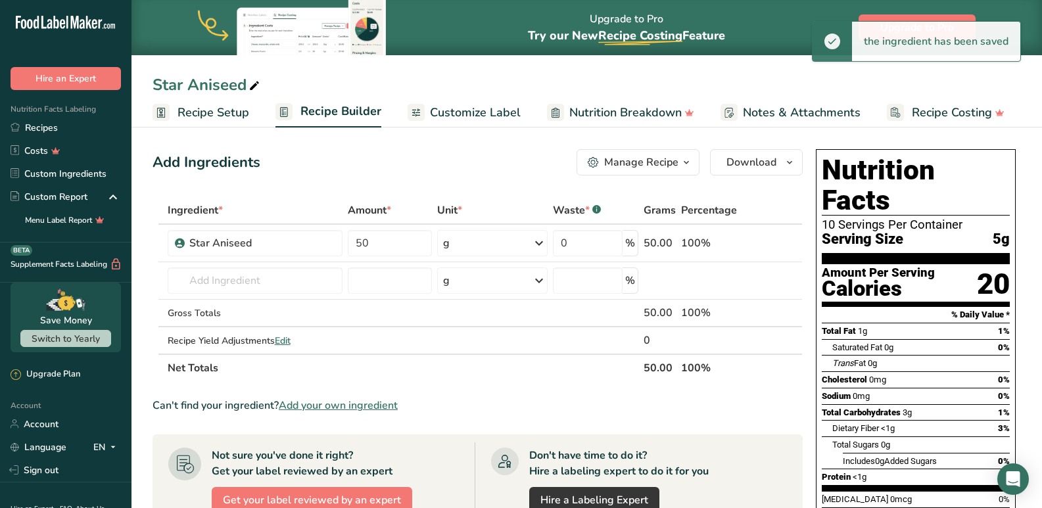
click at [443, 120] on span "Customize Label" at bounding box center [475, 113] width 91 height 18
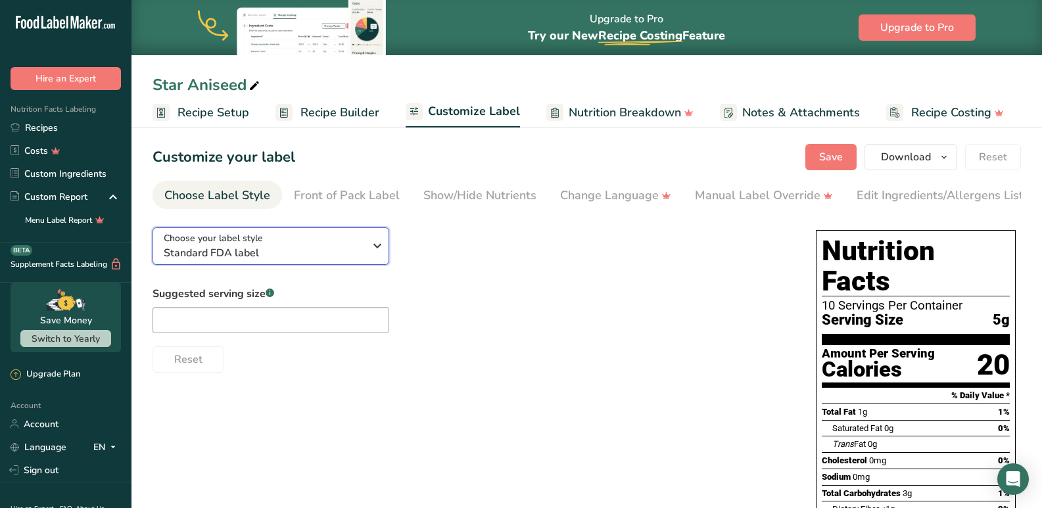
click at [226, 255] on span "Standard FDA label" at bounding box center [264, 253] width 200 height 16
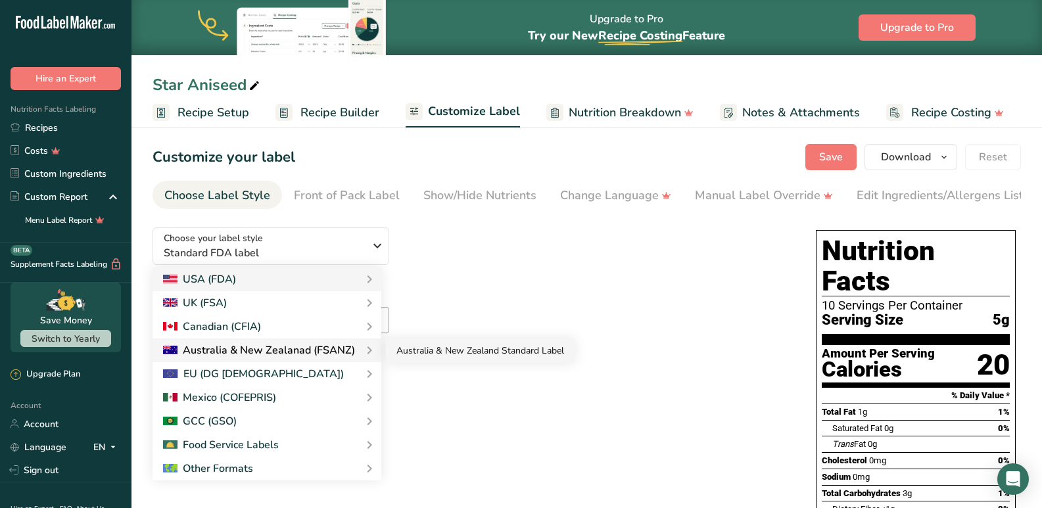
click at [421, 354] on link "Australia & New Zealand Standard Label" at bounding box center [480, 351] width 189 height 24
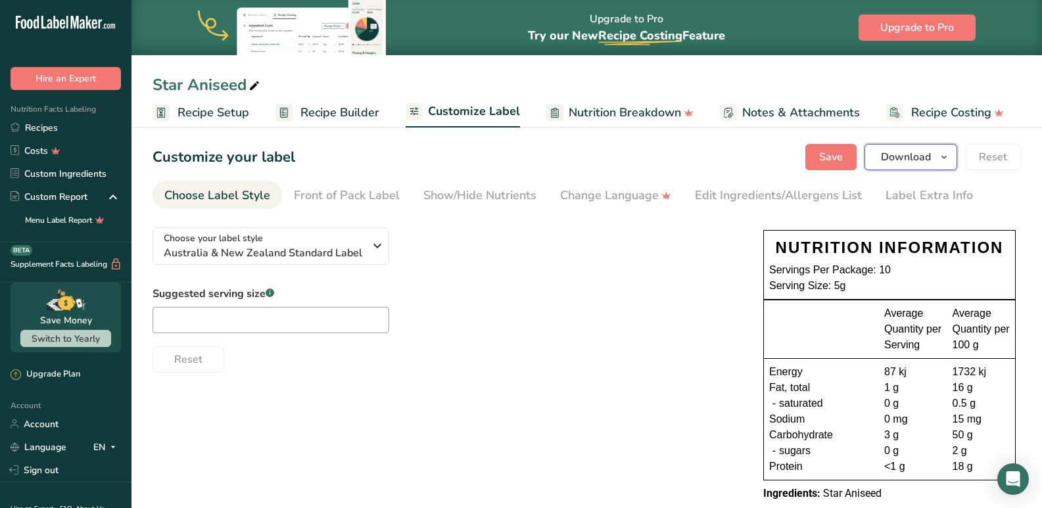
click at [936, 162] on button "Download" at bounding box center [910, 157] width 93 height 26
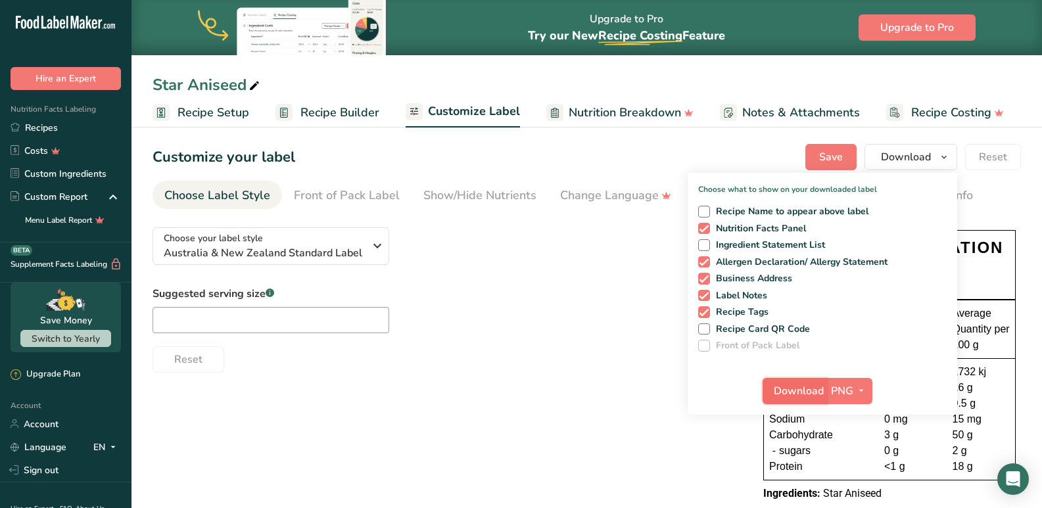
click at [795, 398] on span "Download" at bounding box center [799, 391] width 50 height 16
click at [295, 245] on span "Australia & New Zealand Standard Label" at bounding box center [264, 253] width 200 height 16
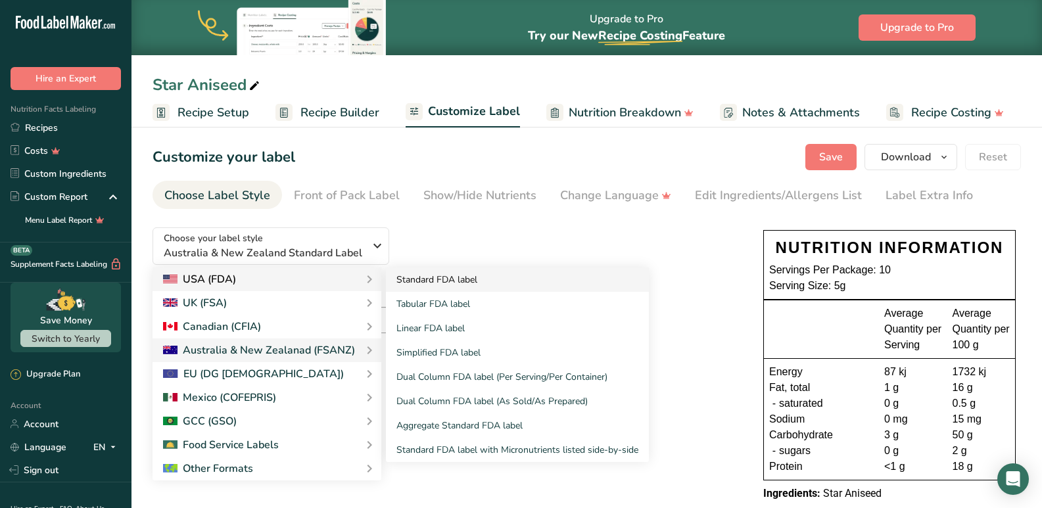
click at [495, 270] on link "Standard FDA label" at bounding box center [517, 280] width 263 height 24
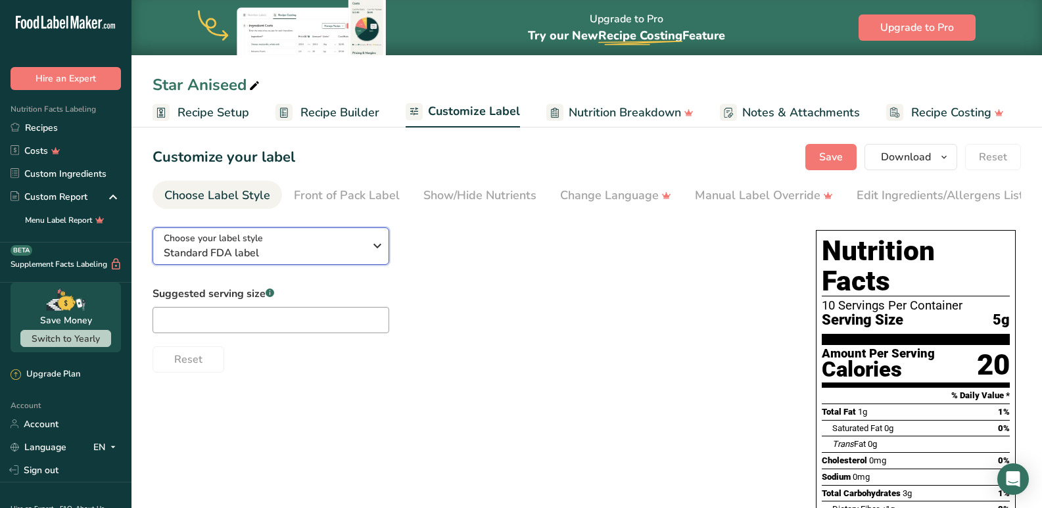
click at [233, 245] on span "Choose your label style" at bounding box center [213, 238] width 99 height 14
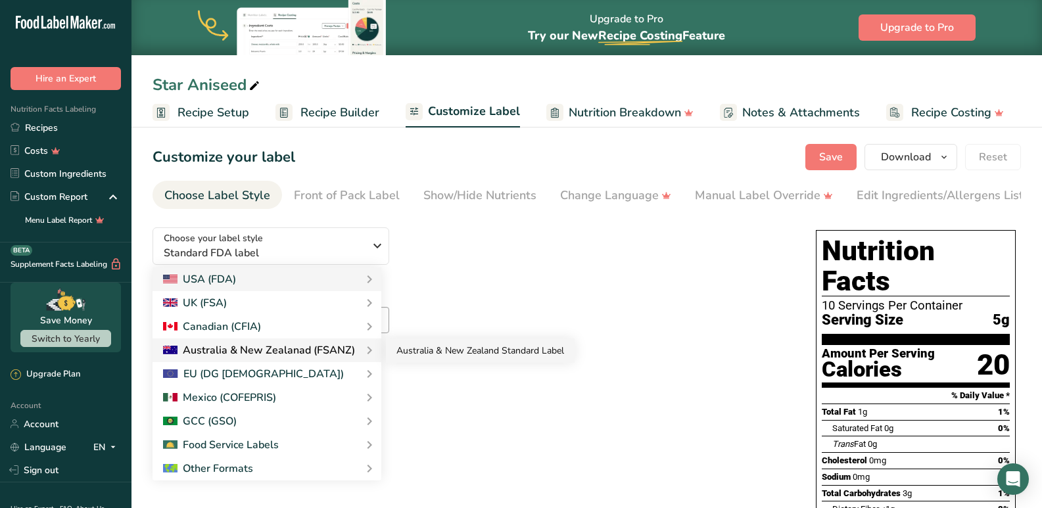
click at [430, 356] on link "Australia & New Zealand Standard Label" at bounding box center [480, 351] width 189 height 24
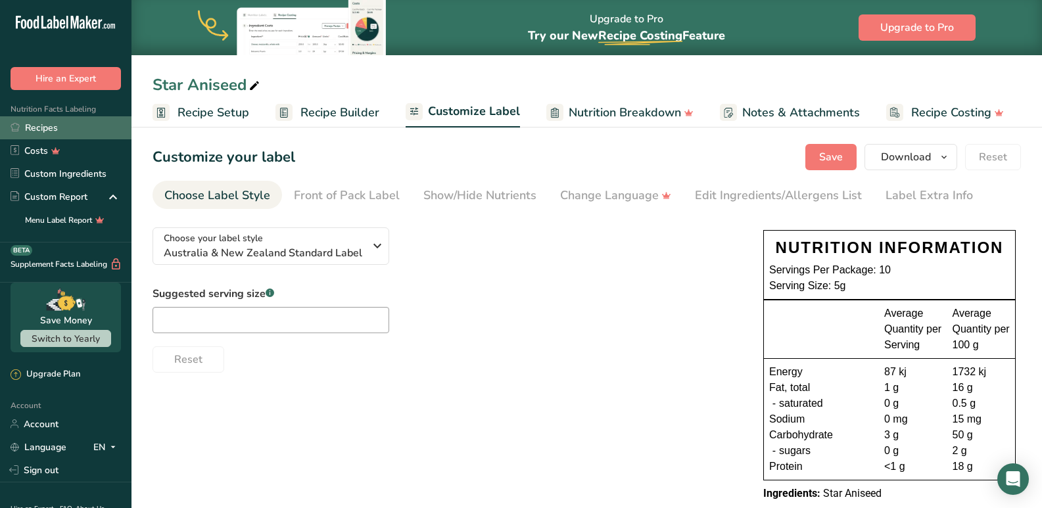
click at [70, 129] on link "Recipes" at bounding box center [65, 127] width 131 height 23
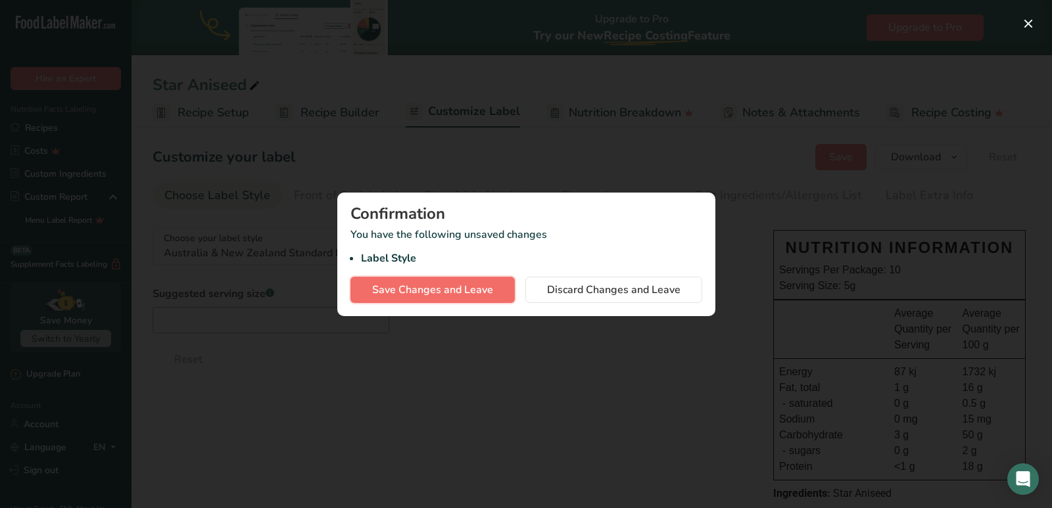
click at [482, 291] on span "Save Changes and Leave" at bounding box center [432, 290] width 121 height 16
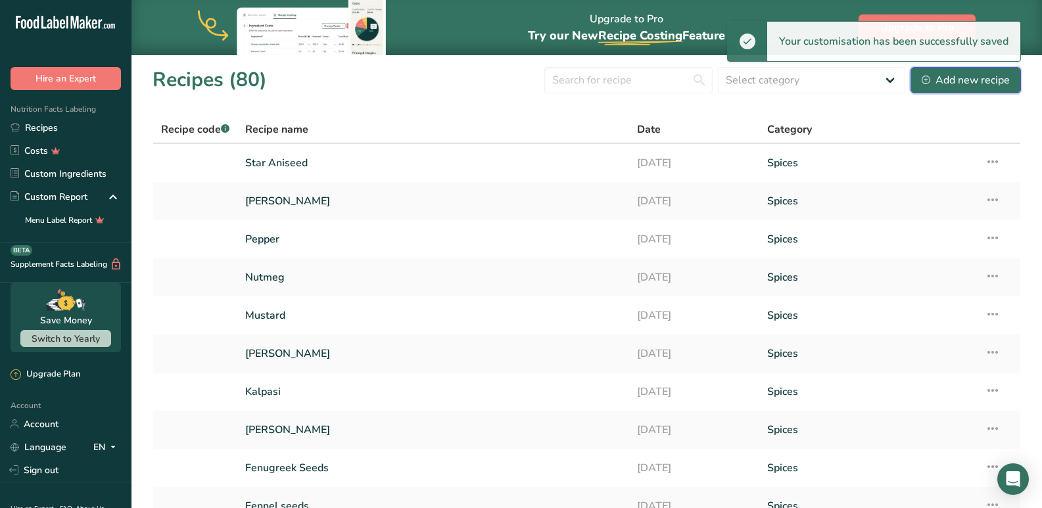
click at [977, 83] on div "Add new recipe" at bounding box center [966, 80] width 88 height 16
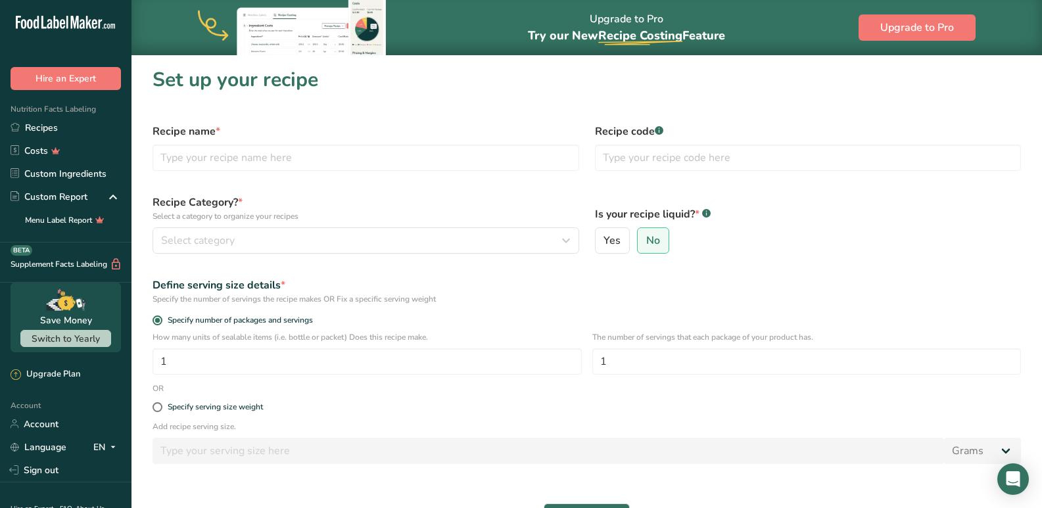
click at [201, 225] on div "Recipe Category? * Select a category to organize your recipes Select category S…" at bounding box center [366, 224] width 442 height 75
click at [201, 162] on input "text" at bounding box center [365, 158] width 427 height 26
type input "t"
type input "Tukmeria"
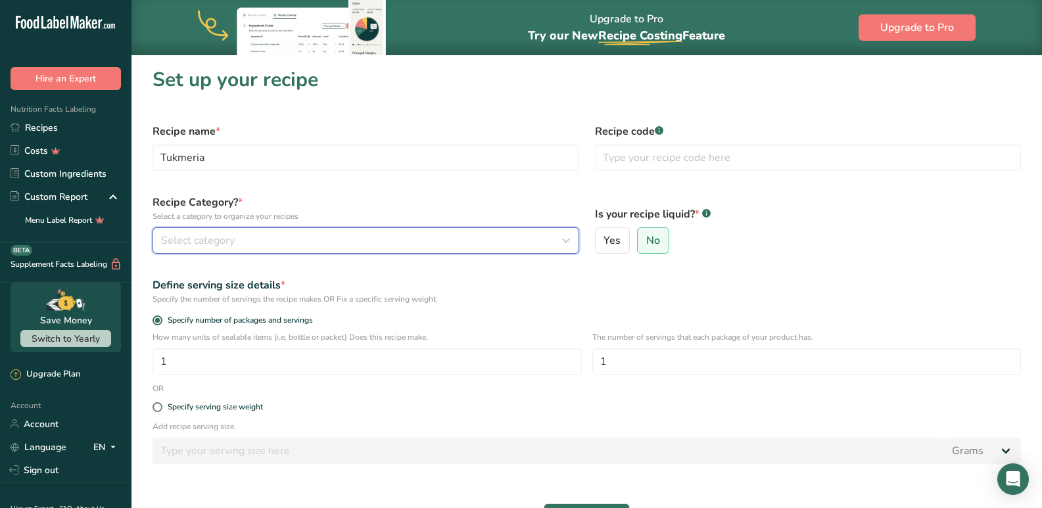
click at [232, 241] on span "Select category" at bounding box center [198, 241] width 74 height 16
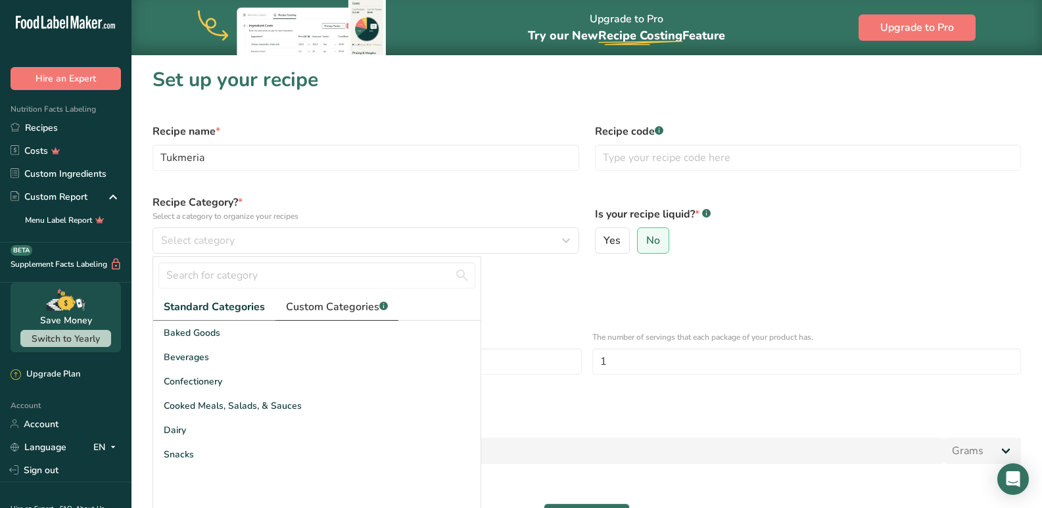
click at [327, 318] on link "Custom Categories .a-a{fill:#347362;}.b-a{fill:#fff;}" at bounding box center [336, 307] width 123 height 27
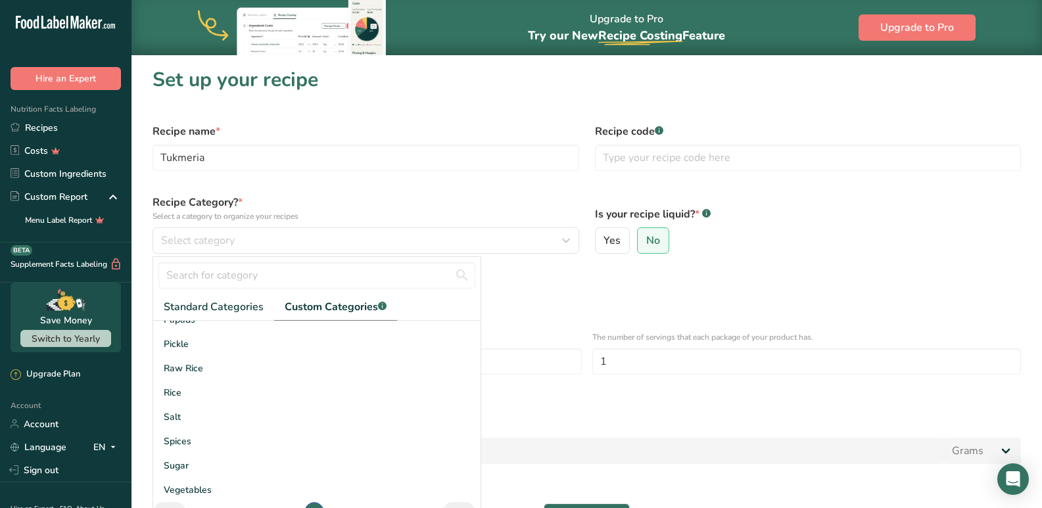
scroll to position [144, 0]
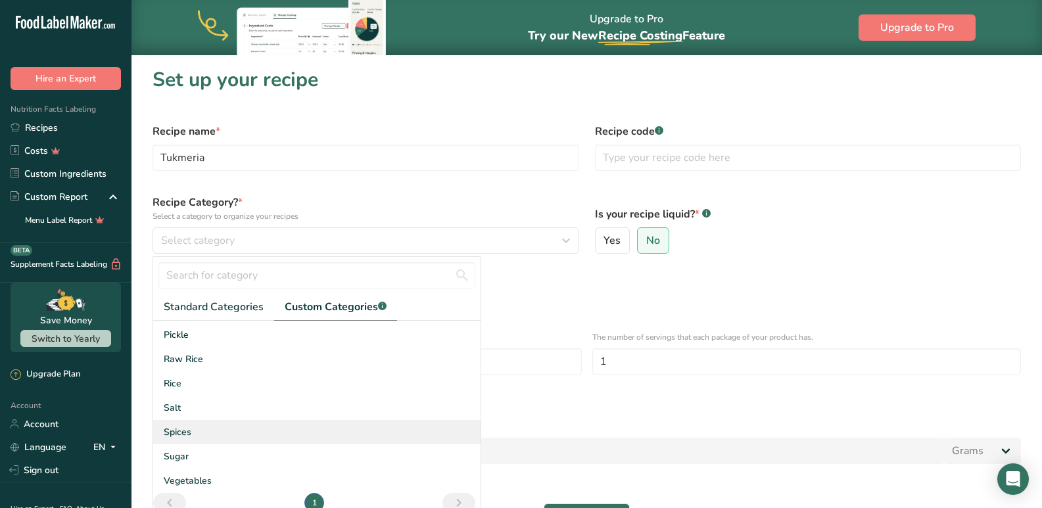
click at [199, 434] on div "Spices" at bounding box center [316, 432] width 327 height 24
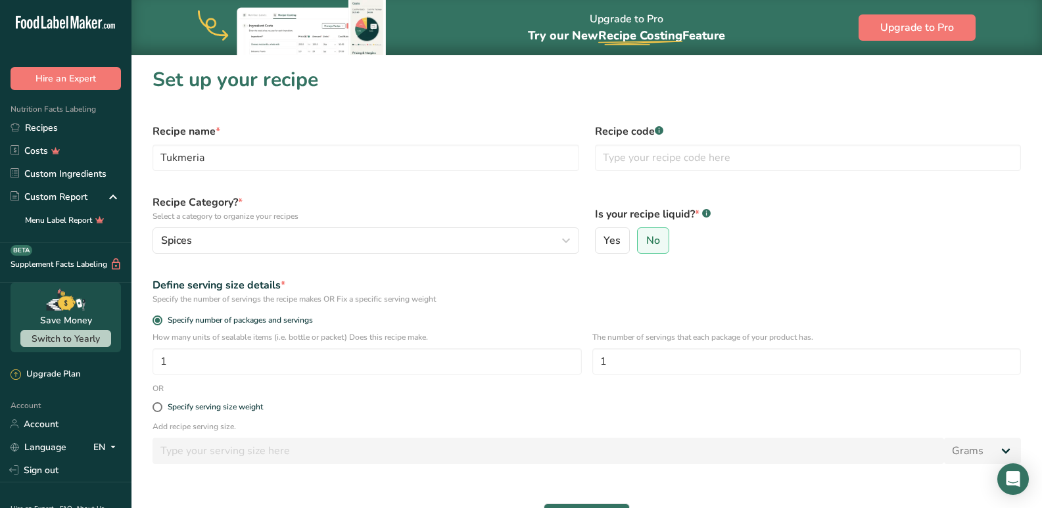
scroll to position [111, 0]
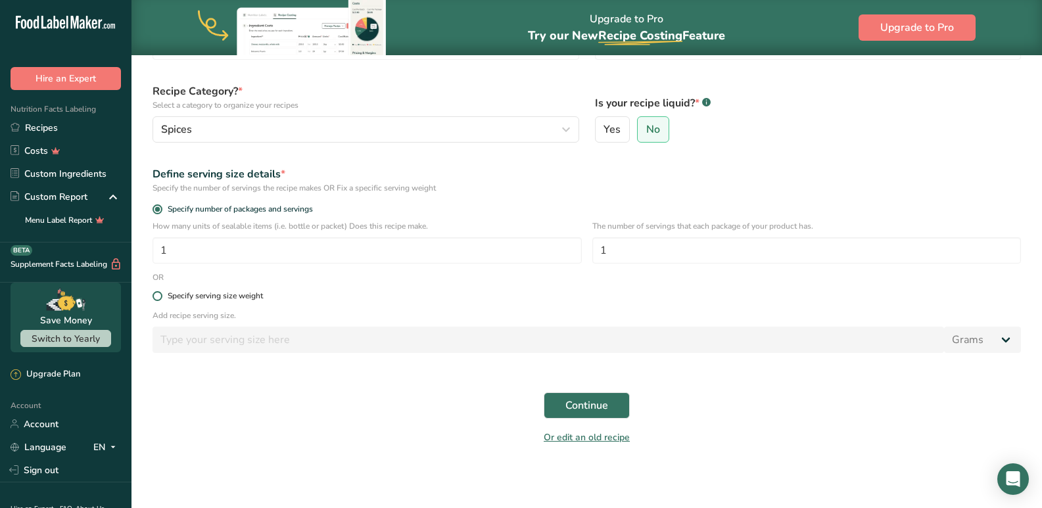
click at [158, 297] on span at bounding box center [157, 296] width 10 height 10
click at [158, 297] on input "Specify serving size weight" at bounding box center [156, 296] width 9 height 9
radio input "true"
radio input "false"
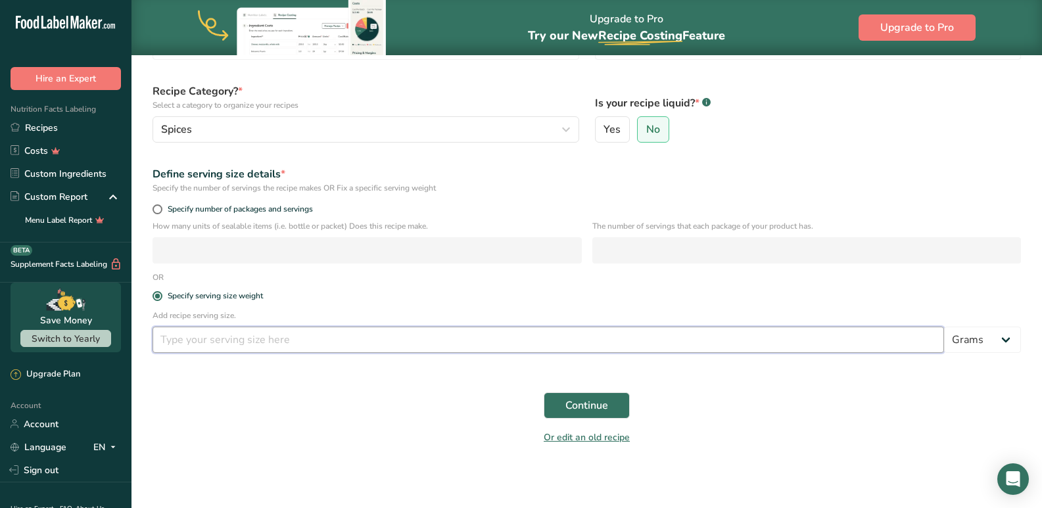
click at [255, 336] on input "number" at bounding box center [547, 340] width 791 height 26
type input "5"
click at [609, 403] on button "Continue" at bounding box center [587, 405] width 86 height 26
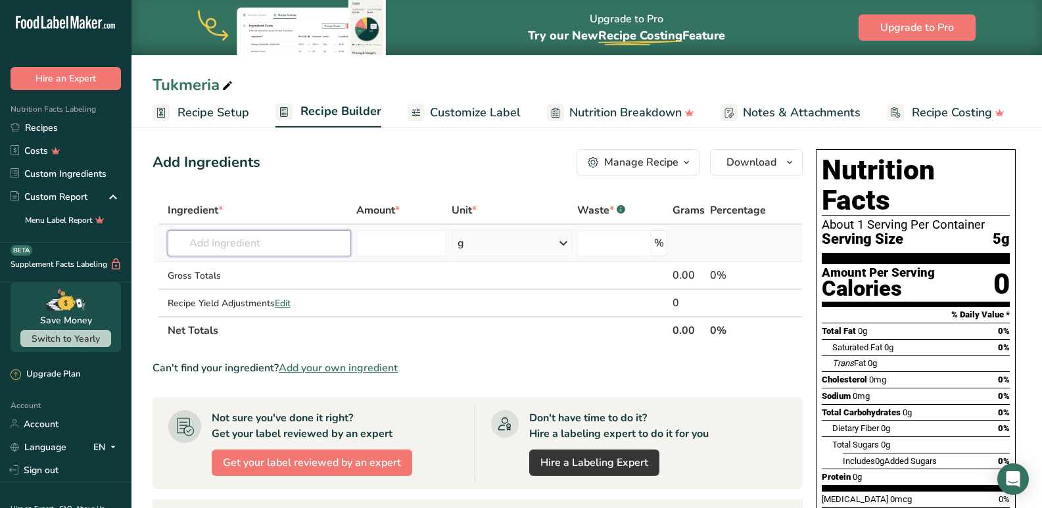
click at [239, 245] on input "text" at bounding box center [260, 243] width 184 height 26
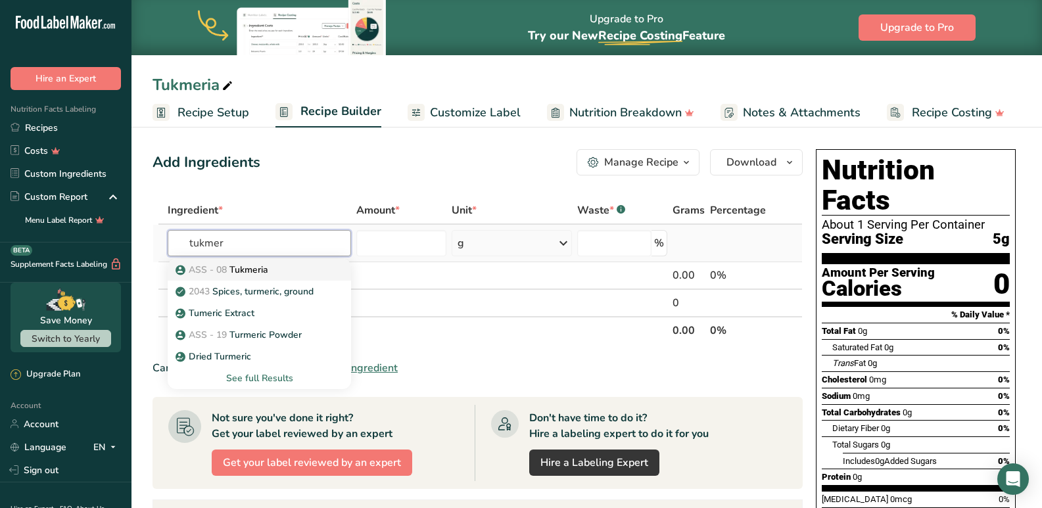
type input "tukmer"
click at [233, 276] on p "ASS - 08 Tukmeria" at bounding box center [223, 270] width 90 height 14
type input "Tukmeria"
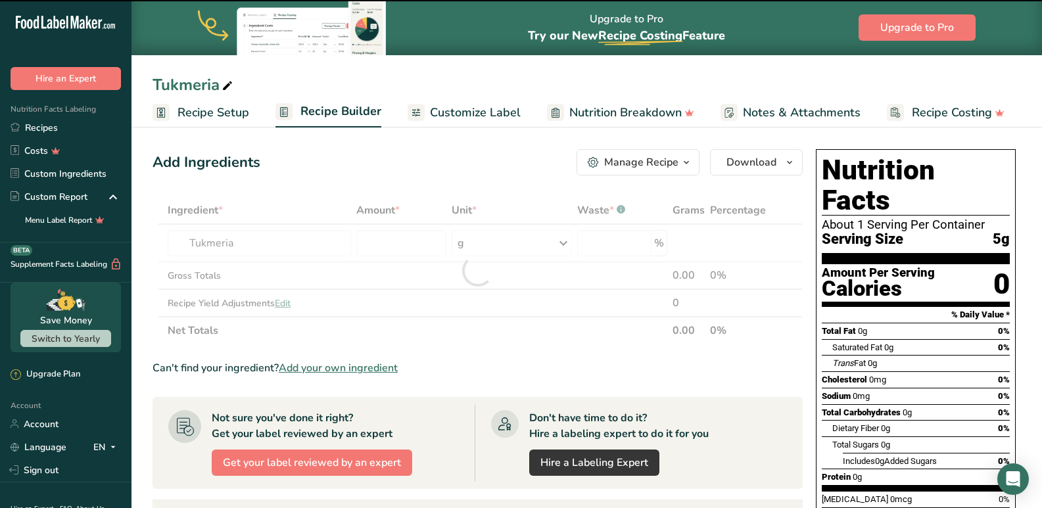
type input "0"
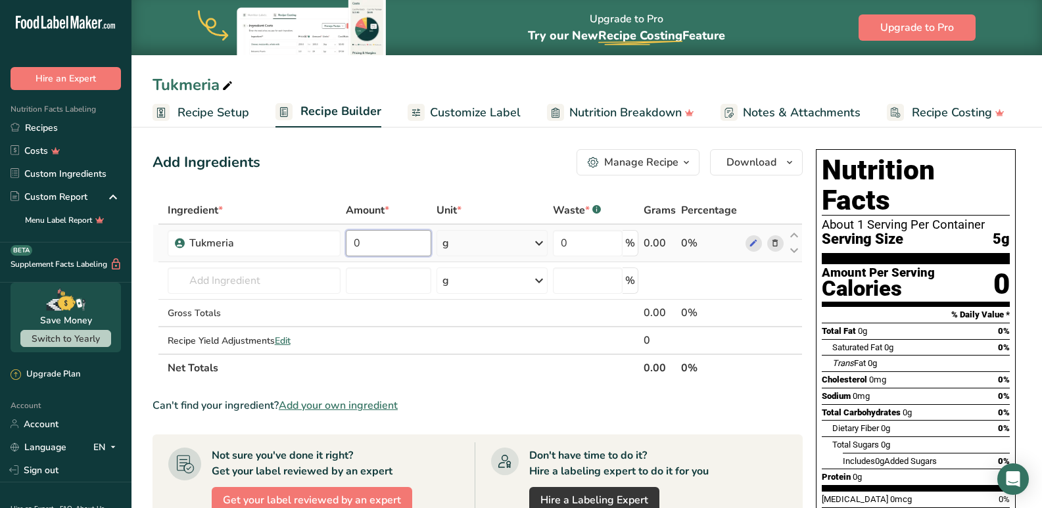
drag, startPoint x: 369, startPoint y: 248, endPoint x: 347, endPoint y: 237, distance: 24.1
click at [347, 237] on input "0" at bounding box center [388, 243] width 85 height 26
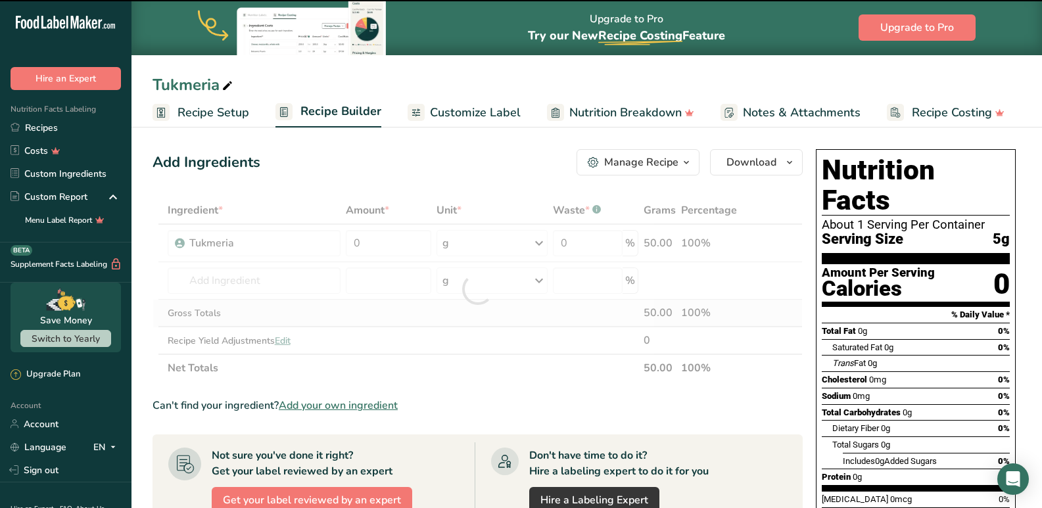
click at [425, 323] on div "Ingredient * Amount * Unit * Waste * .a-a{fill:#347362;}.b-a{fill:#fff;} Grams …" at bounding box center [477, 289] width 650 height 185
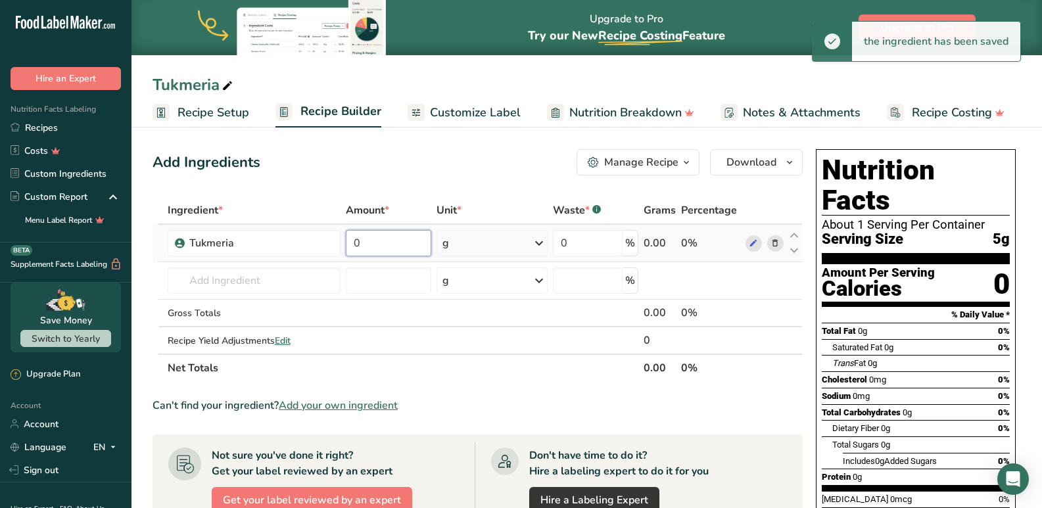
drag, startPoint x: 379, startPoint y: 246, endPoint x: 345, endPoint y: 245, distance: 34.2
click at [345, 245] on td "0" at bounding box center [388, 243] width 91 height 37
type input "50"
click at [359, 335] on div "Ingredient * Amount * Unit * Waste * .a-a{fill:#347362;}.b-a{fill:#fff;} Grams …" at bounding box center [477, 289] width 650 height 185
click at [494, 107] on span "Customize Label" at bounding box center [475, 113] width 91 height 18
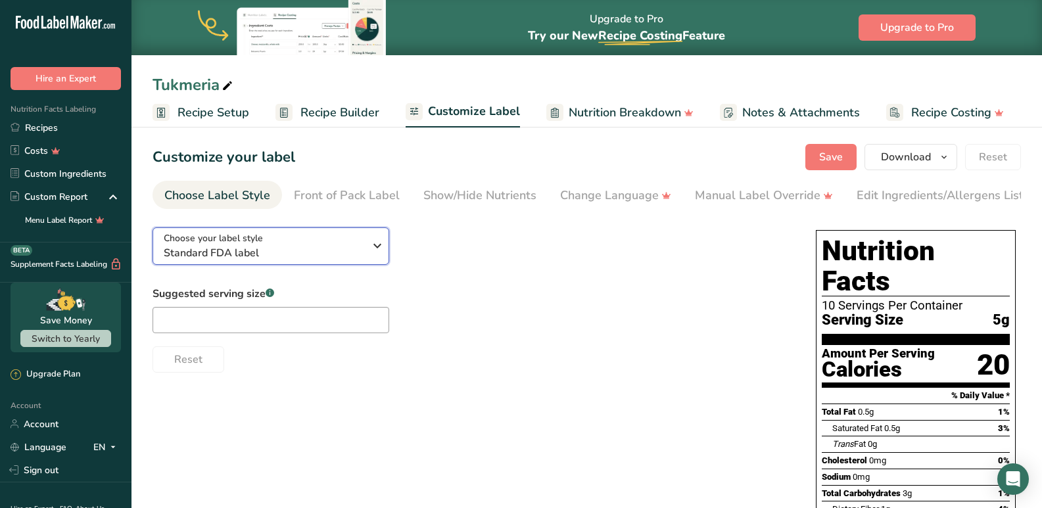
click at [252, 256] on span "Standard FDA label" at bounding box center [264, 253] width 200 height 16
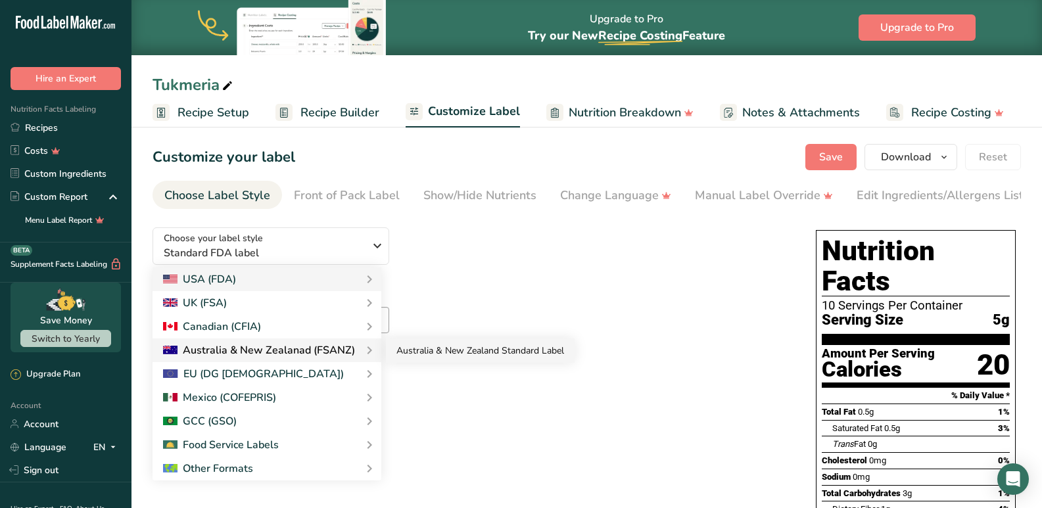
click at [484, 358] on link "Australia & New Zealand Standard Label" at bounding box center [480, 351] width 189 height 24
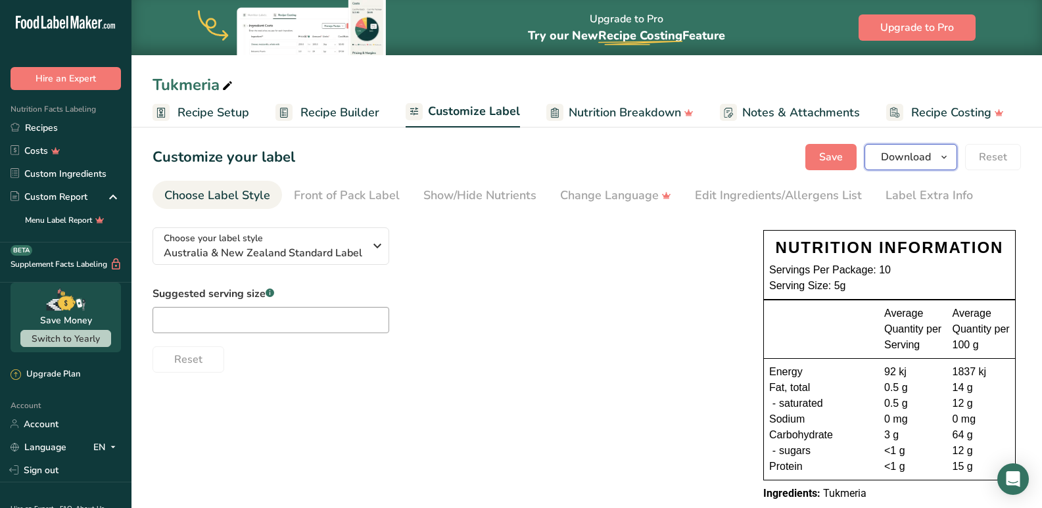
click at [893, 154] on span "Download" at bounding box center [906, 157] width 50 height 16
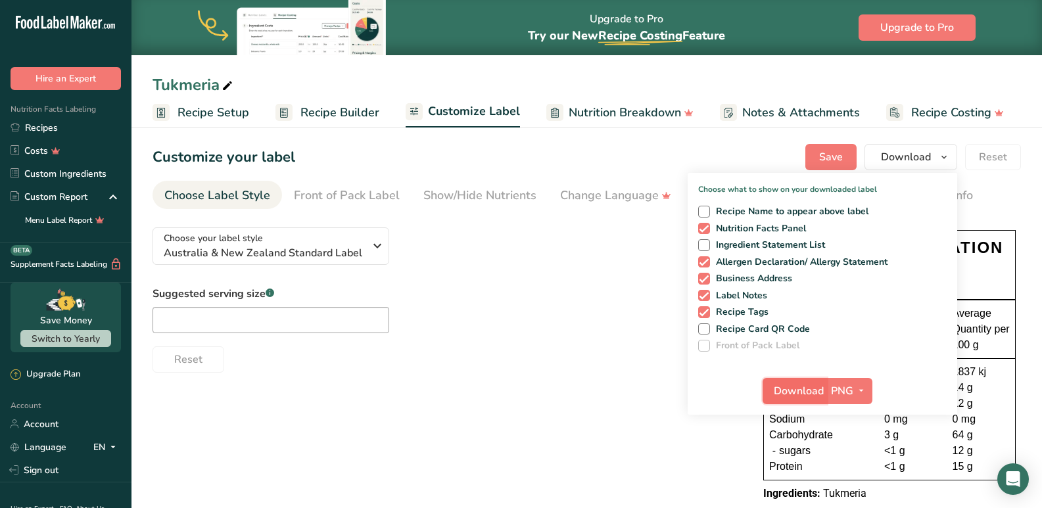
click at [796, 393] on span "Download" at bounding box center [799, 391] width 50 height 16
